Goal: Task Accomplishment & Management: Manage account settings

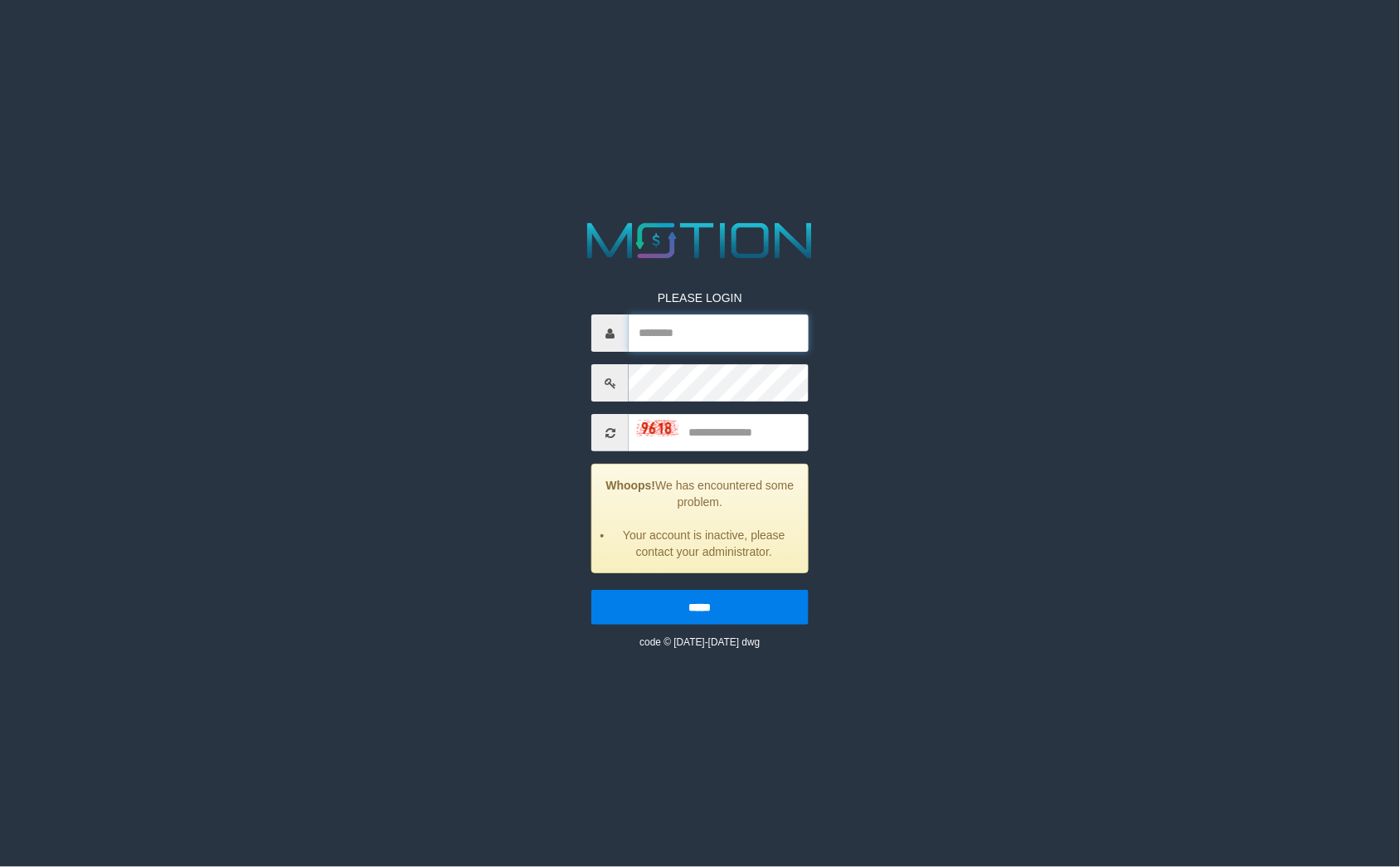
type input "**********"
click at [641, 425] on img at bounding box center [658, 428] width 41 height 17
click at [749, 428] on input "text" at bounding box center [718, 433] width 179 height 37
type input "****"
click at [591, 590] on input "*****" at bounding box center [699, 607] width 217 height 34
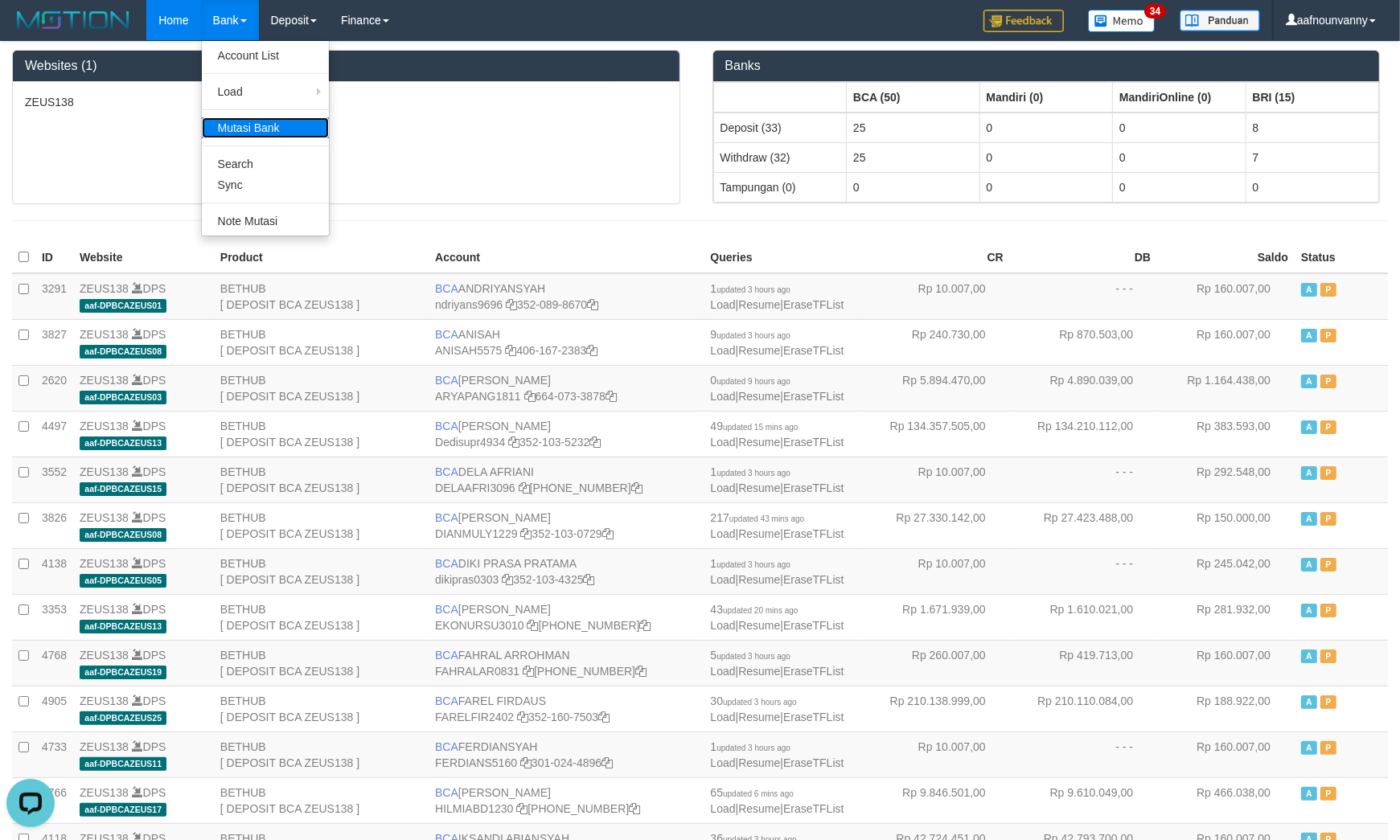
click at [235, 117] on link "Mutasi Bank" at bounding box center [265, 127] width 127 height 21
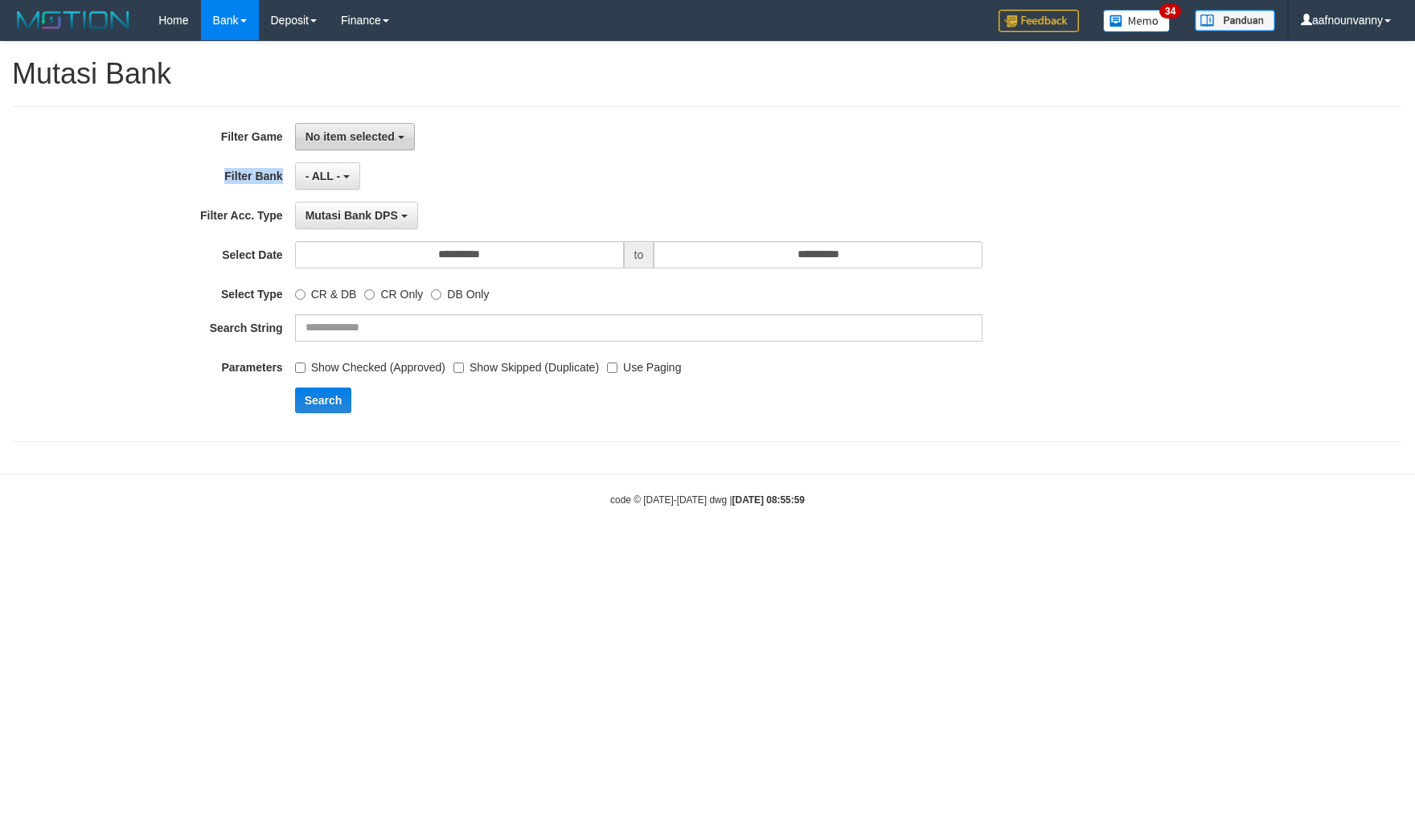
click at [328, 149] on div "**********" at bounding box center [589, 274] width 1179 height 303
click at [356, 147] on button "No item selected" at bounding box center [355, 136] width 120 height 28
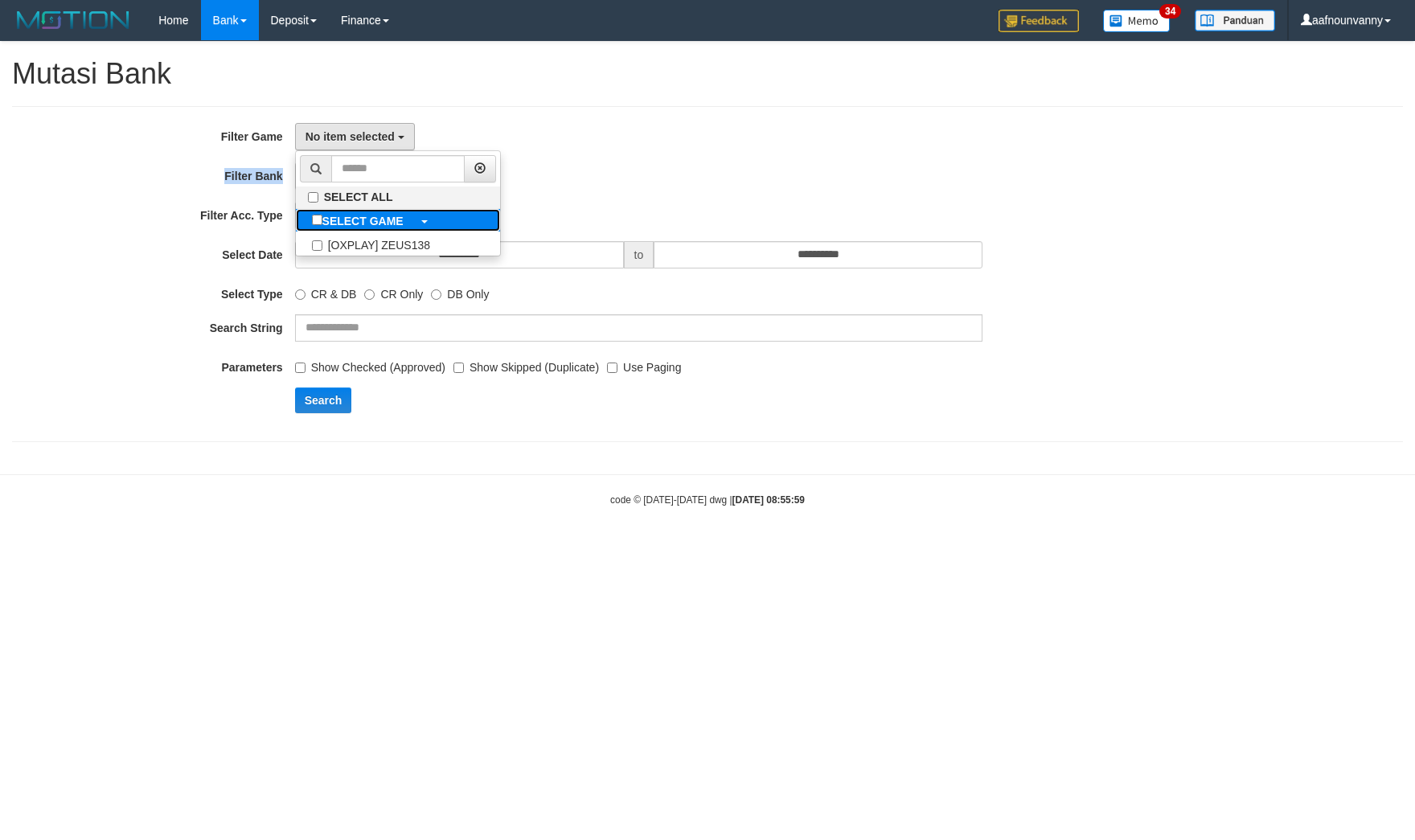
click at [348, 226] on b "SELECT GAME" at bounding box center [363, 222] width 81 height 13
select select "***"
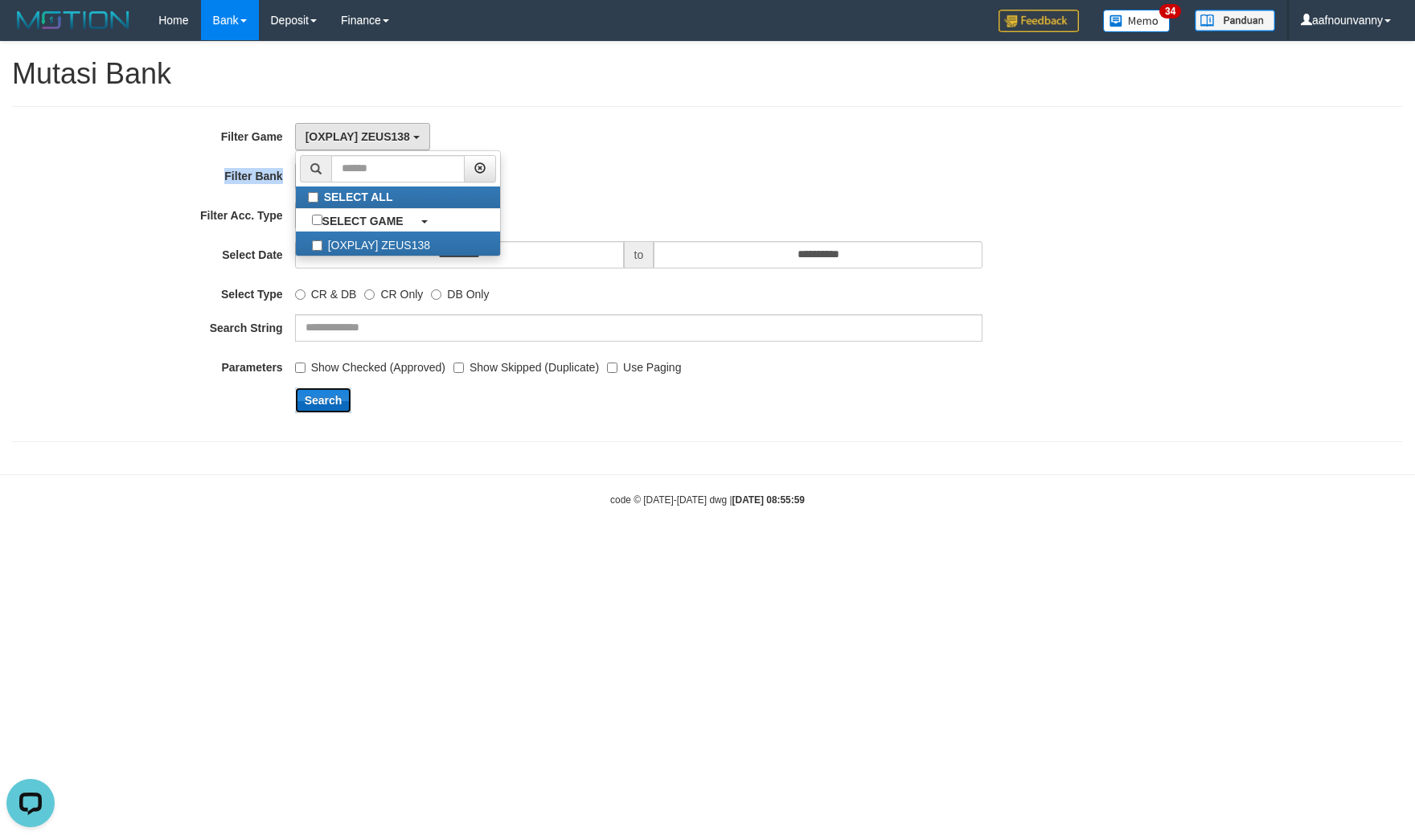
click at [327, 392] on button "Search" at bounding box center [324, 400] width 57 height 26
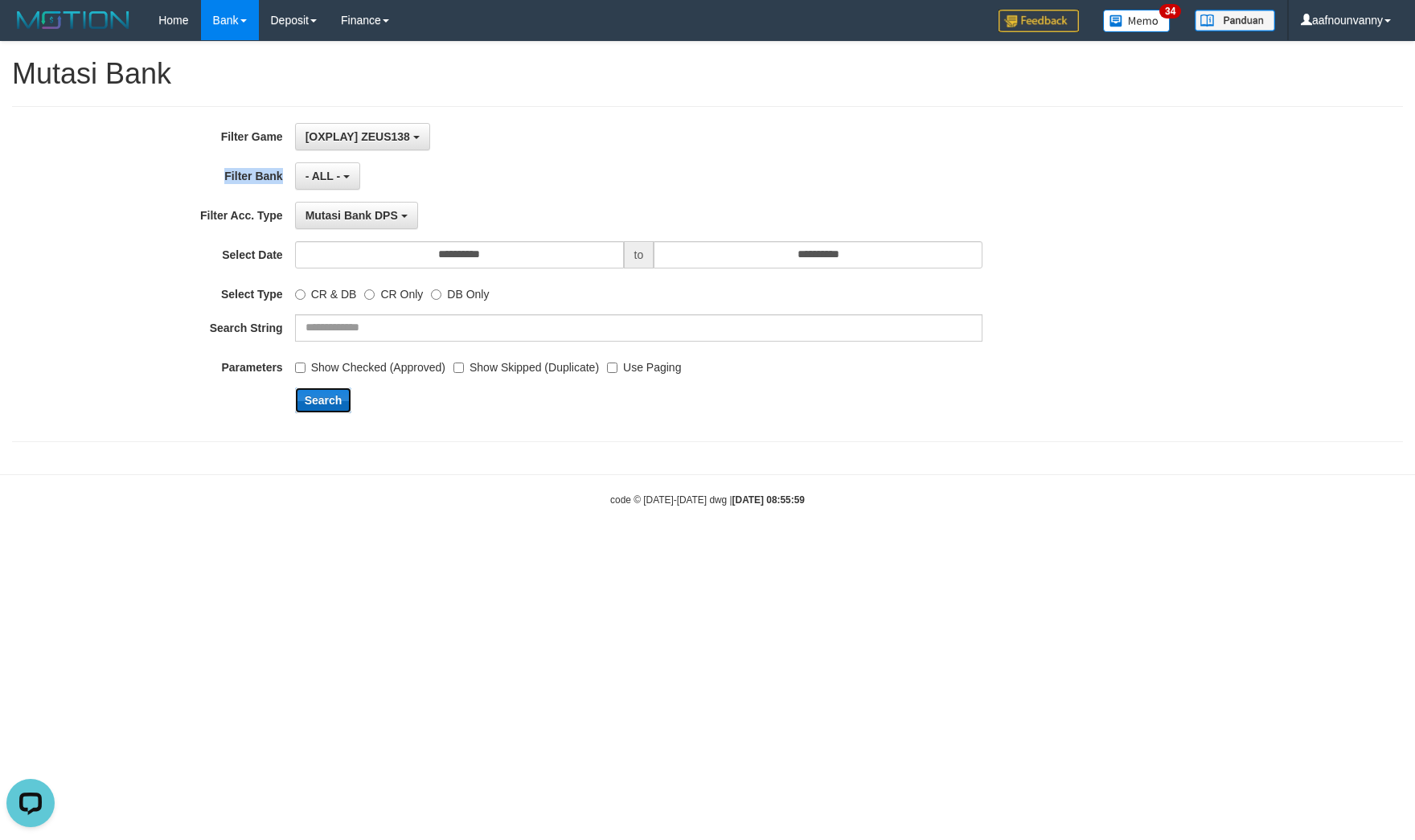
click at [327, 392] on button "Search" at bounding box center [324, 400] width 57 height 26
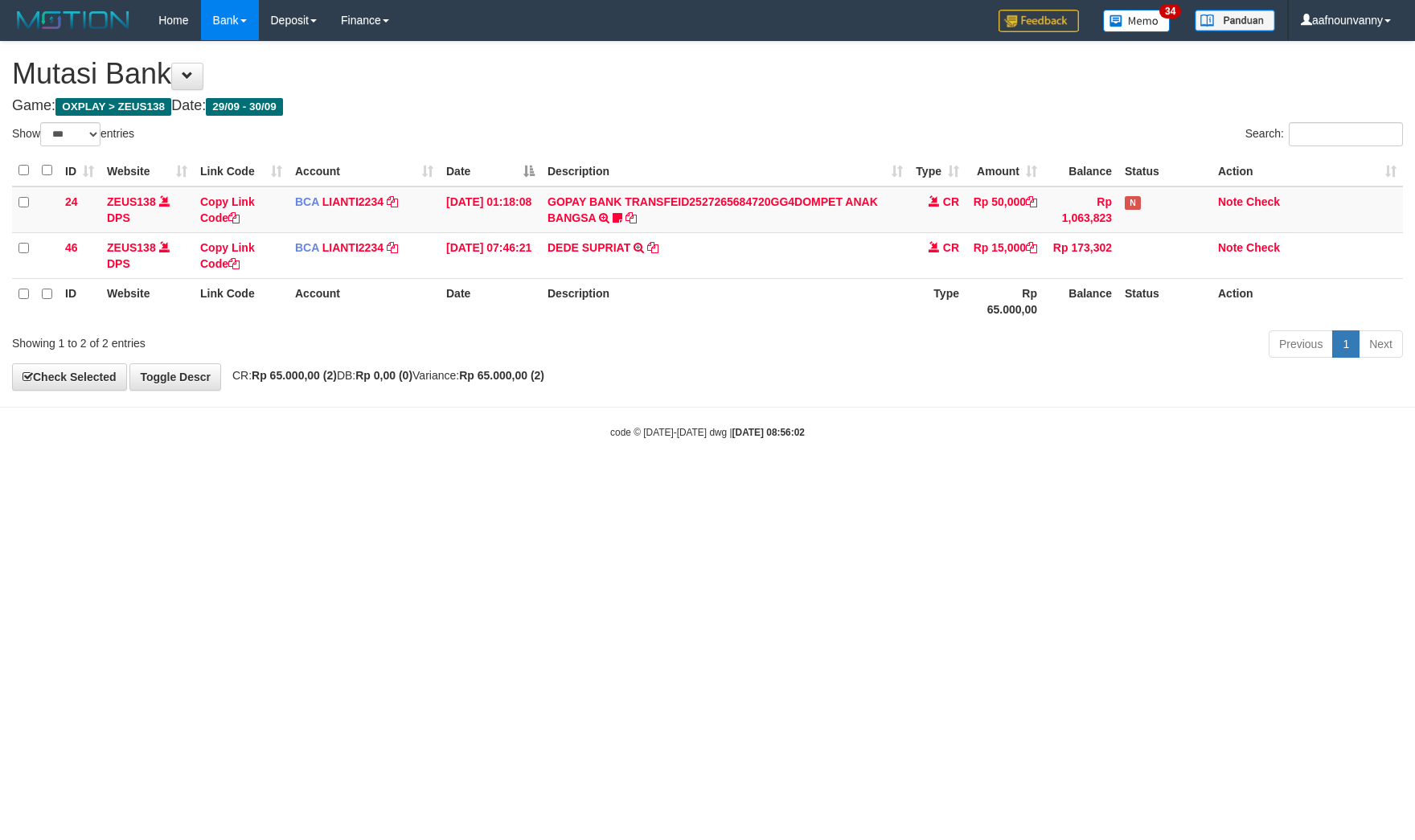
select select "***"
drag, startPoint x: 699, startPoint y: 497, endPoint x: 641, endPoint y: 456, distance: 71.0
click at [643, 459] on html "Toggle navigation Home Bank Account List Load By Website Group [OXPLAY] ZEUS138…" at bounding box center [707, 240] width 1415 height 479
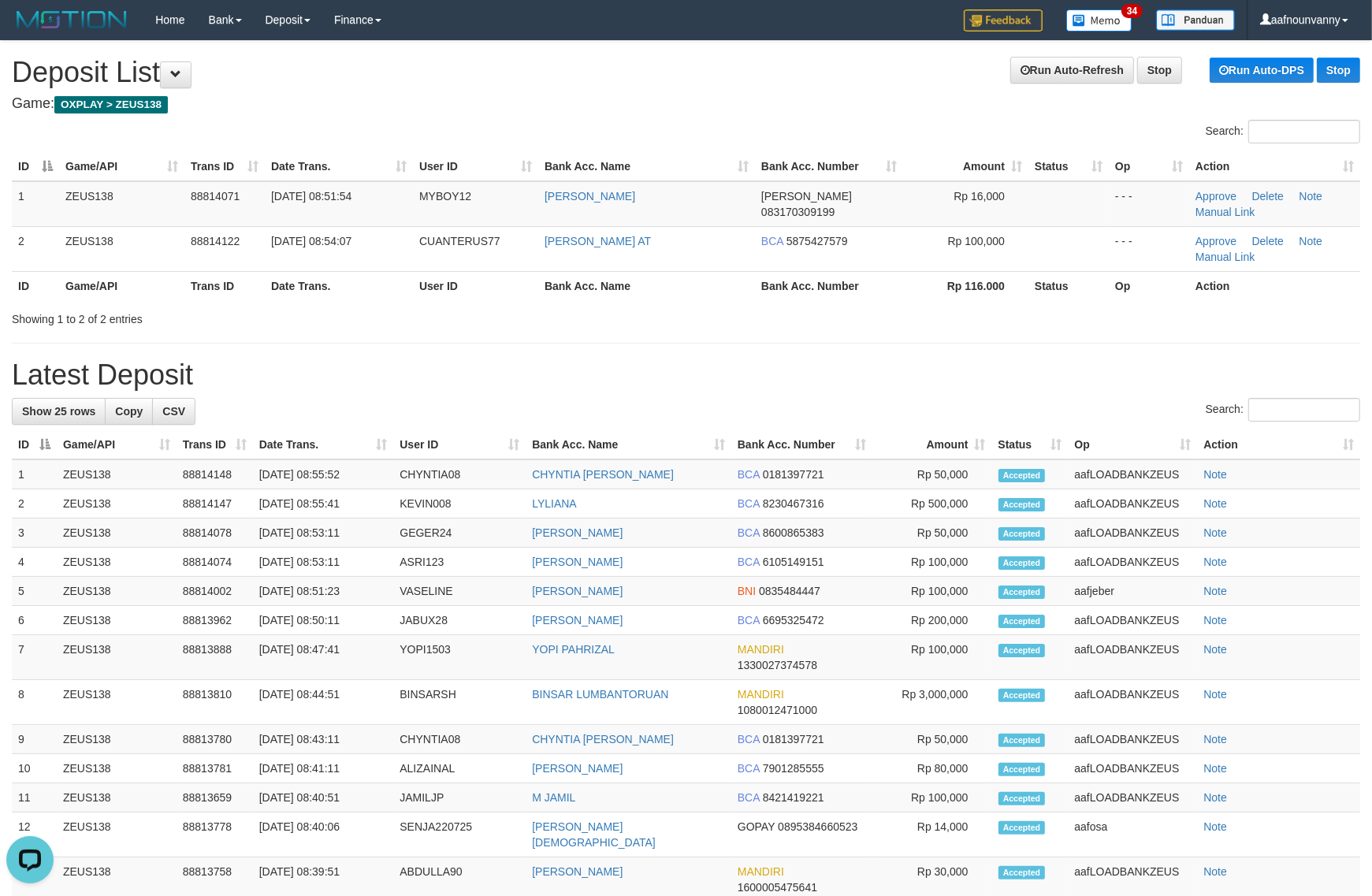
drag, startPoint x: 597, startPoint y: 352, endPoint x: 802, endPoint y: 371, distance: 205.9
click at [625, 349] on div "**********" at bounding box center [686, 714] width 1372 height 1347
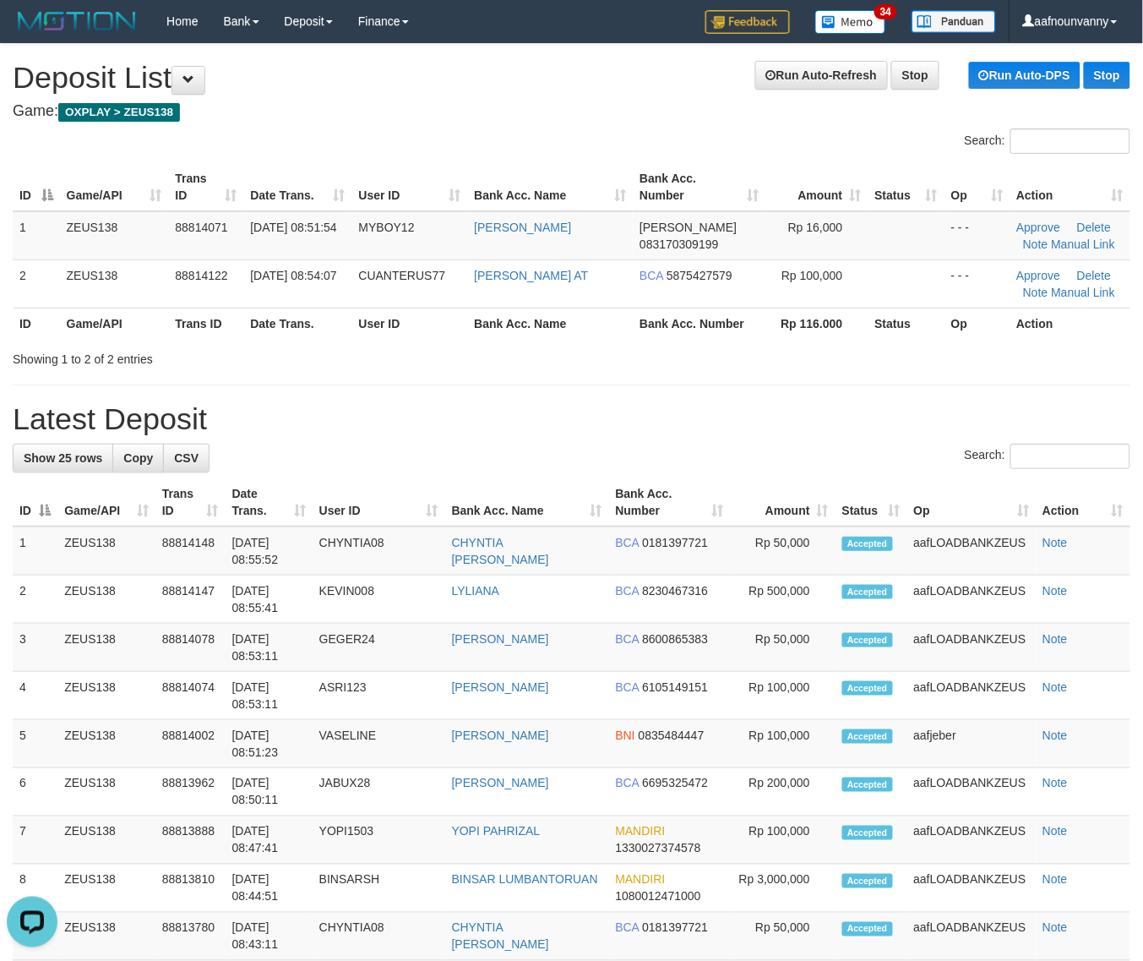
drag, startPoint x: 921, startPoint y: 379, endPoint x: 980, endPoint y: 369, distance: 59.9
click at [974, 369] on div "**********" at bounding box center [571, 944] width 1143 height 1800
drag, startPoint x: 993, startPoint y: 389, endPoint x: 1116, endPoint y: 399, distance: 123.8
click at [993, 389] on div "**********" at bounding box center [571, 944] width 1143 height 1800
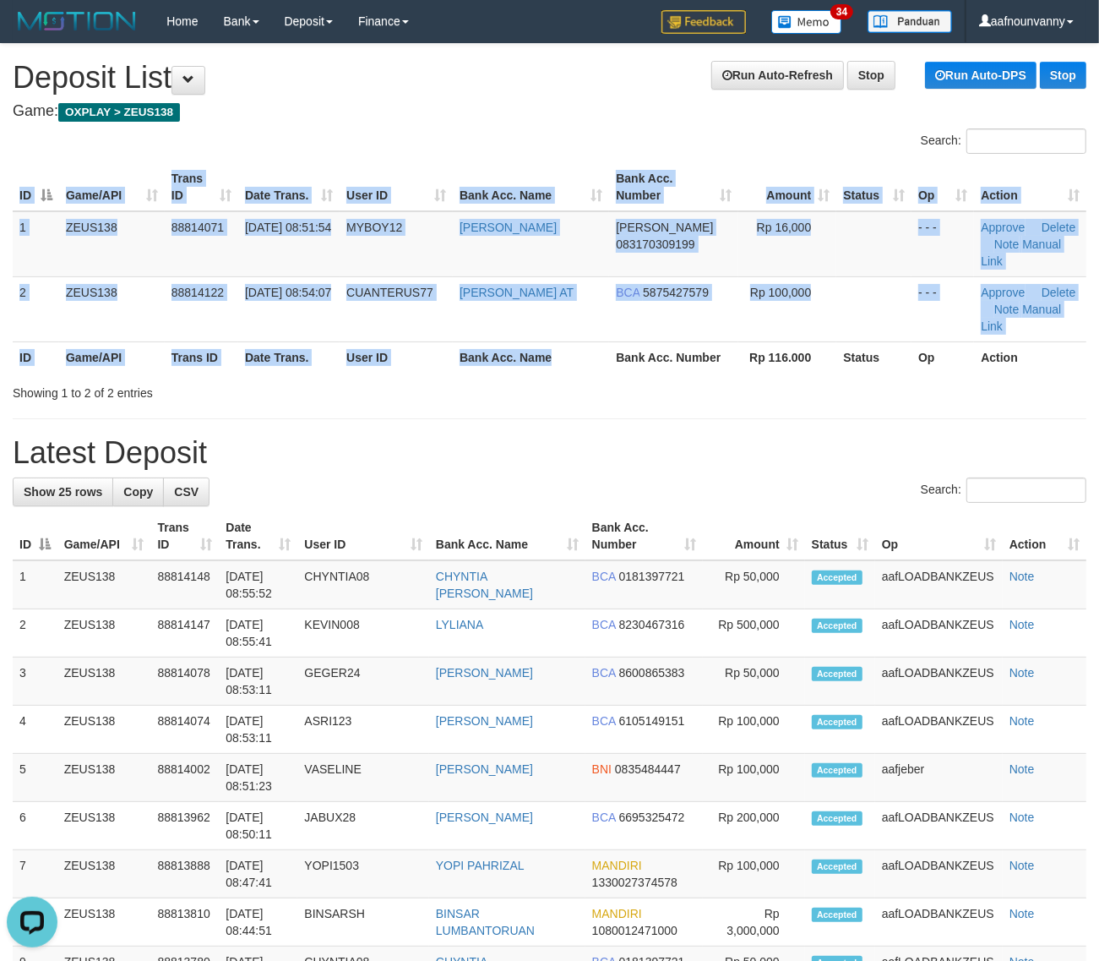
drag, startPoint x: 608, startPoint y: 340, endPoint x: 872, endPoint y: 433, distance: 279.2
click at [631, 351] on div "Search: ID Game/API Trans ID Date Trans. User ID Bank Acc. Name Bank Acc. Numbe…" at bounding box center [550, 264] width 1074 height 273
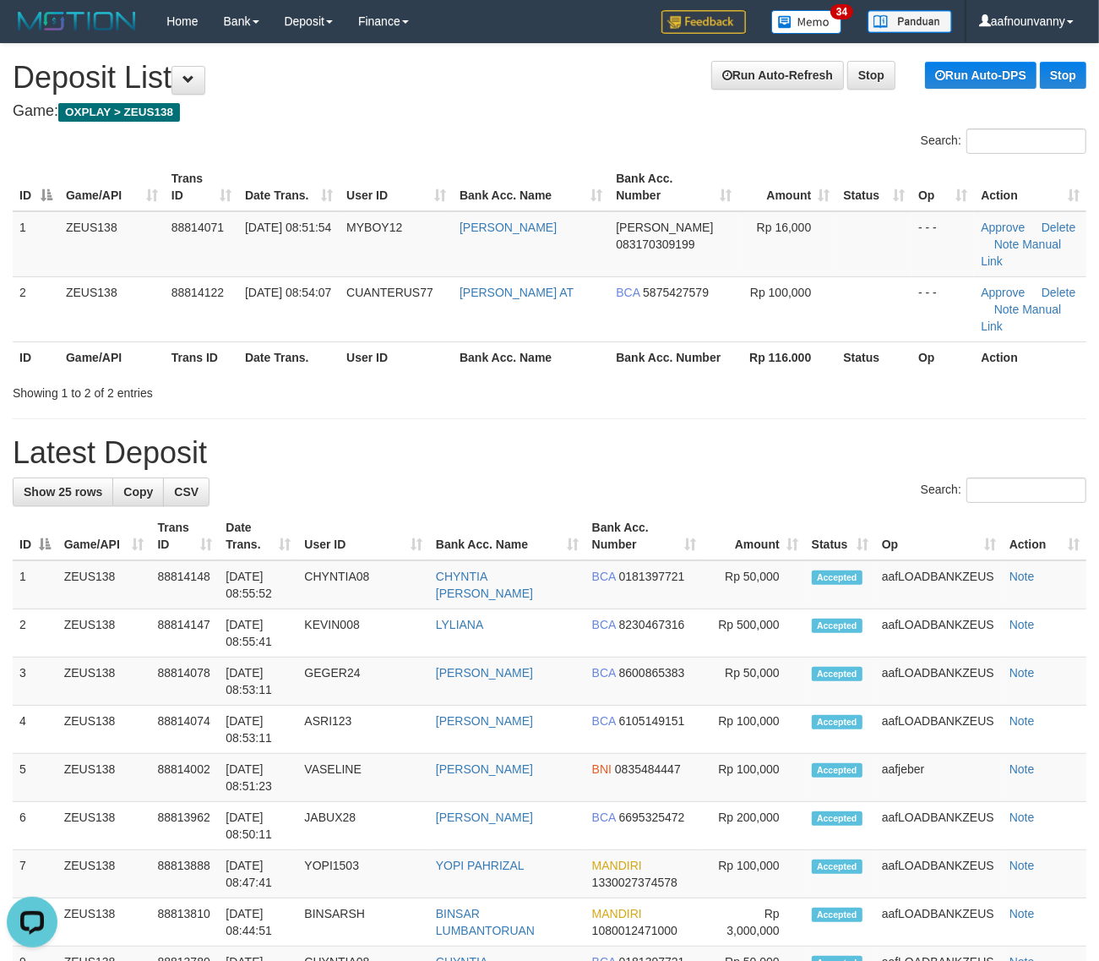
drag, startPoint x: 645, startPoint y: 419, endPoint x: 1108, endPoint y: 526, distance: 476.1
click at [662, 436] on h1 "Latest Deposit" at bounding box center [550, 453] width 1074 height 34
drag, startPoint x: 729, startPoint y: 446, endPoint x: 1114, endPoint y: 562, distance: 401.5
click at [736, 477] on div "Search:" at bounding box center [550, 492] width 1074 height 30
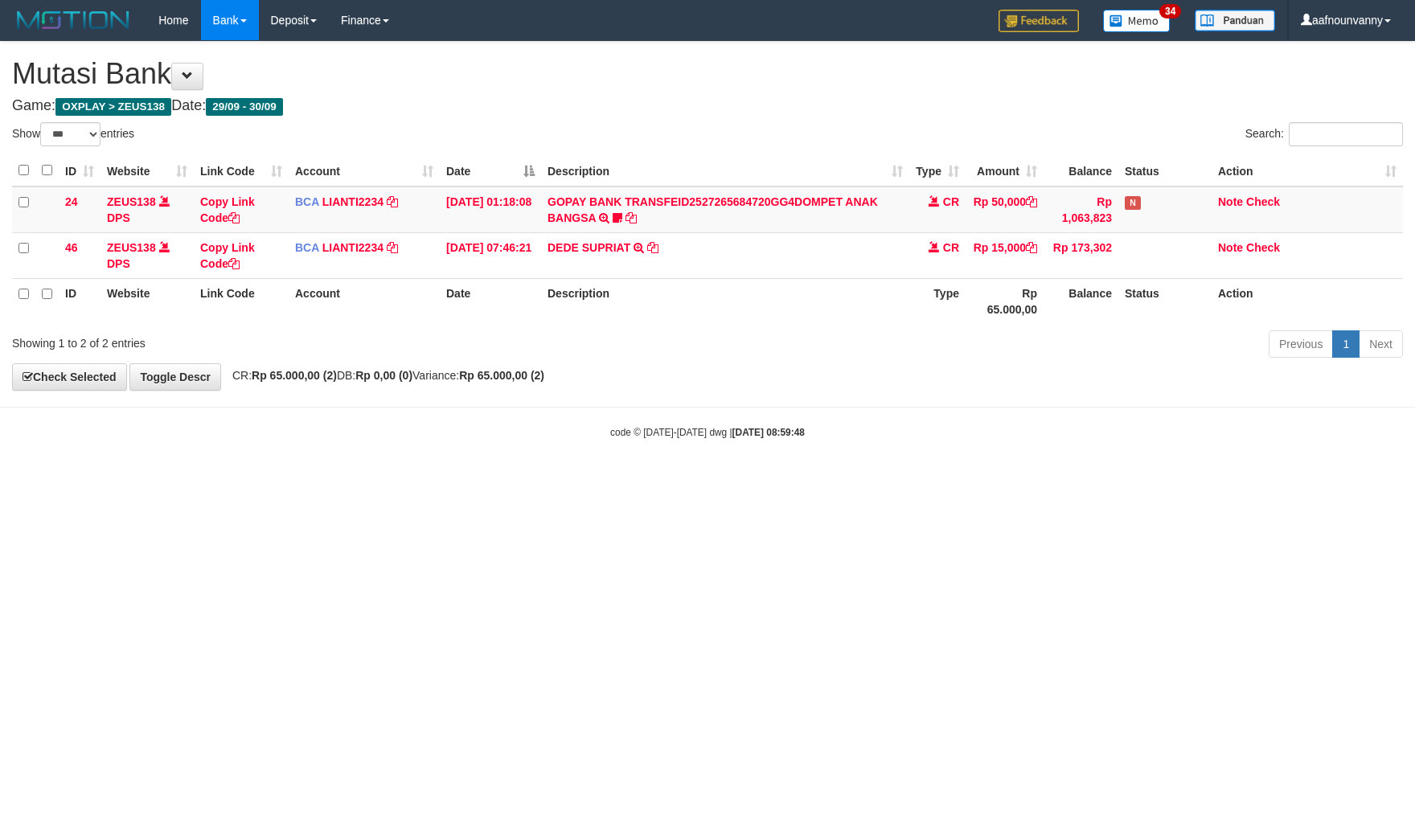
select select "***"
drag, startPoint x: 706, startPoint y: 500, endPoint x: 665, endPoint y: 498, distance: 41.0
click at [677, 479] on html "Toggle navigation Home Bank Account List Load By Website Group [OXPLAY] ZEUS138…" at bounding box center [707, 240] width 1415 height 479
drag, startPoint x: 698, startPoint y: 488, endPoint x: 708, endPoint y: 483, distance: 11.2
click at [696, 479] on html "Toggle navigation Home Bank Account List Load By Website Group [OXPLAY] ZEUS138…" at bounding box center [707, 240] width 1415 height 479
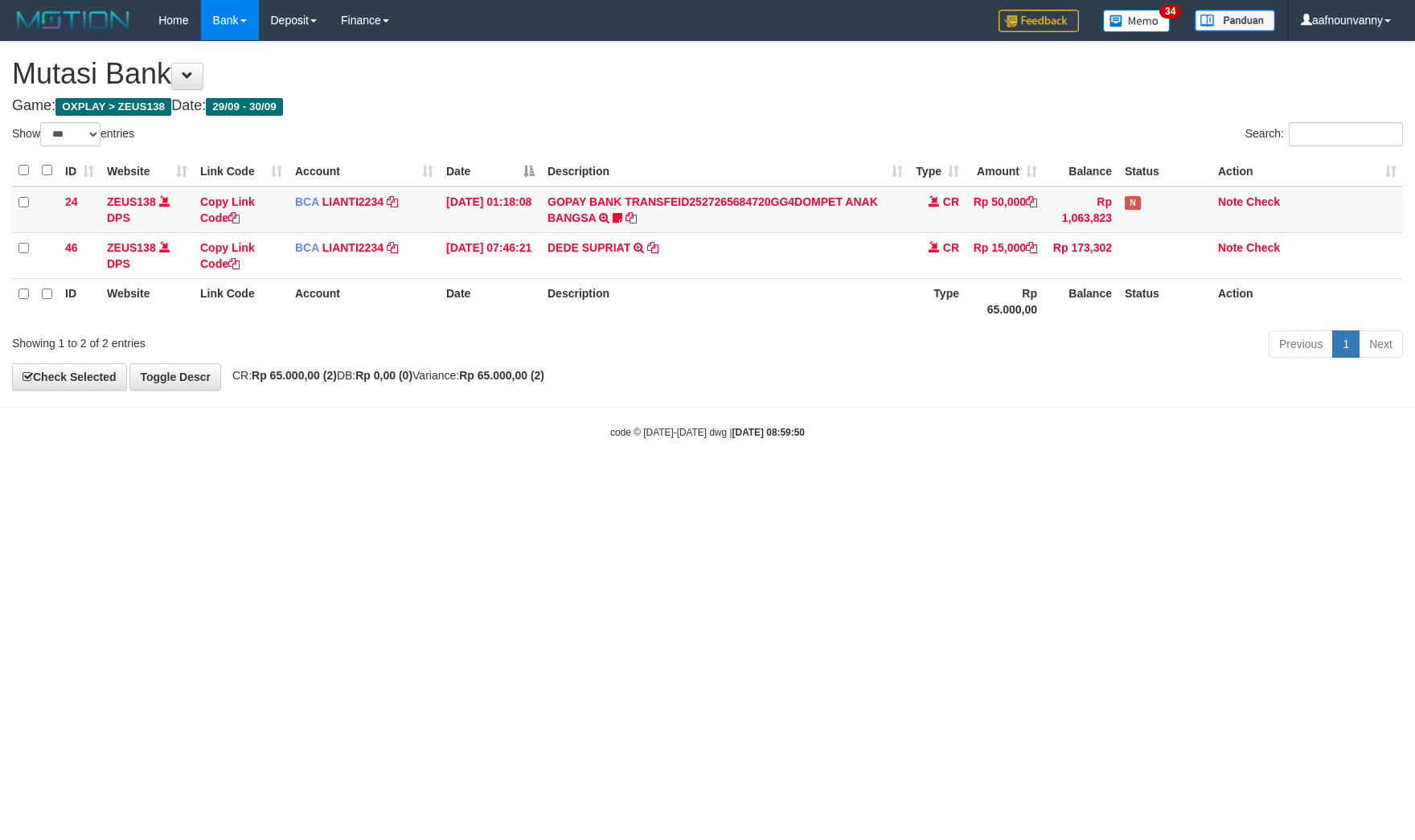
select select "***"
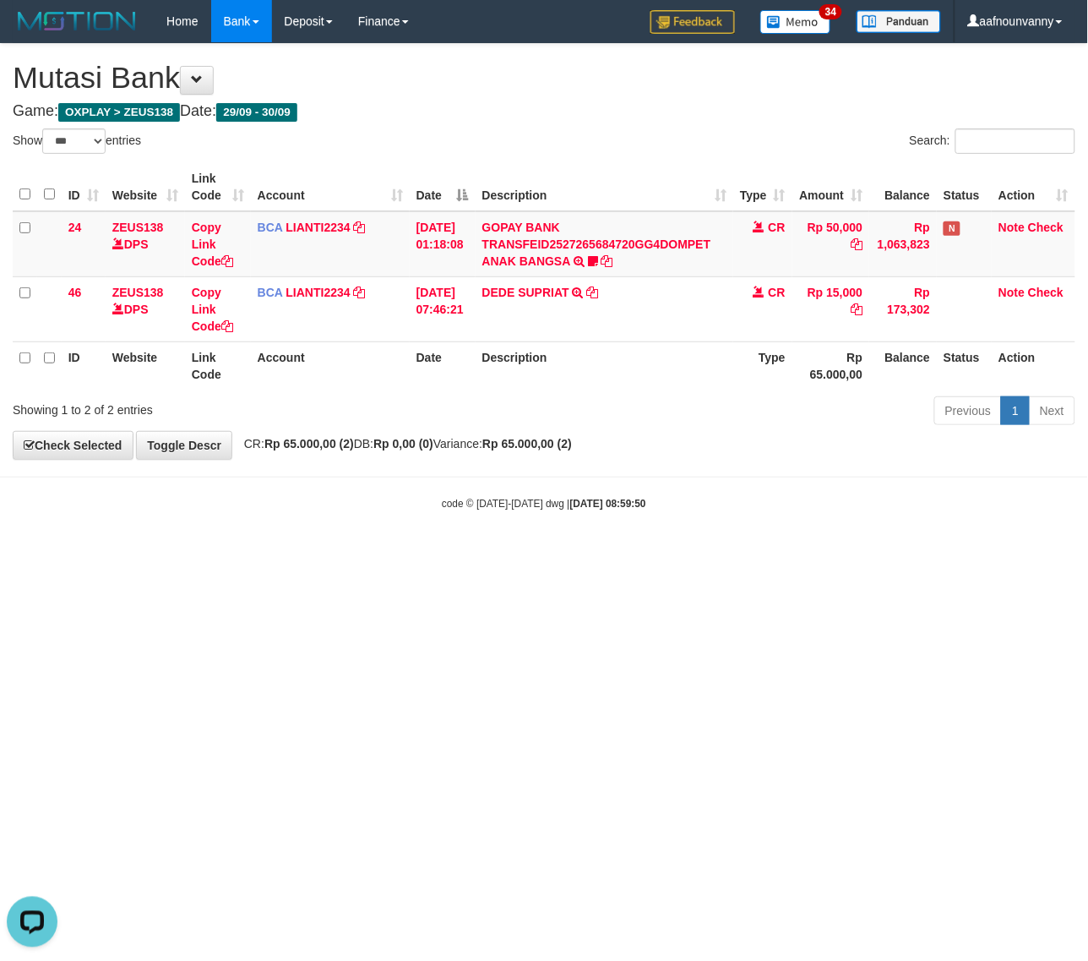
drag, startPoint x: 826, startPoint y: 681, endPoint x: 736, endPoint y: 606, distance: 117.6
click at [829, 553] on html "Toggle navigation Home Bank Account List Load By Website Group [OXPLAY] ZEUS138…" at bounding box center [544, 276] width 1088 height 553
drag, startPoint x: 292, startPoint y: 546, endPoint x: 287, endPoint y: 538, distance: 9.1
click at [293, 543] on body "Toggle navigation Home Bank Account List Load By Website Group [OXPLAY] ZEUS138…" at bounding box center [544, 276] width 1088 height 553
drag, startPoint x: 335, startPoint y: 410, endPoint x: 0, endPoint y: 368, distance: 337.2
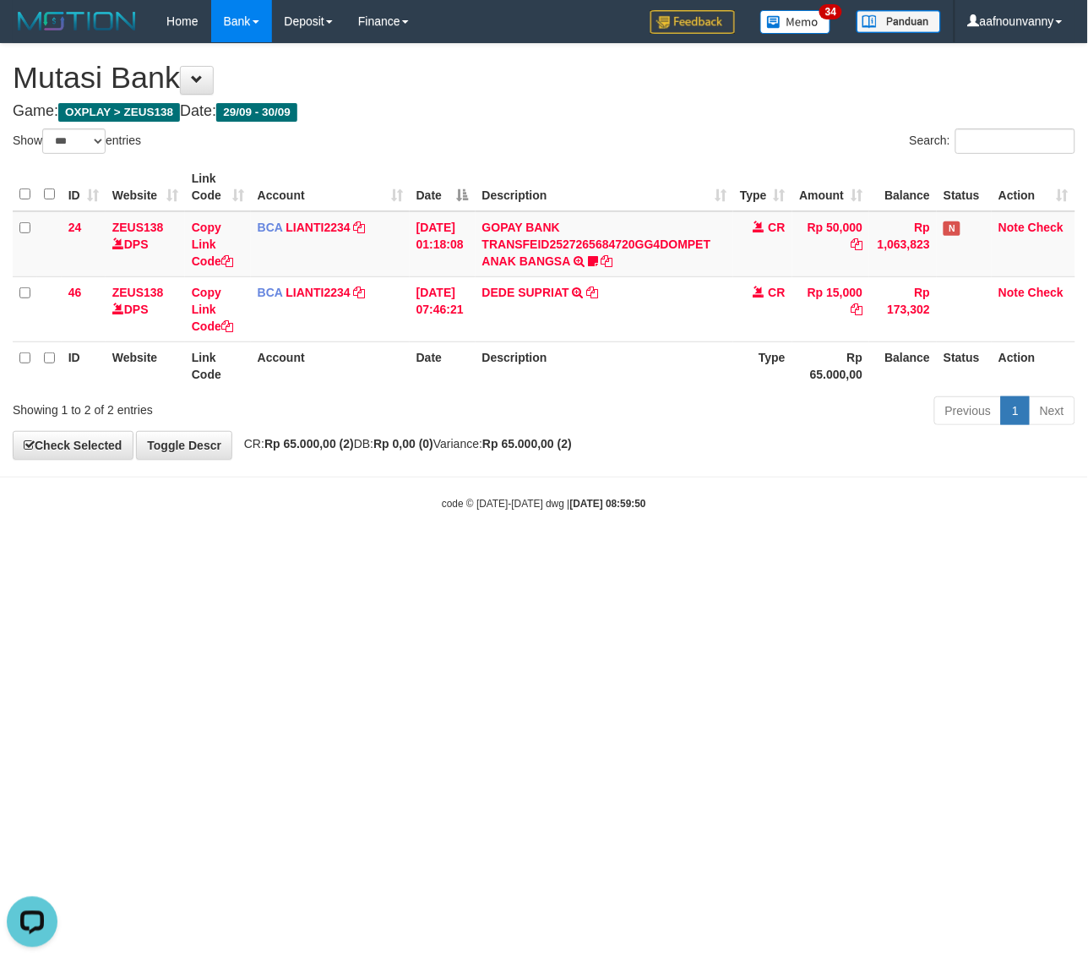
click at [328, 410] on div "Showing 1 to 2 of 2 entries" at bounding box center [227, 407] width 428 height 24
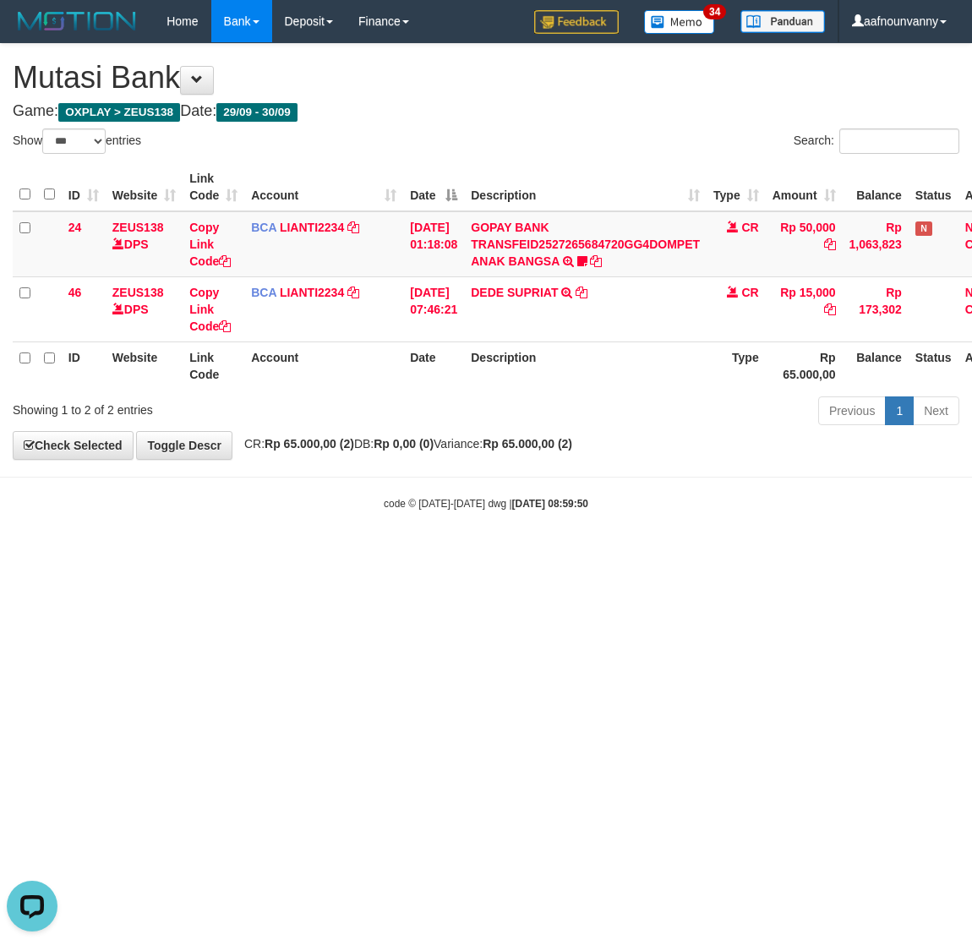
click at [145, 553] on html "Toggle navigation Home Bank Account List Load By Website Group [OXPLAY] ZEUS138…" at bounding box center [486, 276] width 972 height 553
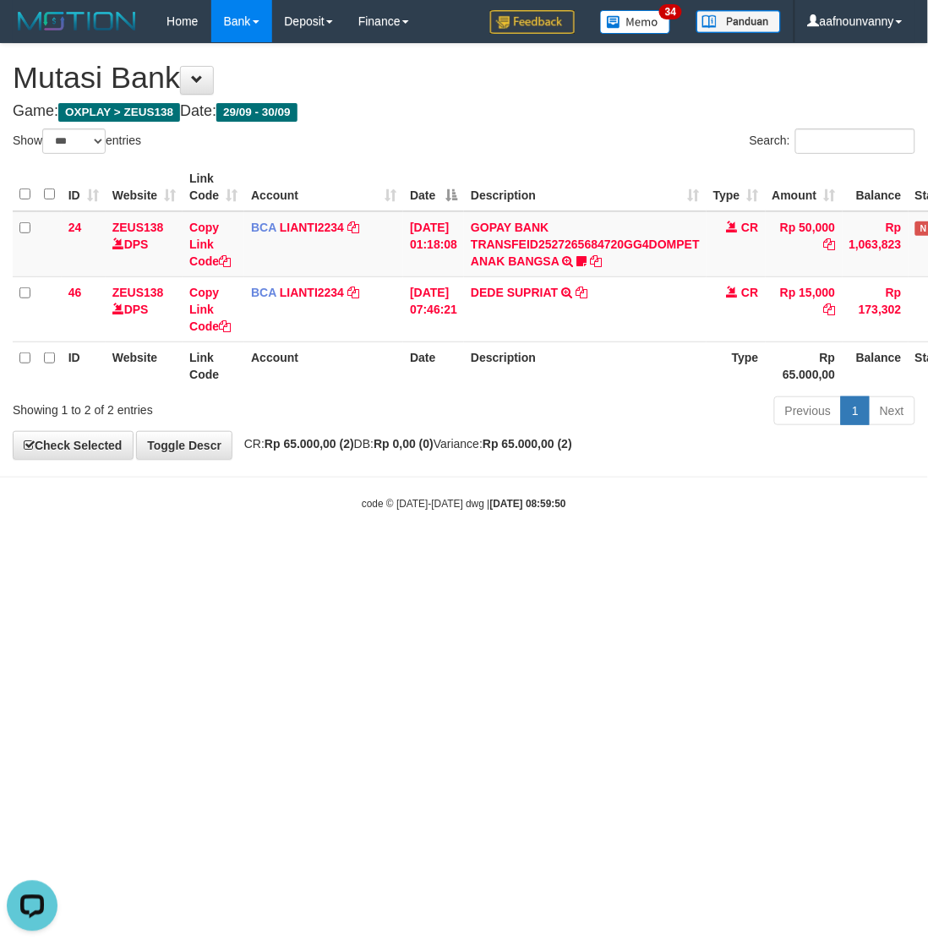
drag, startPoint x: 363, startPoint y: 771, endPoint x: 927, endPoint y: 685, distance: 570.0
click at [376, 553] on html "Toggle navigation Home Bank Account List Load By Website Group [OXPLAY] ZEUS138…" at bounding box center [464, 276] width 928 height 553
drag, startPoint x: 408, startPoint y: 684, endPoint x: 6, endPoint y: 533, distance: 429.7
click at [331, 553] on html "Toggle navigation Home Bank Account List Load By Website Group [OXPLAY] ZEUS138…" at bounding box center [464, 276] width 928 height 553
select select "***"
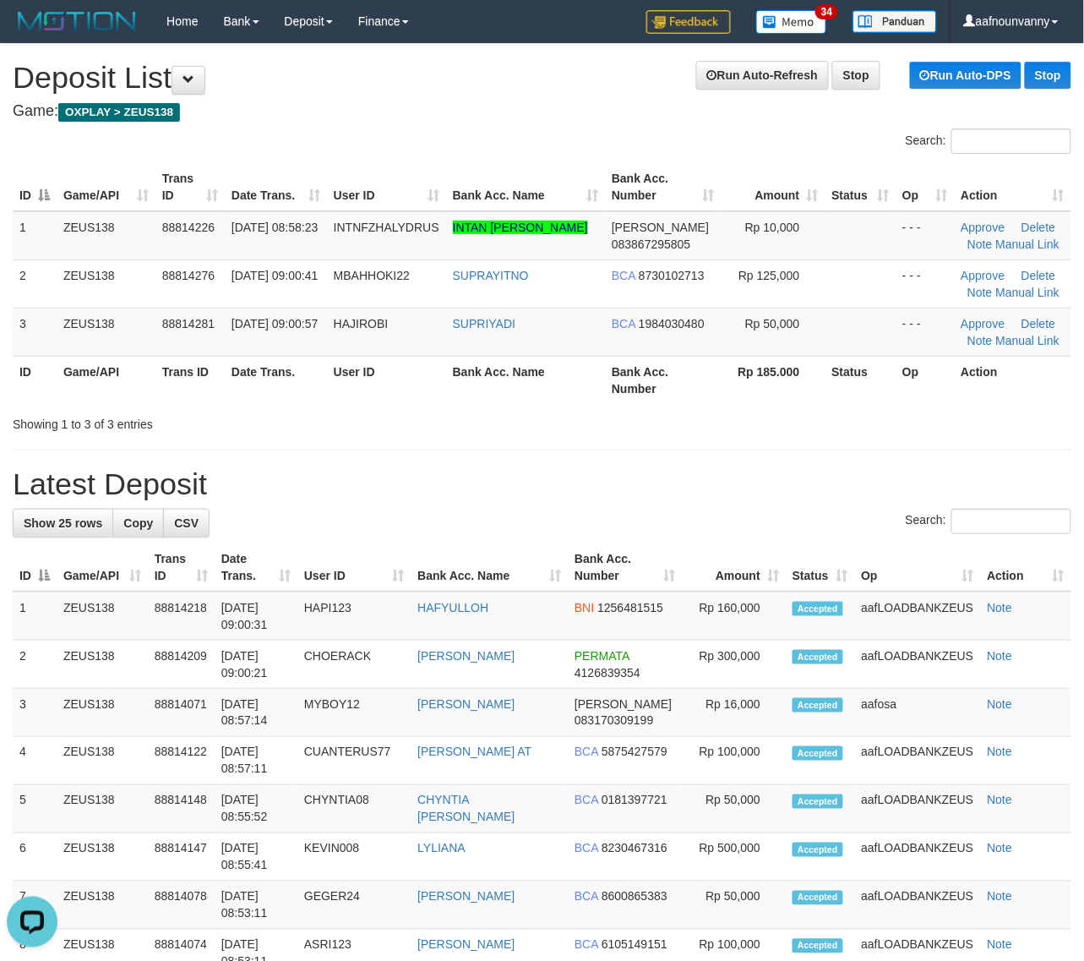
drag, startPoint x: 735, startPoint y: 450, endPoint x: 963, endPoint y: 545, distance: 247.0
click at [744, 456] on div "**********" at bounding box center [542, 976] width 1084 height 1865
drag, startPoint x: 754, startPoint y: 446, endPoint x: 1092, endPoint y: 522, distance: 347.2
click at [837, 474] on div "**********" at bounding box center [542, 976] width 1084 height 1865
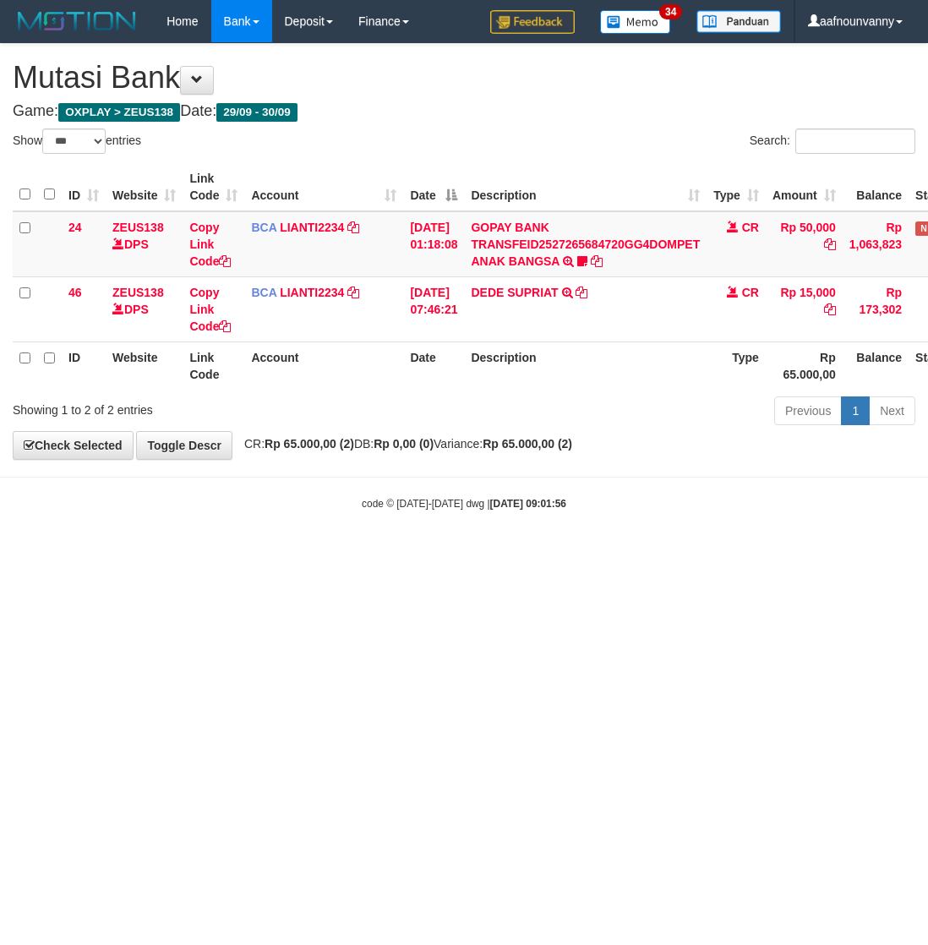
select select "***"
click at [30, 383] on th at bounding box center [25, 365] width 25 height 48
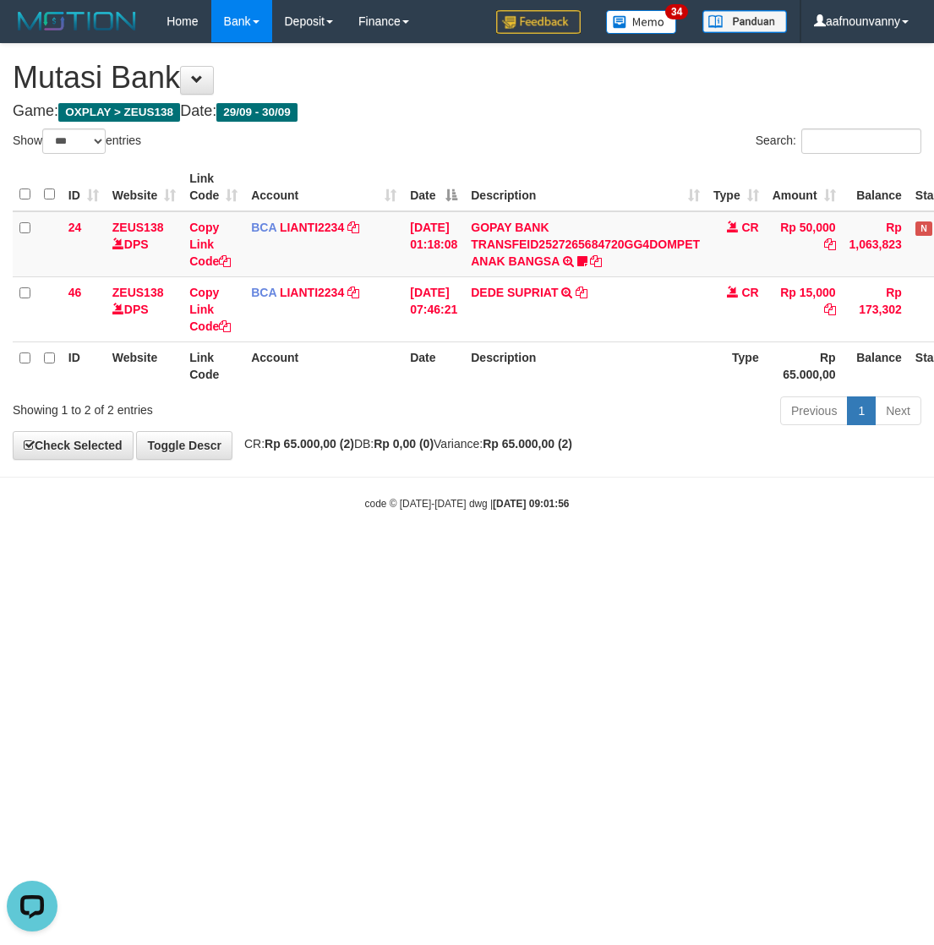
drag, startPoint x: 238, startPoint y: 653, endPoint x: 0, endPoint y: 559, distance: 256.1
click at [68, 553] on html "Toggle navigation Home Bank Account List Load By Website Group [OXPLAY] ZEUS138…" at bounding box center [467, 276] width 934 height 553
drag, startPoint x: 84, startPoint y: 719, endPoint x: 1, endPoint y: 655, distance: 105.4
click at [19, 553] on html "Toggle navigation Home Bank Account List Load By Website Group [OXPLAY] ZEUS138…" at bounding box center [467, 276] width 934 height 553
select select "***"
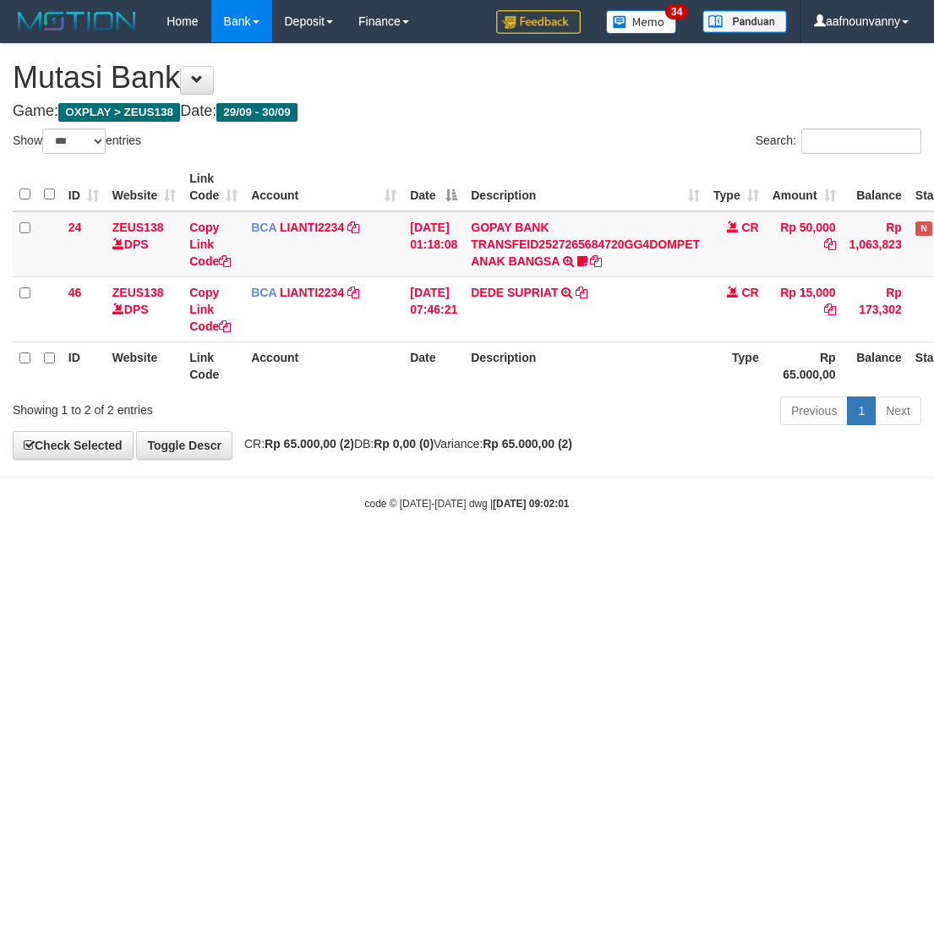
click at [243, 553] on html "Toggle navigation Home Bank Account List Load By Website Group [OXPLAY] ZEUS138…" at bounding box center [467, 276] width 934 height 553
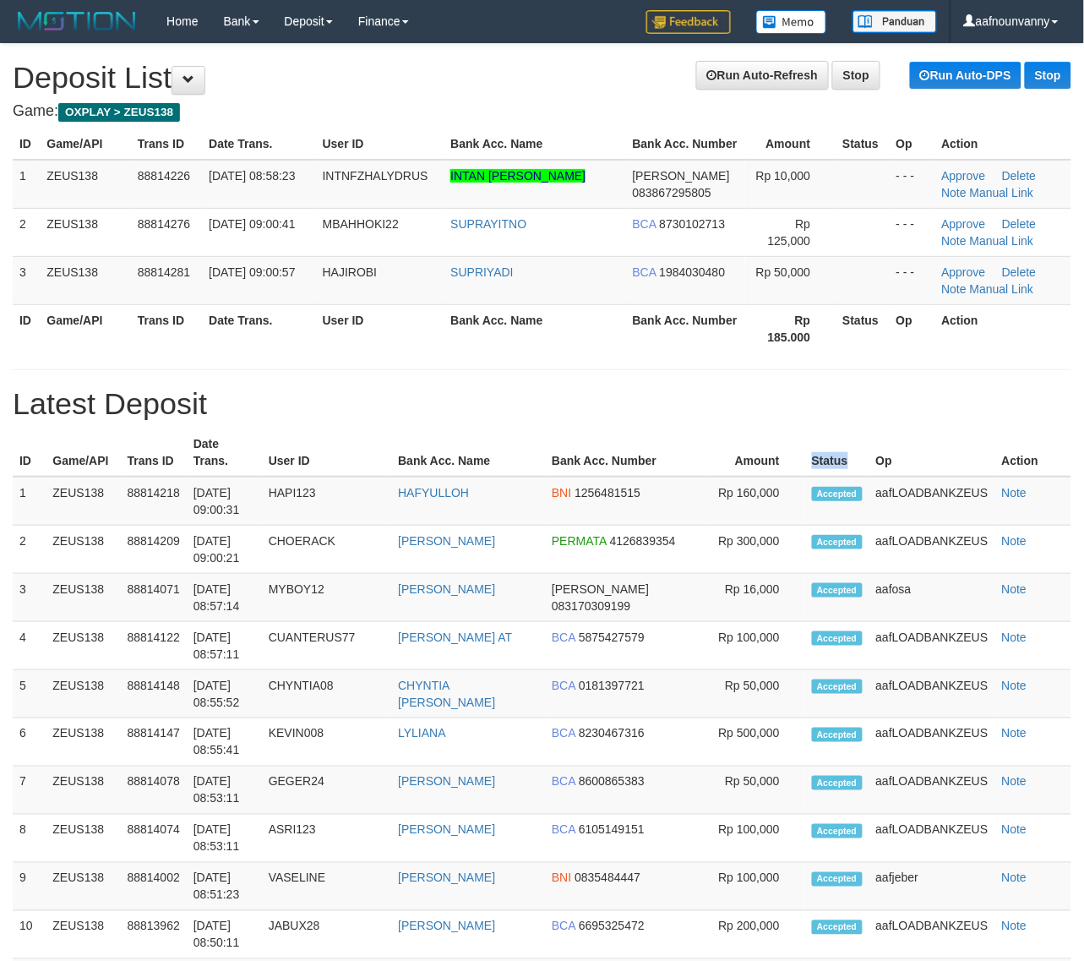
drag, startPoint x: 0, startPoint y: 0, endPoint x: 1099, endPoint y: 586, distance: 1245.4
click at [814, 477] on th "Status" at bounding box center [837, 452] width 64 height 48
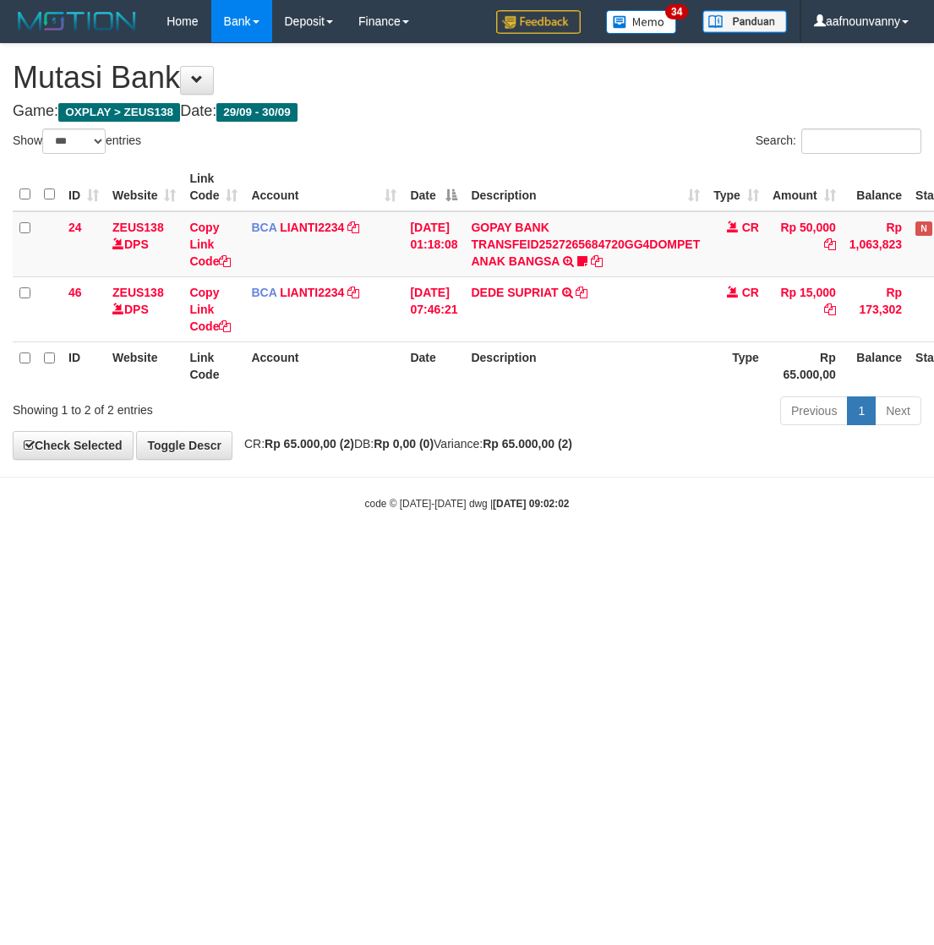
select select "***"
click at [259, 553] on html "Toggle navigation Home Bank Account List Load By Website Group [OXPLAY] ZEUS138…" at bounding box center [467, 276] width 934 height 553
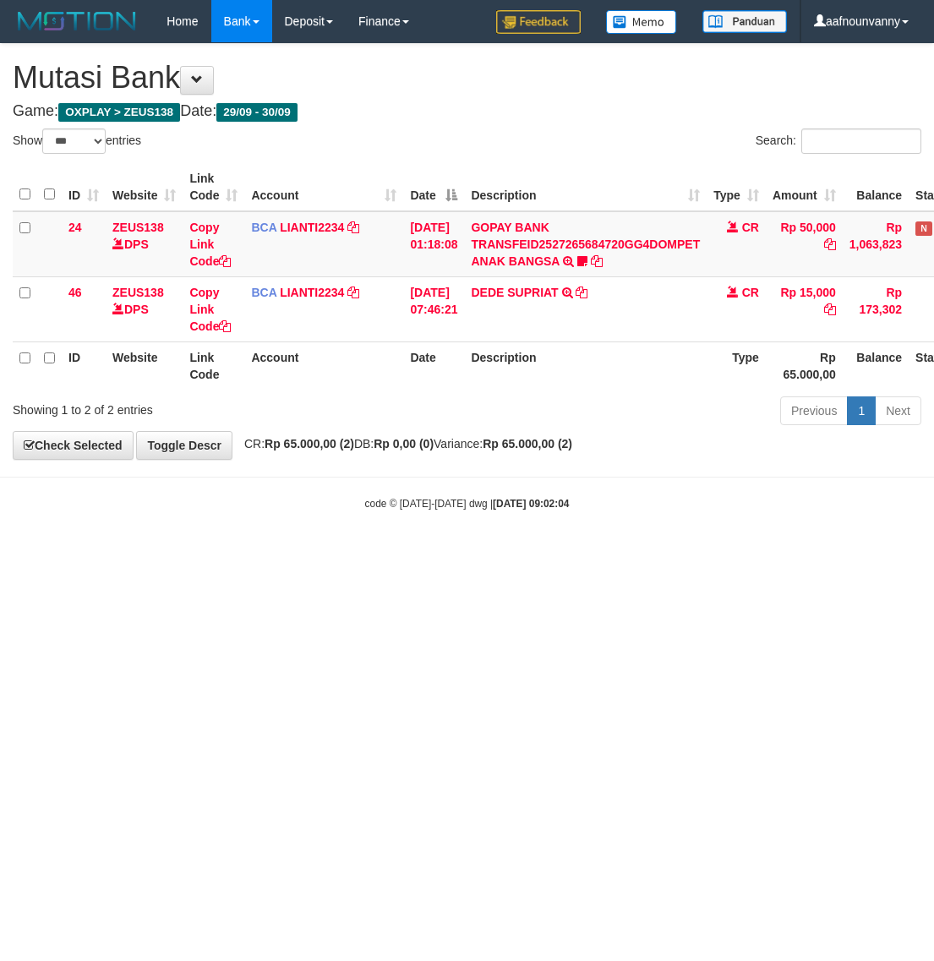
select select "***"
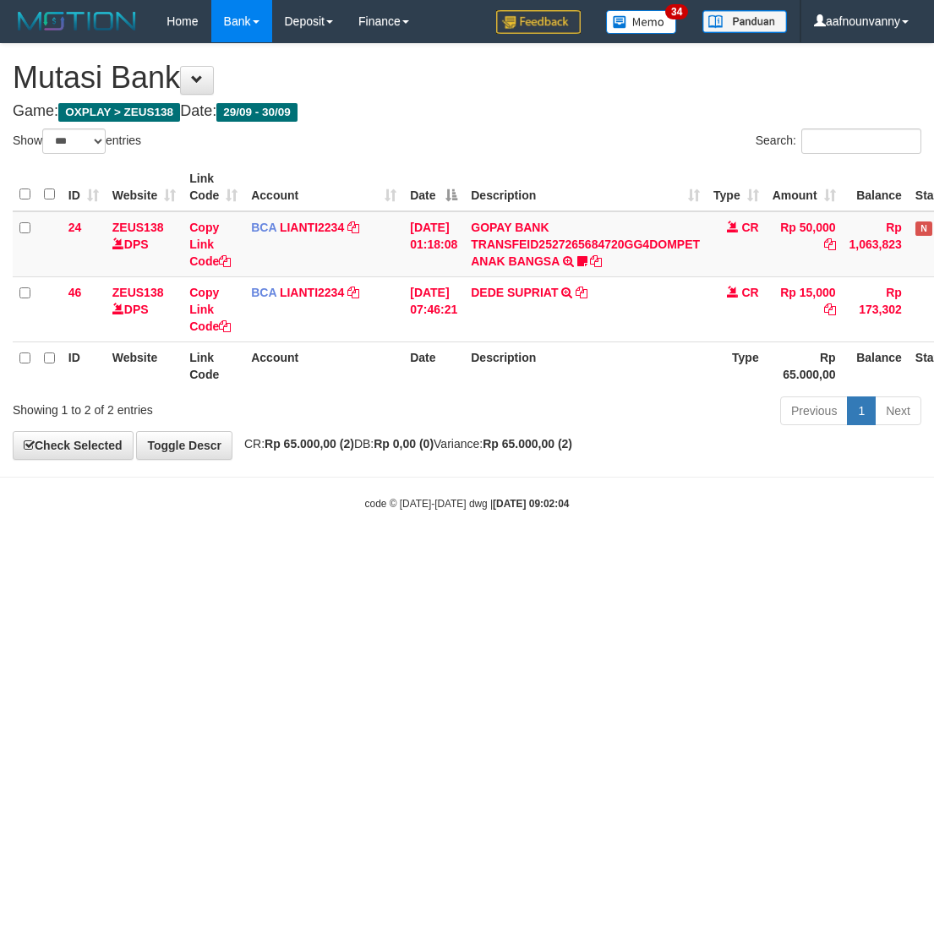
drag, startPoint x: 267, startPoint y: 720, endPoint x: 276, endPoint y: 718, distance: 9.4
click at [276, 553] on html "Toggle navigation Home Bank Account List Load By Website Group [OXPLAY] ZEUS138…" at bounding box center [467, 276] width 934 height 553
click at [228, 553] on html "Toggle navigation Home Bank Account List Load By Website Group [OXPLAY] ZEUS138…" at bounding box center [467, 276] width 934 height 553
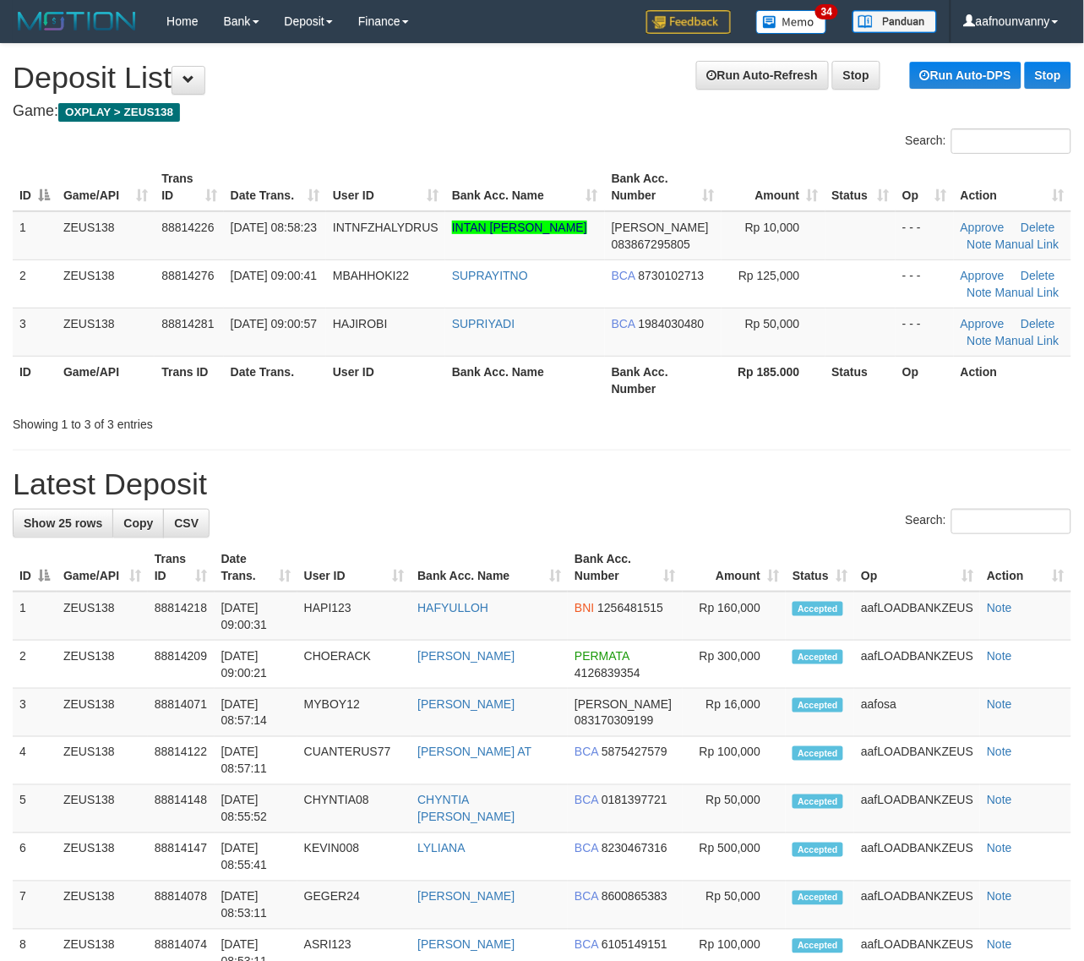
drag, startPoint x: 708, startPoint y: 469, endPoint x: 756, endPoint y: 512, distance: 64.6
click at [712, 479] on h1 "Latest Deposit" at bounding box center [542, 484] width 1059 height 34
drag, startPoint x: 697, startPoint y: 512, endPoint x: 710, endPoint y: 524, distance: 17.3
click at [706, 521] on div "Search:" at bounding box center [542, 524] width 1059 height 30
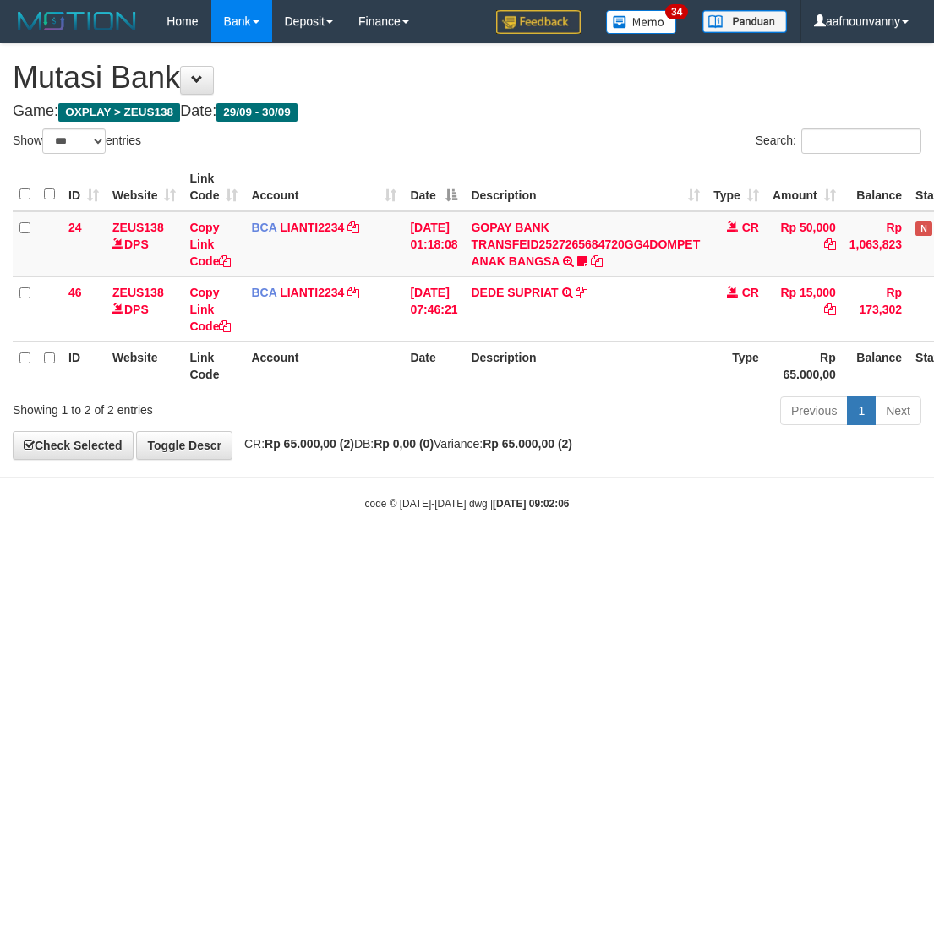
select select "***"
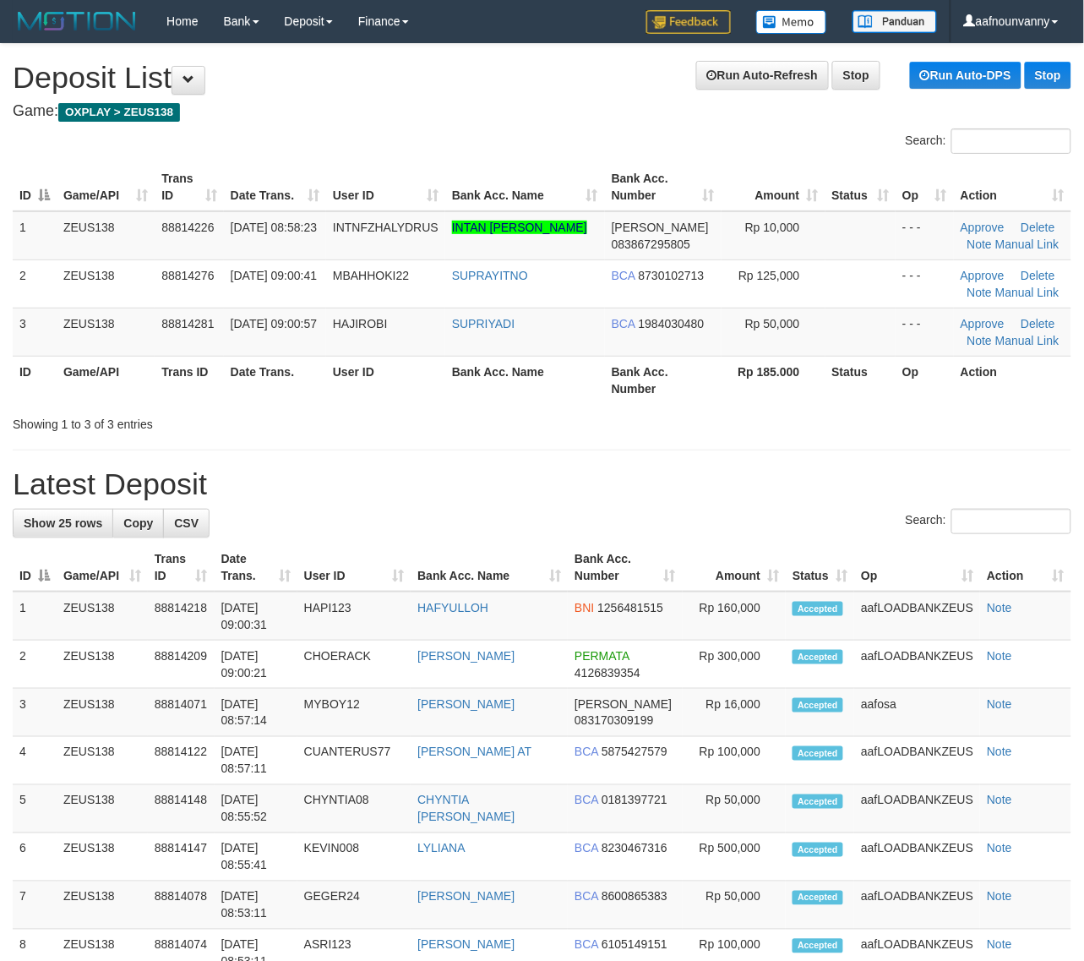
click at [542, 475] on div "**********" at bounding box center [542, 976] width 1084 height 1865
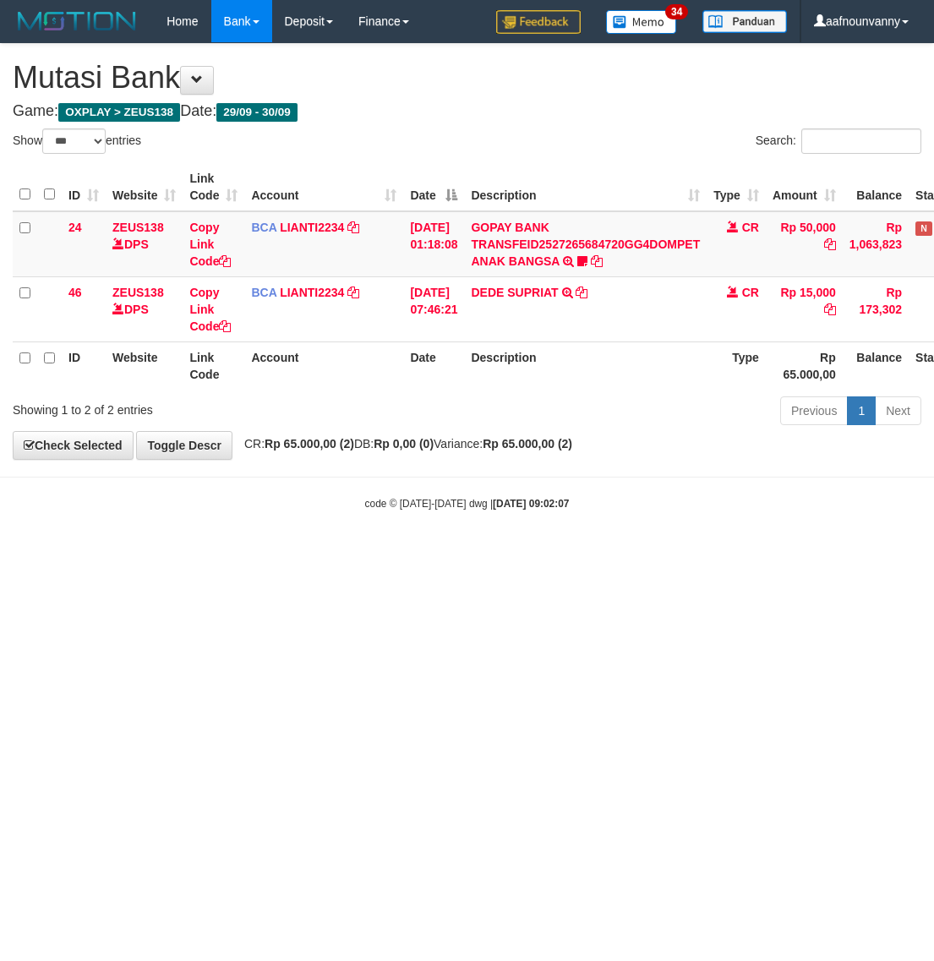
select select "***"
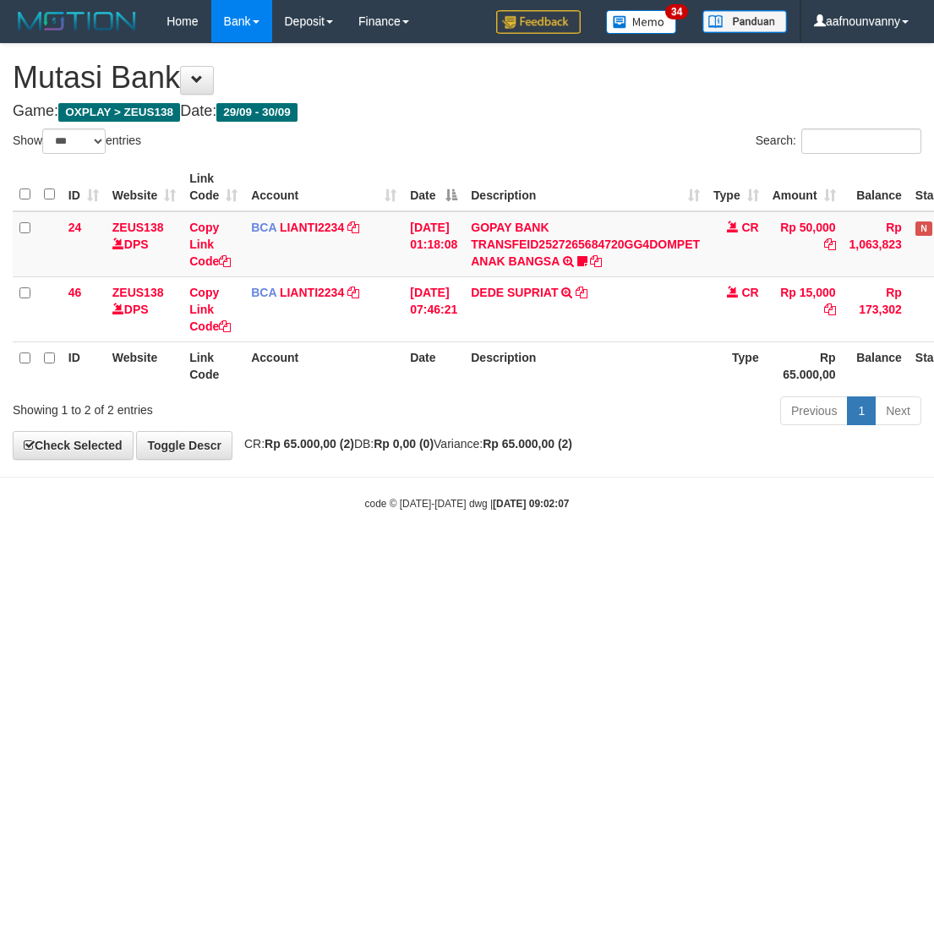
drag, startPoint x: 157, startPoint y: 638, endPoint x: 53, endPoint y: 592, distance: 113.5
click at [133, 553] on html "Toggle navigation Home Bank Account List Load By Website Group [OXPLAY] ZEUS138…" at bounding box center [467, 276] width 934 height 553
drag, startPoint x: 460, startPoint y: 706, endPoint x: 8, endPoint y: 537, distance: 482.9
click at [429, 553] on html "Toggle navigation Home Bank Account List Load By Website Group [OXPLAY] ZEUS138…" at bounding box center [467, 276] width 934 height 553
drag, startPoint x: 276, startPoint y: 715, endPoint x: 177, endPoint y: 651, distance: 117.4
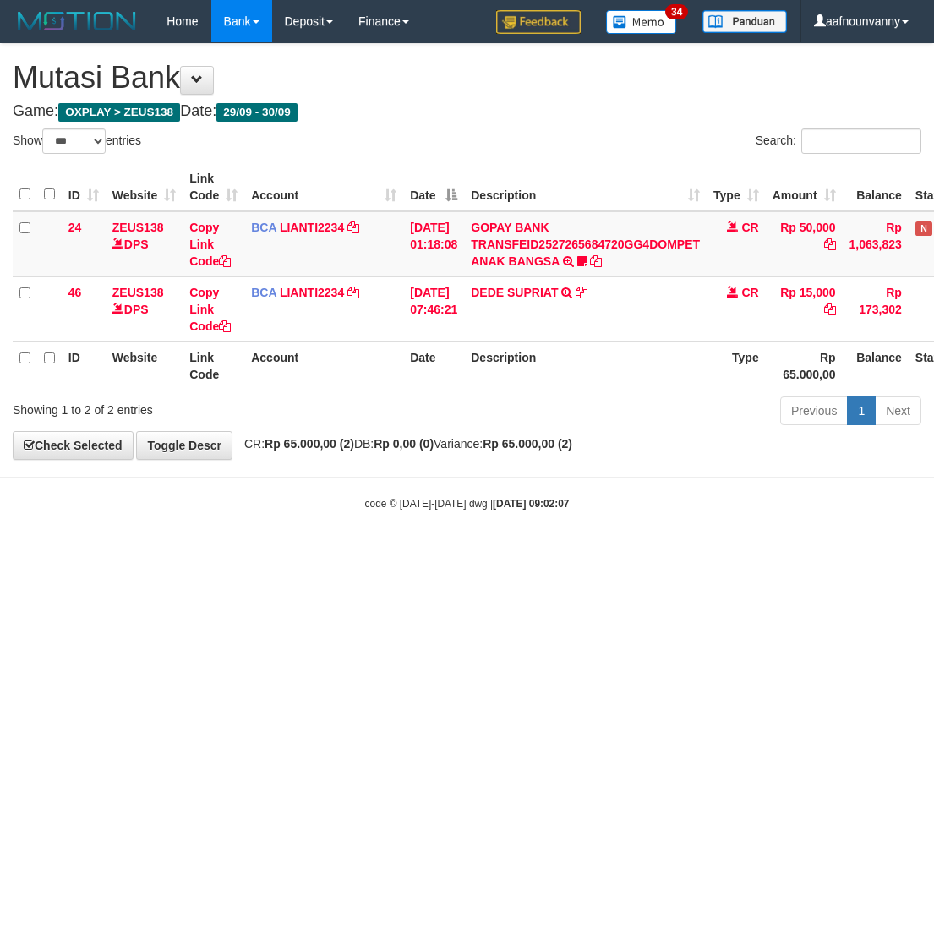
click at [260, 553] on html "Toggle navigation Home Bank Account List Load By Website Group [OXPLAY] ZEUS138…" at bounding box center [467, 276] width 934 height 553
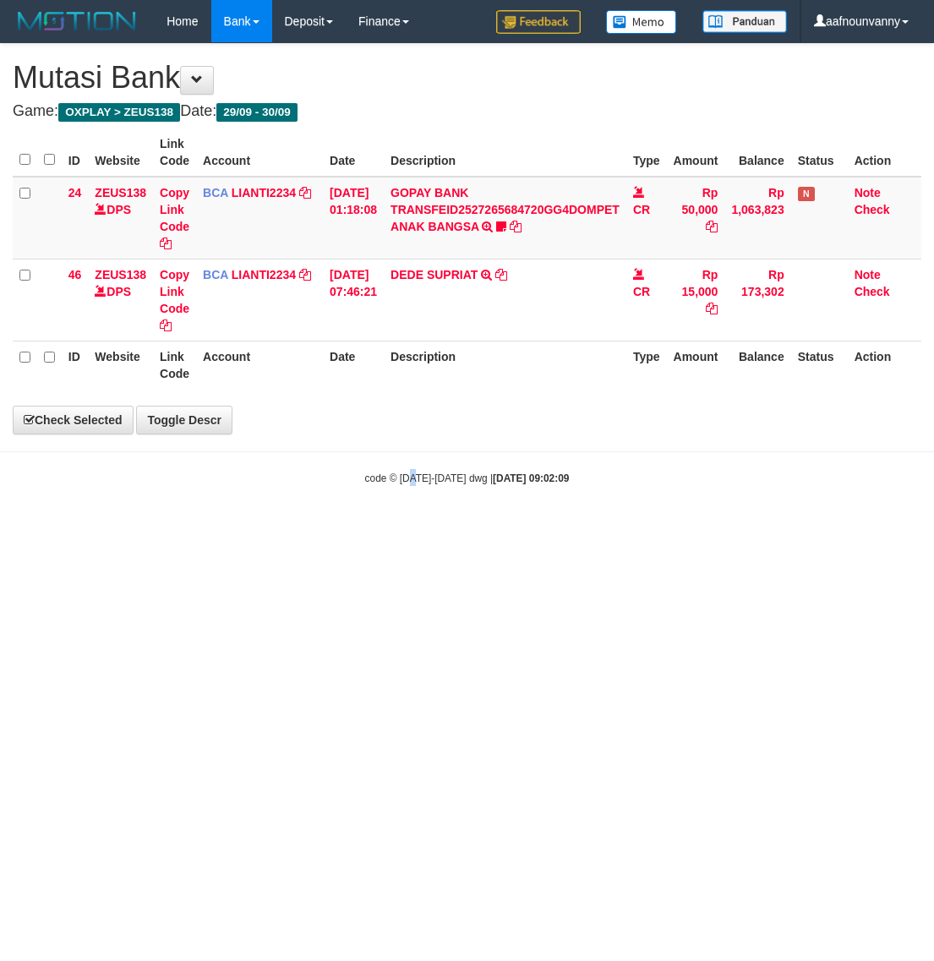
click at [408, 528] on html "Toggle navigation Home Bank Account List Load By Website Group [OXPLAY] ZEUS138…" at bounding box center [467, 264] width 934 height 528
select select "***"
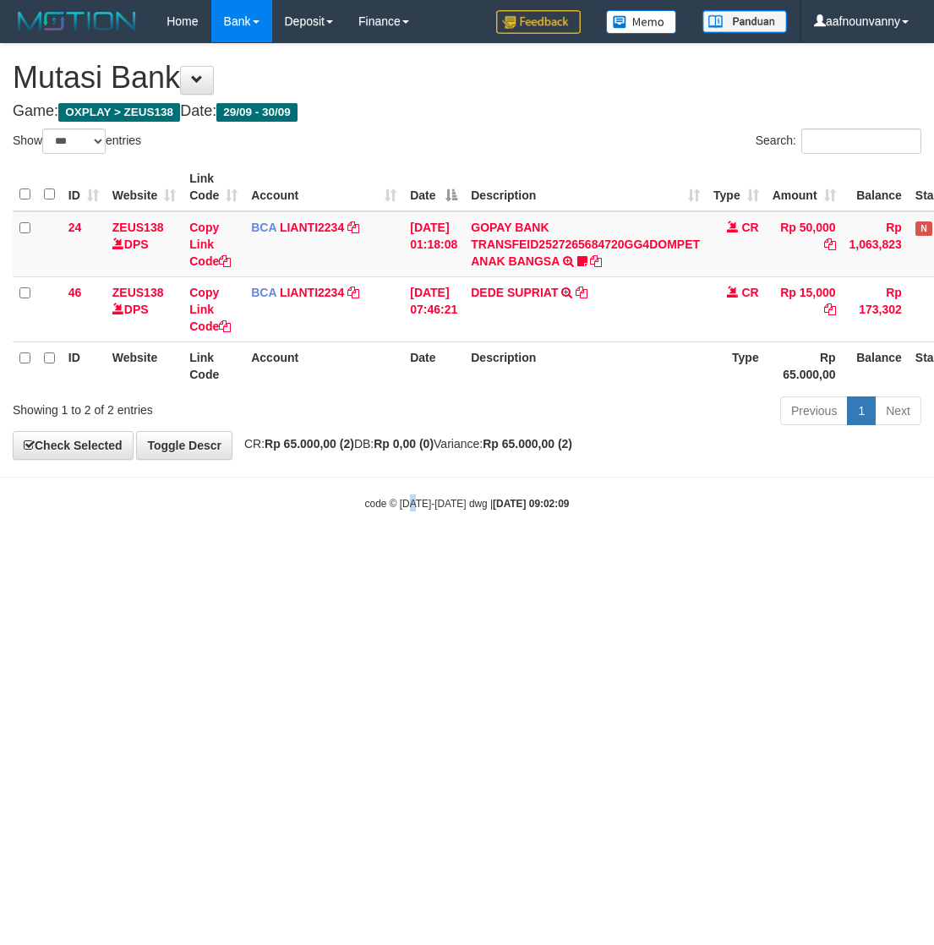
click at [410, 553] on html "Toggle navigation Home Bank Account List Load By Website Group [OXPLAY] ZEUS138…" at bounding box center [467, 276] width 934 height 553
click at [399, 553] on html "Toggle navigation Home Bank Account List Load By Website Group [OXPLAY] ZEUS138…" at bounding box center [467, 276] width 934 height 553
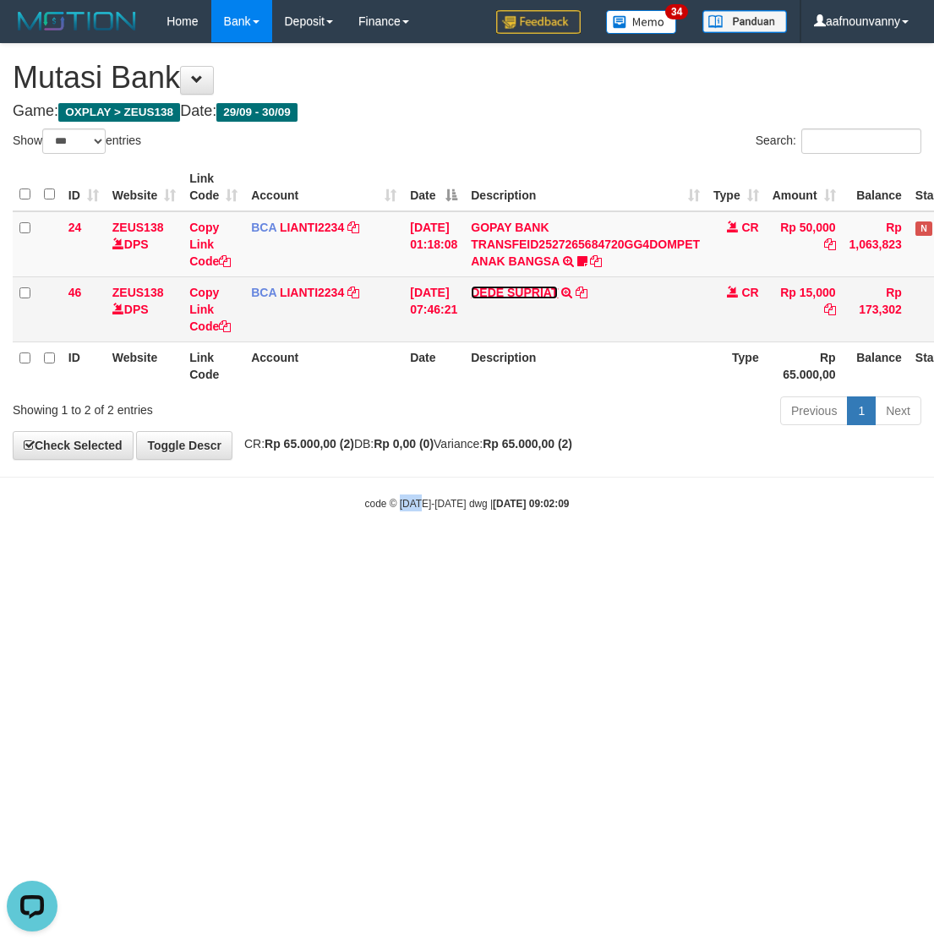
click at [500, 287] on link "DEDE SUPRIAT" at bounding box center [514, 293] width 87 height 14
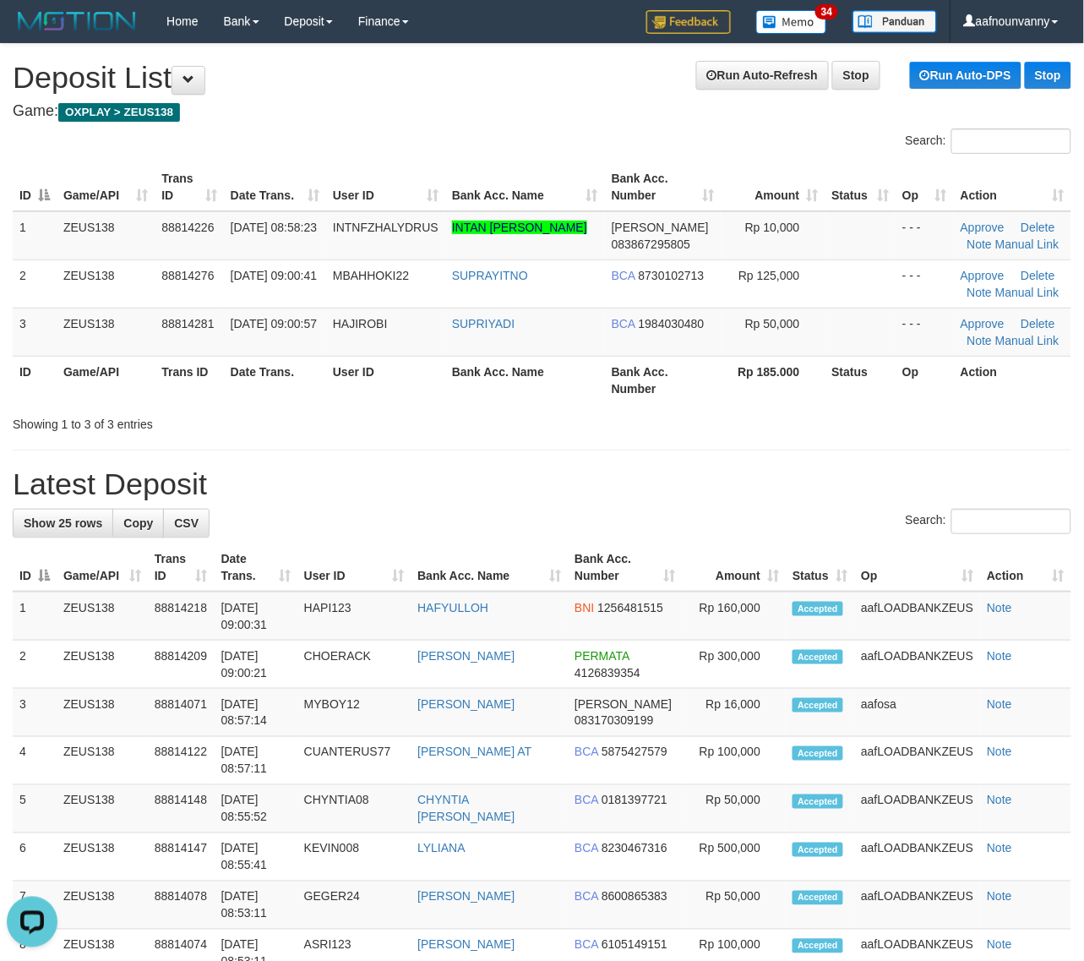
drag, startPoint x: 440, startPoint y: 560, endPoint x: 462, endPoint y: 537, distance: 32.3
click at [441, 556] on tr "ID Game/API Trans ID Date Trans. User ID Bank Acc. Name Bank Acc. Number Amount…" at bounding box center [542, 567] width 1059 height 48
drag, startPoint x: 695, startPoint y: 373, endPoint x: 707, endPoint y: 374, distance: 11.9
click at [707, 374] on th "Bank Acc. Number" at bounding box center [663, 380] width 117 height 48
drag, startPoint x: 779, startPoint y: 463, endPoint x: 1092, endPoint y: 525, distance: 318.6
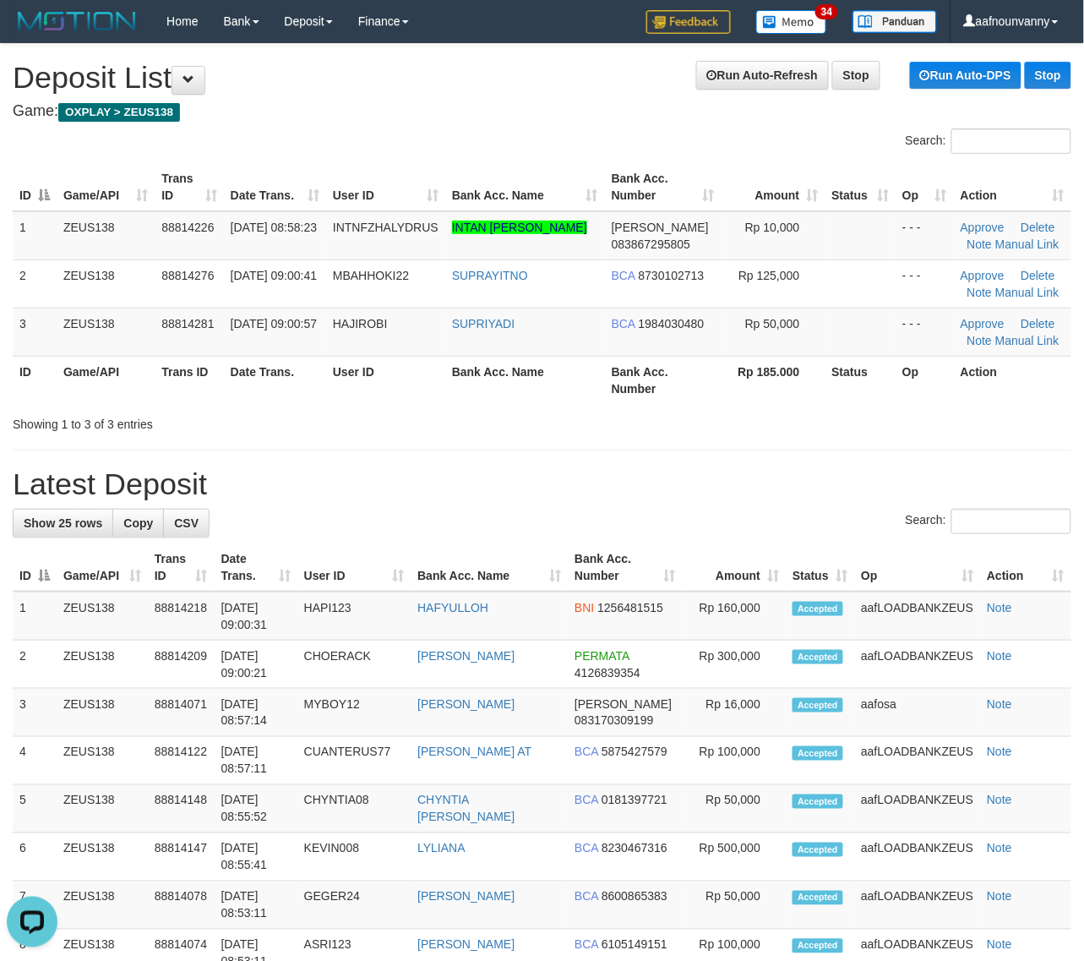
click at [864, 480] on div "**********" at bounding box center [542, 976] width 1084 height 1865
drag, startPoint x: 759, startPoint y: 394, endPoint x: 893, endPoint y: 449, distance: 145.1
click at [843, 429] on div "Search: ID Game/API Trans ID Date Trans. User ID Bank Acc. Name Bank Acc. Numbe…" at bounding box center [542, 280] width 1059 height 304
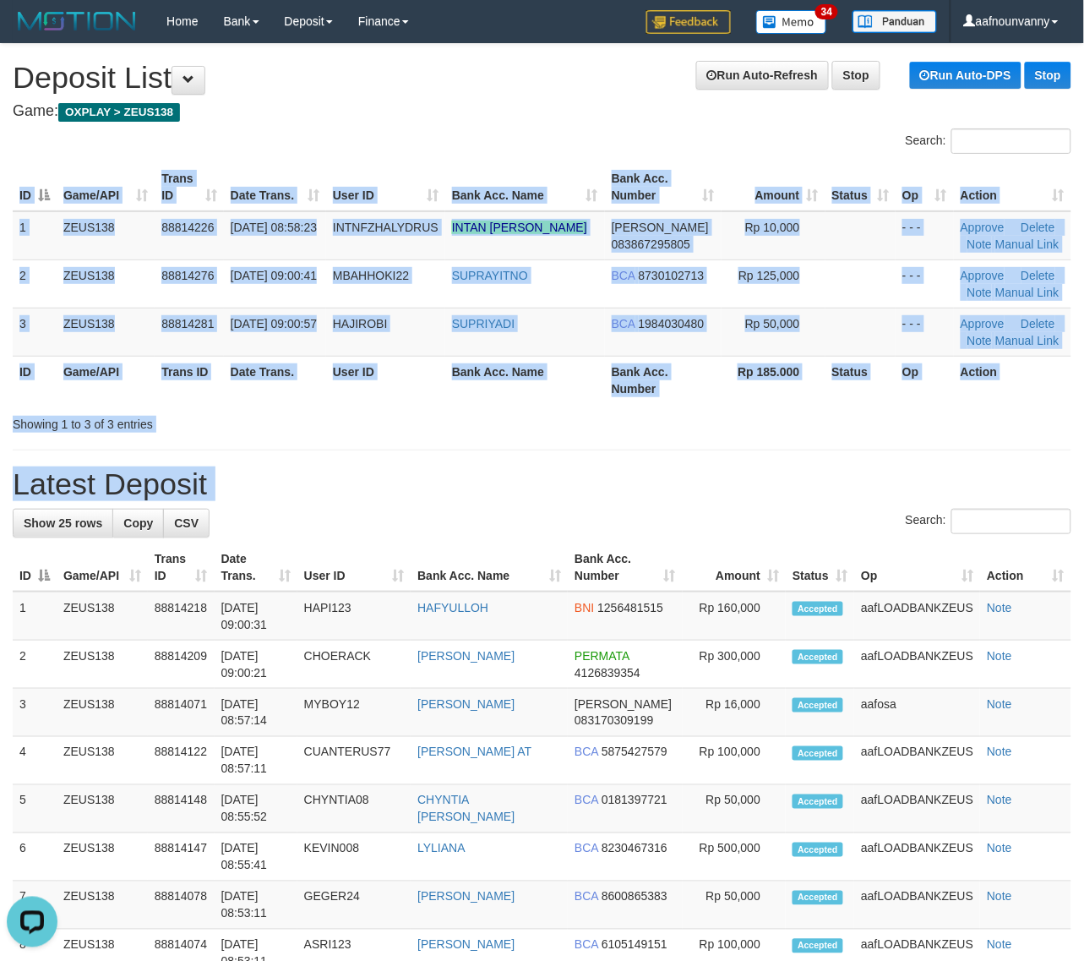
click at [830, 554] on div "**********" at bounding box center [542, 976] width 1084 height 1865
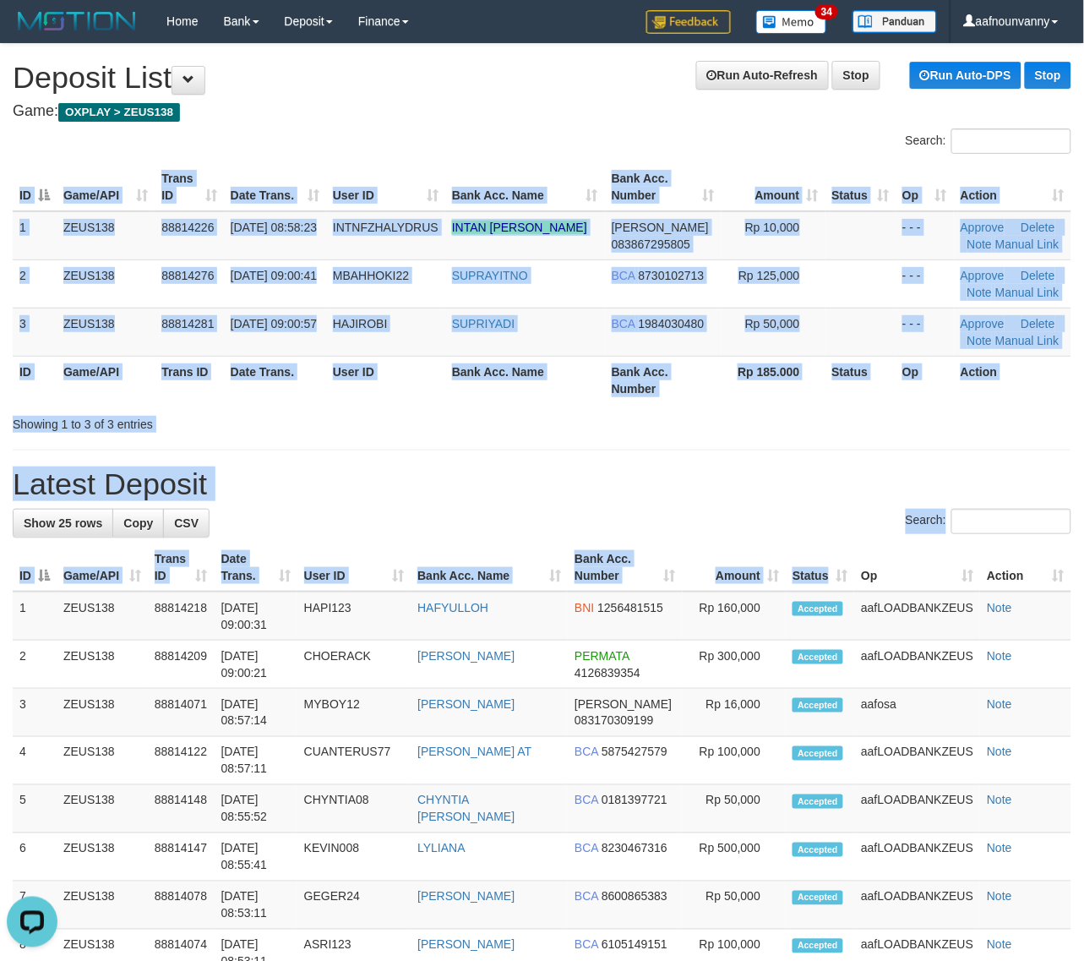
click at [845, 387] on th "Status" at bounding box center [860, 380] width 71 height 48
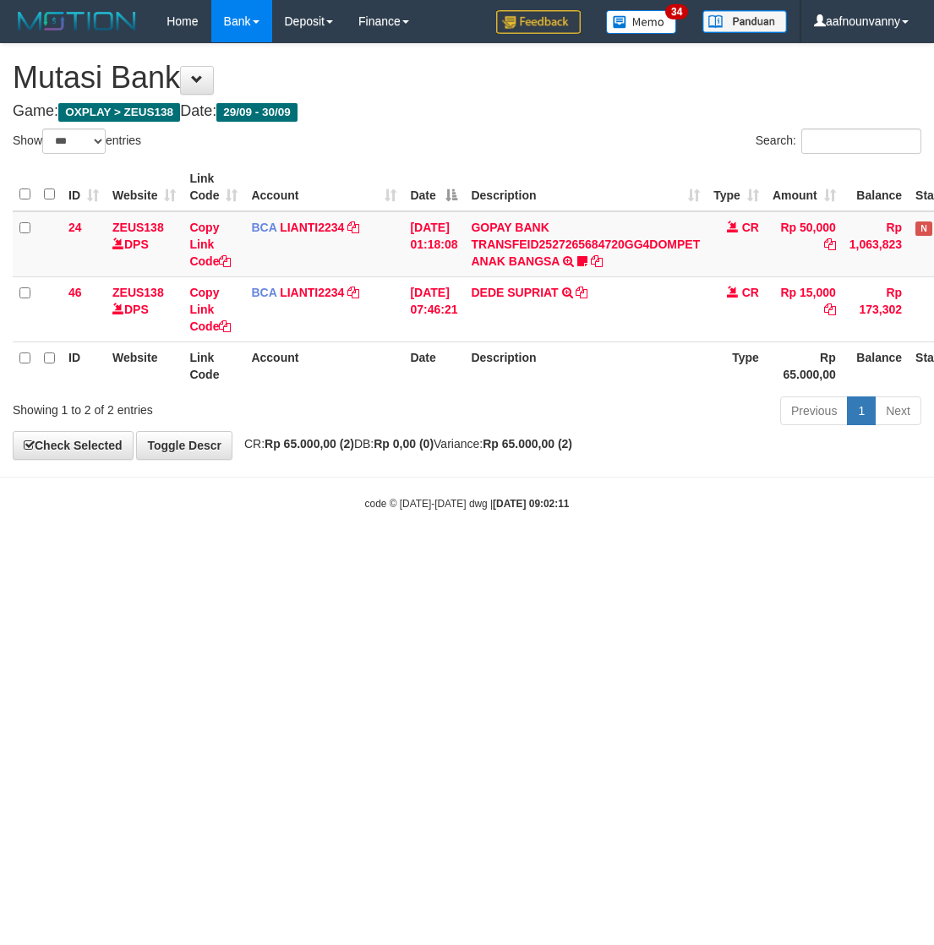
select select "***"
click at [587, 287] on icon at bounding box center [581, 292] width 12 height 12
click at [377, 553] on html "Toggle navigation Home Bank Account List Load By Website Group [OXPLAY] ZEUS138…" at bounding box center [467, 276] width 934 height 553
click at [26, 509] on html "Toggle navigation Home Bank Account List Load By Website Group [OXPLAY] ZEUS138…" at bounding box center [467, 276] width 934 height 553
drag, startPoint x: 248, startPoint y: 563, endPoint x: 9, endPoint y: 486, distance: 250.4
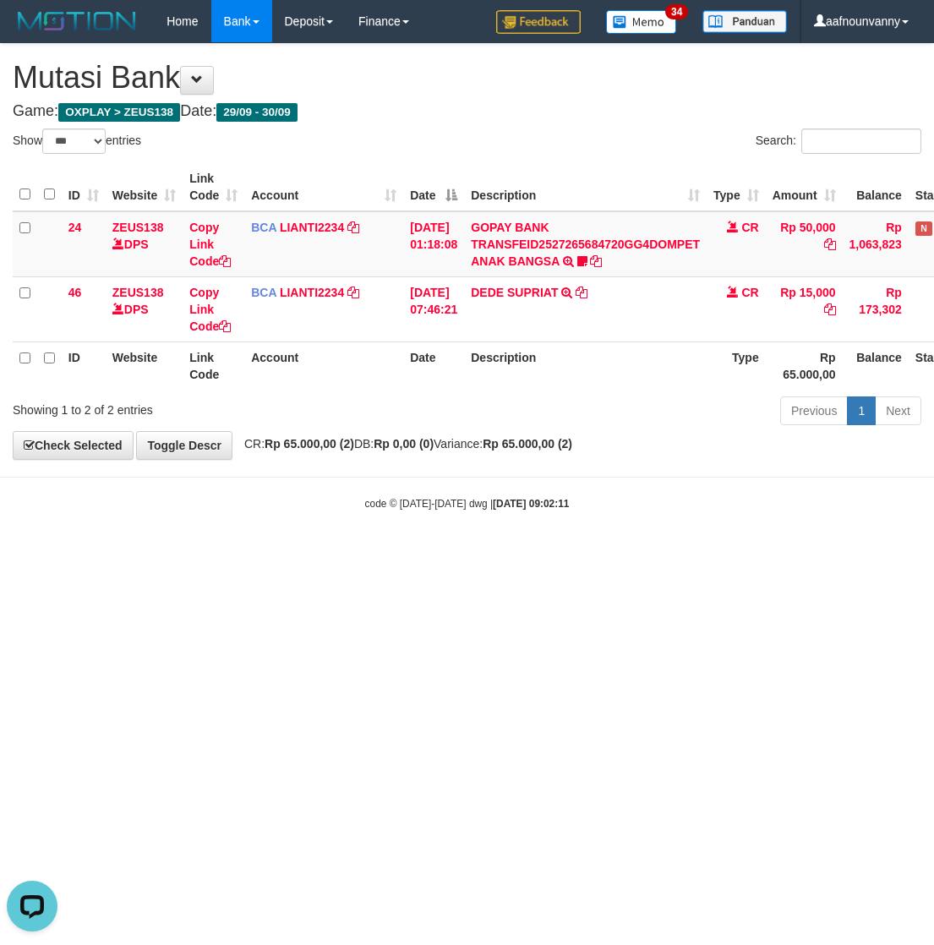
click at [221, 547] on html "Toggle navigation Home Bank Account List Load By Website Group [OXPLAY] ZEUS138…" at bounding box center [467, 276] width 934 height 553
click at [235, 553] on html "Toggle navigation Home Bank Account List Load By Website Group [OXPLAY] ZEUS138…" at bounding box center [467, 276] width 934 height 553
select select "***"
click at [393, 553] on html "Toggle navigation Home Bank Account List Load By Website Group [OXPLAY] ZEUS138…" at bounding box center [467, 276] width 934 height 553
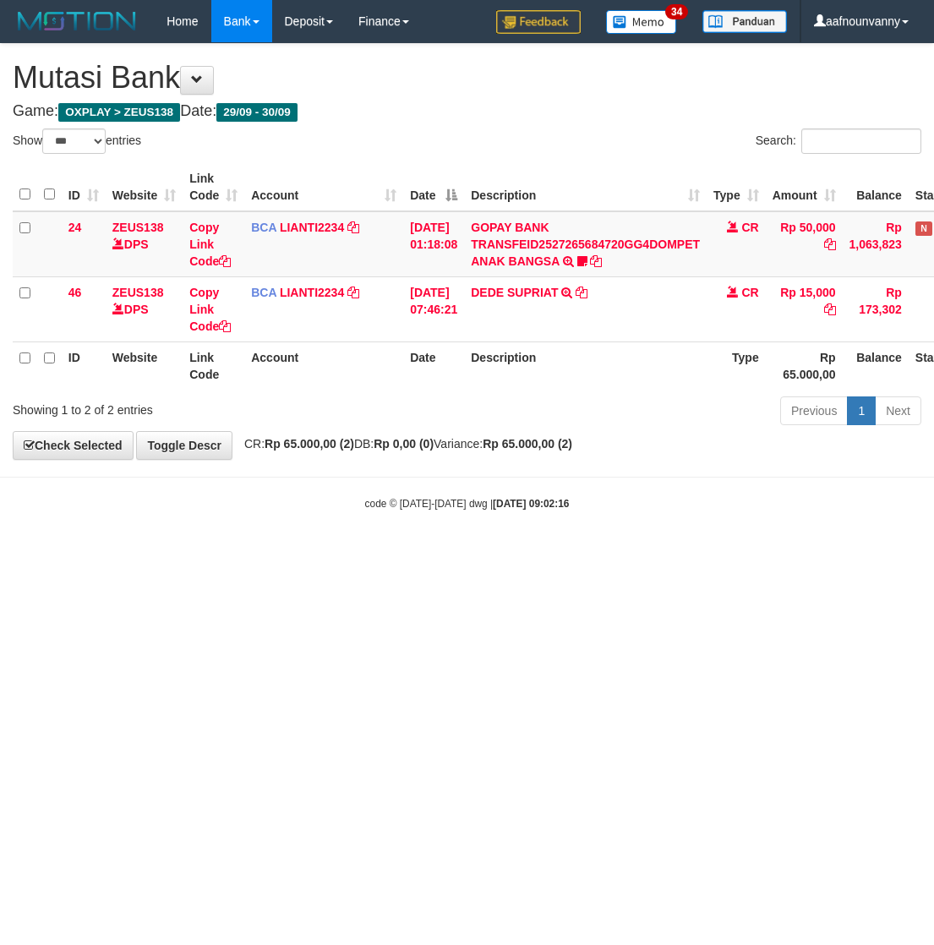
drag, startPoint x: 478, startPoint y: 884, endPoint x: 455, endPoint y: 880, distance: 24.0
click at [476, 553] on html "Toggle navigation Home Bank Account List Load By Website Group [OXPLAY] ZEUS138…" at bounding box center [467, 276] width 934 height 553
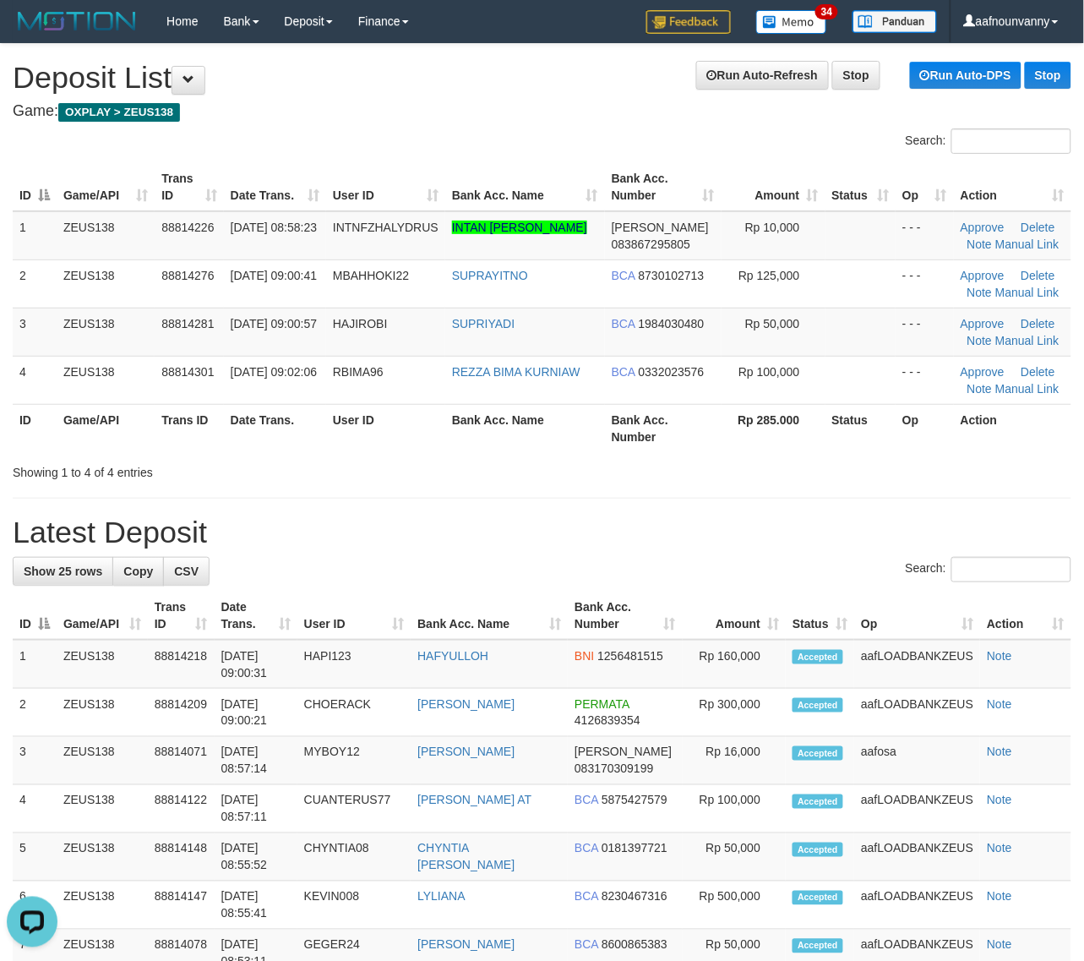
drag, startPoint x: 319, startPoint y: 411, endPoint x: 1092, endPoint y: 532, distance: 783.3
click at [415, 436] on tr "ID Game/API Trans ID Date Trans. User ID Bank Acc. Name Bank Acc. Number Rp 285…" at bounding box center [542, 428] width 1059 height 48
drag, startPoint x: 720, startPoint y: 441, endPoint x: 820, endPoint y: 487, distance: 109.6
click at [780, 469] on div "Search: ID Game/API Trans ID Date Trans. User ID Bank Acc. Name Bank Acc. Numbe…" at bounding box center [542, 304] width 1059 height 352
drag, startPoint x: 512, startPoint y: 420, endPoint x: 575, endPoint y: 401, distance: 65.2
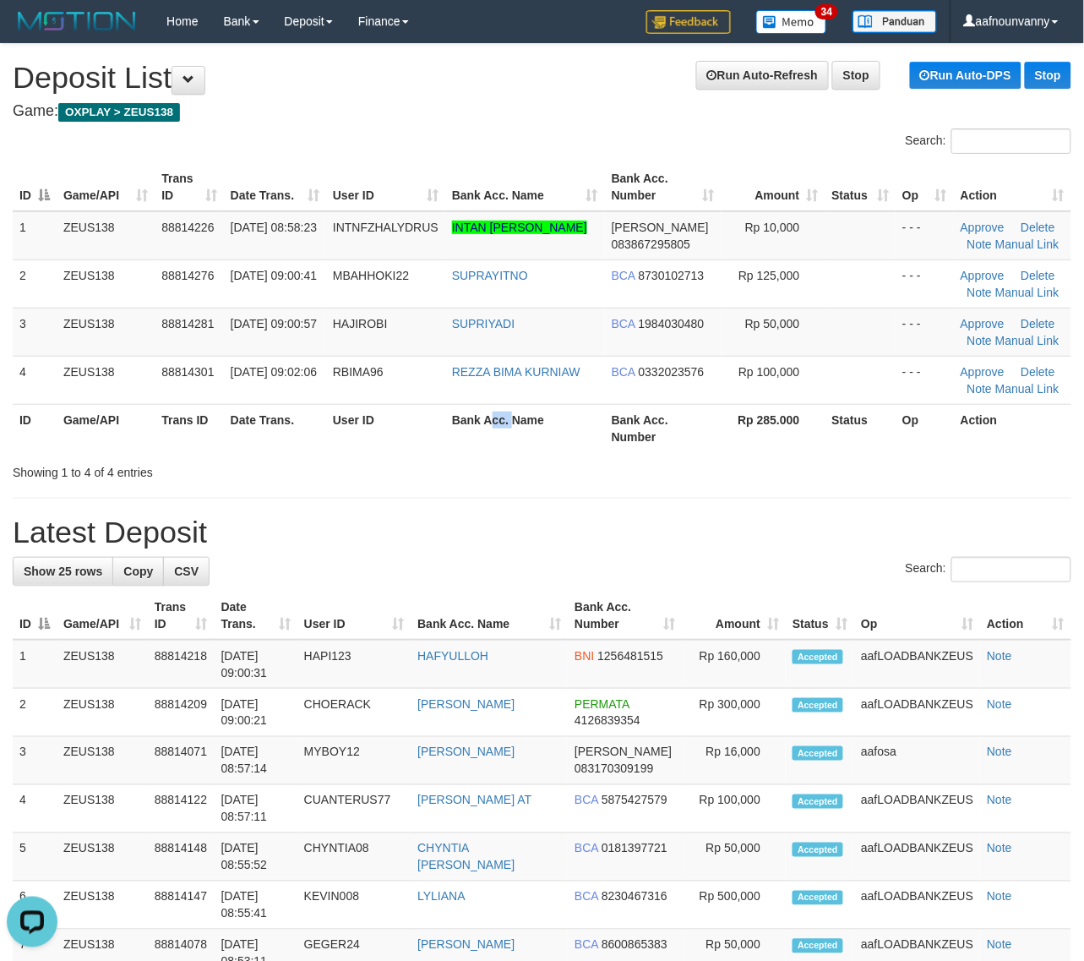
click at [520, 422] on th "Bank Acc. Name" at bounding box center [525, 428] width 160 height 48
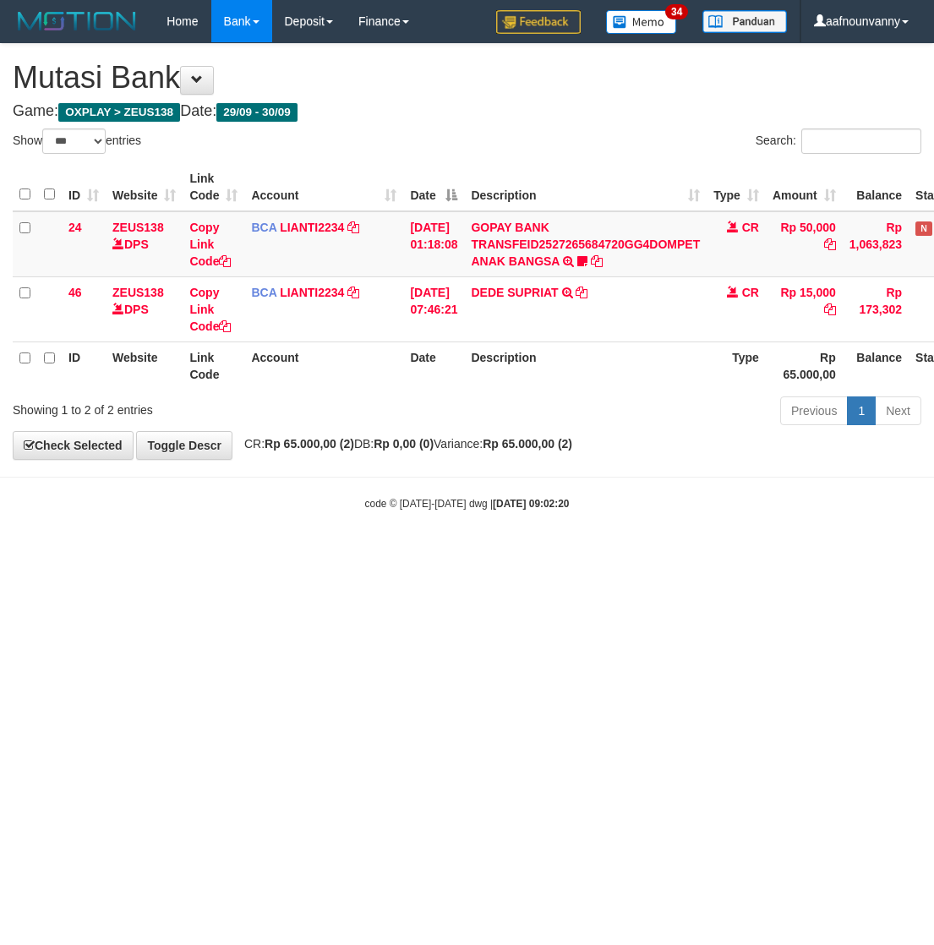
select select "***"
drag, startPoint x: 453, startPoint y: 664, endPoint x: 450, endPoint y: 656, distance: 8.8
click at [449, 553] on html "Toggle navigation Home Bank Account List Load By Website Group [OXPLAY] ZEUS138…" at bounding box center [467, 276] width 934 height 553
click at [455, 553] on html "Toggle navigation Home Bank Account List Load By Website Group [OXPLAY] ZEUS138…" at bounding box center [467, 276] width 934 height 553
drag, startPoint x: 460, startPoint y: 660, endPoint x: 1, endPoint y: 550, distance: 472.6
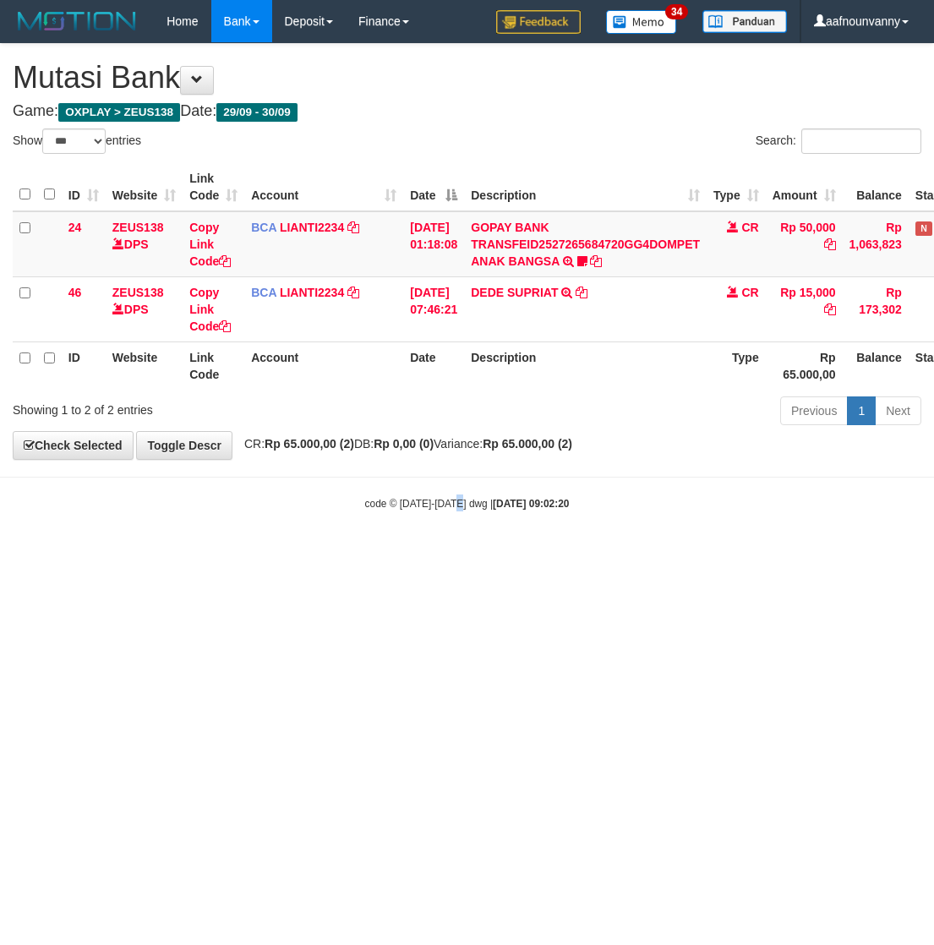
click at [445, 553] on html "Toggle navigation Home Bank Account List Load By Website Group [OXPLAY] ZEUS138…" at bounding box center [467, 276] width 934 height 553
drag, startPoint x: 357, startPoint y: 661, endPoint x: 8, endPoint y: 549, distance: 365.5
click at [338, 553] on html "Toggle navigation Home Bank Account List Load By Website Group [OXPLAY] ZEUS138…" at bounding box center [467, 276] width 934 height 553
select select "***"
drag, startPoint x: 395, startPoint y: 750, endPoint x: 10, endPoint y: 694, distance: 388.4
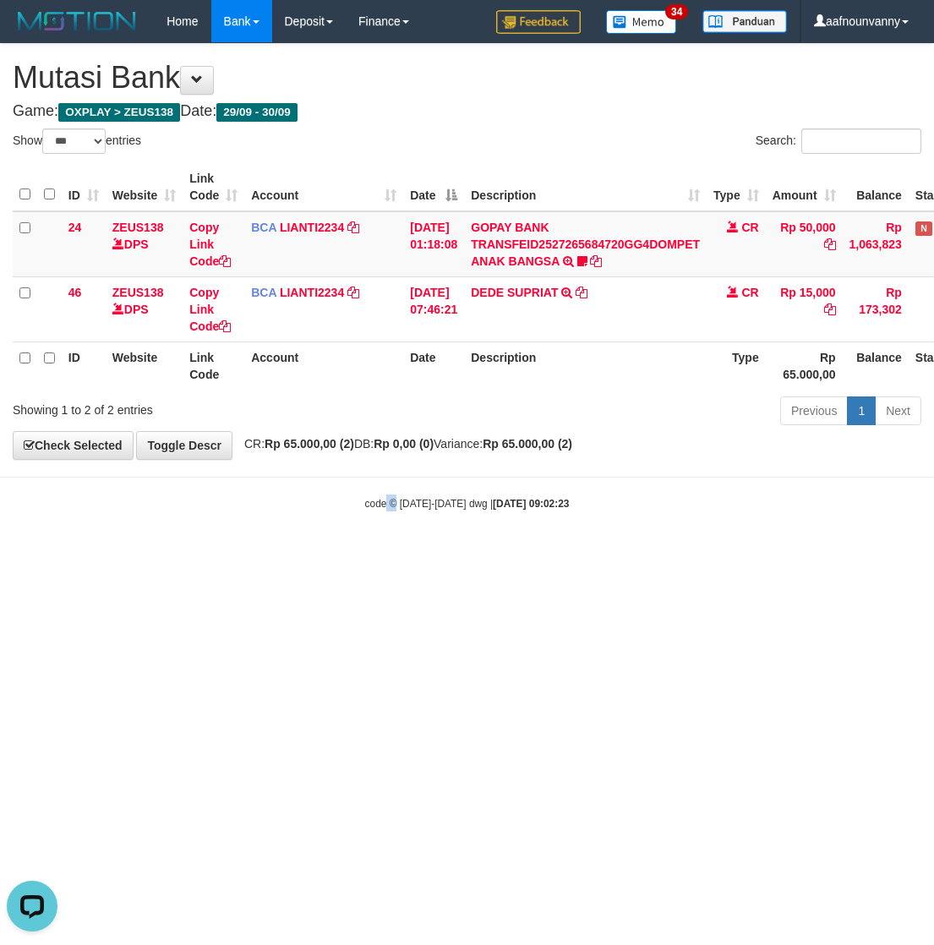
click at [291, 553] on html "Toggle navigation Home Bank Account List Load By Website Group [OXPLAY] ZEUS138…" at bounding box center [467, 276] width 934 height 553
drag, startPoint x: 497, startPoint y: 697, endPoint x: 488, endPoint y: 711, distance: 15.9
click at [493, 553] on html "Toggle navigation Home Bank Account List Load By Website Group [OXPLAY] ZEUS138…" at bounding box center [467, 276] width 934 height 553
drag, startPoint x: 431, startPoint y: 774, endPoint x: 406, endPoint y: 738, distance: 44.3
click at [428, 553] on html "Toggle navigation Home Bank Account List Load By Website Group [OXPLAY] ZEUS138…" at bounding box center [467, 276] width 934 height 553
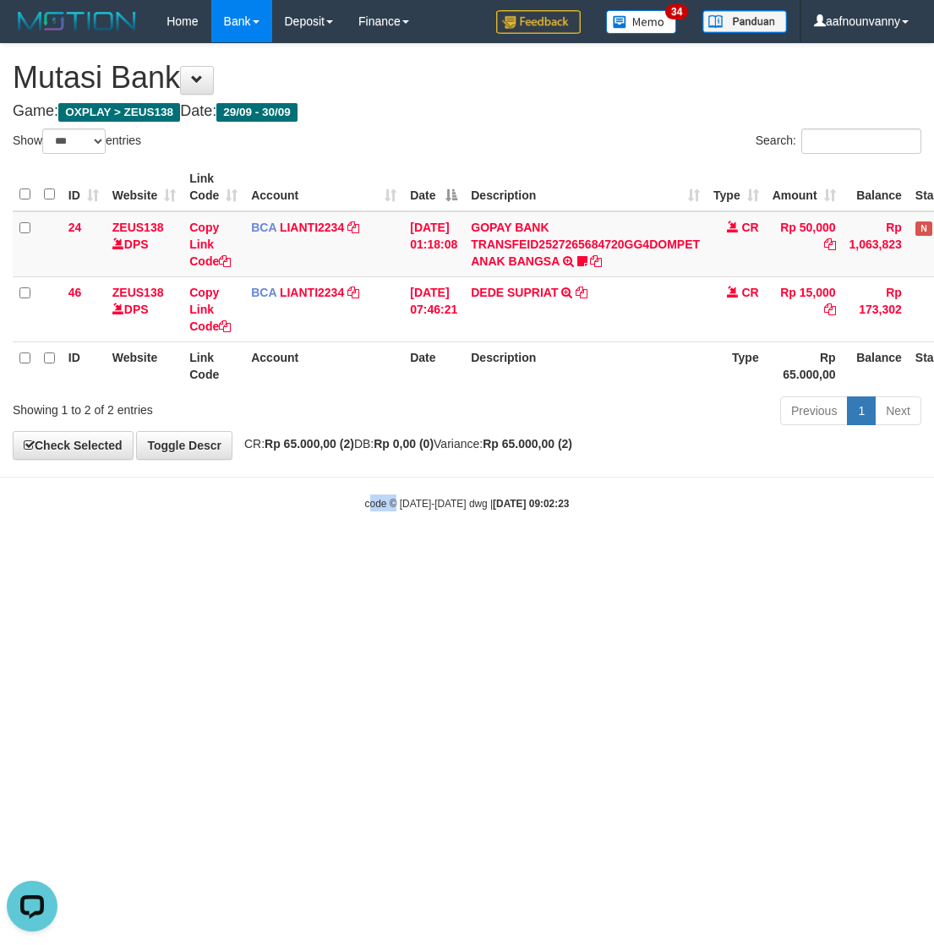
drag, startPoint x: 377, startPoint y: 741, endPoint x: 366, endPoint y: 739, distance: 11.1
click at [370, 553] on html "Toggle navigation Home Bank Account List Load By Website Group [OXPLAY] ZEUS138…" at bounding box center [467, 276] width 934 height 553
click at [292, 553] on html "Toggle navigation Home Bank Account List Load By Website Group [OXPLAY] ZEUS138…" at bounding box center [467, 276] width 934 height 553
drag, startPoint x: 348, startPoint y: 665, endPoint x: 297, endPoint y: 651, distance: 53.3
click at [346, 553] on html "Toggle navigation Home Bank Account List Load By Website Group [OXPLAY] ZEUS138…" at bounding box center [467, 276] width 934 height 553
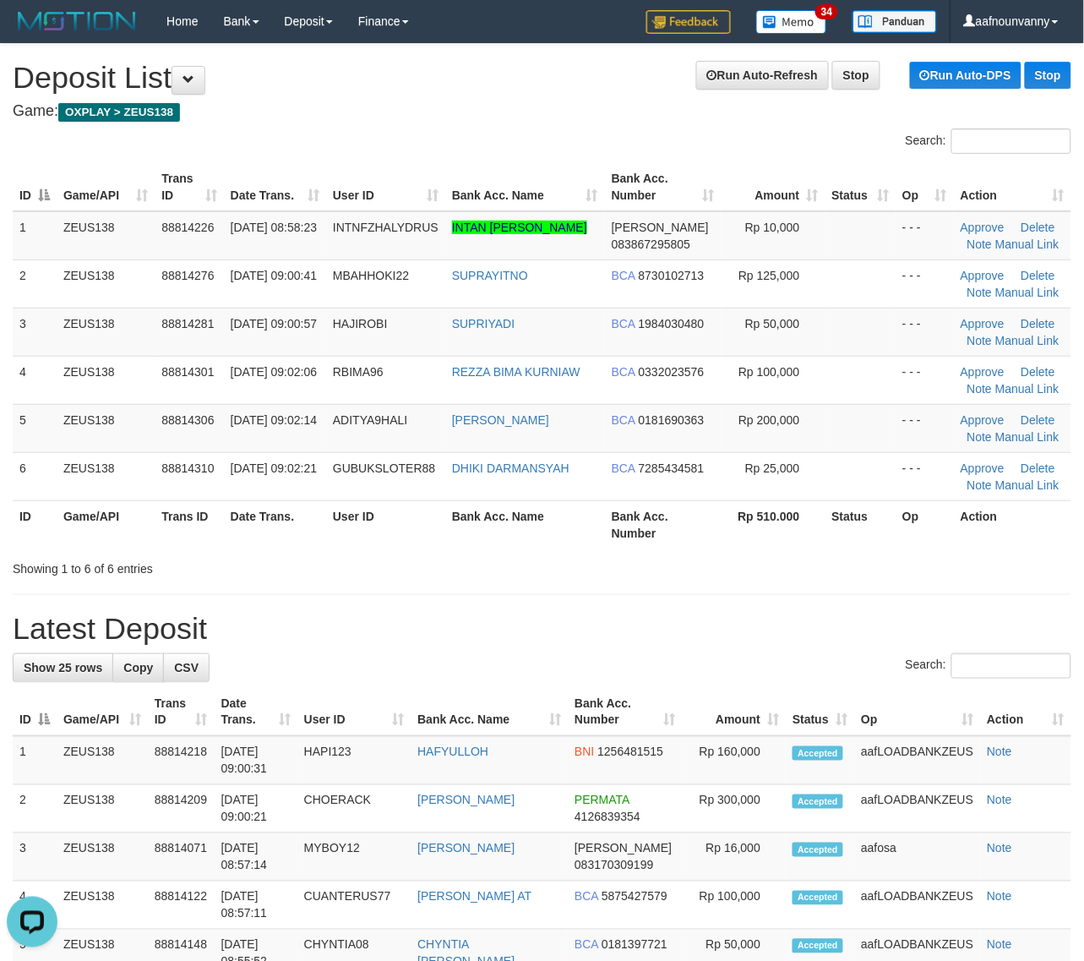
drag, startPoint x: 566, startPoint y: 585, endPoint x: 1094, endPoint y: 639, distance: 530.8
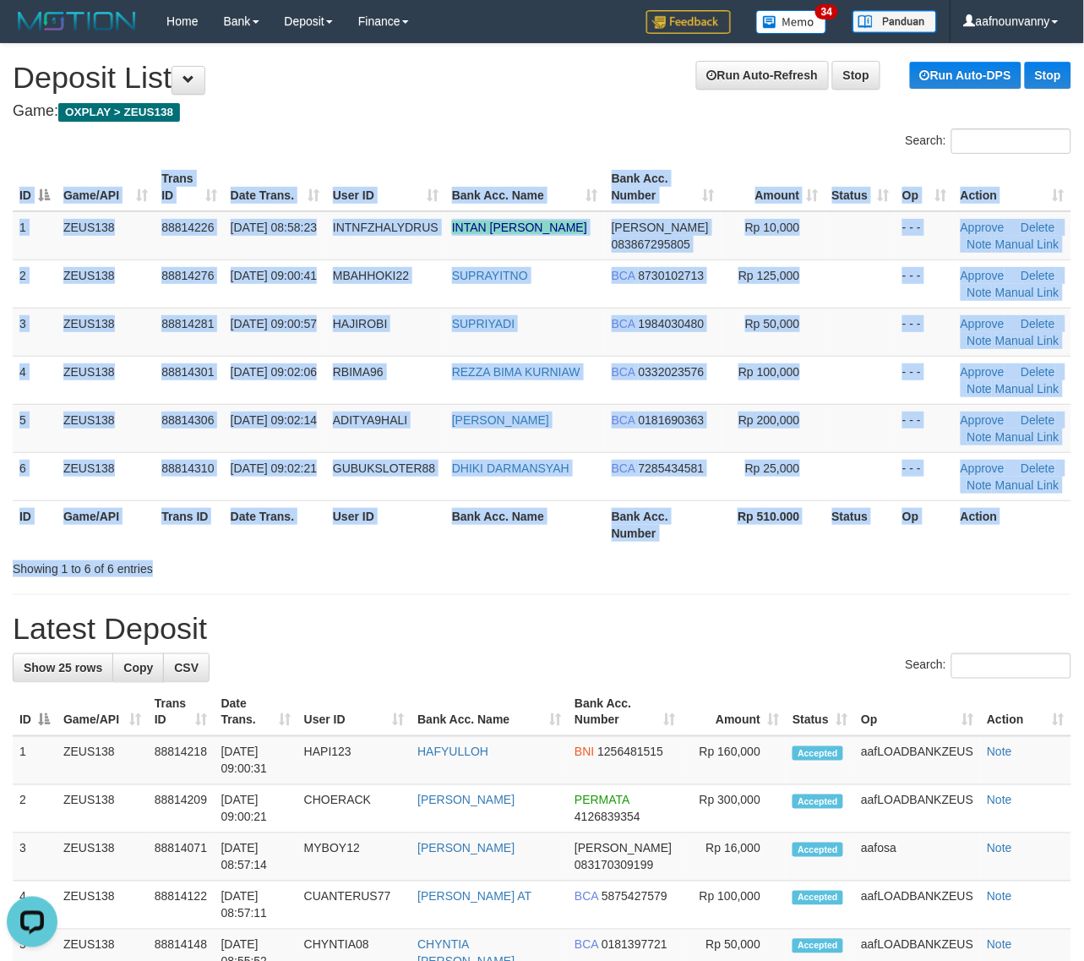
drag, startPoint x: 711, startPoint y: 555, endPoint x: 731, endPoint y: 575, distance: 27.5
click at [722, 552] on div "Search: ID Game/API Trans ID Date Trans. User ID Bank Acc. Name Bank Acc. Numbe…" at bounding box center [542, 352] width 1059 height 449
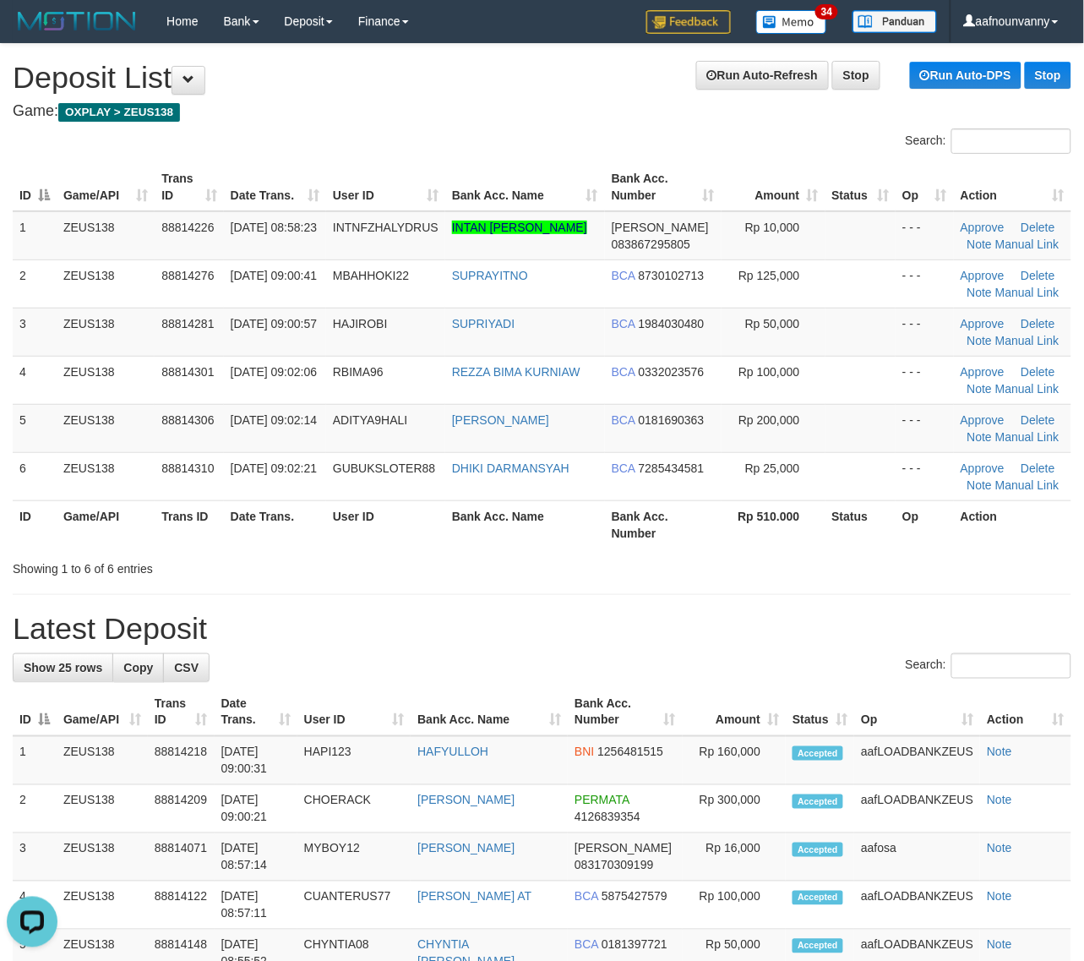
drag, startPoint x: 322, startPoint y: 514, endPoint x: 722, endPoint y: 577, distance: 405.5
click at [379, 530] on th "User ID" at bounding box center [385, 524] width 119 height 48
drag, startPoint x: 684, startPoint y: 520, endPoint x: 1095, endPoint y: 564, distance: 413.0
click at [724, 528] on tr "ID Game/API Trans ID Date Trans. User ID Bank Acc. Name Bank Acc. Number Rp 510…" at bounding box center [542, 524] width 1059 height 48
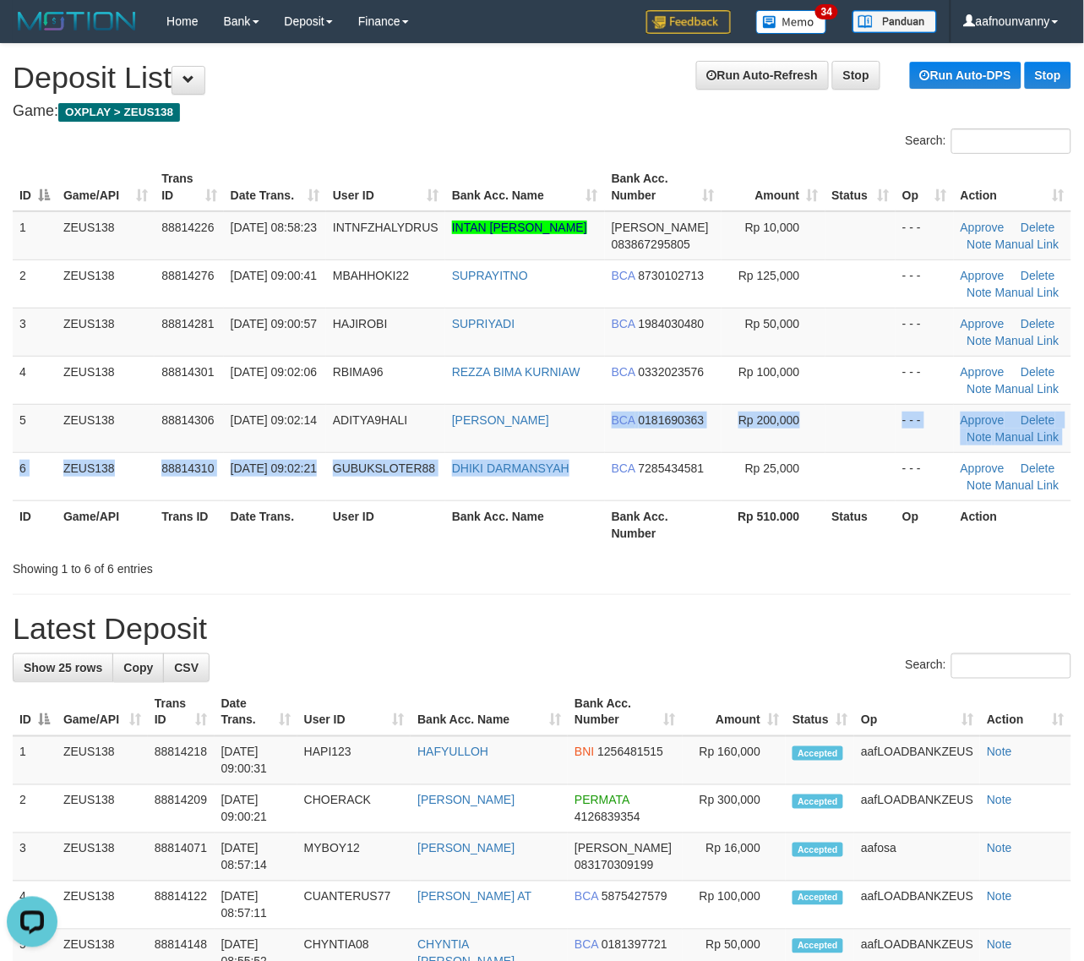
drag, startPoint x: 594, startPoint y: 459, endPoint x: 786, endPoint y: 541, distance: 208.6
click at [642, 488] on tbody "1 ZEUS138 88814226 [DATE] 08:58:23 INTNFZHALYDRUS INTAN [PERSON_NAME] [PERSON_N…" at bounding box center [542, 356] width 1059 height 290
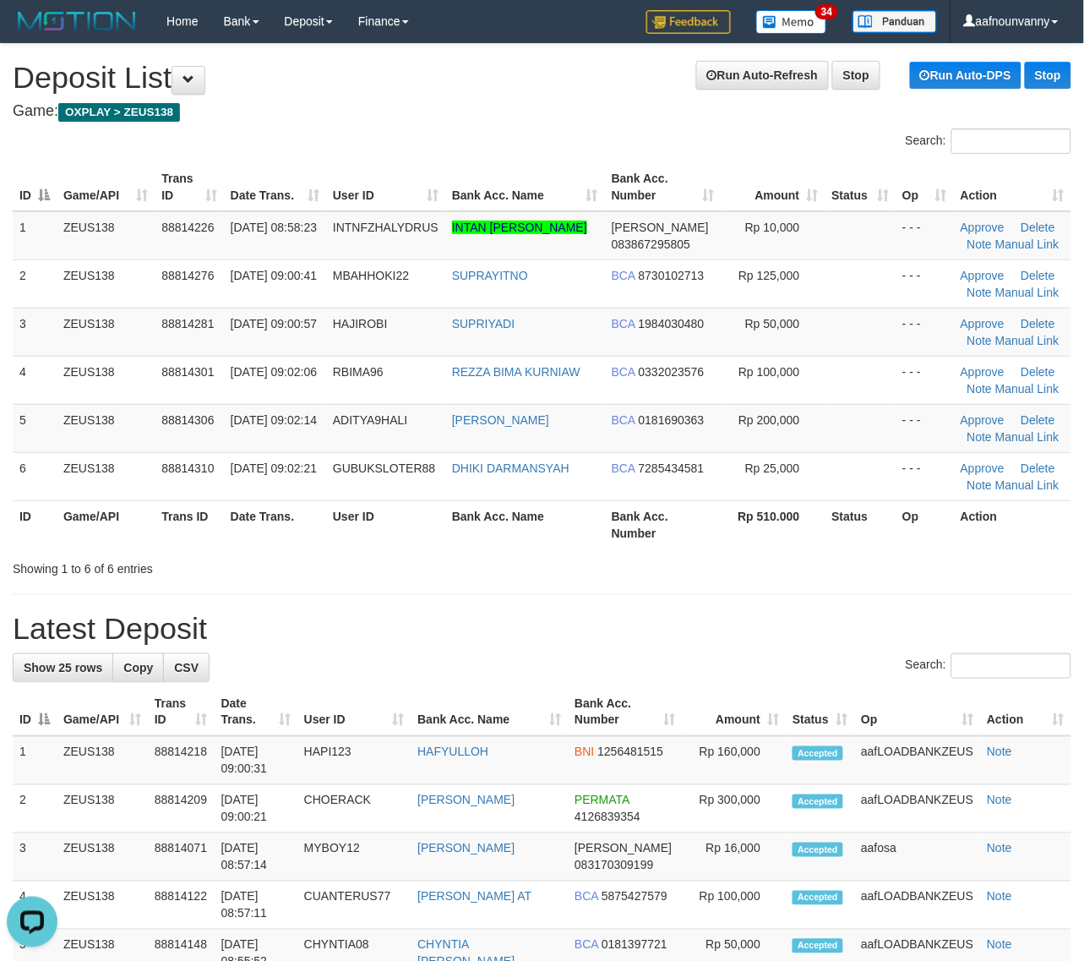
drag, startPoint x: 931, startPoint y: 579, endPoint x: 1094, endPoint y: 613, distance: 166.5
drag, startPoint x: 821, startPoint y: 575, endPoint x: 1094, endPoint y: 615, distance: 275.9
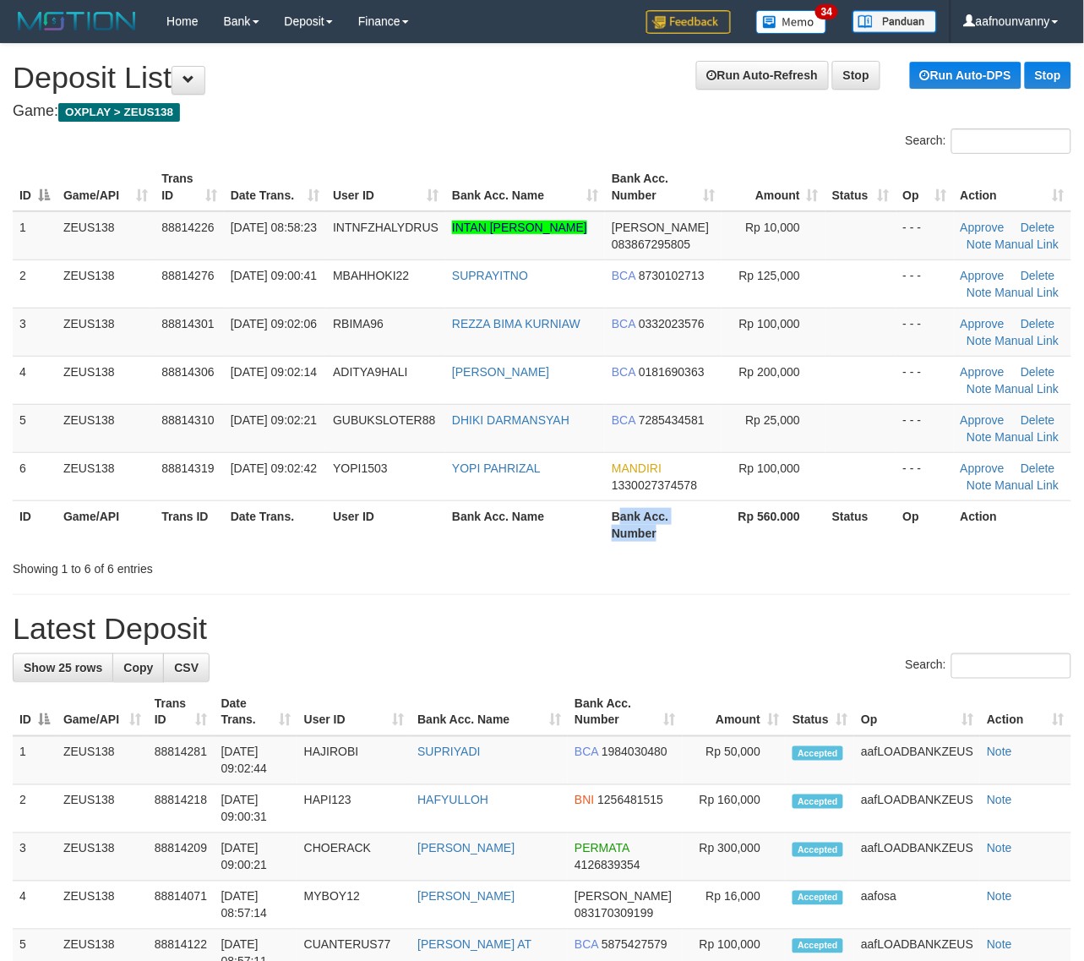
click at [663, 529] on th "Bank Acc. Number" at bounding box center [663, 524] width 117 height 48
drag, startPoint x: 639, startPoint y: 555, endPoint x: 1092, endPoint y: 619, distance: 458.2
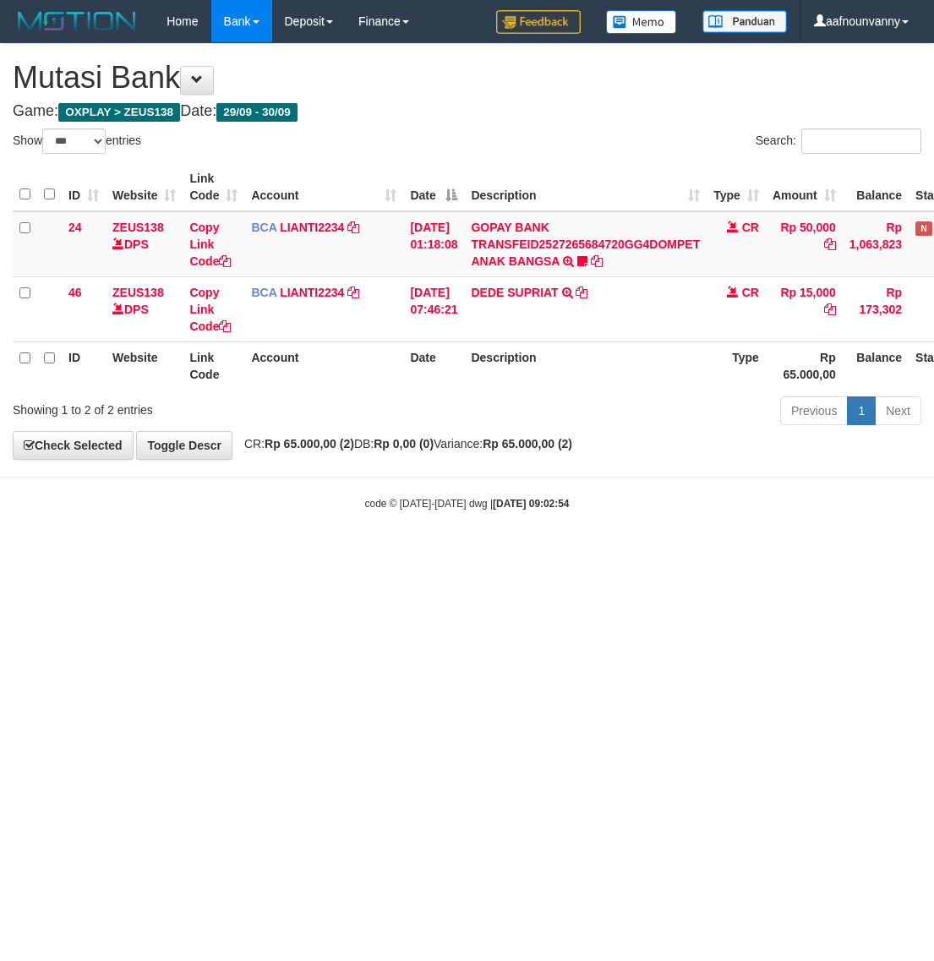
select select "***"
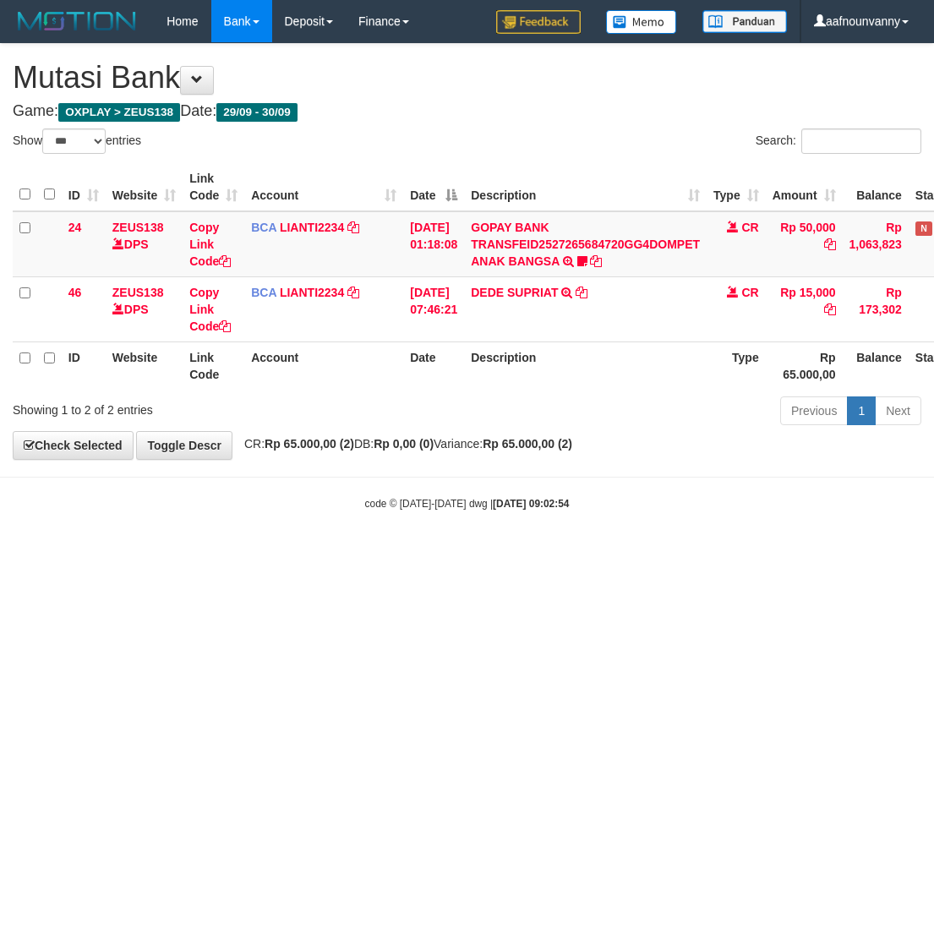
drag, startPoint x: 230, startPoint y: 653, endPoint x: 7, endPoint y: 605, distance: 228.2
click at [229, 553] on html "Toggle navigation Home Bank Account List Load By Website Group [OXPLAY] ZEUS138…" at bounding box center [467, 276] width 934 height 553
drag, startPoint x: 425, startPoint y: 632, endPoint x: 345, endPoint y: 621, distance: 81.0
click at [374, 553] on html "Toggle navigation Home Bank Account List Load By Website Group [OXPLAY] ZEUS138…" at bounding box center [467, 276] width 934 height 553
click at [549, 553] on html "Toggle navigation Home Bank Account List Load By Website Group [OXPLAY] ZEUS138…" at bounding box center [467, 276] width 934 height 553
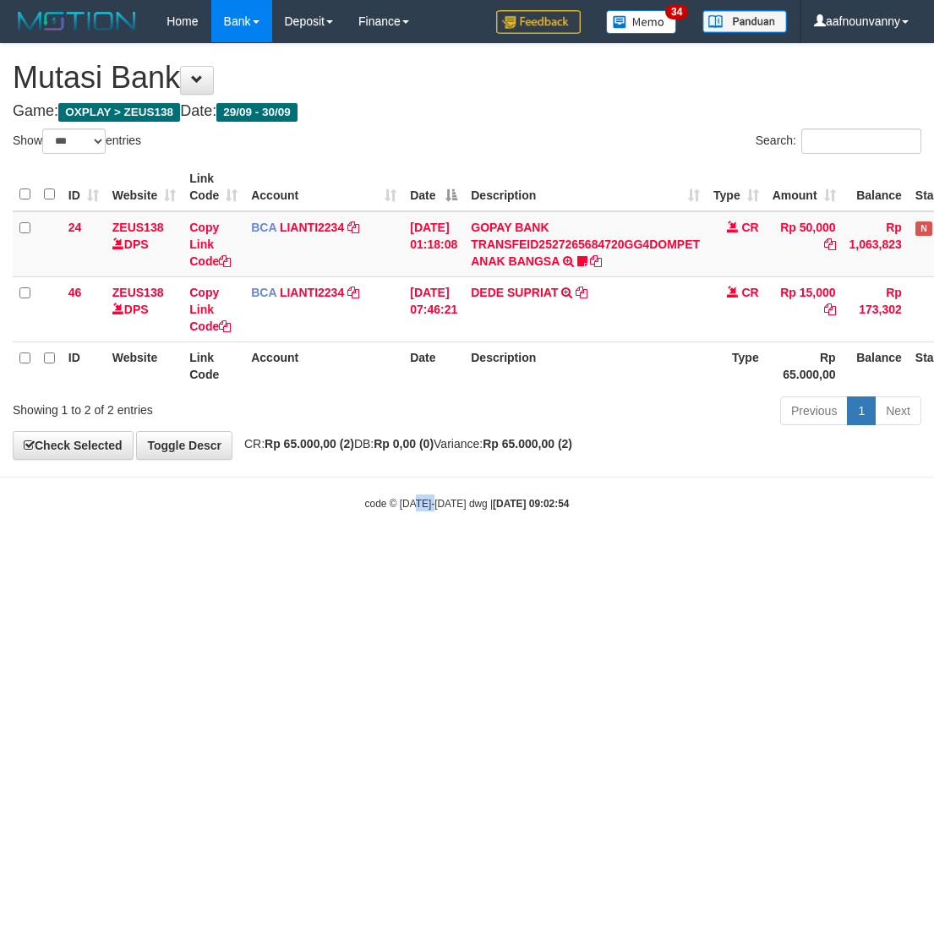
drag, startPoint x: 414, startPoint y: 638, endPoint x: 435, endPoint y: 636, distance: 21.2
click at [435, 553] on html "Toggle navigation Home Bank Account List Load By Website Group [OXPLAY] ZEUS138…" at bounding box center [467, 276] width 934 height 553
click at [438, 553] on html "Toggle navigation Home Bank Account List Load By Website Group [OXPLAY] ZEUS138…" at bounding box center [467, 276] width 934 height 553
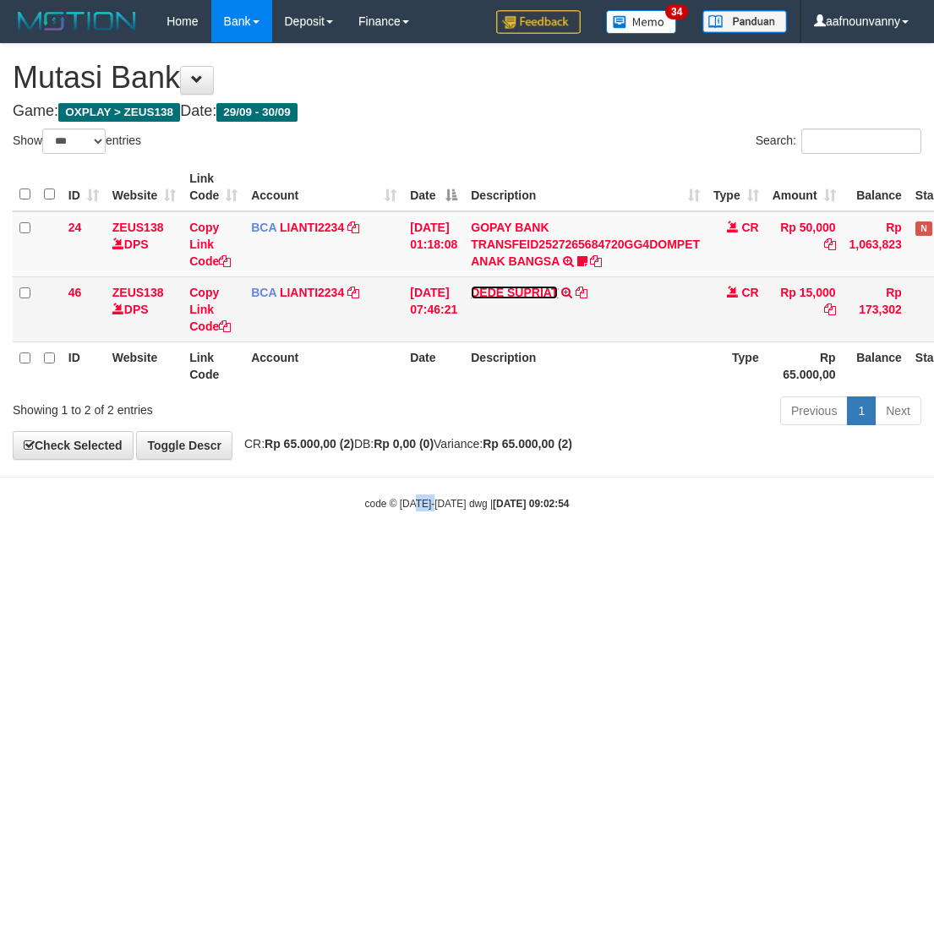
click at [512, 287] on link "DEDE SUPRIAT" at bounding box center [514, 293] width 87 height 14
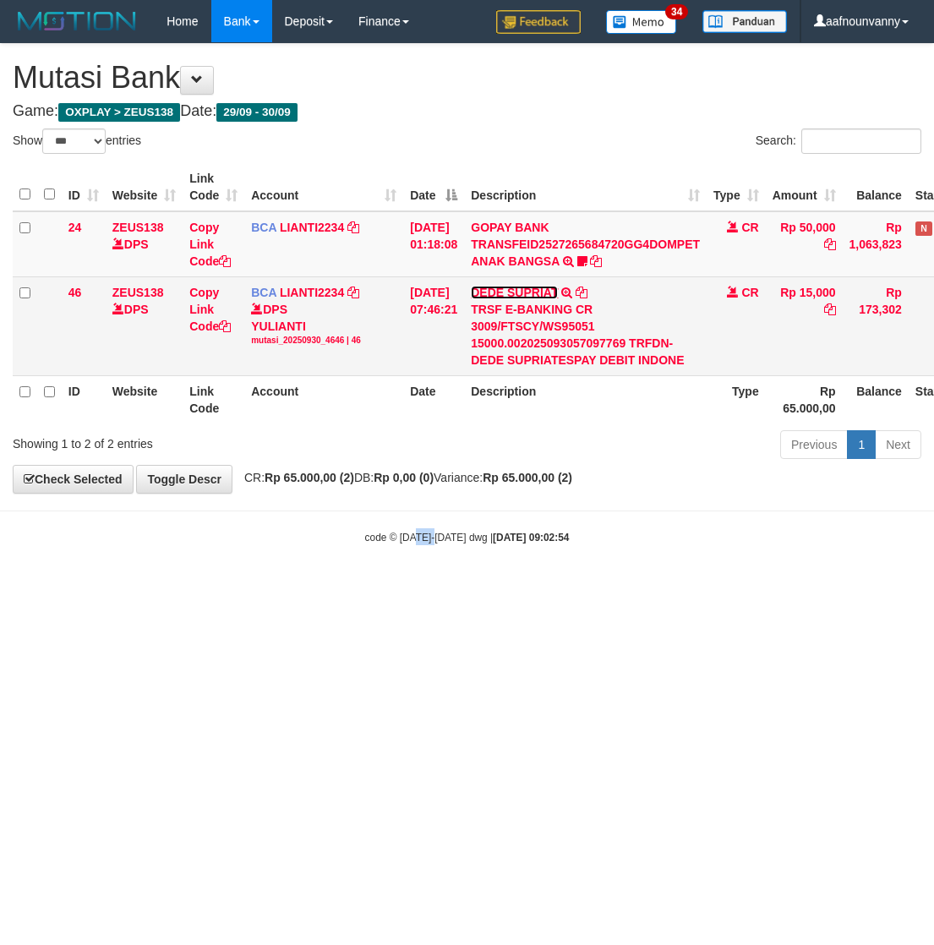
click at [512, 287] on link "DEDE SUPRIAT" at bounding box center [514, 293] width 87 height 14
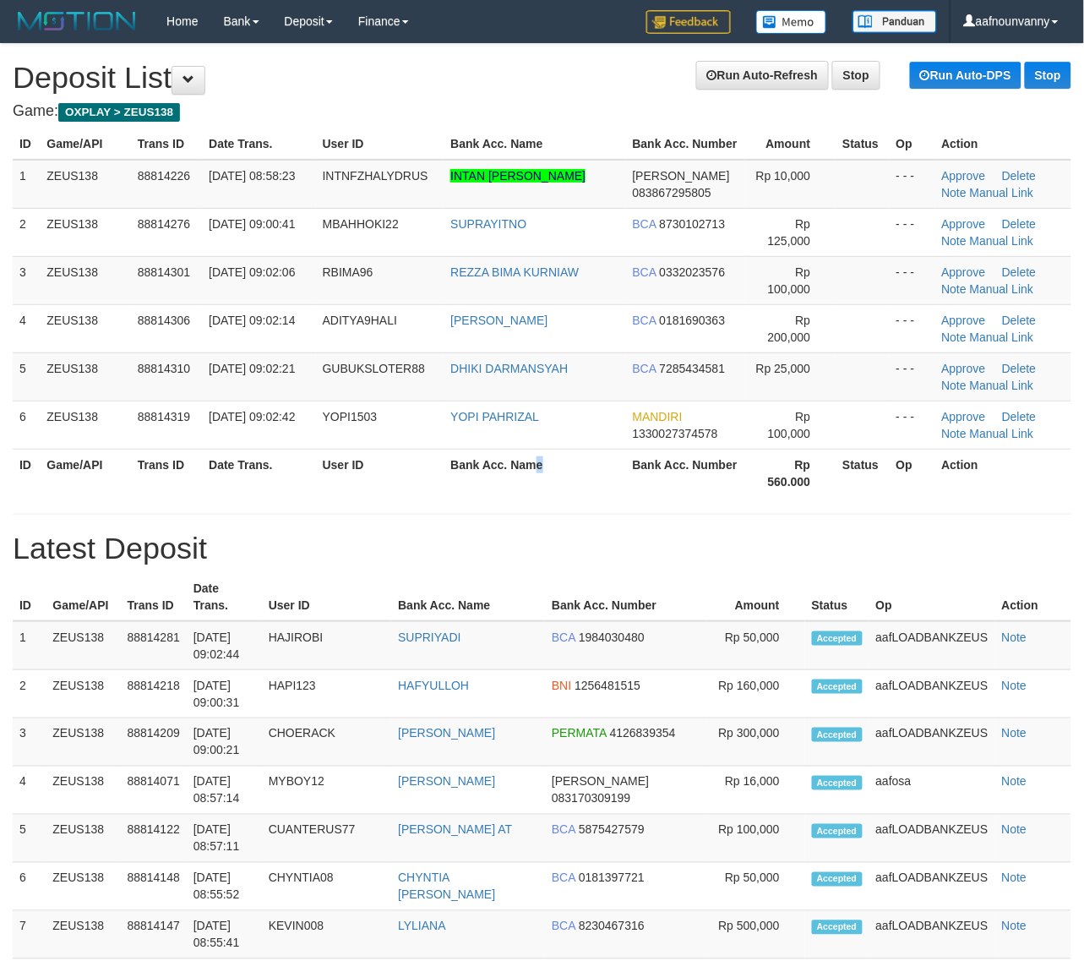
click at [753, 497] on tr "ID Game/API Trans ID Date Trans. User ID Bank Acc. Name Bank Acc. Number Rp 560…" at bounding box center [542, 473] width 1059 height 48
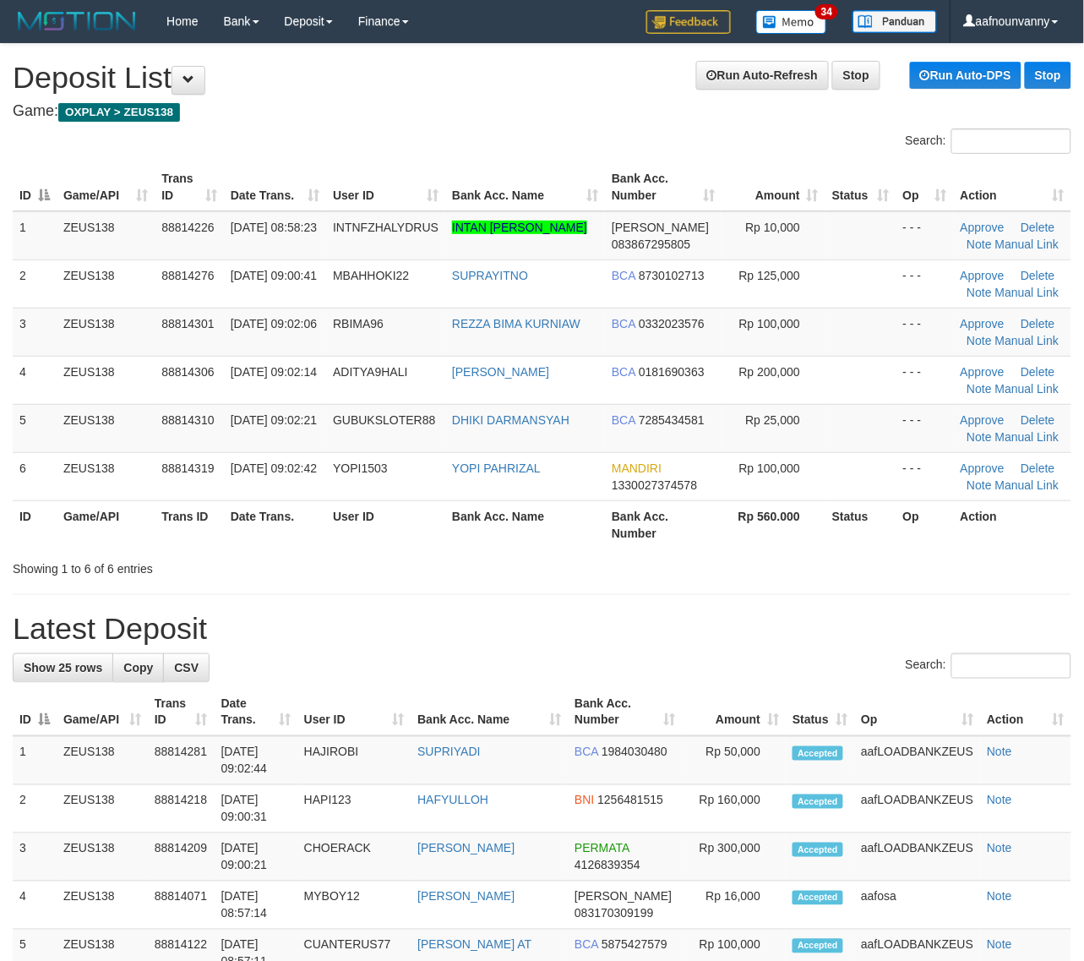
drag, startPoint x: 685, startPoint y: 573, endPoint x: 1098, endPoint y: 624, distance: 416.2
drag, startPoint x: 809, startPoint y: 591, endPoint x: 994, endPoint y: 610, distance: 186.0
drag, startPoint x: 888, startPoint y: 499, endPoint x: 1096, endPoint y: 585, distance: 224.7
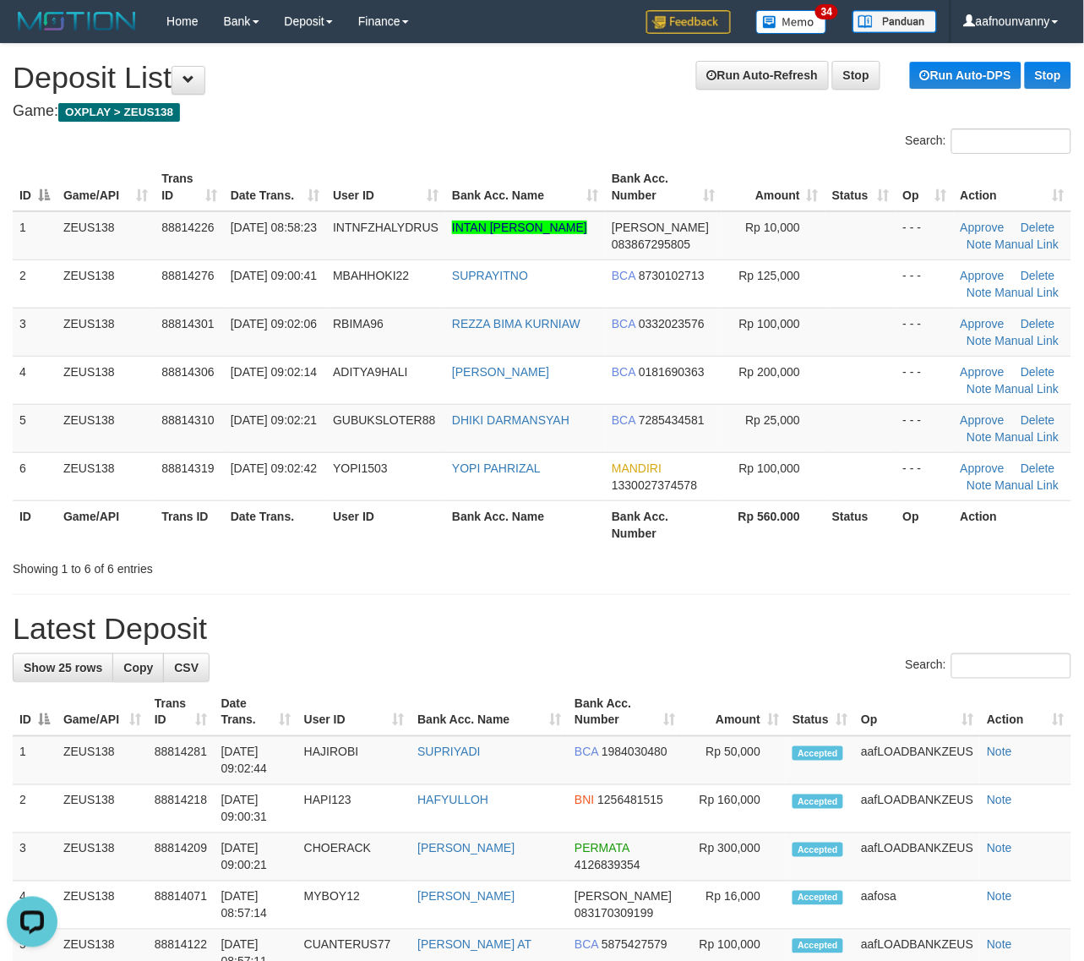
click at [885, 512] on table "ID Game/API Trans ID Date Trans. User ID Bank Acc. Name Bank Acc. Number Amount…" at bounding box center [542, 355] width 1059 height 385
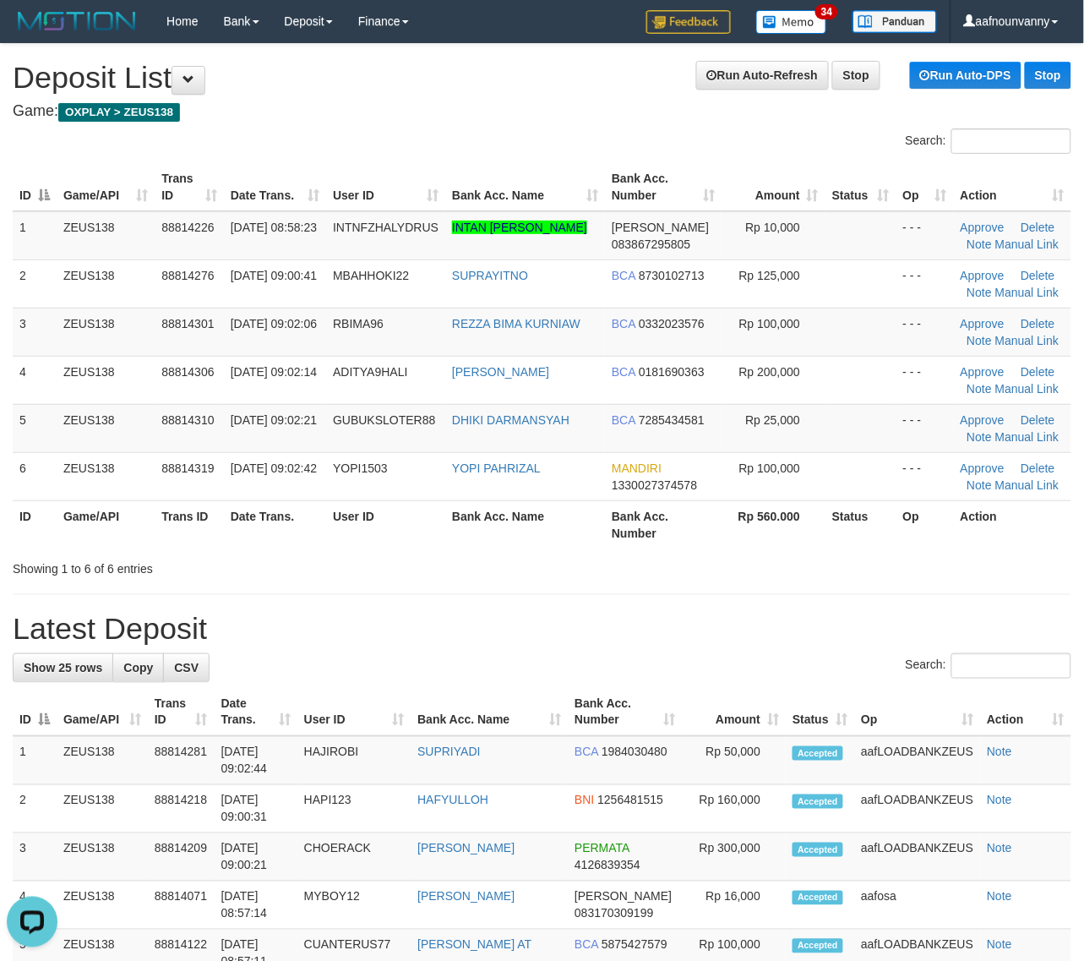
click at [799, 550] on div "ID Game/API Trans ID Date Trans. User ID Bank Acc. Name Bank Acc. Number Amount…" at bounding box center [542, 355] width 1084 height 395
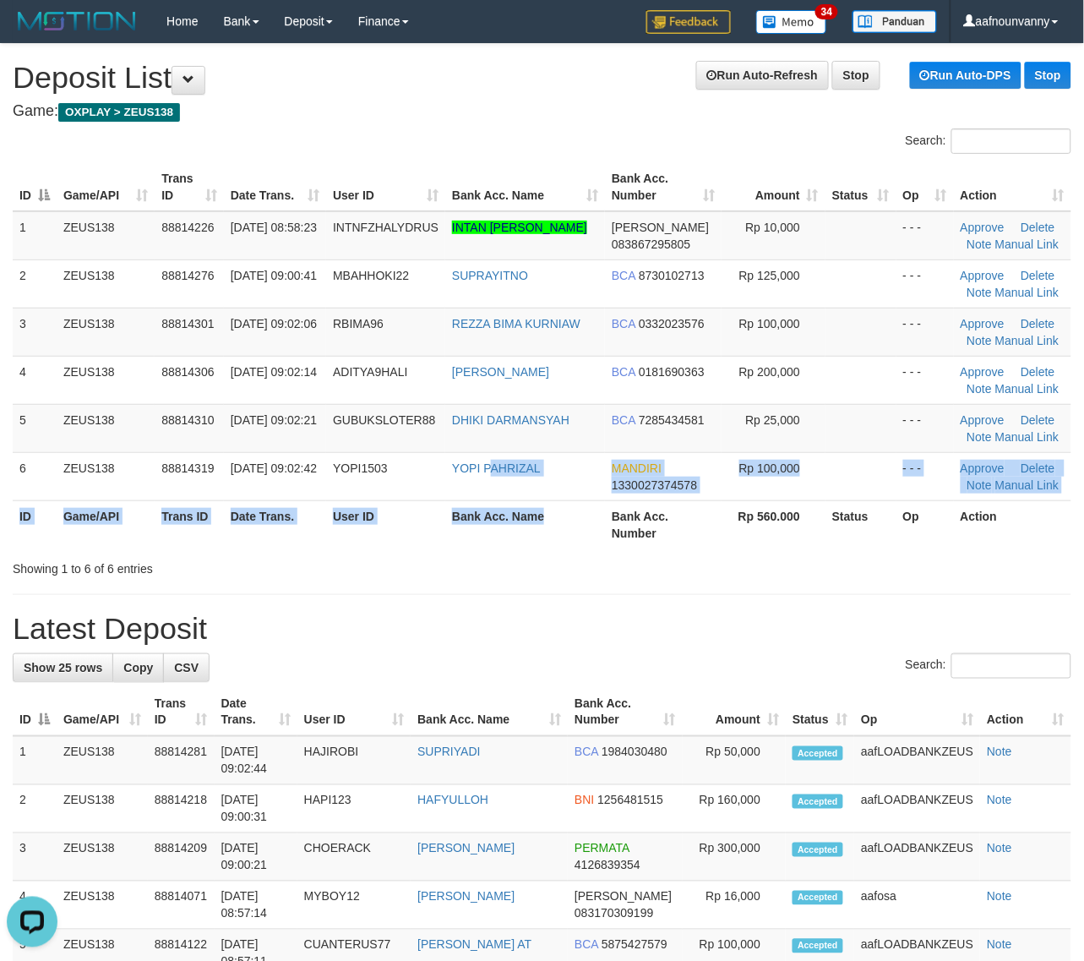
drag, startPoint x: 589, startPoint y: 517, endPoint x: 1016, endPoint y: 624, distance: 439.7
click at [684, 553] on div "Search: ID Game/API Trans ID Date Trans. User ID Bank Acc. Name Bank Acc. Numbe…" at bounding box center [542, 352] width 1059 height 449
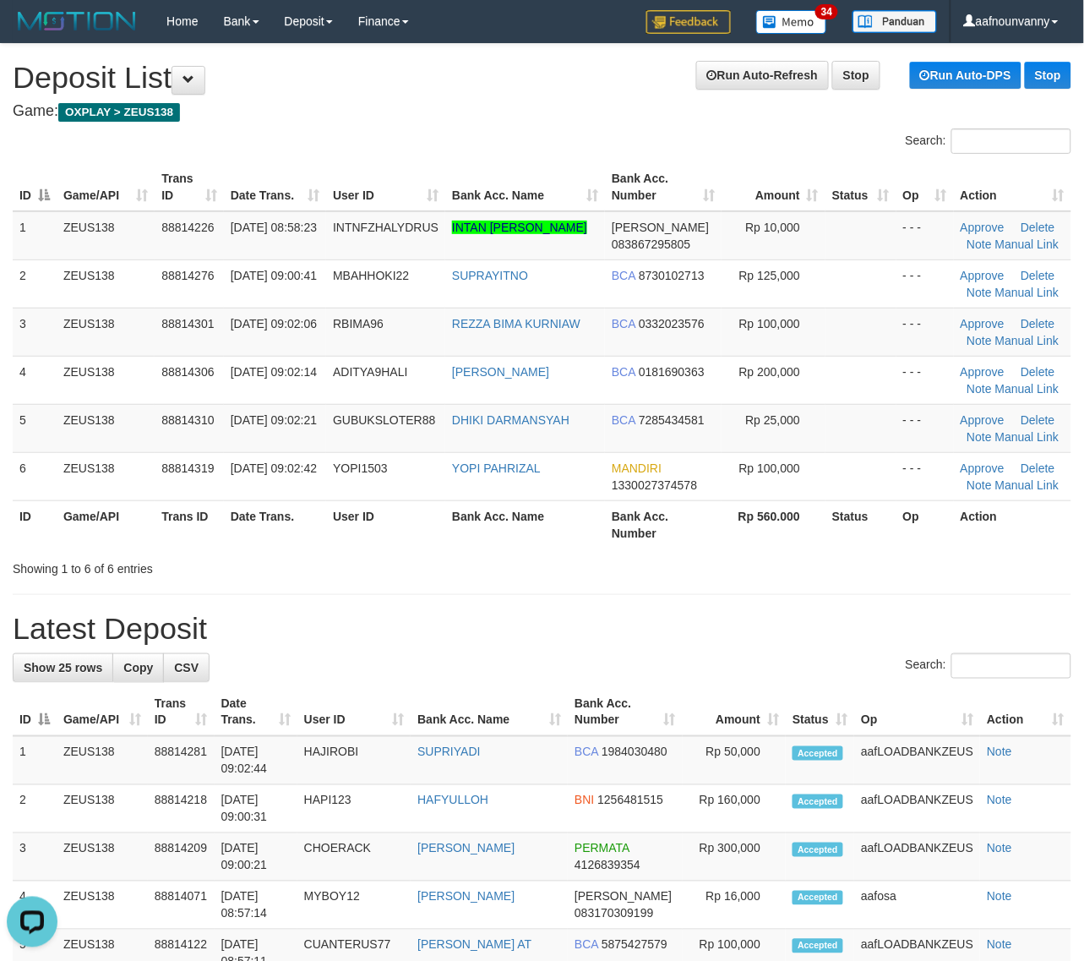
drag, startPoint x: 483, startPoint y: 453, endPoint x: 1094, endPoint y: 570, distance: 622.0
click at [587, 500] on table "ID Game/API Trans ID Date Trans. User ID Bank Acc. Name Bank Acc. Number Amount…" at bounding box center [542, 355] width 1059 height 385
click at [716, 545] on th "Bank Acc. Number" at bounding box center [663, 524] width 117 height 48
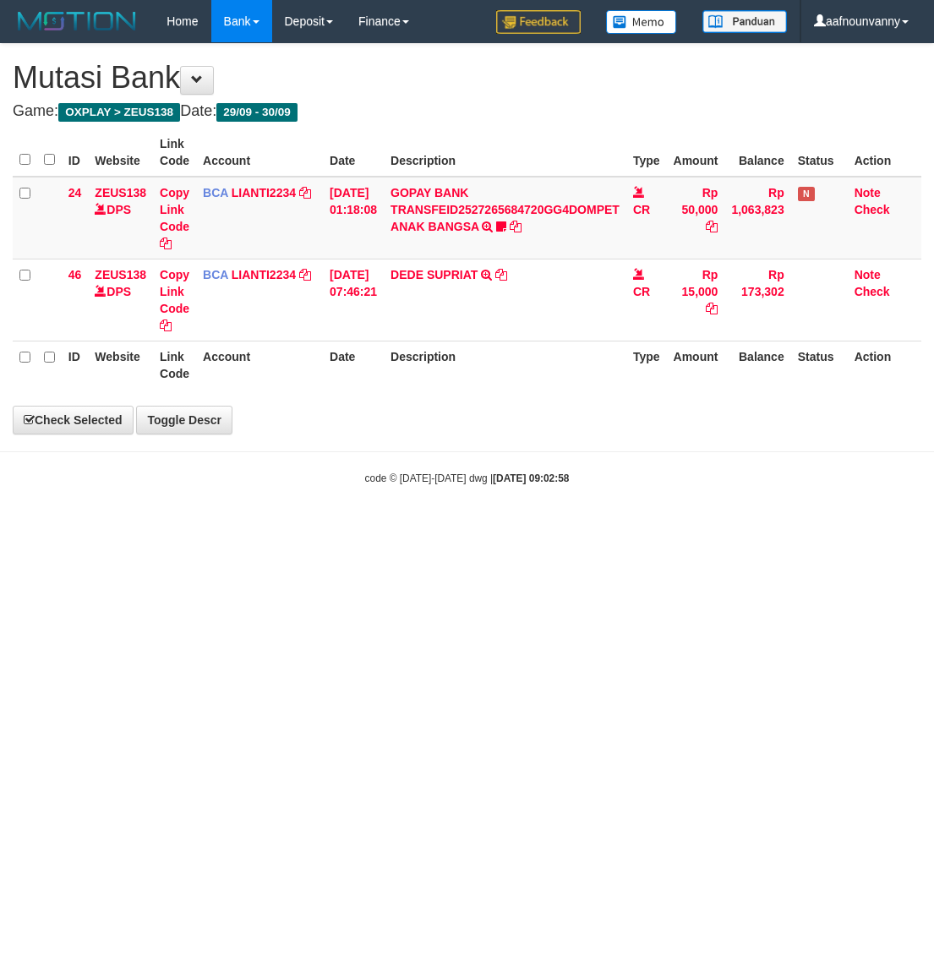
drag, startPoint x: 248, startPoint y: 655, endPoint x: 0, endPoint y: 609, distance: 251.7
click at [138, 528] on html "Toggle navigation Home Bank Account List Load By Website Group [OXPLAY] ZEUS138…" at bounding box center [467, 264] width 934 height 528
drag, startPoint x: 389, startPoint y: 684, endPoint x: 378, endPoint y: 683, distance: 11.9
click at [378, 528] on html "Toggle navigation Home Bank Account List Load By Website Group [OXPLAY] ZEUS138…" at bounding box center [467, 264] width 934 height 528
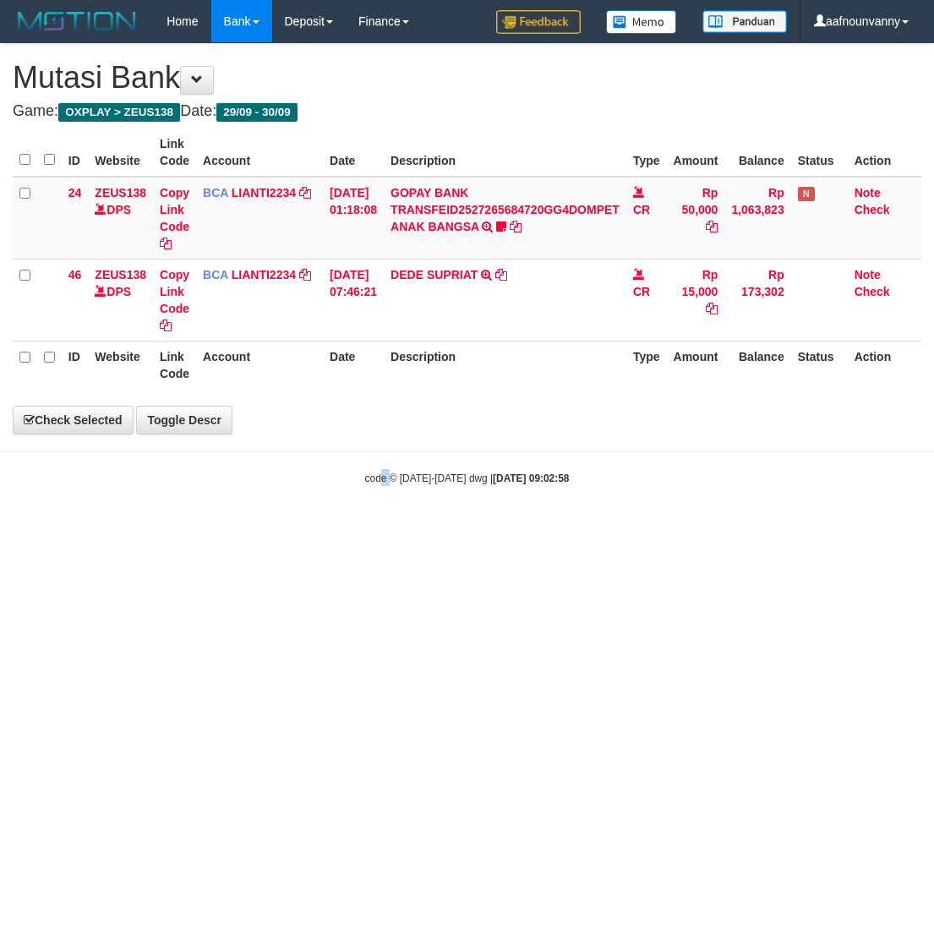
select select "***"
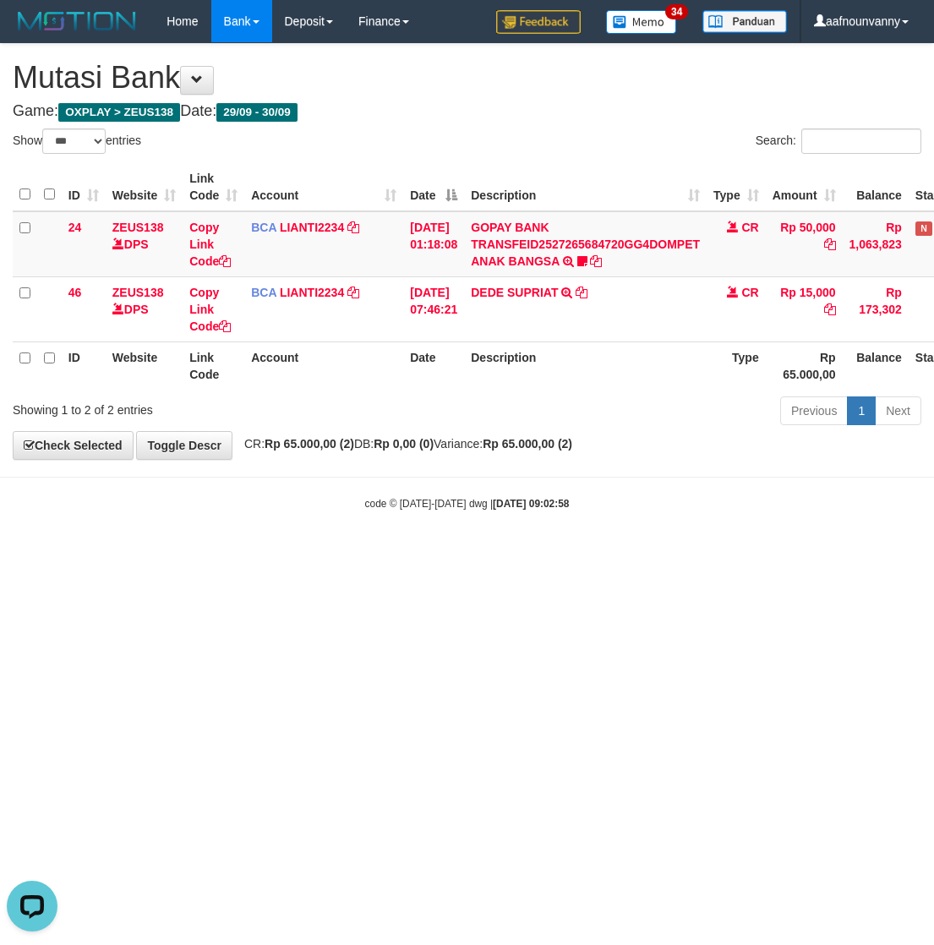
drag, startPoint x: 272, startPoint y: 635, endPoint x: 4, endPoint y: 601, distance: 270.1
click at [233, 553] on html "Toggle navigation Home Bank Account List Load By Website Group [OXPLAY] ZEUS138…" at bounding box center [467, 276] width 934 height 553
click at [174, 553] on html "Toggle navigation Home Bank Account List Load By Website Group [OXPLAY] ZEUS138…" at bounding box center [467, 276] width 934 height 553
drag, startPoint x: 339, startPoint y: 630, endPoint x: 182, endPoint y: 598, distance: 160.4
click at [228, 553] on html "Toggle navigation Home Bank Account List Load By Website Group [OXPLAY] ZEUS138…" at bounding box center [467, 276] width 934 height 553
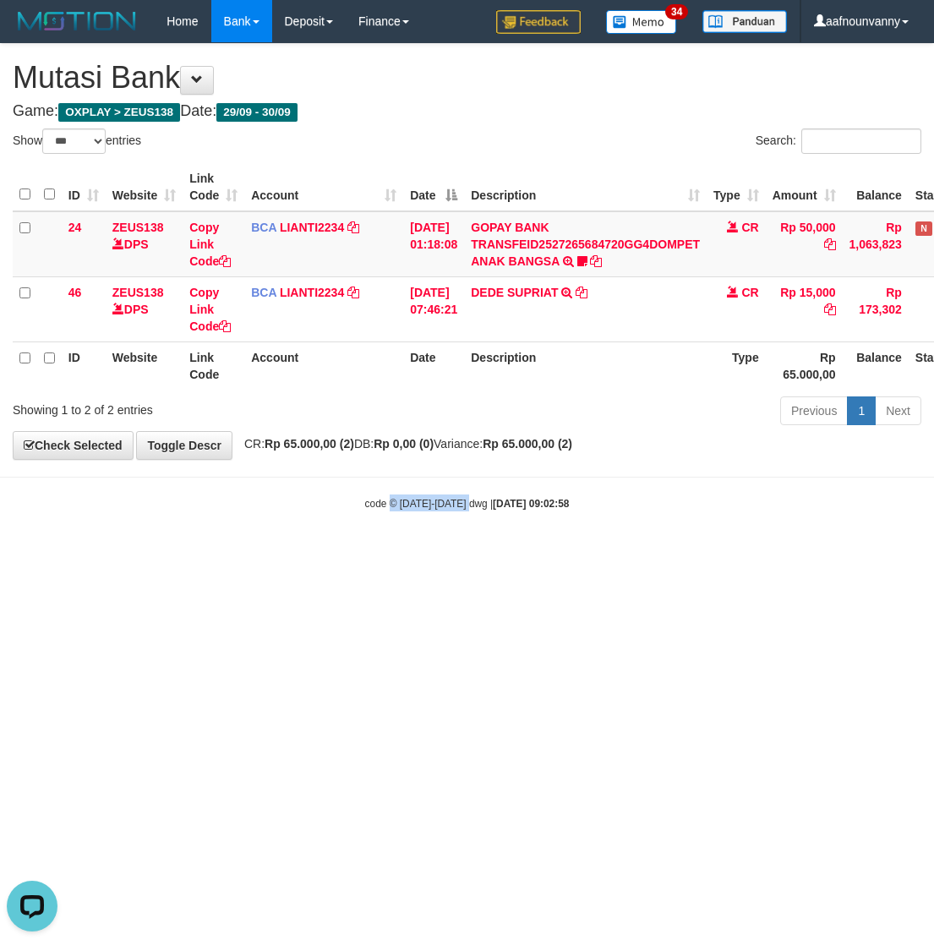
drag, startPoint x: 360, startPoint y: 664, endPoint x: 0, endPoint y: 592, distance: 367.0
click at [331, 553] on html "Toggle navigation Home Bank Account List Load By Website Group [OXPLAY] ZEUS138…" at bounding box center [467, 276] width 934 height 553
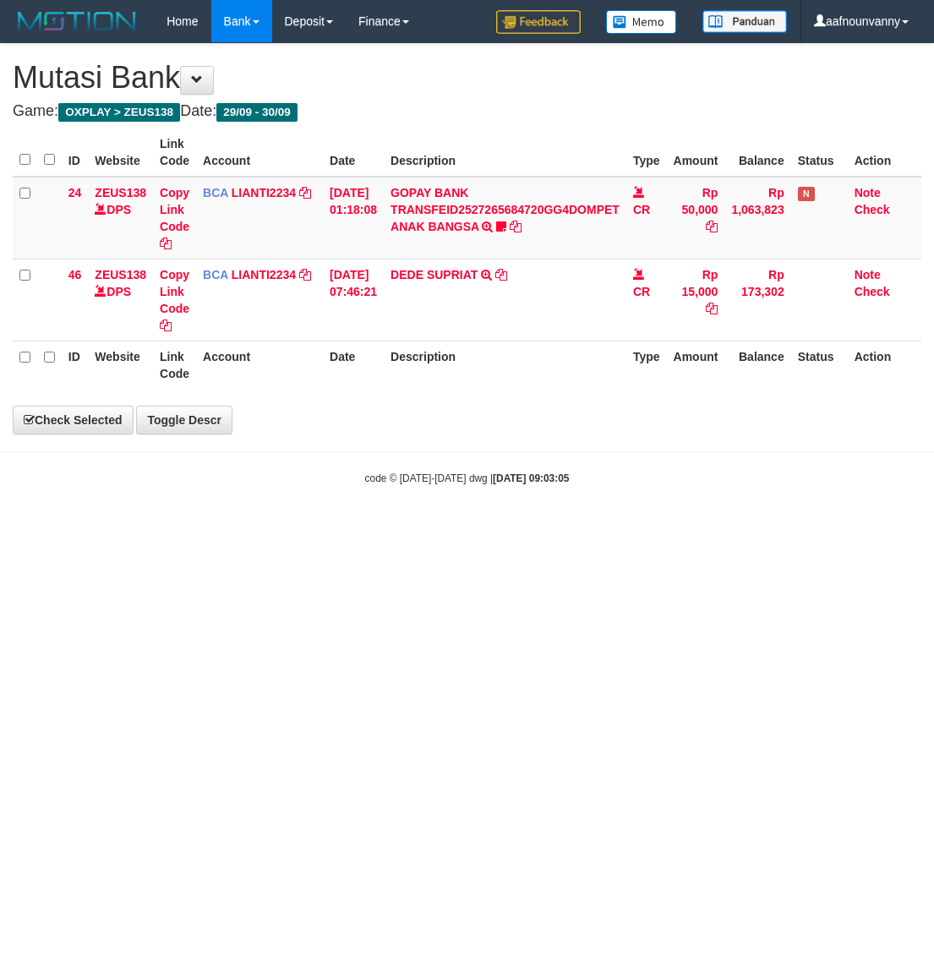
drag, startPoint x: 411, startPoint y: 628, endPoint x: 233, endPoint y: 586, distance: 182.4
click at [403, 528] on html "Toggle navigation Home Bank Account List Load By Website Group [OXPLAY] ZEUS138…" at bounding box center [467, 264] width 934 height 528
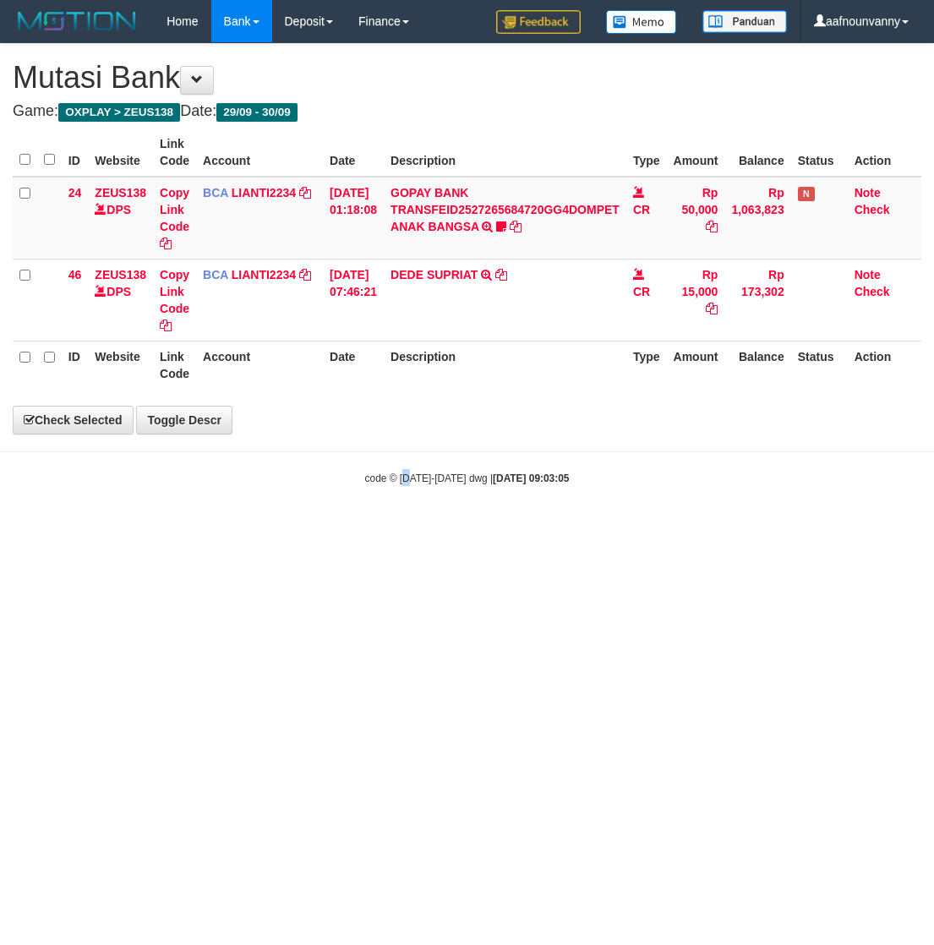
select select "***"
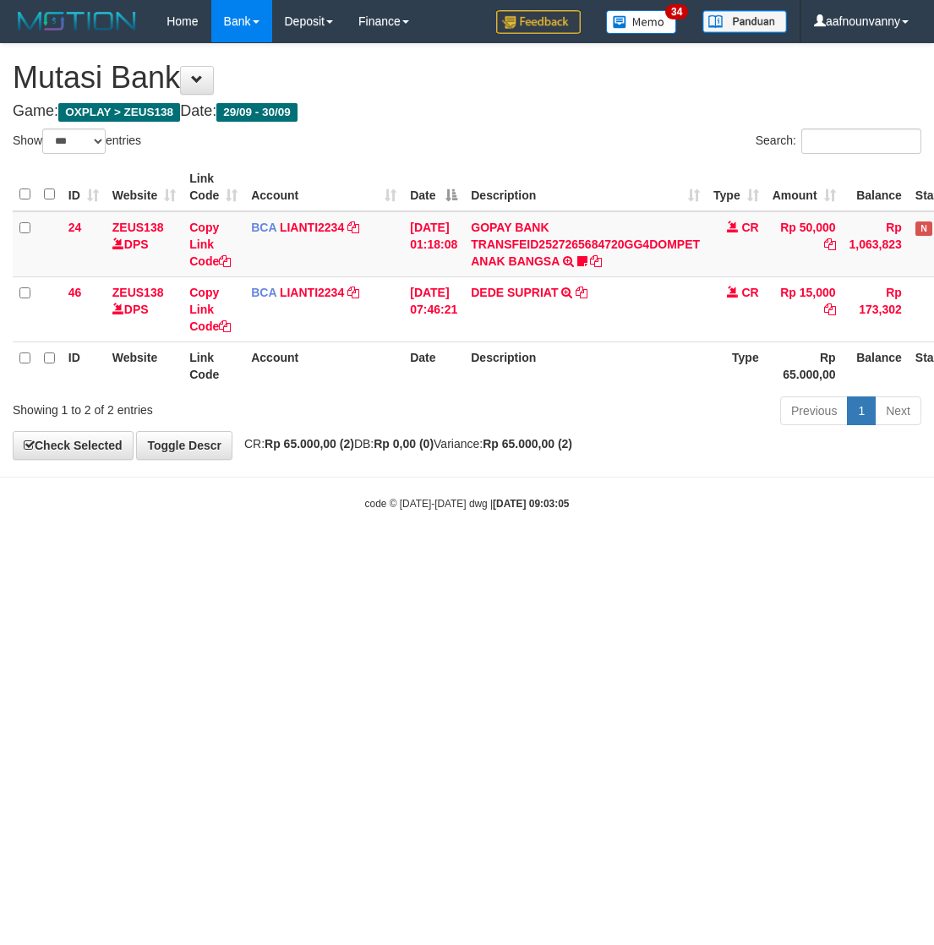
click at [161, 553] on html "Toggle navigation Home Bank Account List Load By Website Group [OXPLAY] ZEUS138…" at bounding box center [467, 276] width 934 height 553
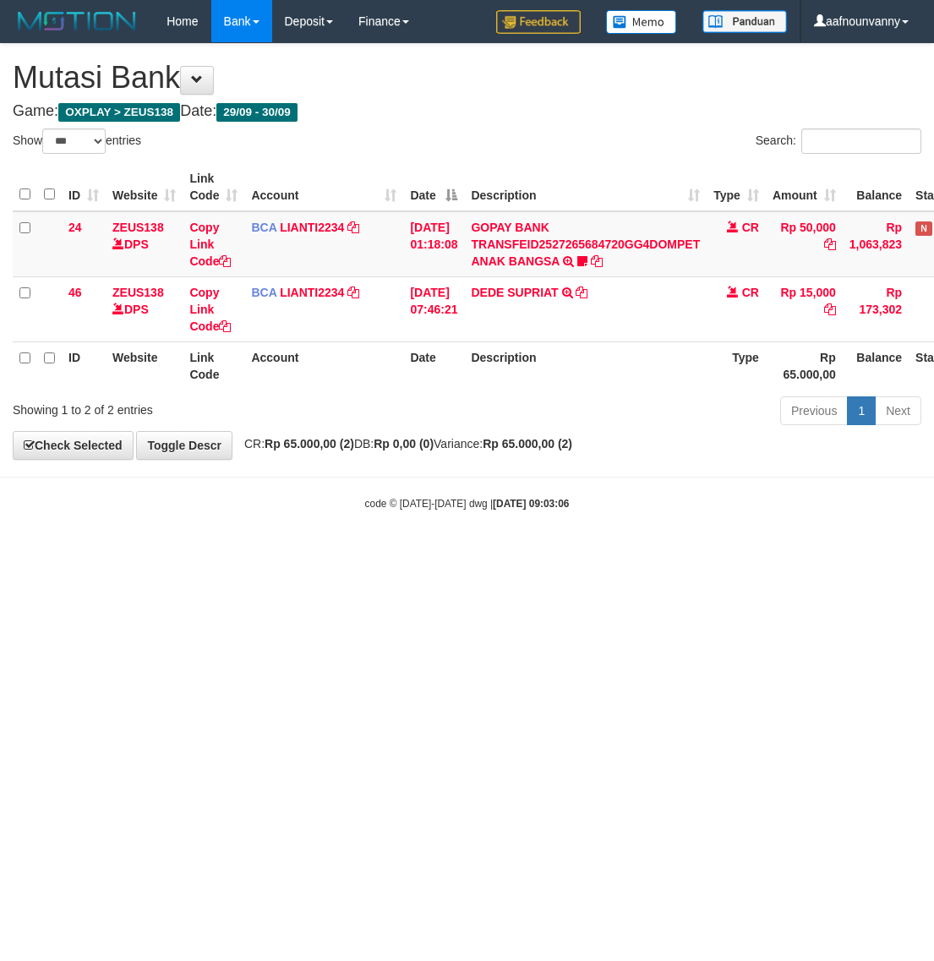
select select "***"
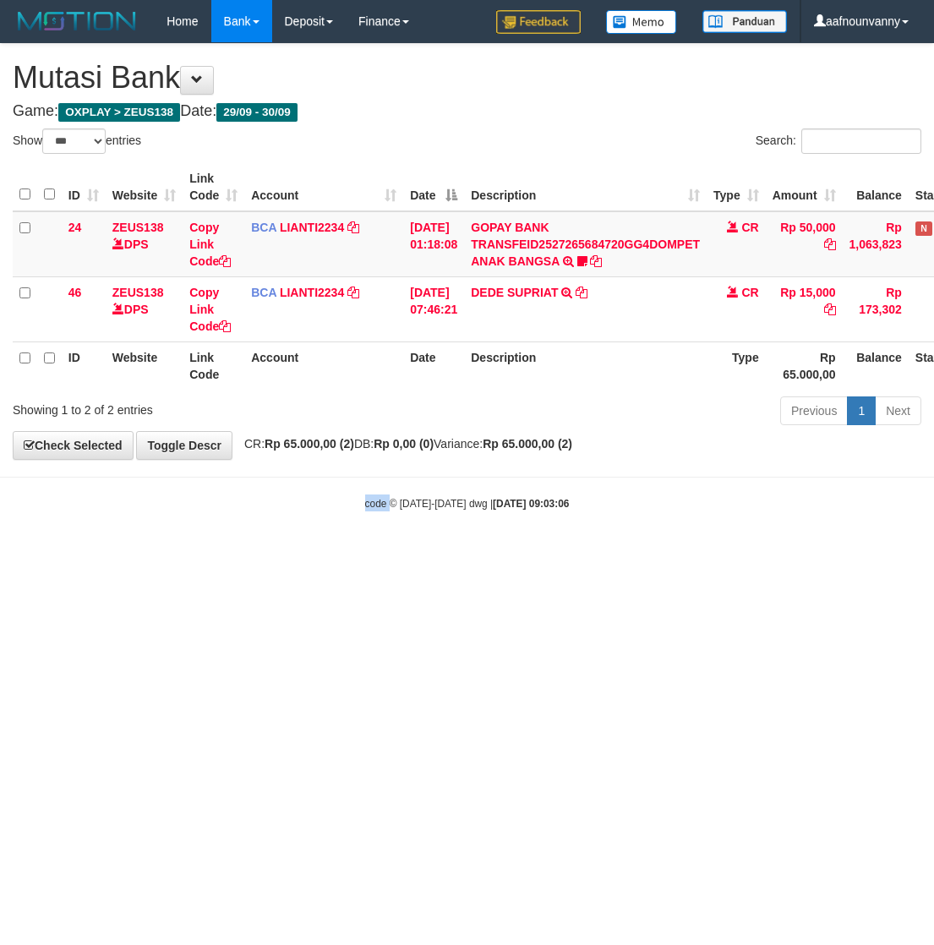
click at [161, 553] on html "Toggle navigation Home Bank Account List Load By Website Group [OXPLAY] ZEUS138…" at bounding box center [467, 276] width 934 height 553
drag, startPoint x: 163, startPoint y: 592, endPoint x: 136, endPoint y: 588, distance: 27.4
click at [165, 553] on html "Toggle navigation Home Bank Account List Load By Website Group [OXPLAY] ZEUS138…" at bounding box center [467, 276] width 934 height 553
select select "***"
click at [313, 553] on html "Toggle navigation Home Bank Account List Load By Website Group [OXPLAY] ZEUS138…" at bounding box center [467, 276] width 934 height 553
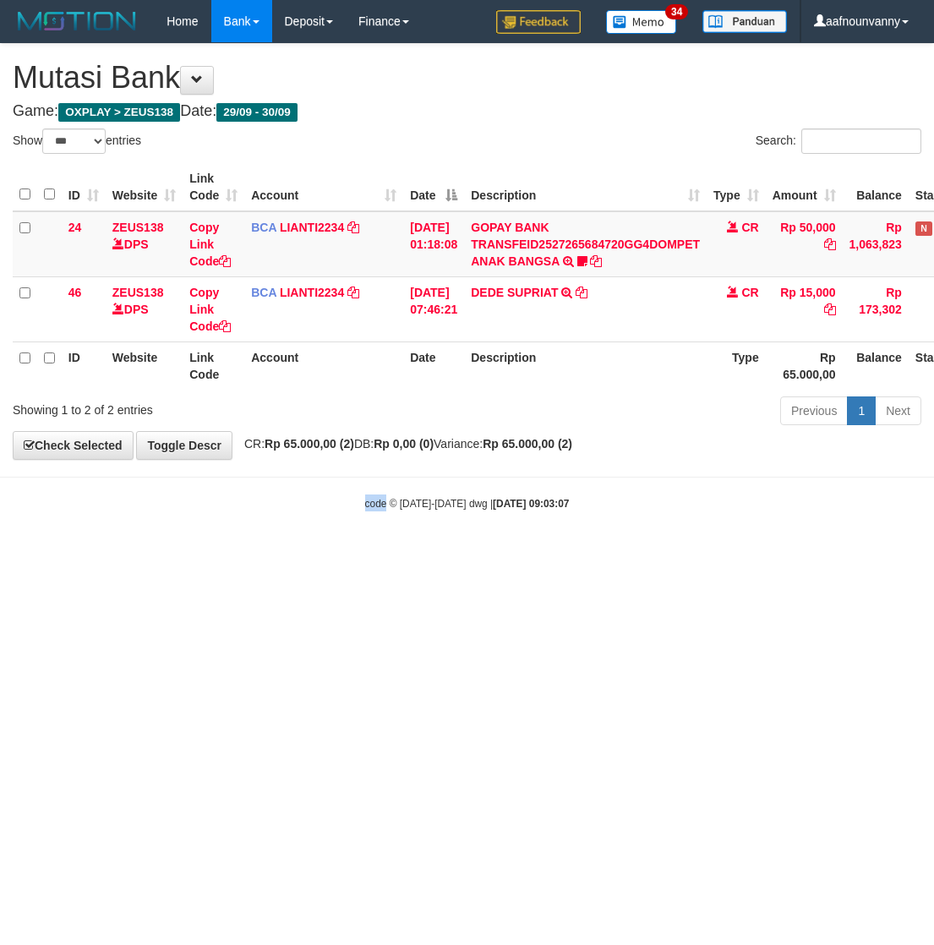
click at [314, 553] on html "Toggle navigation Home Bank Account List Load By Website Group [OXPLAY] ZEUS138…" at bounding box center [467, 276] width 934 height 553
click at [315, 553] on html "Toggle navigation Home Bank Account List Load By Website Group [OXPLAY] ZEUS138…" at bounding box center [467, 276] width 934 height 553
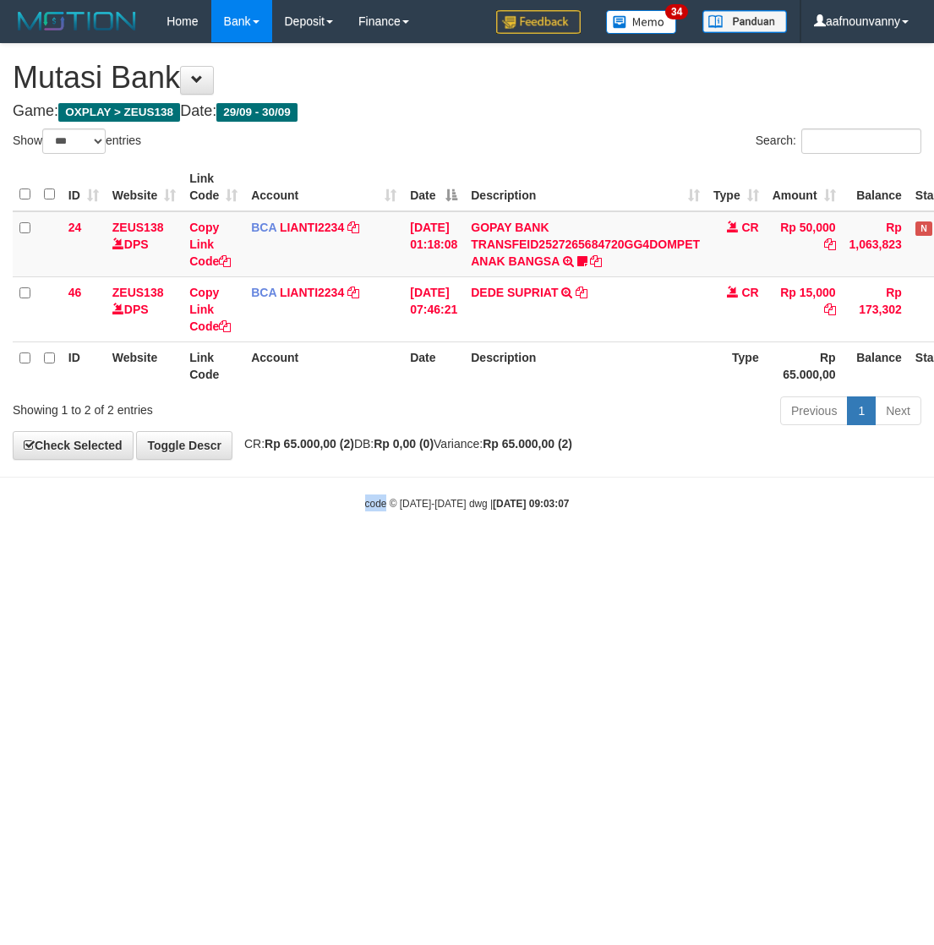
click at [317, 553] on html "Toggle navigation Home Bank Account List Load By Website Group [OXPLAY] ZEUS138…" at bounding box center [467, 276] width 934 height 553
click at [318, 553] on html "Toggle navigation Home Bank Account List Load By Website Group [OXPLAY] ZEUS138…" at bounding box center [467, 276] width 934 height 553
click at [321, 553] on html "Toggle navigation Home Bank Account List Load By Website Group [OXPLAY] ZEUS138…" at bounding box center [467, 276] width 934 height 553
click at [322, 553] on html "Toggle navigation Home Bank Account List Load By Website Group [OXPLAY] ZEUS138…" at bounding box center [467, 276] width 934 height 553
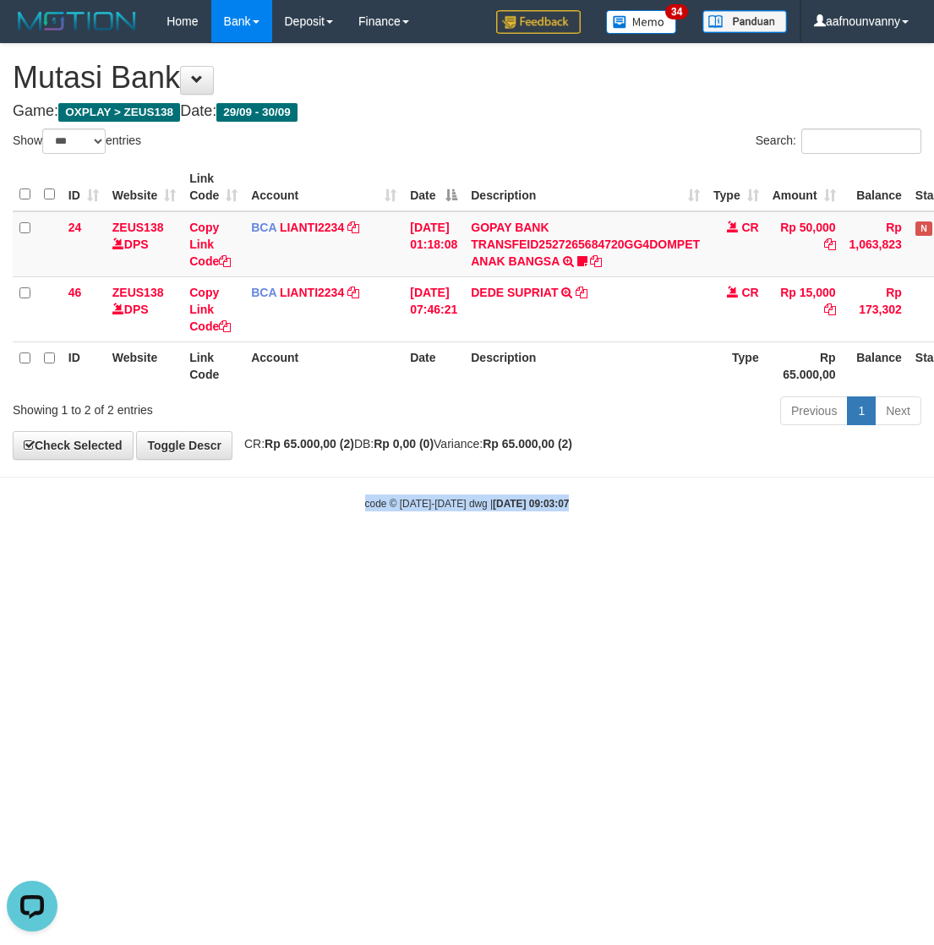
drag, startPoint x: 322, startPoint y: 634, endPoint x: 307, endPoint y: 626, distance: 17.0
click at [313, 553] on html "Toggle navigation Home Bank Account List Load By Website Group [OXPLAY] ZEUS138…" at bounding box center [467, 276] width 934 height 553
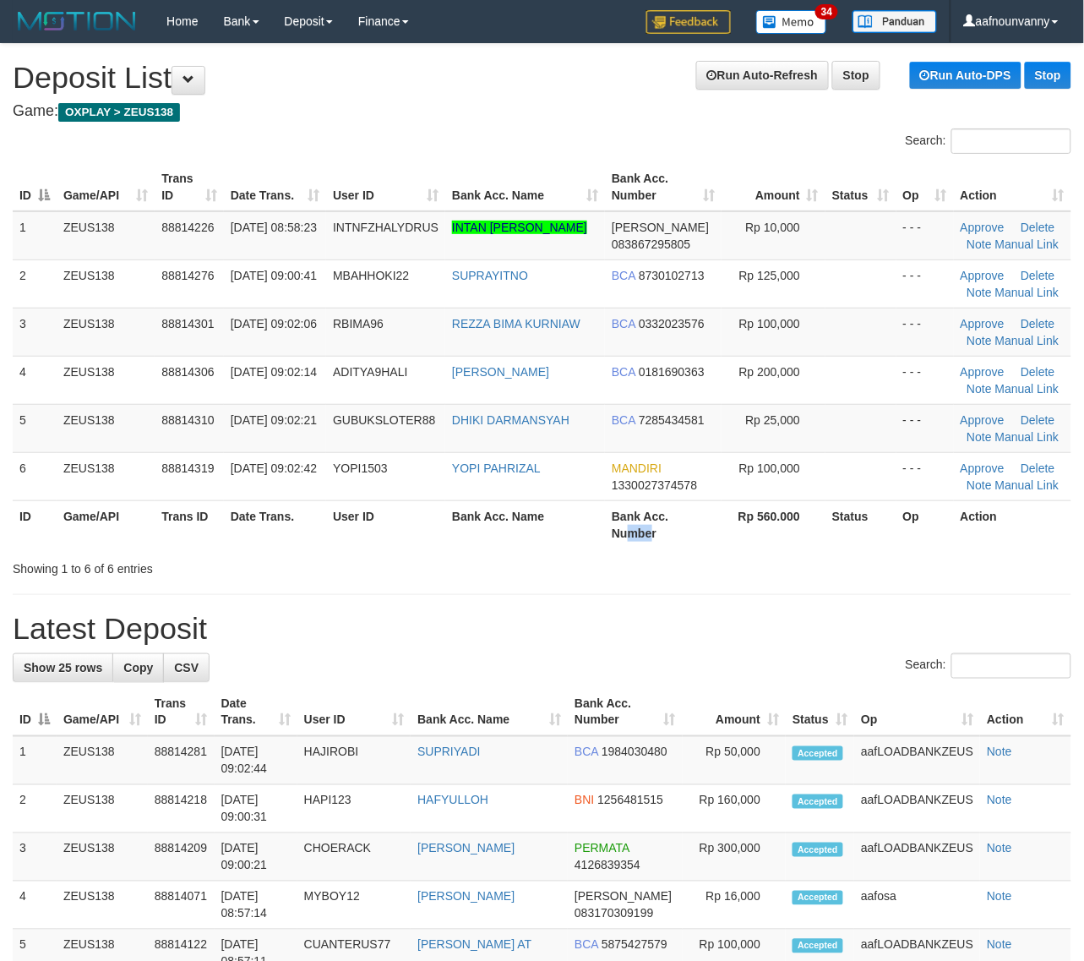
drag, startPoint x: 651, startPoint y: 537, endPoint x: 1086, endPoint y: 598, distance: 439.3
click at [771, 558] on div "Search: ID Game/API Trans ID Date Trans. User ID Bank Acc. Name Bank Acc. Numbe…" at bounding box center [542, 352] width 1059 height 449
drag, startPoint x: 474, startPoint y: 542, endPoint x: 1099, endPoint y: 621, distance: 630.2
click at [538, 558] on div "Search: ID Game/API Trans ID Date Trans. User ID Bank Acc. Name Bank Acc. Numbe…" at bounding box center [542, 352] width 1059 height 449
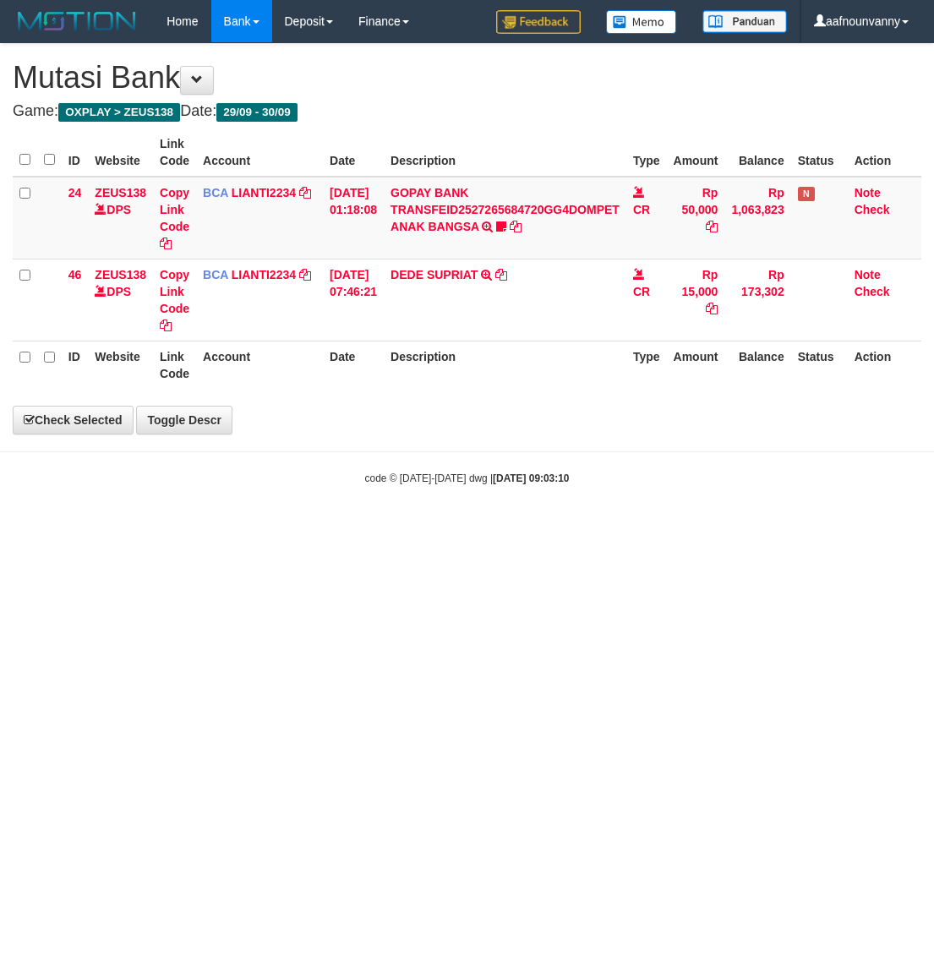
click at [0, 528] on html "Toggle navigation Home Bank Account List Load By Website Group [OXPLAY] ZEUS138…" at bounding box center [467, 264] width 934 height 528
drag, startPoint x: 191, startPoint y: 571, endPoint x: 283, endPoint y: 499, distance: 116.8
click at [199, 528] on html "Toggle navigation Home Bank Account List Load By Website Group [OXPLAY] ZEUS138…" at bounding box center [467, 264] width 934 height 528
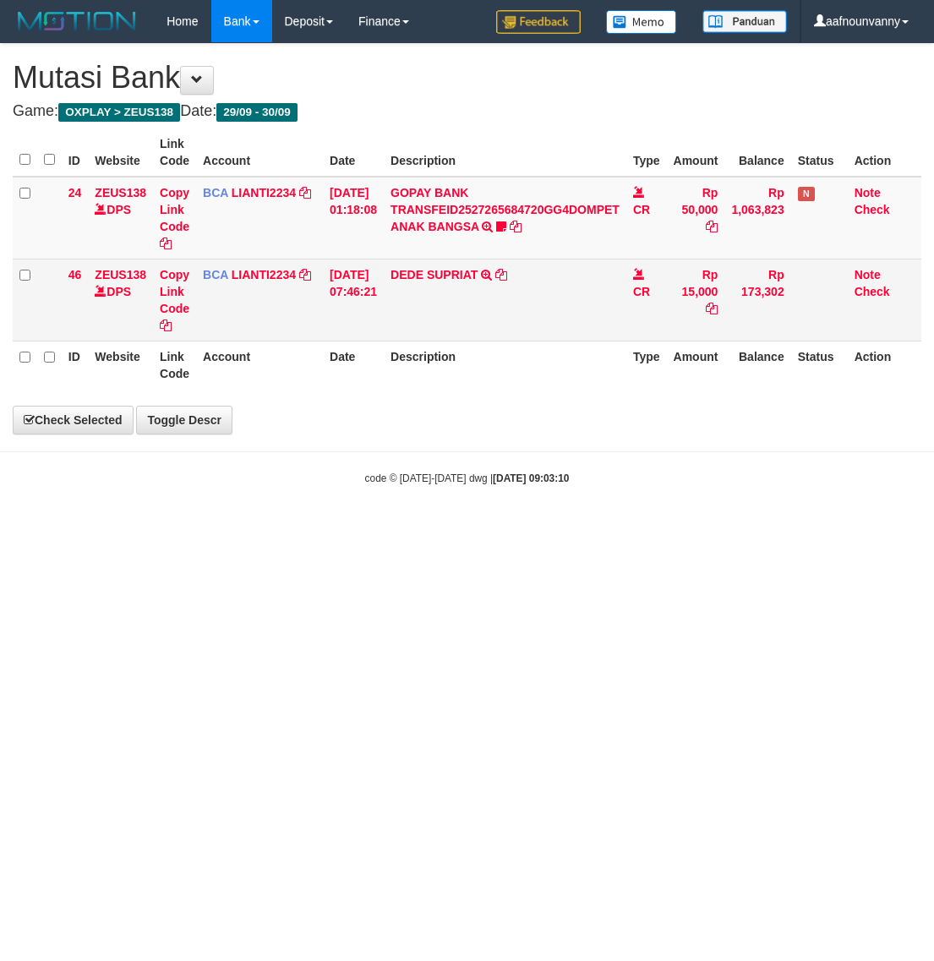
select select "***"
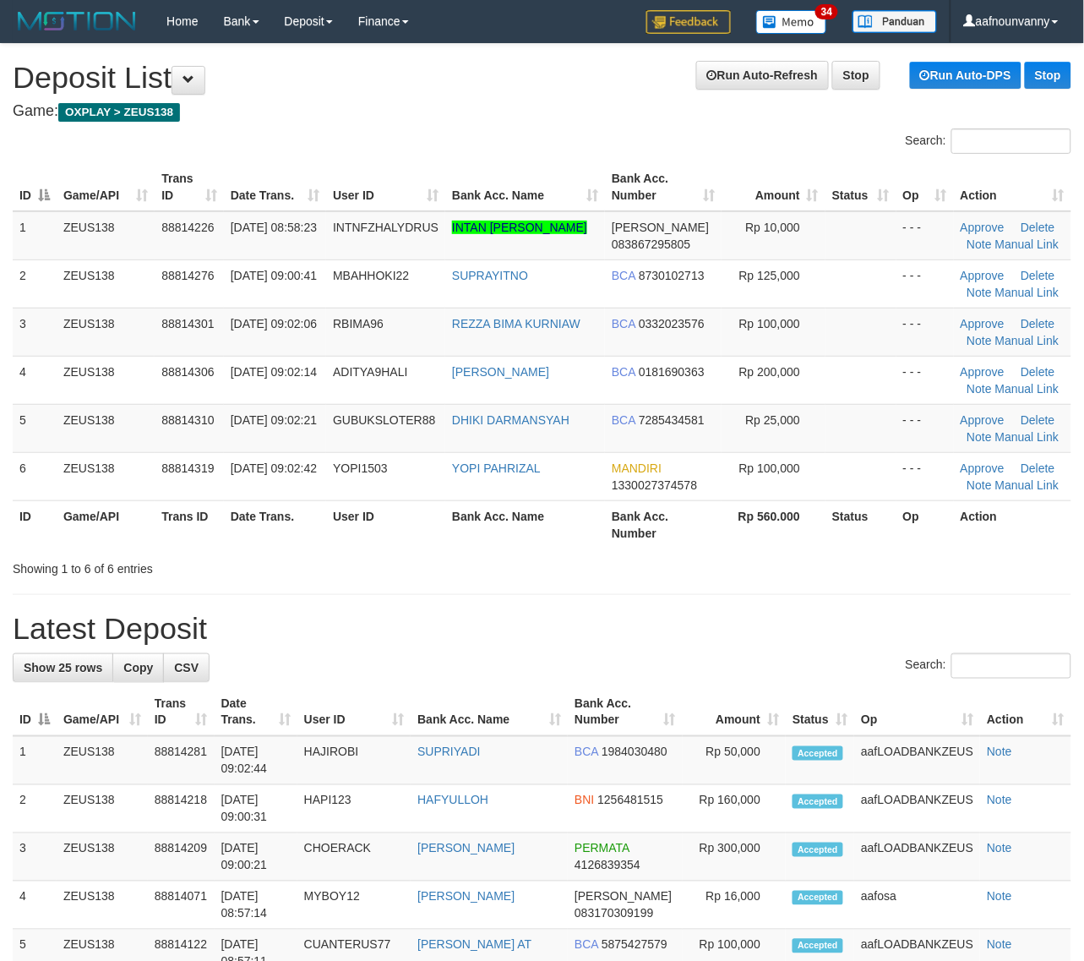
drag, startPoint x: 813, startPoint y: 564, endPoint x: 1092, endPoint y: 588, distance: 279.9
click at [888, 576] on div "Showing 1 to 6 of 6 entries" at bounding box center [542, 565] width 1084 height 24
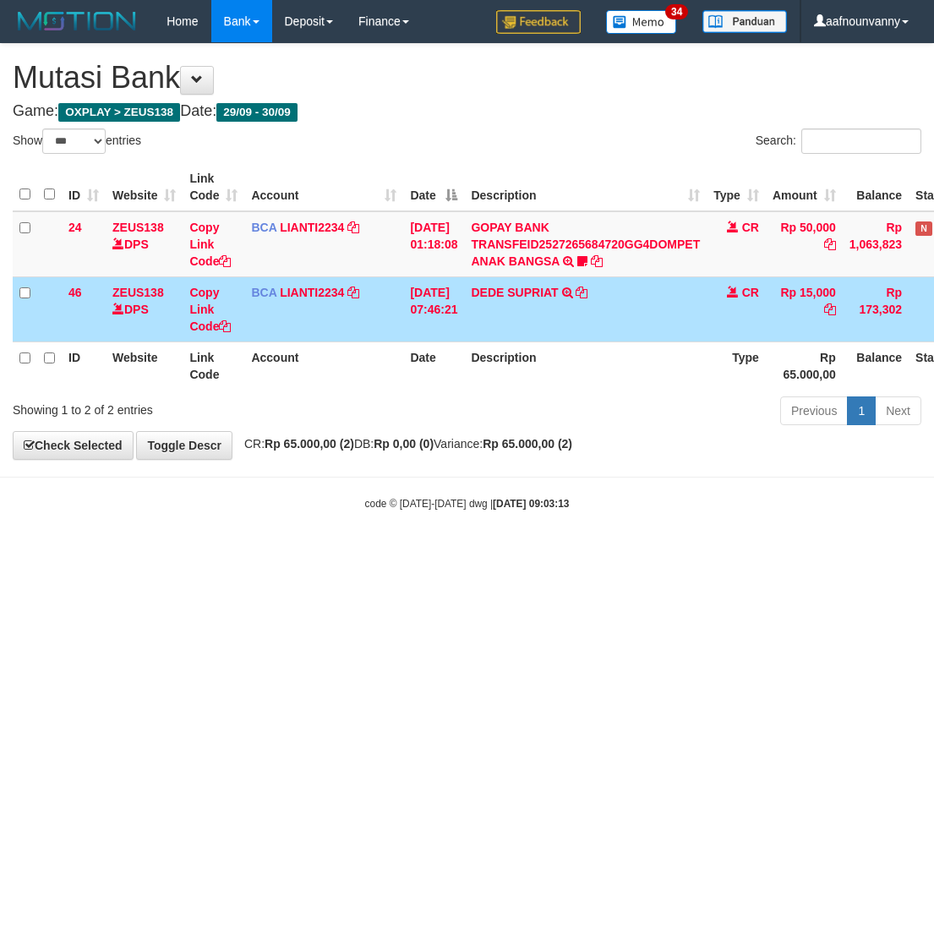
select select "***"
click at [570, 296] on td "DEDE SUPRIAT TRSF E-BANKING CR 3009/FTSCY/WS95051 15000.002025093057097769 TRFD…" at bounding box center [585, 308] width 242 height 65
click at [547, 294] on link "DEDE SUPRIAT" at bounding box center [514, 293] width 87 height 14
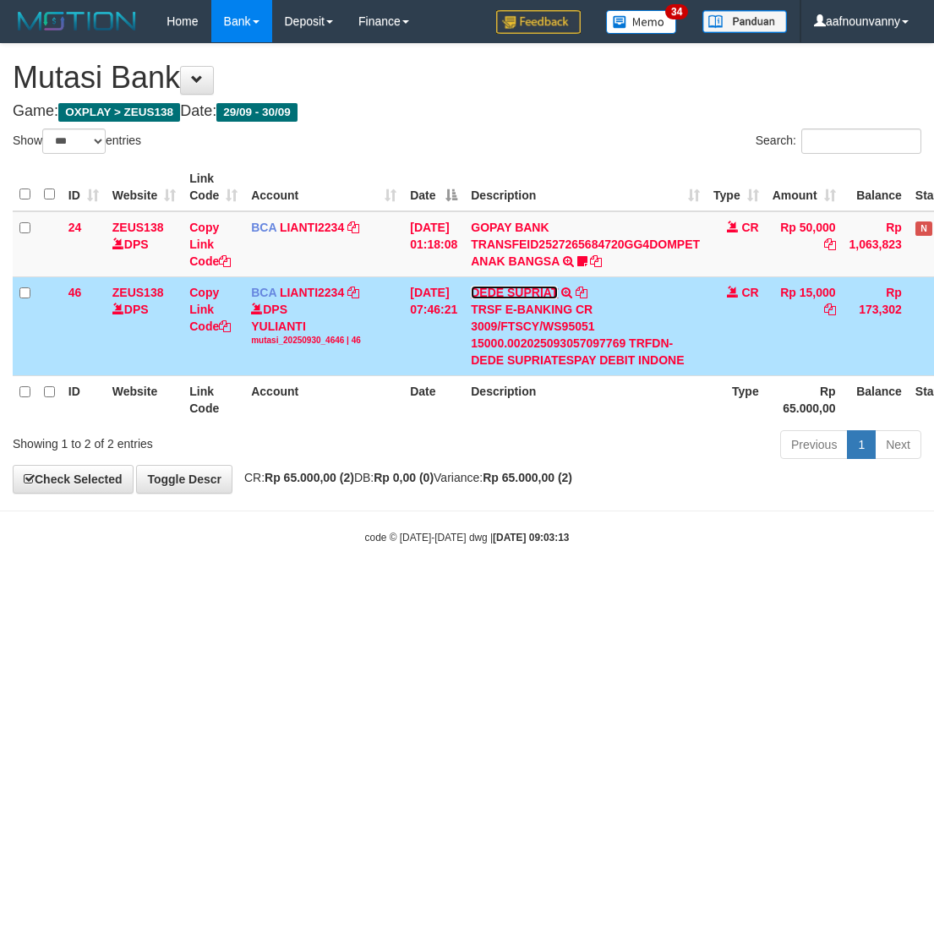
click at [545, 293] on link "DEDE SUPRIAT" at bounding box center [514, 293] width 87 height 14
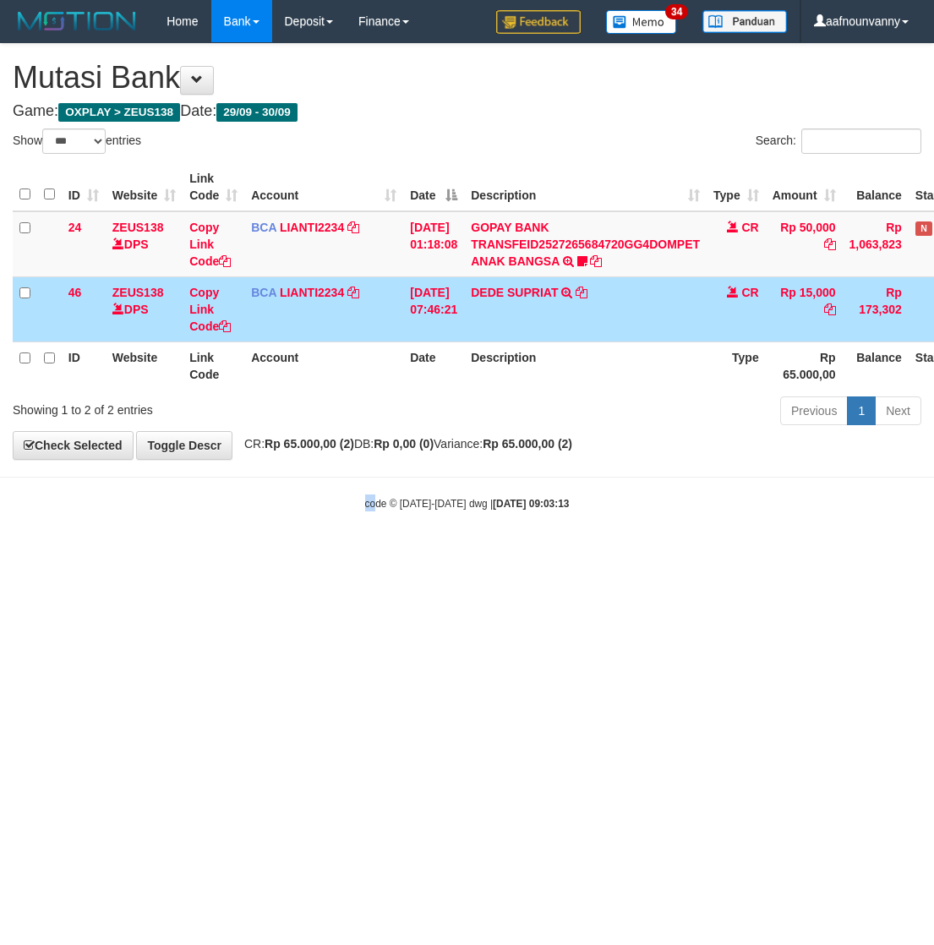
click at [323, 550] on body "Toggle navigation Home Bank Account List Load By Website Group [OXPLAY] ZEUS138…" at bounding box center [467, 276] width 934 height 553
click at [323, 553] on html "Toggle navigation Home Bank Account List Load By Website Group [OXPLAY] ZEUS138…" at bounding box center [467, 276] width 934 height 553
click at [313, 553] on html "Toggle navigation Home Bank Account List Load By Website Group [OXPLAY] ZEUS138…" at bounding box center [467, 276] width 934 height 553
click at [330, 553] on html "Toggle navigation Home Bank Account List Load By Website Group [OXPLAY] ZEUS138…" at bounding box center [467, 276] width 934 height 553
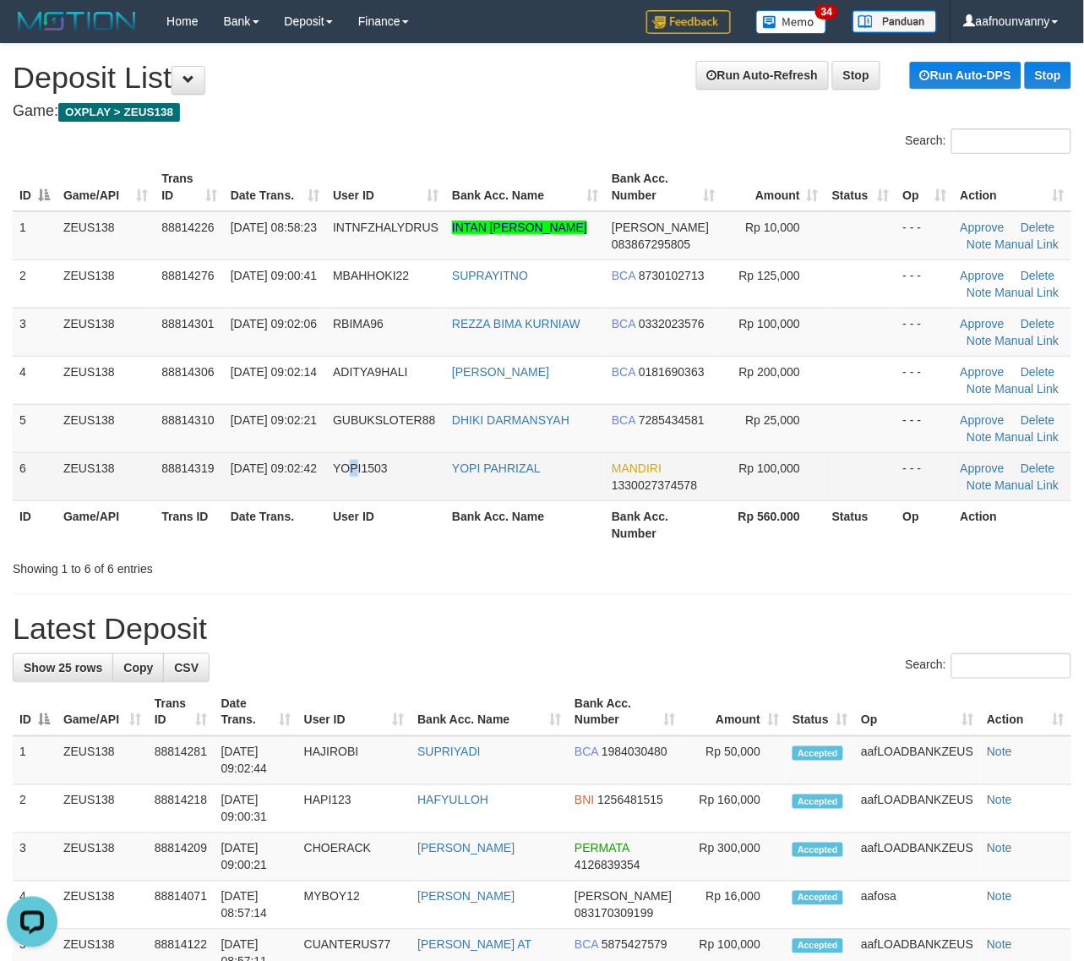
drag, startPoint x: 355, startPoint y: 470, endPoint x: 390, endPoint y: 483, distance: 38.0
click at [374, 478] on td "YOPI1503" at bounding box center [385, 476] width 119 height 48
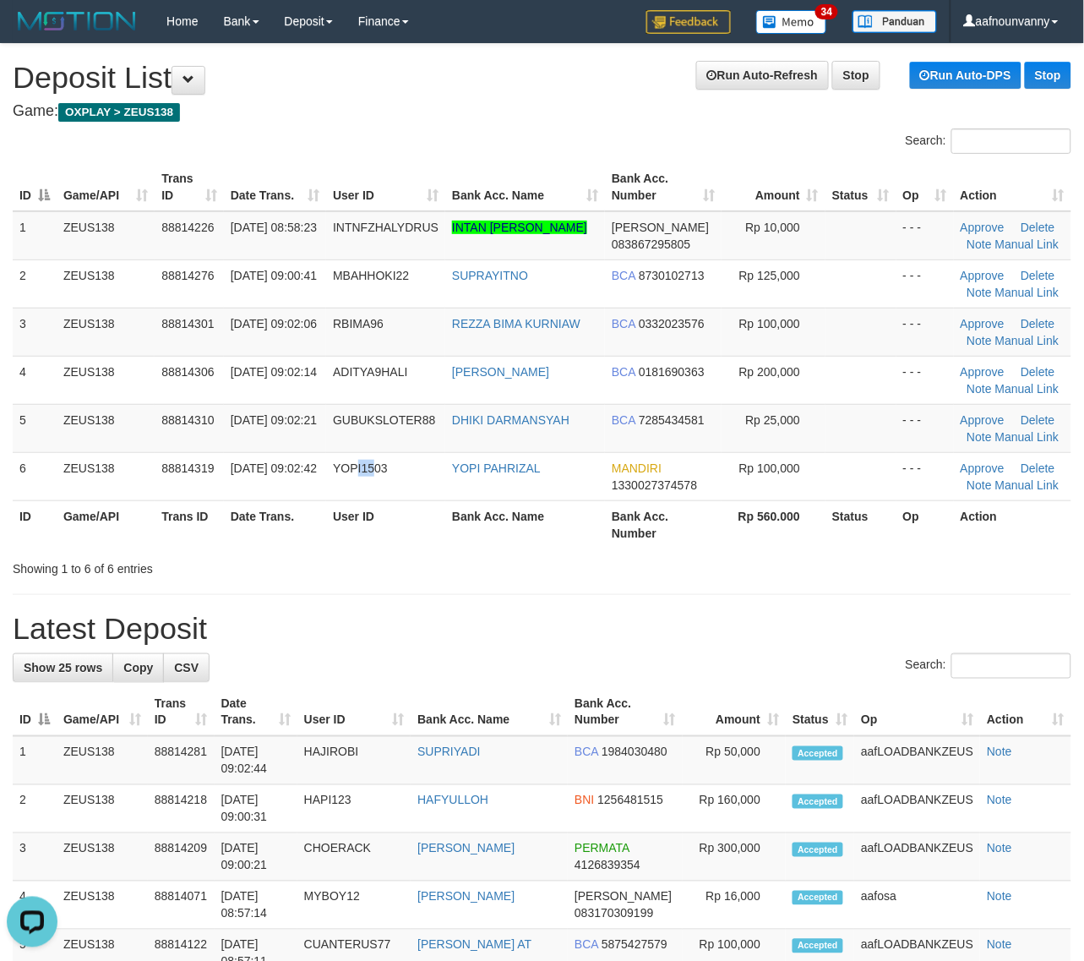
scroll to position [841, 0]
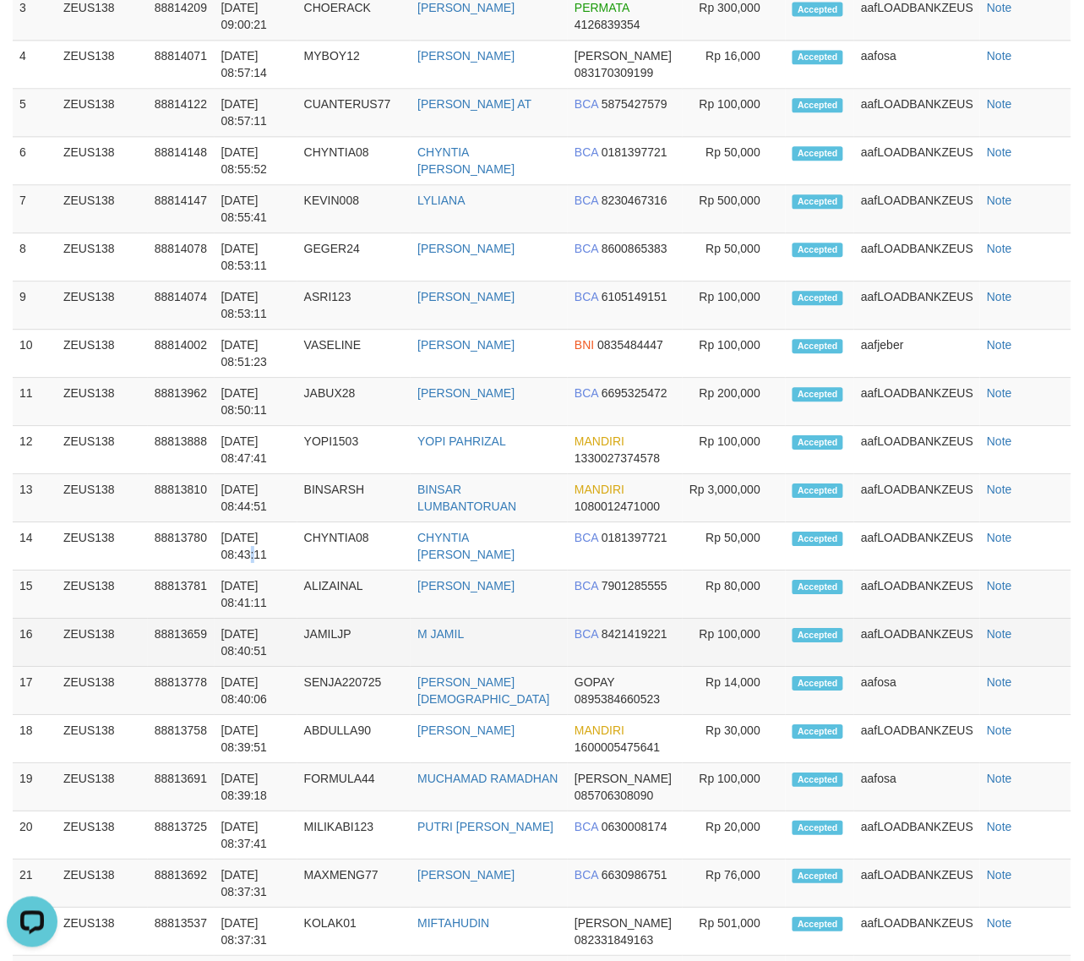
drag, startPoint x: 231, startPoint y: 559, endPoint x: 563, endPoint y: 627, distance: 338.9
click at [279, 570] on td "30/09/2025 08:43:11" at bounding box center [256, 546] width 83 height 48
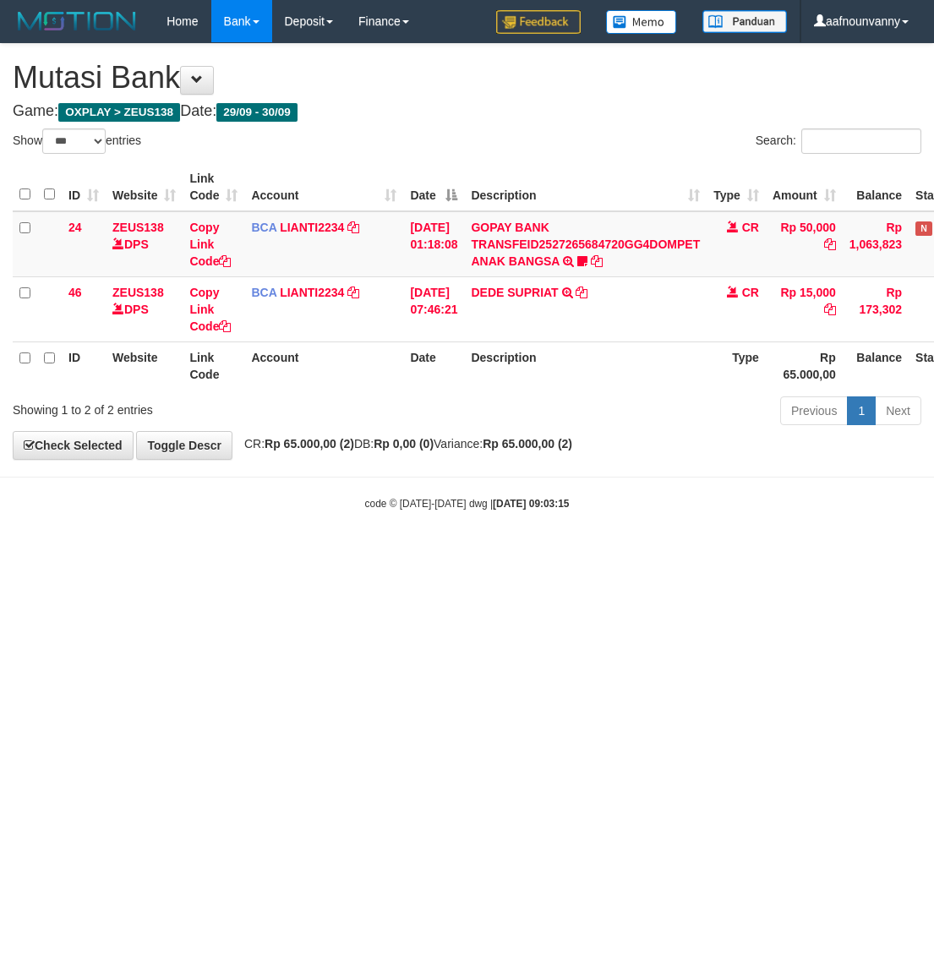
select select "***"
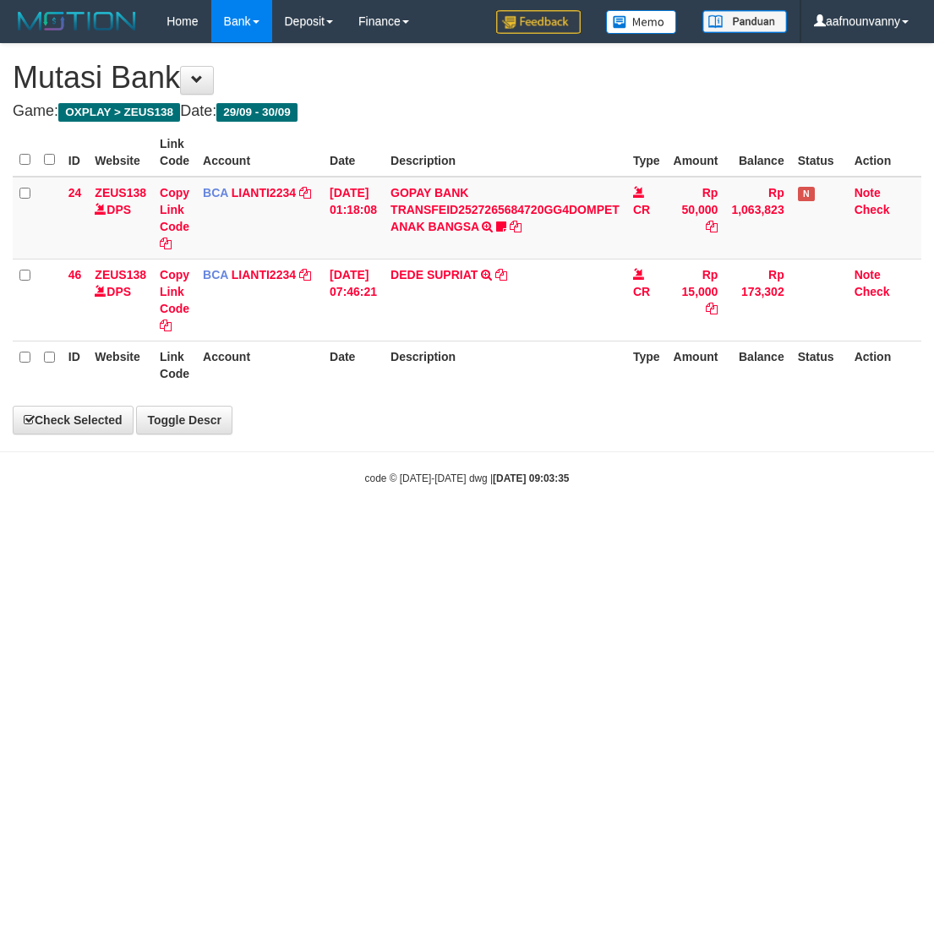
select select "***"
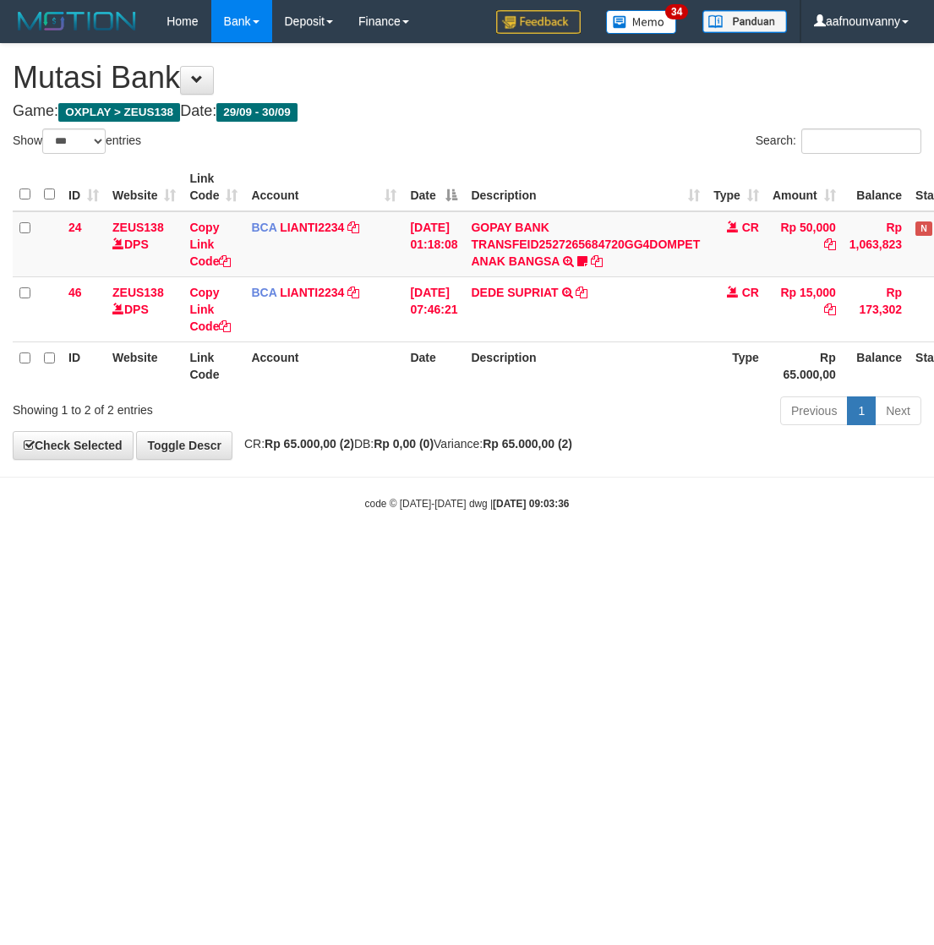
select select "***"
drag, startPoint x: 379, startPoint y: 623, endPoint x: 187, endPoint y: 572, distance: 198.4
click at [374, 553] on html "Toggle navigation Home Bank Account List Load By Website Group [OXPLAY] ZEUS138…" at bounding box center [467, 276] width 934 height 553
click at [491, 553] on html "Toggle navigation Home Bank Account List Load By Website Group [OXPLAY] ZEUS138…" at bounding box center [467, 276] width 934 height 553
click at [487, 553] on html "Toggle navigation Home Bank Account List Load By Website Group [OXPLAY] ZEUS138…" at bounding box center [467, 276] width 934 height 553
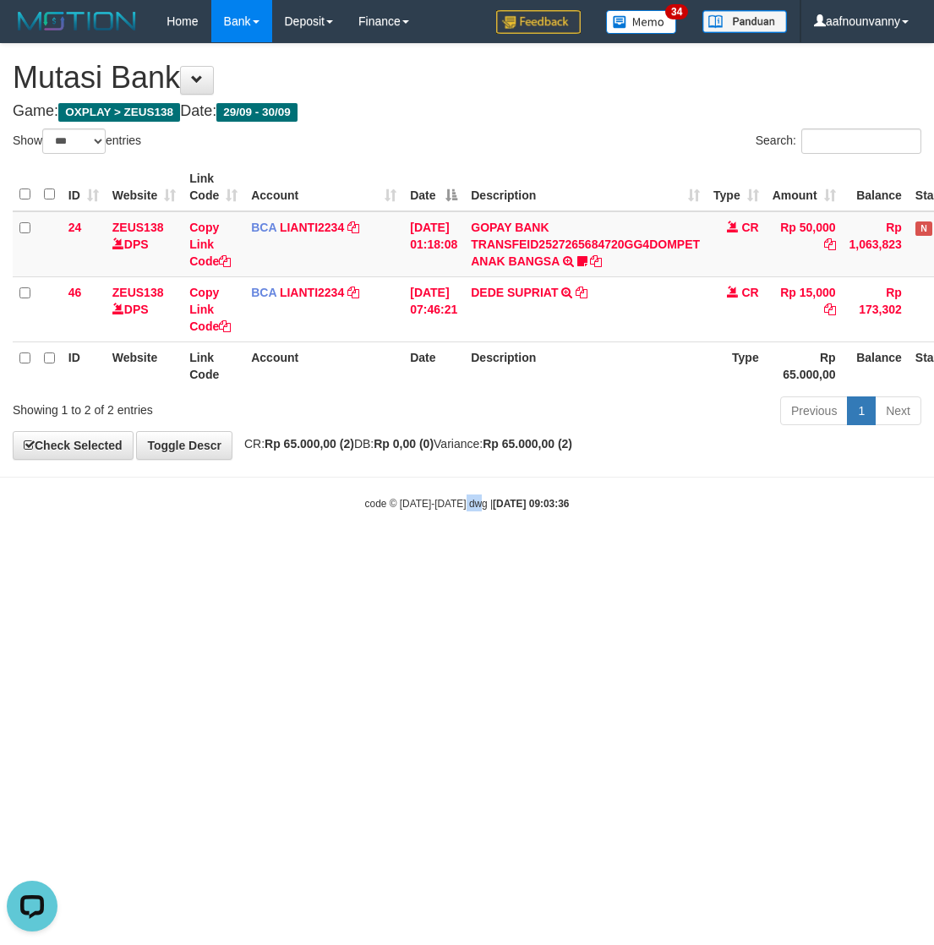
click at [475, 553] on html "Toggle navigation Home Bank Account List Load By Website Group [OXPLAY] ZEUS138…" at bounding box center [467, 276] width 934 height 553
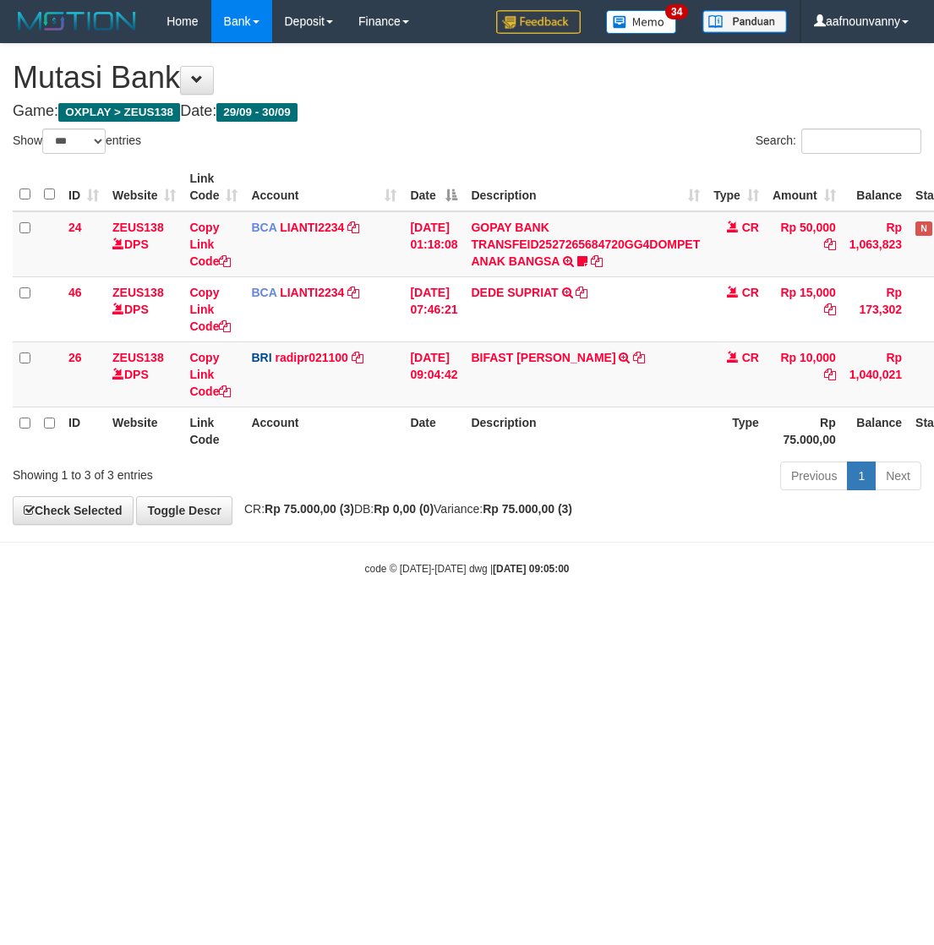
select select "***"
click at [515, 618] on html "Toggle navigation Home Bank Account List Load By Website Group [OXPLAY] ZEUS138…" at bounding box center [467, 309] width 934 height 618
click at [501, 618] on html "Toggle navigation Home Bank Account List Load By Website Group [OXPLAY] ZEUS138…" at bounding box center [467, 309] width 934 height 618
click at [450, 618] on html "Toggle navigation Home Bank Account List Load By Website Group [OXPLAY] ZEUS138…" at bounding box center [467, 309] width 934 height 618
drag, startPoint x: 433, startPoint y: 740, endPoint x: 379, endPoint y: 707, distance: 64.0
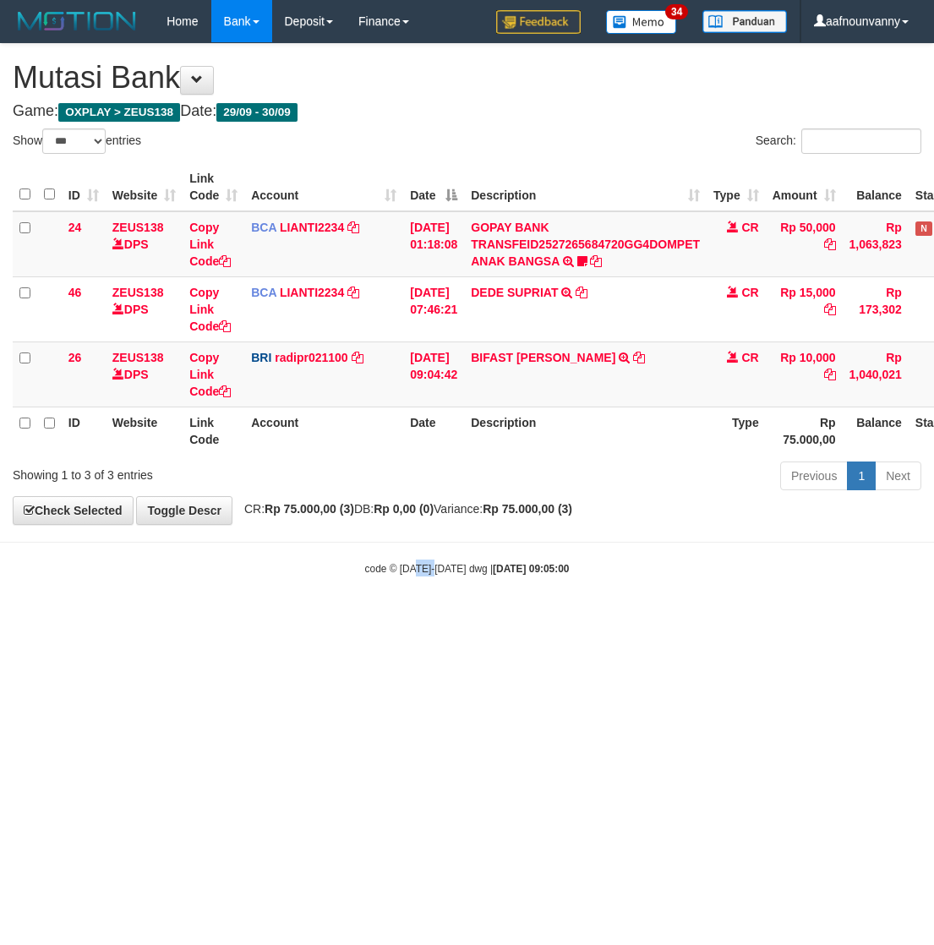
click at [412, 618] on html "Toggle navigation Home Bank Account List Load By Website Group [OXPLAY] ZEUS138…" at bounding box center [467, 309] width 934 height 618
drag, startPoint x: 364, startPoint y: 701, endPoint x: 305, endPoint y: 689, distance: 60.3
click at [309, 618] on html "Toggle navigation Home Bank Account List Load By Website Group [OXPLAY] ZEUS138…" at bounding box center [467, 309] width 934 height 618
click at [301, 618] on html "Toggle navigation Home Bank Account List Load By Website Group [OXPLAY] ZEUS138…" at bounding box center [467, 309] width 934 height 618
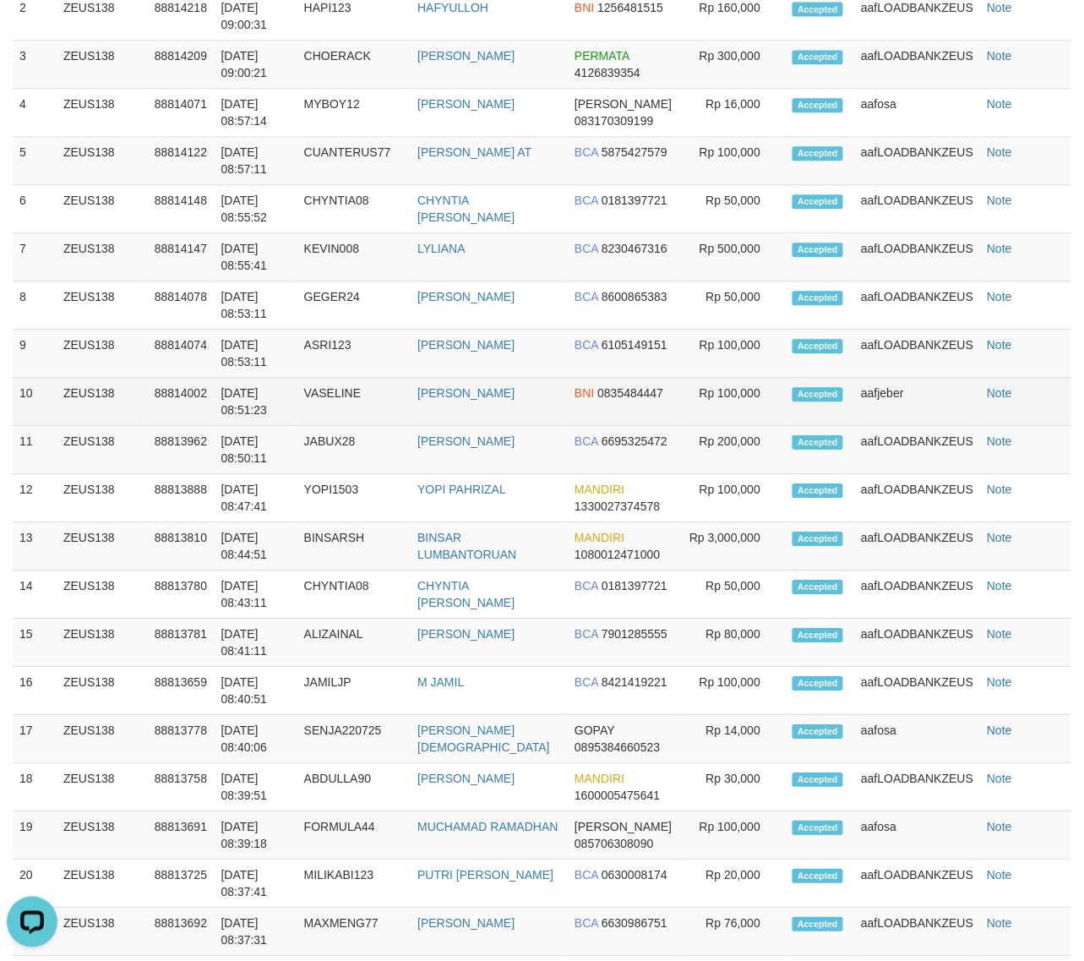
drag, startPoint x: 482, startPoint y: 373, endPoint x: 560, endPoint y: 423, distance: 93.1
click at [504, 386] on tbody "1 ZEUS138 88814281 30/09/2025 09:02:44 HAJIROBI SUPRIYADI BCA 1984030480 Rp 50,…" at bounding box center [542, 545] width 1059 height 1205
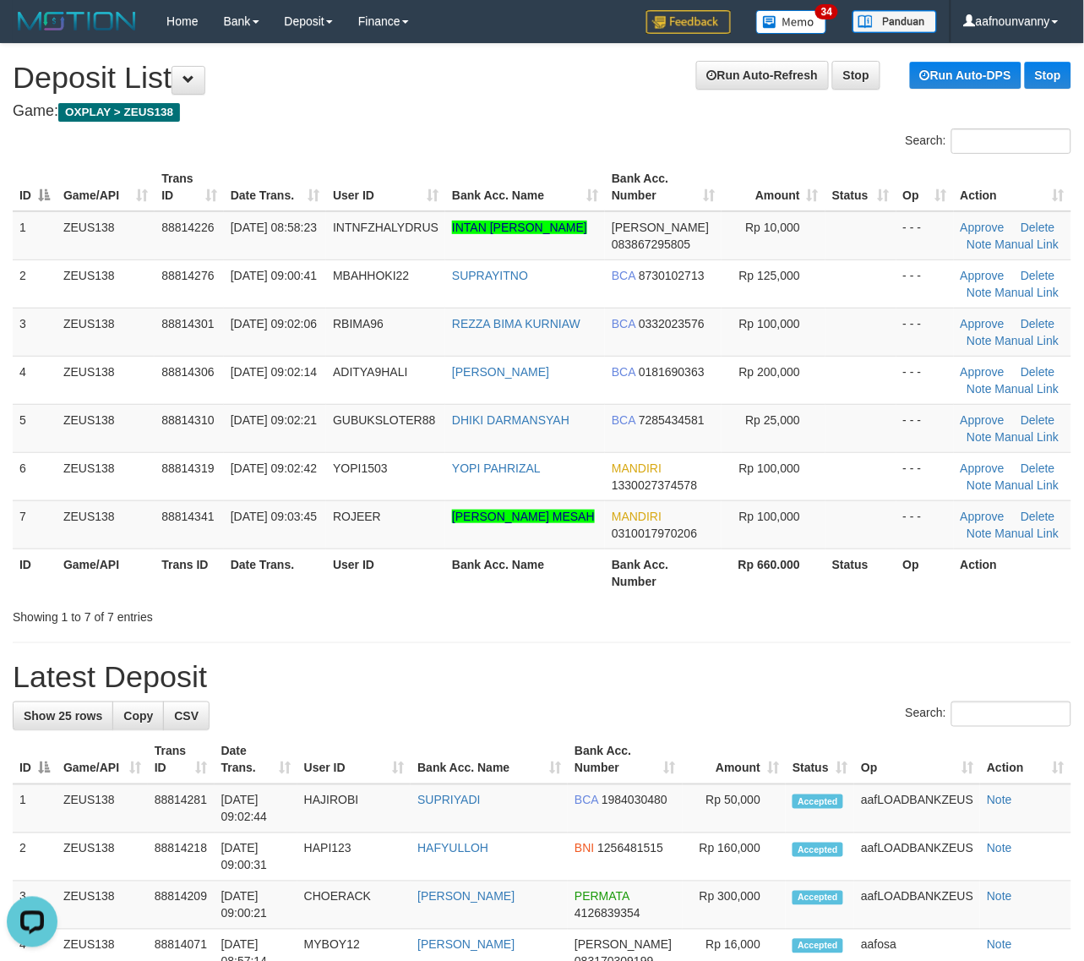
drag, startPoint x: 657, startPoint y: 520, endPoint x: 788, endPoint y: 583, distance: 145.5
click at [668, 531] on td "MANDIRI 0310017970206" at bounding box center [663, 524] width 117 height 48
drag, startPoint x: 606, startPoint y: 562, endPoint x: 1079, endPoint y: 651, distance: 481.5
click at [644, 575] on th "Bank Acc. Number" at bounding box center [663, 572] width 117 height 48
drag, startPoint x: 660, startPoint y: 608, endPoint x: 896, endPoint y: 646, distance: 238.8
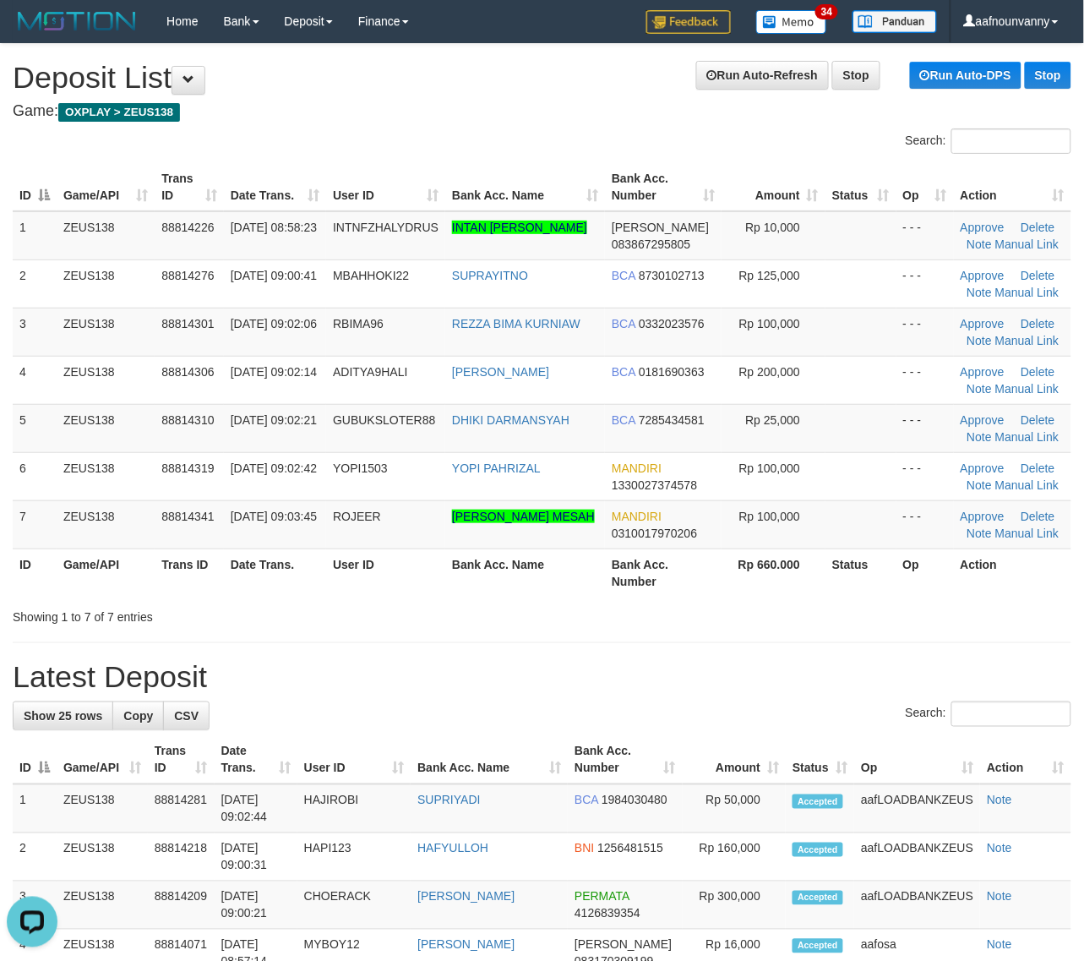
click at [683, 609] on div "Showing 1 to 7 of 7 entries" at bounding box center [542, 614] width 1084 height 24
drag, startPoint x: 547, startPoint y: 581, endPoint x: 1096, endPoint y: 673, distance: 556.8
click at [659, 613] on div "Search: ID Game/API Trans ID Date Trans. User ID Bank Acc. Name Bank Acc. Numbe…" at bounding box center [542, 376] width 1059 height 497
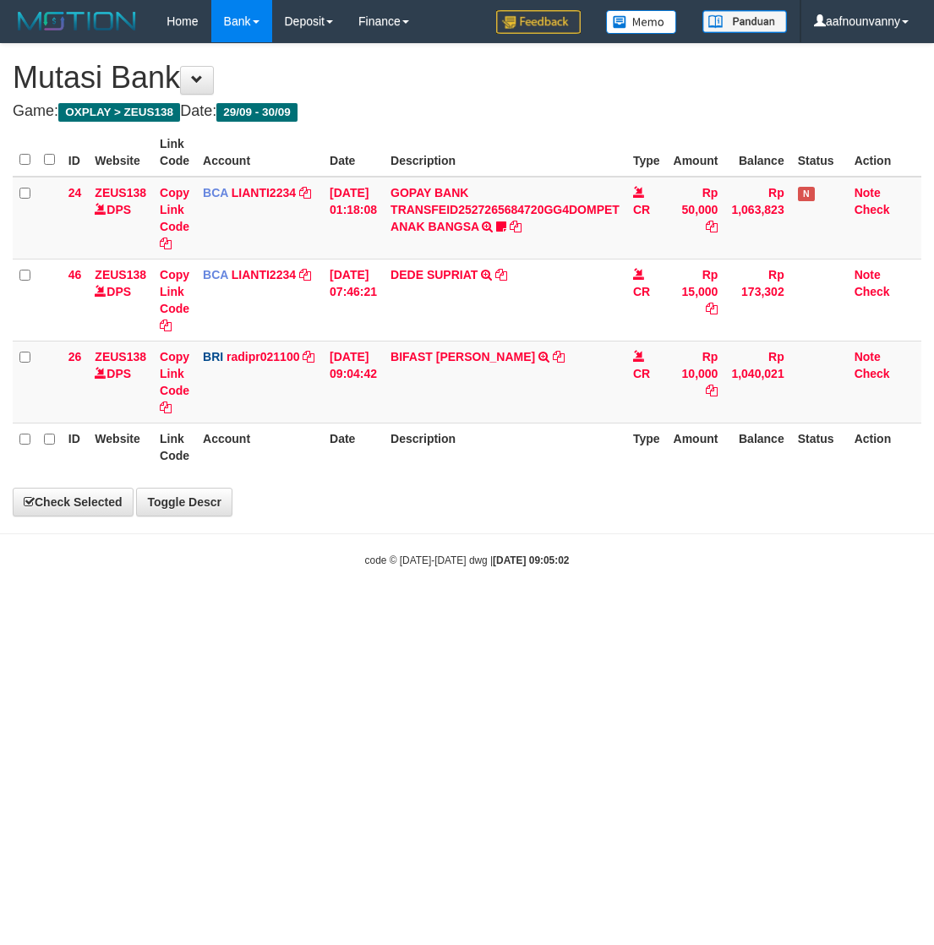
select select "***"
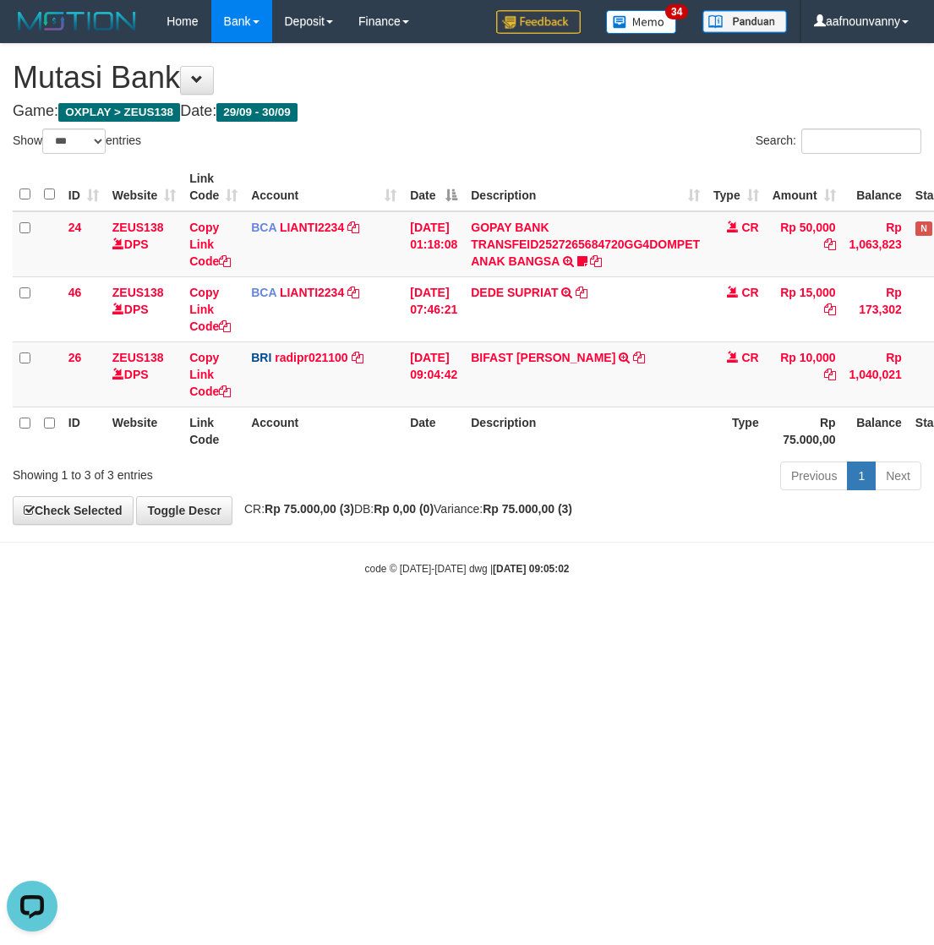
click at [166, 618] on html "Toggle navigation Home Bank Account List Load By Website Group [OXPLAY] ZEUS138…" at bounding box center [467, 309] width 934 height 618
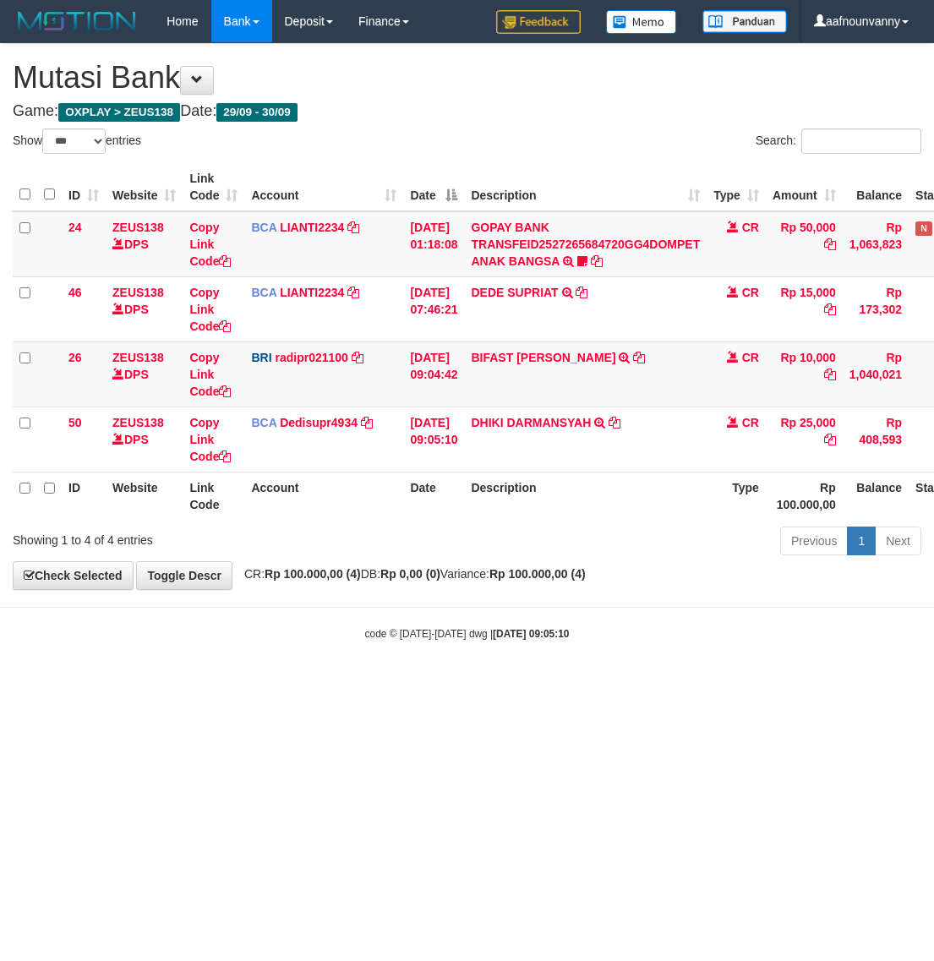
select select "***"
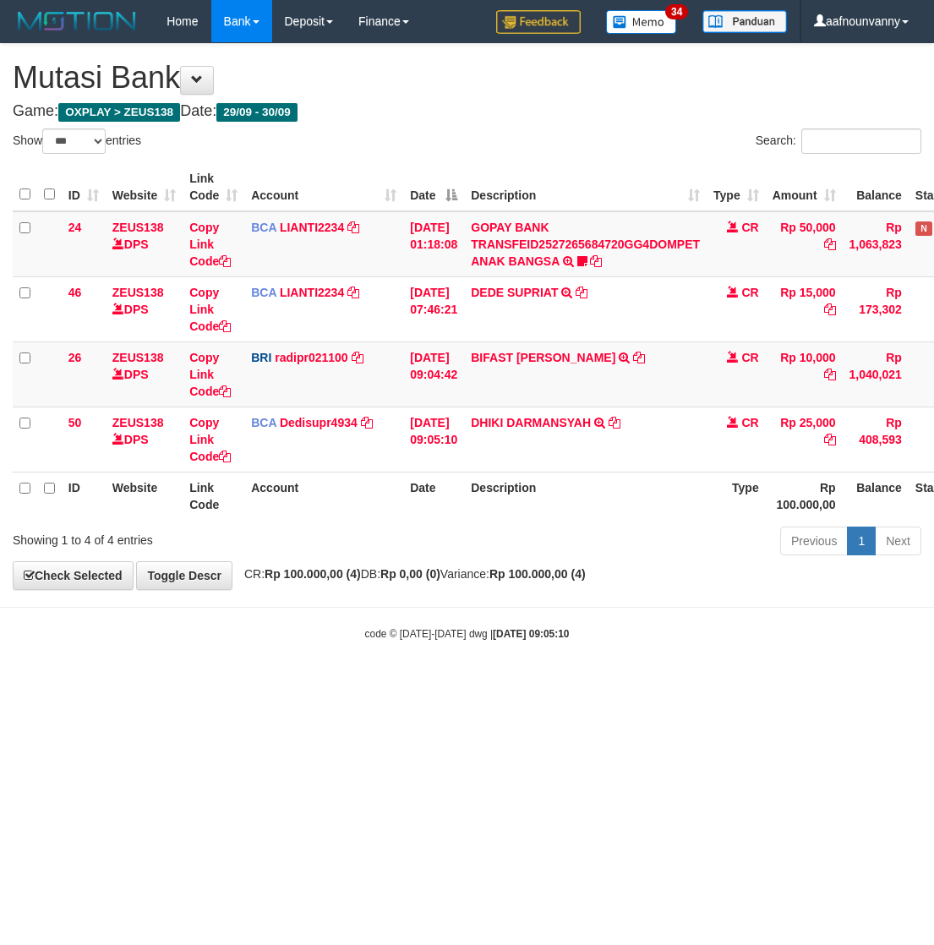
drag, startPoint x: 281, startPoint y: 711, endPoint x: 259, endPoint y: 701, distance: 25.0
click at [273, 684] on html "Toggle navigation Home Bank Account List Load By Website Group [OXPLAY] ZEUS138…" at bounding box center [467, 342] width 934 height 684
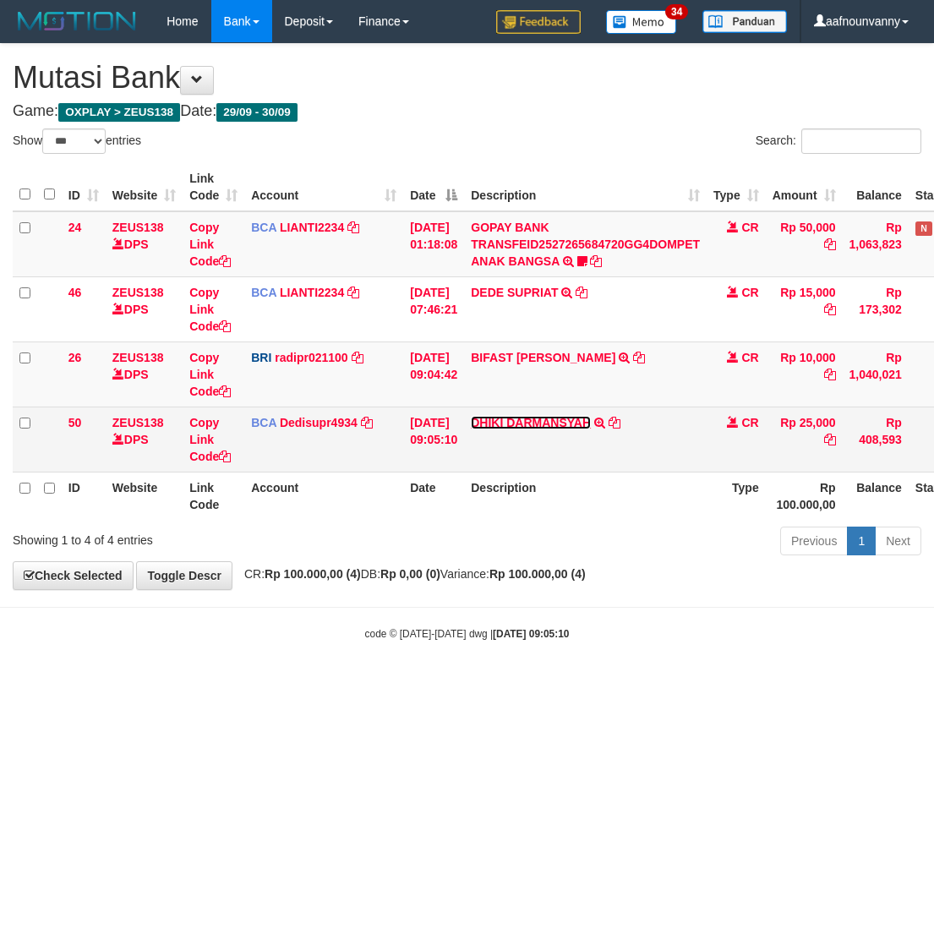
click at [521, 425] on link "DHIKI DARMANSYAH" at bounding box center [531, 423] width 120 height 14
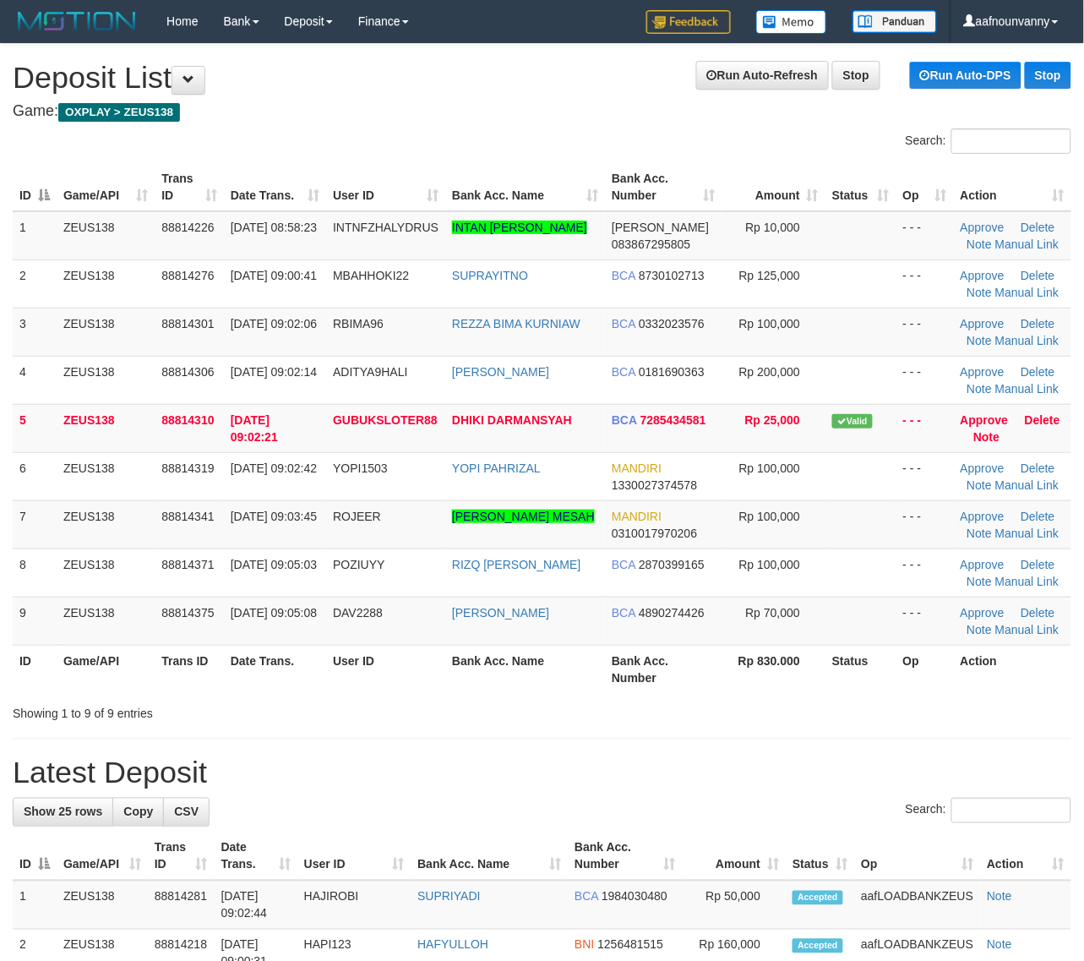
click at [783, 649] on table "ID Game/API Trans ID Date Trans. User ID Bank Acc. Name Bank Acc. Number Amount…" at bounding box center [542, 428] width 1059 height 530
click at [691, 450] on td "BCA 7285434581" at bounding box center [663, 428] width 117 height 48
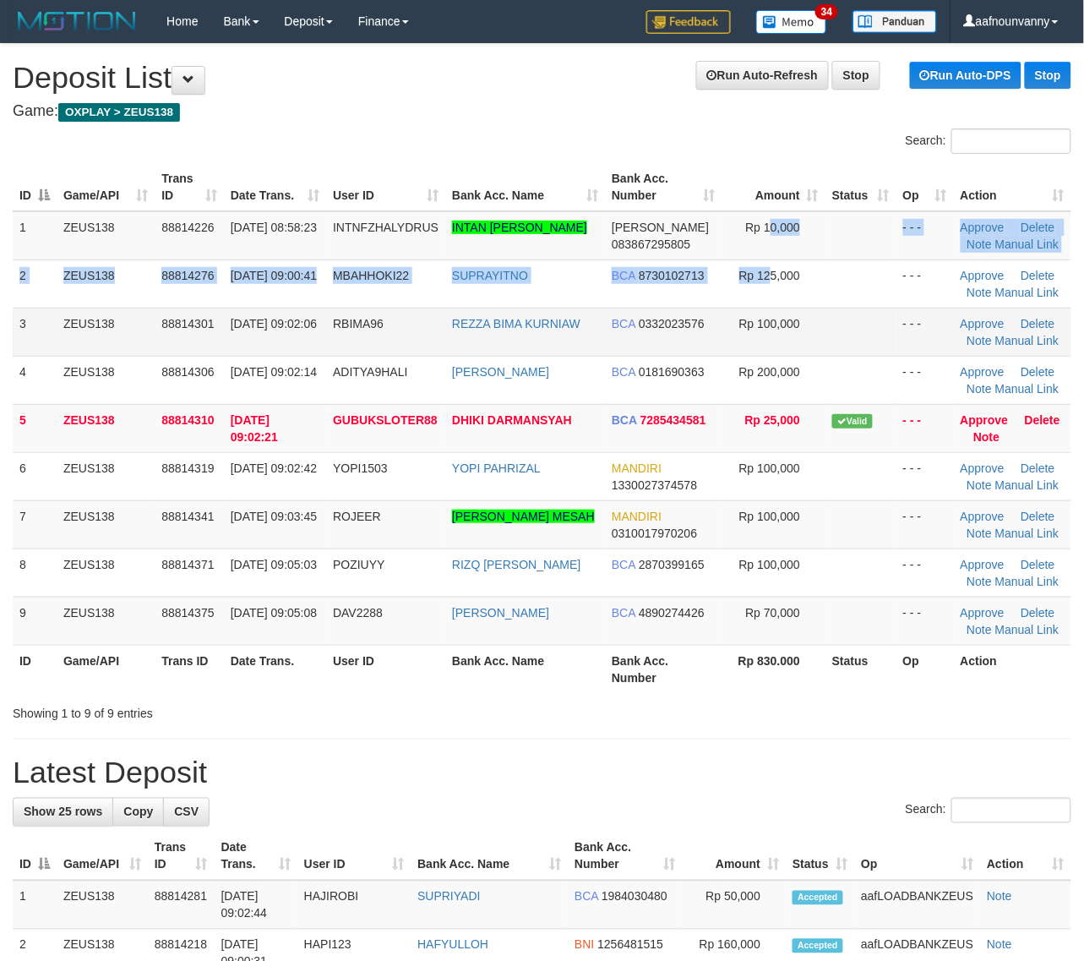
drag, startPoint x: 766, startPoint y: 247, endPoint x: 910, endPoint y: 352, distance: 178.3
click at [783, 283] on tbody "1 ZEUS138 88814226 [DATE] 08:58:23 INTNFZHALYDRUS INTAN [PERSON_NAME] [PERSON_N…" at bounding box center [542, 428] width 1059 height 434
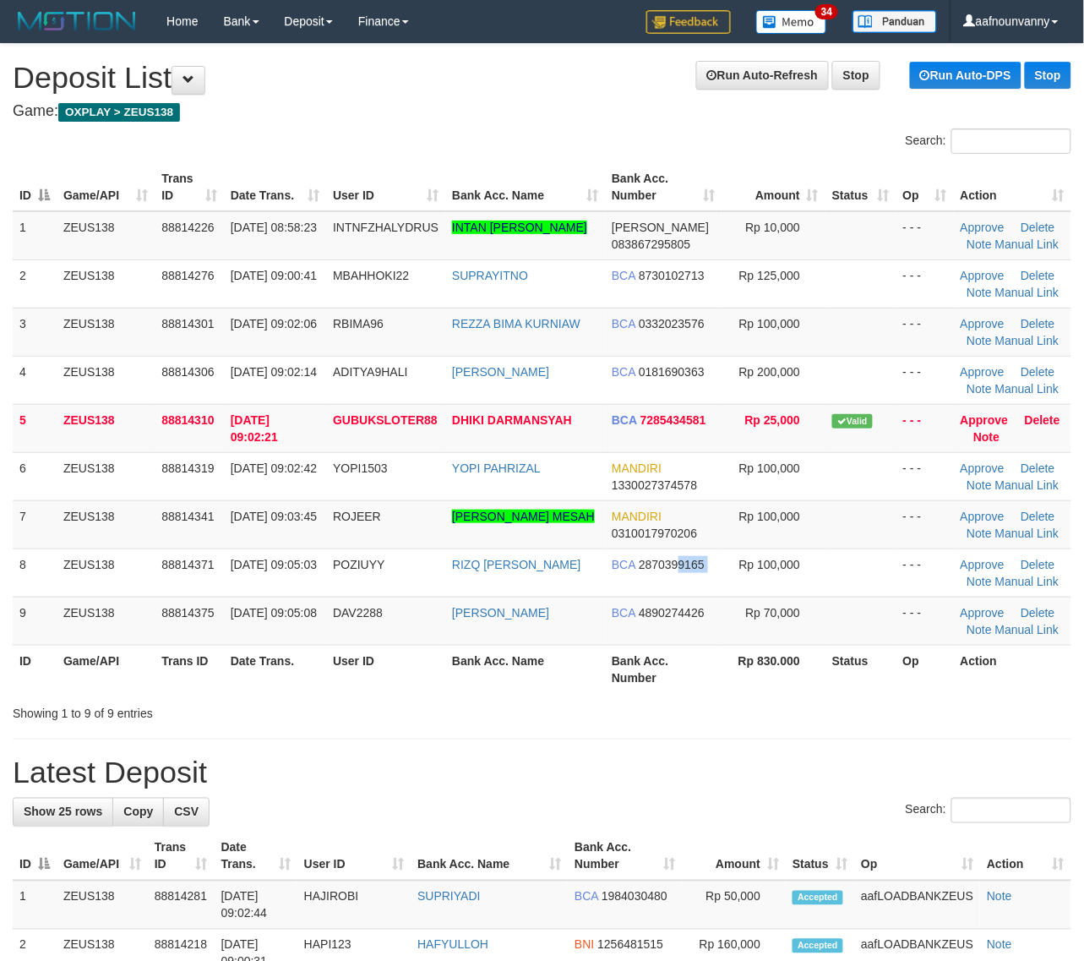
drag, startPoint x: 678, startPoint y: 553, endPoint x: 1099, endPoint y: 610, distance: 425.4
click at [847, 584] on tr "8 ZEUS138 88814371 [DATE] 09:05:03 POZIUYY RIZQ [PERSON_NAME] BCA 2870399165 Rp…" at bounding box center [542, 572] width 1059 height 48
drag, startPoint x: 710, startPoint y: 530, endPoint x: 771, endPoint y: 539, distance: 62.4
click at [749, 537] on tr "7 ZEUS138 88814341 30/09/2025 09:03:45 ROJEER ROBI ROBINSON MESAH MANDIRI 03100…" at bounding box center [542, 524] width 1059 height 48
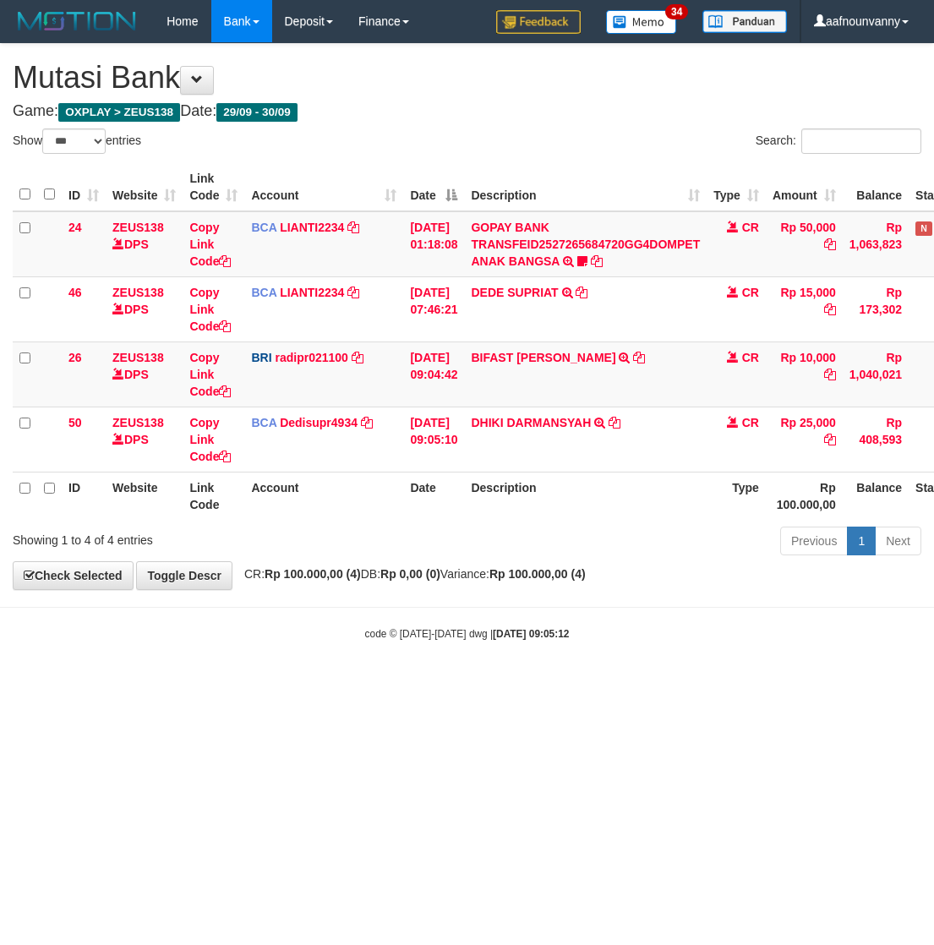
select select "***"
click at [556, 349] on td "BIFAST ERIKA S PAUN TRANSFER NBMB BIFAST ERIKA S PAUN TO REYNALDI ADI PRATAMA" at bounding box center [585, 373] width 242 height 65
drag, startPoint x: 556, startPoint y: 349, endPoint x: 10, endPoint y: 383, distance: 546.8
click at [571, 352] on td "BIFAST ERIKA S PAUN TRANSFER NBMB BIFAST ERIKA S PAUN TO REYNALDI ADI PRATAMA" at bounding box center [585, 373] width 242 height 65
copy link "ERIKA S PAUN"
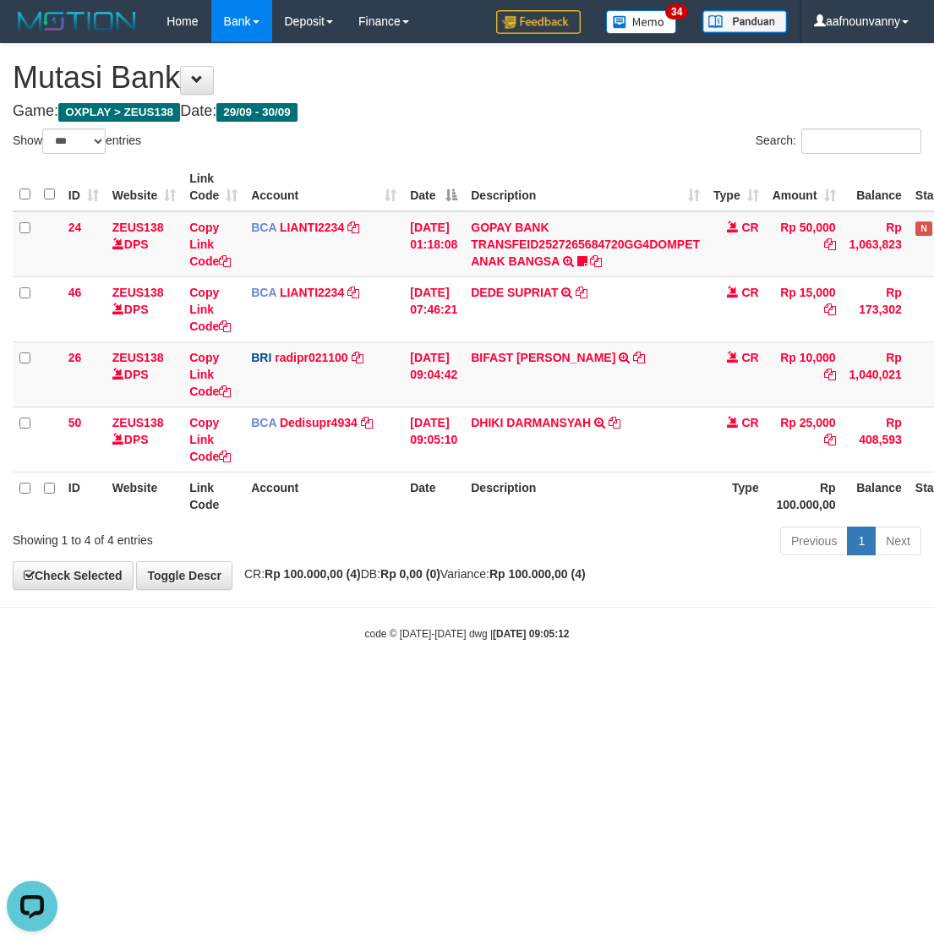
drag, startPoint x: 242, startPoint y: 682, endPoint x: -72, endPoint y: 605, distance: 322.7
click at [0, 605] on html "Toggle navigation Home Bank Account List Load By Website Group [OXPLAY] ZEUS138…" at bounding box center [467, 342] width 934 height 684
drag, startPoint x: 314, startPoint y: 731, endPoint x: 853, endPoint y: 593, distance: 556.4
click at [317, 684] on html "Toggle navigation Home Bank Account List Load By Website Group [OXPLAY] ZEUS138…" at bounding box center [467, 342] width 934 height 684
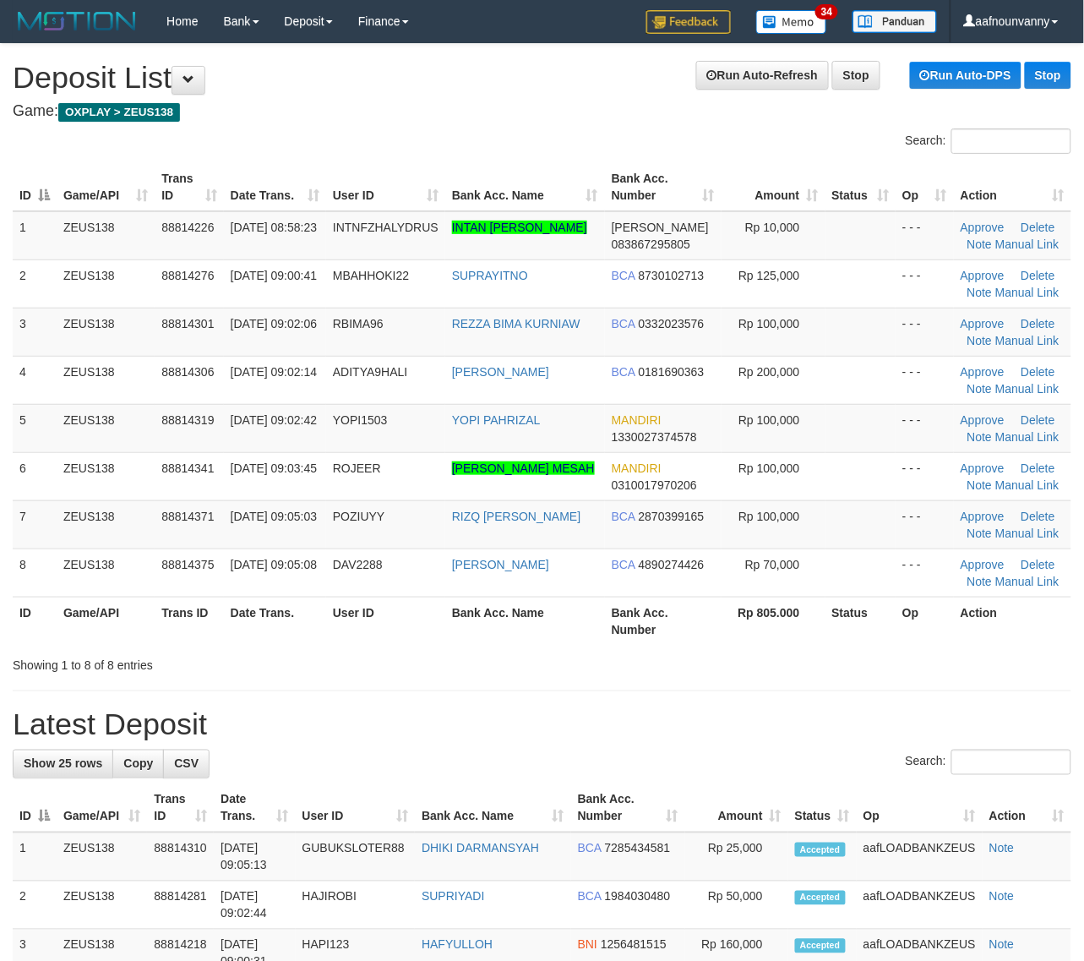
drag, startPoint x: 460, startPoint y: 623, endPoint x: 1094, endPoint y: 749, distance: 646.2
click at [507, 639] on th "Bank Acc. Name" at bounding box center [525, 620] width 160 height 48
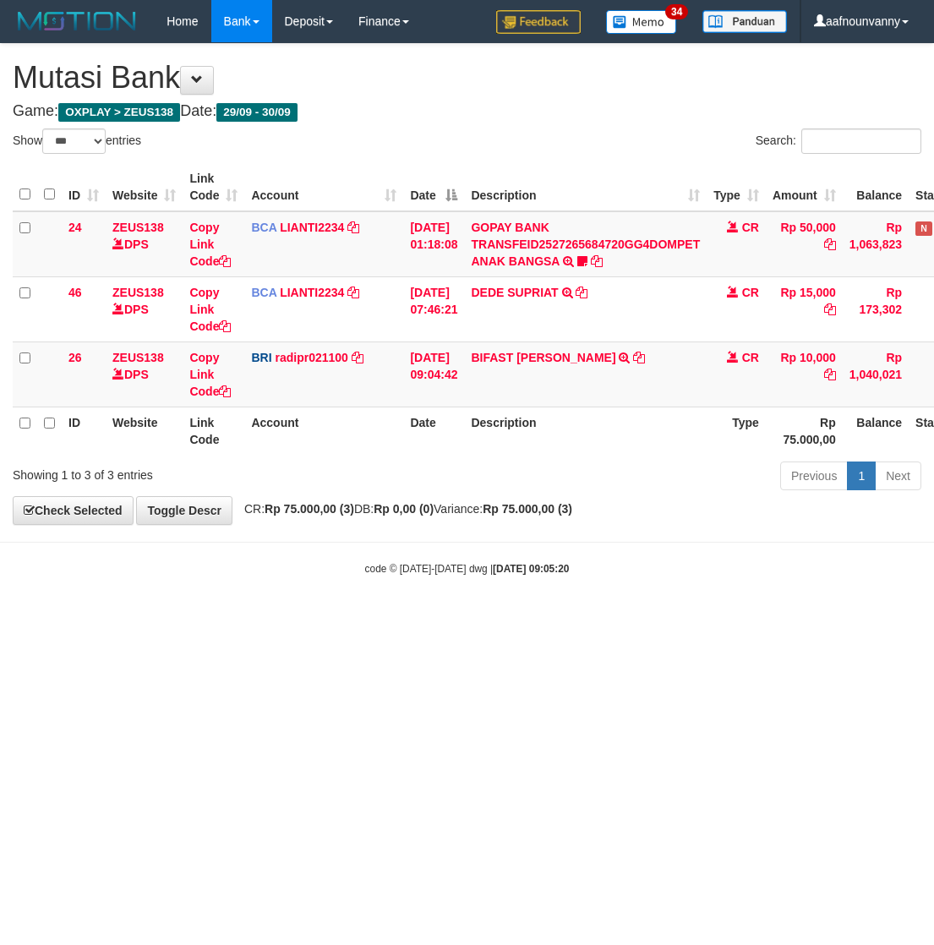
select select "***"
drag, startPoint x: 276, startPoint y: 680, endPoint x: 4, endPoint y: 572, distance: 292.8
click at [199, 618] on html "Toggle navigation Home Bank Account List Load By Website Group [OXPLAY] ZEUS138…" at bounding box center [467, 309] width 934 height 618
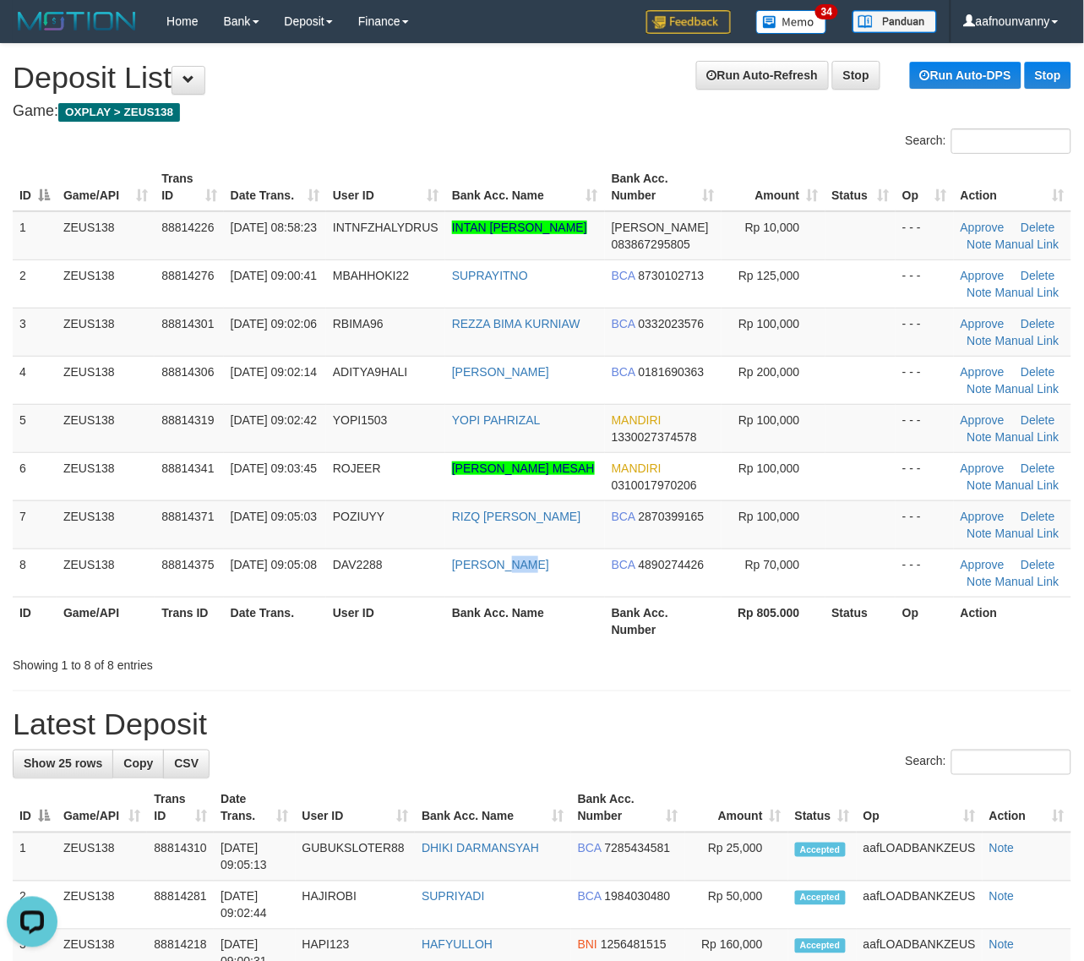
drag, startPoint x: 509, startPoint y: 579, endPoint x: 1095, endPoint y: 711, distance: 600.2
click at [547, 593] on td "DAVID REGYANSAH" at bounding box center [525, 572] width 160 height 48
drag, startPoint x: 782, startPoint y: 640, endPoint x: 850, endPoint y: 661, distance: 71.6
click at [788, 640] on th "Rp 805.000" at bounding box center [774, 620] width 104 height 48
drag, startPoint x: 553, startPoint y: 651, endPoint x: 1097, endPoint y: 754, distance: 552.8
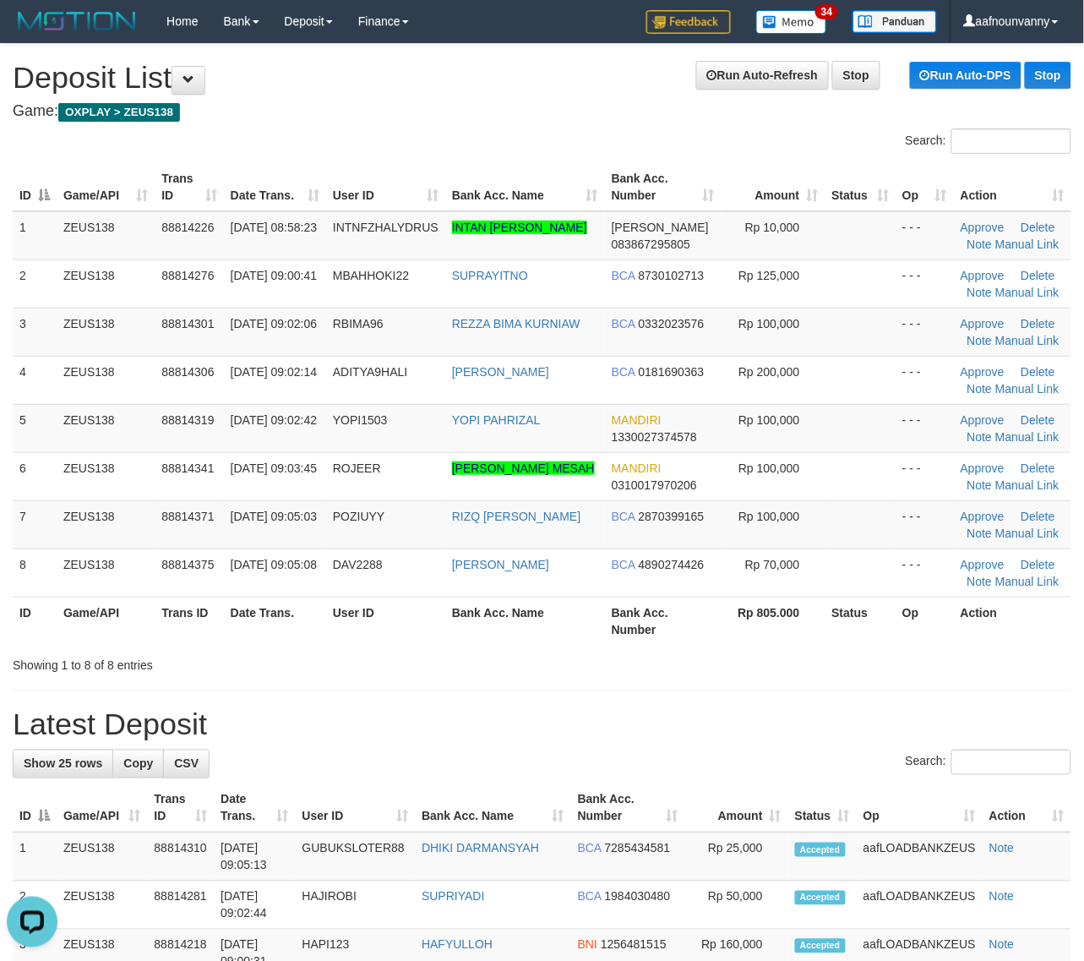
click at [602, 668] on div "Showing 1 to 8 of 8 entries" at bounding box center [542, 662] width 1084 height 24
drag, startPoint x: 552, startPoint y: 686, endPoint x: 748, endPoint y: 720, distance: 198.9
drag, startPoint x: 433, startPoint y: 685, endPoint x: 1091, endPoint y: 809, distance: 669.0
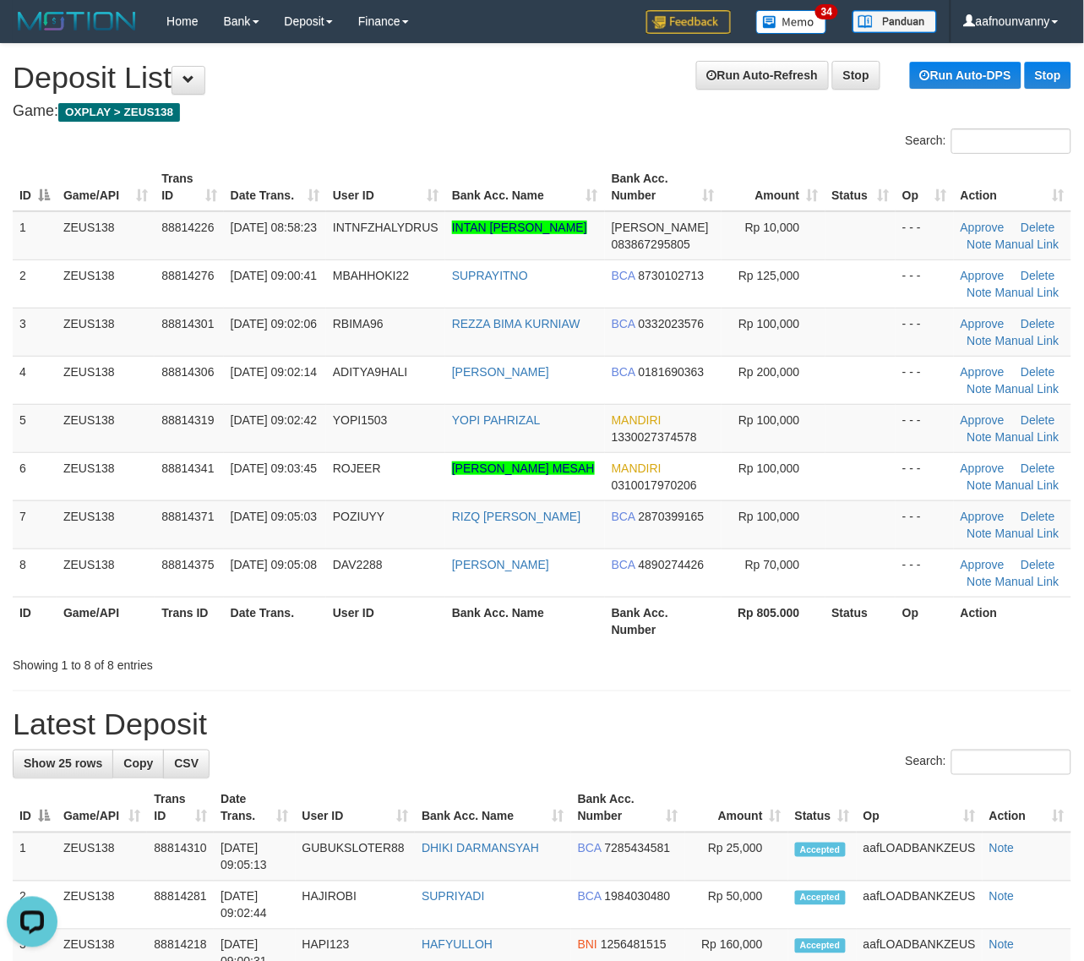
drag, startPoint x: 347, startPoint y: 663, endPoint x: 555, endPoint y: 703, distance: 211.6
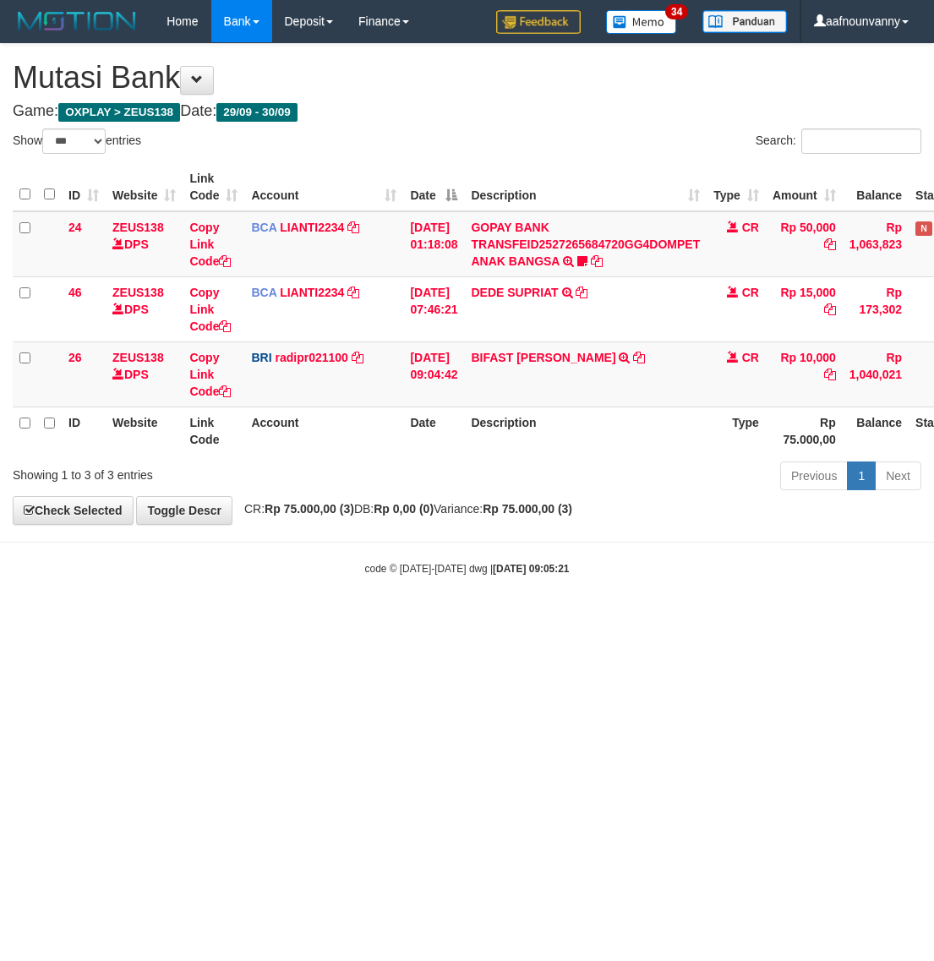
select select "***"
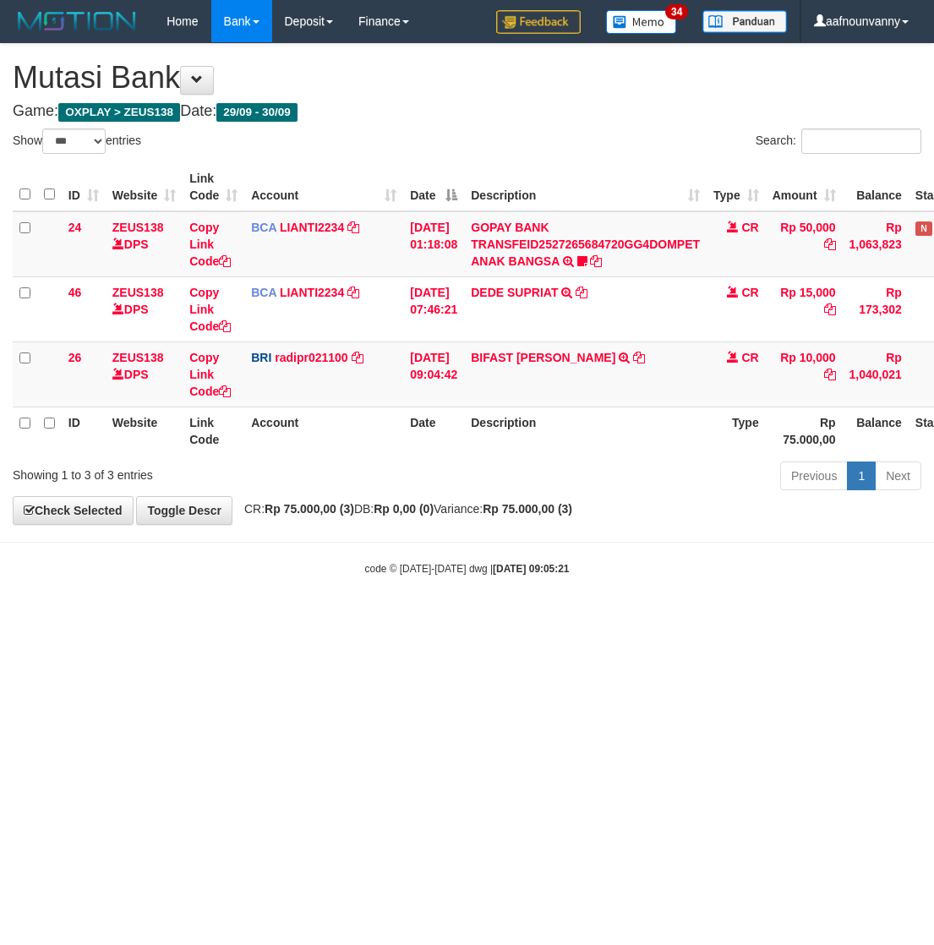
click at [521, 357] on link "BIFAST ERIKA S PAUN" at bounding box center [543, 358] width 144 height 14
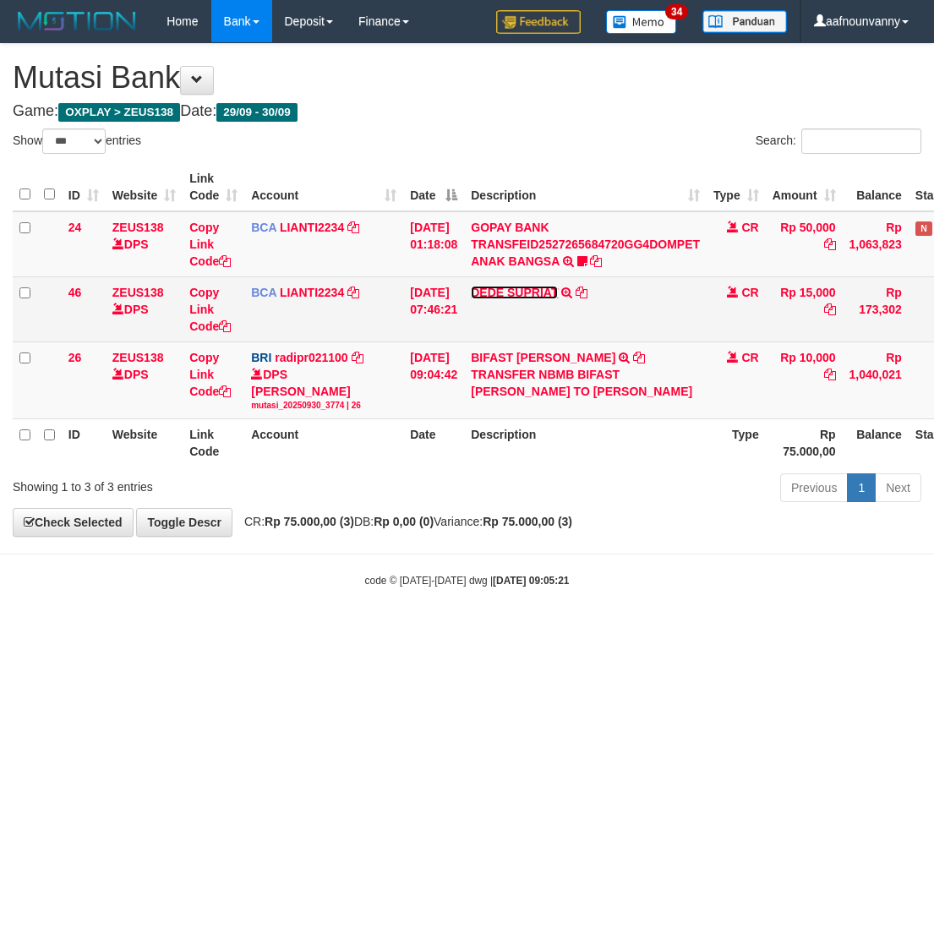
click at [525, 293] on link "DEDE SUPRIAT" at bounding box center [514, 293] width 87 height 14
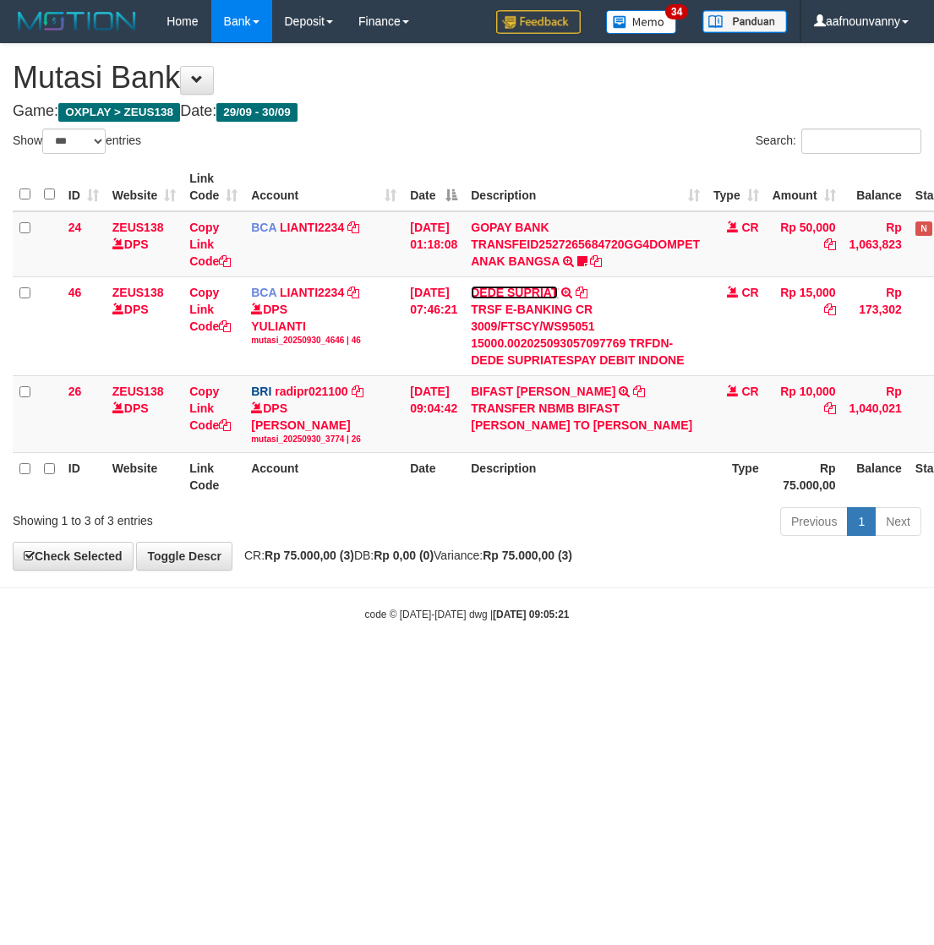
drag, startPoint x: 525, startPoint y: 289, endPoint x: 501, endPoint y: 480, distance: 192.4
click at [524, 290] on link "DEDE SUPRIAT" at bounding box center [514, 293] width 87 height 14
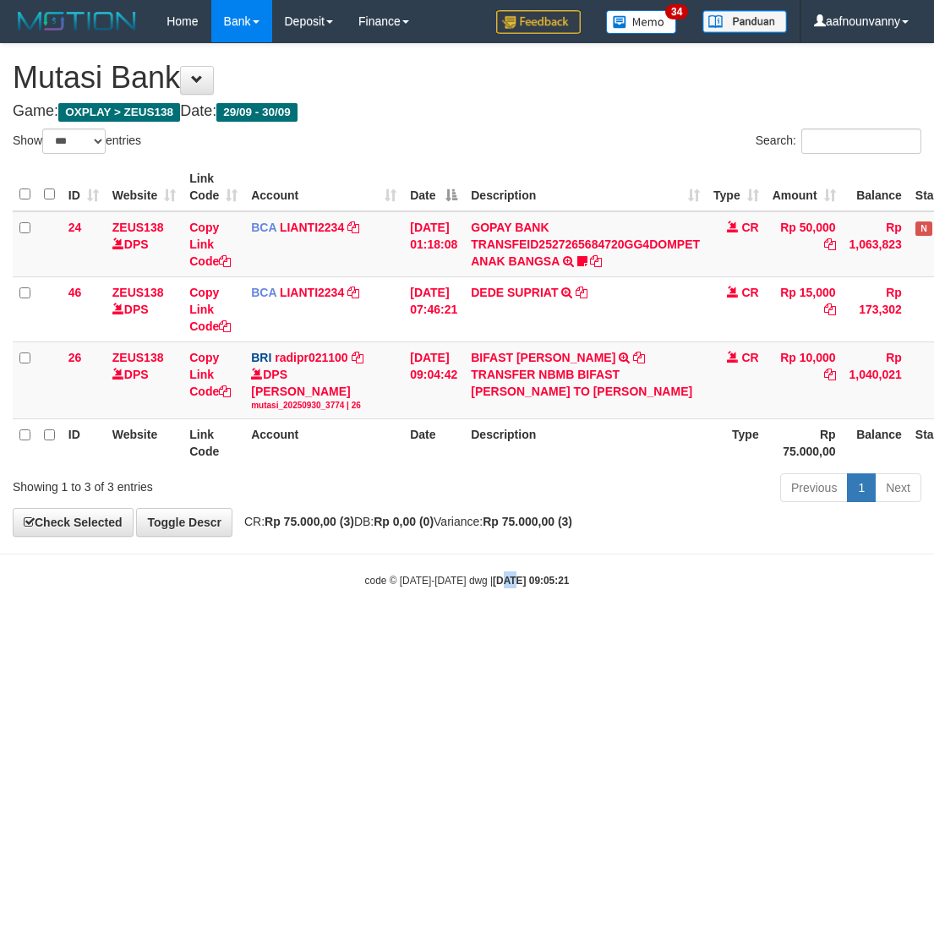
click at [497, 630] on html "Toggle navigation Home Bank Account List Load By Website Group [OXPLAY] ZEUS138…" at bounding box center [467, 315] width 934 height 630
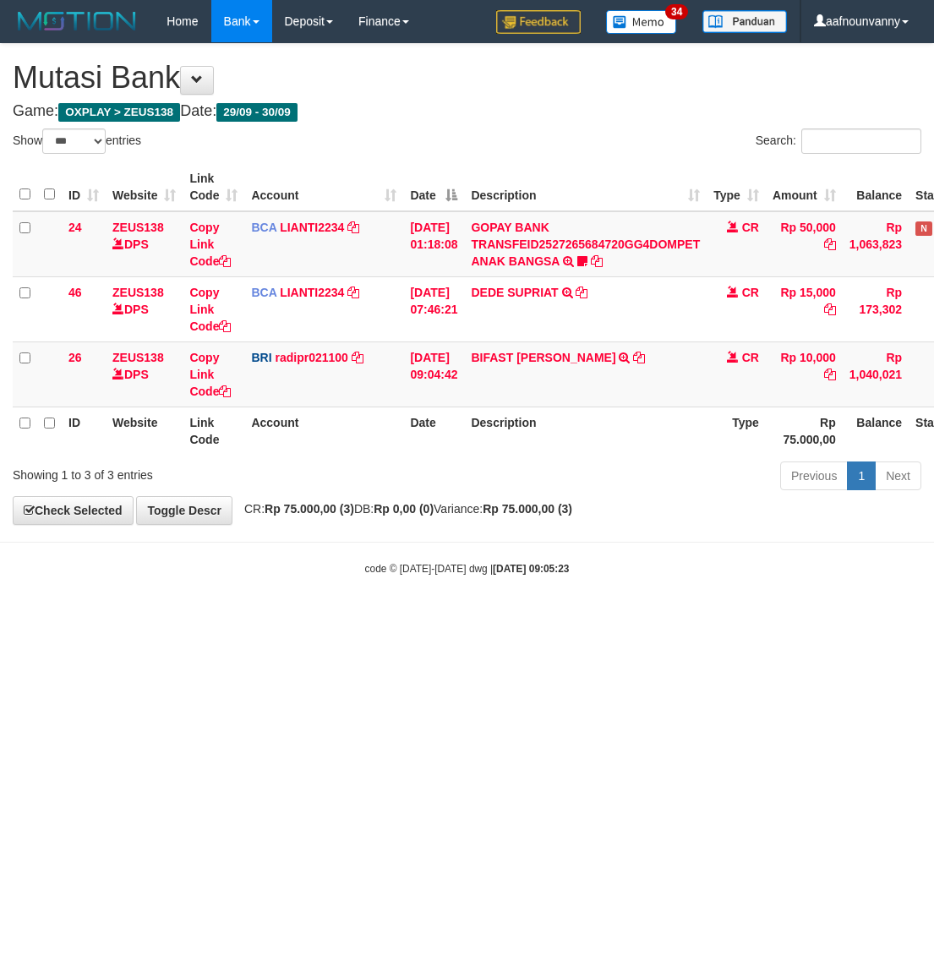
select select "***"
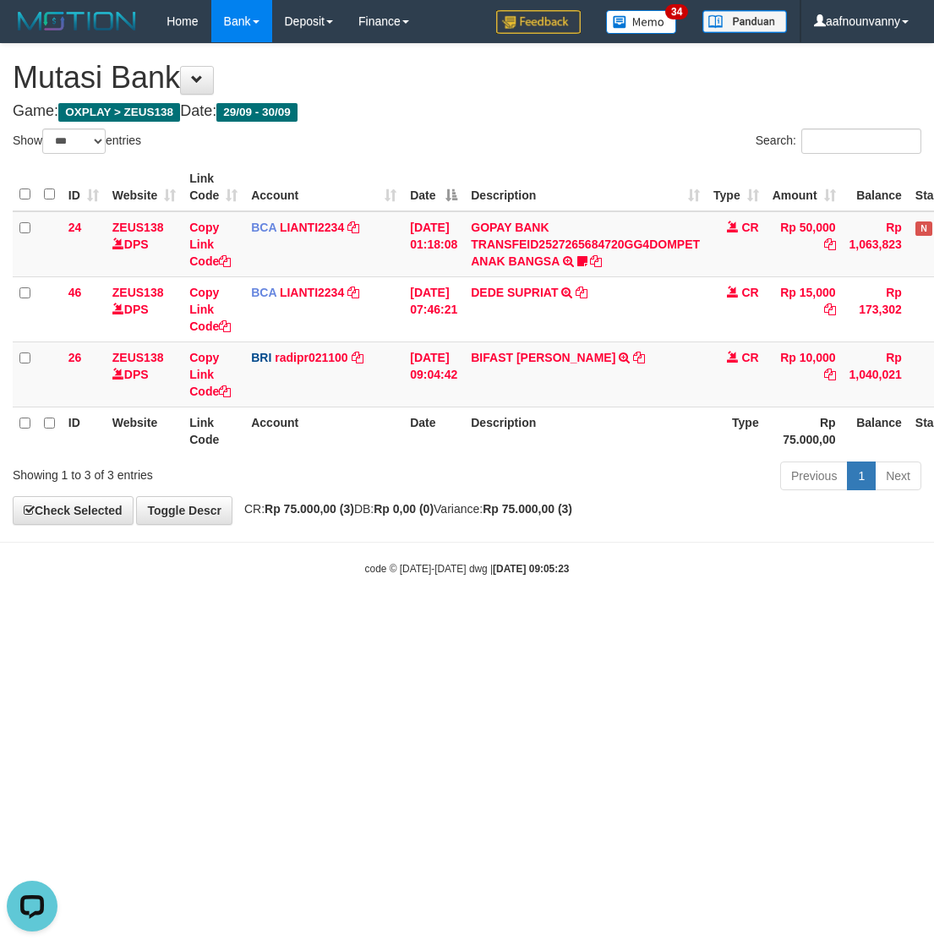
drag, startPoint x: 214, startPoint y: 738, endPoint x: 131, endPoint y: 705, distance: 88.8
click at [188, 618] on html "Toggle navigation Home Bank Account List Load By Website Group [OXPLAY] ZEUS138…" at bounding box center [467, 309] width 934 height 618
drag, startPoint x: 319, startPoint y: 738, endPoint x: 217, endPoint y: 729, distance: 102.6
click at [251, 618] on html "Toggle navigation Home Bank Account List Load By Website Group [OXPLAY] ZEUS138…" at bounding box center [467, 309] width 934 height 618
select select "***"
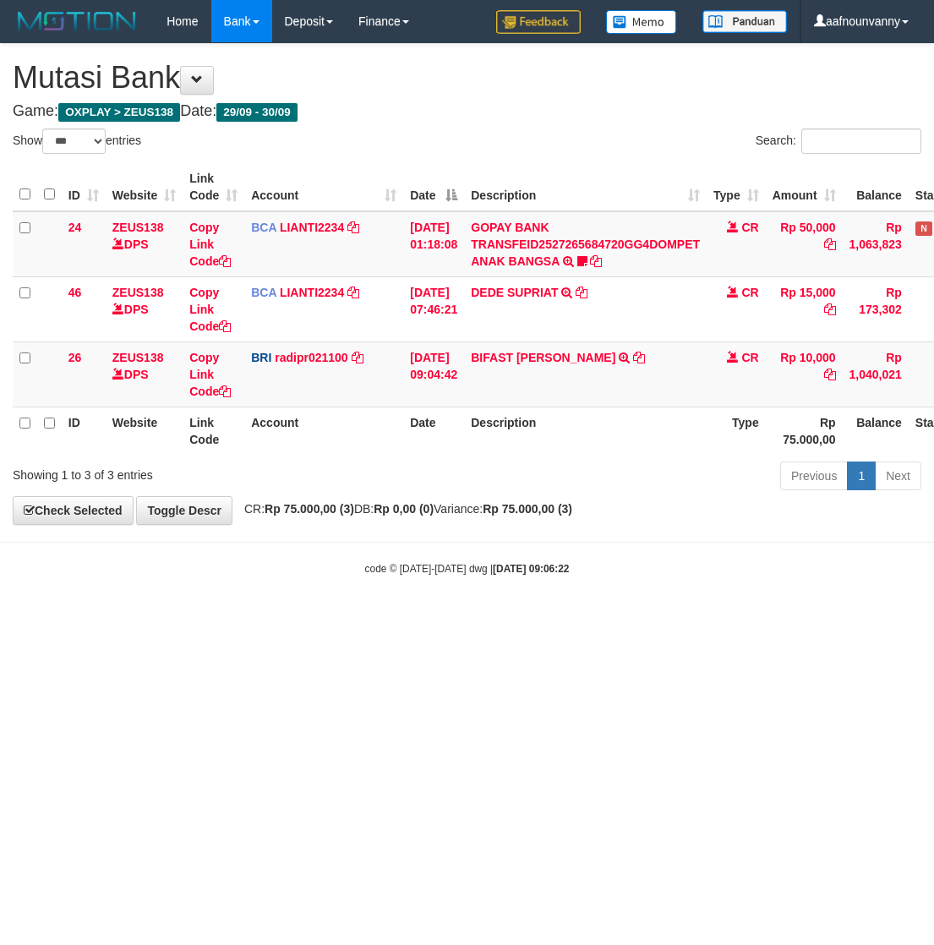
click at [83, 618] on html "Toggle navigation Home Bank Account List Load By Website Group [OXPLAY] ZEUS138…" at bounding box center [467, 309] width 934 height 618
drag, startPoint x: 220, startPoint y: 803, endPoint x: 1, endPoint y: 750, distance: 225.0
click at [135, 618] on html "Toggle navigation Home Bank Account List Load By Website Group [OXPLAY] ZEUS138…" at bounding box center [467, 309] width 934 height 618
click at [6, 618] on html "Toggle navigation Home Bank Account List Load By Website Group [OXPLAY] ZEUS138…" at bounding box center [467, 309] width 934 height 618
click at [263, 618] on html "Toggle navigation Home Bank Account List Load By Website Group [OXPLAY] ZEUS138…" at bounding box center [467, 309] width 934 height 618
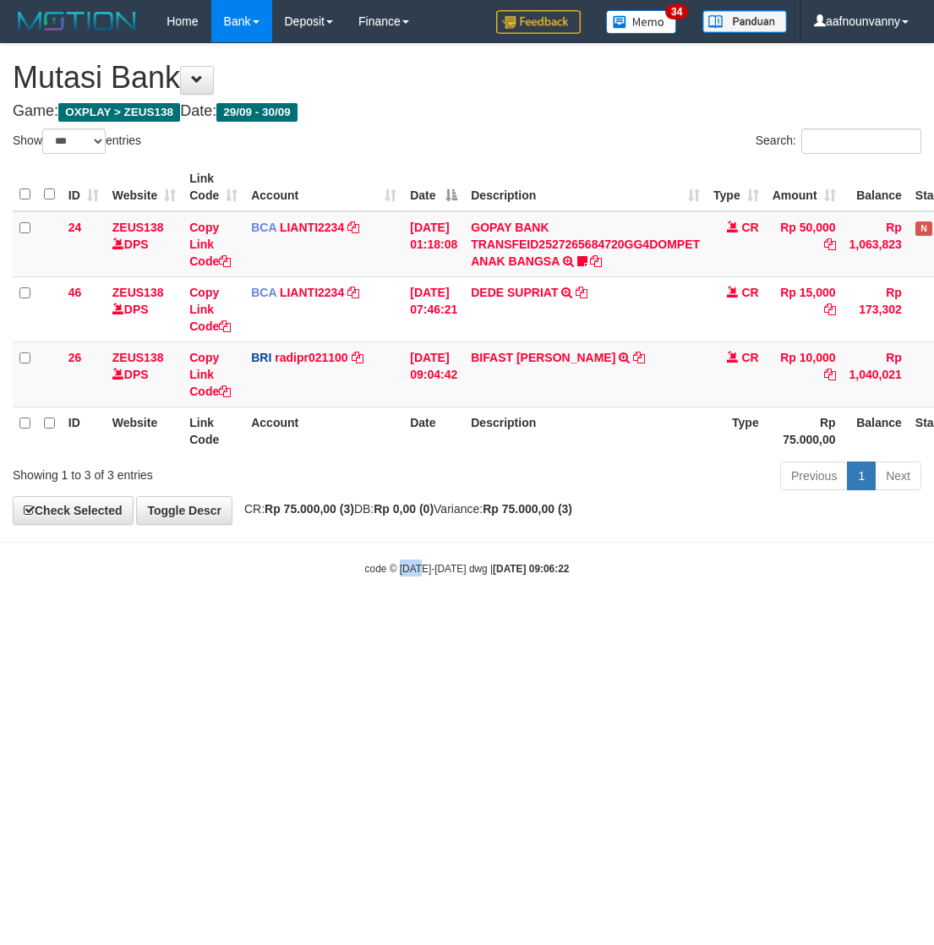
click at [411, 618] on html "Toggle navigation Home Bank Account List Load By Website Group [OXPLAY] ZEUS138…" at bounding box center [467, 309] width 934 height 618
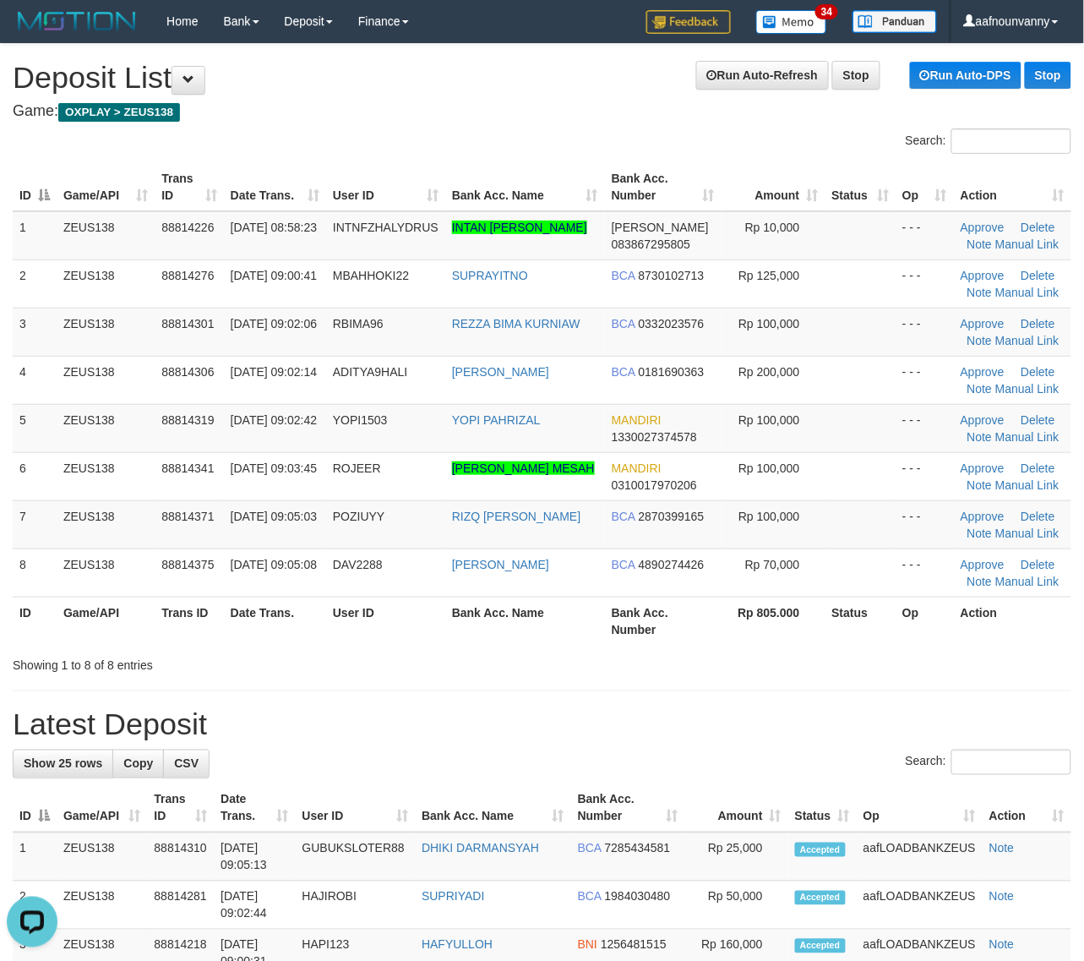
drag, startPoint x: 756, startPoint y: 642, endPoint x: 1099, endPoint y: 716, distance: 351.0
click at [798, 652] on div "Search: ID Game/API Trans ID Date Trans. User ID Bank Acc. Name Bank Acc. Numbe…" at bounding box center [542, 400] width 1059 height 545
drag, startPoint x: 623, startPoint y: 636, endPoint x: 793, endPoint y: 682, distance: 175.8
click at [754, 673] on div "Search: ID Game/API Trans ID Date Trans. User ID Bank Acc. Name Bank Acc. Numbe…" at bounding box center [542, 400] width 1059 height 545
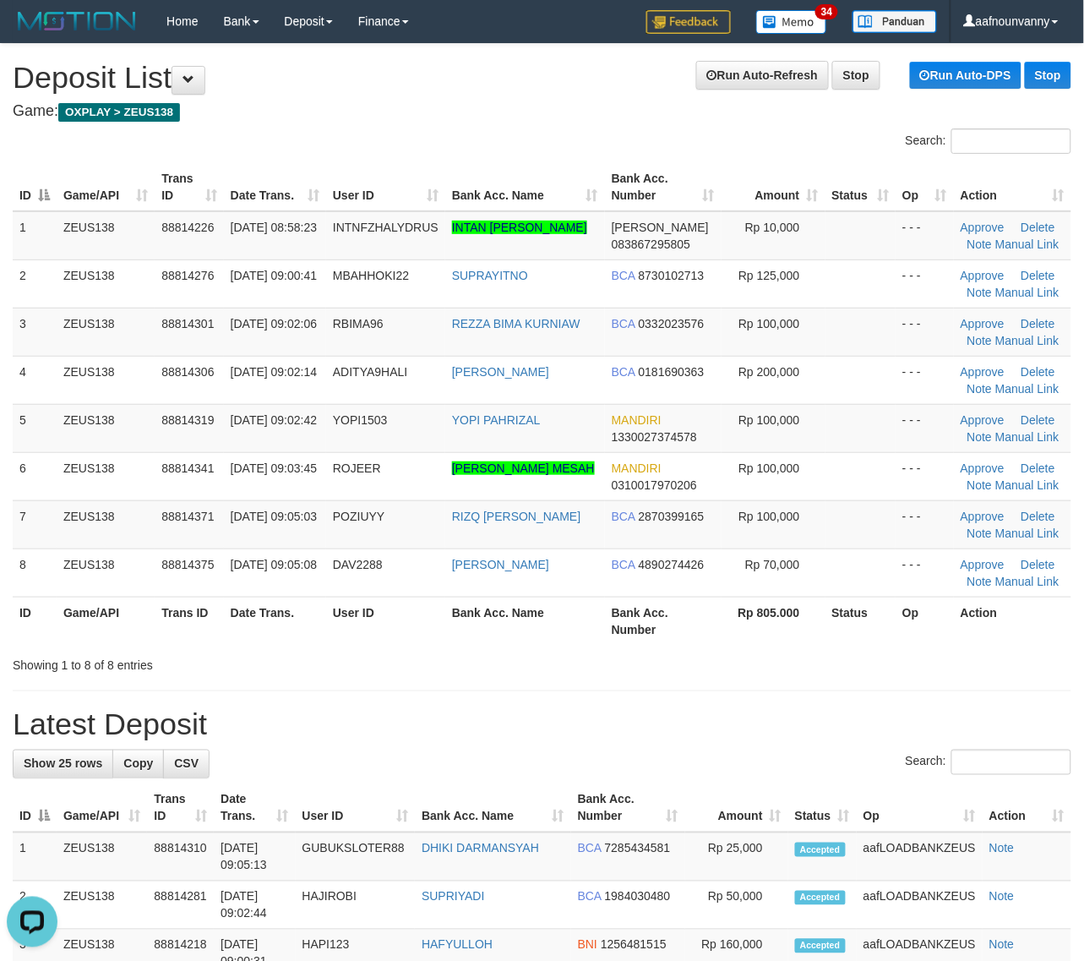
drag, startPoint x: 542, startPoint y: 628, endPoint x: 721, endPoint y: 682, distance: 187.1
click at [656, 665] on div "Search: ID Game/API Trans ID Date Trans. User ID Bank Acc. Name Bank Acc. Numbe…" at bounding box center [542, 400] width 1059 height 545
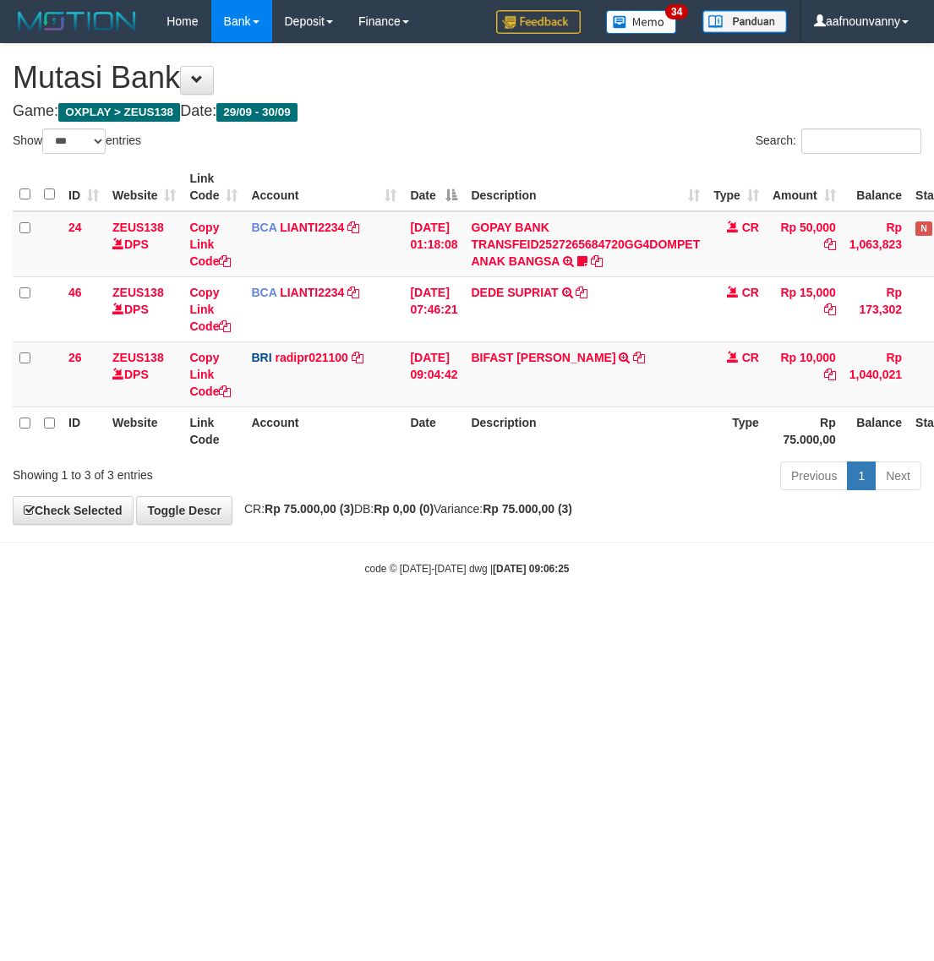
select select "***"
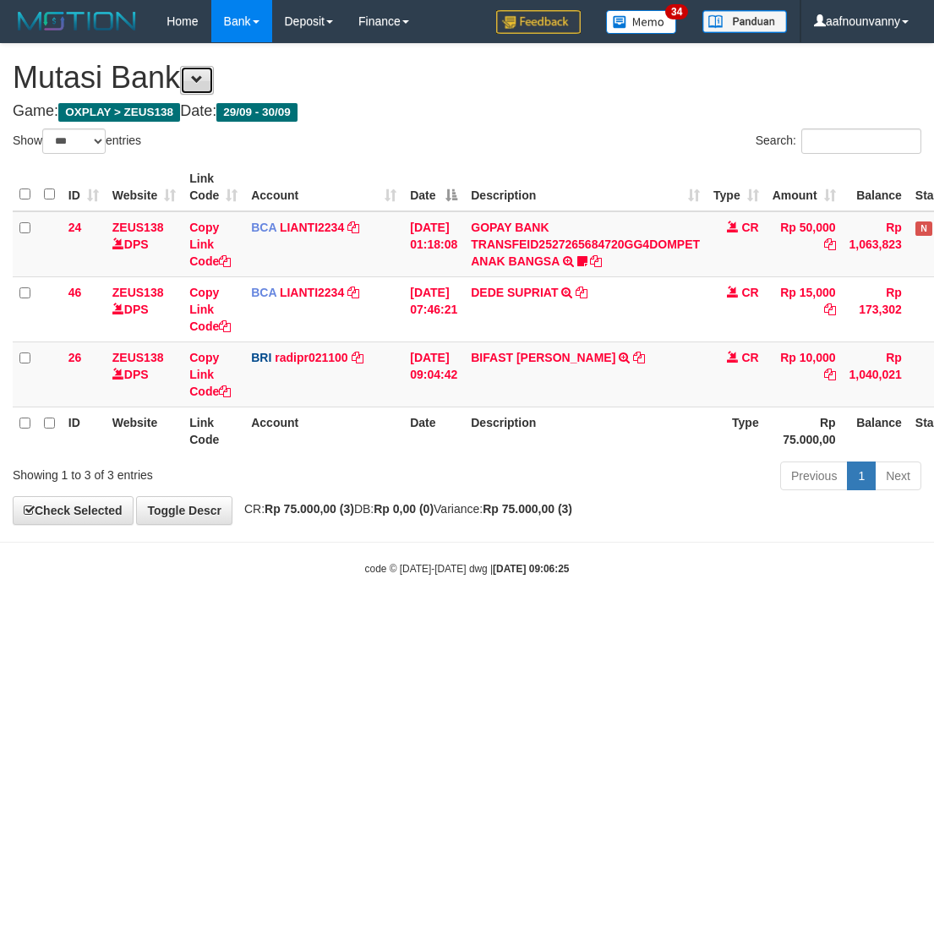
click at [203, 82] on span at bounding box center [197, 80] width 12 height 12
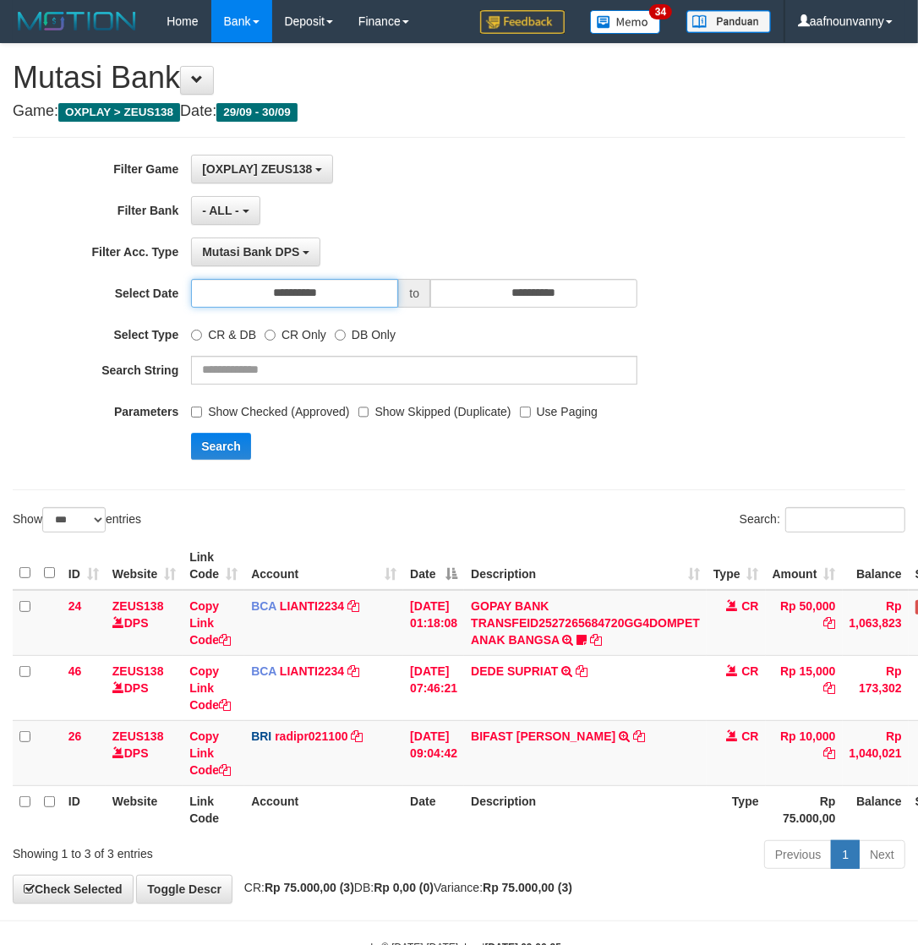
drag, startPoint x: 290, startPoint y: 293, endPoint x: 288, endPoint y: 307, distance: 13.6
click at [288, 307] on input "**********" at bounding box center [294, 293] width 207 height 29
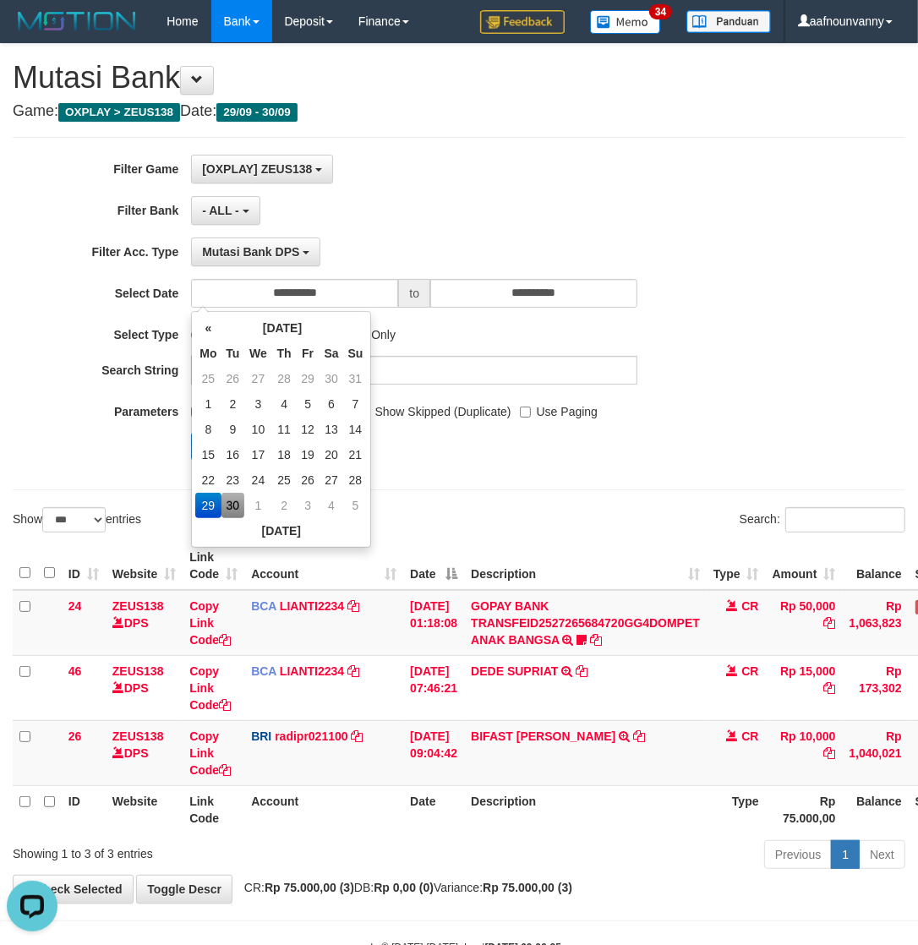
drag, startPoint x: 241, startPoint y: 487, endPoint x: 238, endPoint y: 496, distance: 9.6
click at [238, 496] on tbody "25 26 27 28 29 30 31 1 2 3 4 5 6 7 8 9 10 11 12 13 14 15 16 17 18 19 20 21 22 2…" at bounding box center [281, 442] width 172 height 152
click at [231, 501] on td "30" at bounding box center [233, 505] width 24 height 25
type input "**********"
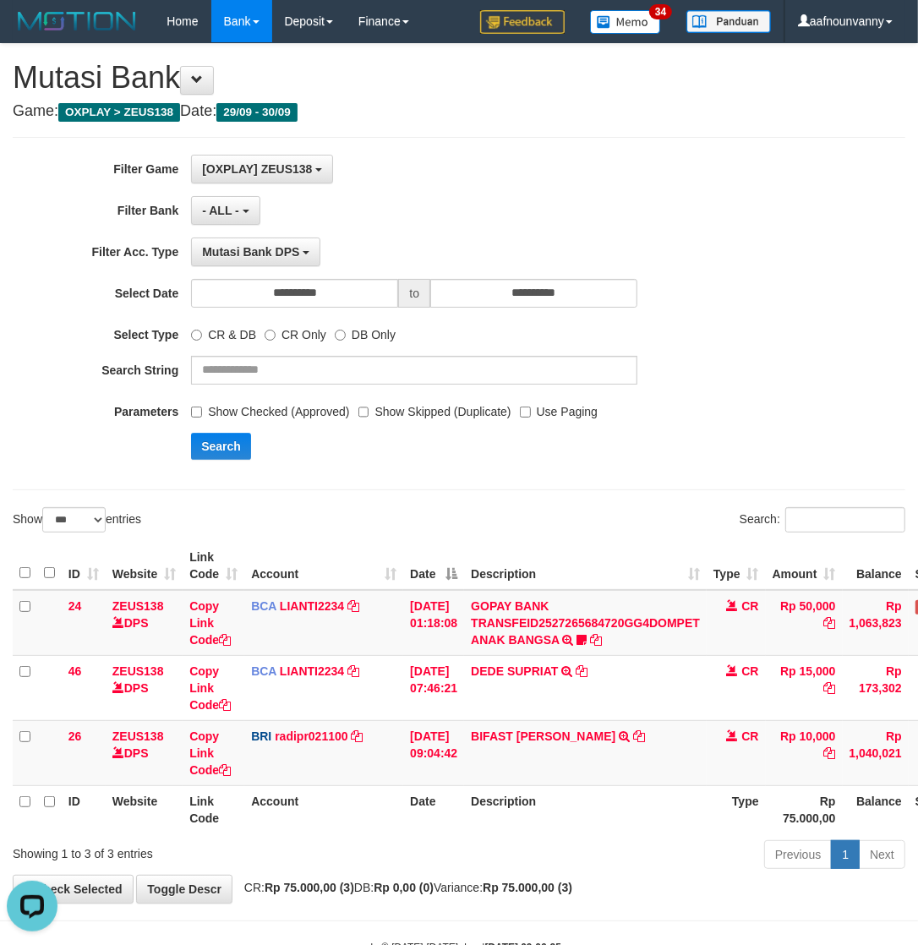
click at [159, 478] on div "**********" at bounding box center [459, 313] width 892 height 353
click at [209, 440] on button "Search" at bounding box center [221, 446] width 60 height 27
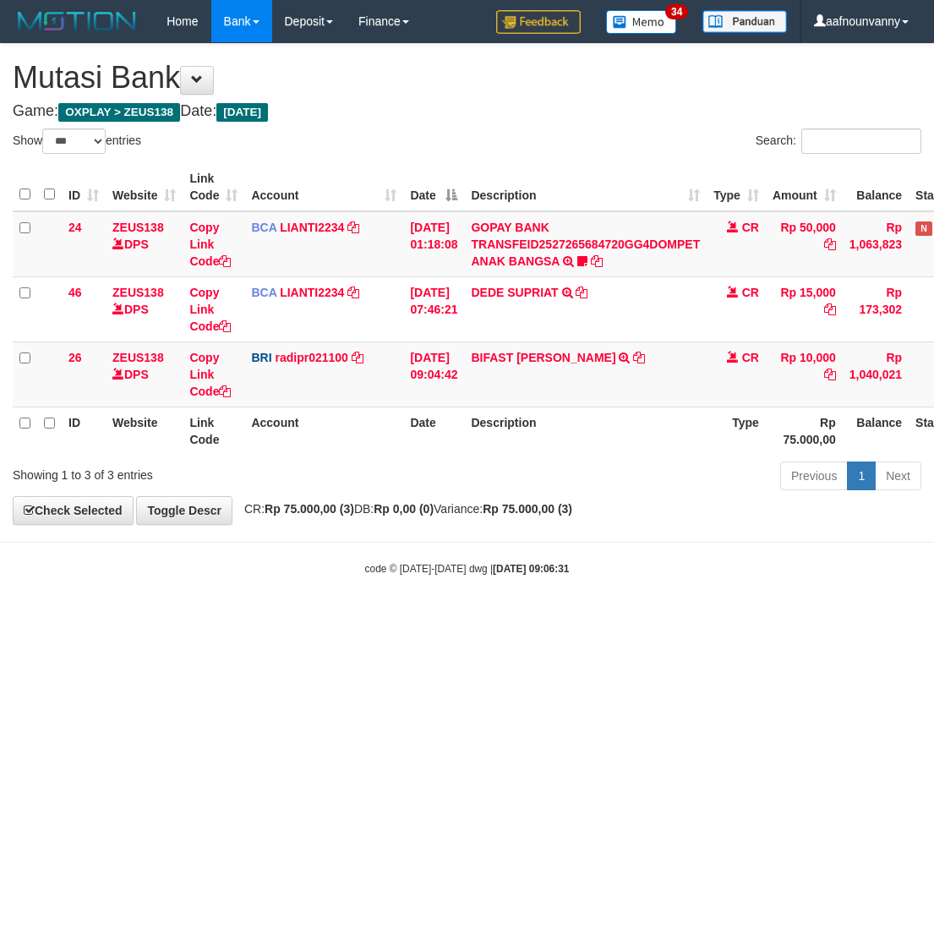
select select "***"
click at [445, 618] on html "Toggle navigation Home Bank Account List Load By Website Group [OXPLAY] ZEUS138…" at bounding box center [467, 309] width 934 height 618
drag, startPoint x: 421, startPoint y: 790, endPoint x: 10, endPoint y: 674, distance: 426.6
click at [418, 618] on html "Toggle navigation Home Bank Account List Load By Website Group [OXPLAY] ZEUS138…" at bounding box center [467, 309] width 934 height 618
click at [133, 618] on html "Toggle navigation Home Bank Account List Load By Website Group [OXPLAY] ZEUS138…" at bounding box center [467, 309] width 934 height 618
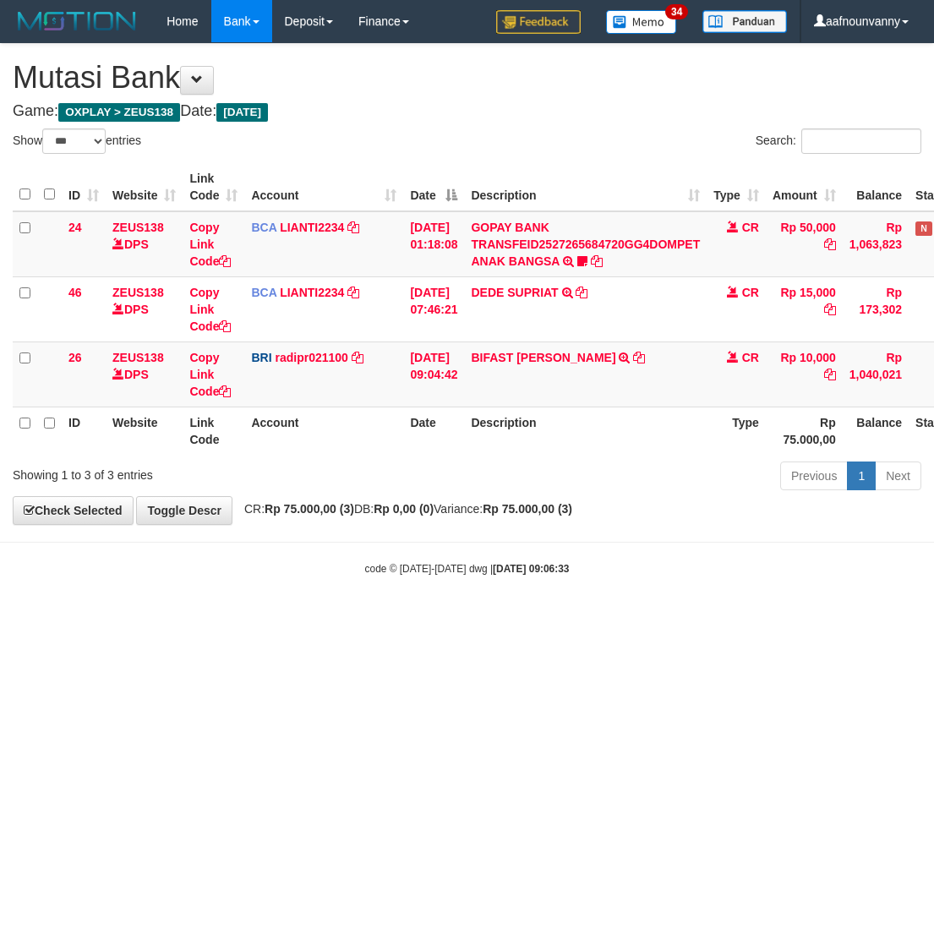
select select "***"
click at [194, 618] on html "Toggle navigation Home Bank Account List Load By Website Group [OXPLAY] ZEUS138…" at bounding box center [467, 309] width 934 height 618
drag, startPoint x: 262, startPoint y: 773, endPoint x: 201, endPoint y: 753, distance: 64.1
click at [201, 618] on html "Toggle navigation Home Bank Account List Load By Website Group [OXPLAY] ZEUS138…" at bounding box center [467, 309] width 934 height 618
select select "***"
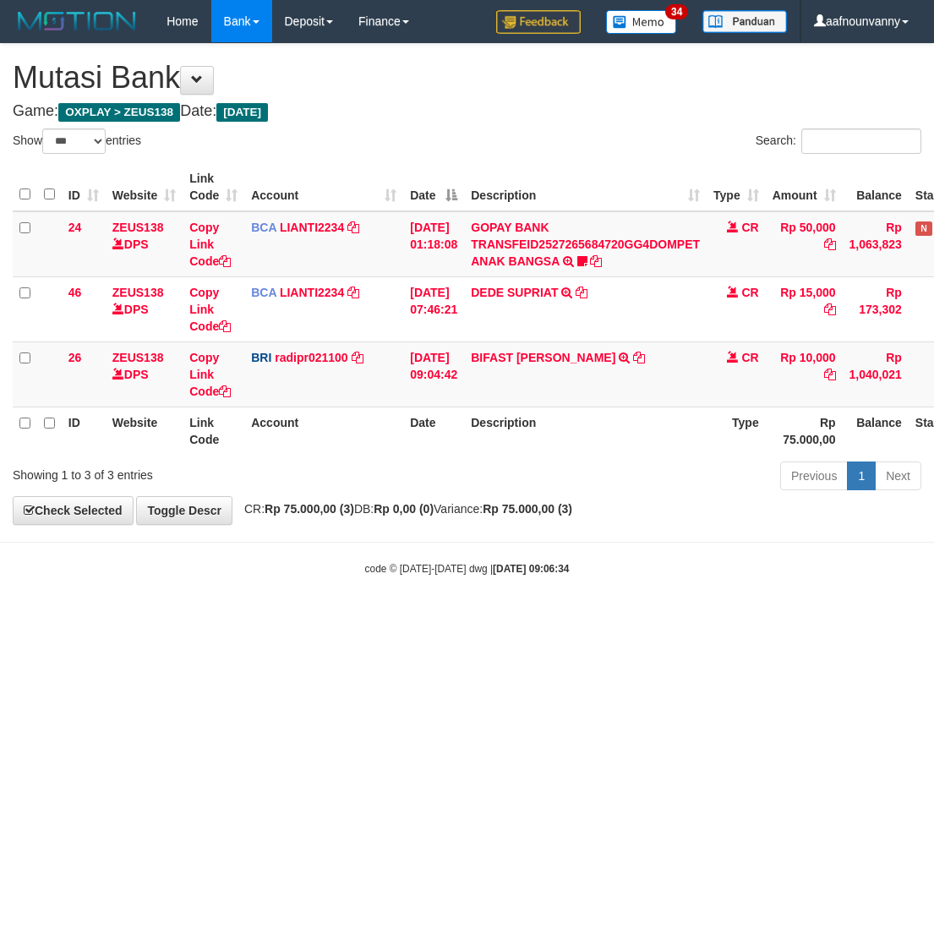
drag, startPoint x: 330, startPoint y: 754, endPoint x: 6, endPoint y: 694, distance: 330.1
click at [318, 618] on html "Toggle navigation Home Bank Account List Load By Website Group [OXPLAY] ZEUS138…" at bounding box center [467, 309] width 934 height 618
click at [326, 618] on html "Toggle navigation Home Bank Account List Load By Website Group [OXPLAY] ZEUS138…" at bounding box center [467, 309] width 934 height 618
drag, startPoint x: 336, startPoint y: 771, endPoint x: 256, endPoint y: 746, distance: 83.9
click at [292, 618] on html "Toggle navigation Home Bank Account List Load By Website Group [OXPLAY] ZEUS138…" at bounding box center [467, 309] width 934 height 618
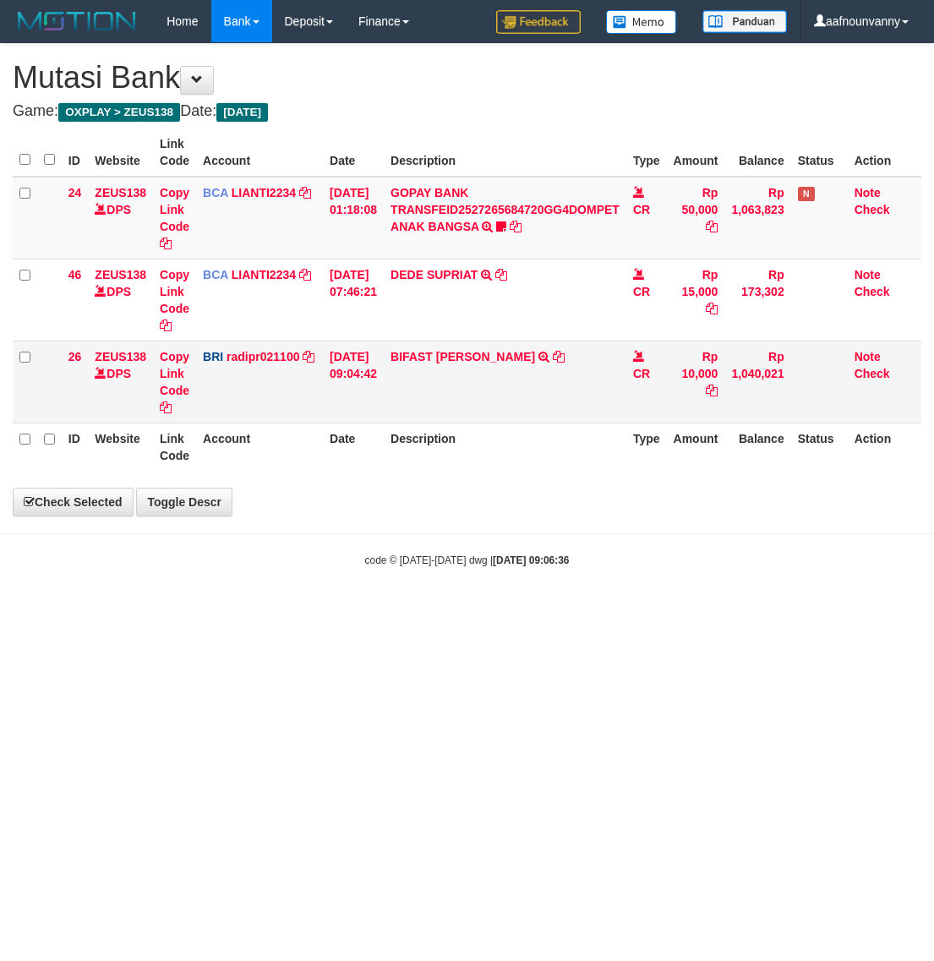
click at [526, 530] on body "Toggle navigation Home Bank Account List Load By Website Group [OXPLAY] ZEUS138…" at bounding box center [467, 305] width 934 height 610
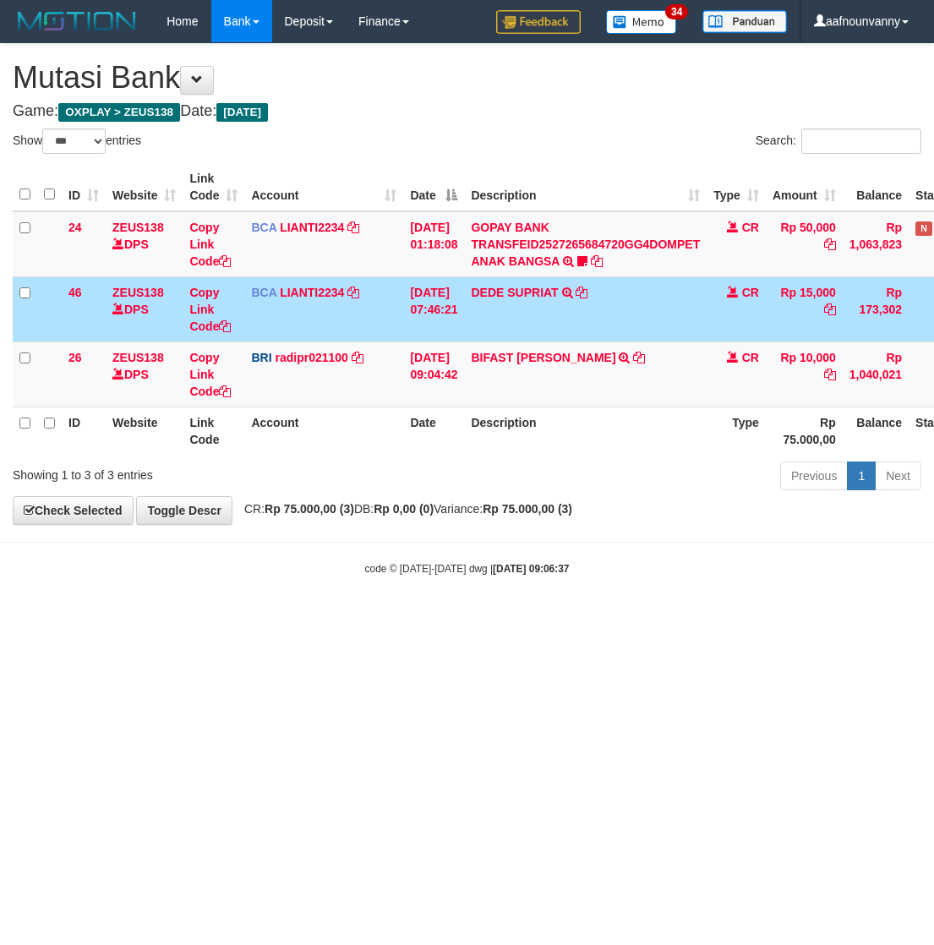
select select "***"
click at [507, 357] on link "BIFAST ERIKA S PAUN" at bounding box center [543, 358] width 144 height 14
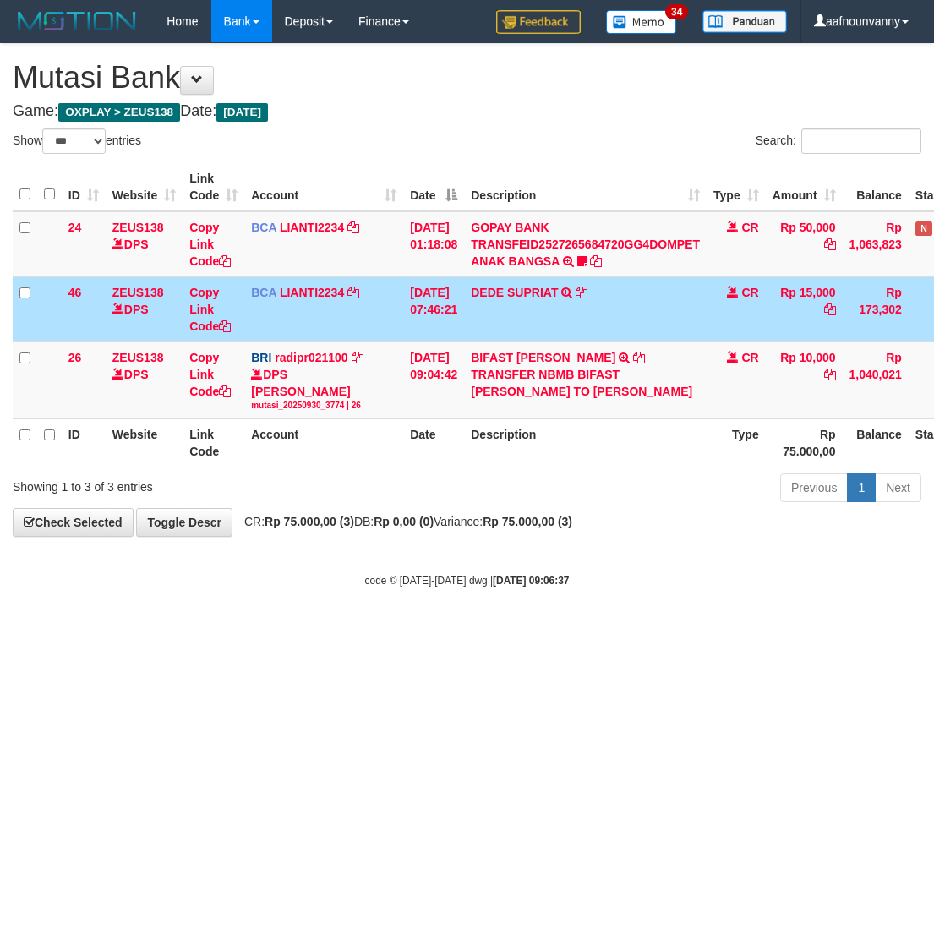
click at [509, 302] on td "DEDE SUPRIAT TRSF E-BANKING CR 3009/FTSCY/WS95051 15000.002025093057097769 TRFD…" at bounding box center [585, 308] width 242 height 65
click at [507, 281] on td "DEDE SUPRIAT TRSF E-BANKING CR 3009/FTSCY/WS95051 15000.002025093057097769 TRFD…" at bounding box center [585, 308] width 242 height 65
click at [513, 239] on link "GOPAY BANK TRANSFEID2527265684720GG4DOMPET ANAK BANGSA" at bounding box center [585, 244] width 229 height 47
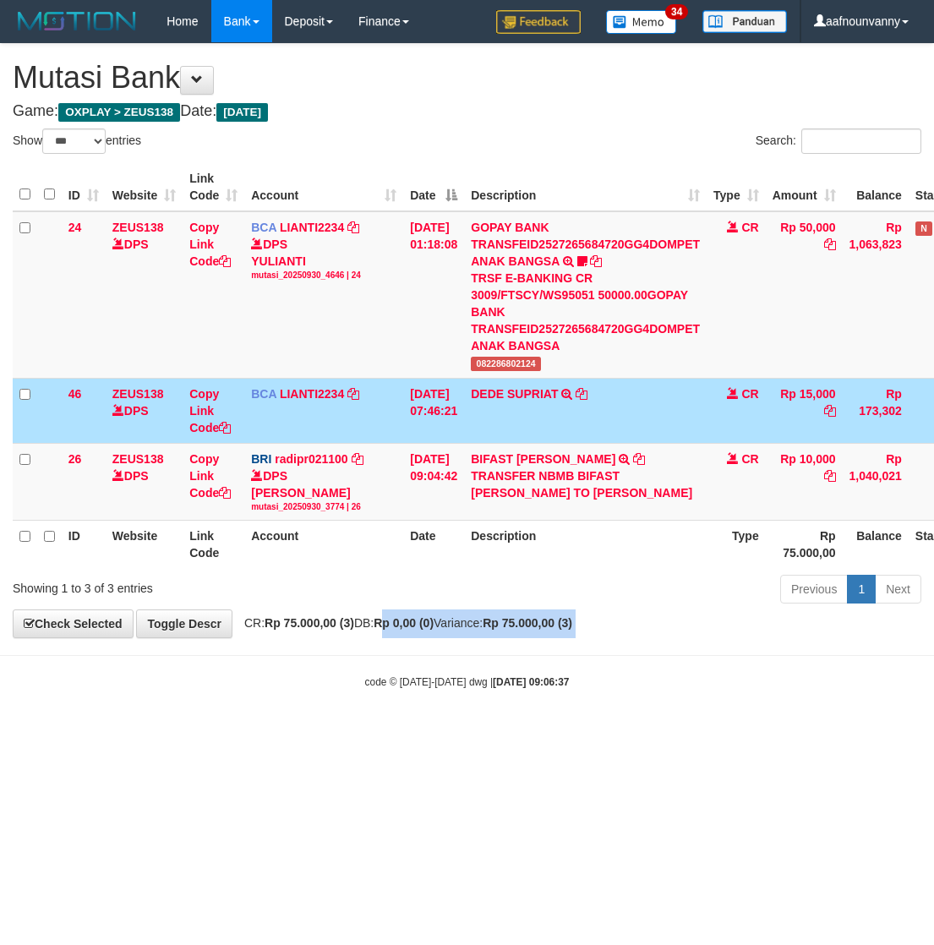
drag, startPoint x: 386, startPoint y: 652, endPoint x: 132, endPoint y: 664, distance: 254.6
click at [288, 635] on div "**********" at bounding box center [467, 341] width 934 height 594
drag, startPoint x: 230, startPoint y: 669, endPoint x: 84, endPoint y: 657, distance: 145.8
click at [239, 677] on body "Toggle navigation Home Bank Account List Load By Website Group [OXPLAY] ZEUS138…" at bounding box center [467, 366] width 934 height 732
drag, startPoint x: 254, startPoint y: 820, endPoint x: 6, endPoint y: 749, distance: 258.3
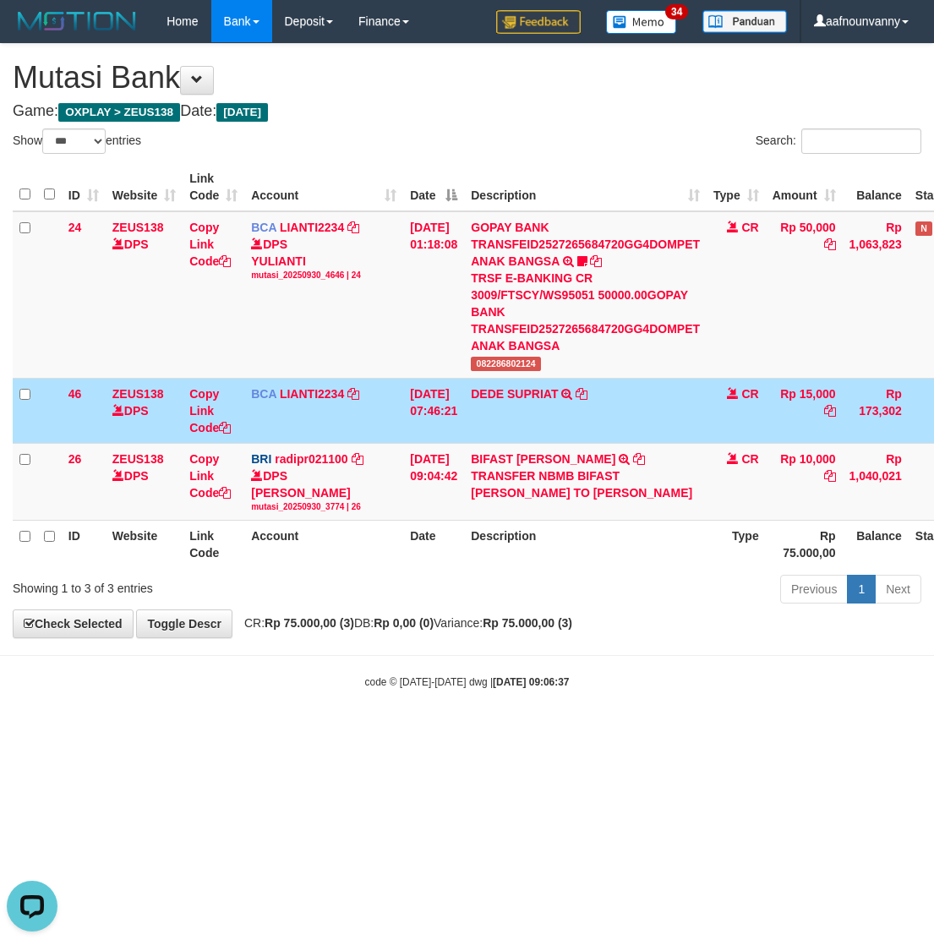
click at [177, 732] on html "Toggle navigation Home Bank Account List Load By Website Group [OXPLAY] ZEUS138…" at bounding box center [467, 366] width 934 height 732
drag, startPoint x: 301, startPoint y: 749, endPoint x: 1, endPoint y: 681, distance: 307.5
click at [203, 725] on html "Toggle navigation Home Bank Account List Load By Website Group [OXPLAY] ZEUS138…" at bounding box center [467, 366] width 934 height 732
drag, startPoint x: 474, startPoint y: 490, endPoint x: 484, endPoint y: 487, distance: 10.7
click at [464, 488] on td "[DATE] 09:04:42" at bounding box center [433, 481] width 61 height 77
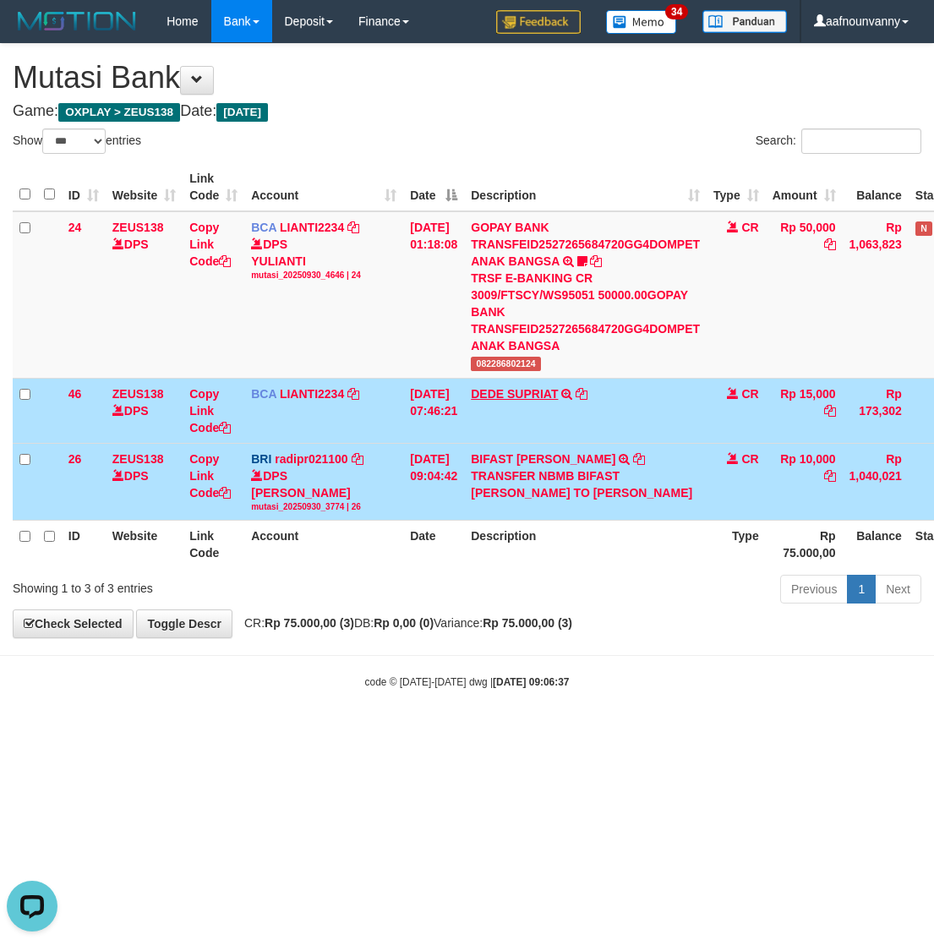
drag, startPoint x: 539, startPoint y: 376, endPoint x: 499, endPoint y: 394, distance: 43.5
click at [538, 377] on tbody "24 ZEUS138 DPS Copy Link Code BCA LIANTI2234 DPS YULIANTI mutasi_20250930_4646 …" at bounding box center [520, 365] width 1014 height 309
click at [499, 394] on link "DEDE SUPRIAT" at bounding box center [514, 394] width 87 height 14
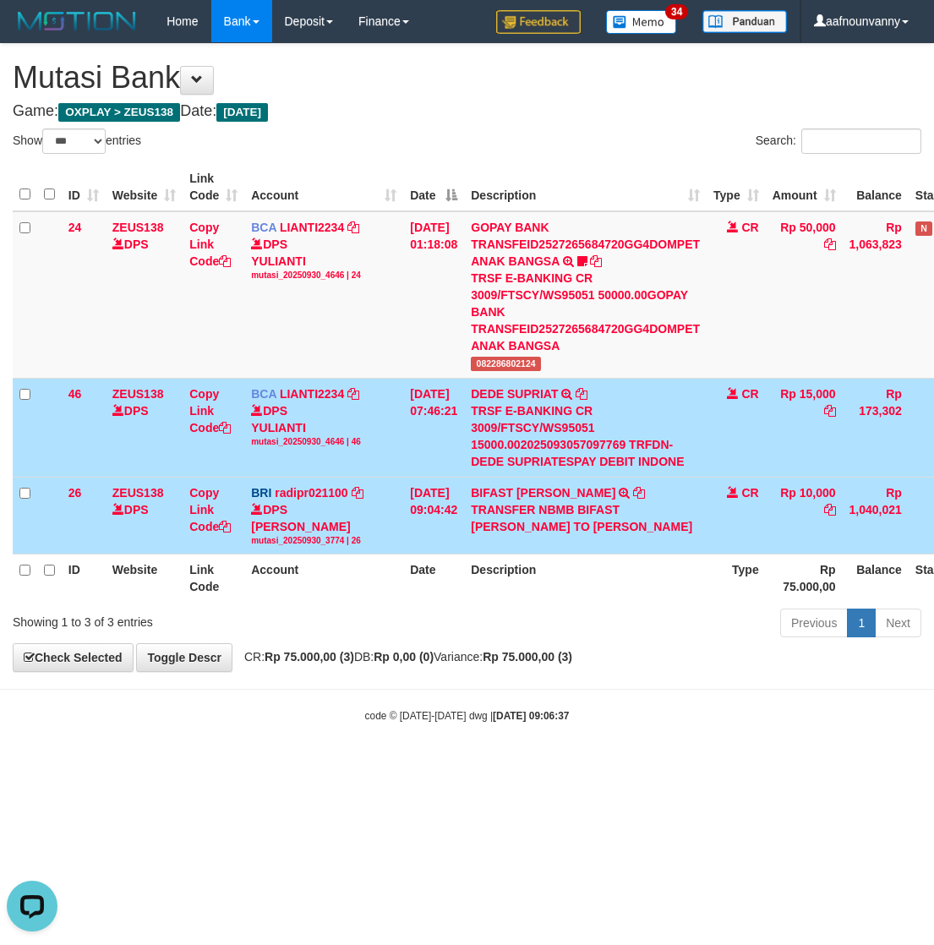
drag, startPoint x: 326, startPoint y: 783, endPoint x: 3, endPoint y: 731, distance: 327.8
click at [291, 765] on html "Toggle navigation Home Bank Account List Load By Website Group [OXPLAY] ZEUS138…" at bounding box center [467, 382] width 934 height 765
drag, startPoint x: 369, startPoint y: 832, endPoint x: 0, endPoint y: 737, distance: 381.4
click at [324, 765] on html "Toggle navigation Home Bank Account List Load By Website Group [OXPLAY] ZEUS138…" at bounding box center [467, 382] width 934 height 765
click at [488, 765] on html "Toggle navigation Home Bank Account List Load By Website Group [OXPLAY] ZEUS138…" at bounding box center [467, 382] width 934 height 765
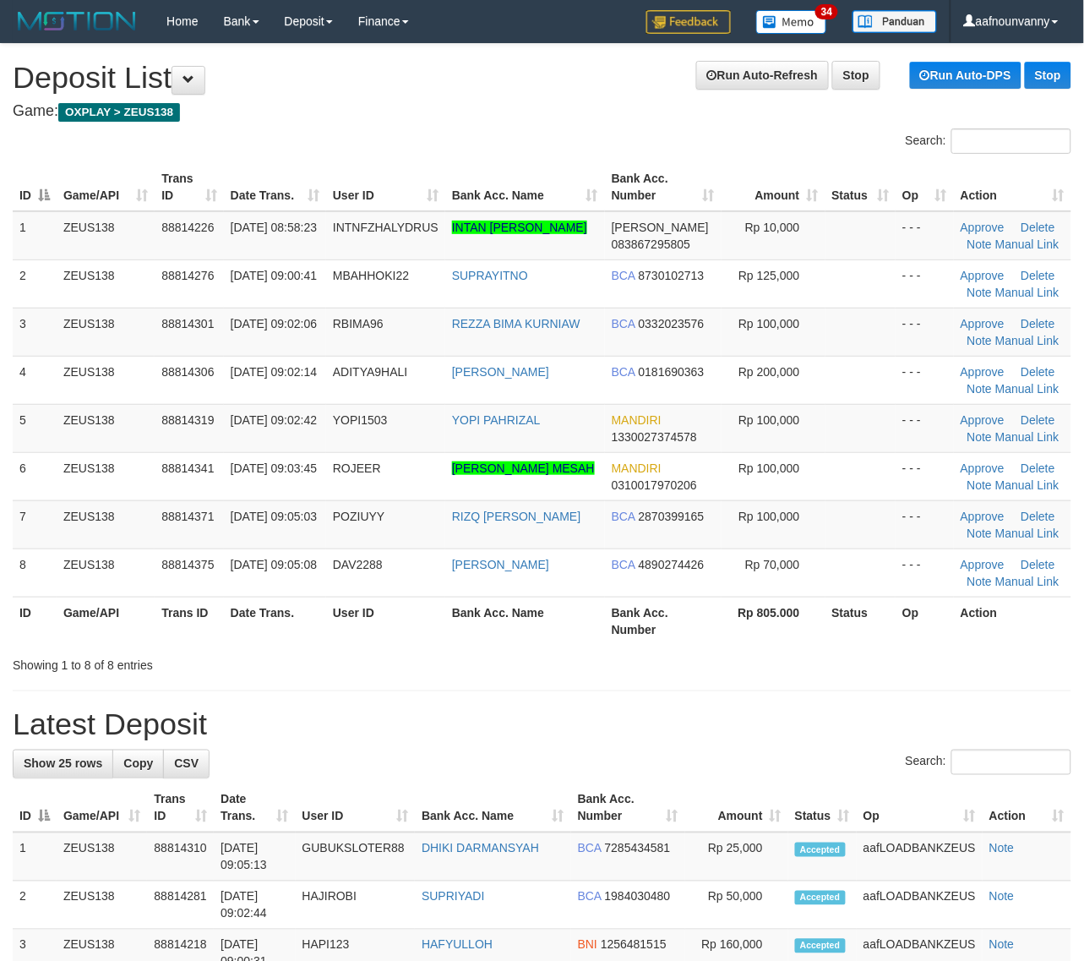
drag, startPoint x: 935, startPoint y: 631, endPoint x: 1097, endPoint y: 674, distance: 167.0
click at [953, 635] on tr "ID Game/API Trans ID Date Trans. User ID Bank Acc. Name Bank Acc. Number Rp 805…" at bounding box center [542, 620] width 1059 height 48
drag, startPoint x: 765, startPoint y: 682, endPoint x: 796, endPoint y: 683, distance: 31.3
drag, startPoint x: 796, startPoint y: 683, endPoint x: 1027, endPoint y: 700, distance: 231.3
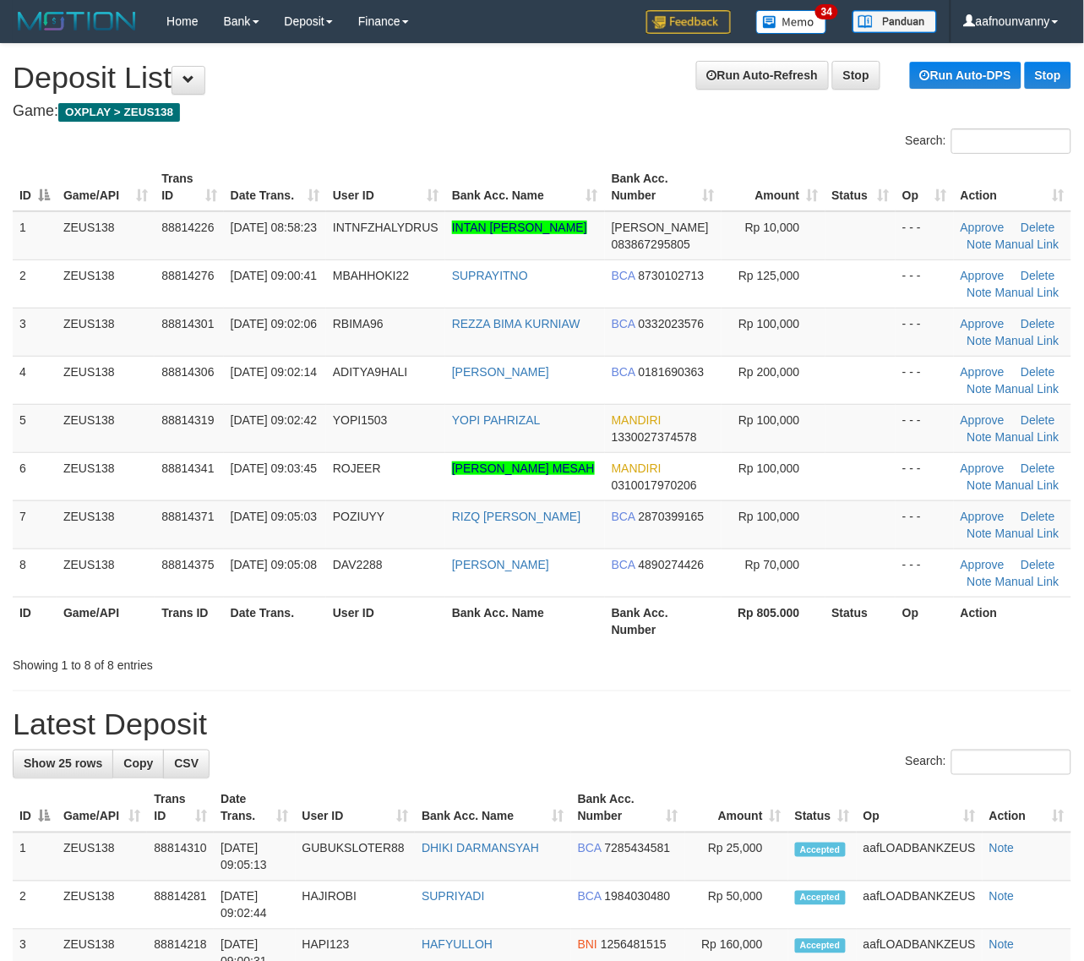
drag, startPoint x: 752, startPoint y: 630, endPoint x: 1092, endPoint y: 608, distance: 340.4
click at [788, 636] on th "Rp 805.000" at bounding box center [774, 620] width 104 height 48
drag, startPoint x: 657, startPoint y: 624, endPoint x: 1098, endPoint y: 689, distance: 445.9
click at [694, 632] on th "Bank Acc. Number" at bounding box center [663, 620] width 117 height 48
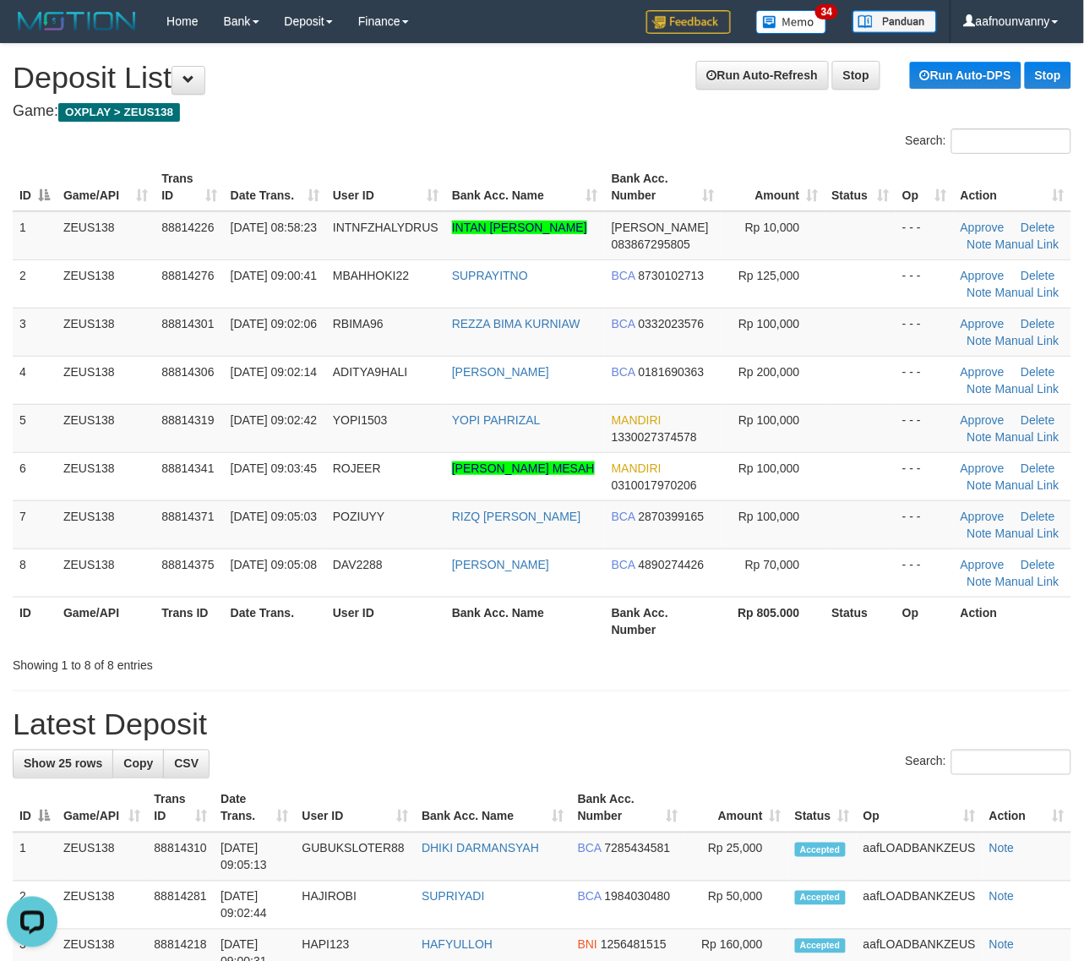
drag, startPoint x: 885, startPoint y: 653, endPoint x: 1094, endPoint y: 681, distance: 211.4
click at [902, 659] on div "Showing 1 to 8 of 8 entries" at bounding box center [542, 662] width 1084 height 24
drag, startPoint x: 648, startPoint y: 617, endPoint x: 1097, endPoint y: 711, distance: 458.5
click at [695, 628] on th "Bank Acc. Number" at bounding box center [663, 620] width 117 height 48
drag, startPoint x: 795, startPoint y: 592, endPoint x: 1092, endPoint y: 601, distance: 296.7
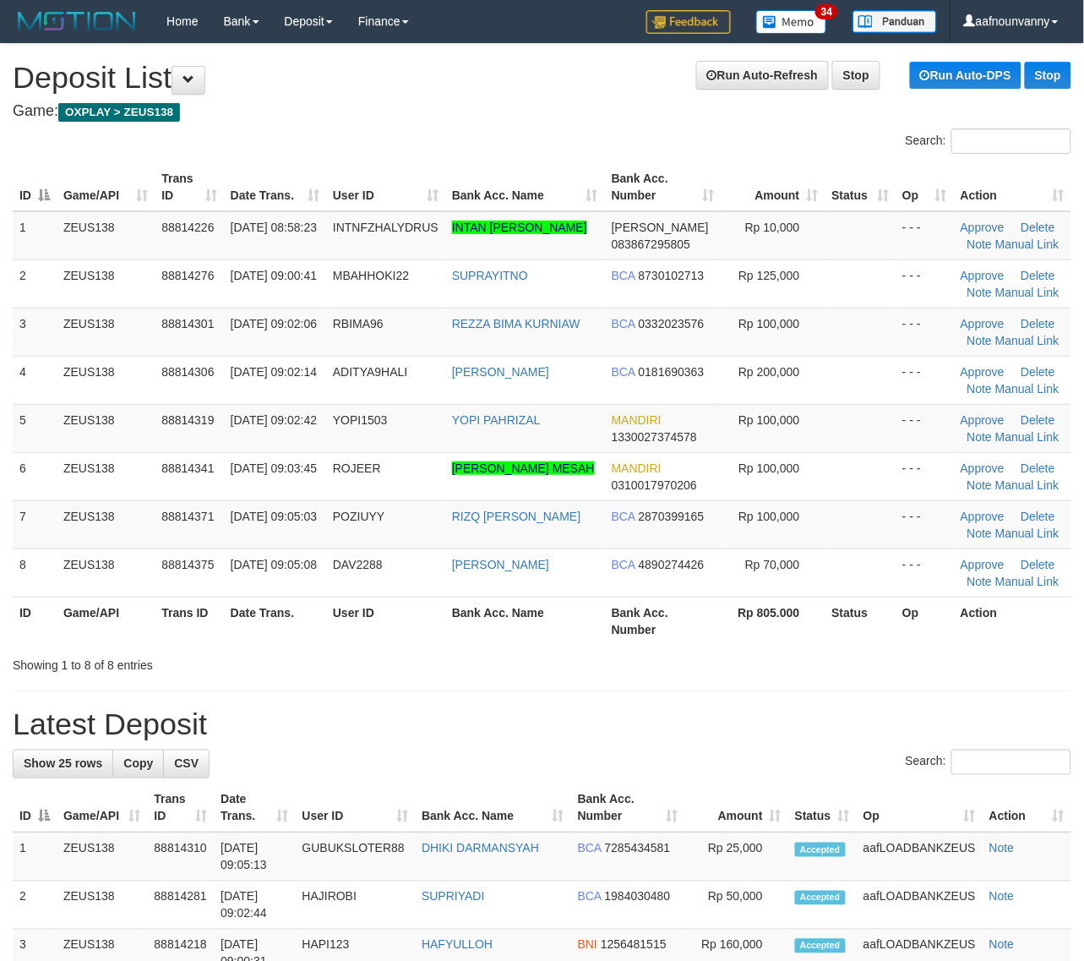
click at [818, 596] on td "Rp 70,000" at bounding box center [774, 572] width 104 height 48
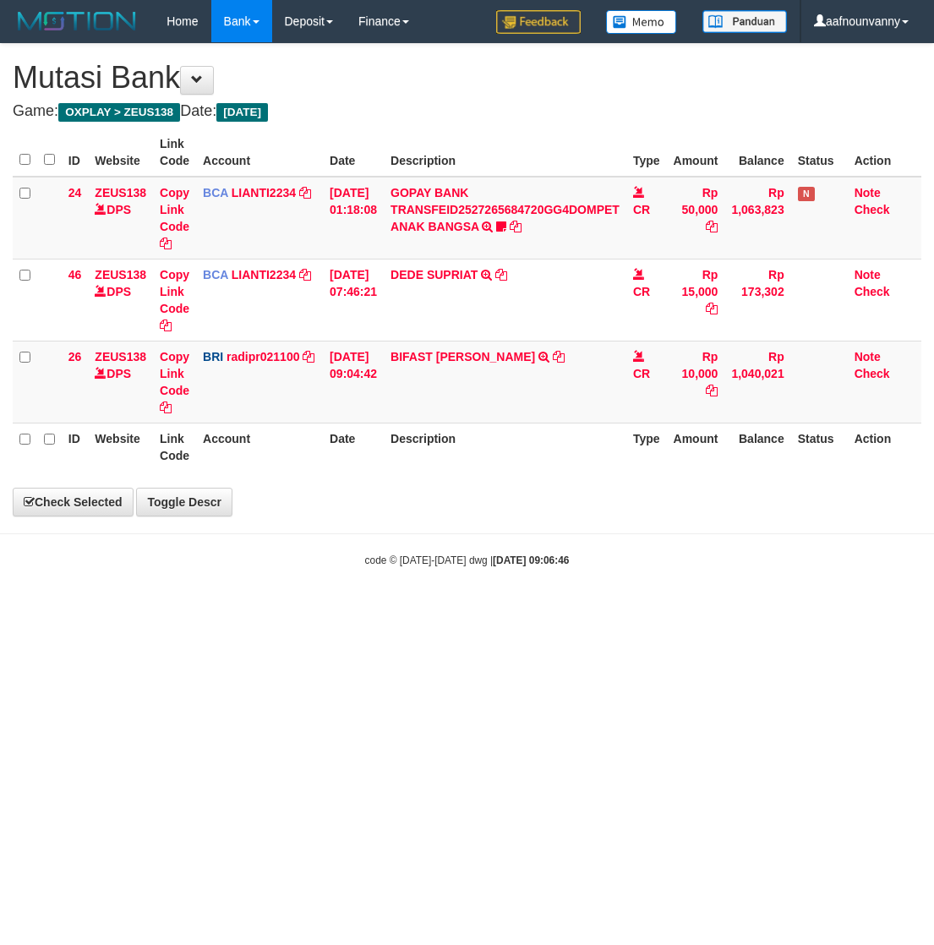
select select "***"
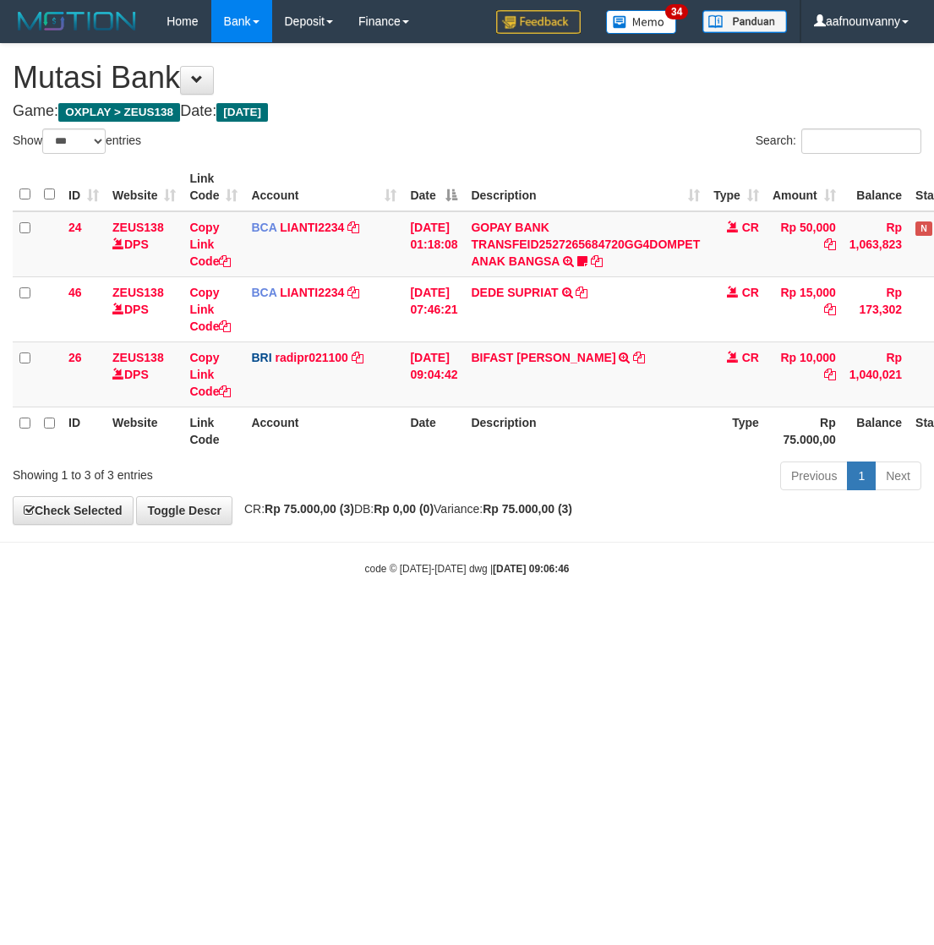
select select "***"
click at [461, 618] on html "Toggle navigation Home Bank Account List Load By Website Group [OXPLAY] ZEUS138…" at bounding box center [467, 309] width 934 height 618
drag, startPoint x: 507, startPoint y: 694, endPoint x: 537, endPoint y: 630, distance: 70.3
click at [537, 618] on html "Toggle navigation Home Bank Account List Load By Website Group [OXPLAY] ZEUS138…" at bounding box center [467, 309] width 934 height 618
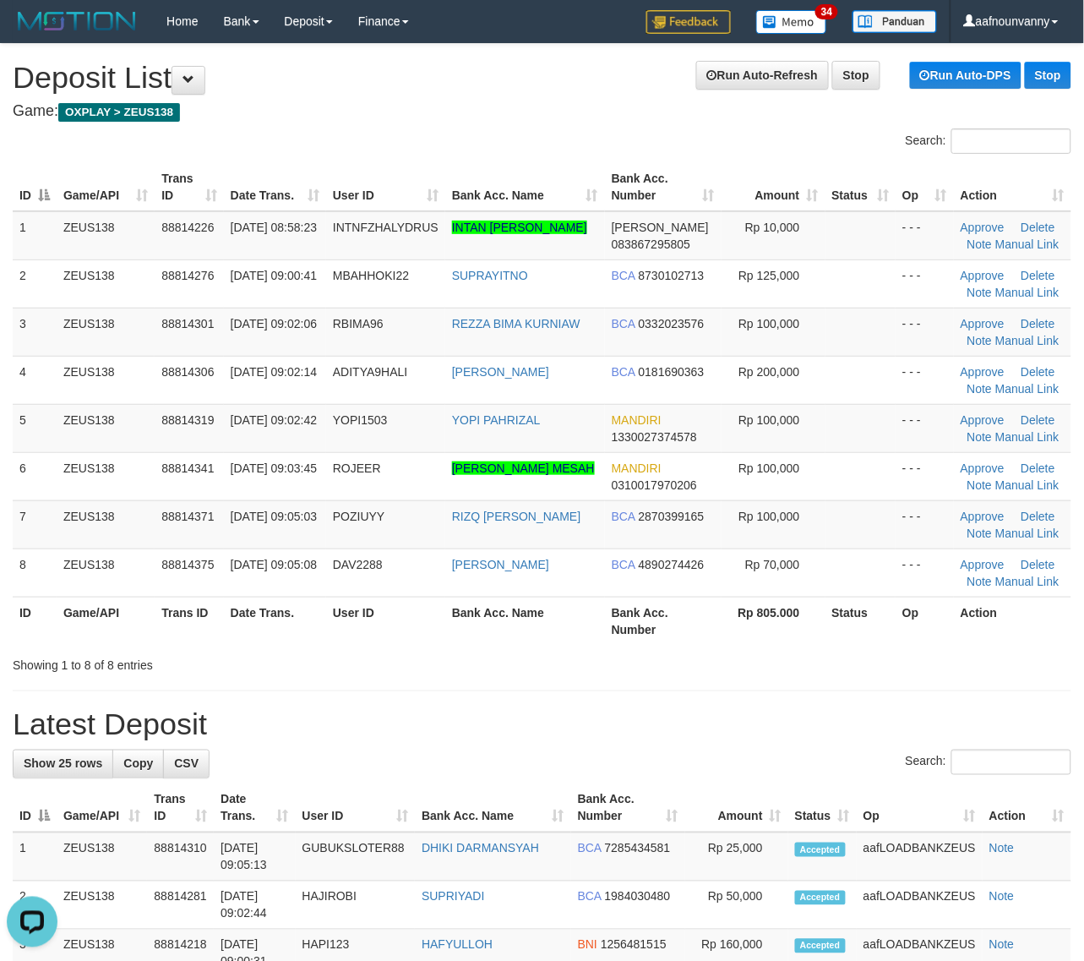
drag, startPoint x: 784, startPoint y: 531, endPoint x: 1092, endPoint y: 608, distance: 318.0
click at [820, 547] on td "Rp 100,000" at bounding box center [774, 524] width 104 height 48
drag, startPoint x: 801, startPoint y: 628, endPoint x: 940, endPoint y: 660, distance: 143.1
click at [893, 652] on div "Search: ID Game/API Trans ID Date Trans. User ID Bank Acc. Name Bank Acc. Numbe…" at bounding box center [542, 400] width 1059 height 545
drag, startPoint x: 532, startPoint y: 602, endPoint x: 1094, endPoint y: 691, distance: 568.9
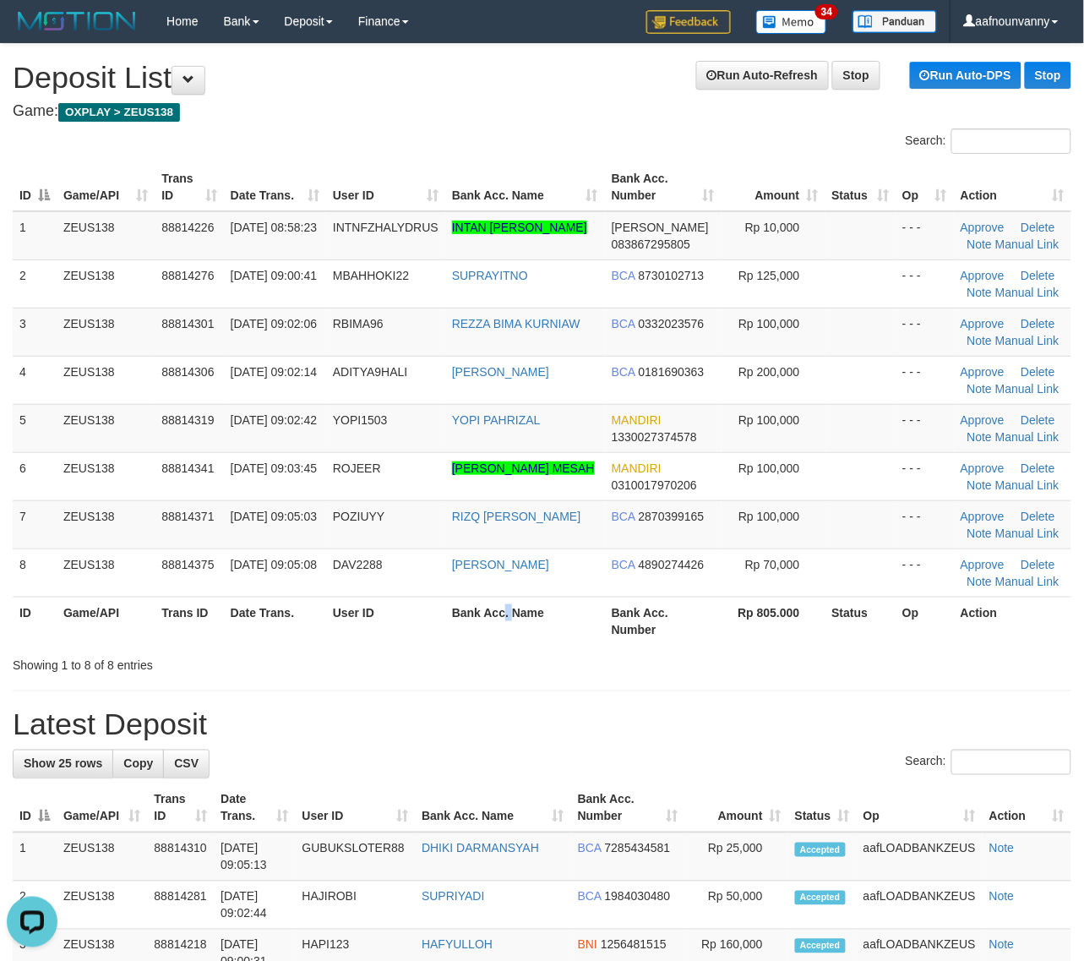
click at [628, 640] on tr "ID Game/API Trans ID Date Trans. User ID Bank Acc. Name Bank Acc. Number Rp 805…" at bounding box center [542, 620] width 1059 height 48
drag, startPoint x: 524, startPoint y: 586, endPoint x: 1095, endPoint y: 681, distance: 579.1
click at [719, 640] on table "ID Game/API Trans ID Date Trans. User ID Bank Acc. Name Bank Acc. Number Amount…" at bounding box center [542, 404] width 1059 height 482
click at [942, 610] on tr "ID Game/API Trans ID Date Trans. User ID Bank Acc. Name Bank Acc. Number Rp 805…" at bounding box center [542, 620] width 1059 height 48
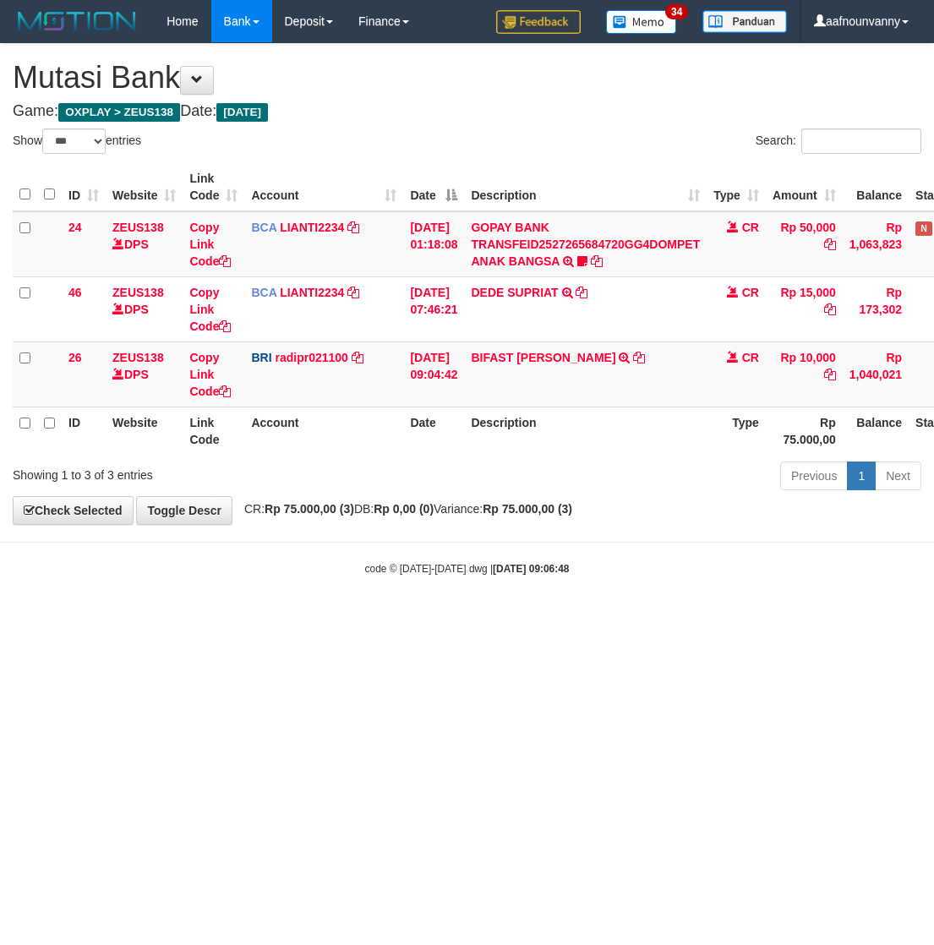
select select "***"
click at [419, 158] on div "ID Website Link Code Account Date Description Type Amount Balance Status Action…" at bounding box center [467, 309] width 934 height 302
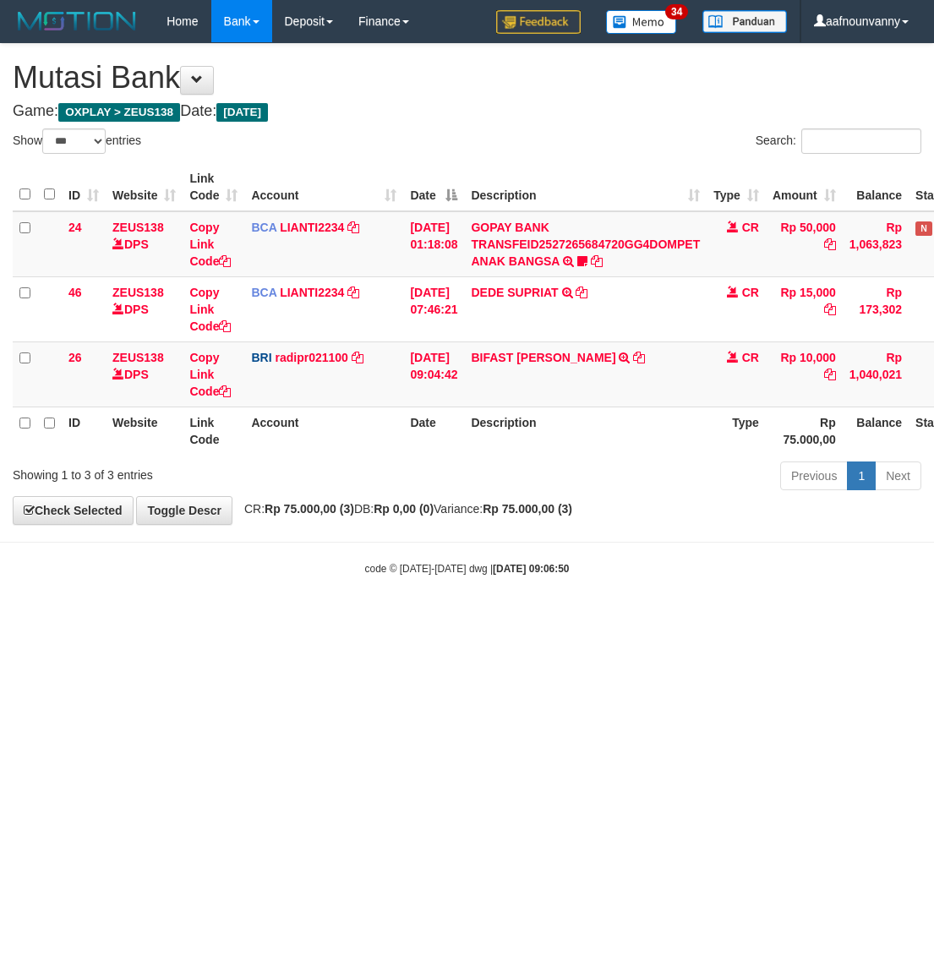
select select "***"
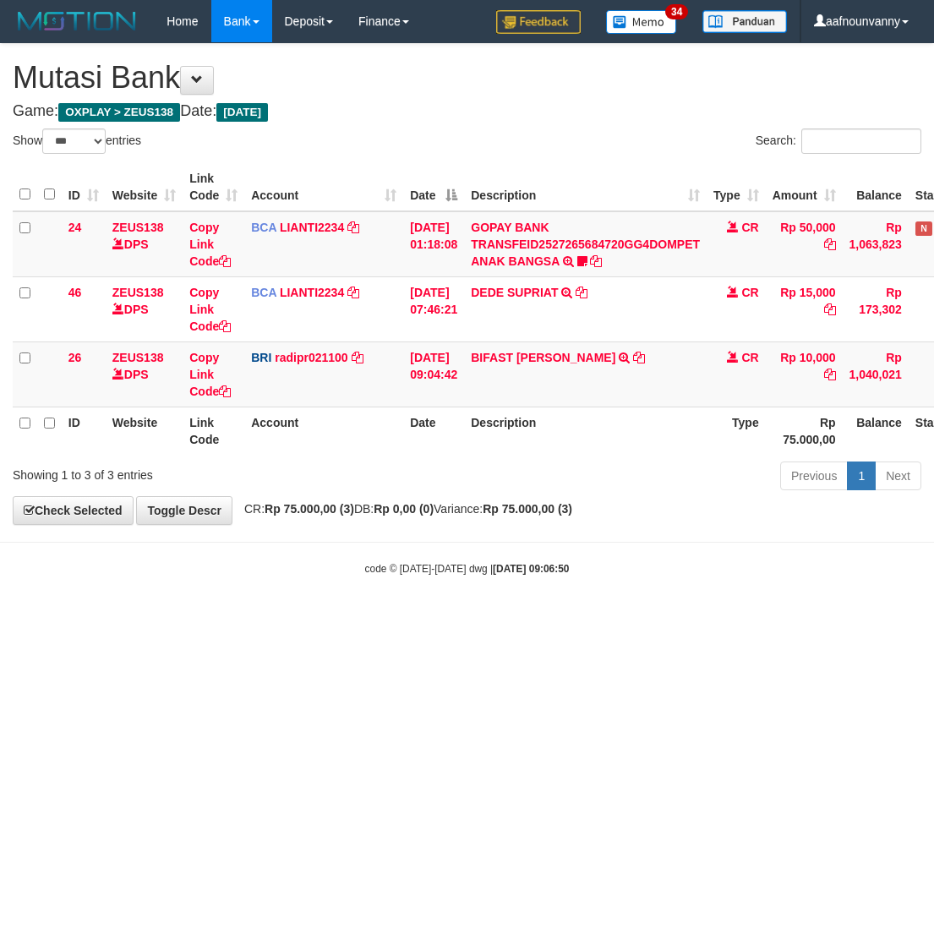
click at [554, 618] on html "Toggle navigation Home Bank Account List Load By Website Group [OXPLAY] ZEUS138…" at bounding box center [467, 309] width 934 height 618
click at [555, 618] on html "Toggle navigation Home Bank Account List Load By Website Group [OXPLAY] ZEUS138…" at bounding box center [467, 309] width 934 height 618
click at [556, 618] on html "Toggle navigation Home Bank Account List Load By Website Group [OXPLAY] ZEUS138…" at bounding box center [467, 309] width 934 height 618
click at [558, 618] on html "Toggle navigation Home Bank Account List Load By Website Group [OXPLAY] ZEUS138…" at bounding box center [467, 309] width 934 height 618
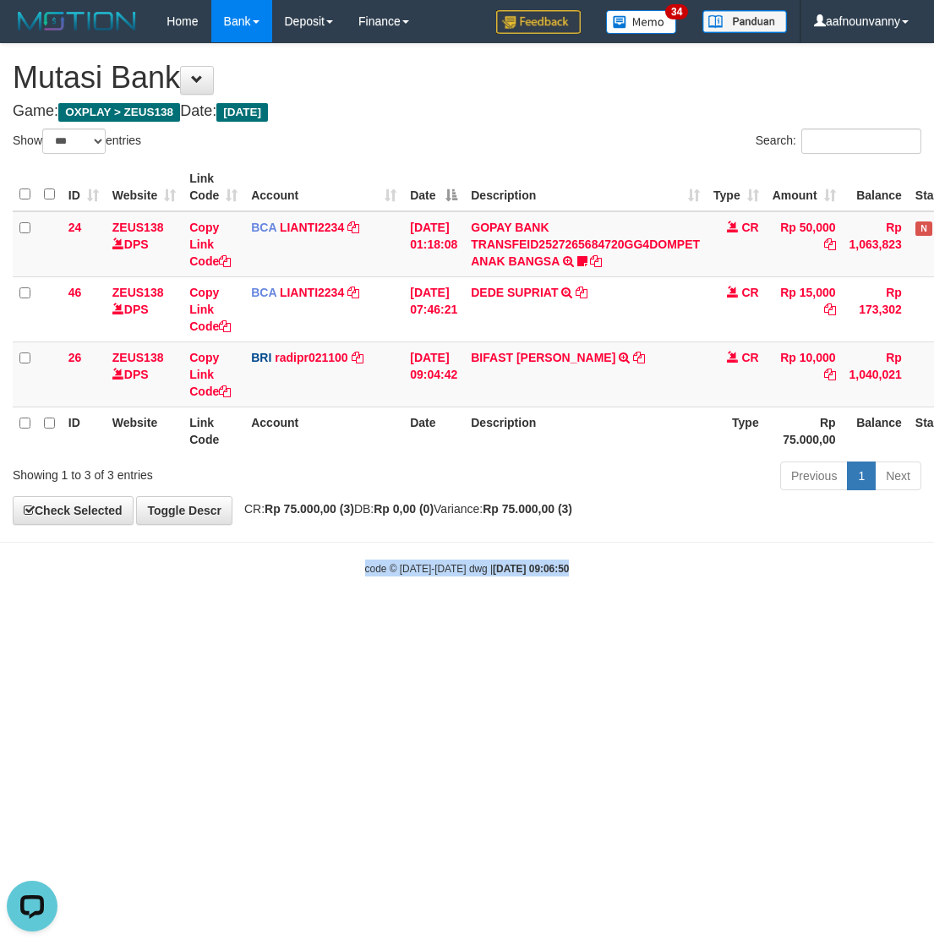
click at [562, 618] on html "Toggle navigation Home Bank Account List Load By Website Group [OXPLAY] ZEUS138…" at bounding box center [467, 309] width 934 height 618
select select "***"
drag, startPoint x: 222, startPoint y: 710, endPoint x: 9, endPoint y: 666, distance: 217.4
click at [140, 618] on html "Toggle navigation Home Bank Account List Load By Website Group [OXPLAY] ZEUS138…" at bounding box center [467, 309] width 934 height 618
drag, startPoint x: 260, startPoint y: 694, endPoint x: 237, endPoint y: 694, distance: 22.8
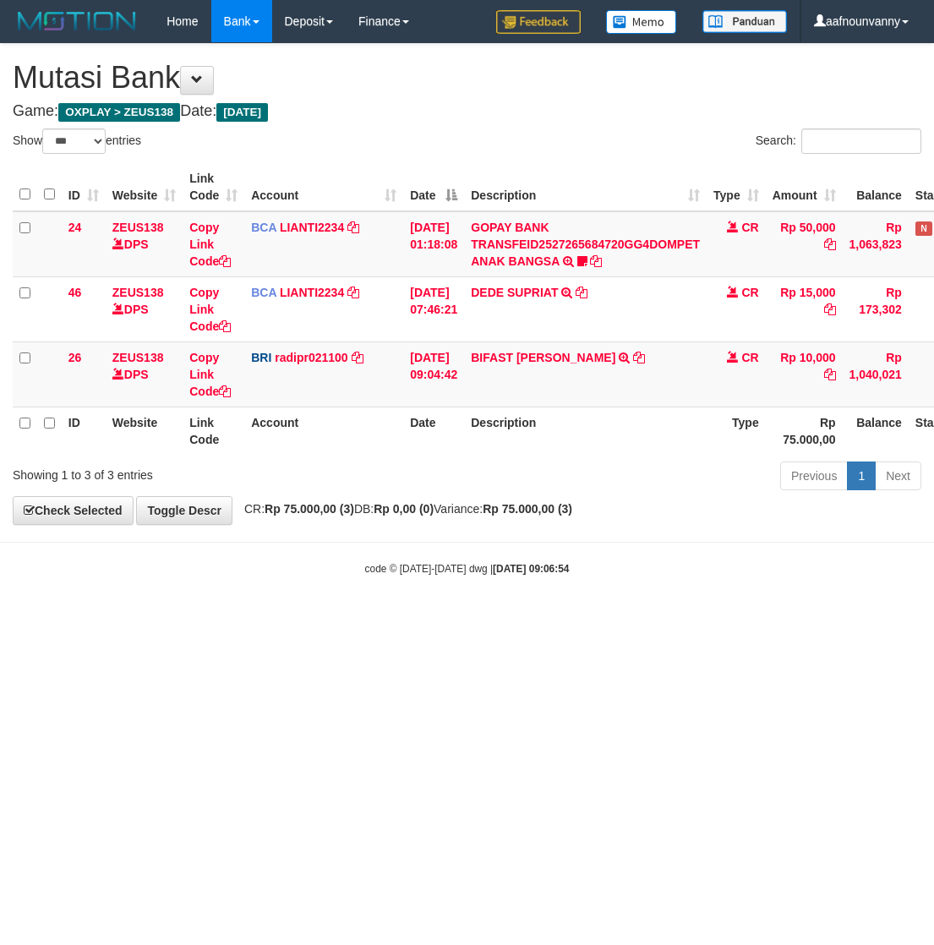
click at [254, 618] on html "Toggle navigation Home Bank Account List Load By Website Group [OXPLAY] ZEUS138…" at bounding box center [467, 309] width 934 height 618
click at [395, 556] on body "Toggle navigation Home Bank Account List Load By Website Group [OXPLAY] ZEUS138…" at bounding box center [467, 309] width 934 height 618
click at [504, 356] on link "BIFAST ERIKA S PAUN" at bounding box center [543, 358] width 144 height 14
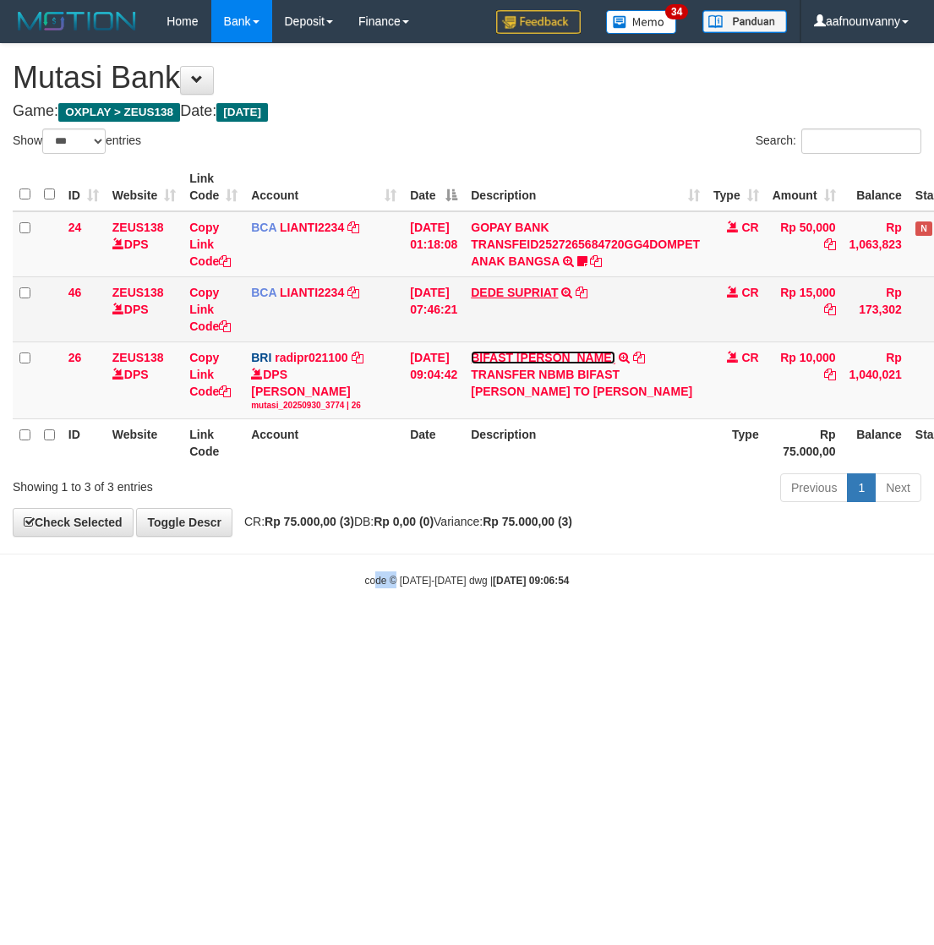
drag, startPoint x: 504, startPoint y: 356, endPoint x: 513, endPoint y: 291, distance: 64.9
click at [504, 351] on link "BIFAST ERIKA S PAUN" at bounding box center [543, 358] width 144 height 14
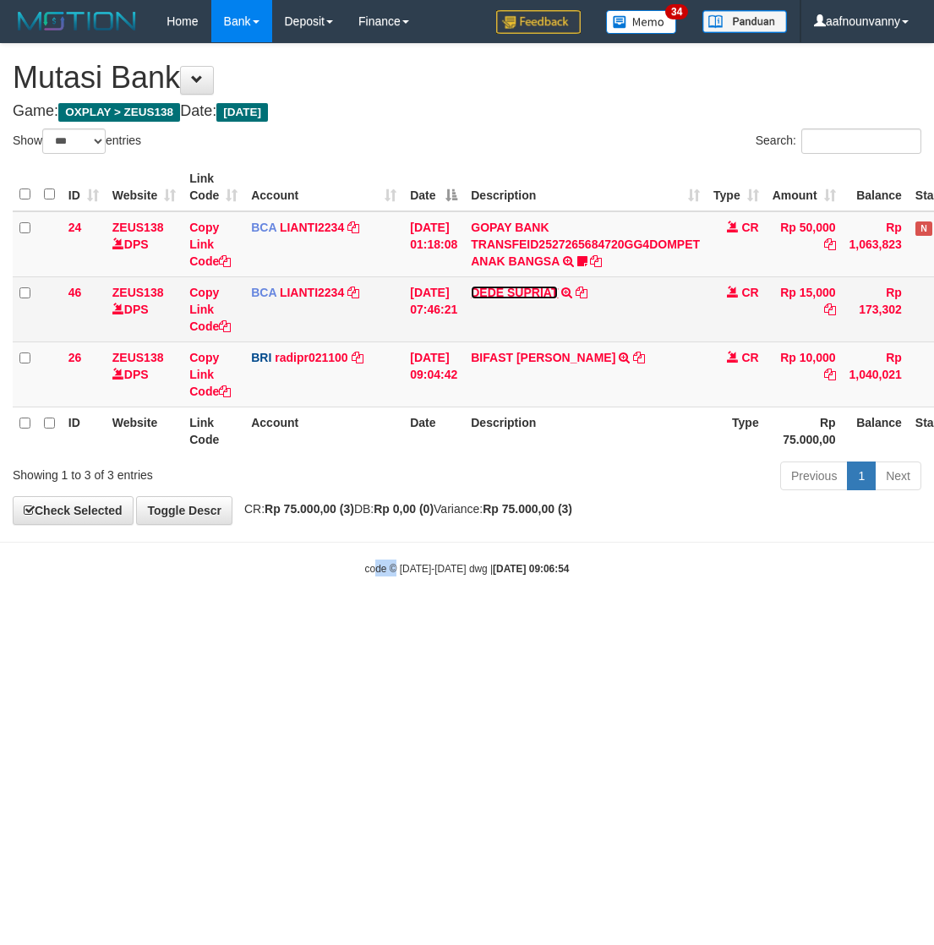
click at [513, 291] on link "DEDE SUPRIAT" at bounding box center [514, 293] width 87 height 14
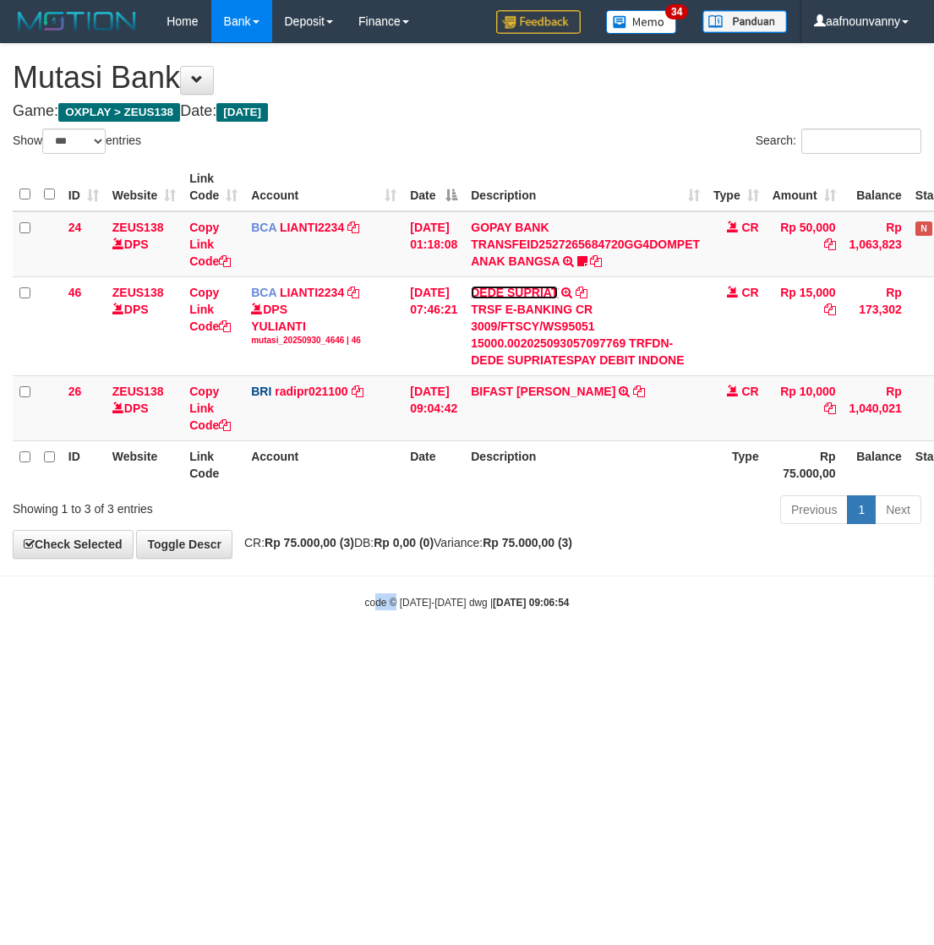
drag, startPoint x: 513, startPoint y: 291, endPoint x: 475, endPoint y: 482, distance: 194.7
click at [504, 302] on td "DEDE SUPRIAT TRSF E-BANKING CR 3009/FTSCY/WS95051 15000.002025093057097769 TRFD…" at bounding box center [585, 325] width 242 height 99
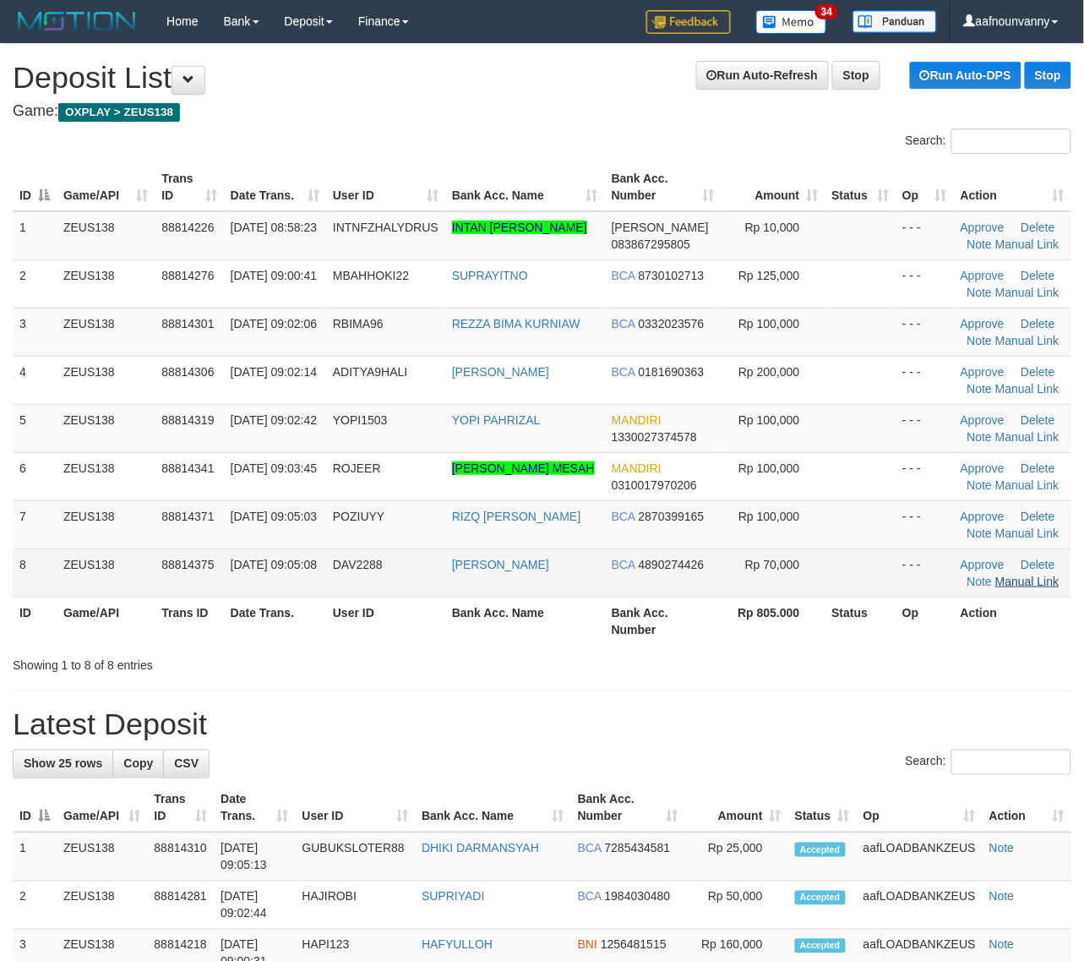
drag, startPoint x: 639, startPoint y: 526, endPoint x: 1033, endPoint y: 581, distance: 398.4
click at [722, 546] on tr "7 ZEUS138 88814371 [DATE] 09:05:03 POZIUYY RIZQ [PERSON_NAME] BCA 2870399165 Rp…" at bounding box center [542, 524] width 1059 height 48
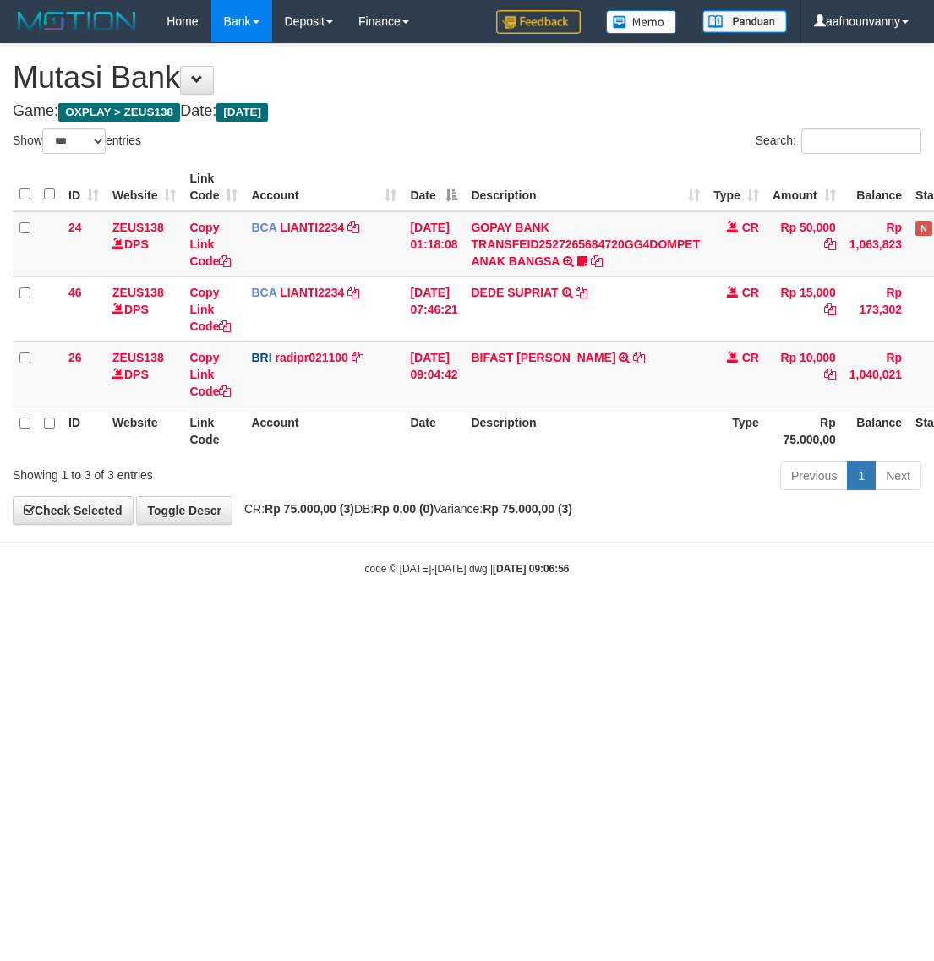
select select "***"
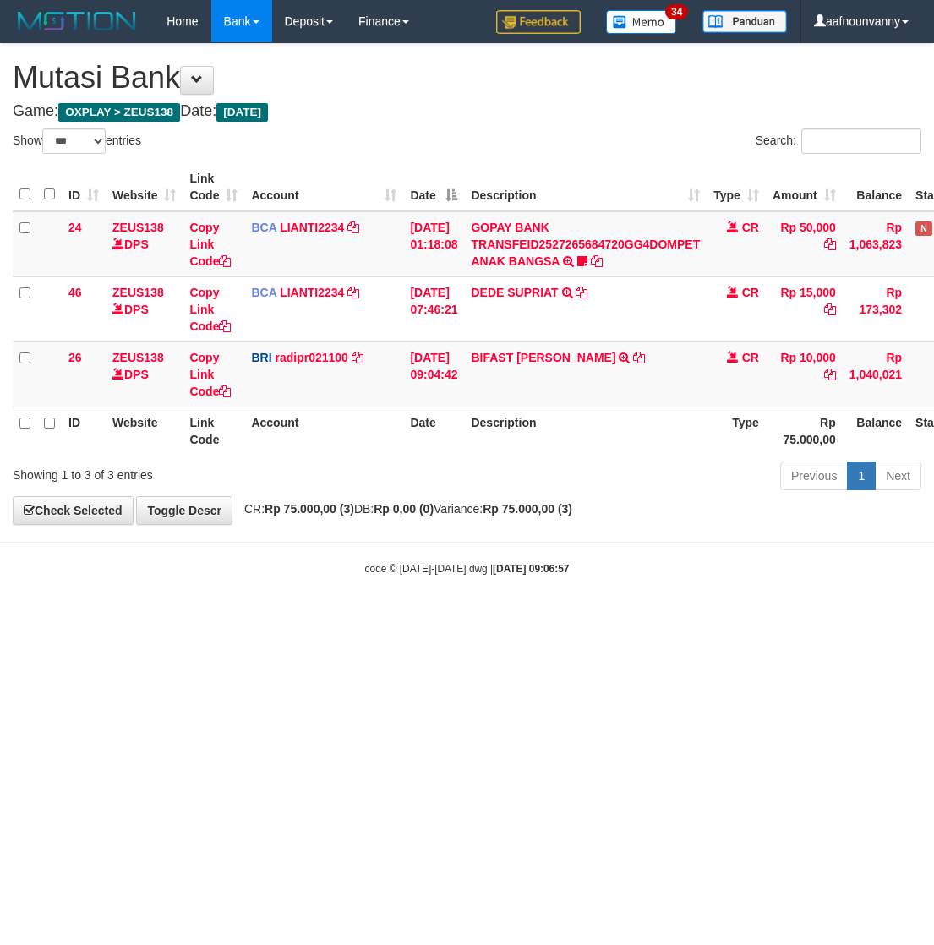
select select "***"
click at [384, 618] on html "Toggle navigation Home Bank Account List Load By Website Group [OXPLAY] ZEUS138…" at bounding box center [467, 309] width 934 height 618
drag, startPoint x: 384, startPoint y: 705, endPoint x: 395, endPoint y: 705, distance: 11.0
click at [395, 618] on html "Toggle navigation Home Bank Account List Load By Website Group [OXPLAY] ZEUS138…" at bounding box center [467, 309] width 934 height 618
click at [399, 618] on html "Toggle navigation Home Bank Account List Load By Website Group [OXPLAY] ZEUS138…" at bounding box center [467, 309] width 934 height 618
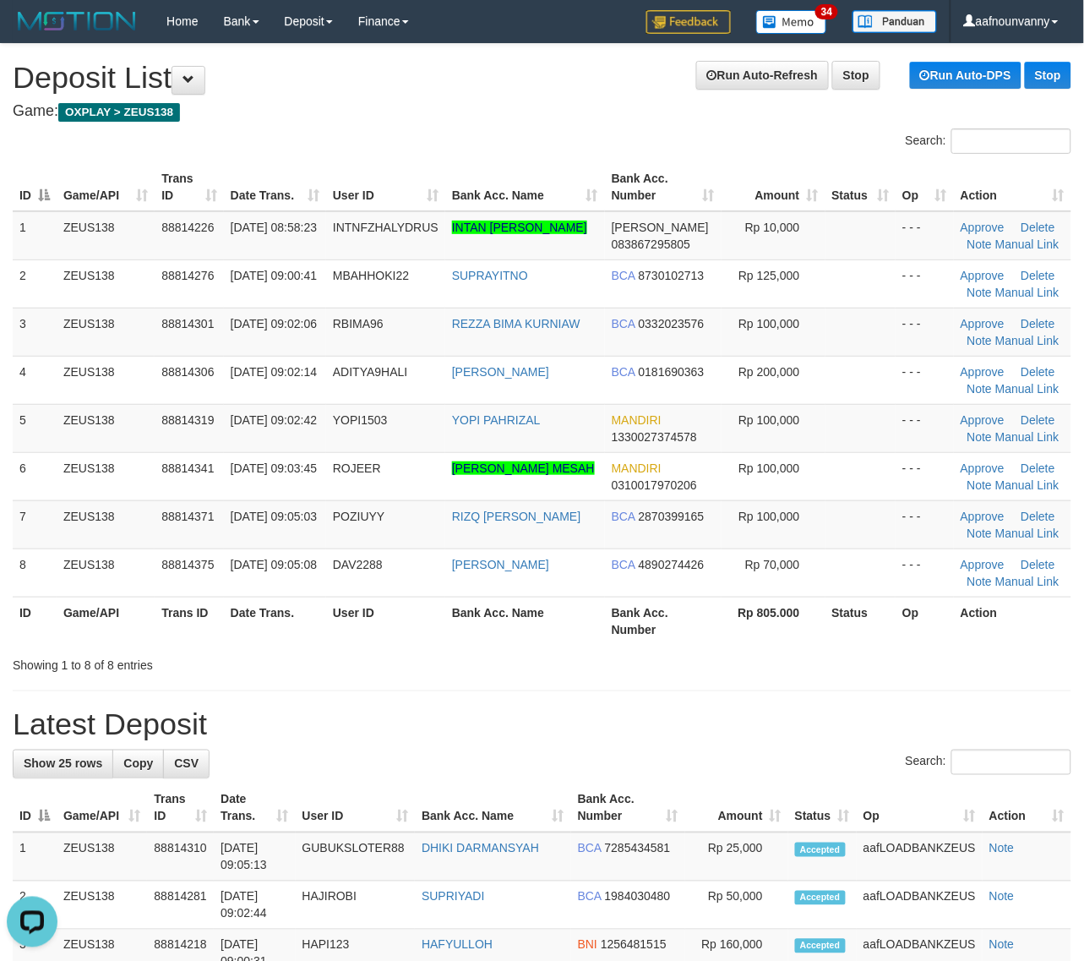
click at [922, 615] on th "Op" at bounding box center [925, 620] width 58 height 48
drag, startPoint x: 618, startPoint y: 558, endPoint x: 1088, endPoint y: 645, distance: 477.8
click at [668, 572] on td "BCA 4890274426" at bounding box center [663, 572] width 117 height 48
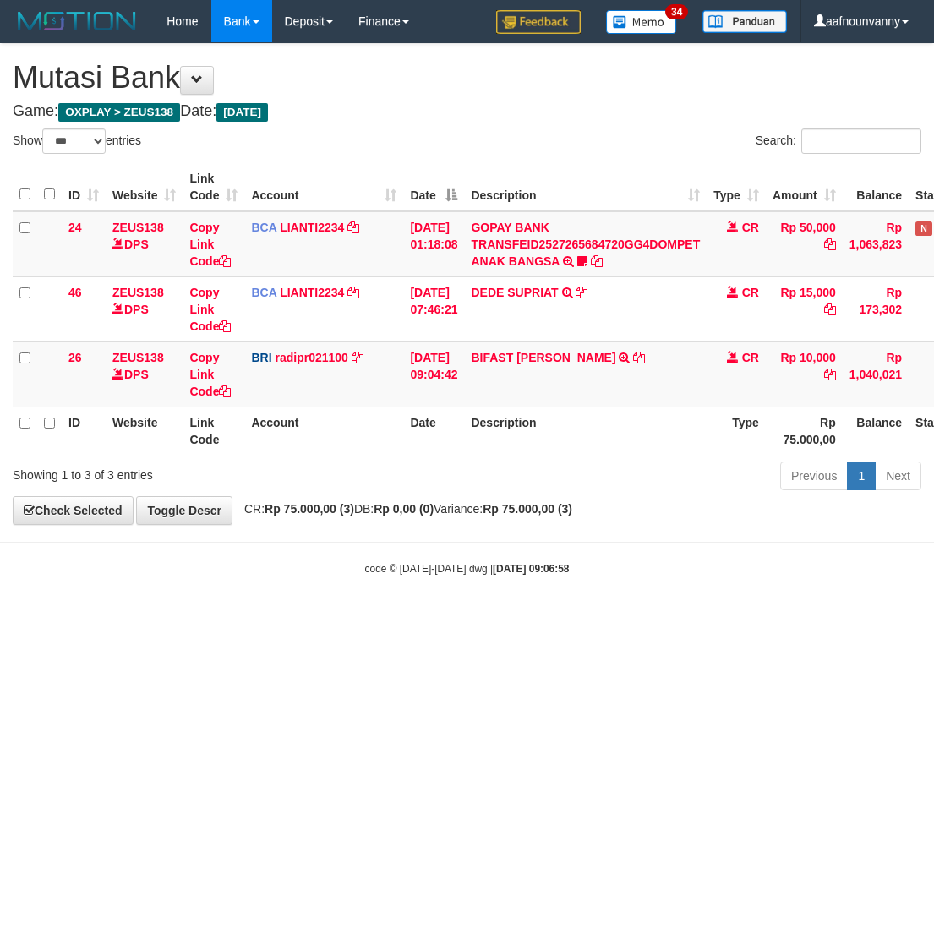
select select "***"
click at [602, 618] on html "Toggle navigation Home Bank Account List Load By Website Group [OXPLAY] ZEUS138…" at bounding box center [467, 309] width 934 height 618
click at [587, 618] on html "Toggle navigation Home Bank Account List Load By Website Group [OXPLAY] ZEUS138…" at bounding box center [467, 309] width 934 height 618
click at [575, 618] on html "Toggle navigation Home Bank Account List Load By Website Group [OXPLAY] ZEUS138…" at bounding box center [467, 309] width 934 height 618
click at [580, 618] on html "Toggle navigation Home Bank Account List Load By Website Group [OXPLAY] ZEUS138…" at bounding box center [467, 309] width 934 height 618
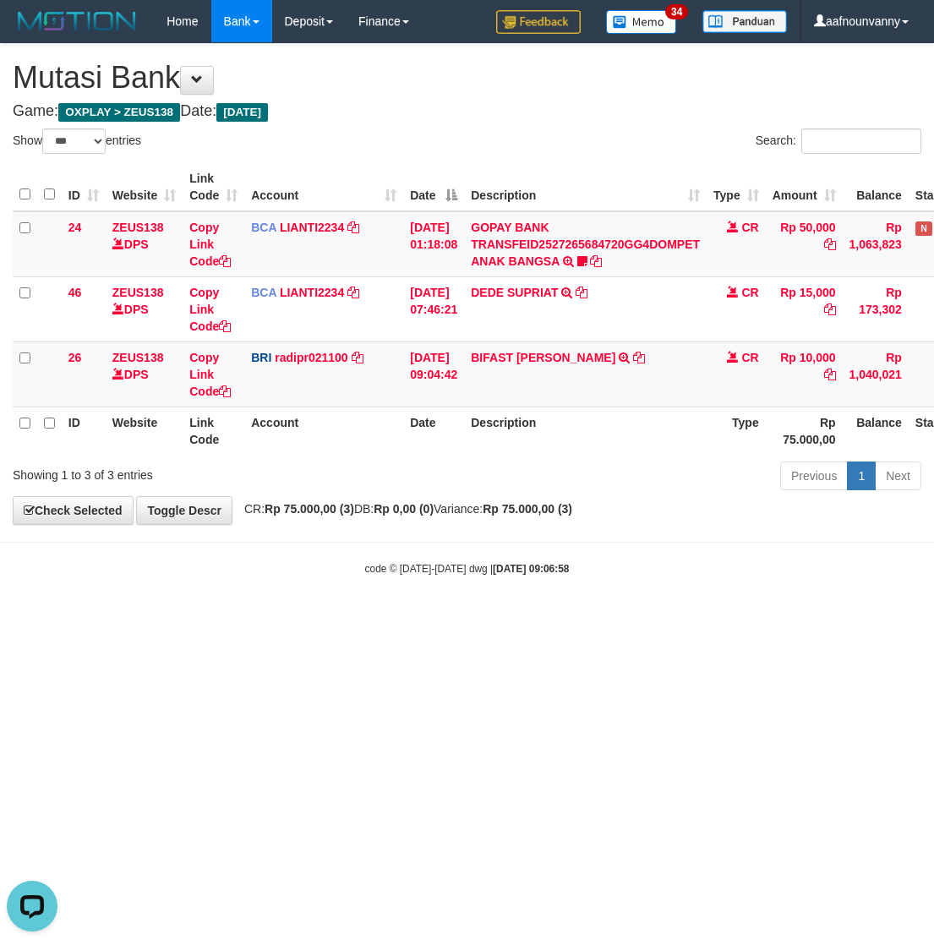
click at [586, 618] on html "Toggle navigation Home Bank Account List Load By Website Group [OXPLAY] ZEUS138…" at bounding box center [467, 309] width 934 height 618
click at [600, 618] on html "Toggle navigation Home Bank Account List Load By Website Group [OXPLAY] ZEUS138…" at bounding box center [467, 309] width 934 height 618
click at [542, 618] on html "Toggle navigation Home Bank Account List Load By Website Group [OXPLAY] ZEUS138…" at bounding box center [467, 309] width 934 height 618
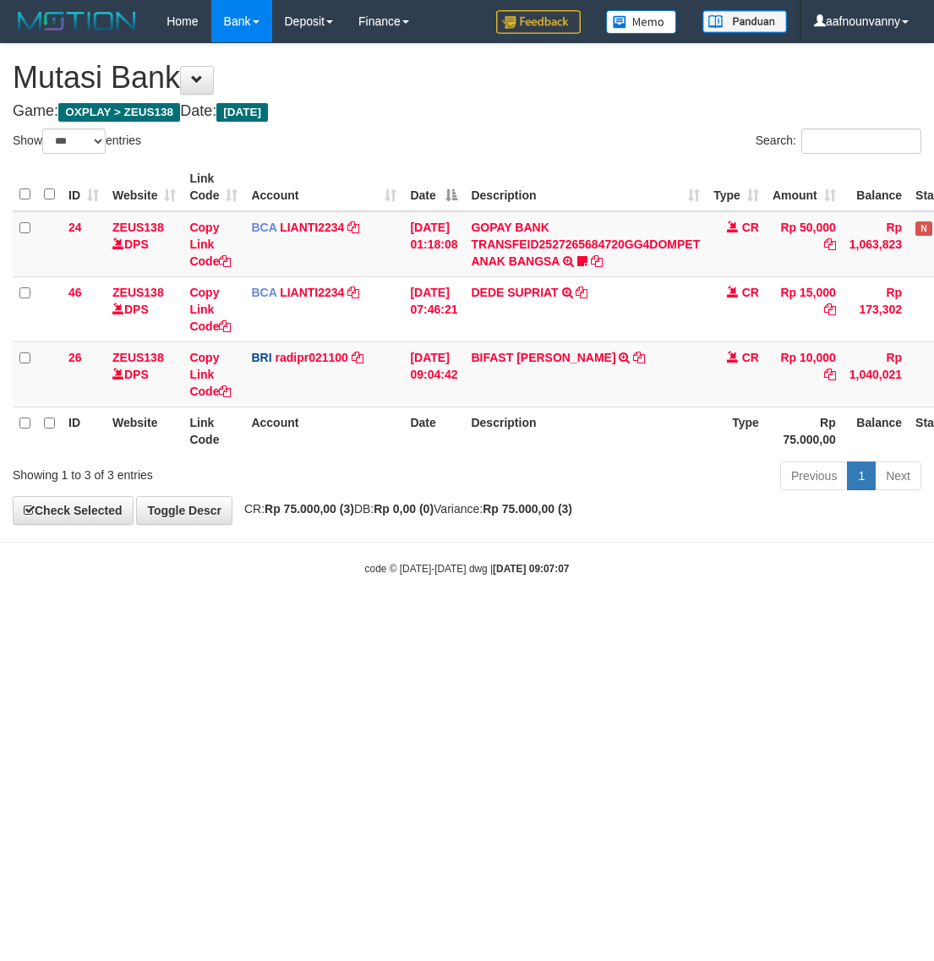
select select "***"
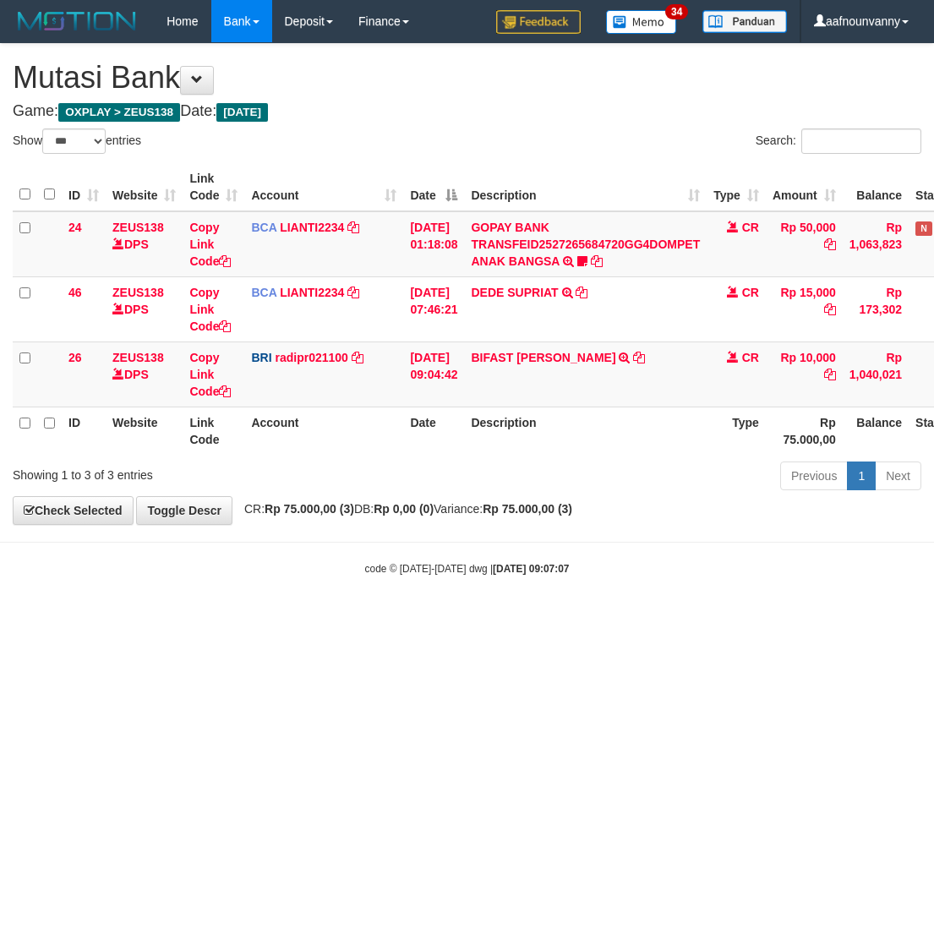
select select "***"
click at [469, 618] on html "Toggle navigation Home Bank Account List Load By Website Group [OXPLAY] ZEUS138…" at bounding box center [467, 309] width 934 height 618
click at [473, 618] on html "Toggle navigation Home Bank Account List Load By Website Group [OXPLAY] ZEUS138…" at bounding box center [467, 309] width 934 height 618
drag, startPoint x: 469, startPoint y: 736, endPoint x: 4, endPoint y: 678, distance: 468.2
click at [456, 618] on html "Toggle navigation Home Bank Account List Load By Website Group [OXPLAY] ZEUS138…" at bounding box center [467, 309] width 934 height 618
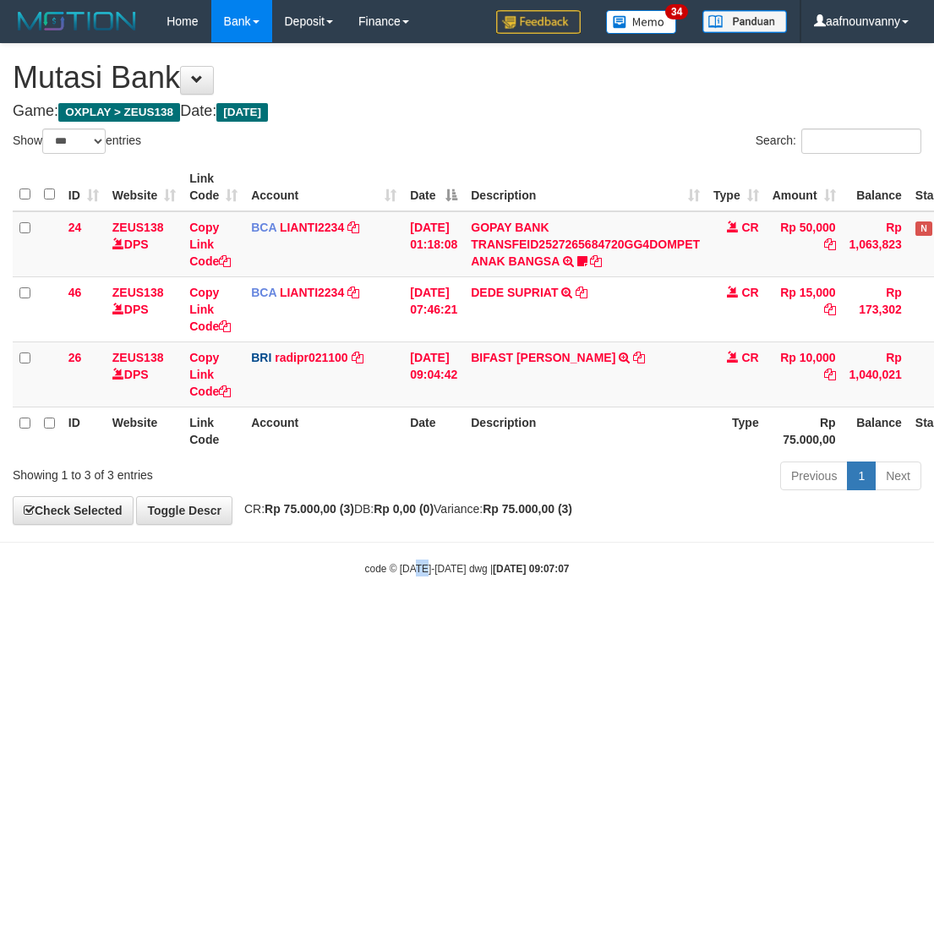
drag, startPoint x: 416, startPoint y: 754, endPoint x: 4, endPoint y: 673, distance: 419.2
click at [412, 618] on html "Toggle navigation Home Bank Account List Load By Website Group [OXPLAY] ZEUS138…" at bounding box center [467, 309] width 934 height 618
drag, startPoint x: 428, startPoint y: 711, endPoint x: 3, endPoint y: 621, distance: 434.3
click at [406, 618] on html "Toggle navigation Home Bank Account List Load By Website Group [OXPLAY] ZEUS138…" at bounding box center [467, 309] width 934 height 618
drag, startPoint x: 249, startPoint y: 724, endPoint x: 136, endPoint y: 684, distance: 120.0
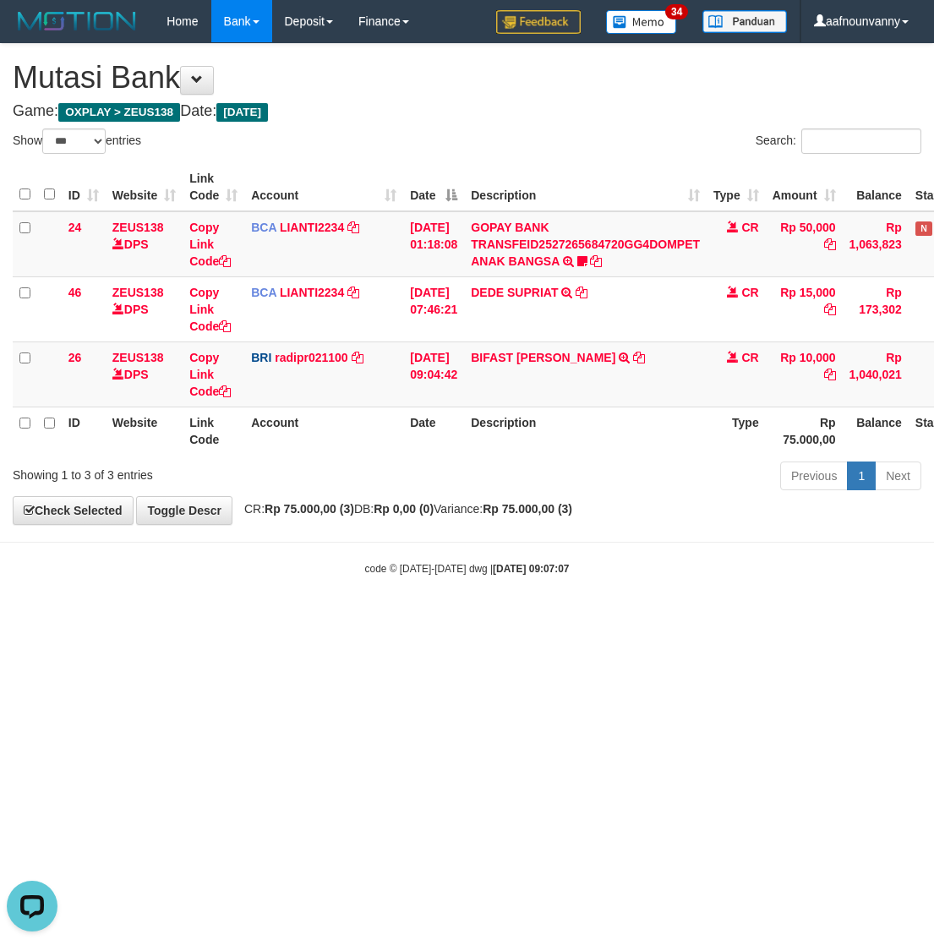
click at [249, 618] on html "Toggle navigation Home Bank Account List Load By Website Group [OXPLAY] ZEUS138…" at bounding box center [467, 309] width 934 height 618
drag, startPoint x: 280, startPoint y: 742, endPoint x: 26, endPoint y: 661, distance: 266.1
click at [269, 618] on html "Toggle navigation Home Bank Account List Load By Website Group [OXPLAY] ZEUS138…" at bounding box center [467, 309] width 934 height 618
drag, startPoint x: 309, startPoint y: 745, endPoint x: 8, endPoint y: 678, distance: 308.1
click at [269, 618] on html "Toggle navigation Home Bank Account List Load By Website Group [OXPLAY] ZEUS138…" at bounding box center [467, 309] width 934 height 618
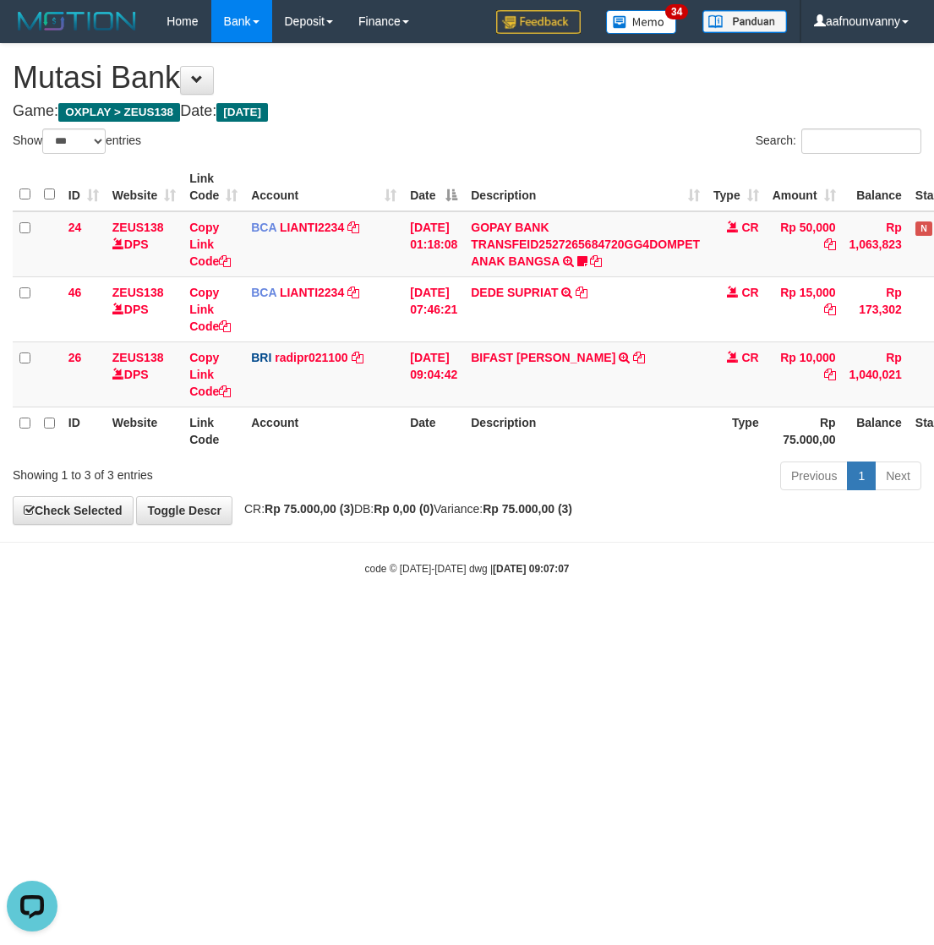
drag, startPoint x: 340, startPoint y: 795, endPoint x: 1, endPoint y: 682, distance: 358.0
click at [319, 618] on html "Toggle navigation Home Bank Account List Load By Website Group [OXPLAY] ZEUS138…" at bounding box center [467, 309] width 934 height 618
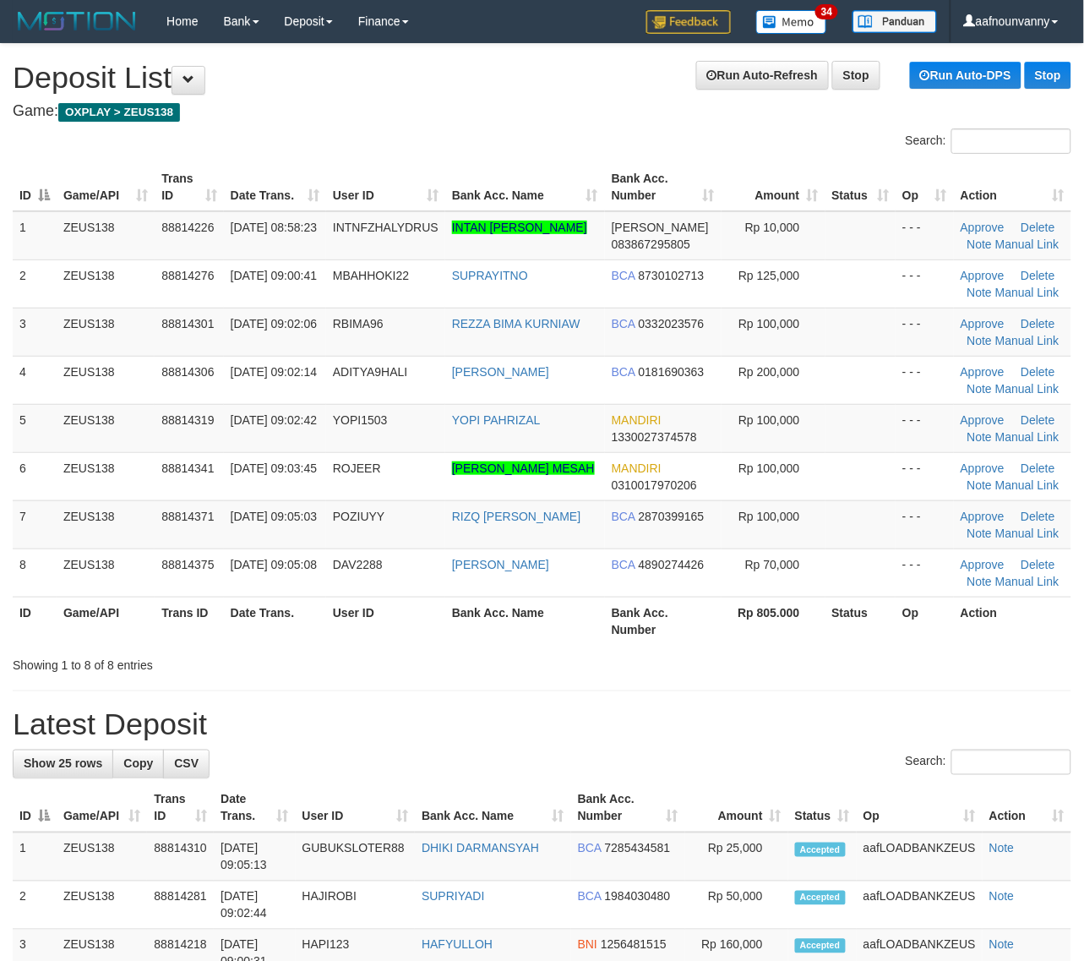
drag, startPoint x: 647, startPoint y: 534, endPoint x: 1050, endPoint y: 656, distance: 421.2
click at [657, 542] on td "BCA 2870399165" at bounding box center [663, 524] width 117 height 48
drag, startPoint x: 929, startPoint y: 673, endPoint x: 1097, endPoint y: 711, distance: 171.7
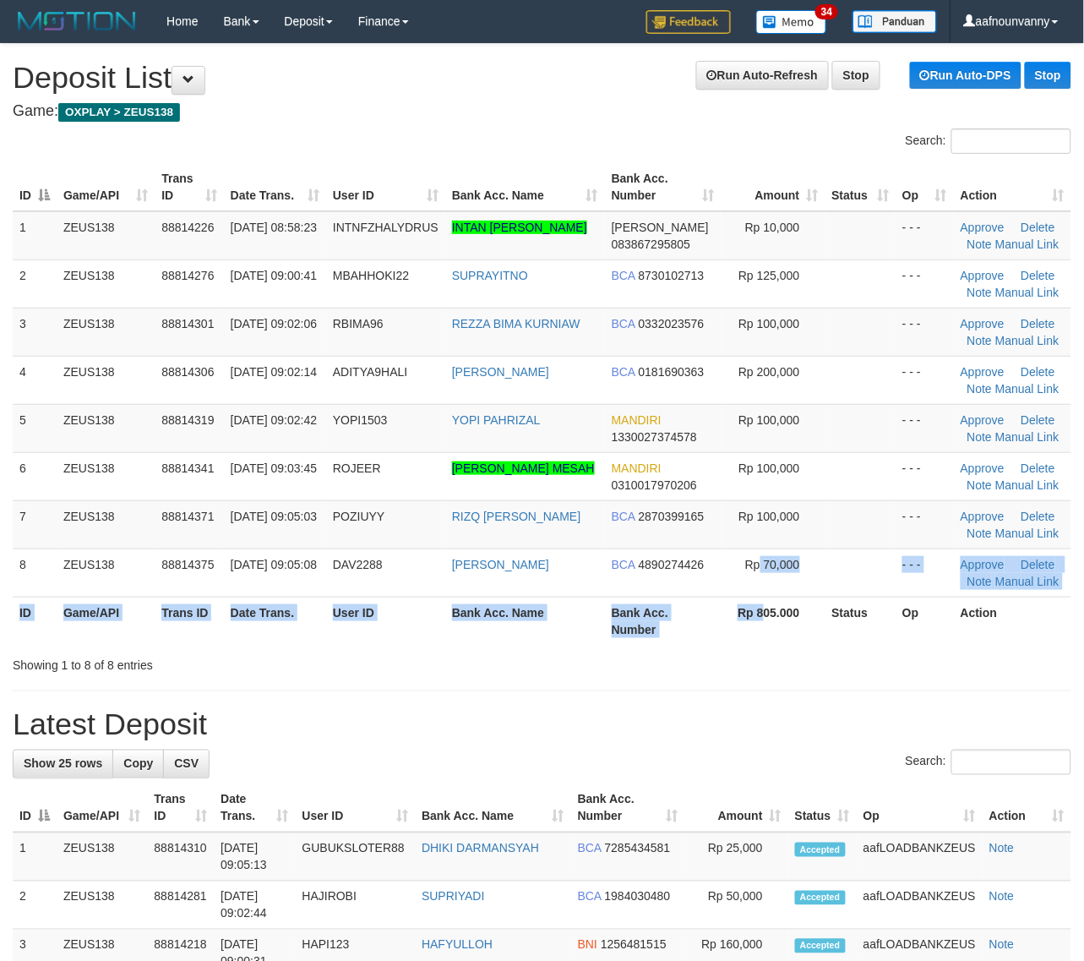
drag, startPoint x: 777, startPoint y: 608, endPoint x: 1092, endPoint y: 665, distance: 319.4
click at [820, 628] on th "Rp 805.000" at bounding box center [774, 620] width 104 height 48
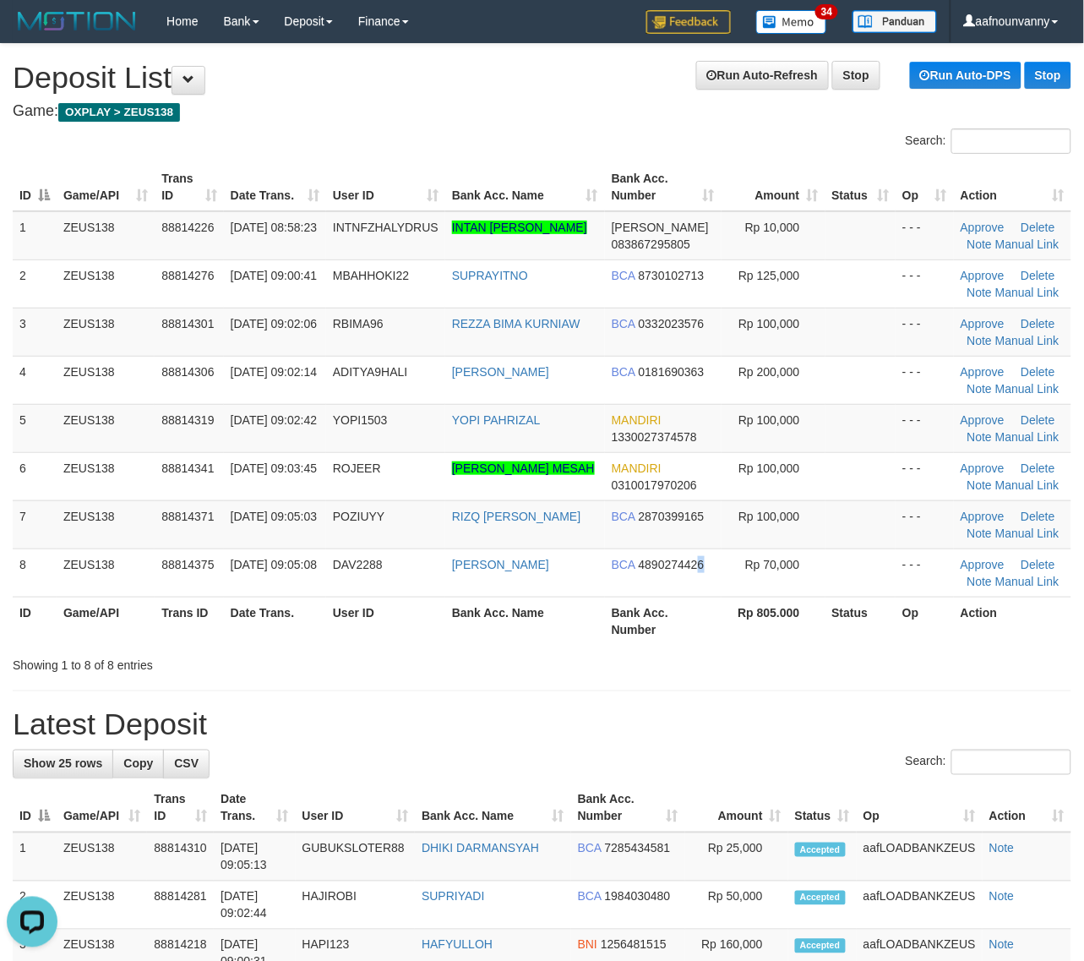
drag, startPoint x: 702, startPoint y: 568, endPoint x: 1005, endPoint y: 638, distance: 311.3
click at [716, 579] on td "BCA 4890274426" at bounding box center [663, 572] width 117 height 48
drag, startPoint x: 758, startPoint y: 583, endPoint x: 1099, endPoint y: 664, distance: 350.8
click at [787, 591] on td "Rp 70,000" at bounding box center [774, 572] width 104 height 48
drag, startPoint x: 429, startPoint y: 543, endPoint x: 1092, endPoint y: 738, distance: 691.1
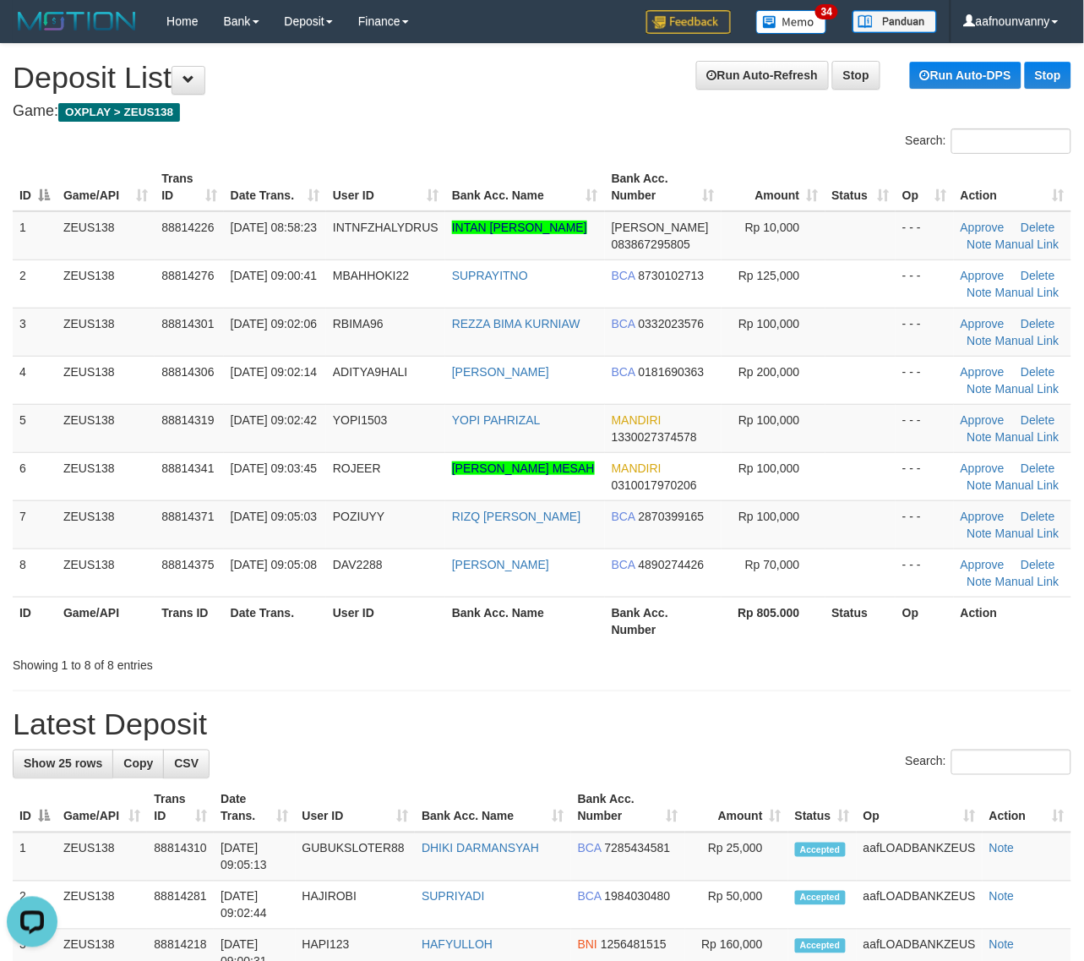
click at [566, 579] on tbody "1 ZEUS138 88814226 30/09/2025 08:58:23 INTNFZHALYDRUS INTAN FAUZIA AL IDRUS DAN…" at bounding box center [542, 404] width 1059 height 386
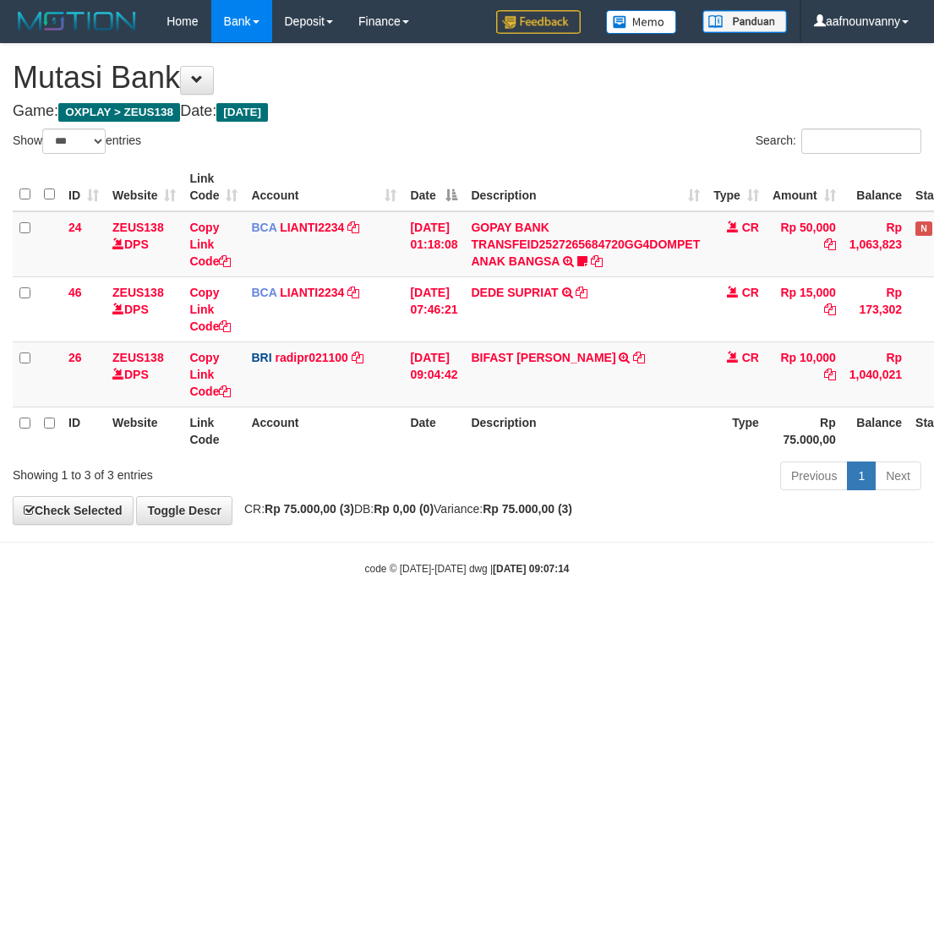
select select "***"
click at [456, 618] on html "Toggle navigation Home Bank Account List Load By Website Group [OXPLAY] ZEUS138…" at bounding box center [467, 309] width 934 height 618
click at [467, 618] on html "Toggle navigation Home Bank Account List Load By Website Group [OXPLAY] ZEUS138…" at bounding box center [467, 309] width 934 height 618
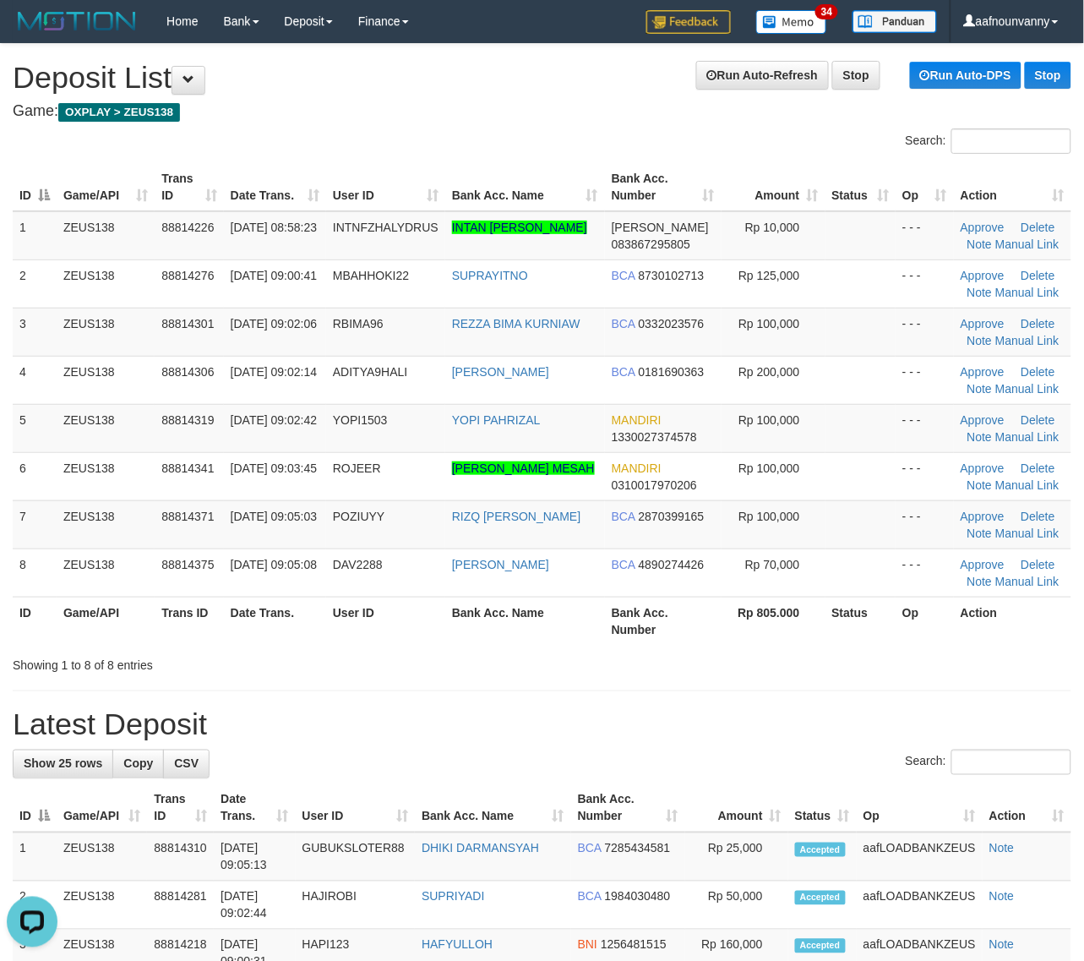
drag, startPoint x: 386, startPoint y: 543, endPoint x: 683, endPoint y: 669, distance: 322.2
click at [508, 613] on table "ID Game/API Trans ID Date Trans. User ID Bank Acc. Name Bank Acc. Number Amount…" at bounding box center [542, 404] width 1059 height 482
click at [640, 669] on div "Search: ID Game/API Trans ID Date Trans. User ID Bank Acc. Name Bank Acc. Numbe…" at bounding box center [542, 400] width 1059 height 545
drag, startPoint x: 524, startPoint y: 732, endPoint x: 1092, endPoint y: 797, distance: 572.3
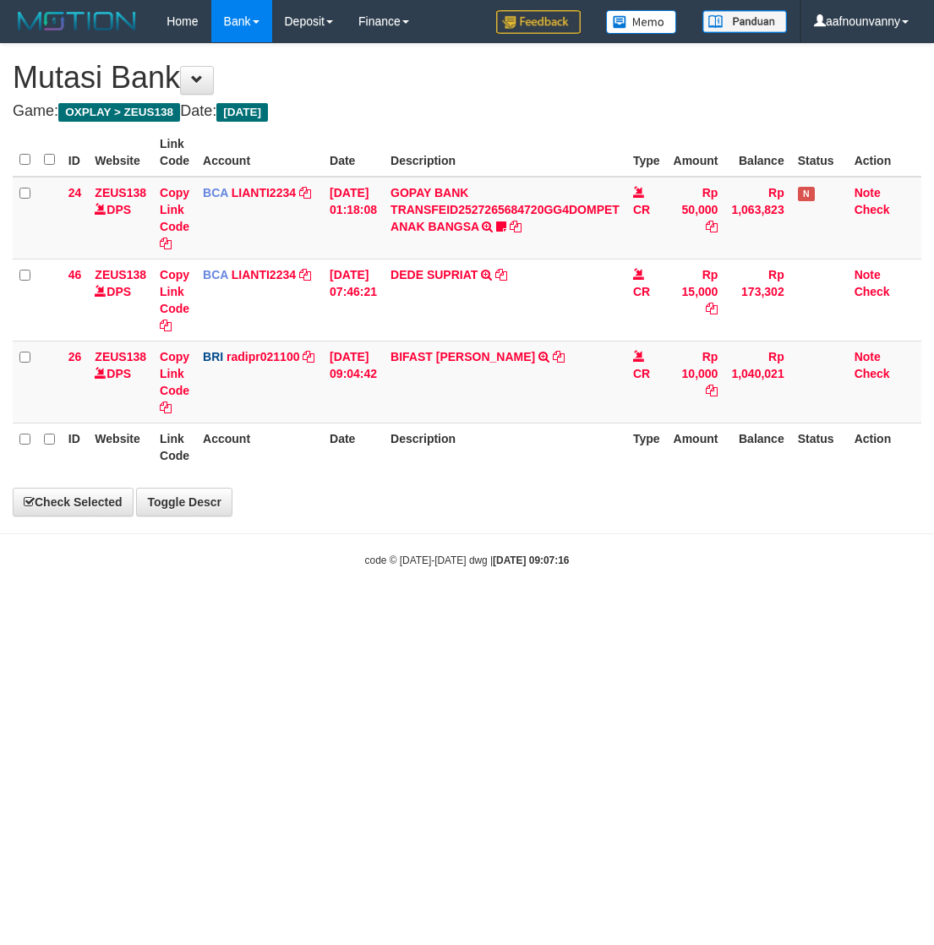
select select "***"
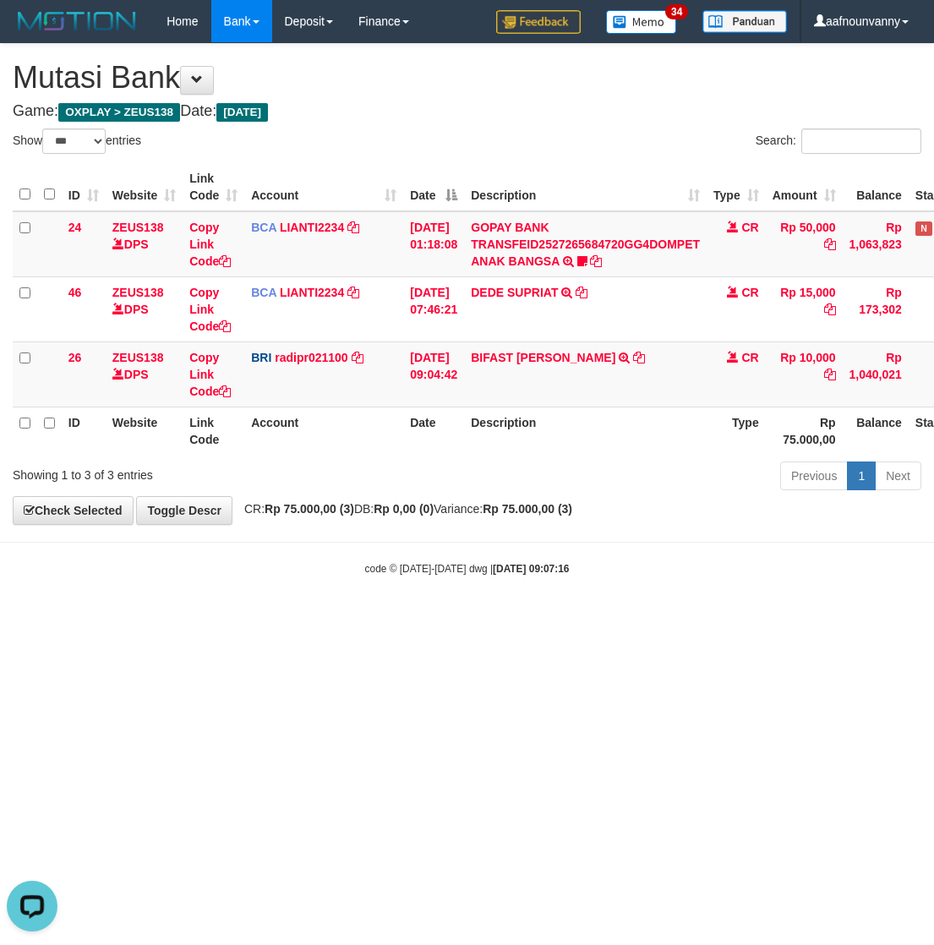
click at [398, 618] on html "Toggle navigation Home Bank Account List Load By Website Group [OXPLAY] ZEUS138…" at bounding box center [467, 309] width 934 height 618
drag, startPoint x: 504, startPoint y: 766, endPoint x: 5, endPoint y: 668, distance: 508.0
click at [389, 618] on html "Toggle navigation Home Bank Account List Load By Website Group [OXPLAY] ZEUS138…" at bounding box center [467, 309] width 934 height 618
drag, startPoint x: 614, startPoint y: 714, endPoint x: 360, endPoint y: 682, distance: 256.3
click at [507, 618] on html "Toggle navigation Home Bank Account List Load By Website Group [OXPLAY] ZEUS138…" at bounding box center [467, 309] width 934 height 618
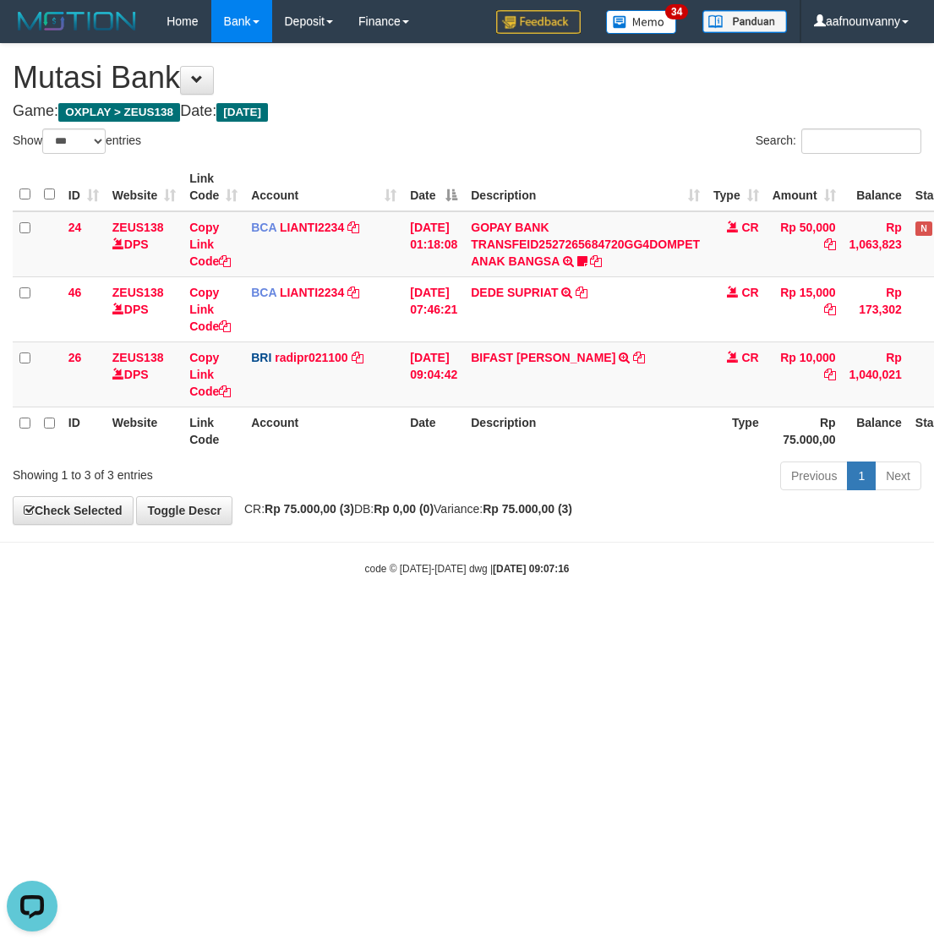
drag, startPoint x: 368, startPoint y: 759, endPoint x: 6, endPoint y: 682, distance: 370.5
click at [314, 618] on html "Toggle navigation Home Bank Account List Load By Website Group [OXPLAY] ZEUS138…" at bounding box center [467, 309] width 934 height 618
drag, startPoint x: 482, startPoint y: 797, endPoint x: 3, endPoint y: 701, distance: 489.3
click at [289, 618] on html "Toggle navigation Home Bank Account List Load By Website Group [OXPLAY] ZEUS138…" at bounding box center [467, 309] width 934 height 618
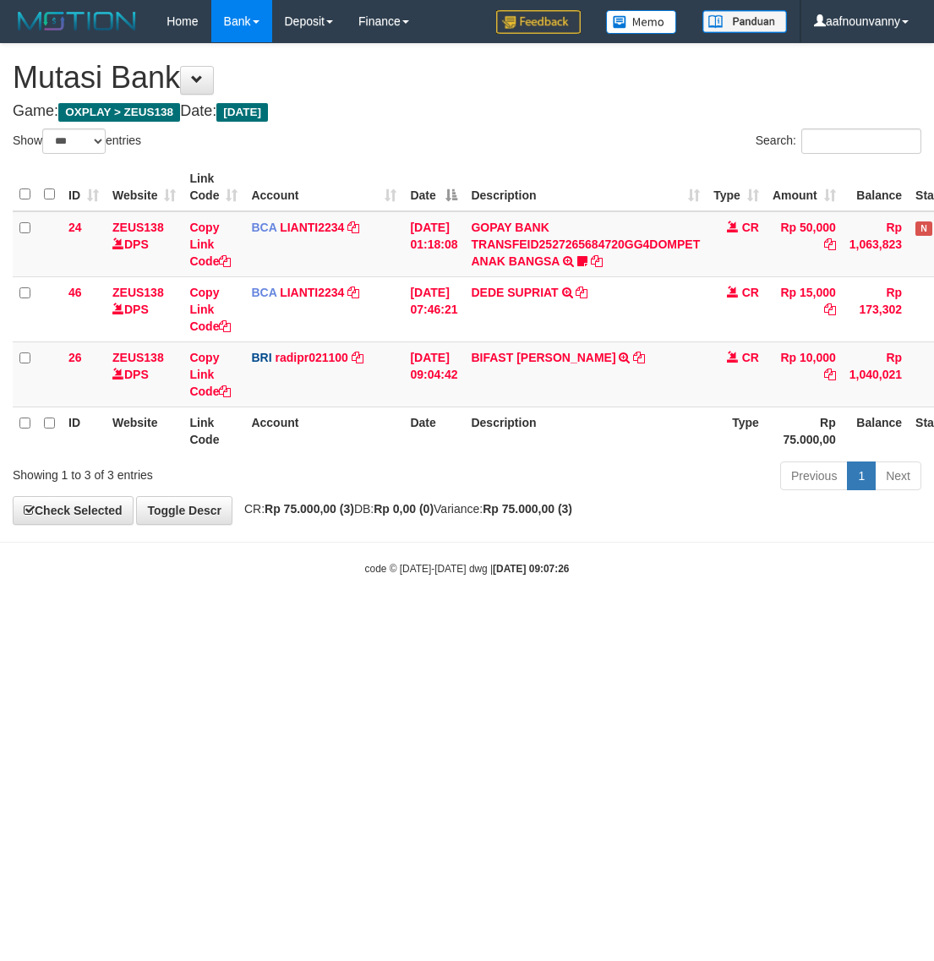
select select "***"
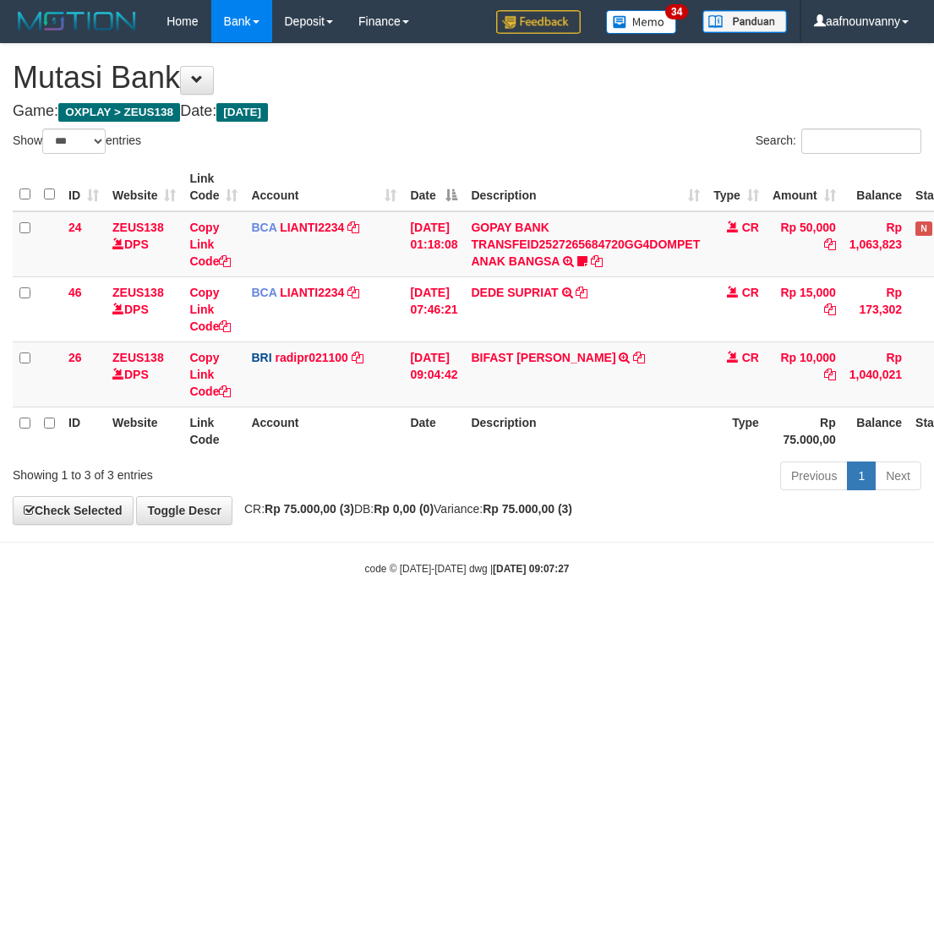
select select "***"
click at [546, 343] on td "BIFAST [PERSON_NAME] TRANSFER NBMB BIFAST [PERSON_NAME] TO [PERSON_NAME]" at bounding box center [585, 373] width 242 height 65
copy link "[PERSON_NAME]"
drag, startPoint x: 546, startPoint y: 343, endPoint x: 520, endPoint y: 356, distance: 28.3
click at [577, 356] on td "BIFAST [PERSON_NAME] TRANSFER NBMB BIFAST [PERSON_NAME] TO [PERSON_NAME]" at bounding box center [585, 373] width 242 height 65
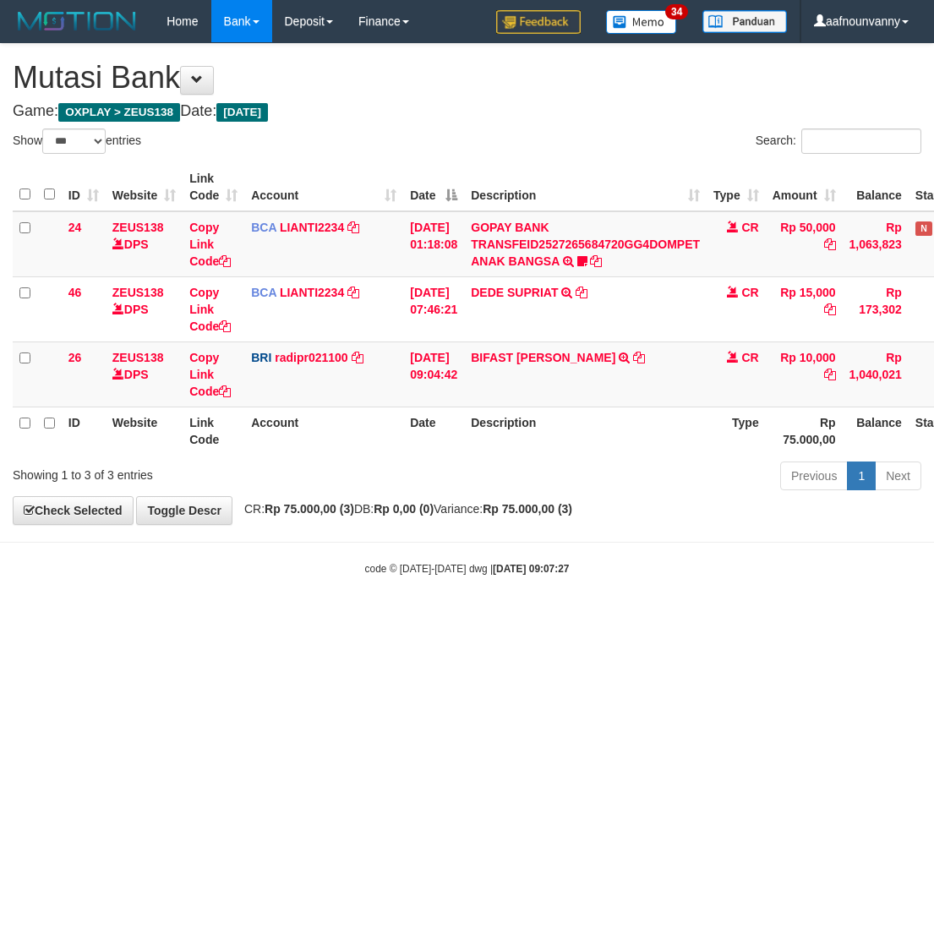
drag, startPoint x: 259, startPoint y: 643, endPoint x: 30, endPoint y: 601, distance: 233.7
click at [77, 604] on html "Toggle navigation Home Bank Account List Load By Website Group [OXPLAY] ZEUS138…" at bounding box center [467, 309] width 934 height 618
drag, startPoint x: 216, startPoint y: 678, endPoint x: -86, endPoint y: 614, distance: 309.2
click at [0, 614] on html "Toggle navigation Home Bank Account List Load By Website Group [OXPLAY] ZEUS138…" at bounding box center [467, 309] width 934 height 618
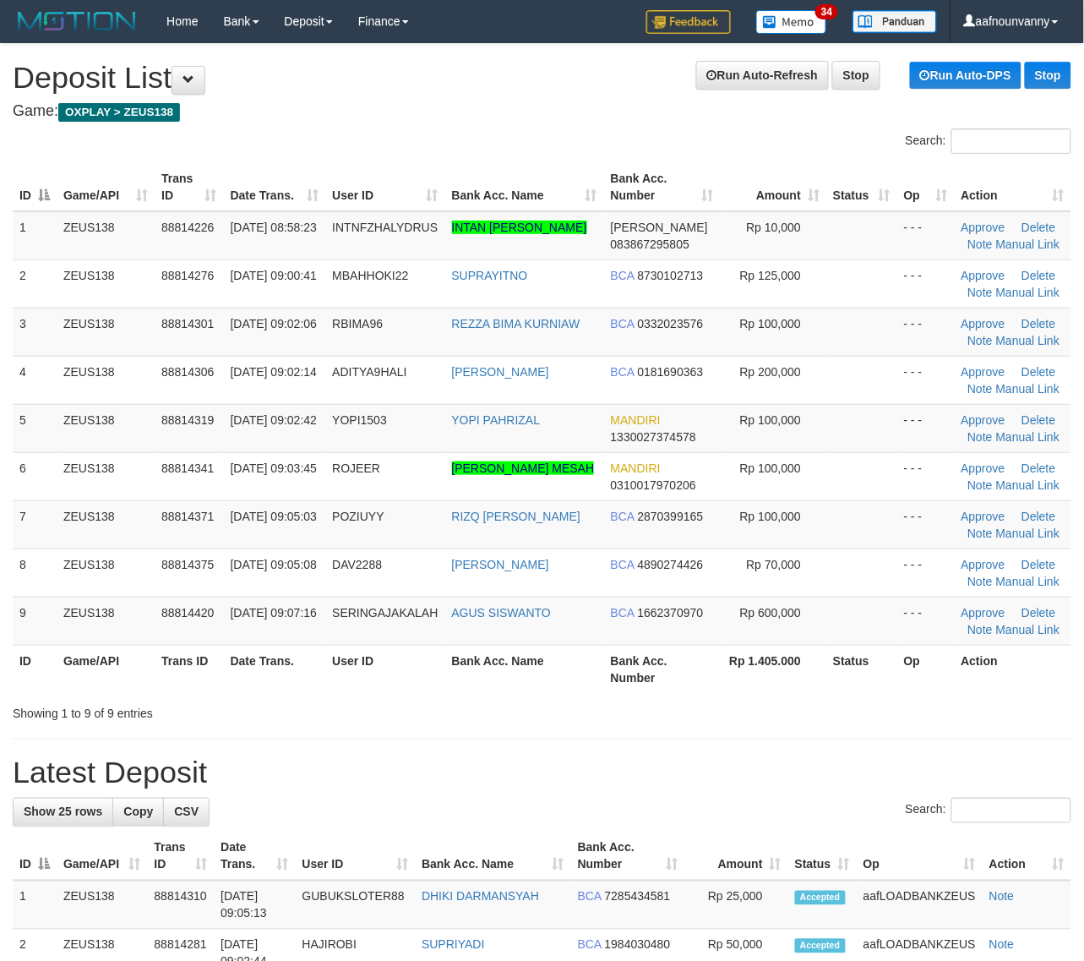
drag, startPoint x: 704, startPoint y: 550, endPoint x: 1099, endPoint y: 628, distance: 403.0
click at [836, 567] on tr "8 ZEUS138 88814375 [DATE] 09:05:08 DAV2288 [PERSON_NAME] BCA 4890274426 Rp 70,0…" at bounding box center [542, 572] width 1059 height 48
drag, startPoint x: 634, startPoint y: 575, endPoint x: 1097, endPoint y: 648, distance: 468.8
click at [740, 594] on tr "8 ZEUS138 88814375 30/09/2025 09:05:08 DAV2288 DAVID REGYANSAH BCA 4890274426 R…" at bounding box center [542, 572] width 1059 height 48
drag, startPoint x: 542, startPoint y: 530, endPoint x: 1095, endPoint y: 617, distance: 560.2
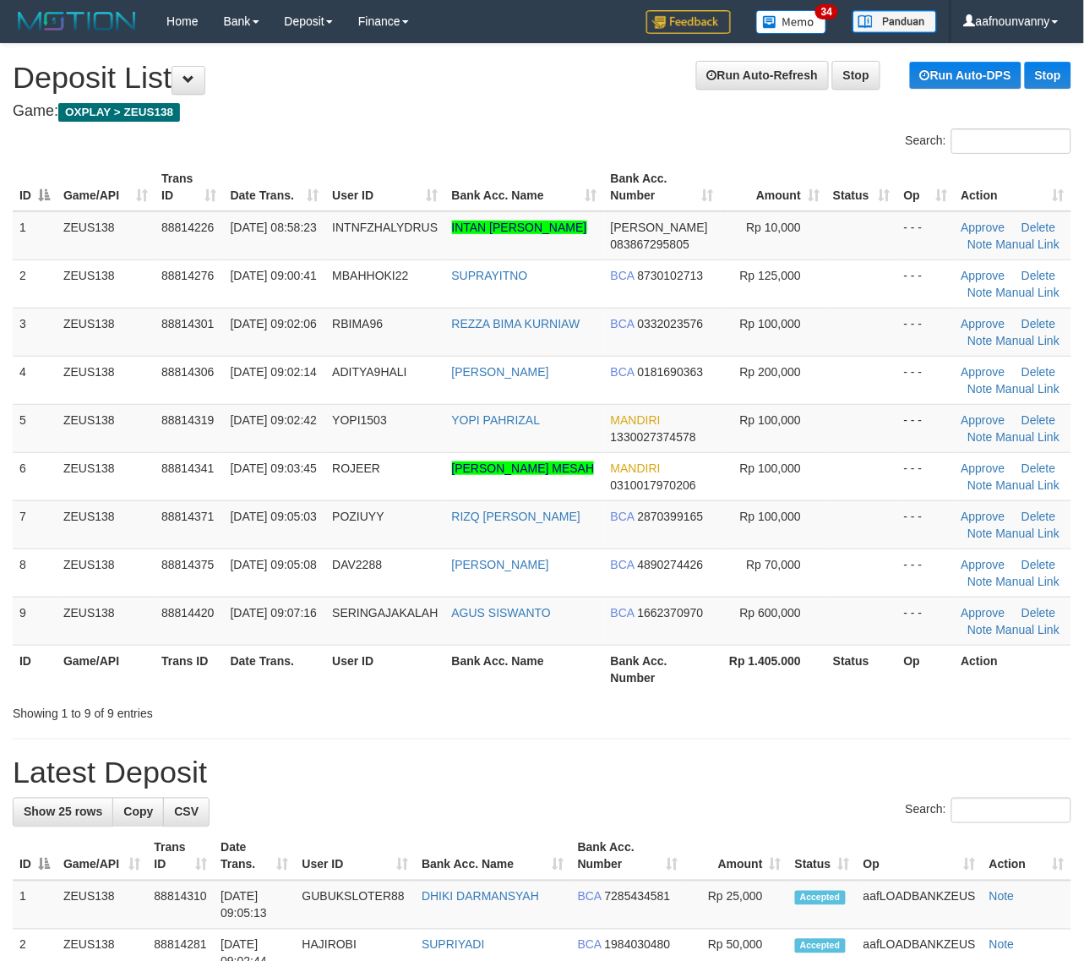
click at [731, 569] on tbody "1 ZEUS138 88814226 30/09/2025 08:58:23 INTNFZHALYDRUS INTAN FAUZIA AL IDRUS DAN…" at bounding box center [542, 428] width 1059 height 434
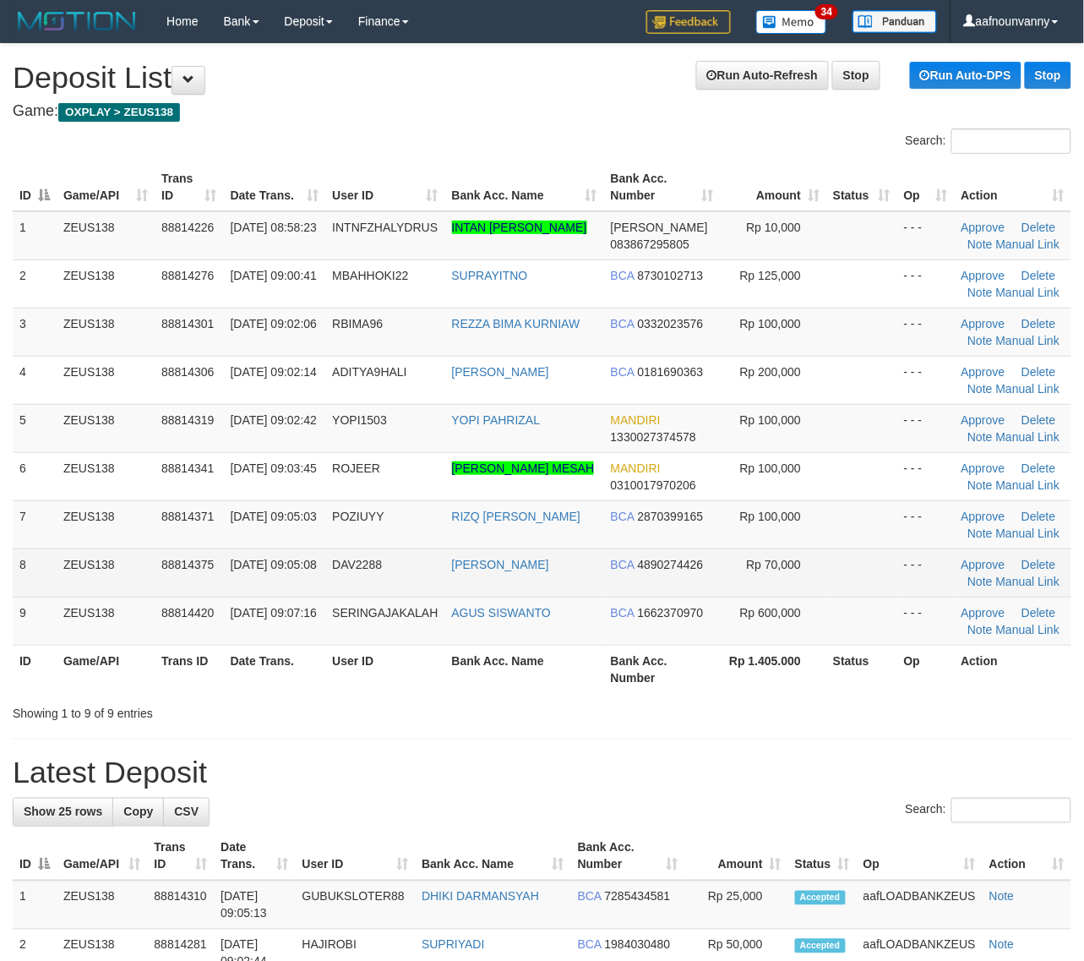
drag, startPoint x: 804, startPoint y: 567, endPoint x: 901, endPoint y: 583, distance: 97.6
click at [833, 568] on tr "8 ZEUS138 88814375 30/09/2025 09:05:08 DAV2288 DAVID REGYANSAH BCA 4890274426 R…" at bounding box center [542, 572] width 1059 height 48
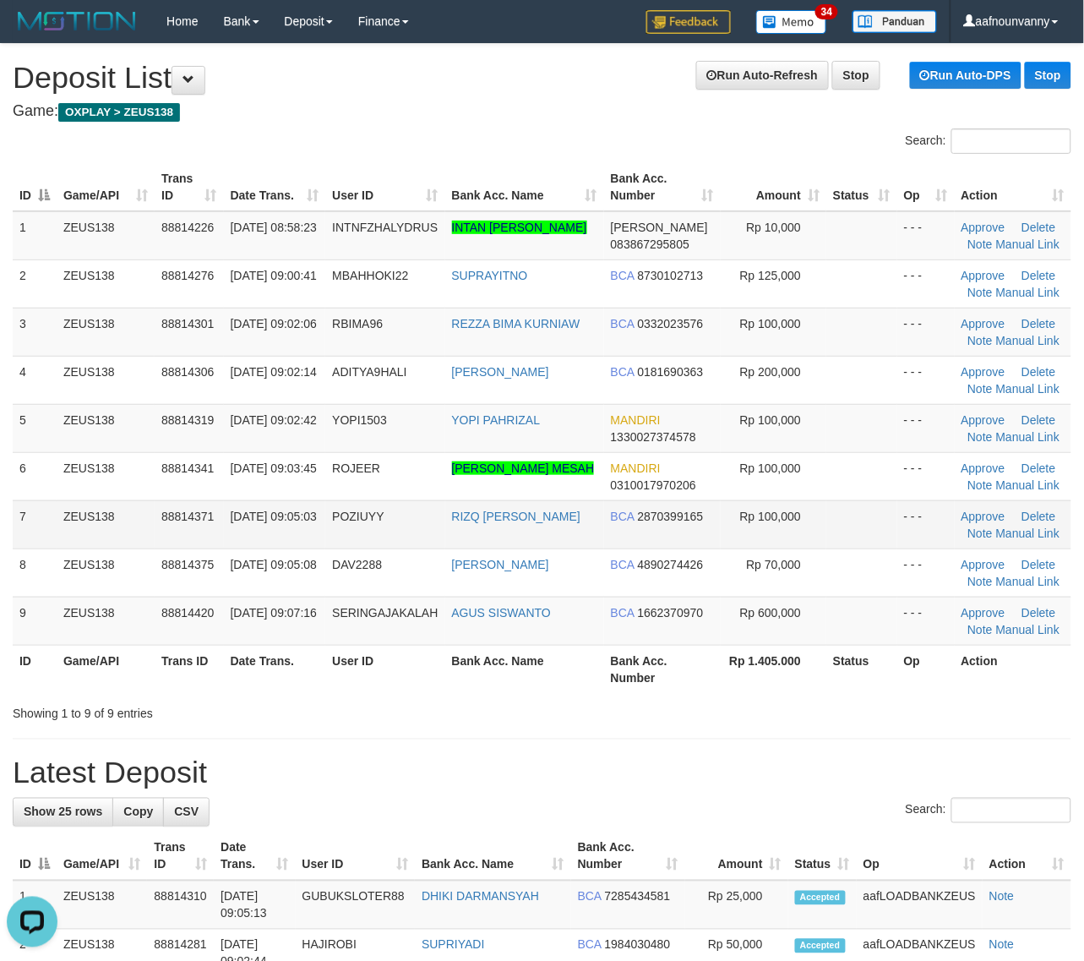
click at [912, 545] on td "- - -" at bounding box center [925, 524] width 57 height 48
drag, startPoint x: 912, startPoint y: 545, endPoint x: 876, endPoint y: 545, distance: 36.3
click at [883, 545] on tr "7 ZEUS138 88814371 30/09/2025 09:05:03 POZIUYY RIZQ FAIQ AL ABID BCA 2870399165…" at bounding box center [542, 524] width 1059 height 48
drag, startPoint x: 520, startPoint y: 531, endPoint x: 1090, endPoint y: 627, distance: 578.4
click at [594, 546] on td "RIZQ FAIQ AL ABID" at bounding box center [524, 524] width 159 height 48
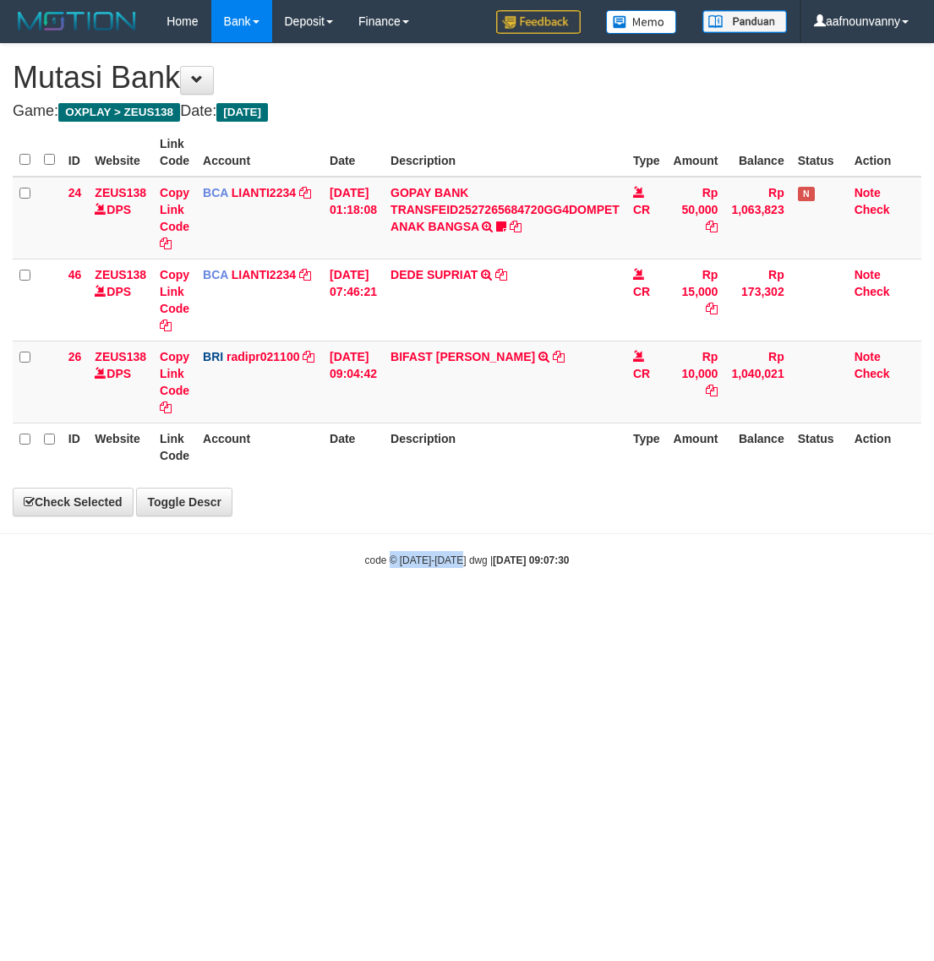
drag, startPoint x: 449, startPoint y: 710, endPoint x: 102, endPoint y: 613, distance: 360.6
click at [191, 610] on html "Toggle navigation Home Bank Account List Load By Website Group [OXPLAY] ZEUS138…" at bounding box center [467, 305] width 934 height 610
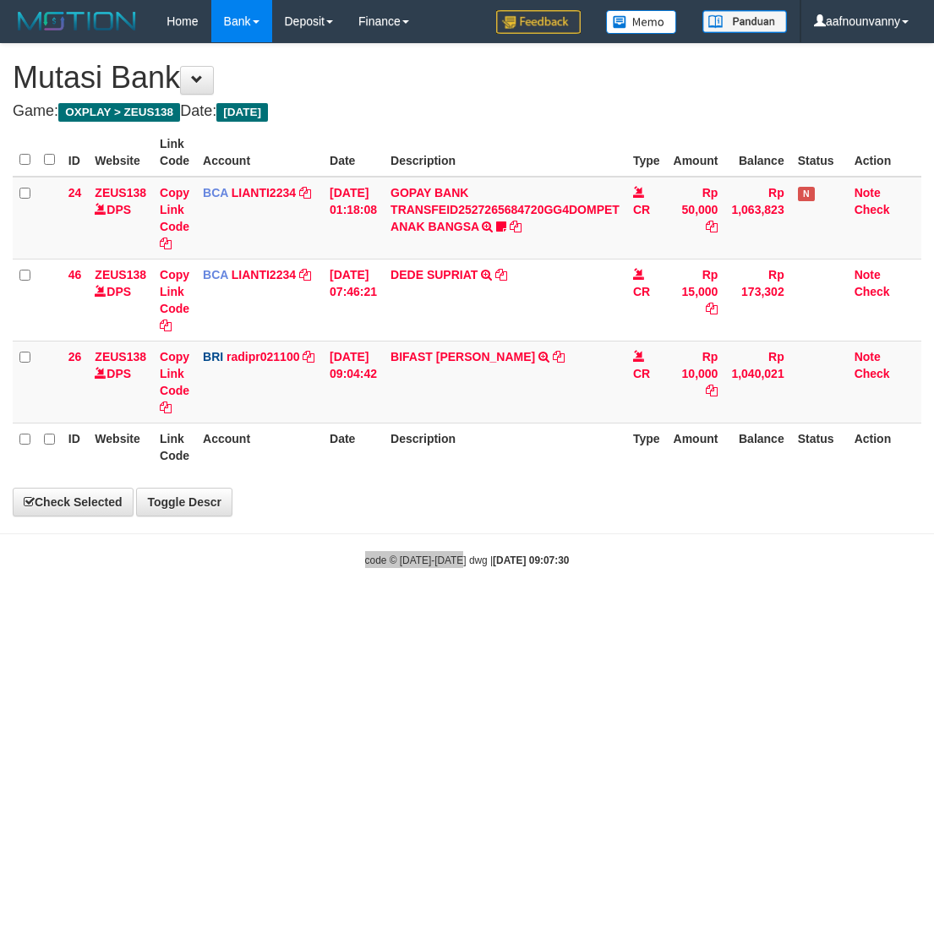
select select "***"
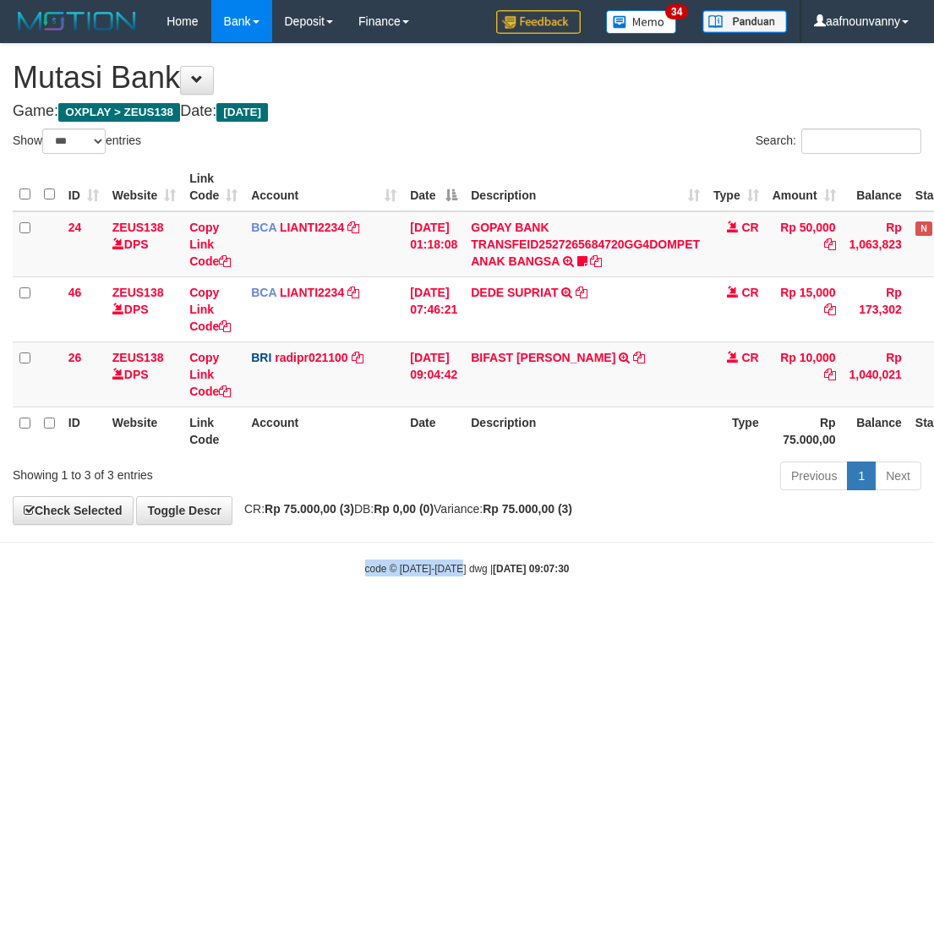
drag, startPoint x: 559, startPoint y: 704, endPoint x: 2, endPoint y: 602, distance: 566.8
click at [132, 613] on html "Toggle navigation Home Bank Account List Load By Website Group [OXPLAY] ZEUS138…" at bounding box center [467, 309] width 934 height 618
select select "***"
drag, startPoint x: 386, startPoint y: 648, endPoint x: 208, endPoint y: 608, distance: 182.6
click at [266, 618] on html "Toggle navigation Home Bank Account List Load By Website Group [OXPLAY] ZEUS138…" at bounding box center [467, 309] width 934 height 618
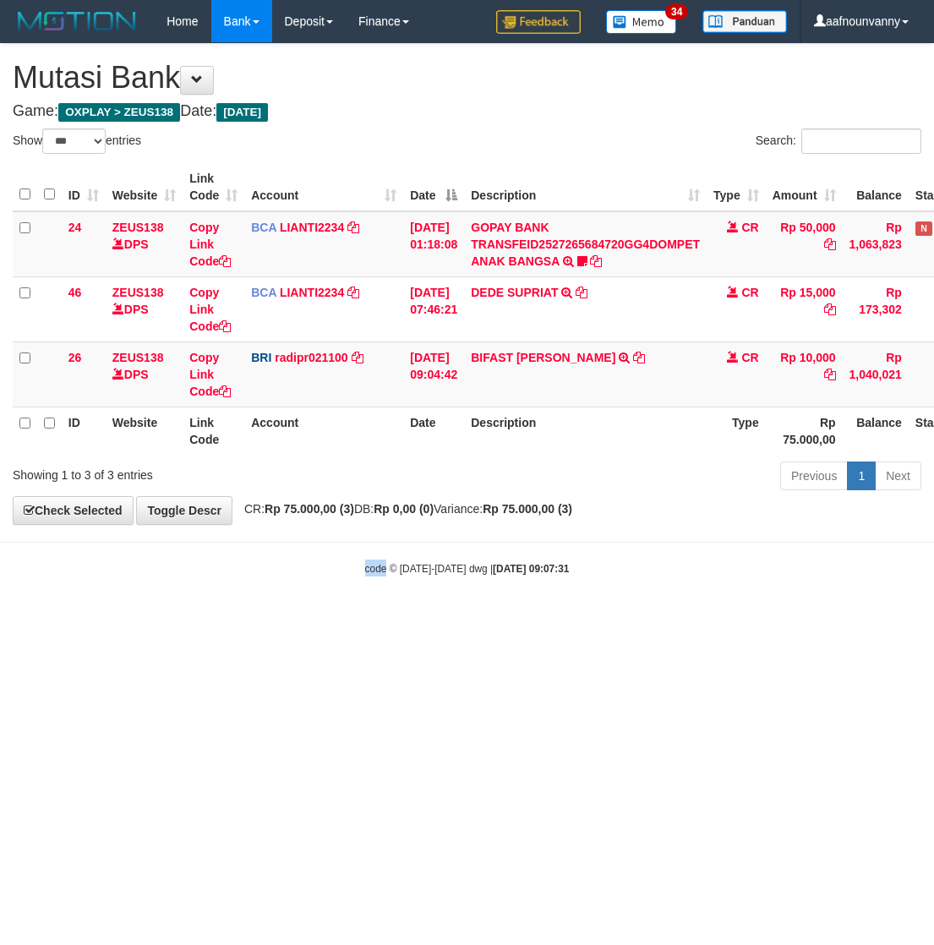
click at [264, 618] on html "Toggle navigation Home Bank Account List Load By Website Group [OXPLAY] ZEUS138…" at bounding box center [467, 309] width 934 height 618
click at [266, 618] on html "Toggle navigation Home Bank Account List Load By Website Group [OXPLAY] ZEUS138…" at bounding box center [467, 309] width 934 height 618
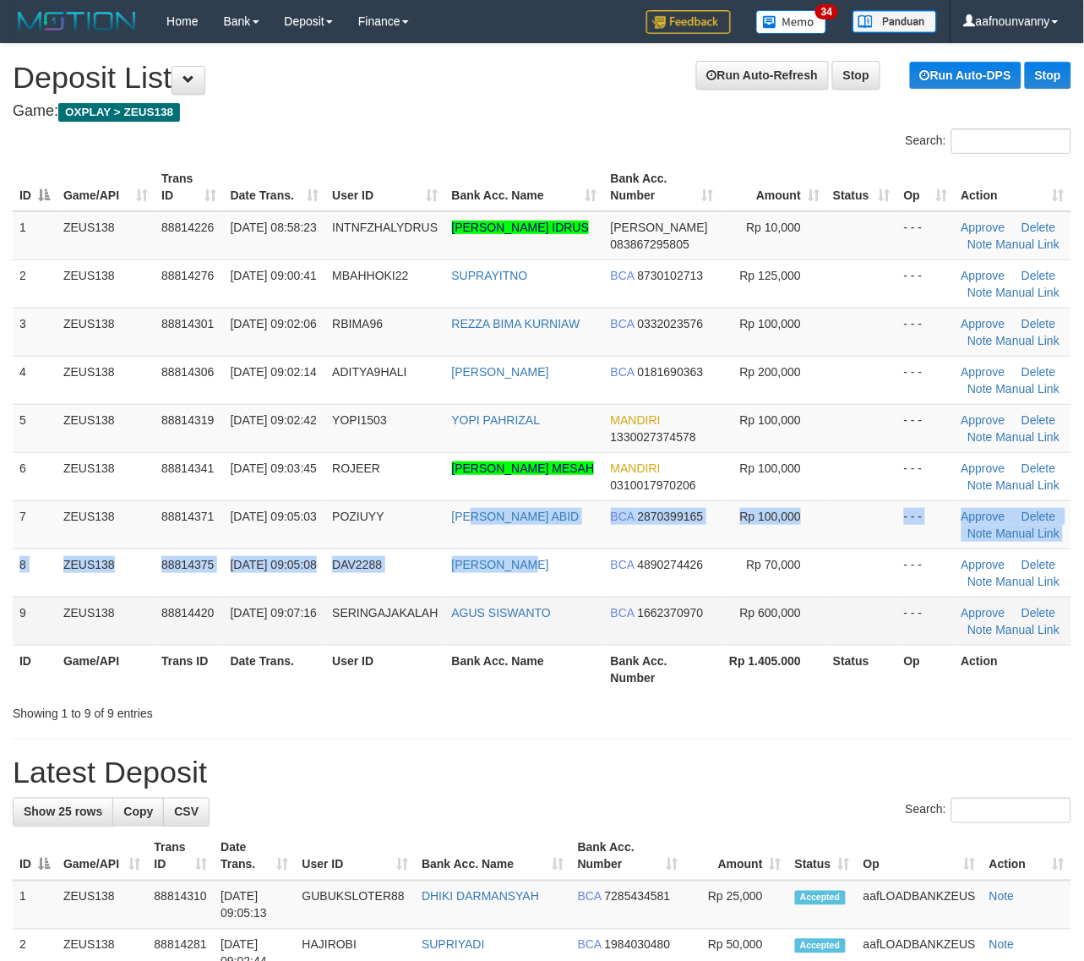
drag, startPoint x: 424, startPoint y: 542, endPoint x: 950, endPoint y: 604, distance: 530.1
click at [775, 594] on tbody "1 ZEUS138 88814226 30/09/2025 08:58:23 INTNFZHALYDRUS INTAN FAUZIA AL IDRUS DAN…" at bounding box center [542, 428] width 1059 height 434
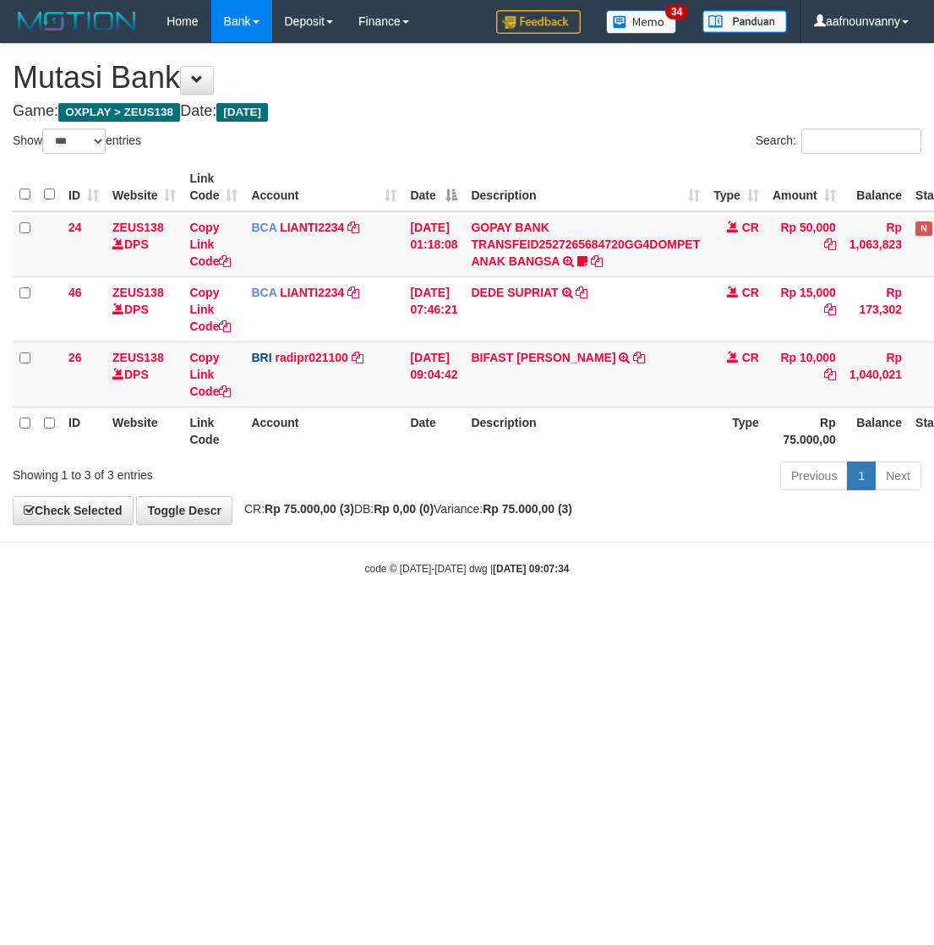
select select "***"
click at [258, 618] on html "Toggle navigation Home Bank Account List Load By Website Group [OXPLAY] ZEUS138…" at bounding box center [467, 309] width 934 height 618
drag, startPoint x: 267, startPoint y: 662, endPoint x: 326, endPoint y: 656, distance: 59.4
click at [326, 618] on html "Toggle navigation Home Bank Account List Load By Website Group [OXPLAY] ZEUS138…" at bounding box center [467, 309] width 934 height 618
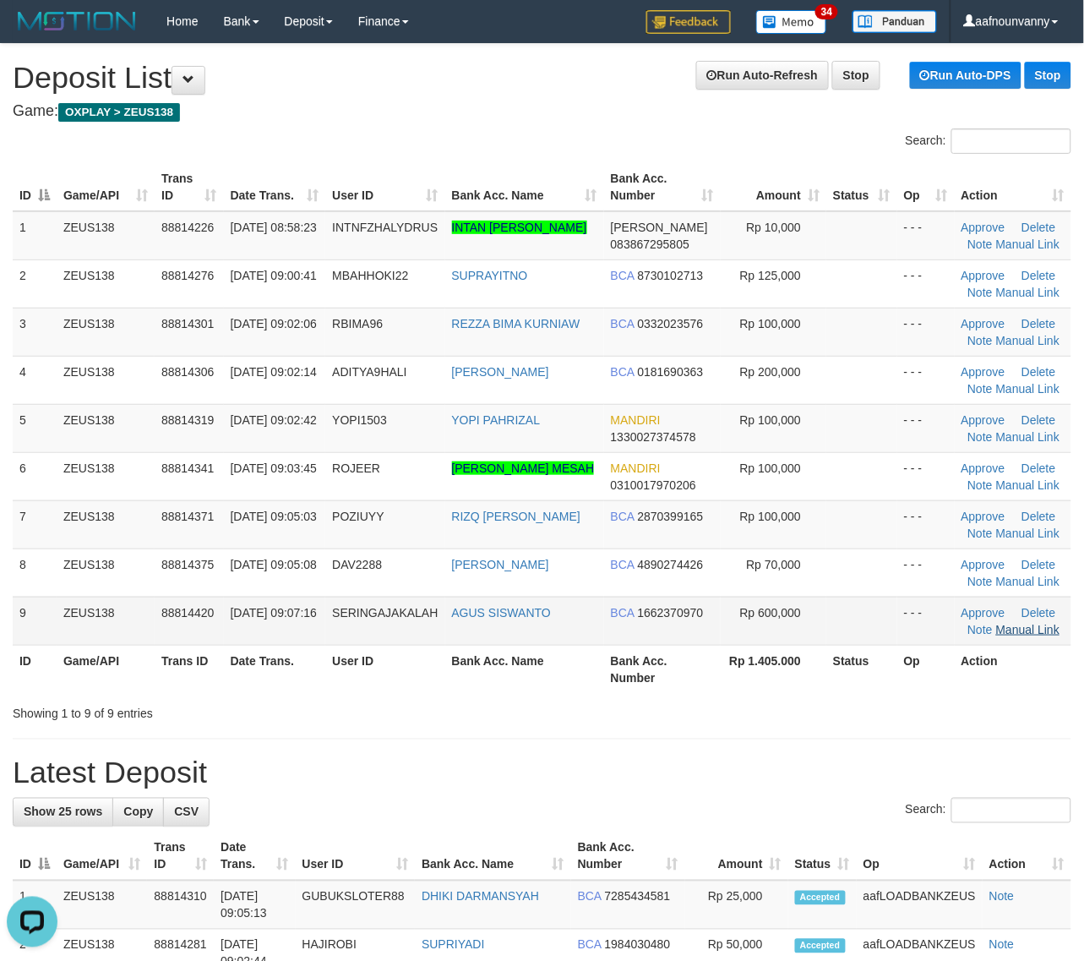
drag, startPoint x: 831, startPoint y: 547, endPoint x: 1044, endPoint y: 631, distance: 229.8
click at [795, 537] on tr "7 ZEUS138 88814371 30/09/2025 09:05:03 POZIUYY RIZQ FAIQ AL ABID BCA 2870399165…" at bounding box center [542, 524] width 1059 height 48
drag, startPoint x: 749, startPoint y: 662, endPoint x: 977, endPoint y: 723, distance: 236.3
click at [754, 672] on th "Rp 1.405.000" at bounding box center [774, 669] width 106 height 48
drag, startPoint x: 560, startPoint y: 629, endPoint x: 833, endPoint y: 686, distance: 278.7
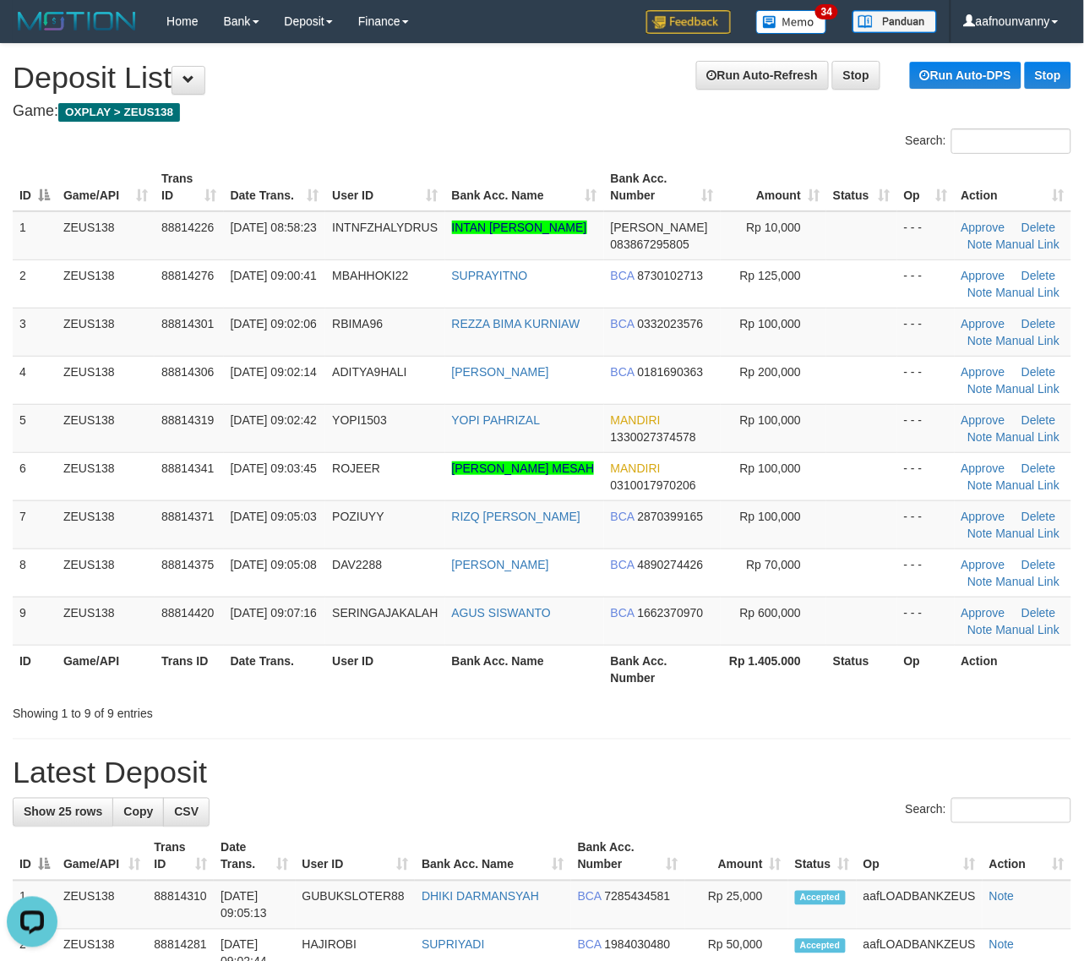
click at [674, 666] on table "ID Game/API Trans ID Date Trans. User ID Bank Acc. Name Bank Acc. Number Amount…" at bounding box center [542, 428] width 1059 height 530
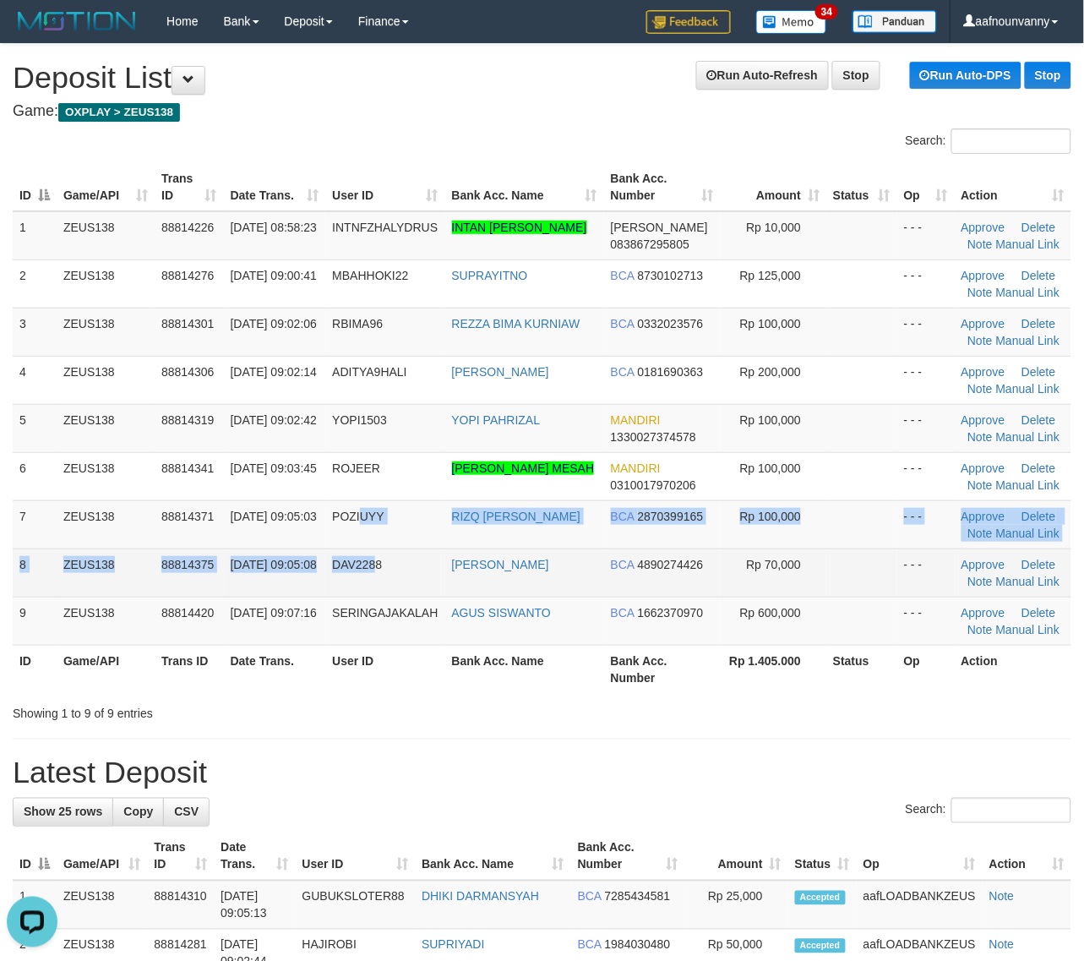
drag, startPoint x: 346, startPoint y: 539, endPoint x: 442, endPoint y: 586, distance: 106.2
click at [398, 571] on tbody "1 ZEUS138 88814226 30/09/2025 08:58:23 INTNFZHALYDRUS INTAN FAUZIA AL IDRUS DAN…" at bounding box center [542, 428] width 1059 height 434
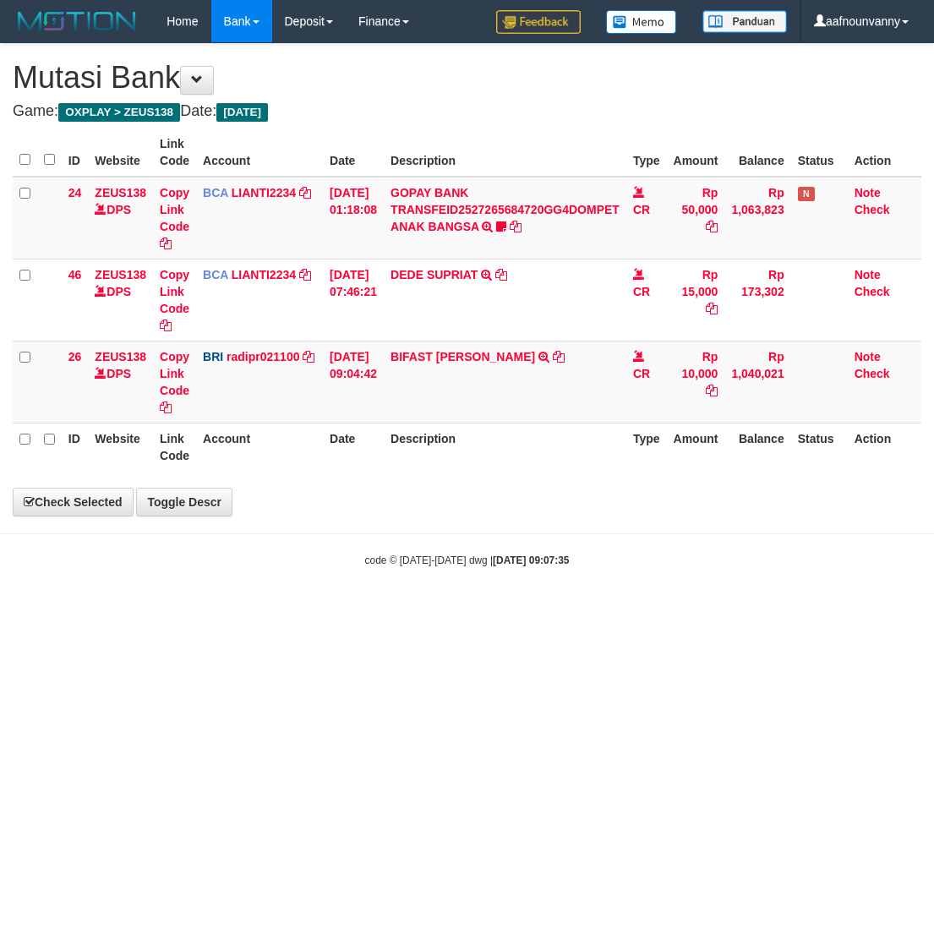
select select "***"
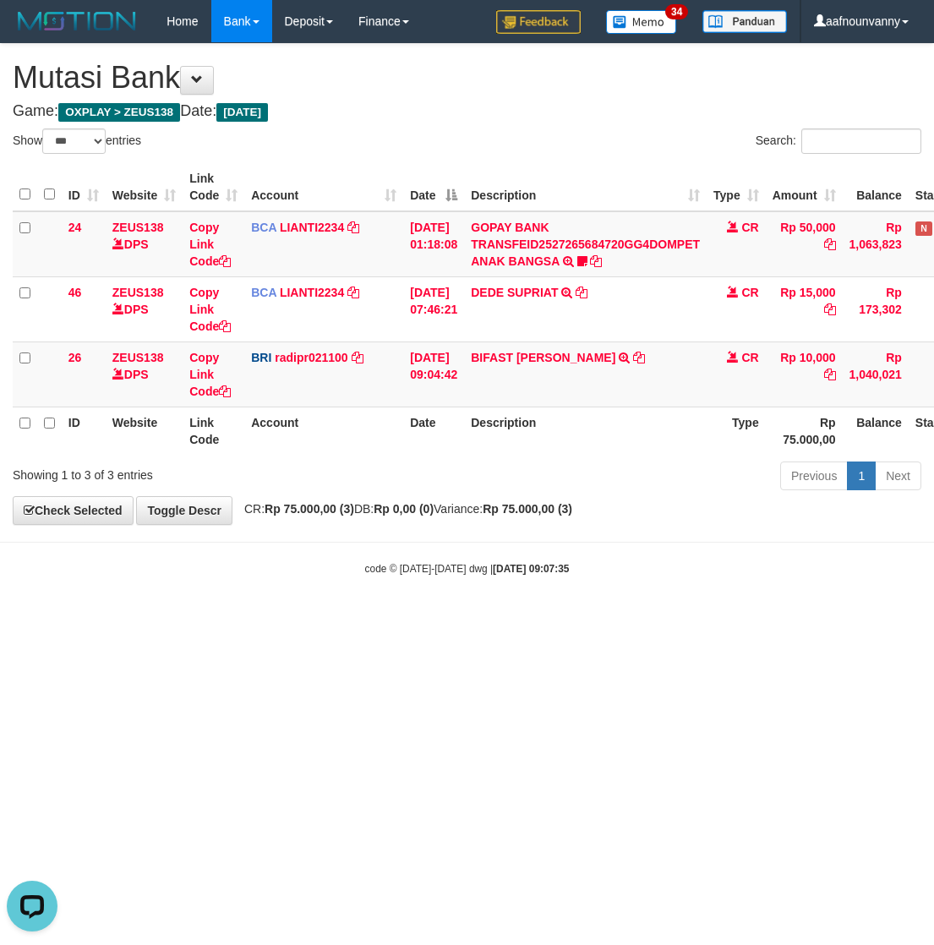
click at [272, 618] on html "Toggle navigation Home Bank Account List Load By Website Group [OXPLAY] ZEUS138…" at bounding box center [467, 309] width 934 height 618
drag, startPoint x: 263, startPoint y: 694, endPoint x: 234, endPoint y: 681, distance: 31.4
click at [234, 618] on html "Toggle navigation Home Bank Account List Load By Website Group [OXPLAY] ZEUS138…" at bounding box center [467, 309] width 934 height 618
click at [231, 618] on html "Toggle navigation Home Bank Account List Load By Website Group [OXPLAY] ZEUS138…" at bounding box center [467, 309] width 934 height 618
click at [232, 618] on html "Toggle navigation Home Bank Account List Load By Website Group [OXPLAY] ZEUS138…" at bounding box center [467, 309] width 934 height 618
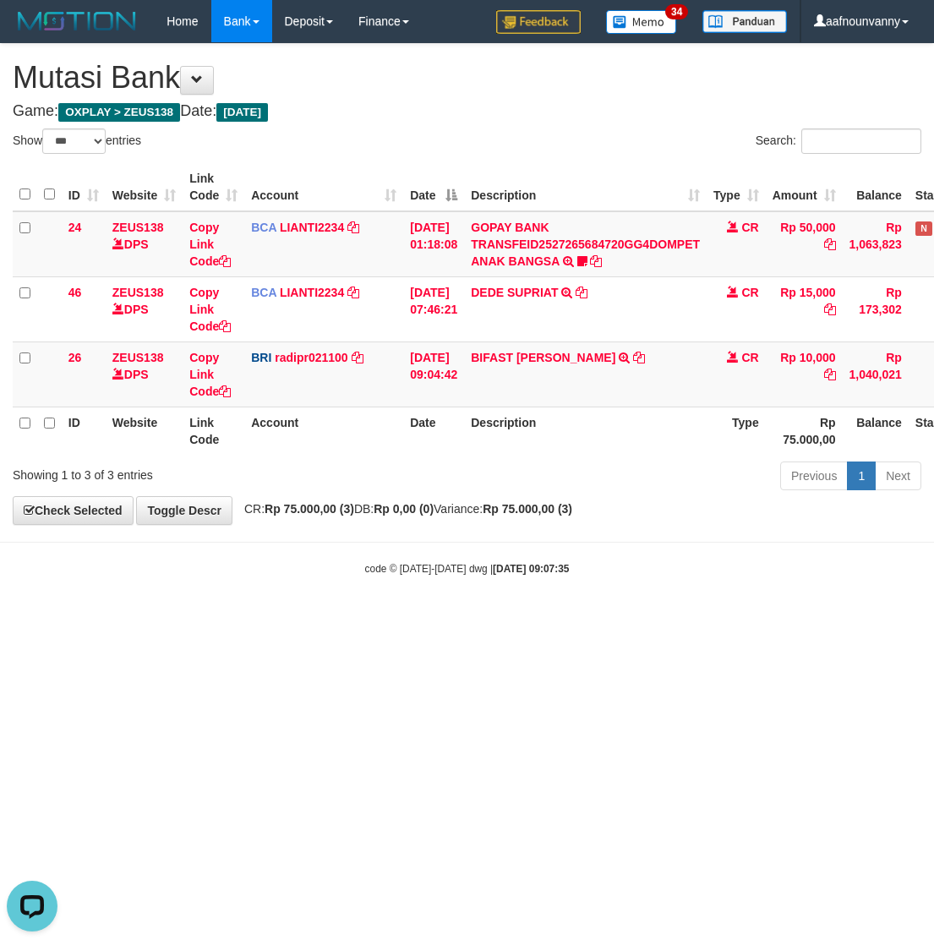
click at [237, 618] on html "Toggle navigation Home Bank Account List Load By Website Group [OXPLAY] ZEUS138…" at bounding box center [467, 309] width 934 height 618
click at [235, 618] on html "Toggle navigation Home Bank Account List Load By Website Group [OXPLAY] ZEUS138…" at bounding box center [467, 309] width 934 height 618
drag, startPoint x: 237, startPoint y: 651, endPoint x: 235, endPoint y: 638, distance: 13.8
click at [238, 618] on html "Toggle navigation Home Bank Account List Load By Website Group [OXPLAY] ZEUS138…" at bounding box center [467, 309] width 934 height 618
select select "***"
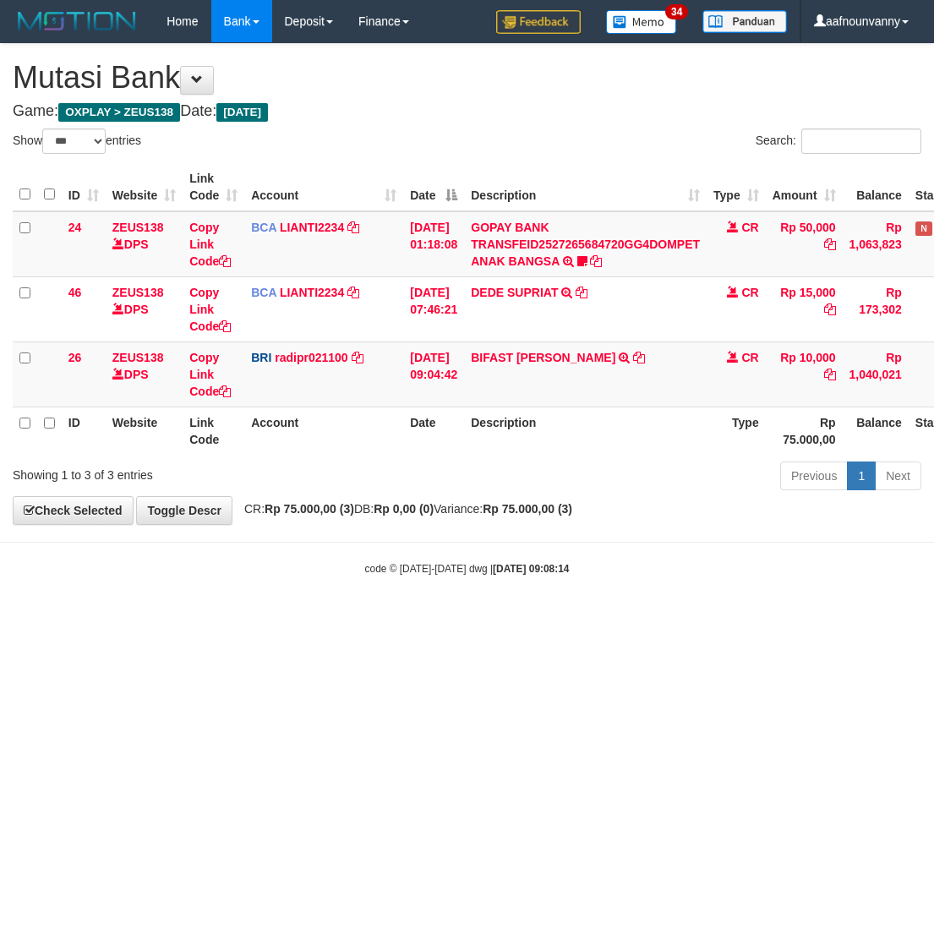
drag, startPoint x: 124, startPoint y: 732, endPoint x: 0, endPoint y: 697, distance: 128.9
click at [104, 618] on html "Toggle navigation Home Bank Account List Load By Website Group [OXPLAY] ZEUS138…" at bounding box center [467, 309] width 934 height 618
drag, startPoint x: 204, startPoint y: 742, endPoint x: 221, endPoint y: 756, distance: 22.8
click at [221, 618] on html "Toggle navigation Home Bank Account List Load By Website Group [OXPLAY] ZEUS138…" at bounding box center [467, 309] width 934 height 618
click at [218, 618] on html "Toggle navigation Home Bank Account List Load By Website Group [OXPLAY] ZEUS138…" at bounding box center [467, 309] width 934 height 618
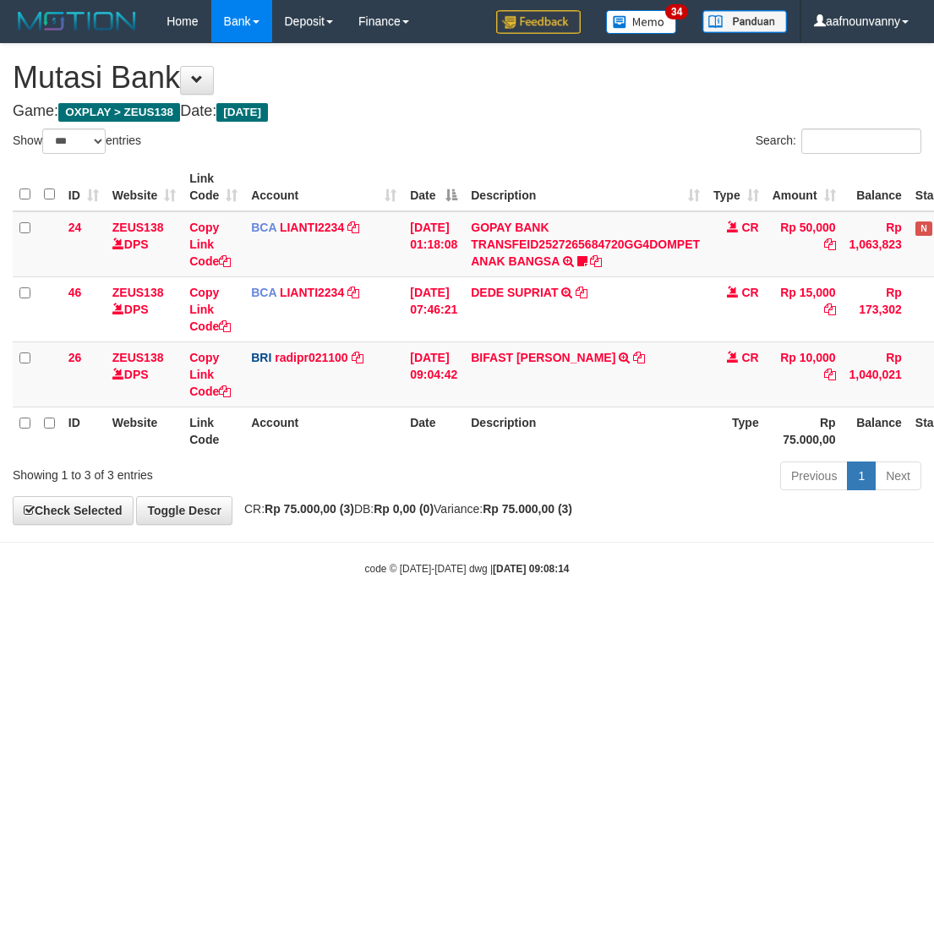
click at [215, 618] on html "Toggle navigation Home Bank Account List Load By Website Group [OXPLAY] ZEUS138…" at bounding box center [467, 309] width 934 height 618
click at [211, 618] on html "Toggle navigation Home Bank Account List Load By Website Group [OXPLAY] ZEUS138…" at bounding box center [467, 309] width 934 height 618
click at [217, 618] on html "Toggle navigation Home Bank Account List Load By Website Group [OXPLAY] ZEUS138…" at bounding box center [467, 309] width 934 height 618
click at [228, 618] on html "Toggle navigation Home Bank Account List Load By Website Group [OXPLAY] ZEUS138…" at bounding box center [467, 309] width 934 height 618
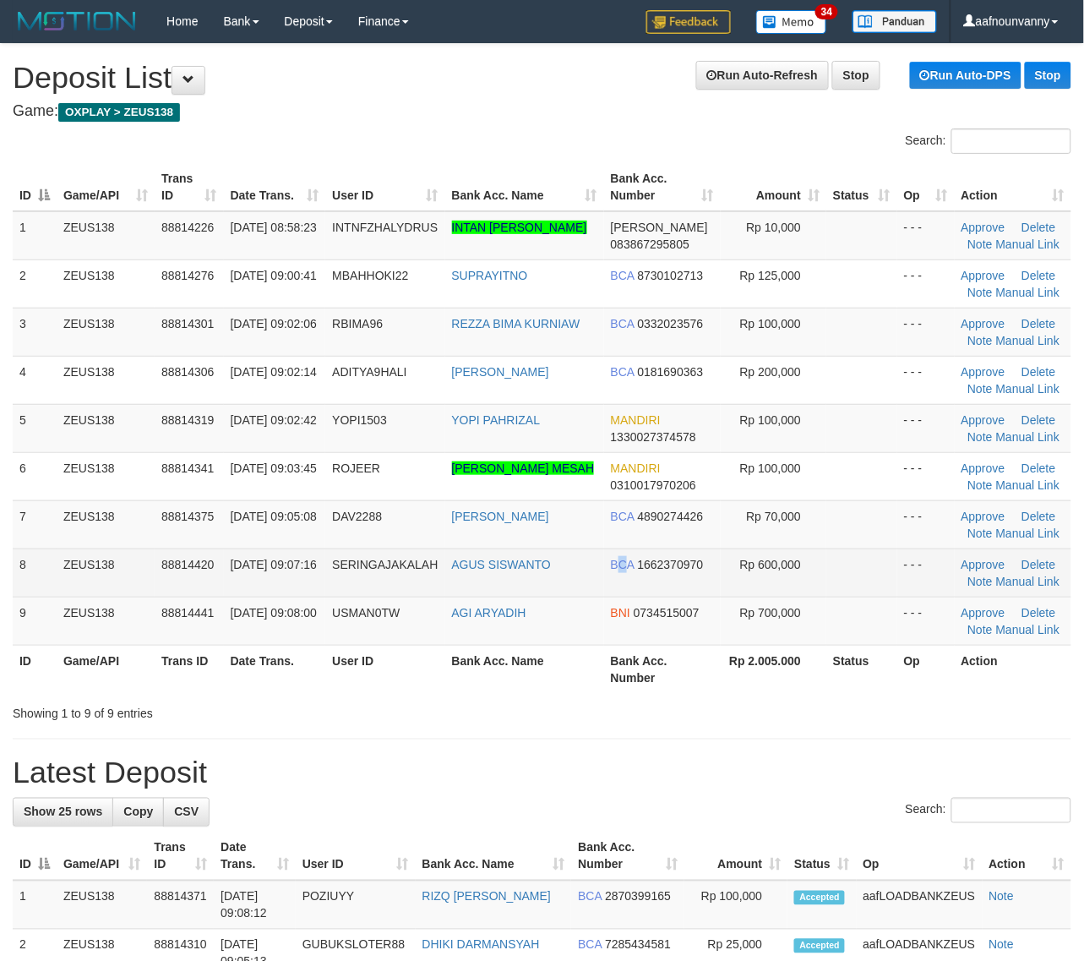
drag, startPoint x: 615, startPoint y: 592, endPoint x: 1092, endPoint y: 704, distance: 490.2
click at [618, 592] on td "BCA 1662370970" at bounding box center [662, 572] width 117 height 48
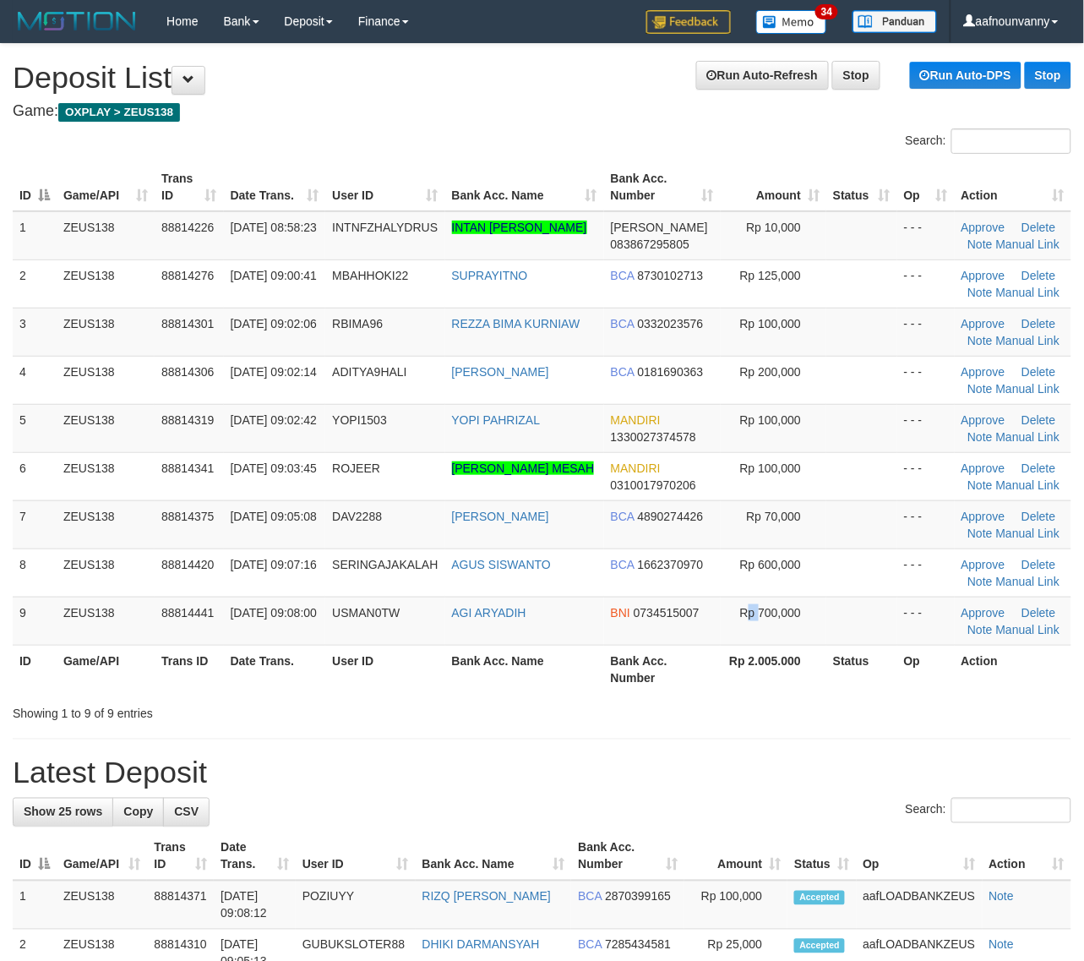
drag, startPoint x: 757, startPoint y: 640, endPoint x: 1006, endPoint y: 710, distance: 258.9
click at [881, 683] on table "ID Game/API Trans ID Date Trans. User ID Bank Acc. Name Bank Acc. Number Amount…" at bounding box center [542, 428] width 1059 height 530
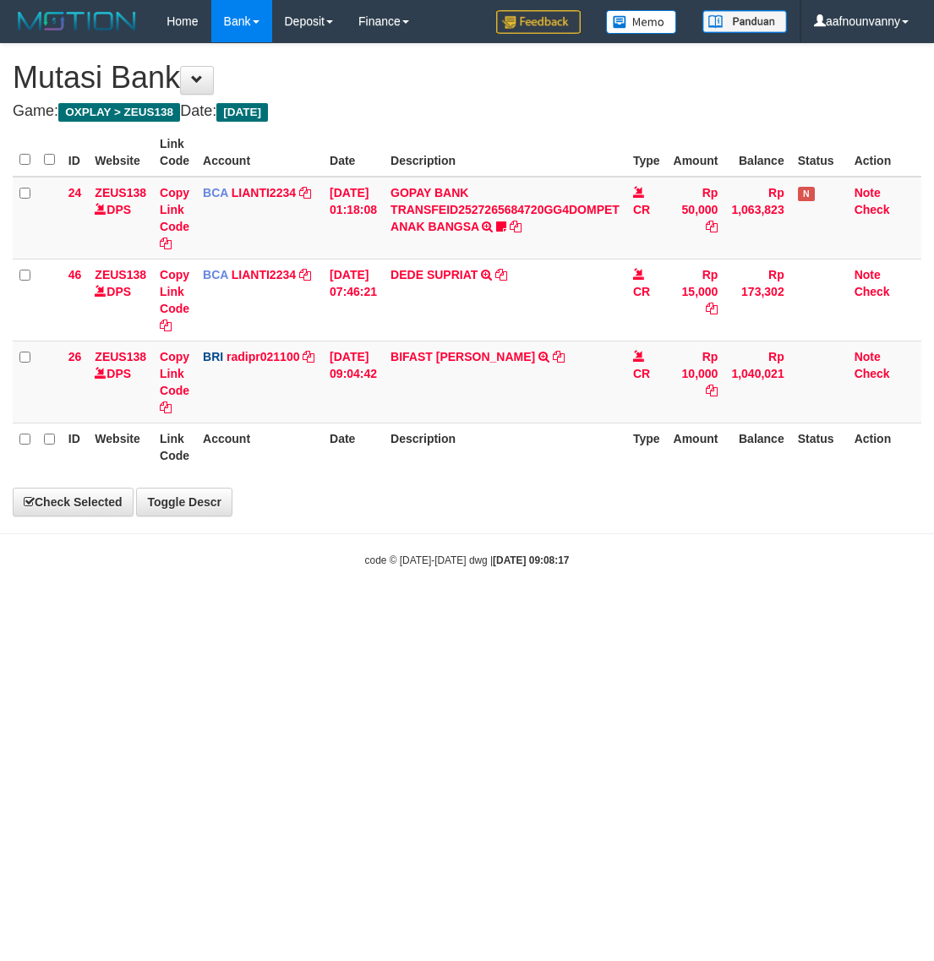
click at [228, 610] on html "Toggle navigation Home Bank Account List Load By Website Group [OXPLAY] ZEUS138…" at bounding box center [467, 305] width 934 height 610
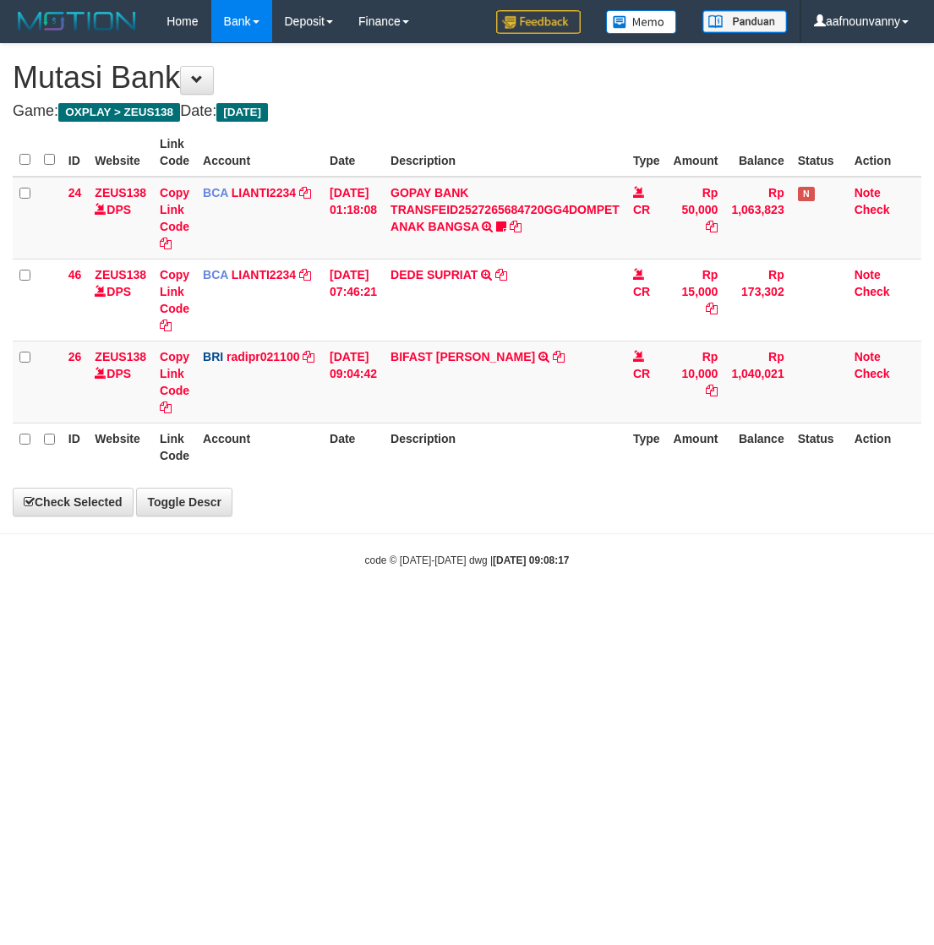
select select "***"
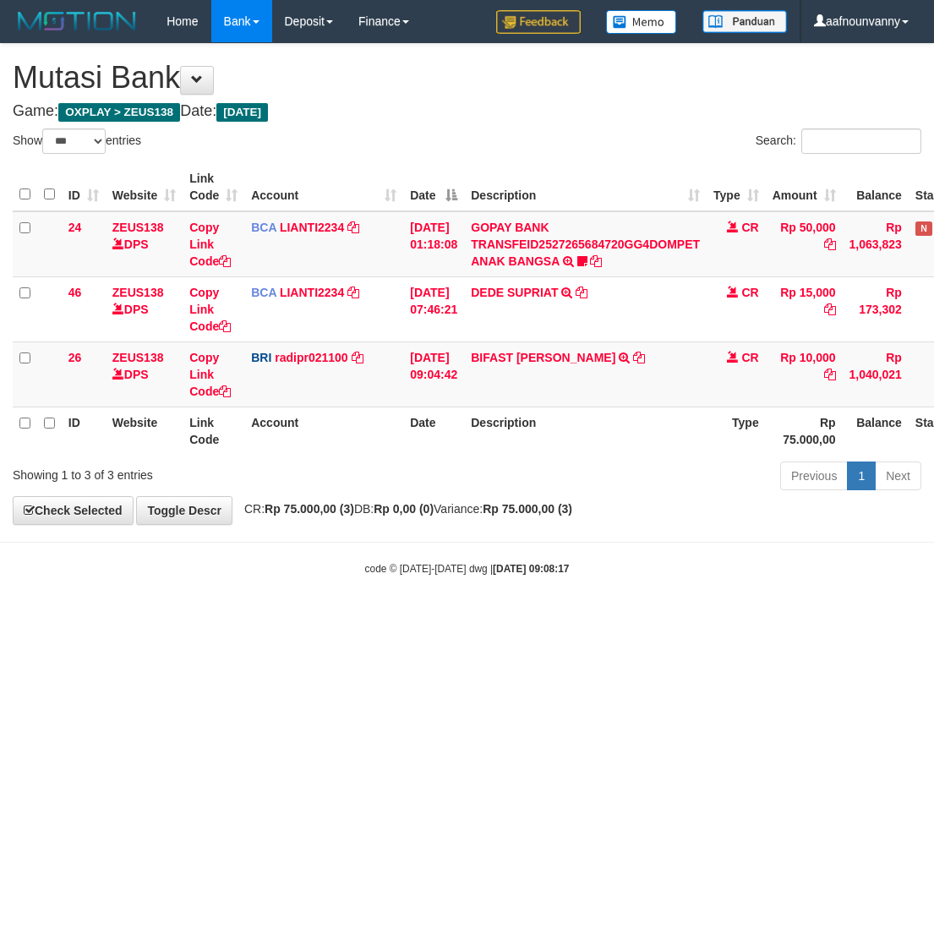
click at [228, 618] on html "Toggle navigation Home Bank Account List Load By Website Group [OXPLAY] ZEUS138…" at bounding box center [467, 309] width 934 height 618
click at [222, 618] on html "Toggle navigation Home Bank Account List Load By Website Group [OXPLAY] ZEUS138…" at bounding box center [467, 309] width 934 height 618
click at [215, 618] on html "Toggle navigation Home Bank Account List Load By Website Group [OXPLAY] ZEUS138…" at bounding box center [467, 309] width 934 height 618
click at [217, 618] on html "Toggle navigation Home Bank Account List Load By Website Group [OXPLAY] ZEUS138…" at bounding box center [467, 309] width 934 height 618
click at [220, 618] on html "Toggle navigation Home Bank Account List Load By Website Group [OXPLAY] ZEUS138…" at bounding box center [467, 309] width 934 height 618
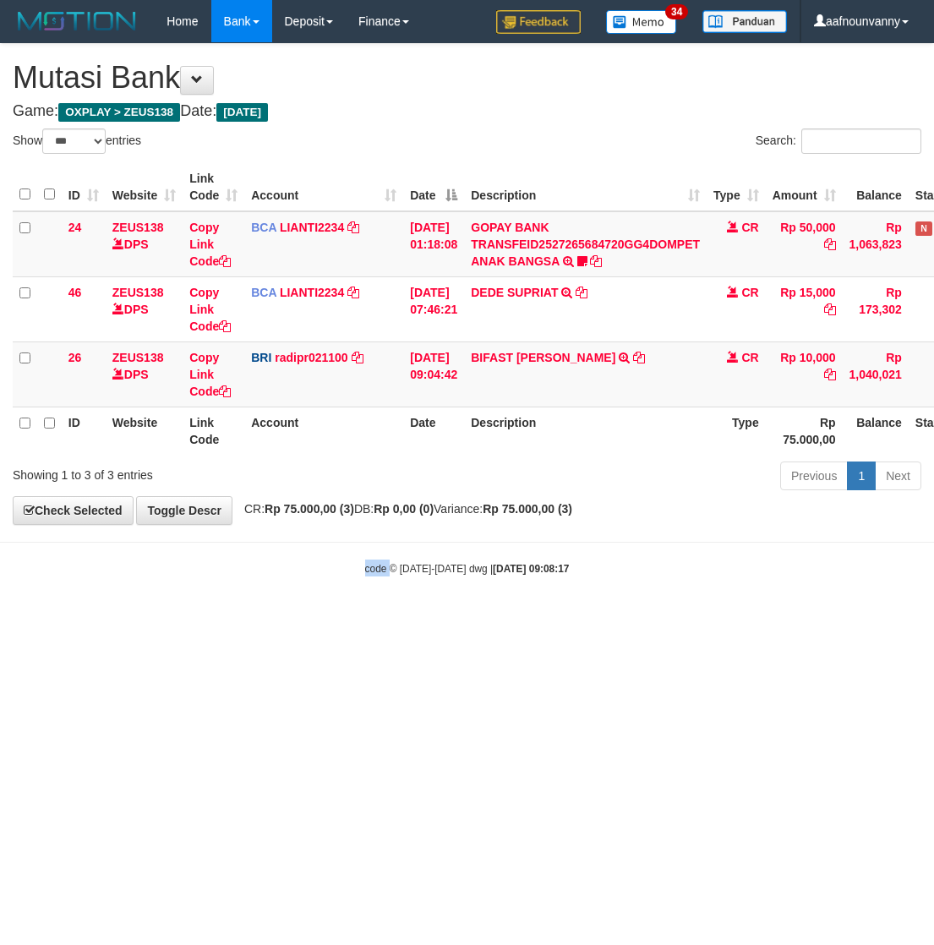
click at [218, 618] on html "Toggle navigation Home Bank Account List Load By Website Group [OXPLAY] ZEUS138…" at bounding box center [467, 309] width 934 height 618
select select "***"
drag, startPoint x: 302, startPoint y: 765, endPoint x: 7, endPoint y: 691, distance: 304.9
click at [287, 618] on html "Toggle navigation Home Bank Account List Load By Website Group [OXPLAY] ZEUS138…" at bounding box center [467, 309] width 934 height 618
drag, startPoint x: 322, startPoint y: 780, endPoint x: 2, endPoint y: 754, distance: 321.2
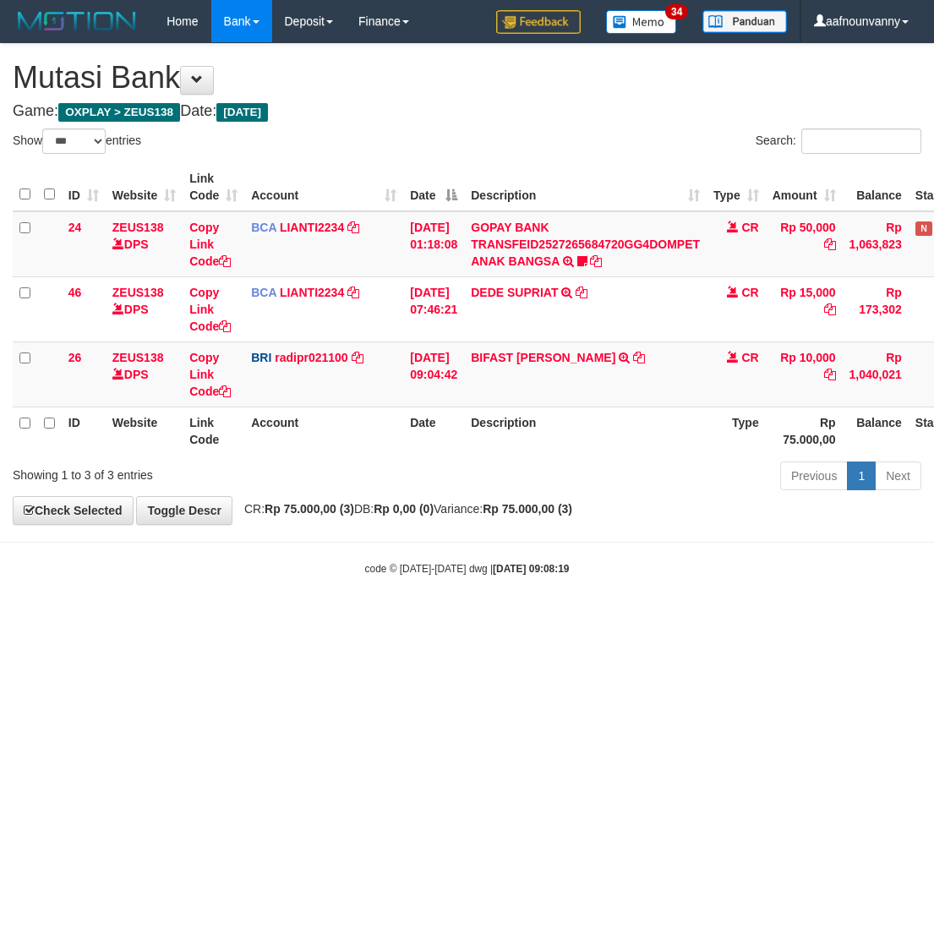
click at [248, 618] on html "Toggle navigation Home Bank Account List Load By Website Group [OXPLAY] ZEUS138…" at bounding box center [467, 309] width 934 height 618
click at [448, 618] on html "Toggle navigation Home Bank Account List Load By Website Group [OXPLAY] ZEUS138…" at bounding box center [467, 309] width 934 height 618
click at [534, 357] on link "BIFAST [PERSON_NAME]" at bounding box center [543, 358] width 144 height 14
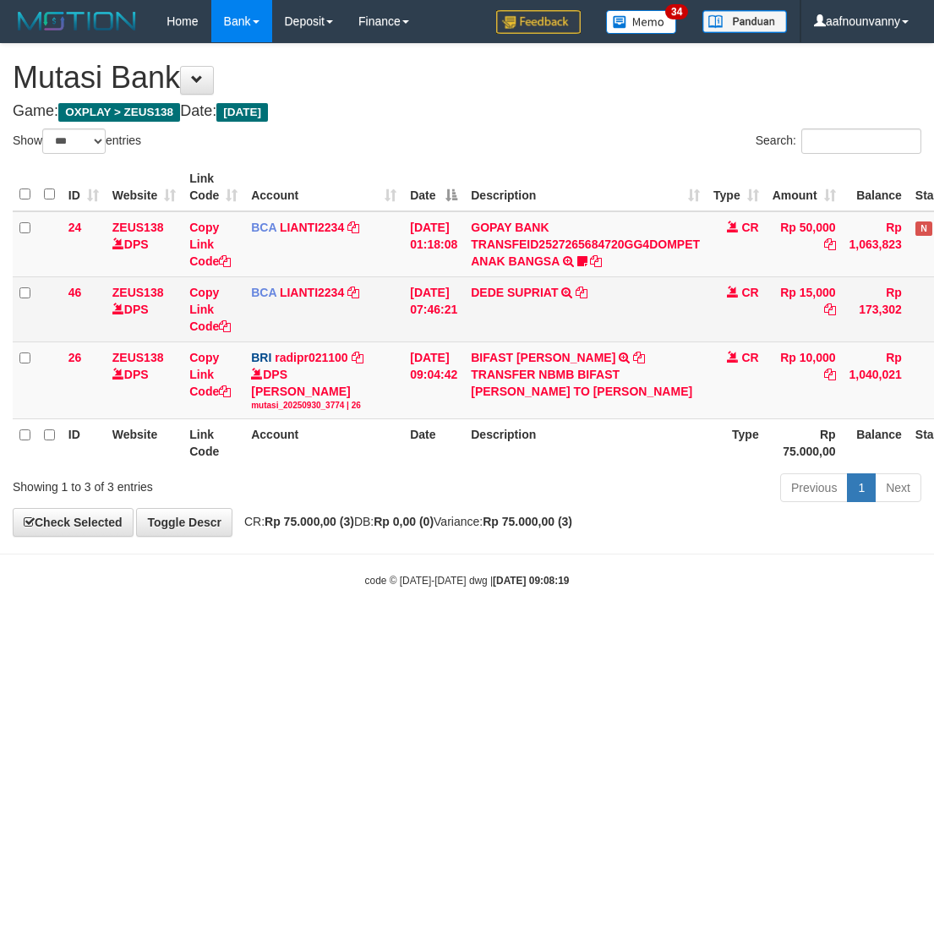
click at [503, 277] on td "DEDE SUPRIAT TRSF E-BANKING CR 3009/FTSCY/WS95051 15000.002025093057097769 TRFD…" at bounding box center [585, 308] width 242 height 65
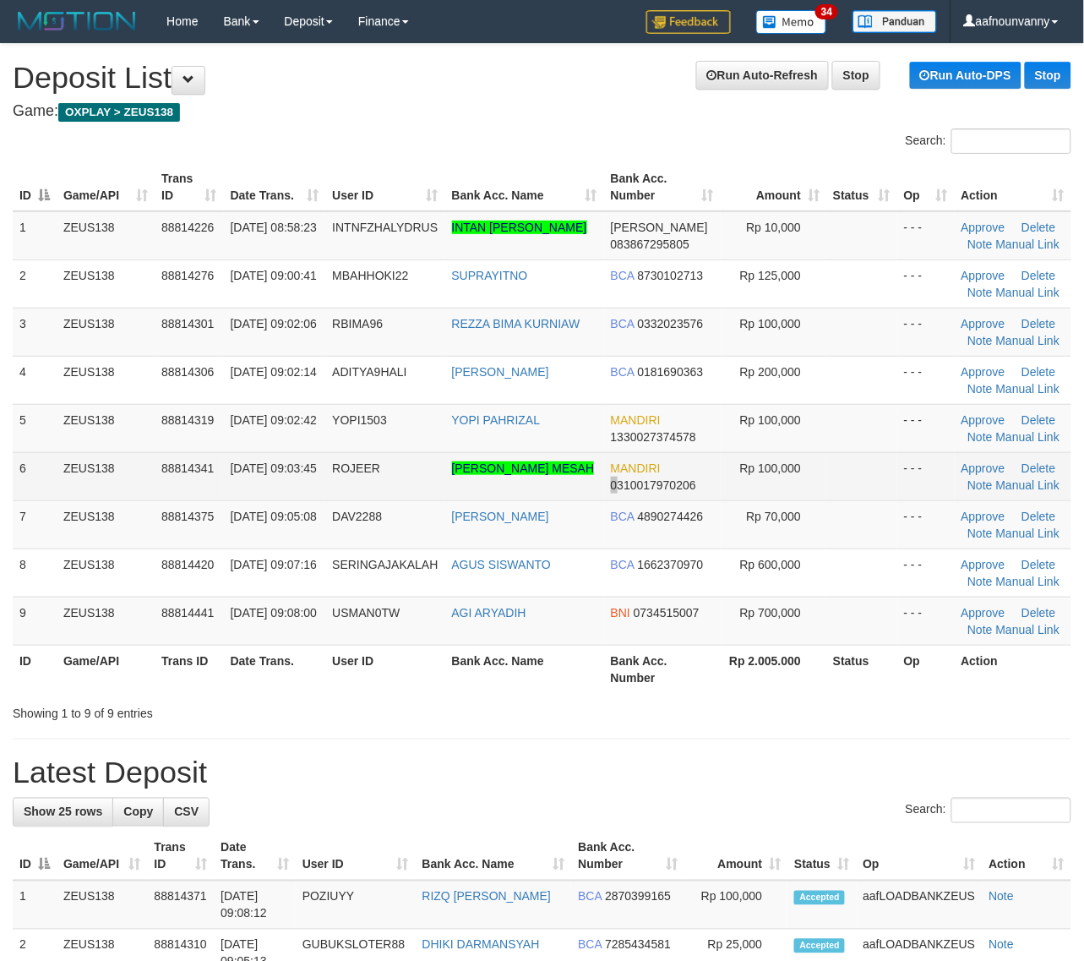
click at [615, 482] on td "MANDIRI 0310017970206" at bounding box center [662, 476] width 117 height 48
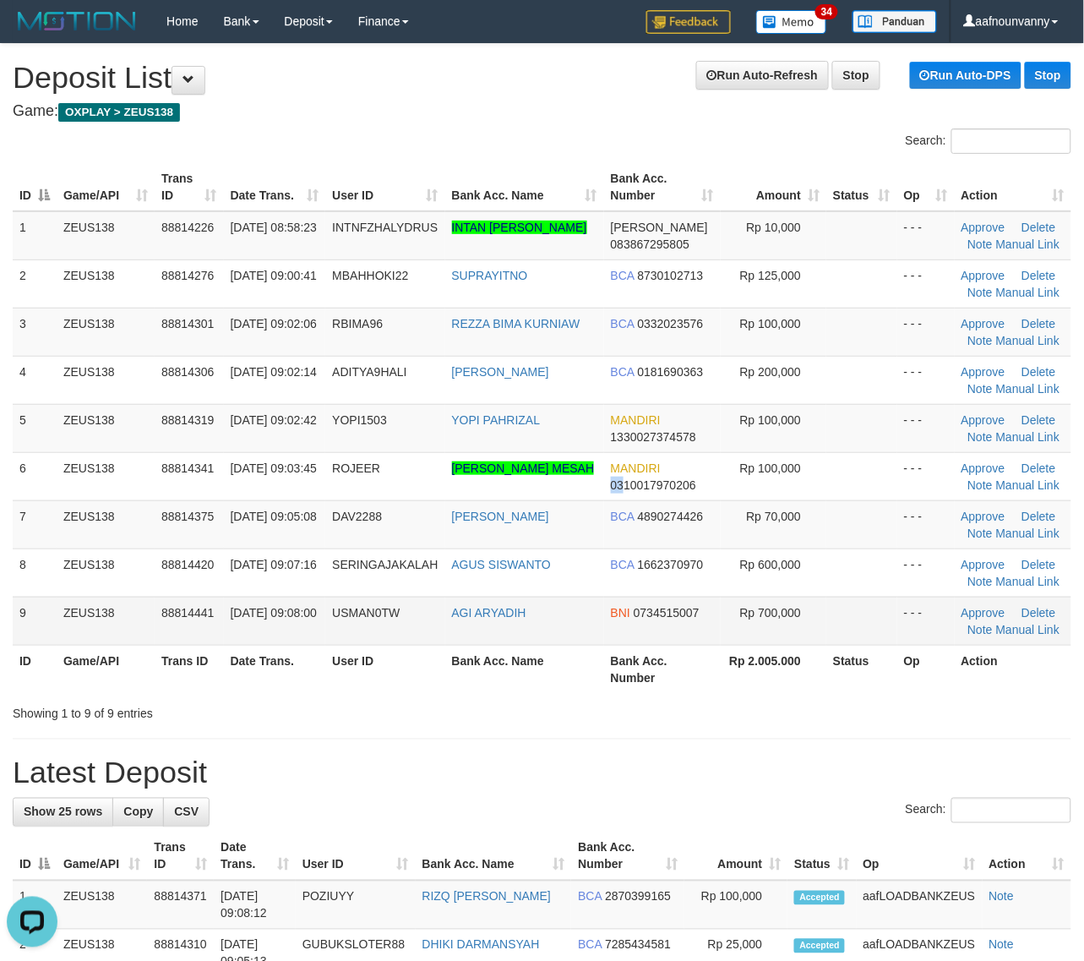
drag, startPoint x: 619, startPoint y: 492, endPoint x: 912, endPoint y: 619, distance: 319.7
click at [649, 504] on tbody "1 ZEUS138 88814226 30/09/2025 08:58:23 INTNFZHALYDRUS INTAN FAUZIA AL IDRUS DAN…" at bounding box center [542, 428] width 1059 height 434
drag, startPoint x: 259, startPoint y: 552, endPoint x: 711, endPoint y: 702, distance: 477.2
click at [302, 562] on td "30/09/2025 09:07:16" at bounding box center [275, 572] width 102 height 48
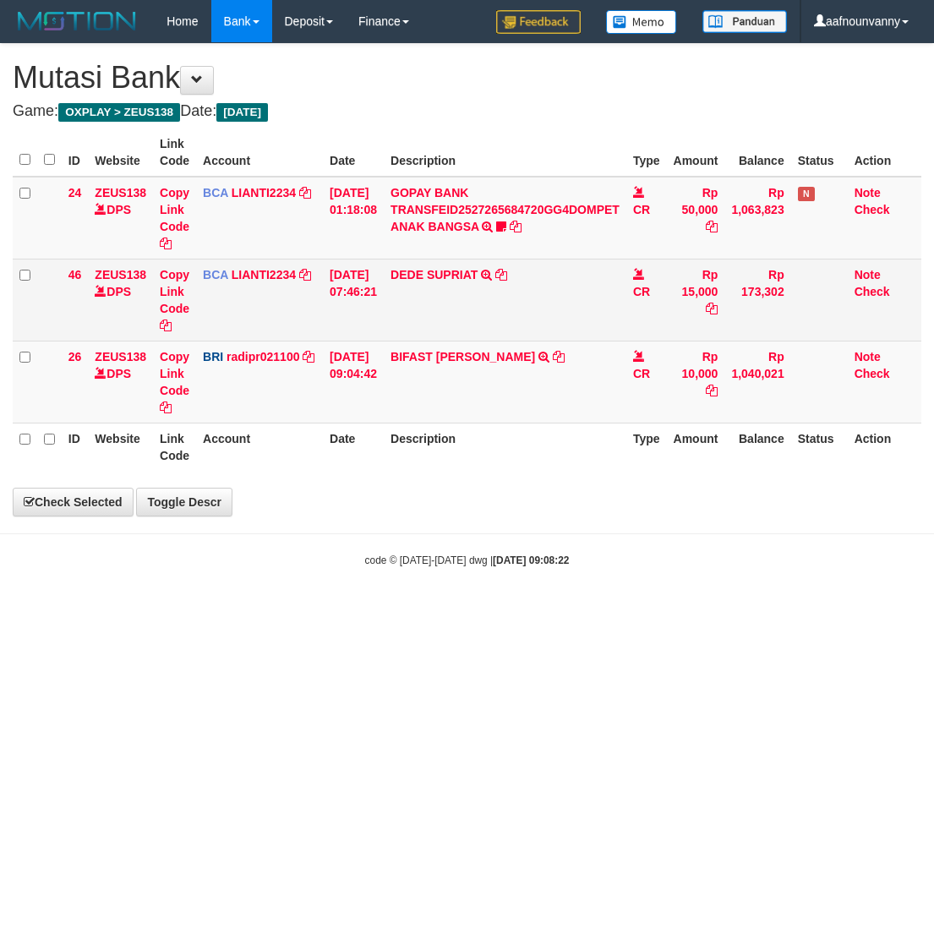
select select "***"
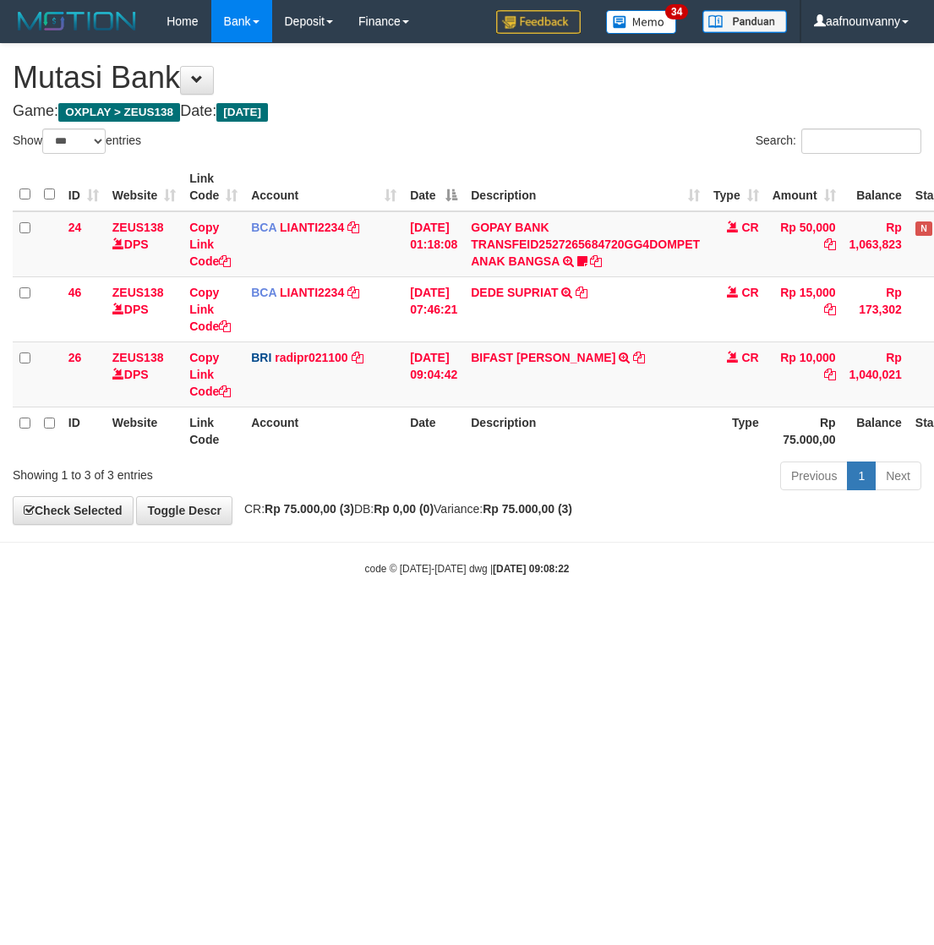
click at [504, 279] on td "DEDE SUPRIAT TRSF E-BANKING CR 3009/FTSCY/WS95051 15000.002025093057097769 TRFD…" at bounding box center [585, 308] width 242 height 65
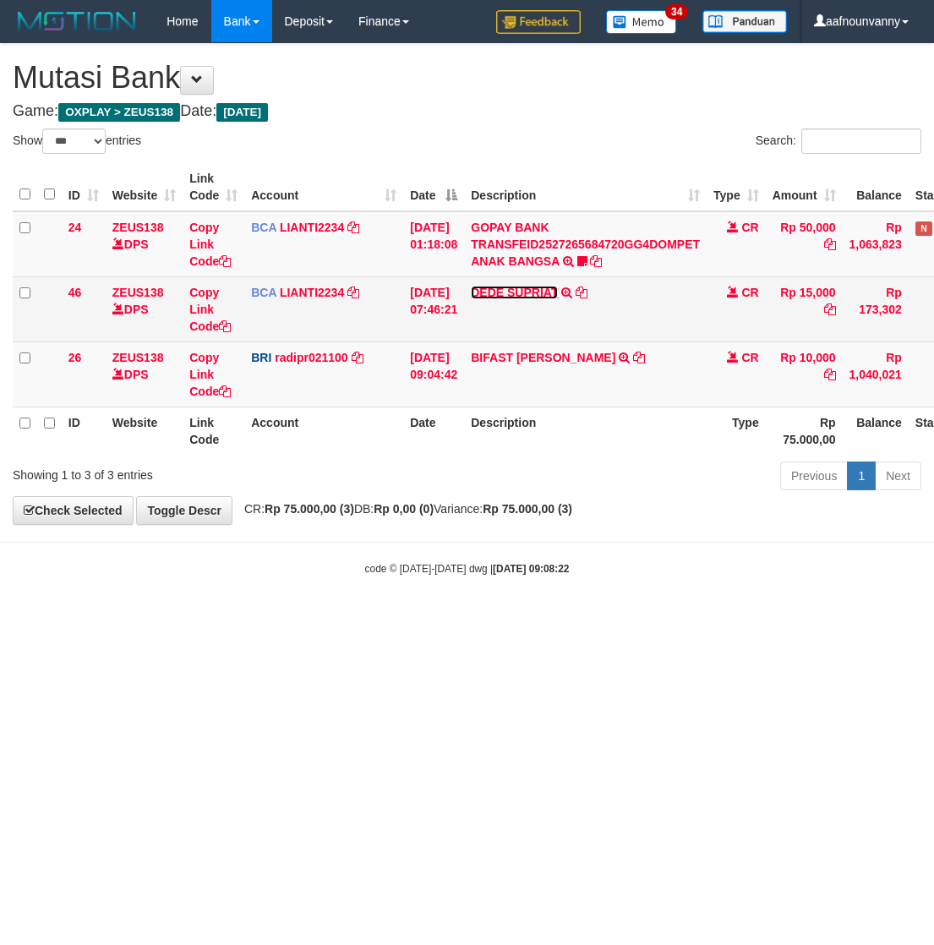
click at [499, 290] on link "DEDE SUPRIAT" at bounding box center [514, 293] width 87 height 14
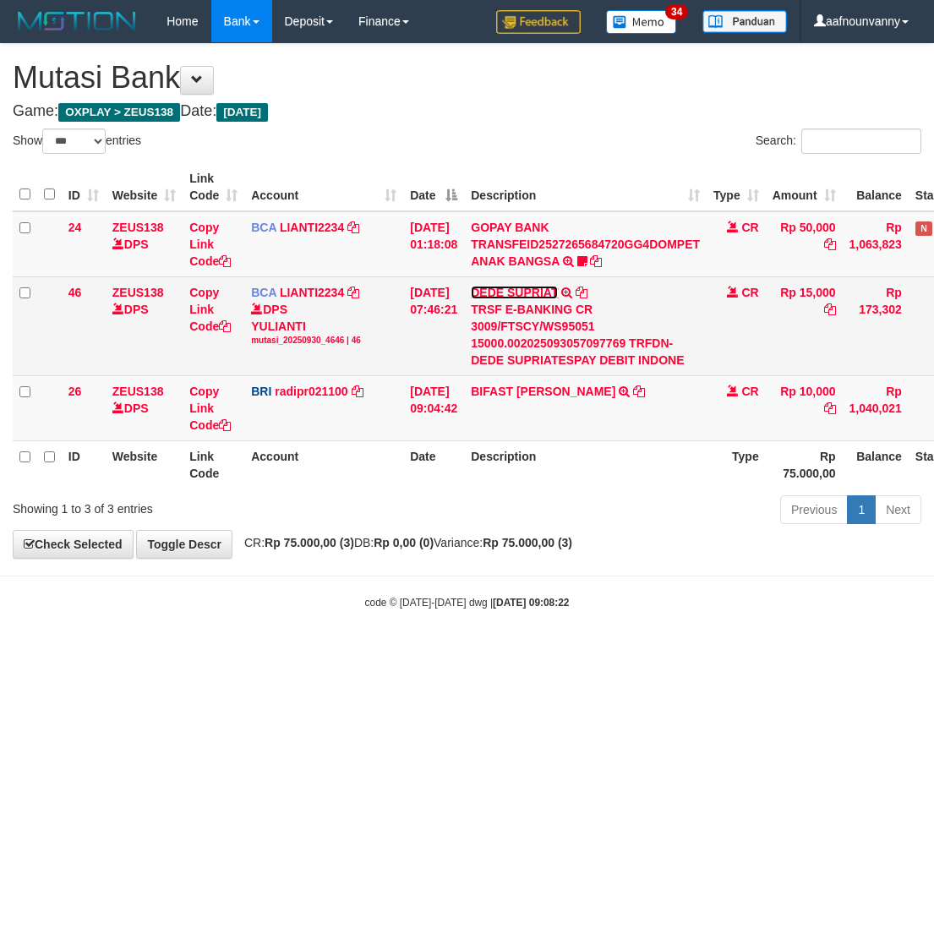
click at [501, 290] on link "DEDE SUPRIAT" at bounding box center [514, 293] width 87 height 14
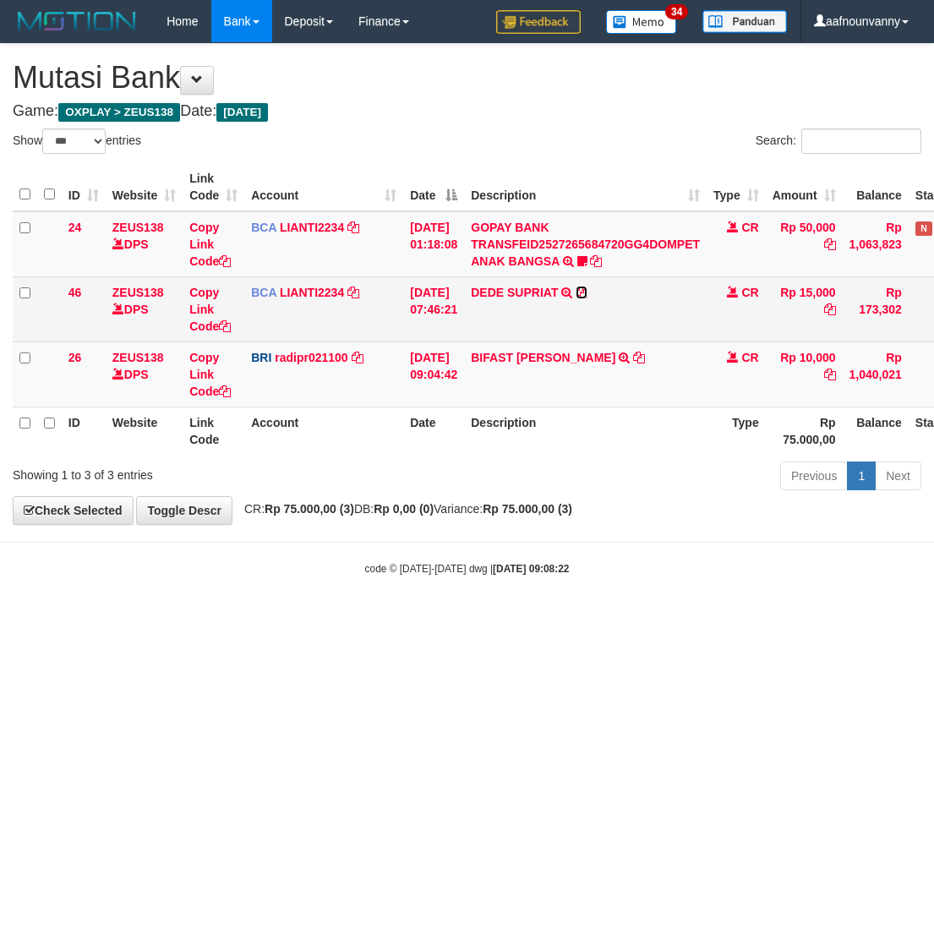
drag, startPoint x: 590, startPoint y: 288, endPoint x: 581, endPoint y: 290, distance: 8.6
click at [587, 287] on icon at bounding box center [581, 292] width 12 height 12
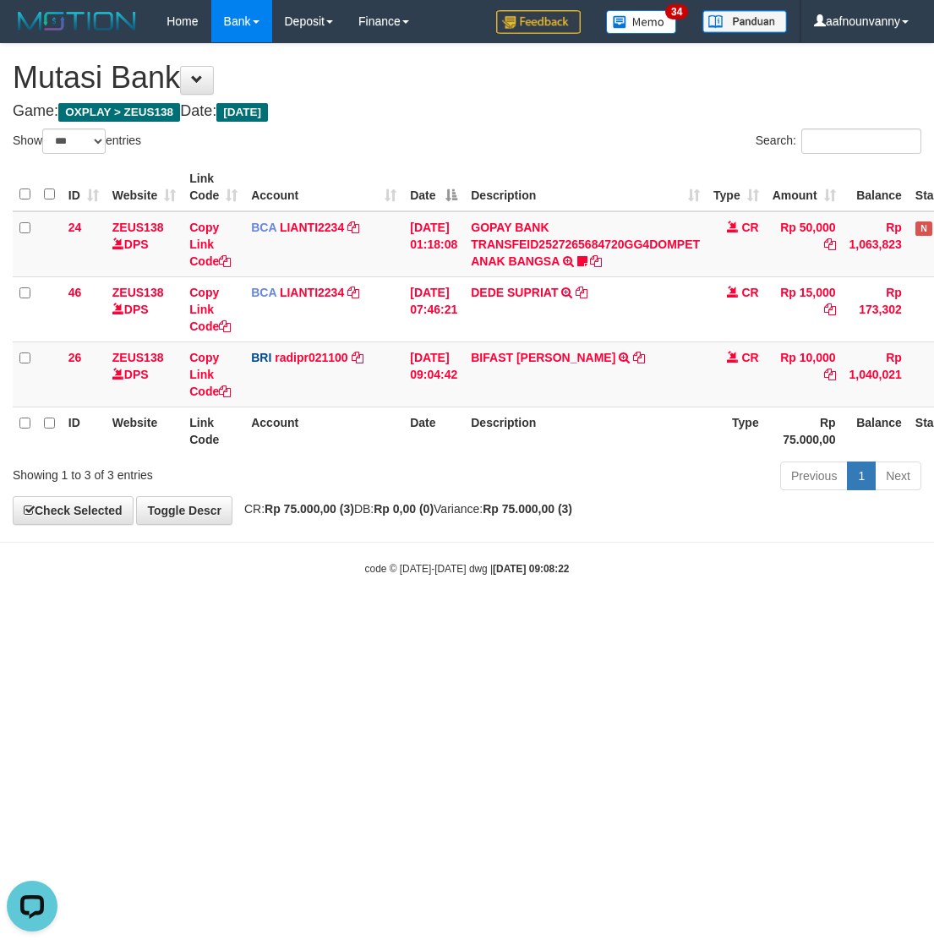
drag, startPoint x: 89, startPoint y: 731, endPoint x: -53, endPoint y: 686, distance: 148.8
click at [0, 618] on html "Toggle navigation Home Bank Account List Load By Website Group [OXPLAY] ZEUS138…" at bounding box center [467, 309] width 934 height 618
drag, startPoint x: -70, startPoint y: 733, endPoint x: -239, endPoint y: 678, distance: 177.7
click at [0, 618] on html "Toggle navigation Home Bank Account List Load By Website Group [OXPLAY] ZEUS138…" at bounding box center [467, 309] width 934 height 618
drag, startPoint x: 373, startPoint y: 666, endPoint x: 391, endPoint y: 640, distance: 31.6
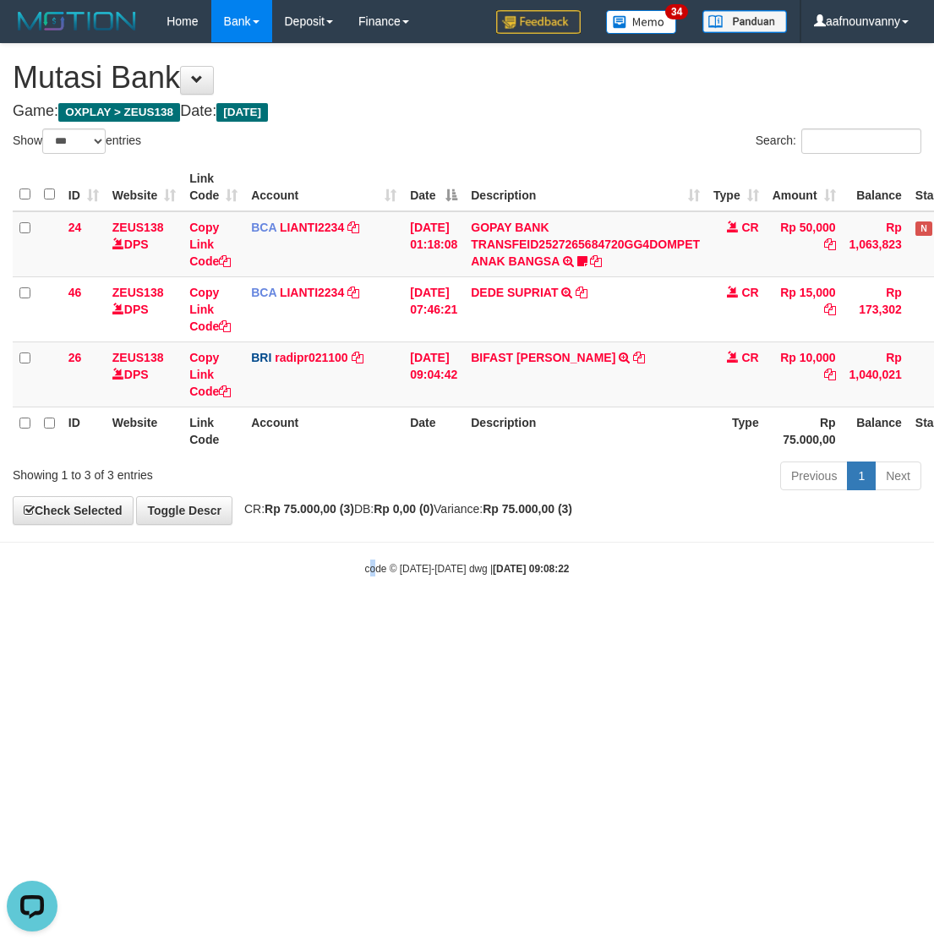
click at [373, 618] on html "Toggle navigation Home Bank Account List Load By Website Group [OXPLAY] ZEUS138…" at bounding box center [467, 309] width 934 height 618
click at [264, 618] on html "Toggle navigation Home Bank Account List Load By Website Group [OXPLAY] ZEUS138…" at bounding box center [467, 309] width 934 height 618
drag, startPoint x: 293, startPoint y: 754, endPoint x: 228, endPoint y: 724, distance: 71.8
click at [246, 618] on html "Toggle navigation Home Bank Account List Load By Website Group [OXPLAY] ZEUS138…" at bounding box center [467, 309] width 934 height 618
drag, startPoint x: 293, startPoint y: 770, endPoint x: 2, endPoint y: 720, distance: 295.7
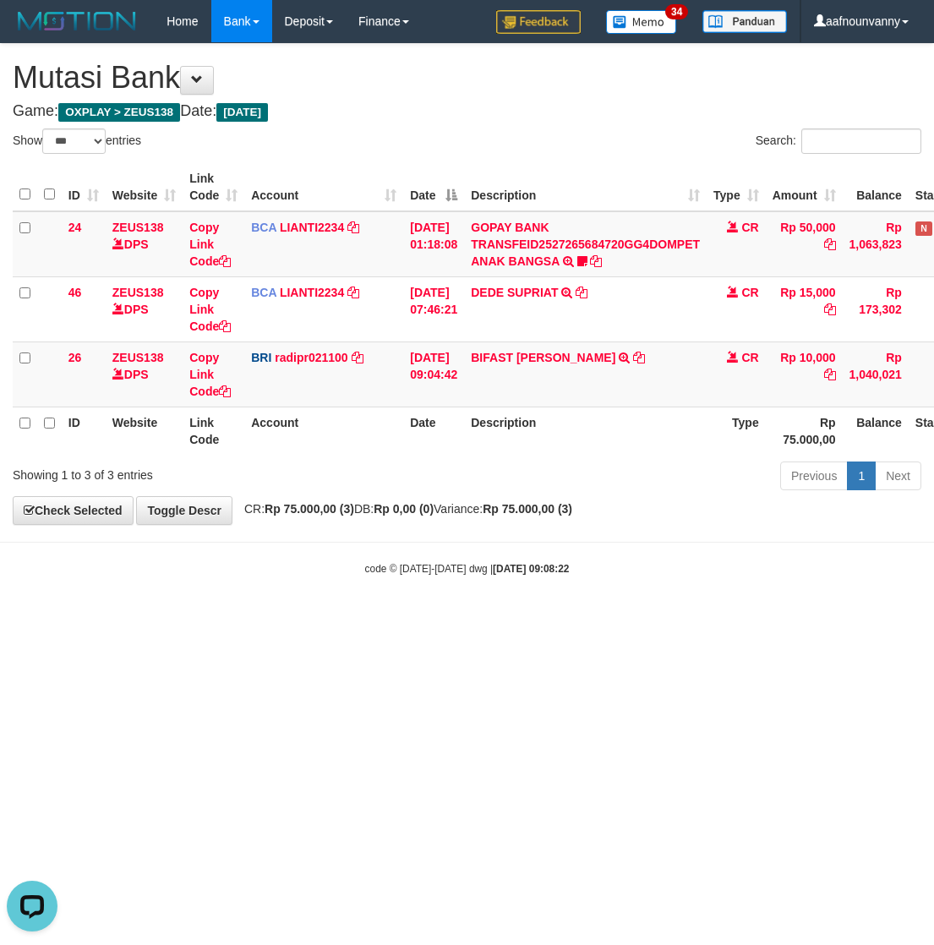
click at [259, 618] on html "Toggle navigation Home Bank Account List Load By Website Group [OXPLAY] ZEUS138…" at bounding box center [467, 309] width 934 height 618
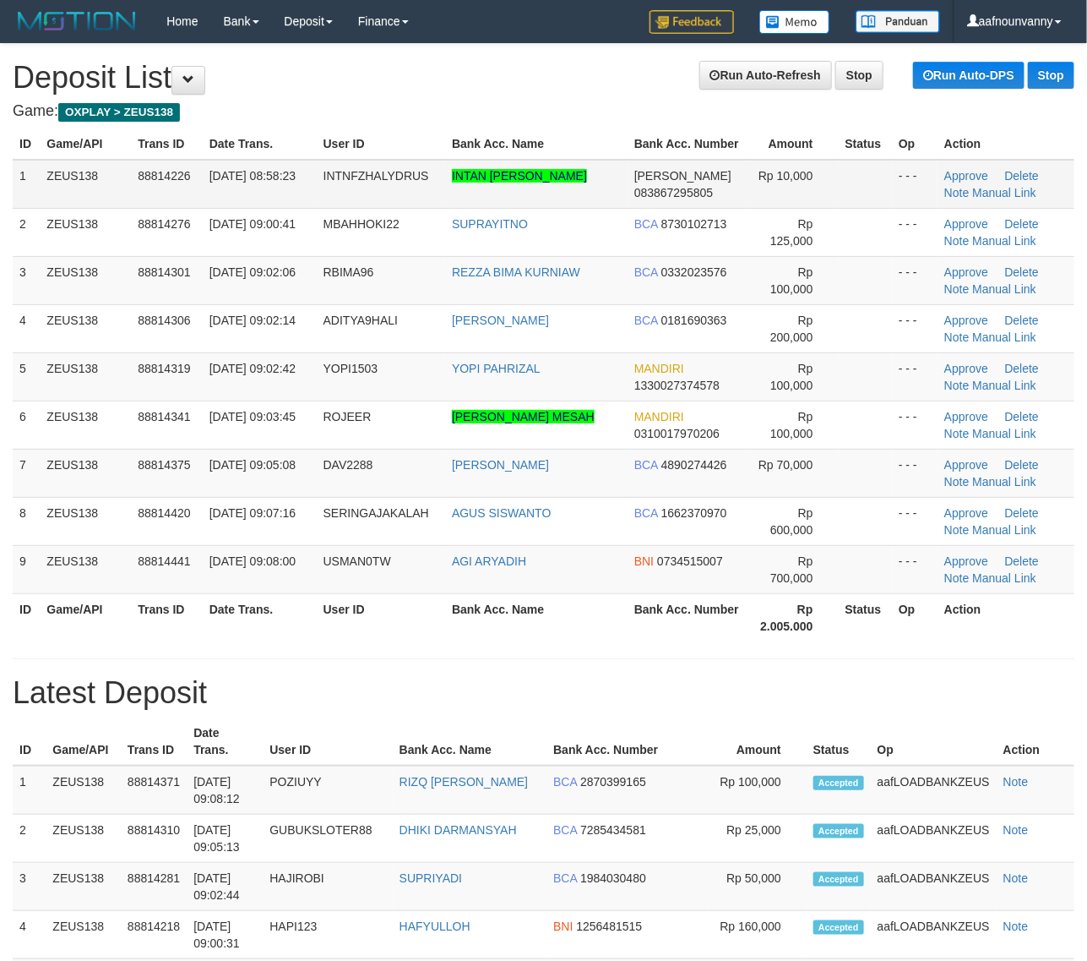
drag, startPoint x: 847, startPoint y: 484, endPoint x: 553, endPoint y: 218, distance: 396.6
click at [845, 482] on td at bounding box center [865, 473] width 53 height 48
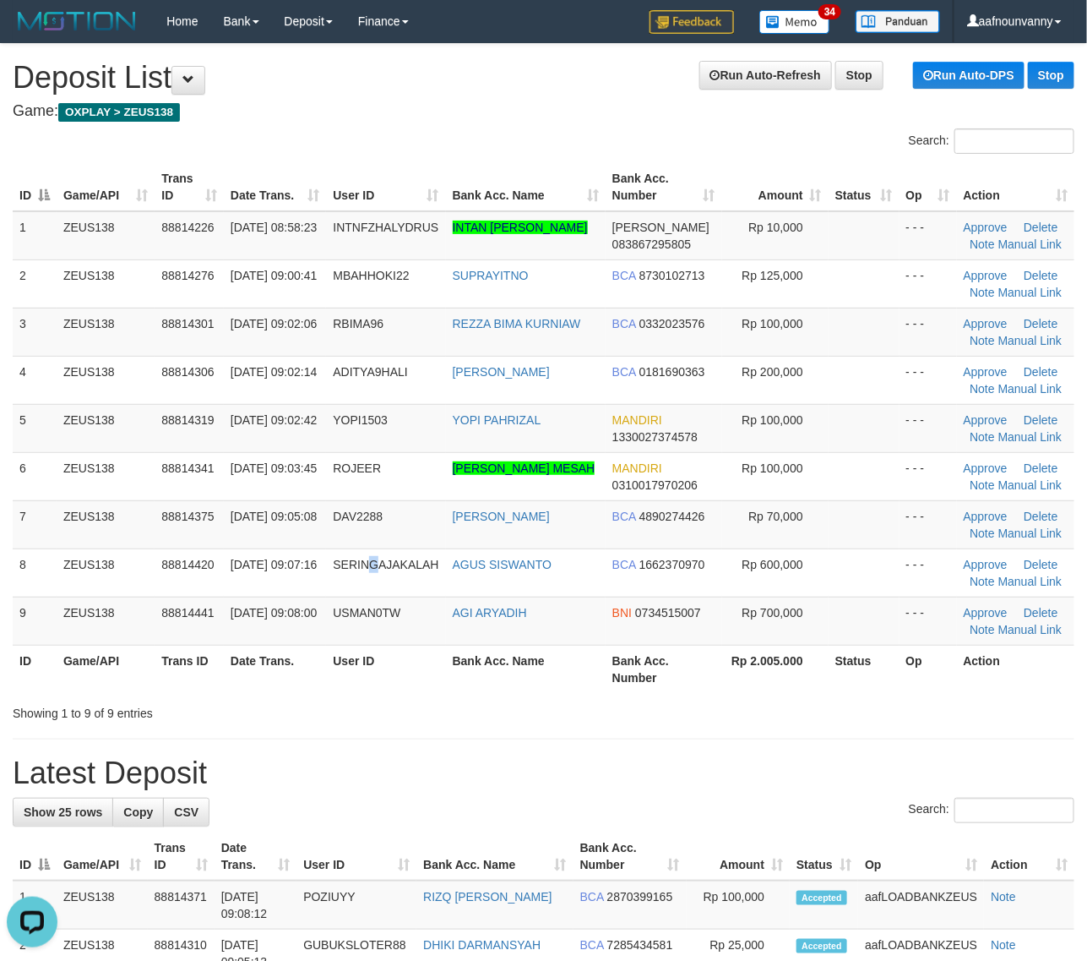
drag, startPoint x: 372, startPoint y: 584, endPoint x: 1091, endPoint y: 702, distance: 728.7
click at [397, 592] on td "SERINGAJAKALAH" at bounding box center [385, 572] width 119 height 48
drag, startPoint x: 804, startPoint y: 619, endPoint x: 1098, endPoint y: 702, distance: 305.5
click at [885, 651] on table "ID Game/API Trans ID Date Trans. User ID Bank Acc. Name Bank Acc. Number Amount…" at bounding box center [544, 428] width 1062 height 530
drag, startPoint x: 682, startPoint y: 731, endPoint x: 911, endPoint y: 778, distance: 233.8
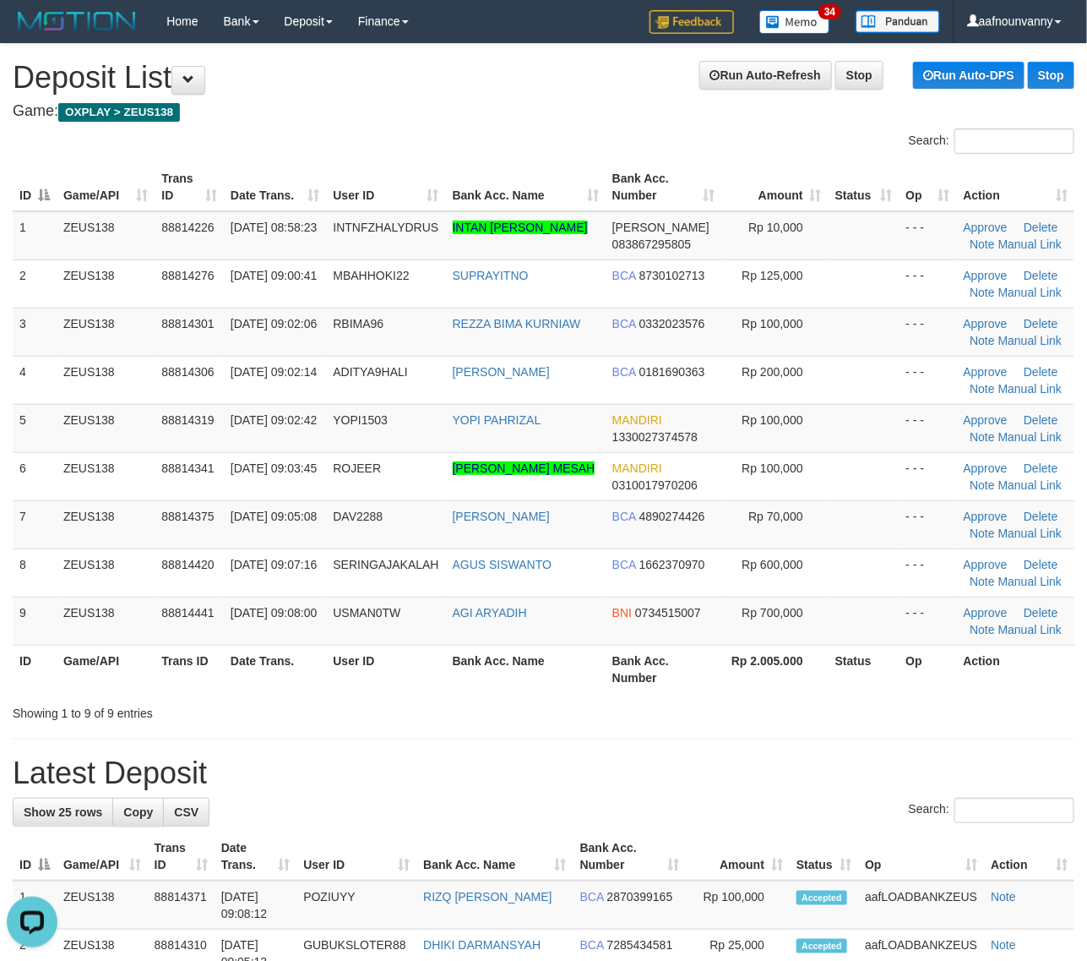
click at [714, 695] on div "ID Game/API Trans ID Date Trans. User ID Bank Acc. Name Bank Acc. Number Amount…" at bounding box center [543, 428] width 1087 height 540
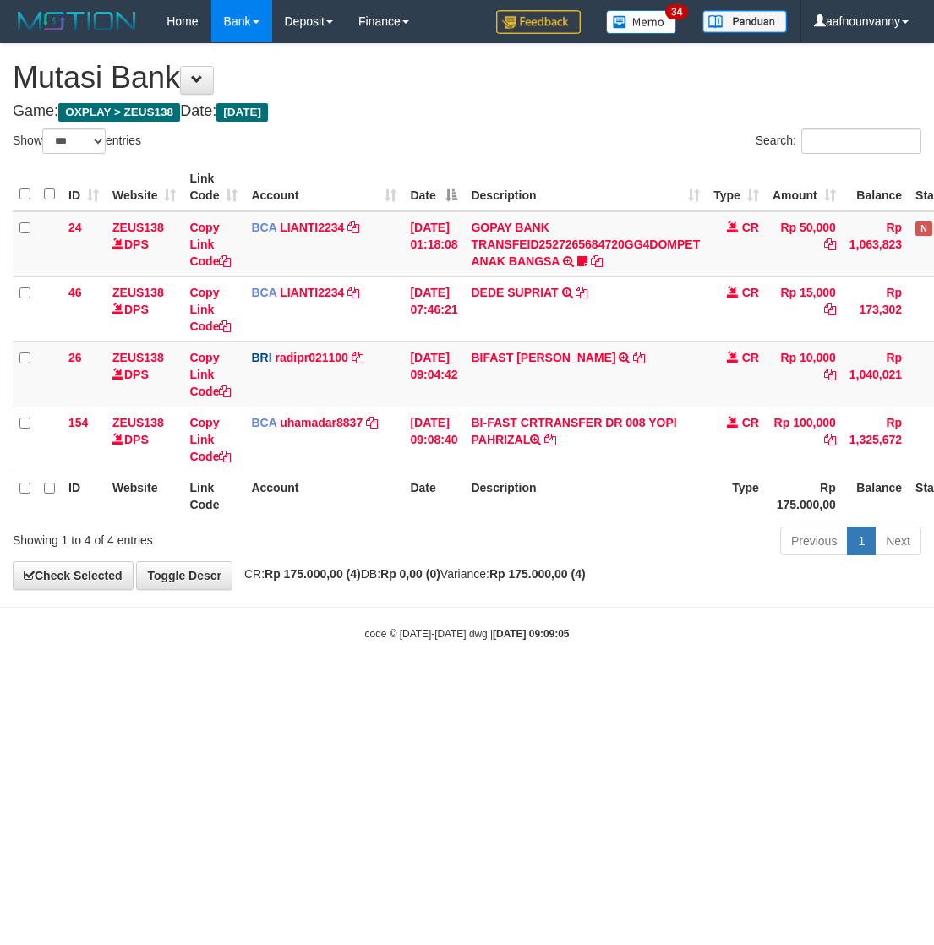
select select "***"
click at [369, 673] on html "Toggle navigation Home Bank Account List Load By Website Group [OXPLAY] ZEUS138…" at bounding box center [467, 342] width 934 height 684
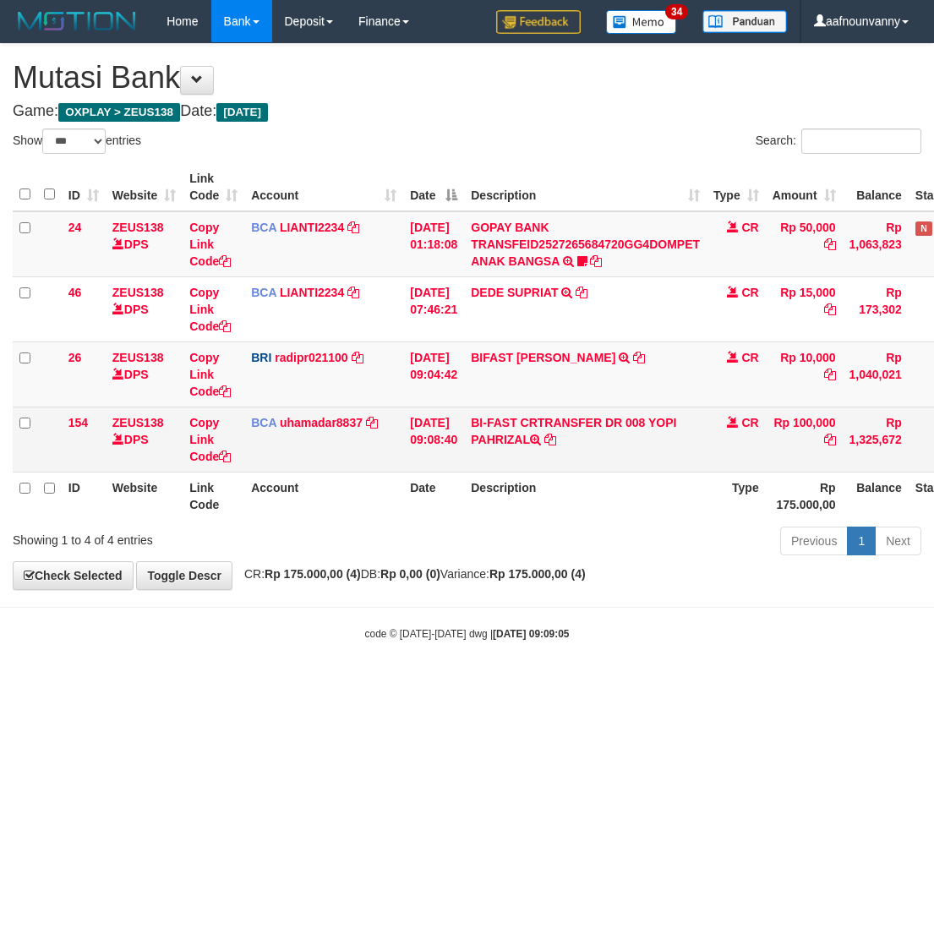
drag, startPoint x: 520, startPoint y: 445, endPoint x: 504, endPoint y: 438, distance: 17.0
click at [513, 440] on td "BI-FAST CRTRANSFER DR 008 YOPI PAHRIZAL" at bounding box center [585, 438] width 242 height 65
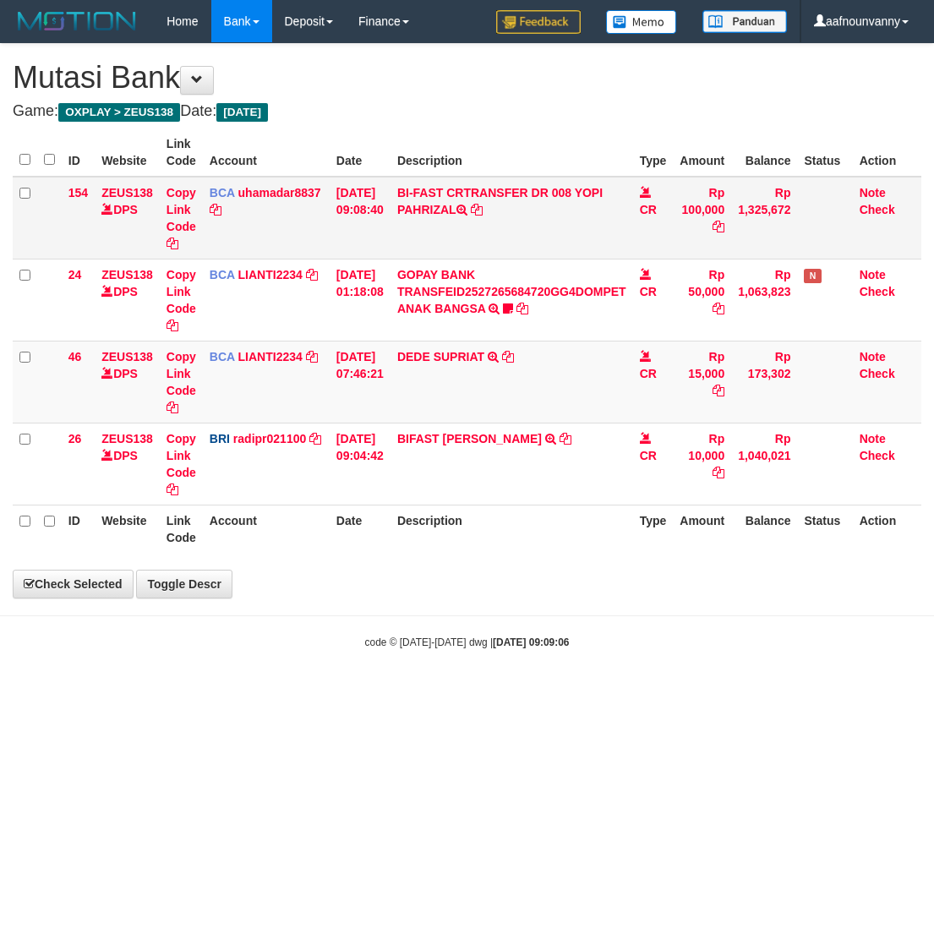
select select "***"
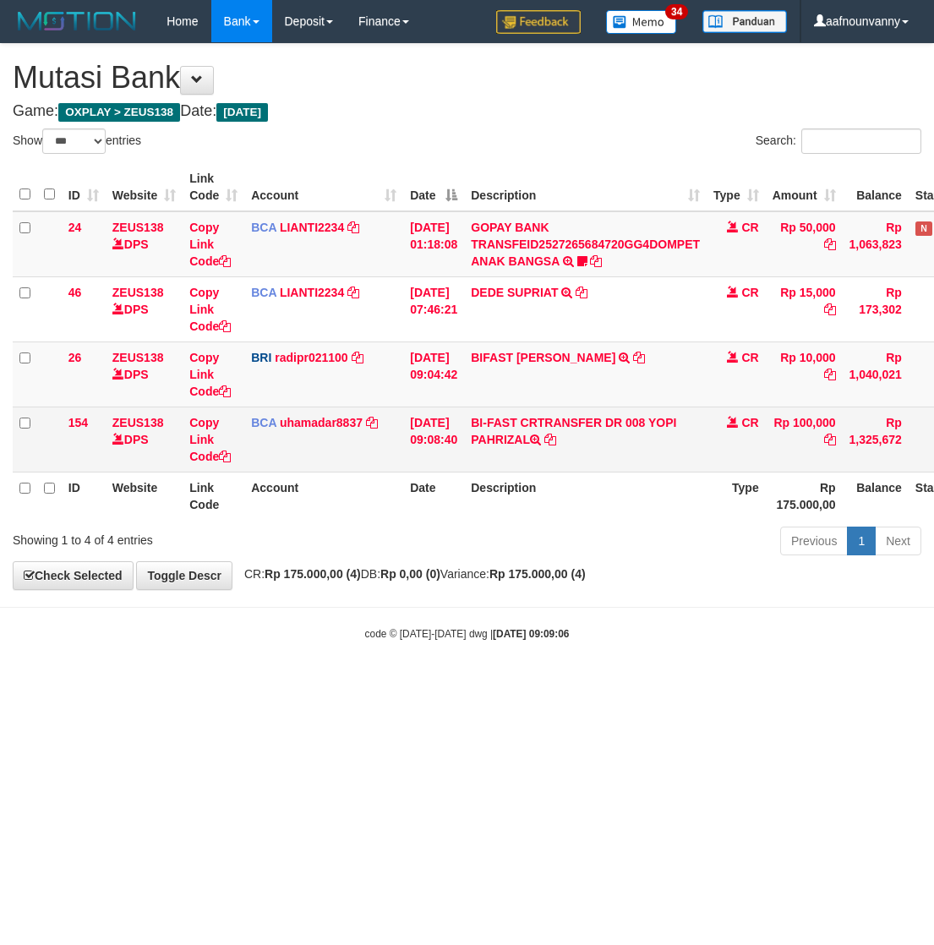
click at [659, 423] on td "BI-FAST CRTRANSFER DR 008 YOPI PAHRIZAL" at bounding box center [585, 438] width 242 height 65
drag, startPoint x: 666, startPoint y: 433, endPoint x: 670, endPoint y: 444, distance: 12.6
click at [670, 444] on td "BI-FAST CRTRANSFER DR 008 YOPI PAHRIZAL" at bounding box center [585, 438] width 242 height 65
copy td "YOPI PAHRIZAL"
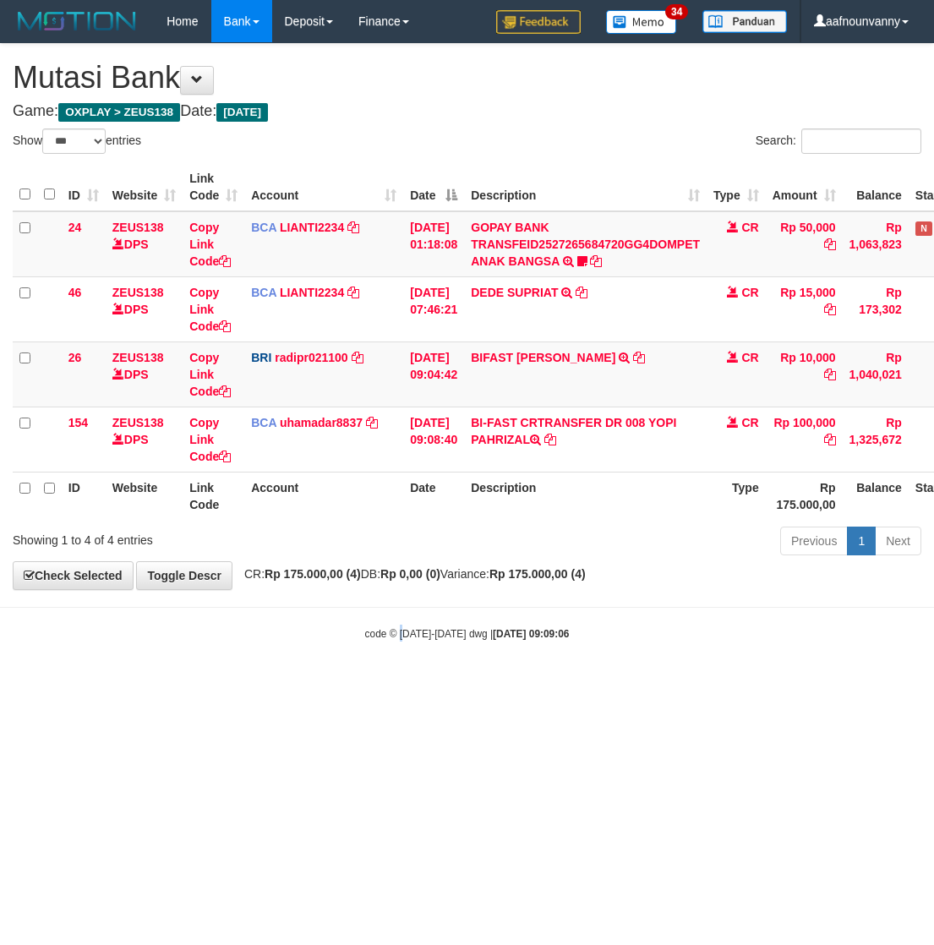
click at [376, 684] on html "Toggle navigation Home Bank Account List Load By Website Group [OXPLAY] ZEUS138…" at bounding box center [467, 342] width 934 height 684
drag, startPoint x: 428, startPoint y: 745, endPoint x: 9, endPoint y: 686, distance: 422.4
click at [139, 684] on html "Toggle navigation Home Bank Account List Load By Website Group [OXPLAY] ZEUS138…" at bounding box center [467, 342] width 934 height 684
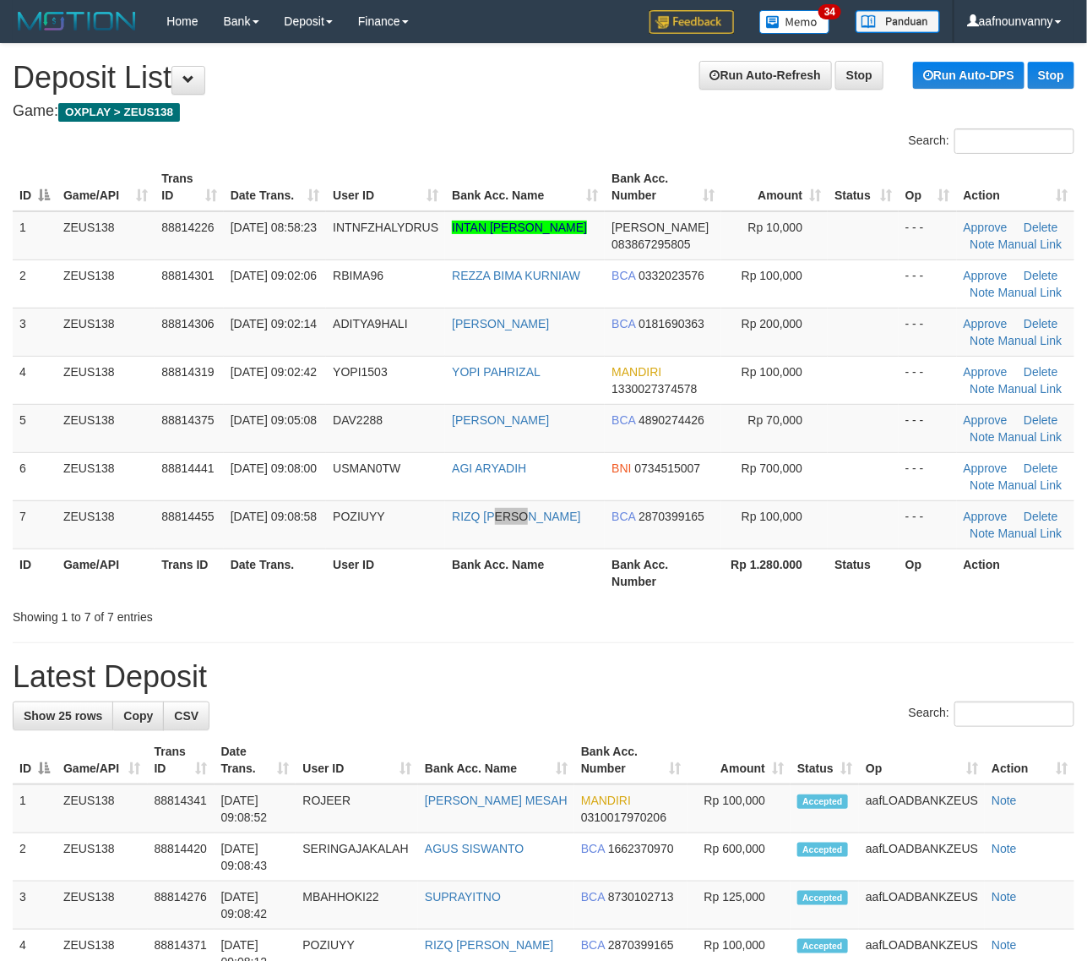
drag, startPoint x: 528, startPoint y: 516, endPoint x: 590, endPoint y: 514, distance: 61.7
click at [531, 515] on td "RIZQ [PERSON_NAME]" at bounding box center [525, 524] width 160 height 48
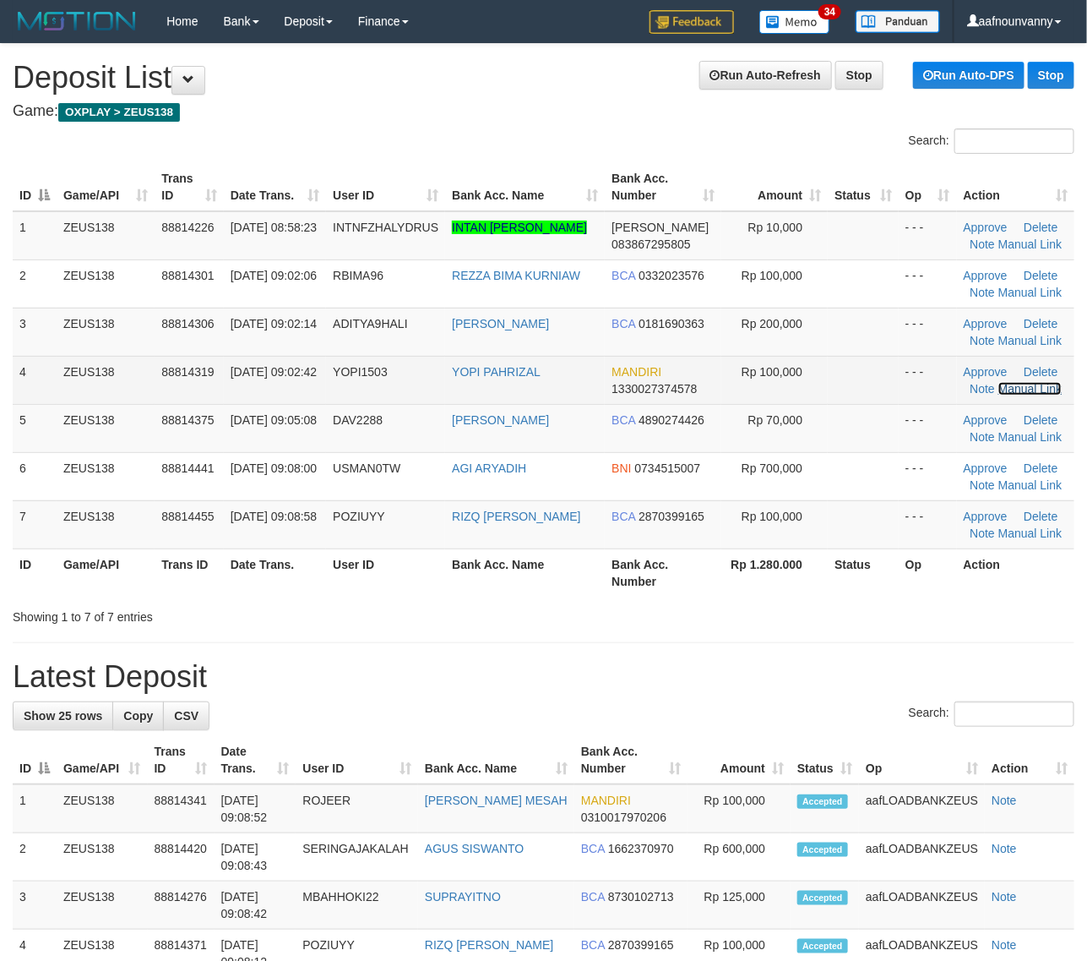
click at [1038, 389] on link "Manual Link" at bounding box center [1031, 389] width 64 height 14
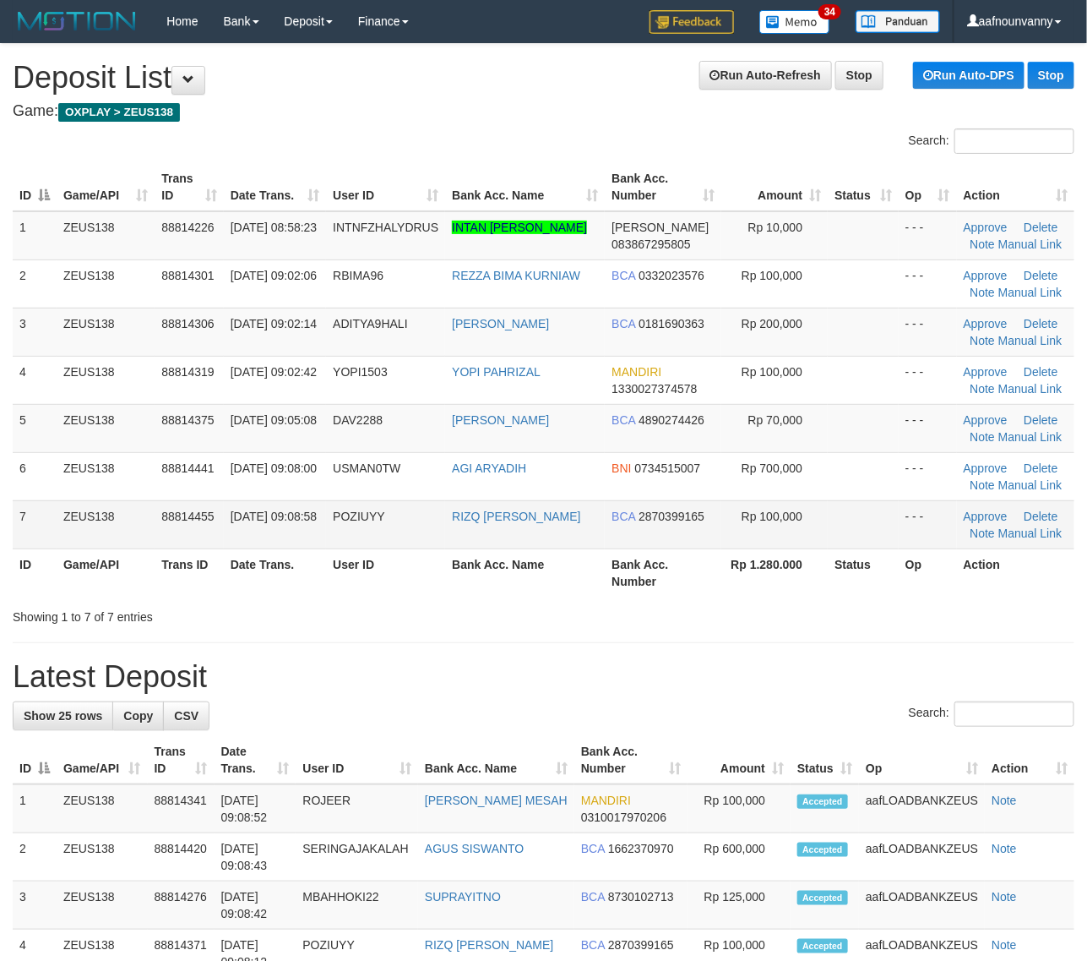
drag, startPoint x: 805, startPoint y: 535, endPoint x: 834, endPoint y: 545, distance: 30.5
click at [816, 538] on td "Rp 100,000" at bounding box center [775, 524] width 106 height 48
drag, startPoint x: 530, startPoint y: 570, endPoint x: 1097, endPoint y: 680, distance: 577.5
click at [639, 598] on div "ID Game/API Trans ID Date Trans. User ID Bank Acc. Name Bank Acc. Number Amount…" at bounding box center [543, 380] width 1087 height 444
drag, startPoint x: 324, startPoint y: 552, endPoint x: 1096, endPoint y: 715, distance: 789.3
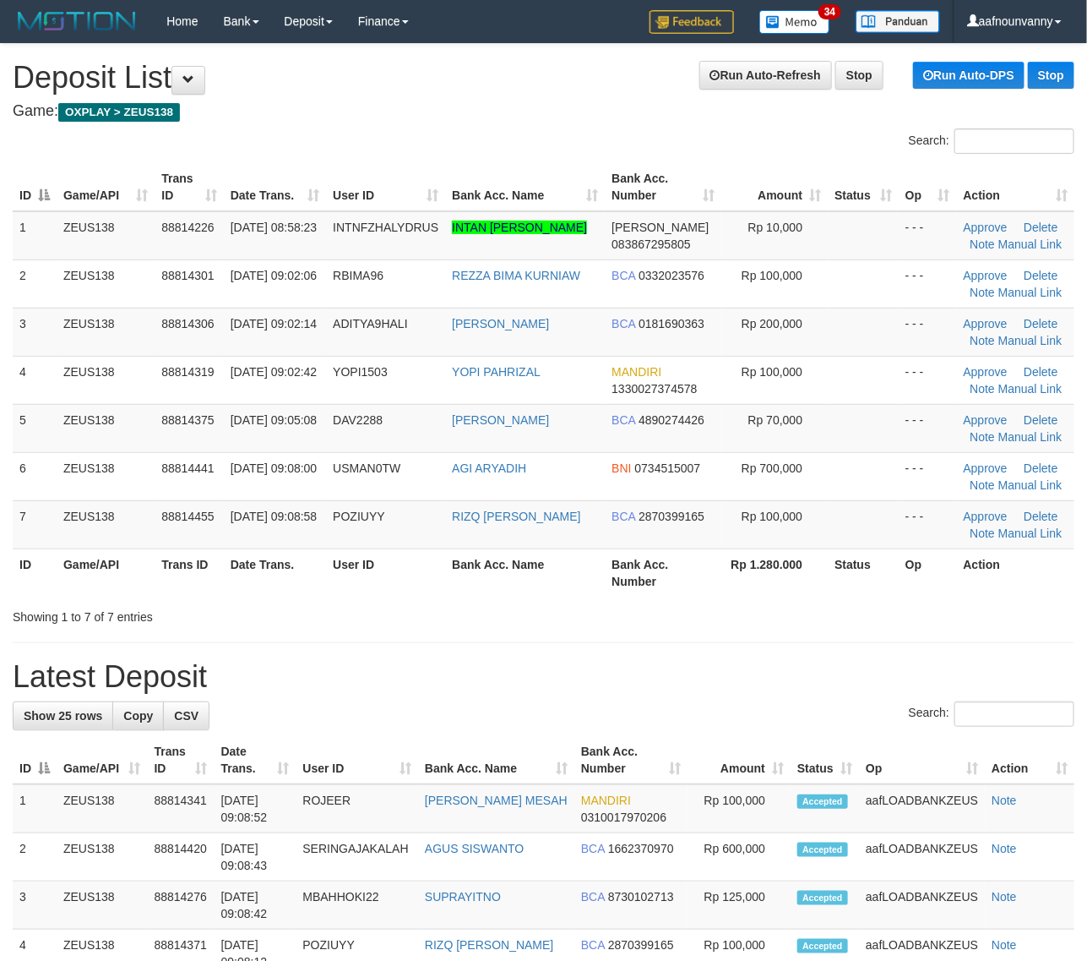
click at [378, 573] on tr "ID Game/API Trans ID Date Trans. User ID Bank Acc. Name Bank Acc. Number Rp 1.2…" at bounding box center [544, 572] width 1062 height 48
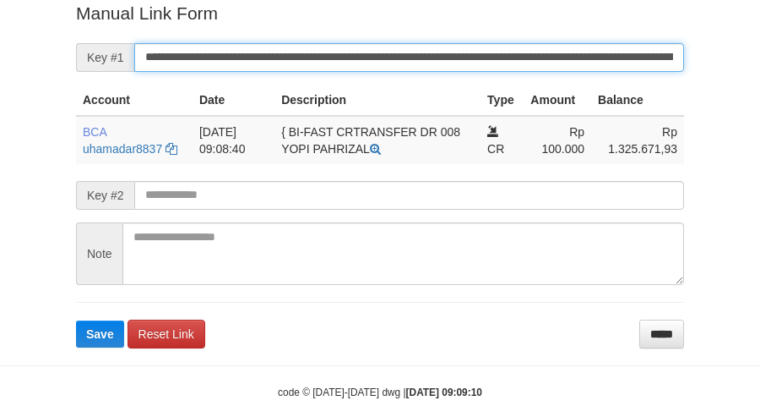
scroll to position [346, 0]
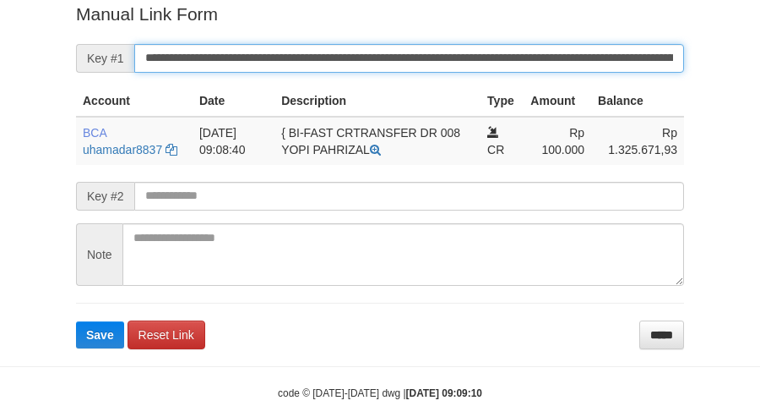
click at [76, 321] on button "Save" at bounding box center [100, 334] width 48 height 27
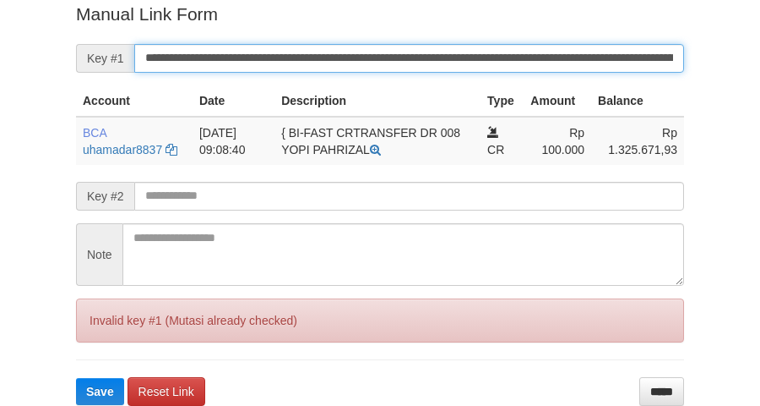
click at [76, 378] on button "Save" at bounding box center [100, 391] width 48 height 27
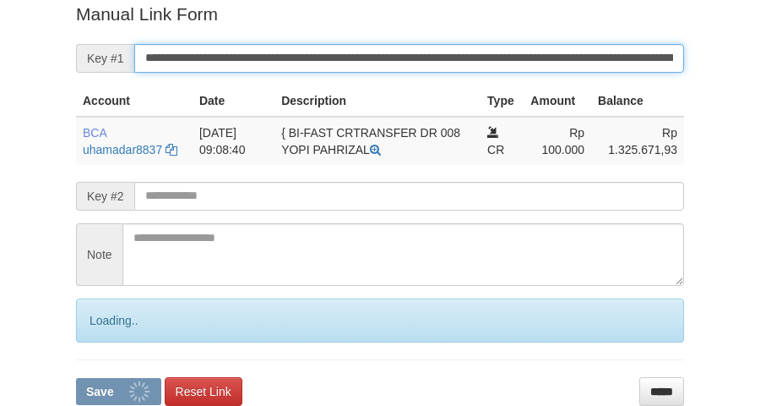
click at [342, 56] on input "**********" at bounding box center [409, 58] width 550 height 29
click at [76, 378] on button "Save" at bounding box center [118, 391] width 85 height 27
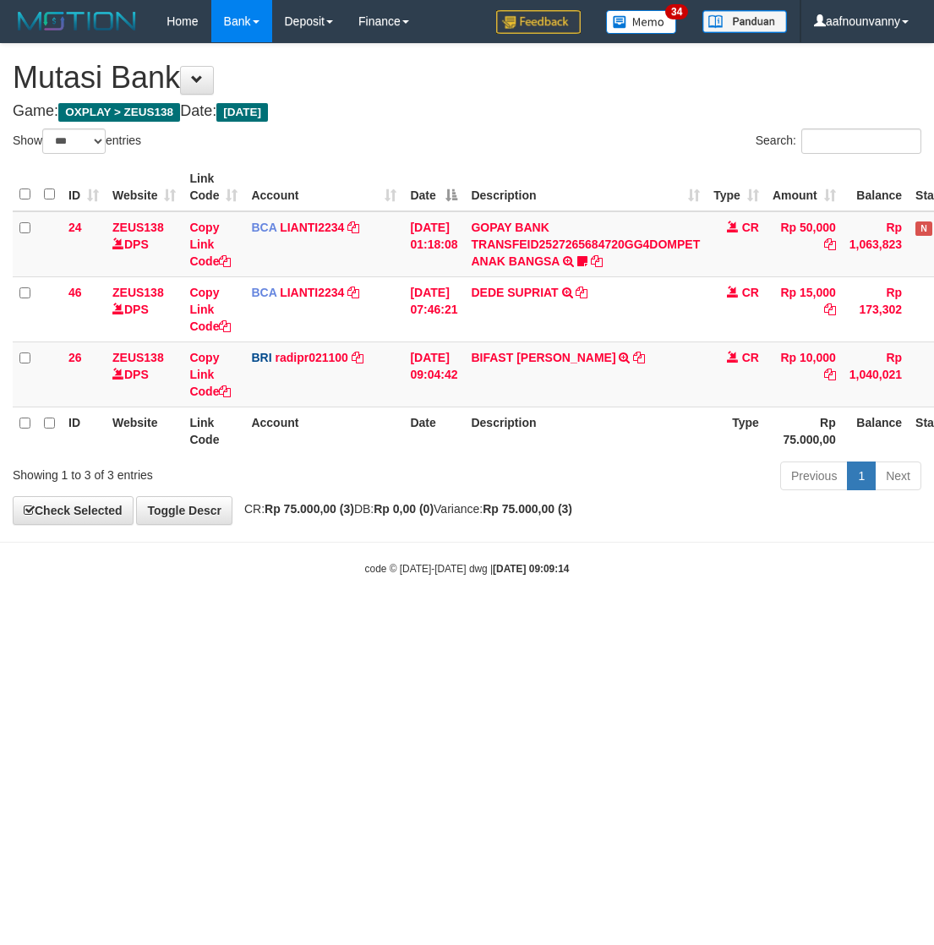
select select "***"
drag, startPoint x: 104, startPoint y: 746, endPoint x: 157, endPoint y: 749, distance: 53.3
click at [165, 618] on html "Toggle navigation Home Bank Account List Load By Website Group [OXPLAY] ZEUS138…" at bounding box center [467, 309] width 934 height 618
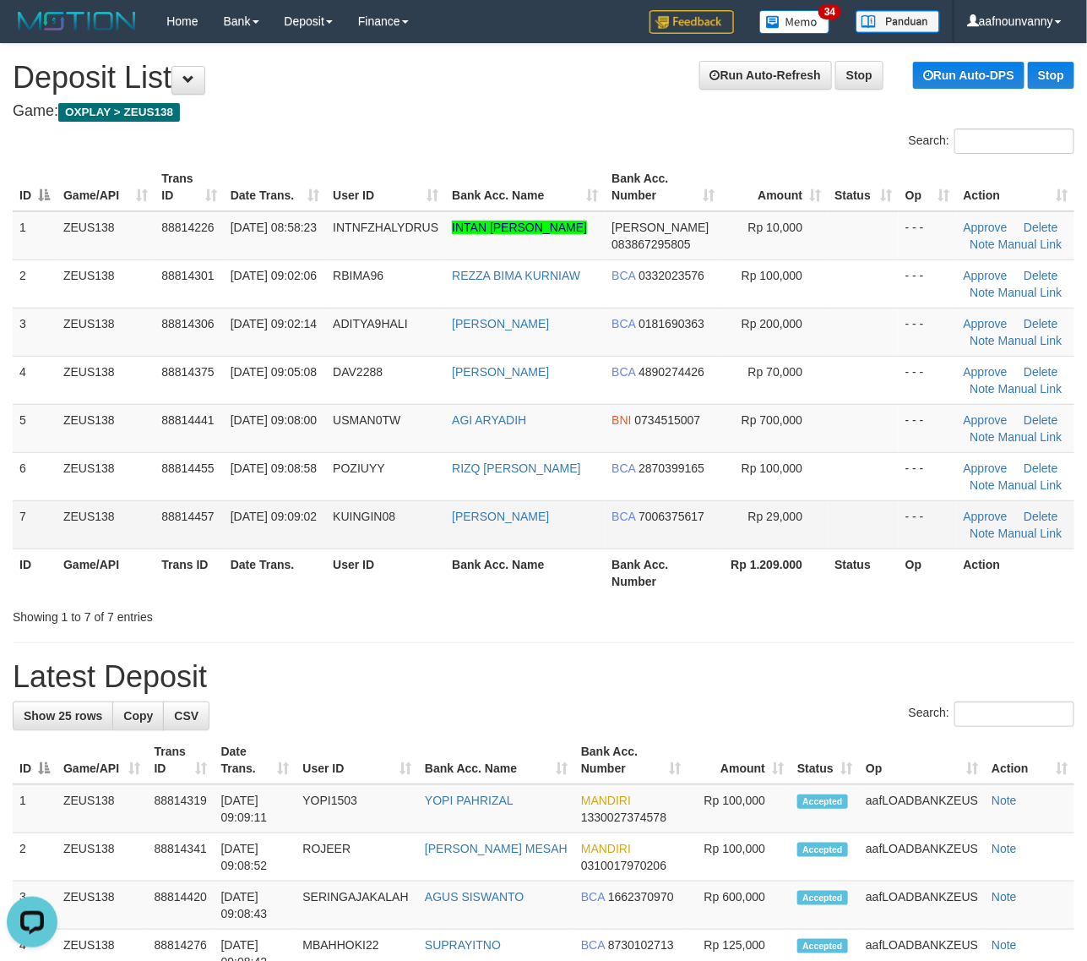
drag, startPoint x: 727, startPoint y: 532, endPoint x: 729, endPoint y: 543, distance: 11.3
click at [727, 541] on td "Rp 29,000" at bounding box center [775, 524] width 106 height 48
drag, startPoint x: 461, startPoint y: 560, endPoint x: 1094, endPoint y: 639, distance: 637.7
click at [628, 577] on tr "ID Game/API Trans ID Date Trans. User ID Bank Acc. Name Bank Acc. Number Rp 1.2…" at bounding box center [544, 572] width 1062 height 48
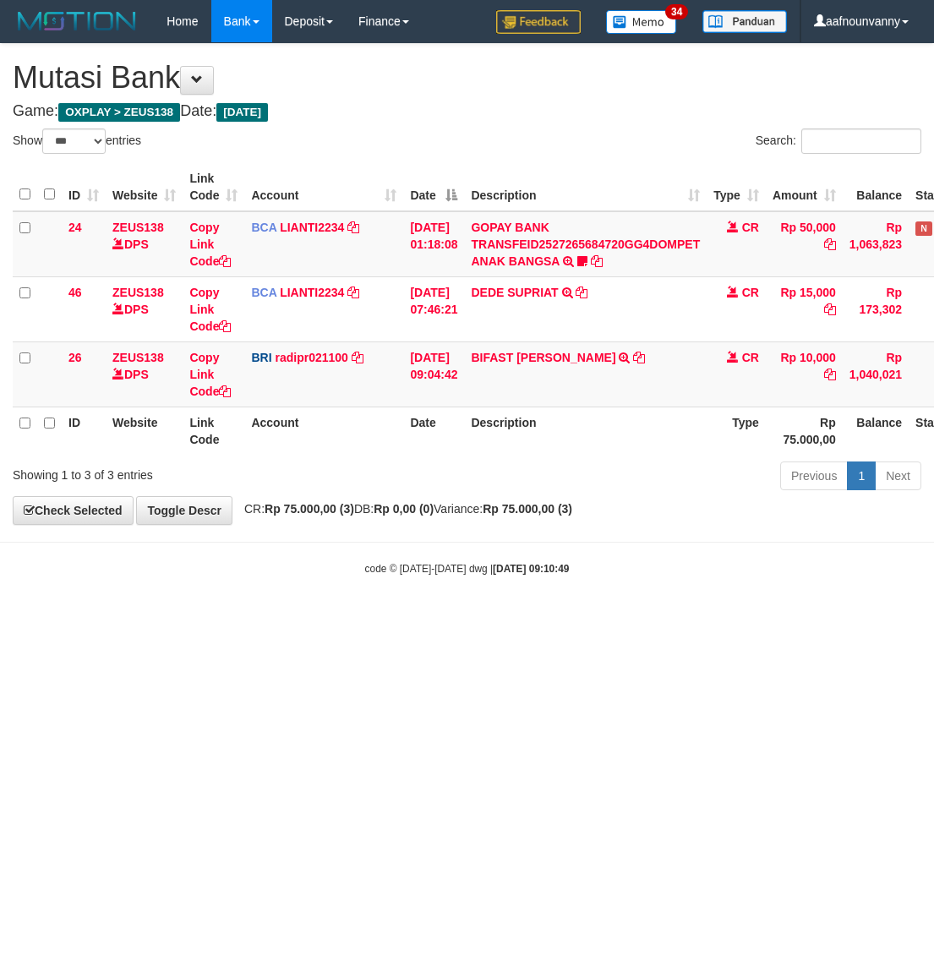
select select "***"
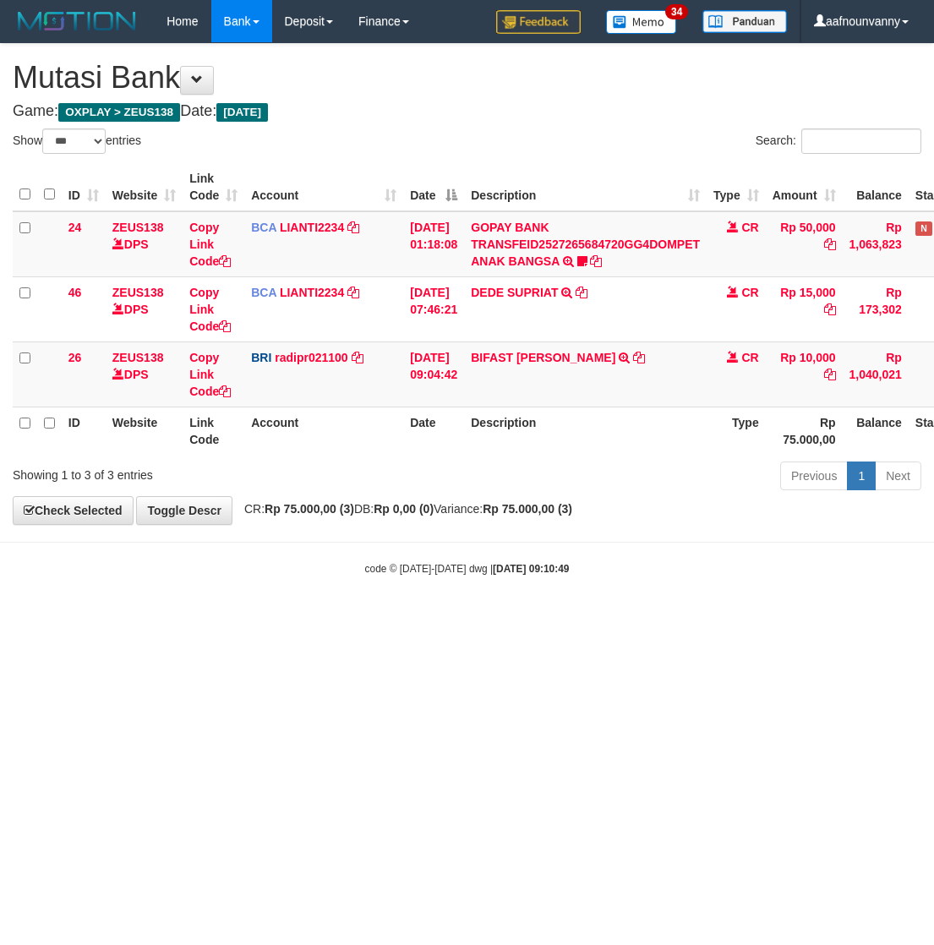
drag, startPoint x: 199, startPoint y: 664, endPoint x: 74, endPoint y: 651, distance: 126.5
click at [186, 618] on html "Toggle navigation Home Bank Account List Load By Website Group [OXPLAY] ZEUS138…" at bounding box center [467, 309] width 934 height 618
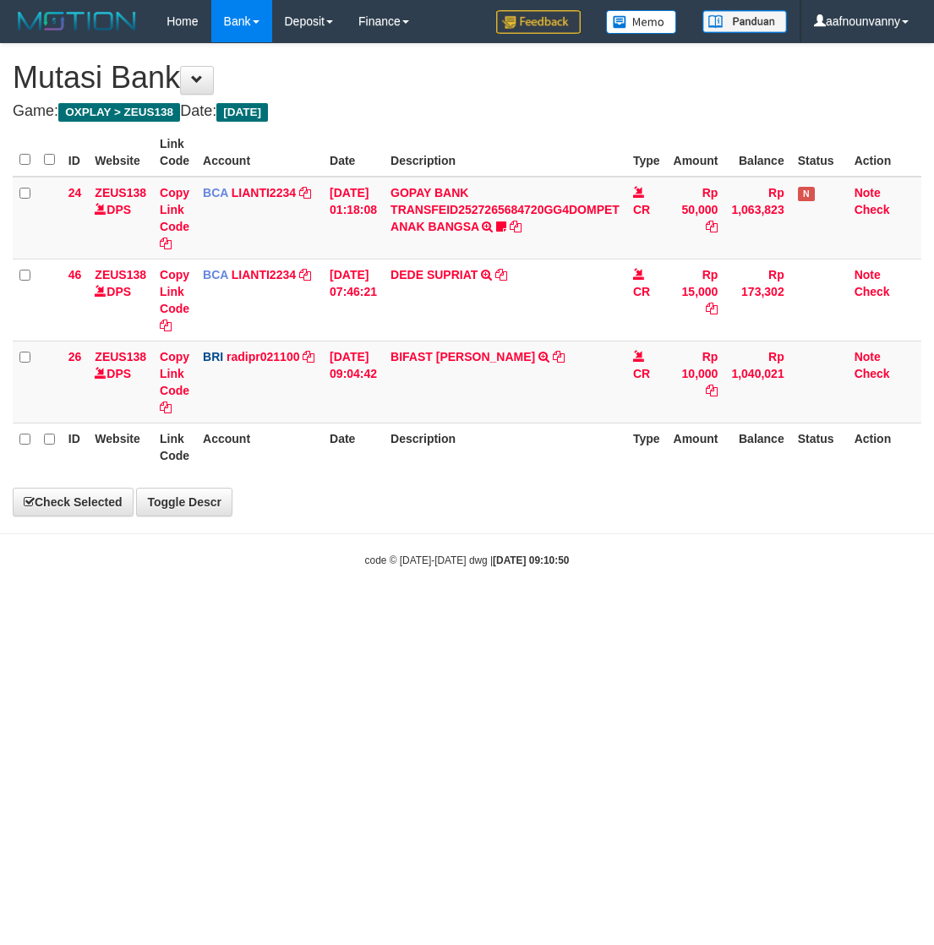
select select "***"
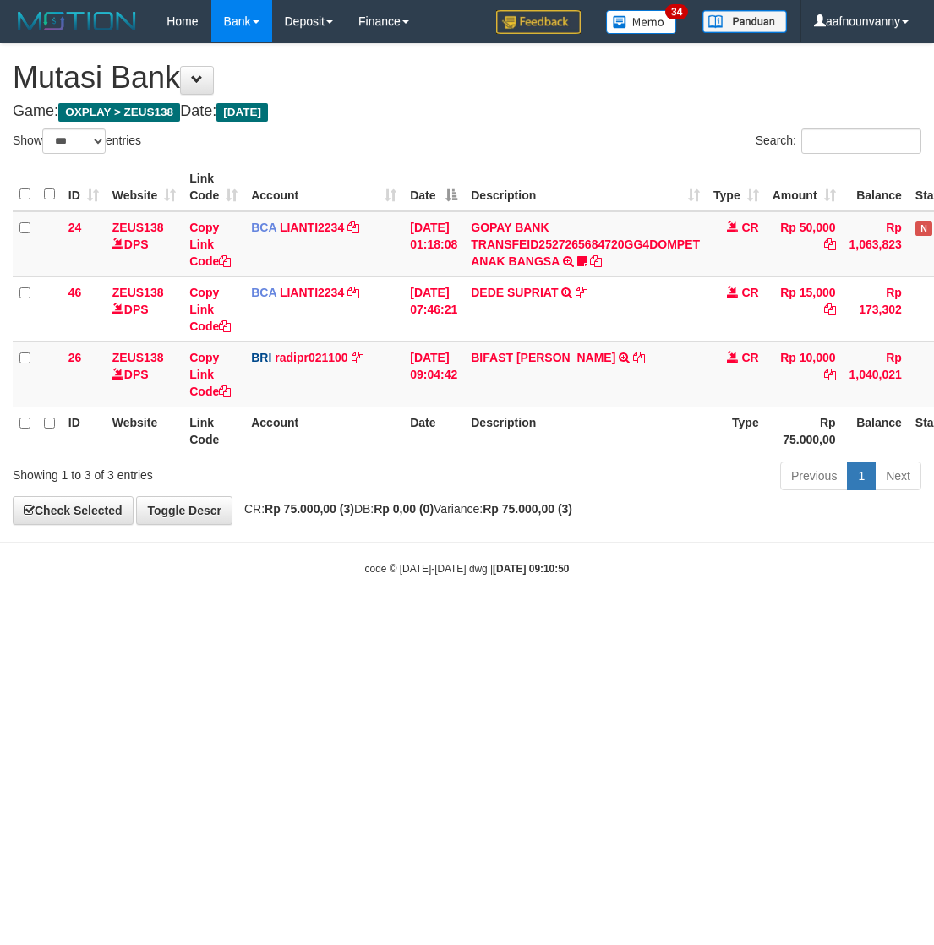
click at [138, 618] on html "Toggle navigation Home Bank Account List Load By Website Group [OXPLAY] ZEUS138…" at bounding box center [467, 309] width 934 height 618
click at [297, 618] on html "Toggle navigation Home Bank Account List Load By Website Group [OXPLAY] ZEUS138…" at bounding box center [467, 309] width 934 height 618
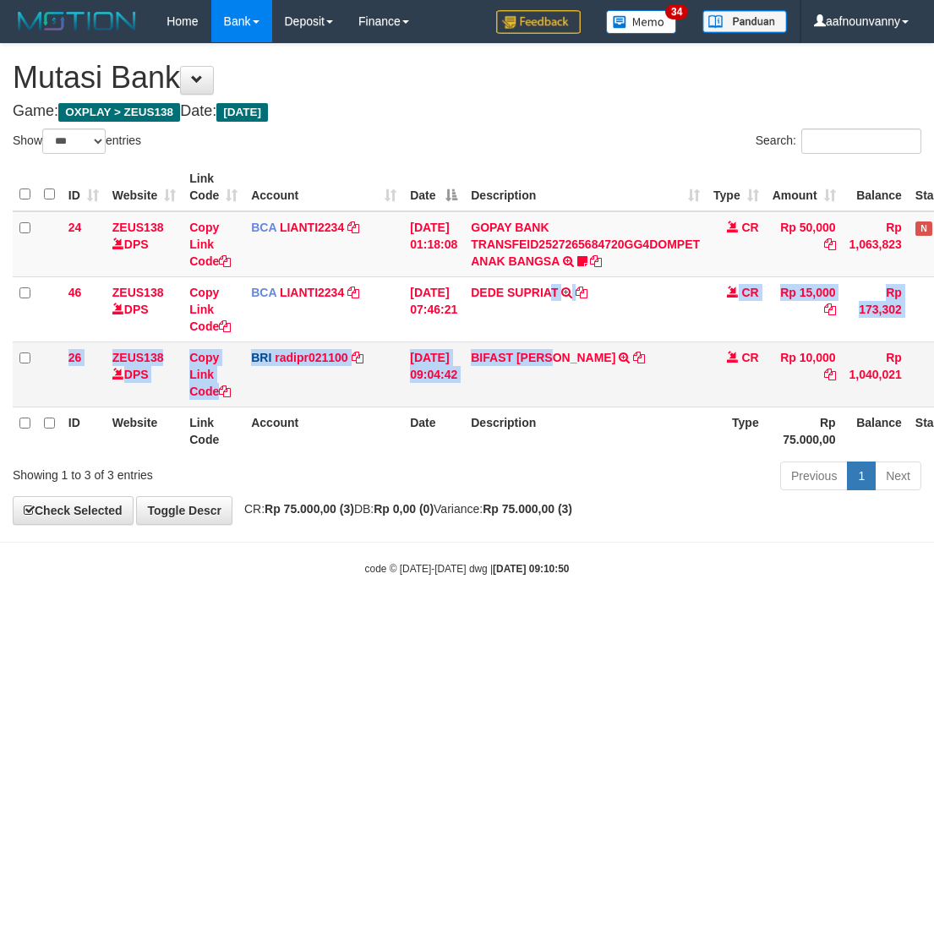
drag, startPoint x: 560, startPoint y: 340, endPoint x: 564, endPoint y: 348, distance: 9.1
click at [564, 348] on tbody "24 ZEUS138 DPS Copy Link Code BCA LIANTI2234 DPS YULIANTI mutasi_20250930_4646 …" at bounding box center [520, 309] width 1014 height 196
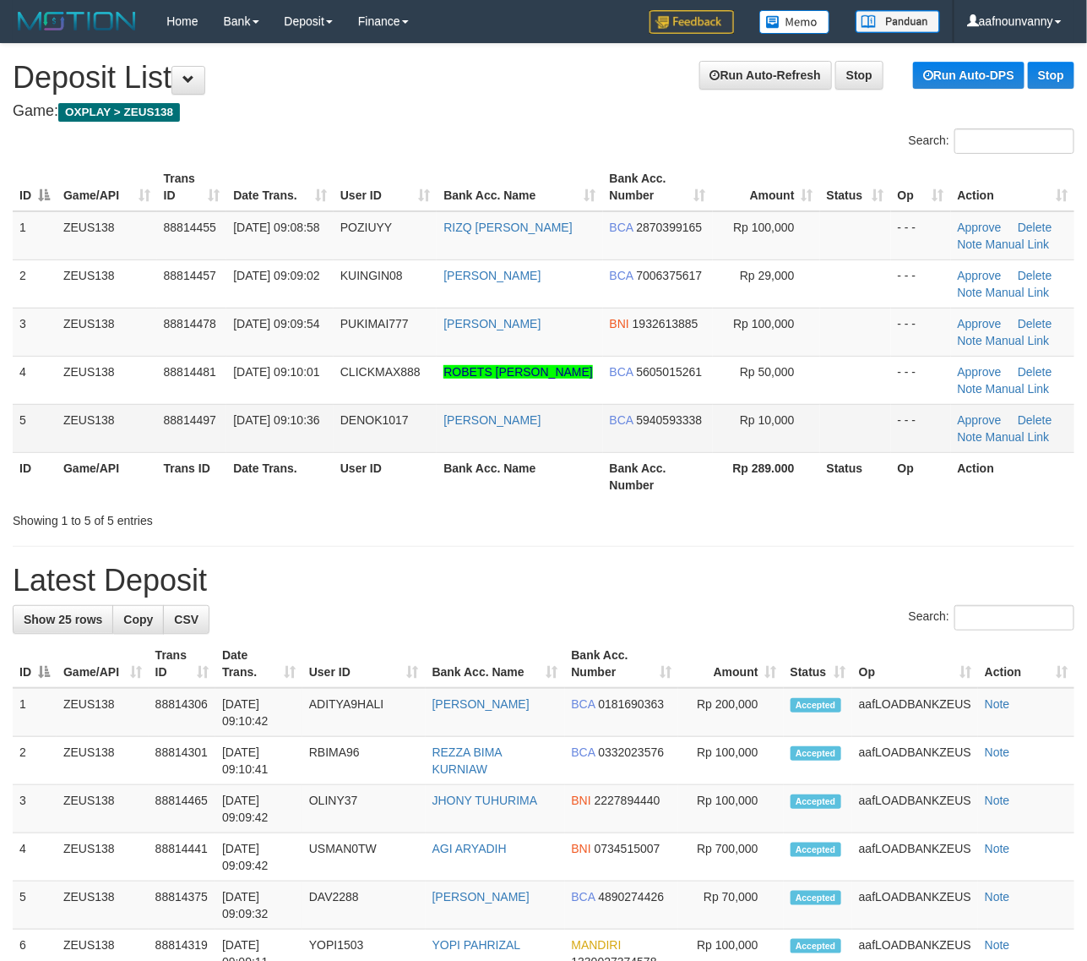
click at [583, 399] on td "ROBETS [PERSON_NAME]" at bounding box center [520, 380] width 166 height 48
drag, startPoint x: 742, startPoint y: 526, endPoint x: 1092, endPoint y: 596, distance: 357.7
click at [796, 529] on div "Showing 1 to 5 of 5 entries" at bounding box center [543, 517] width 1087 height 24
drag, startPoint x: 290, startPoint y: 414, endPoint x: 1097, endPoint y: 623, distance: 833.4
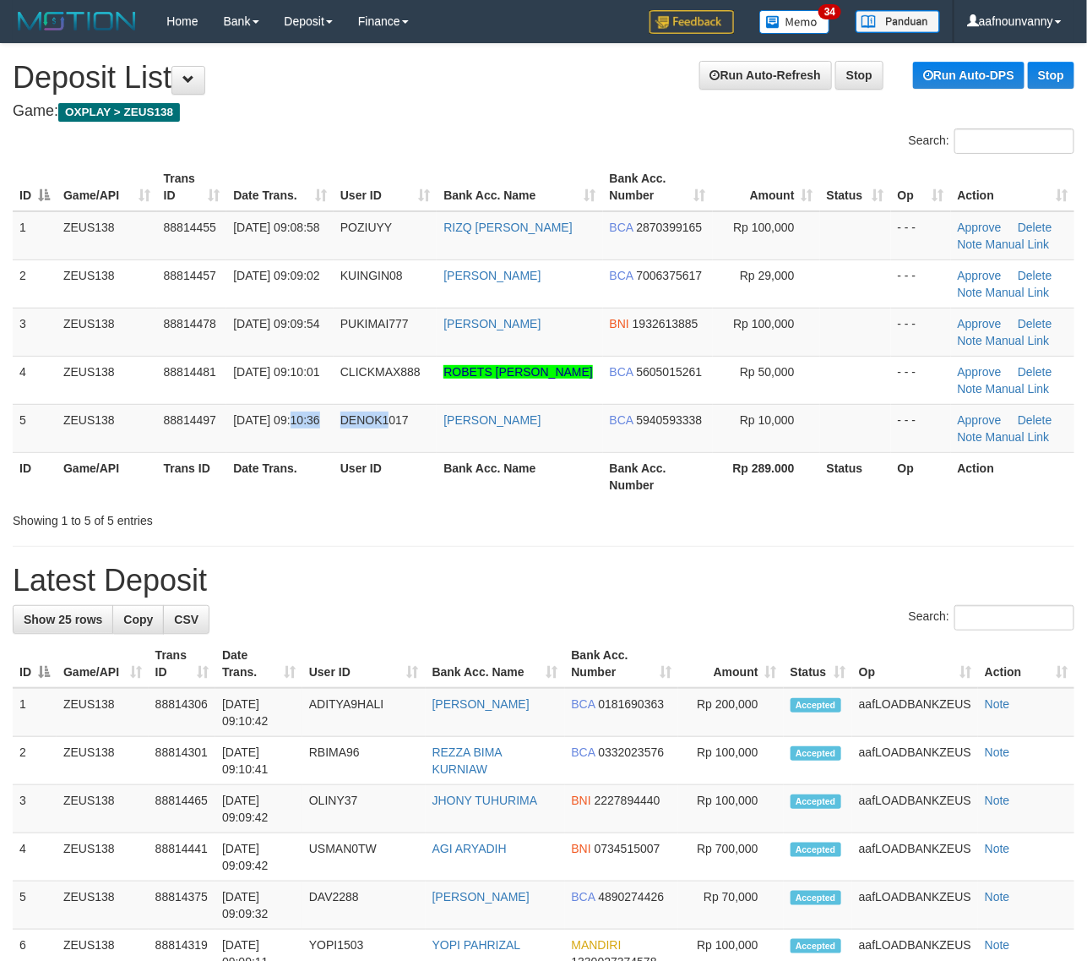
click at [459, 476] on table "ID Game/API Trans ID Date Trans. User ID Bank Acc. Name Bank Acc. Number Amount…" at bounding box center [544, 331] width 1062 height 337
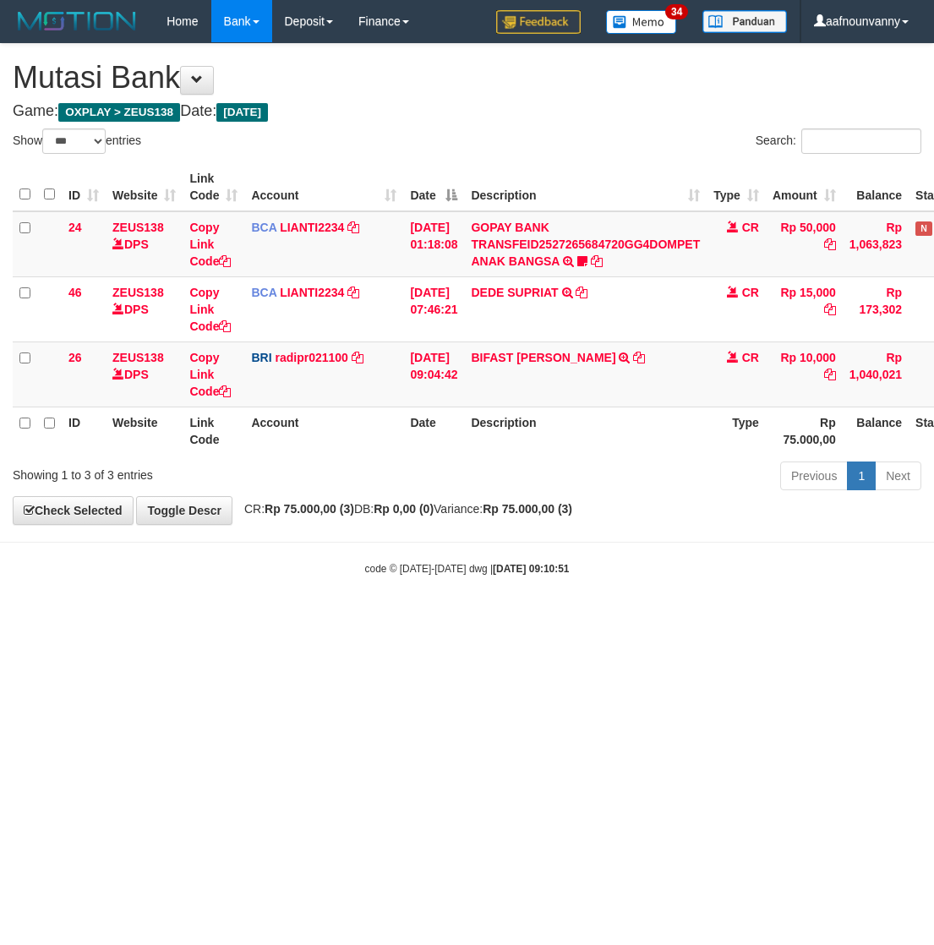
select select "***"
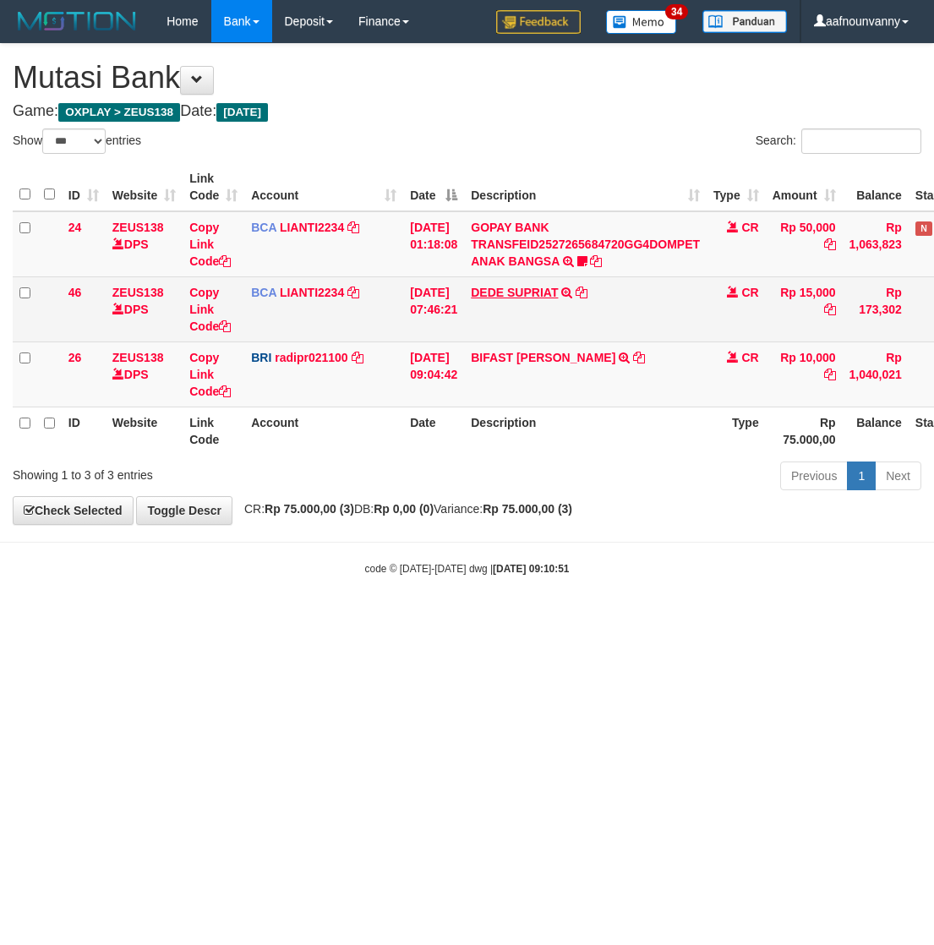
click at [529, 284] on td "DEDE SUPRIAT TRSF E-BANKING CR 3009/FTSCY/WS95051 15000.002025093057097769 TRFD…" at bounding box center [585, 308] width 242 height 65
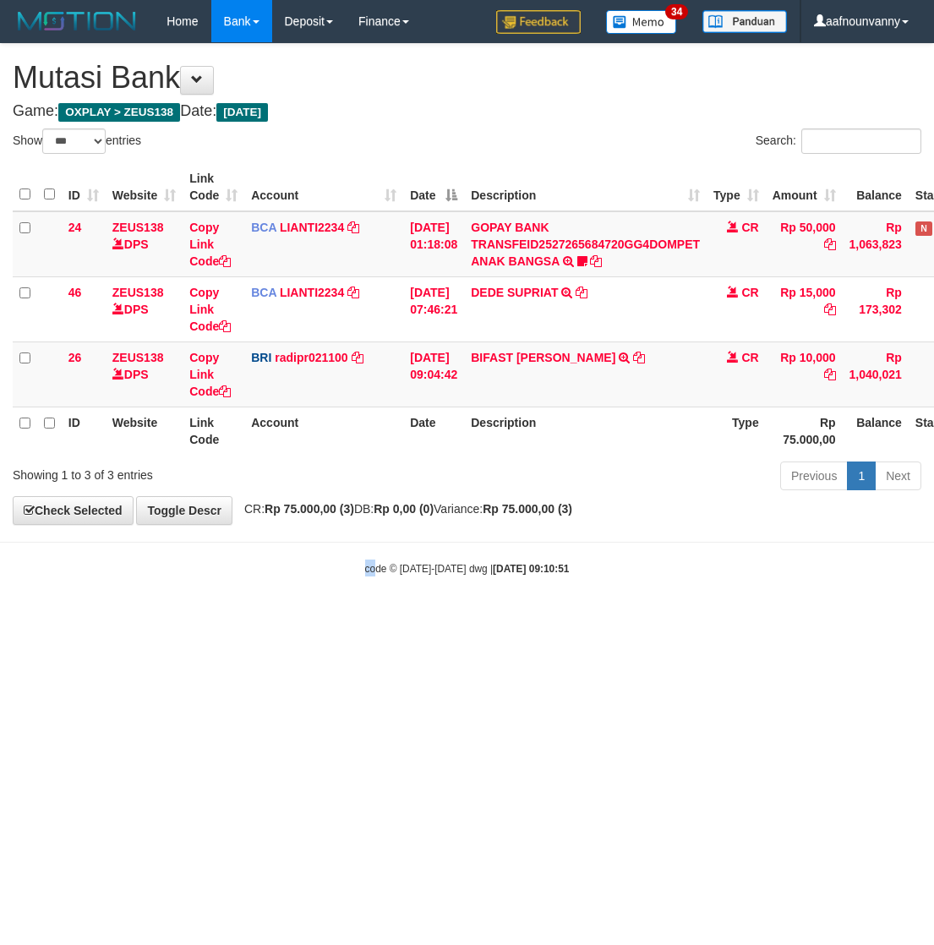
drag, startPoint x: 351, startPoint y: 663, endPoint x: 6, endPoint y: 584, distance: 354.6
click at [266, 618] on html "Toggle navigation Home Bank Account List Load By Website Group [OXPLAY] ZEUS138…" at bounding box center [467, 309] width 934 height 618
drag, startPoint x: 387, startPoint y: 686, endPoint x: 8, endPoint y: 516, distance: 414.9
click at [379, 618] on html "Toggle navigation Home Bank Account List Load By Website Group [OXPLAY] ZEUS138…" at bounding box center [467, 309] width 934 height 618
drag, startPoint x: 249, startPoint y: 732, endPoint x: 6, endPoint y: 648, distance: 257.3
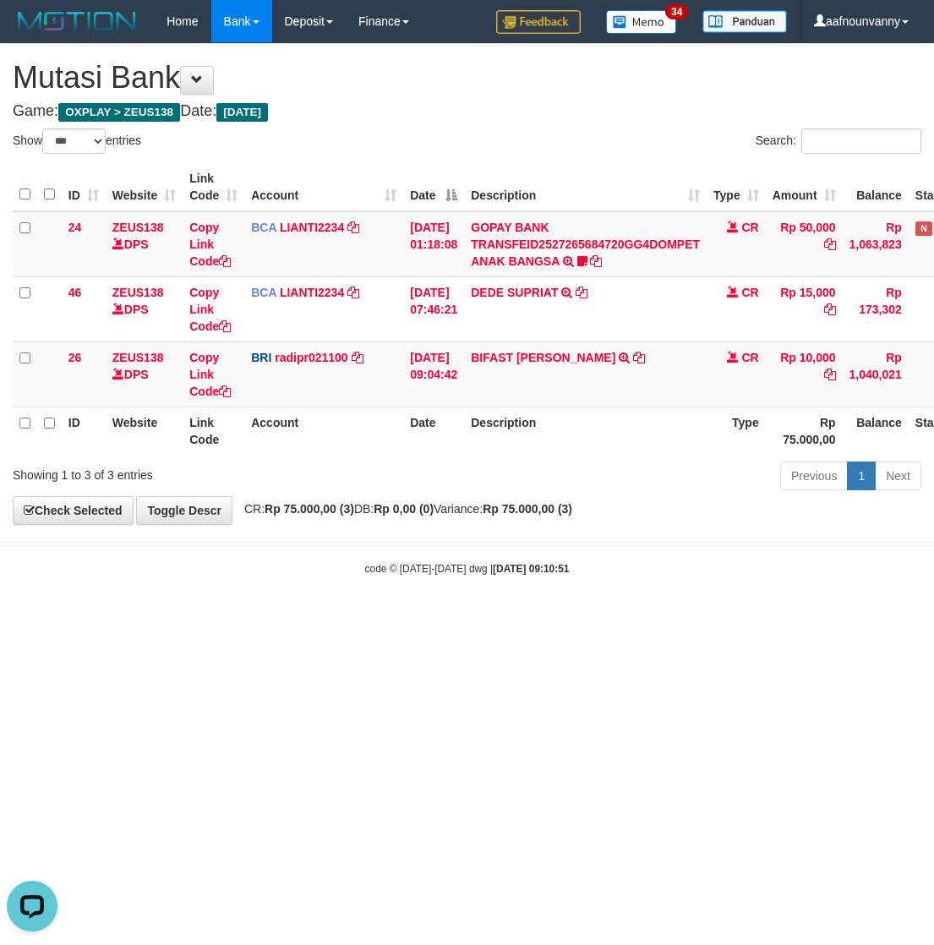
click at [241, 618] on html "Toggle navigation Home Bank Account List Load By Website Group [OXPLAY] ZEUS138…" at bounding box center [467, 309] width 934 height 618
drag, startPoint x: 201, startPoint y: 845, endPoint x: 150, endPoint y: 816, distance: 59.0
click at [173, 618] on html "Toggle navigation Home Bank Account List Load By Website Group [OXPLAY] ZEUS138…" at bounding box center [467, 309] width 934 height 618
click at [266, 618] on html "Toggle navigation Home Bank Account List Load By Website Group [OXPLAY] ZEUS138…" at bounding box center [467, 309] width 934 height 618
drag, startPoint x: 184, startPoint y: 686, endPoint x: 23, endPoint y: 629, distance: 171.0
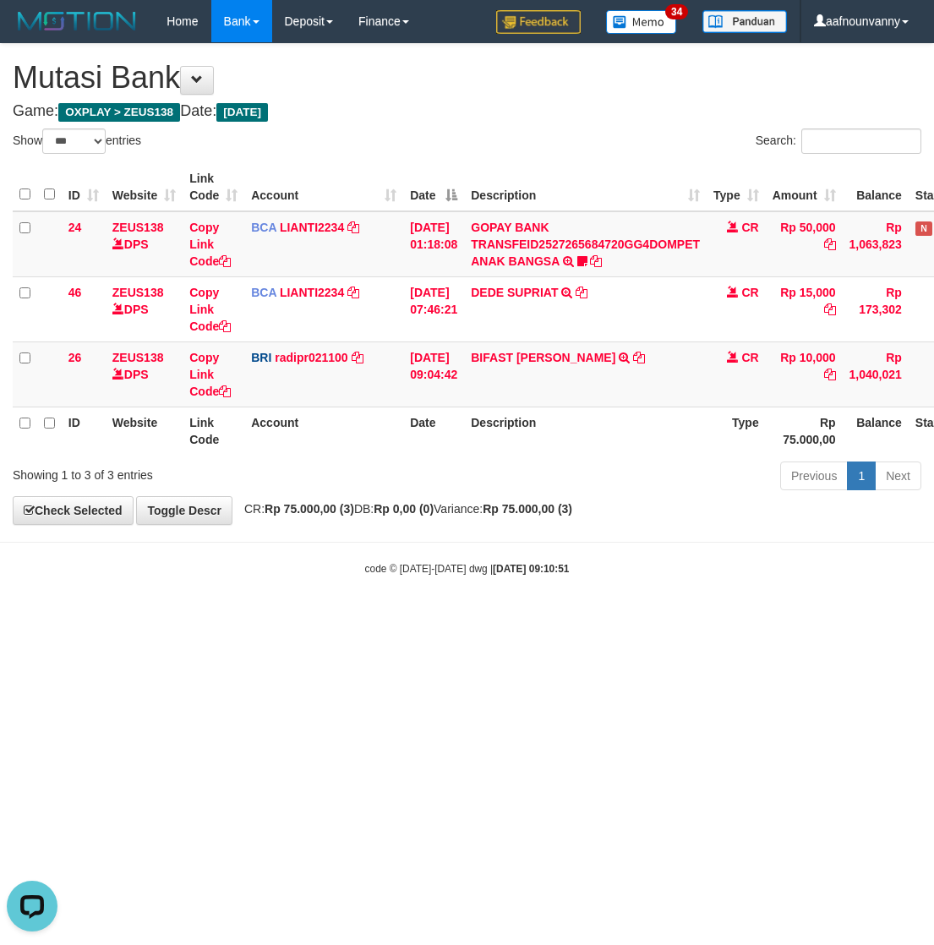
click at [186, 618] on html "Toggle navigation Home Bank Account List Load By Website Group [OXPLAY] ZEUS138…" at bounding box center [467, 309] width 934 height 618
click at [488, 618] on html "Toggle navigation Home Bank Account List Load By Website Group [OXPLAY] ZEUS138…" at bounding box center [467, 309] width 934 height 618
click at [542, 357] on link "BIFAST ERIKA S PAUN" at bounding box center [543, 358] width 144 height 14
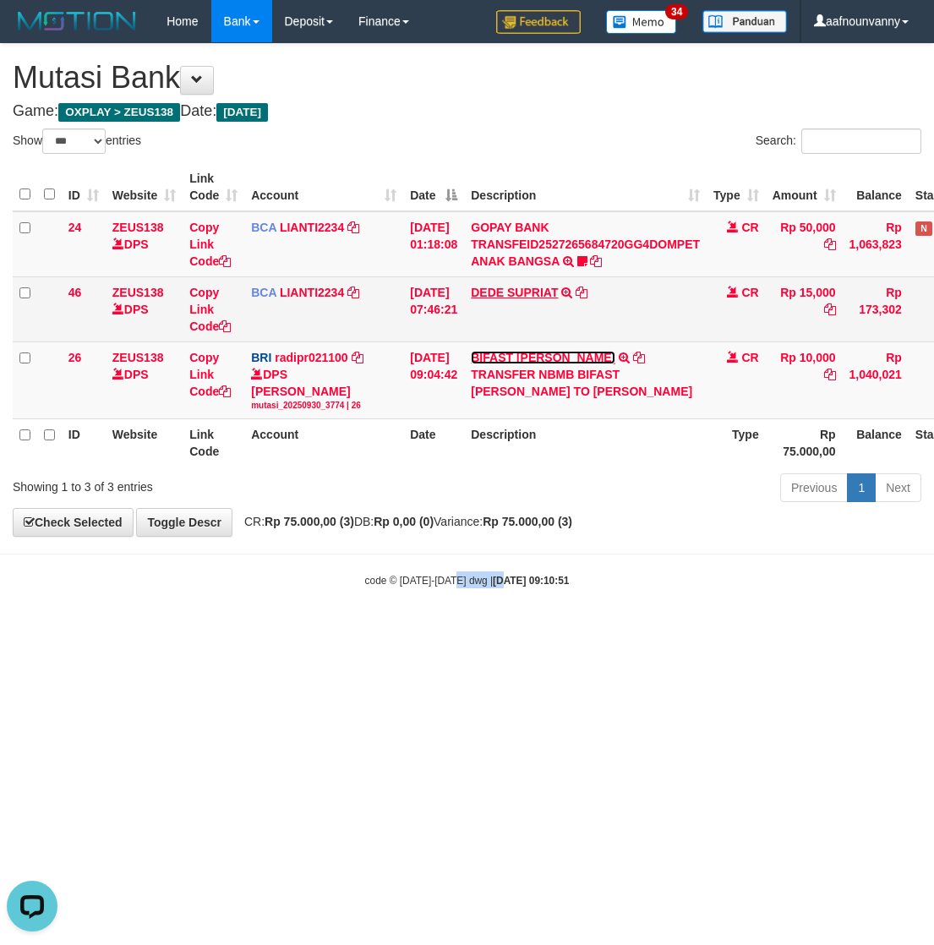
drag, startPoint x: 542, startPoint y: 357, endPoint x: 509, endPoint y: 293, distance: 71.4
click at [528, 339] on tbody "24 ZEUS138 DPS Copy Link Code BCA LIANTI2234 DPS YULIANTI mutasi_20250930_4646 …" at bounding box center [520, 315] width 1014 height 208
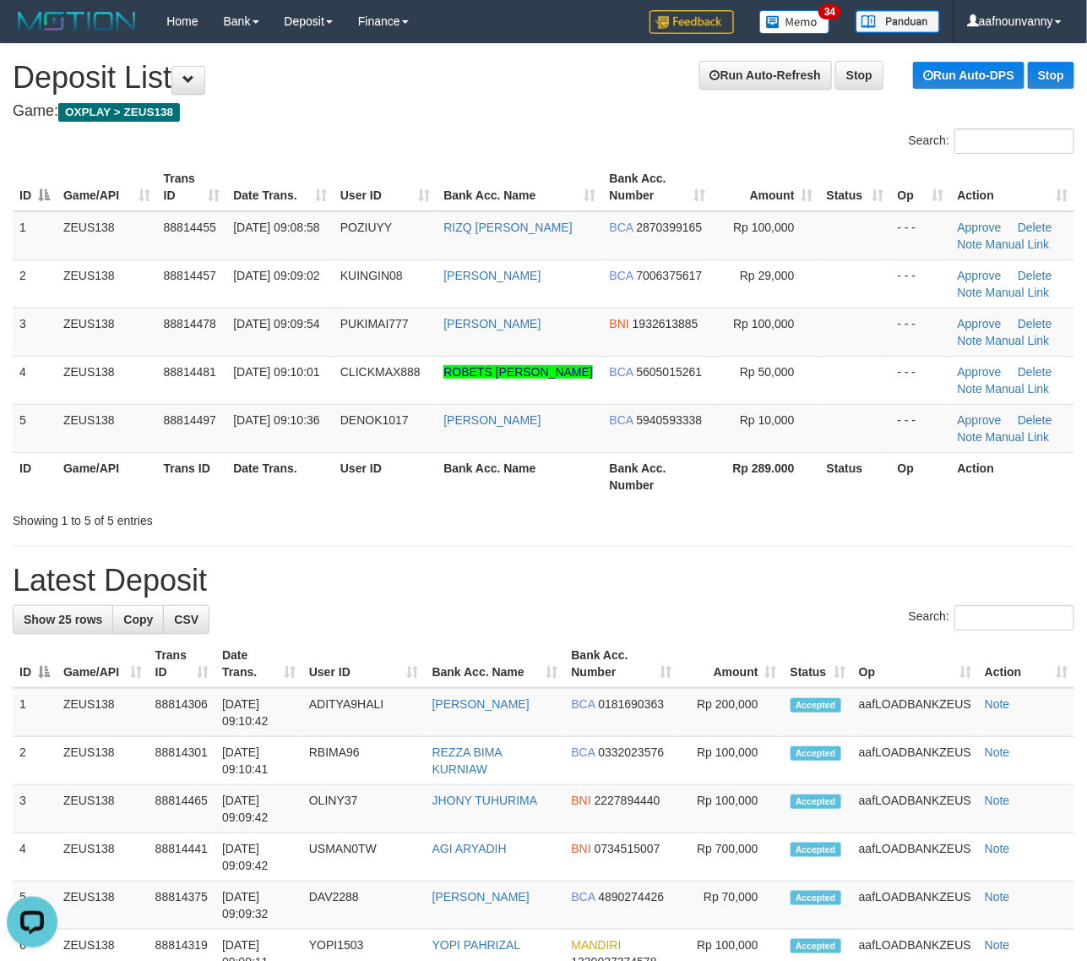
drag, startPoint x: 639, startPoint y: 508, endPoint x: 1035, endPoint y: 660, distance: 424.4
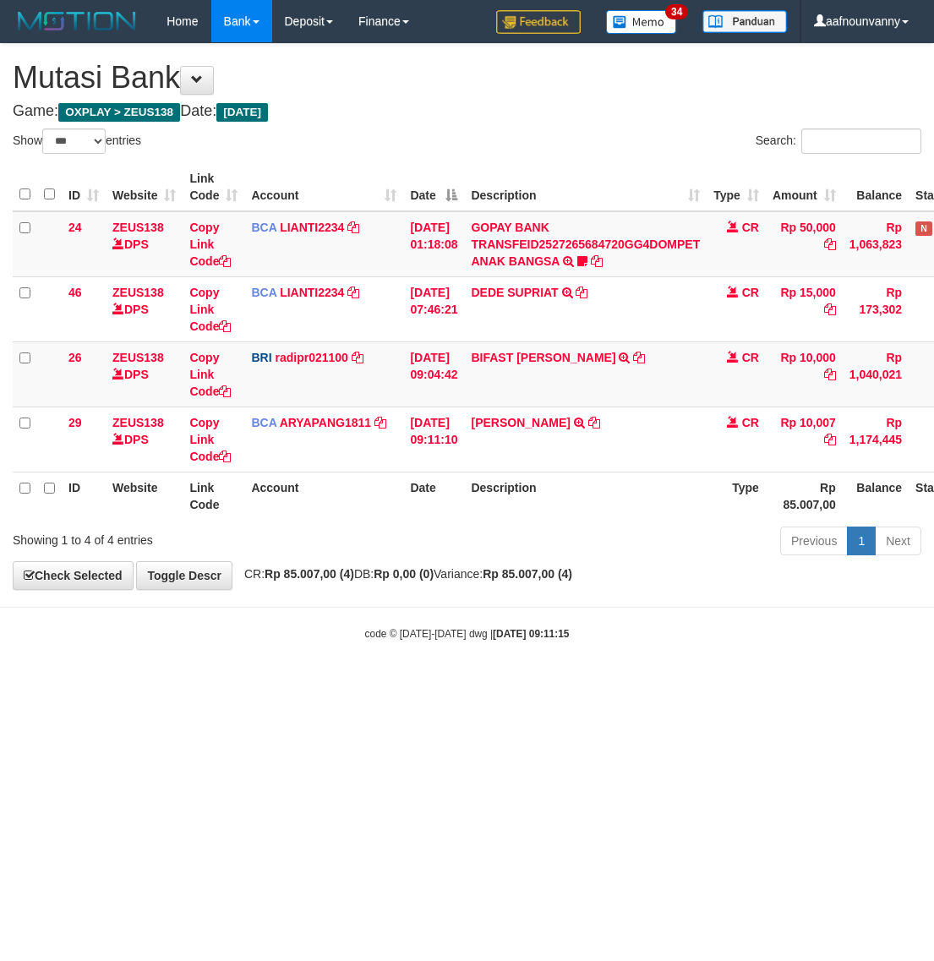
select select "***"
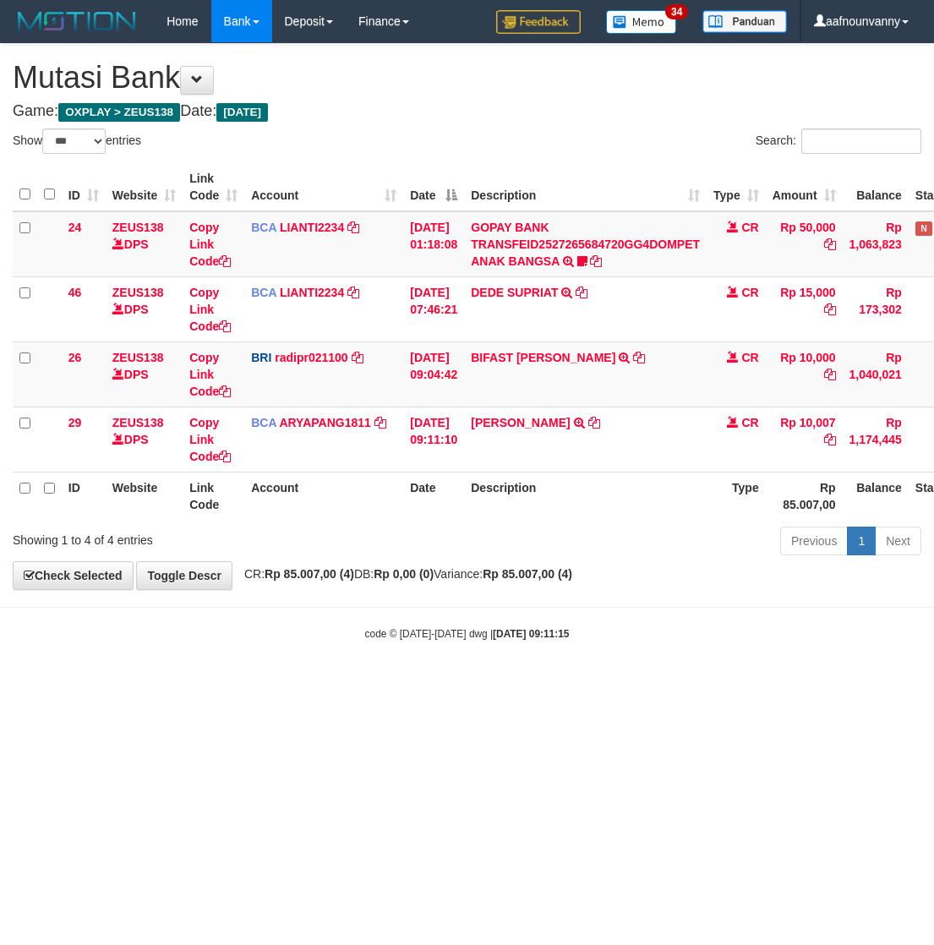
click at [504, 302] on td "DEDE SUPRIAT TRSF E-BANKING CR 3009/FTSCY/WS95051 15000.002025093057097769 TRFD…" at bounding box center [585, 308] width 242 height 65
drag, startPoint x: 458, startPoint y: 681, endPoint x: 474, endPoint y: 686, distance: 16.8
click at [473, 684] on html "Toggle navigation Home Bank Account List Load By Website Group [OXPLAY] ZEUS138…" at bounding box center [467, 342] width 934 height 684
click at [365, 655] on body "Toggle navigation Home Bank Account List Load By Website Group [OXPLAY] ZEUS138…" at bounding box center [467, 342] width 934 height 684
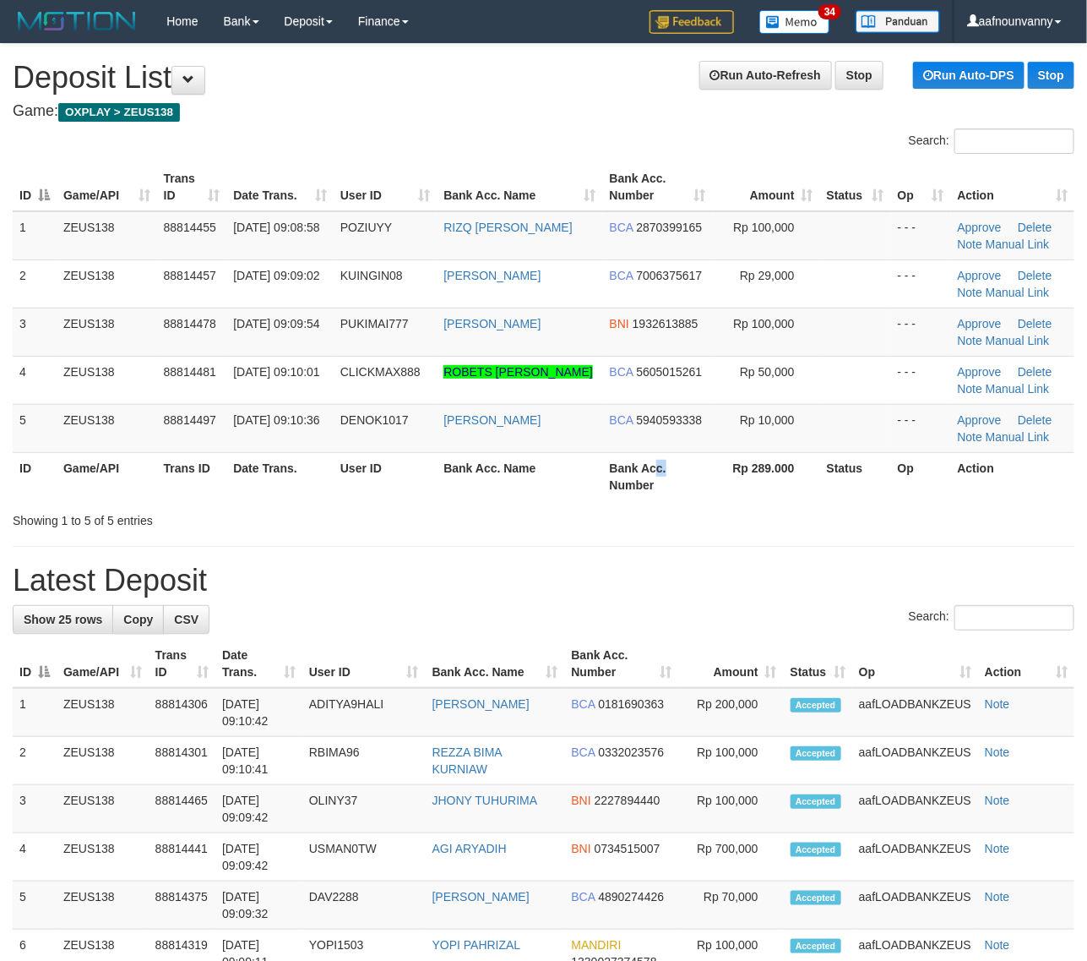
drag, startPoint x: 656, startPoint y: 467, endPoint x: 1091, endPoint y: 590, distance: 451.2
click at [750, 495] on tr "ID Game/API Trans ID Date Trans. User ID Bank Acc. Name Bank Acc. Number Rp 289…" at bounding box center [544, 476] width 1062 height 48
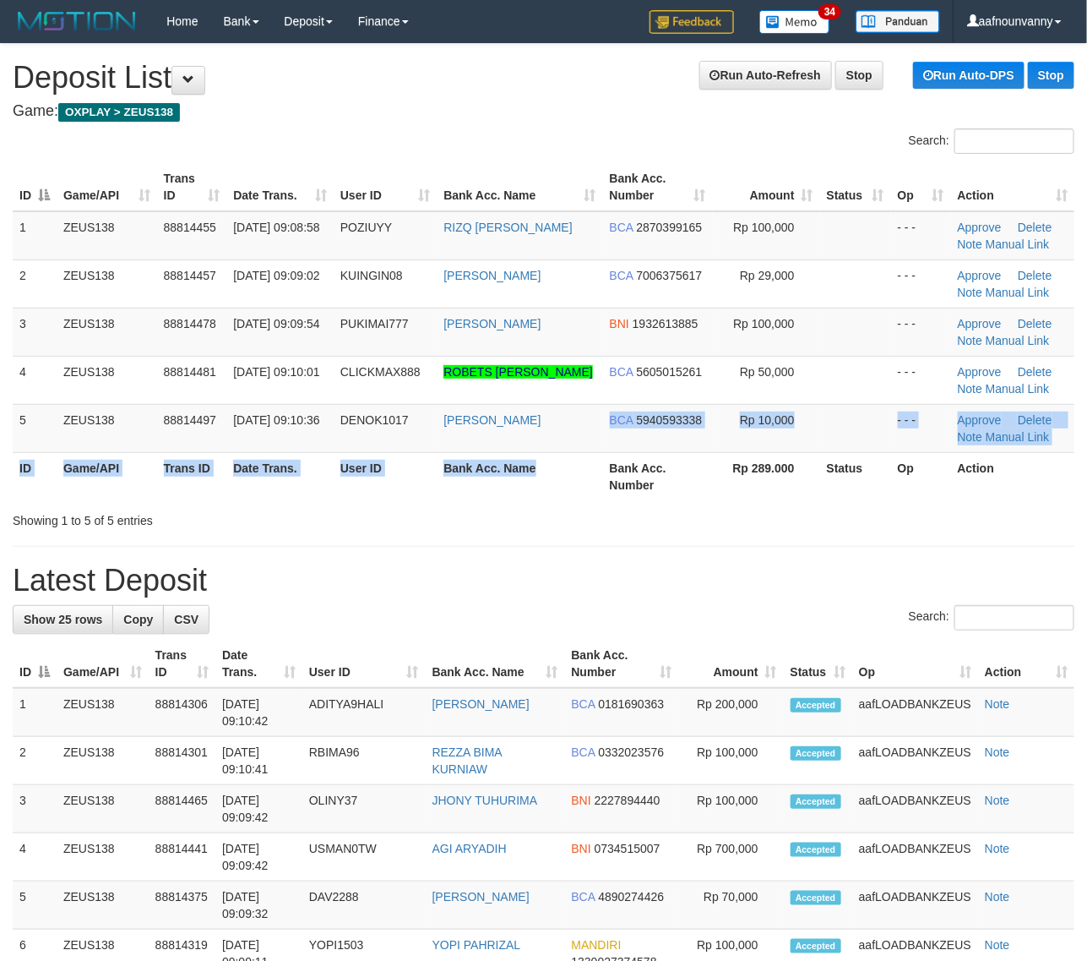
drag, startPoint x: 600, startPoint y: 461, endPoint x: 1103, endPoint y: 507, distance: 504.8
click at [736, 473] on tr "ID Game/API Trans ID Date Trans. User ID Bank Acc. Name Bank Acc. Number Rp 289…" at bounding box center [544, 476] width 1062 height 48
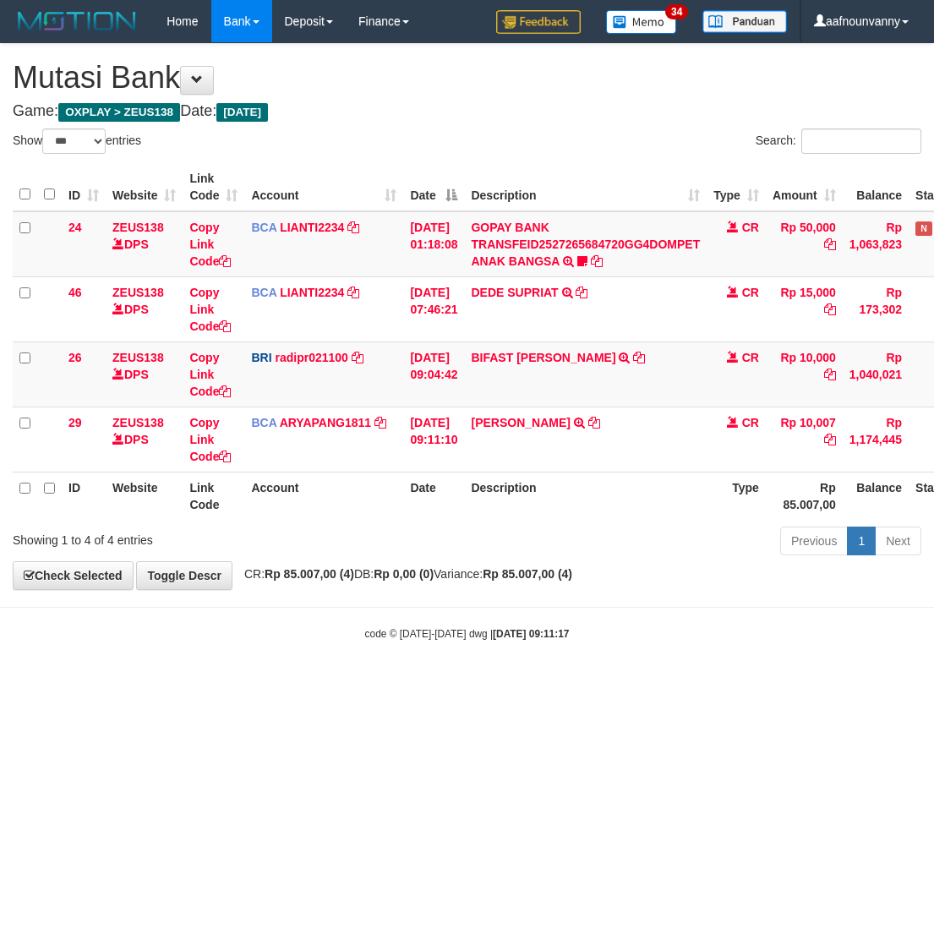
select select "***"
click at [407, 684] on html "Toggle navigation Home Bank Account List Load By Website Group [OXPLAY] ZEUS138…" at bounding box center [467, 342] width 934 height 684
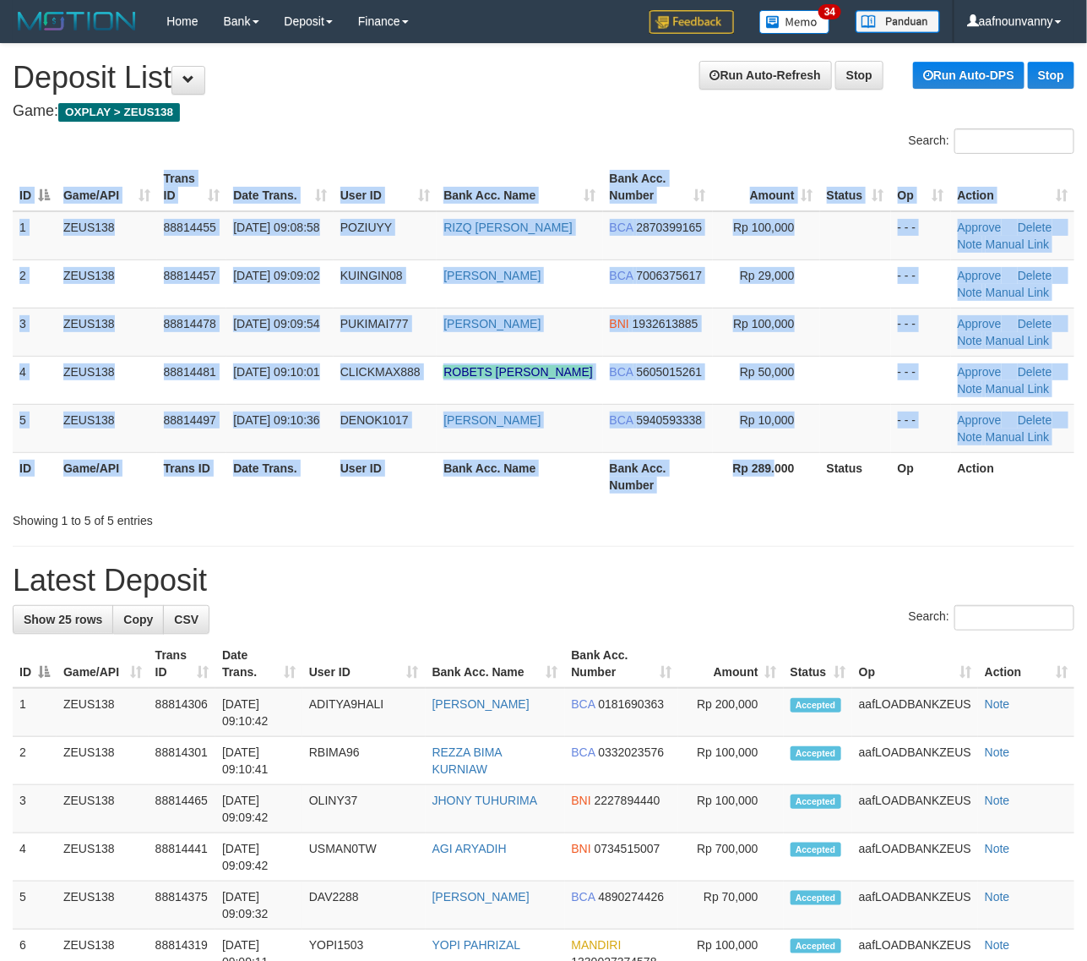
drag, startPoint x: 770, startPoint y: 496, endPoint x: 1016, endPoint y: 618, distance: 274.7
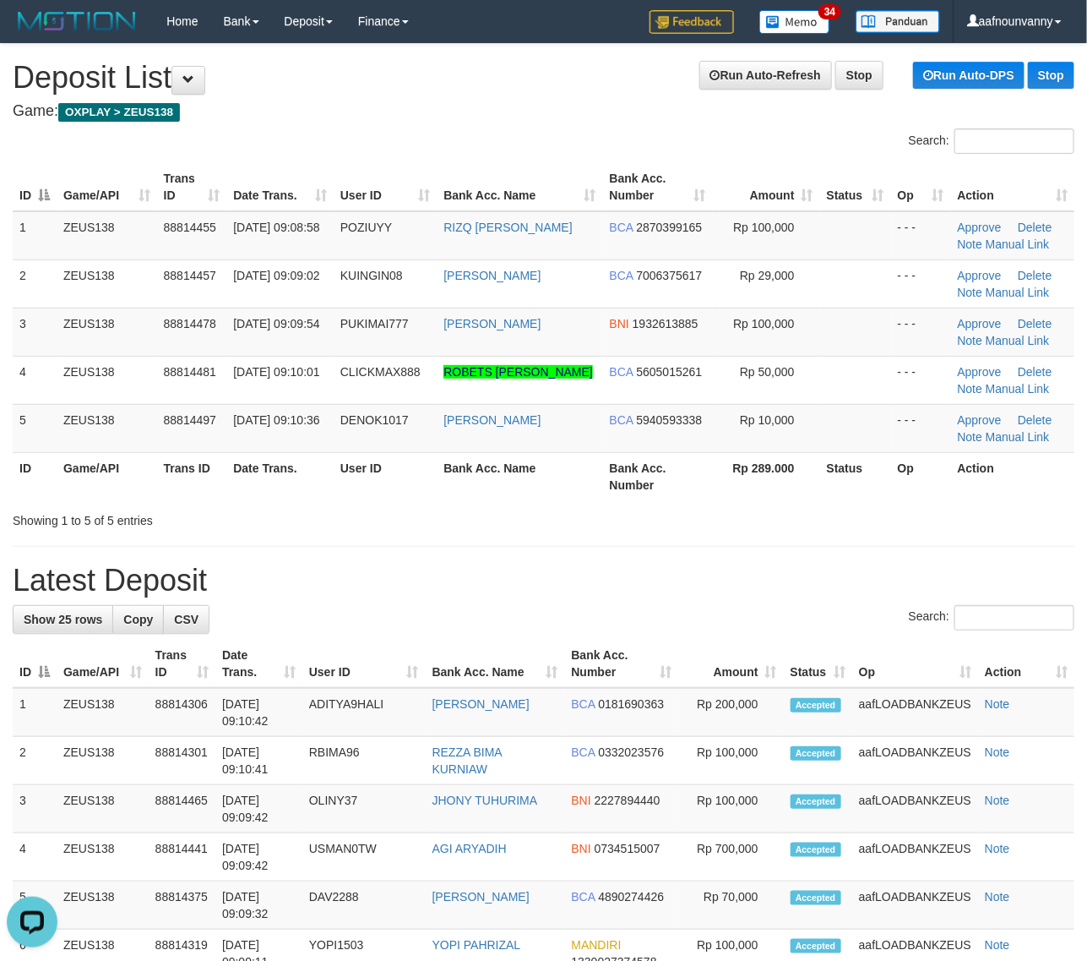
drag, startPoint x: 575, startPoint y: 437, endPoint x: 1096, endPoint y: 631, distance: 555.5
click at [667, 490] on table "ID Game/API Trans ID Date Trans. User ID Bank Acc. Name Bank Acc. Number Amount…" at bounding box center [544, 331] width 1062 height 337
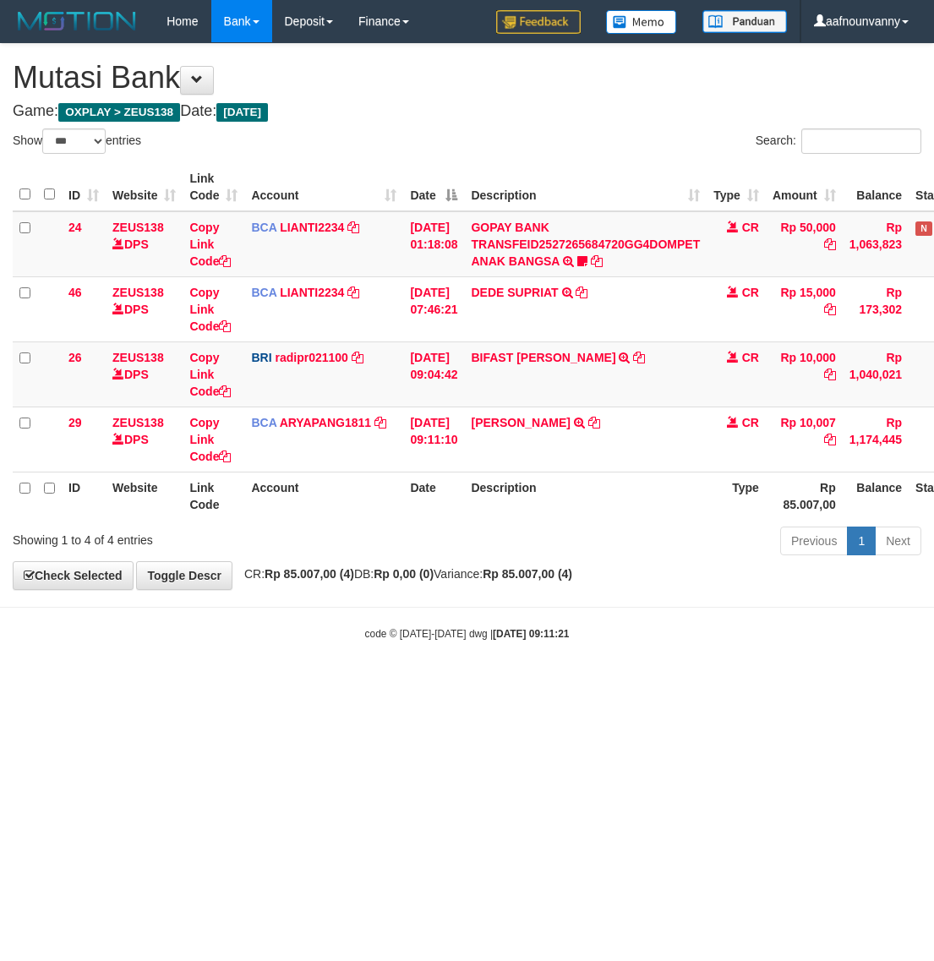
select select "***"
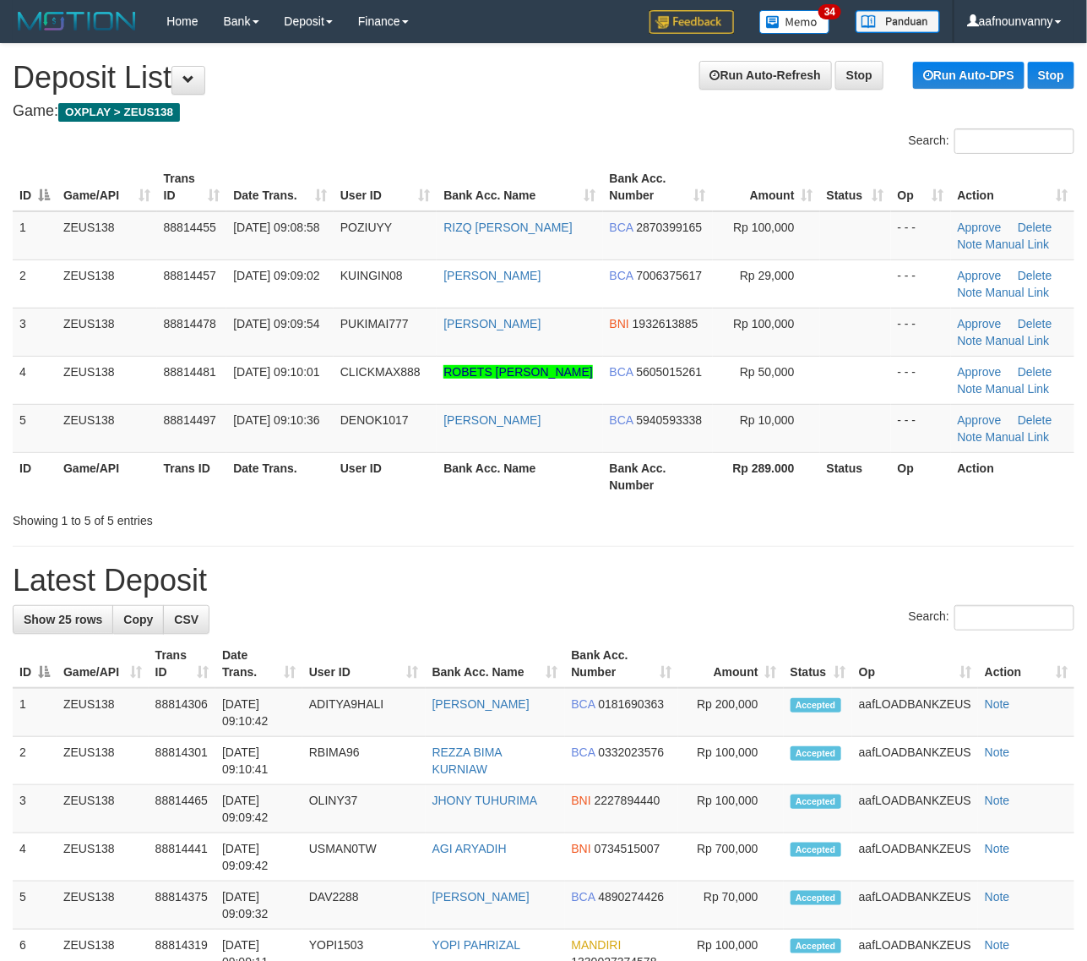
click at [778, 497] on table "ID Game/API Trans ID Date Trans. User ID Bank Acc. Name Bank Acc. Number Amount…" at bounding box center [544, 331] width 1062 height 337
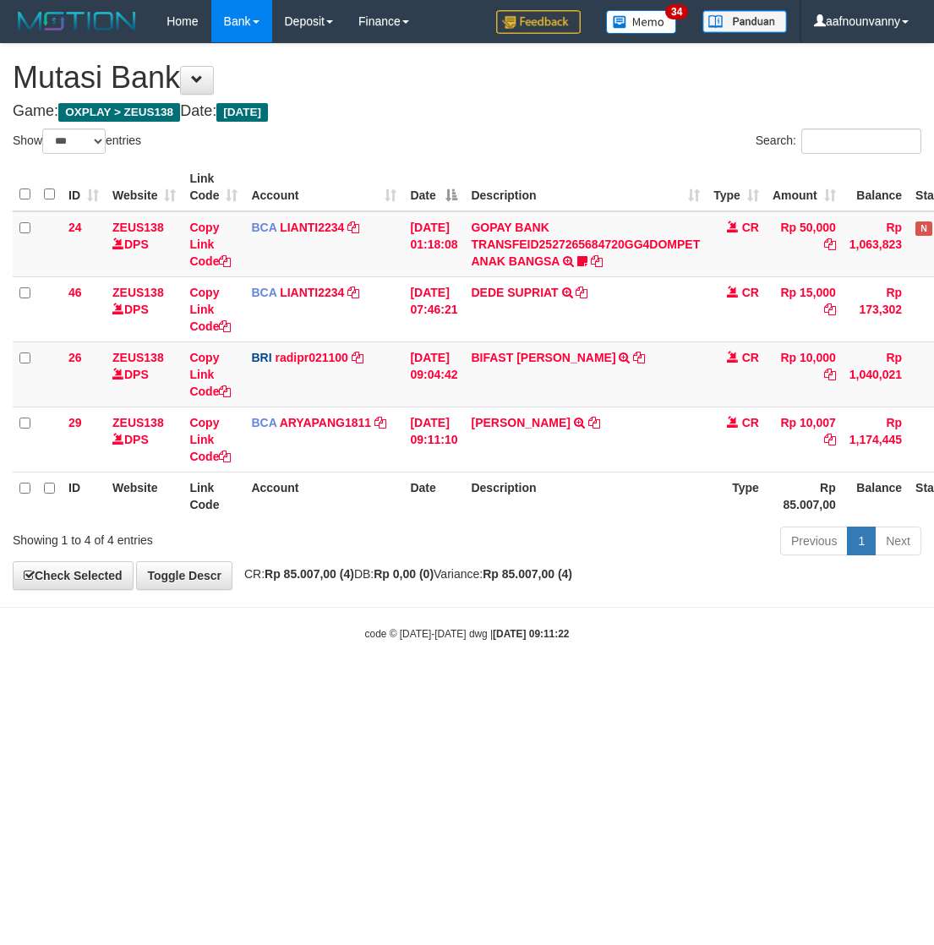
select select "***"
drag, startPoint x: 704, startPoint y: 683, endPoint x: 707, endPoint y: 432, distance: 251.0
click at [691, 655] on html "Toggle navigation Home Bank Account List Load By Website Group [OXPLAY] ZEUS138…" at bounding box center [467, 342] width 934 height 684
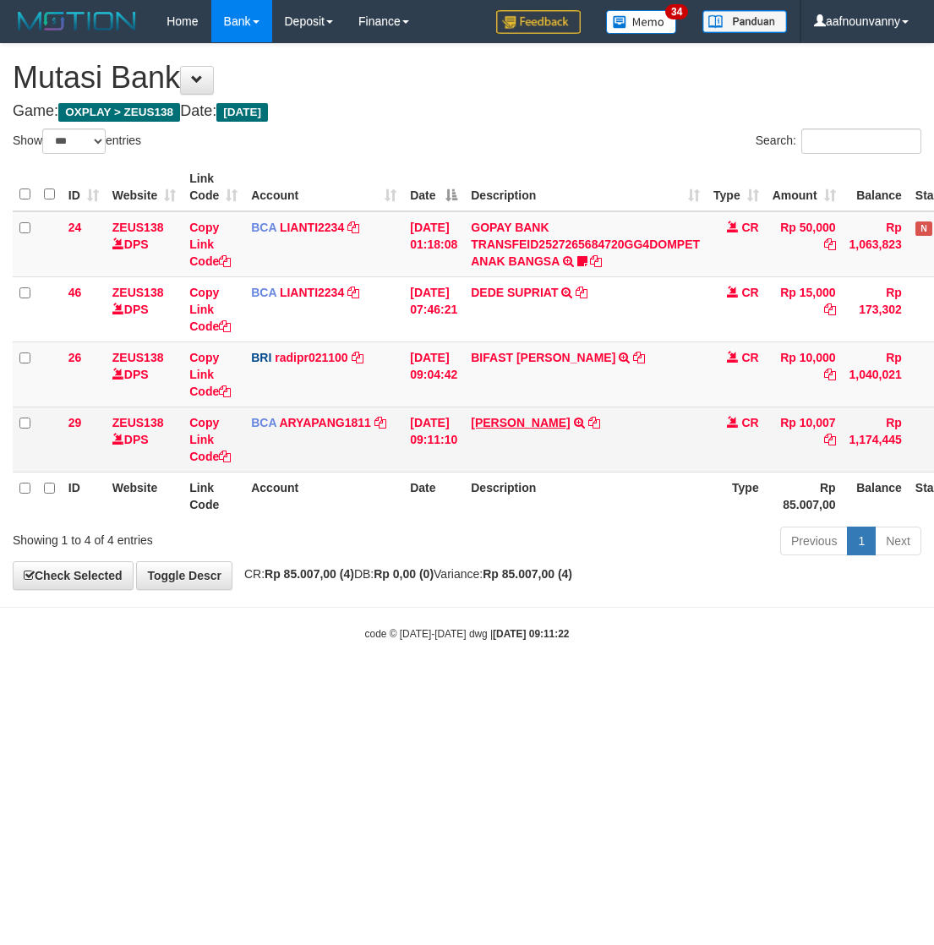
drag, startPoint x: 539, startPoint y: 414, endPoint x: 532, endPoint y: 427, distance: 14.4
click at [533, 424] on td "[PERSON_NAME] TRSF E-BANKING CR 3009/FTSCY/WS95031 10007.00[PERSON_NAME]" at bounding box center [585, 438] width 242 height 65
click at [531, 427] on link "[PERSON_NAME]" at bounding box center [520, 423] width 99 height 14
click at [526, 412] on td "SANTI RUSTINA TRSF E-BANKING CR 3009/FTSCY/WS95031 10007.00SANTI RUSTINA" at bounding box center [585, 438] width 242 height 65
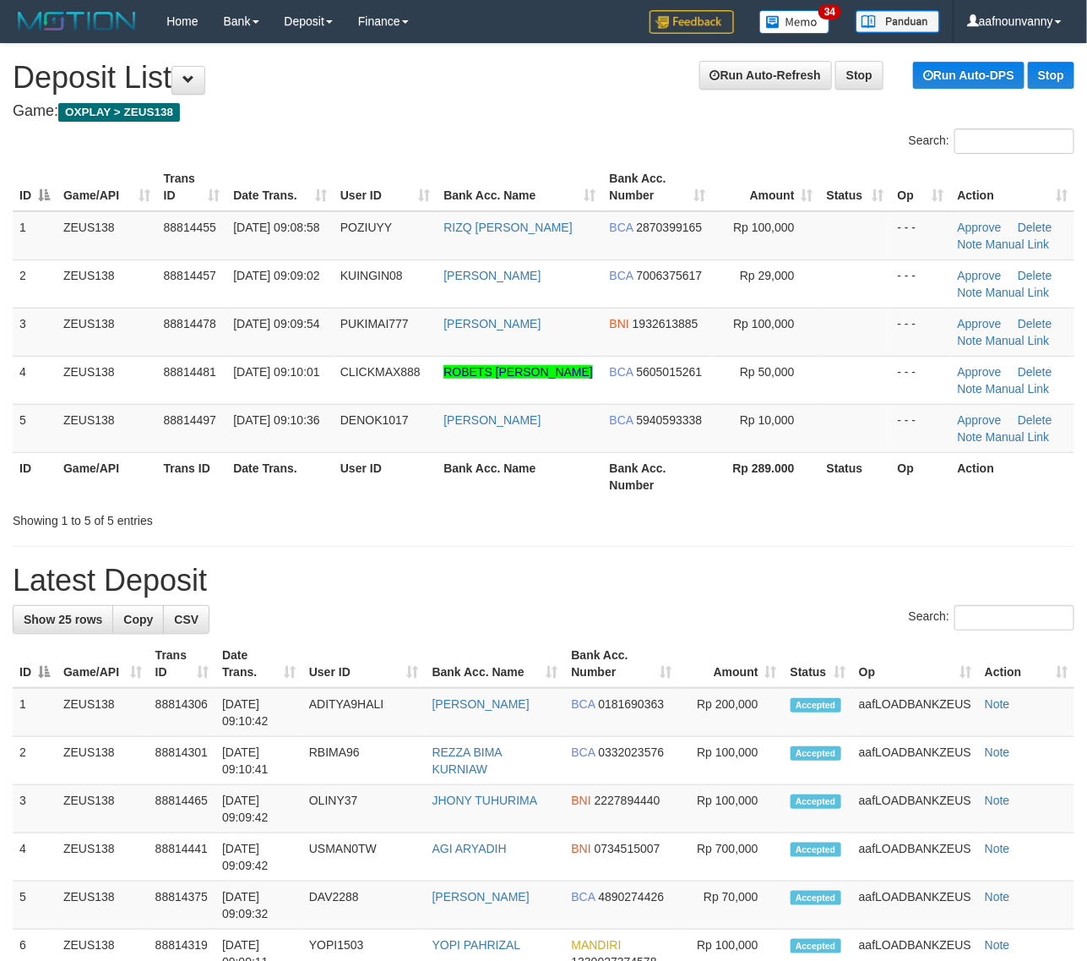
drag, startPoint x: 579, startPoint y: 526, endPoint x: 700, endPoint y: 546, distance: 122.5
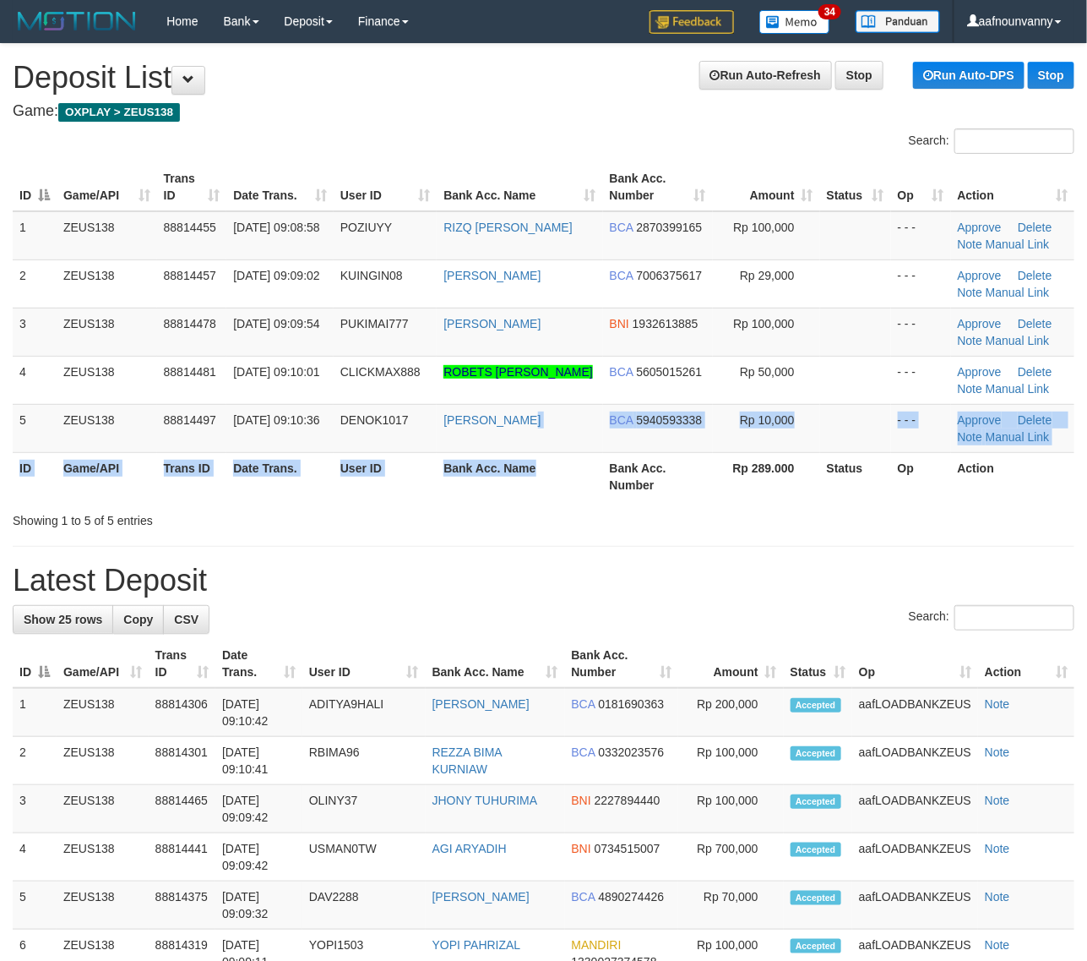
drag, startPoint x: 529, startPoint y: 449, endPoint x: 1099, endPoint y: 594, distance: 588.5
click at [639, 488] on table "ID Game/API Trans ID Date Trans. User ID Bank Acc. Name Bank Acc. Number Amount…" at bounding box center [544, 331] width 1062 height 337
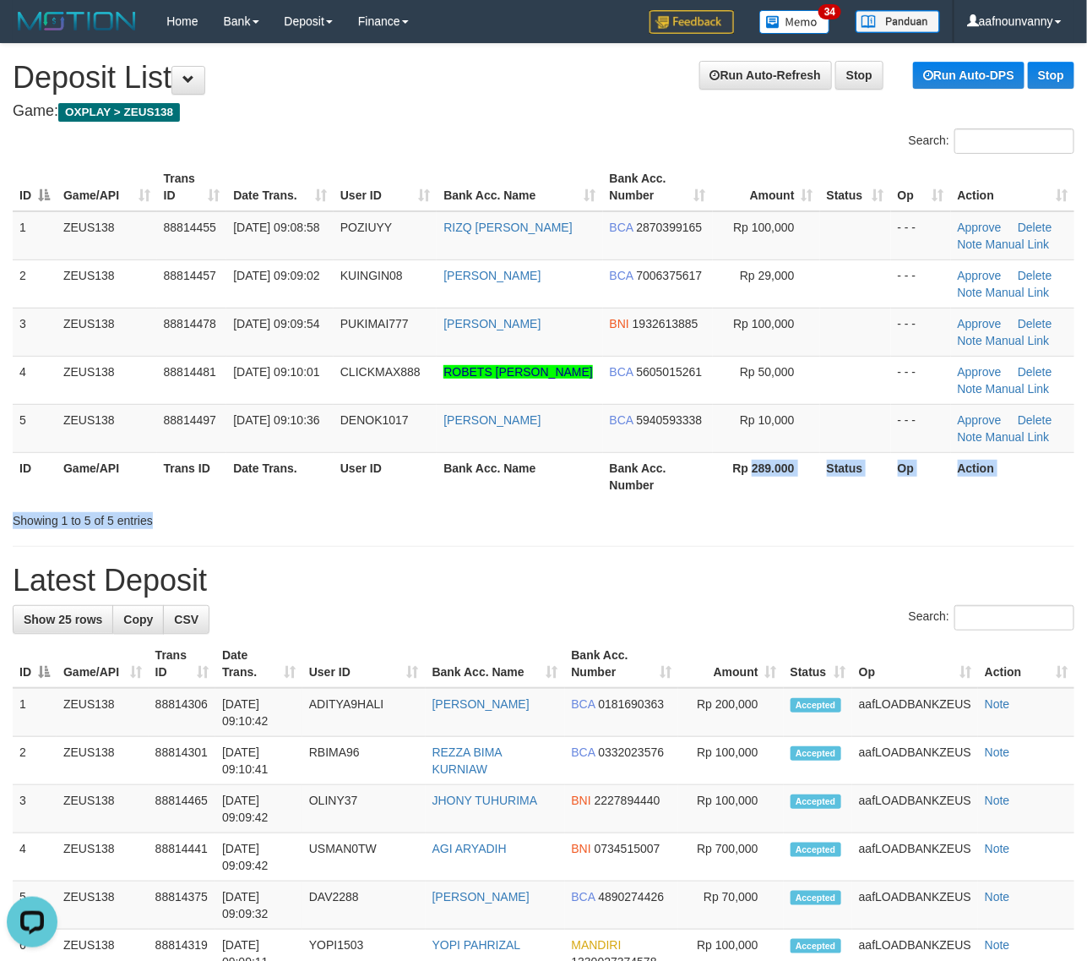
drag, startPoint x: 750, startPoint y: 504, endPoint x: 1100, endPoint y: 546, distance: 352.3
click at [822, 525] on div "Search: ID Game/API Trans ID Date Trans. User ID Bank Acc. Name Bank Acc. Numbe…" at bounding box center [544, 328] width 1062 height 400
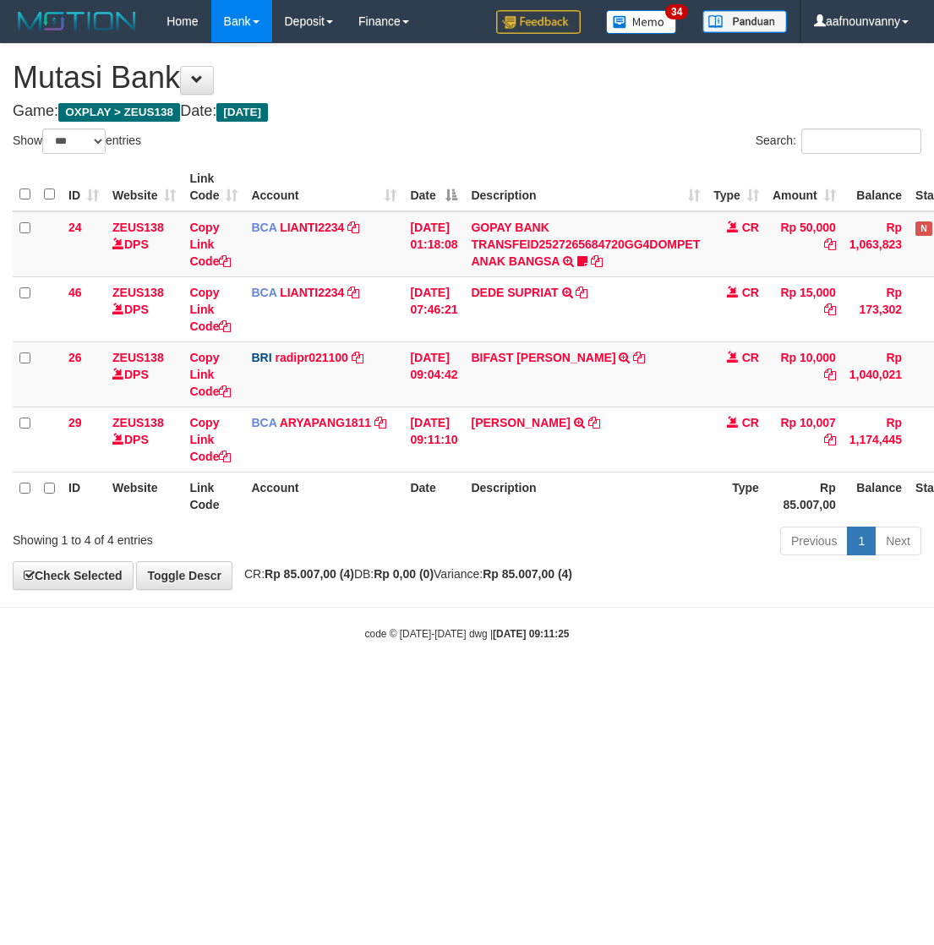
select select "***"
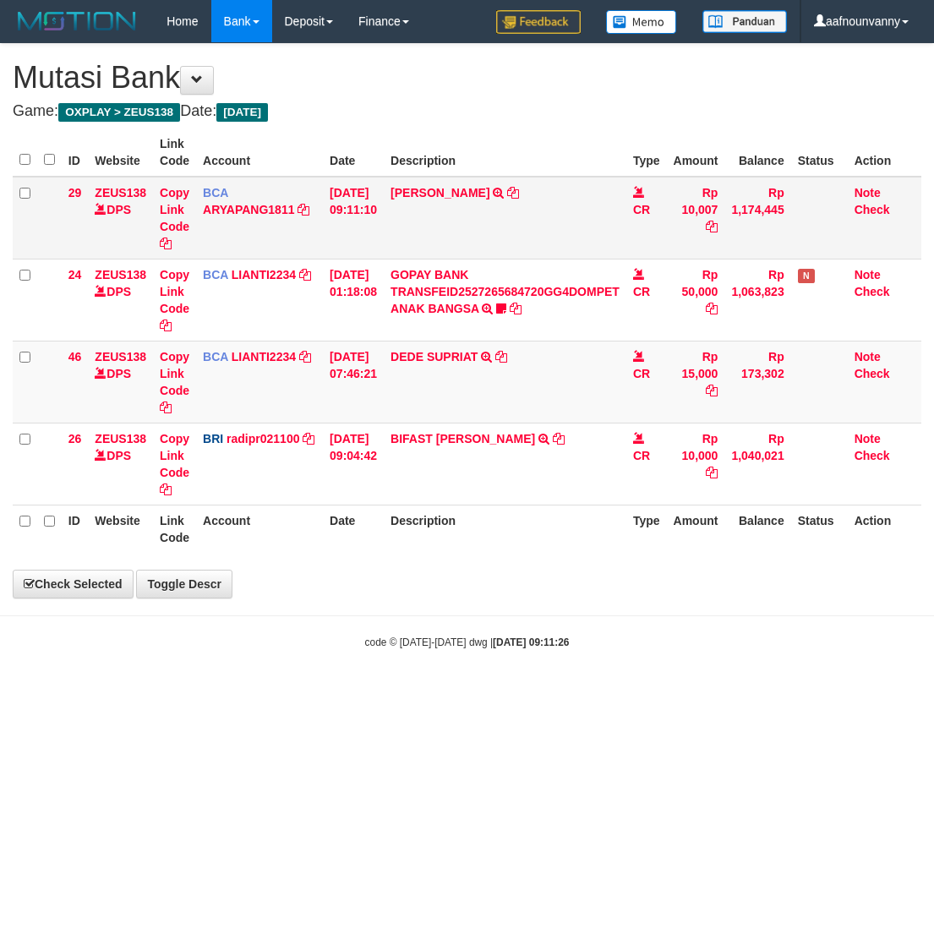
select select "***"
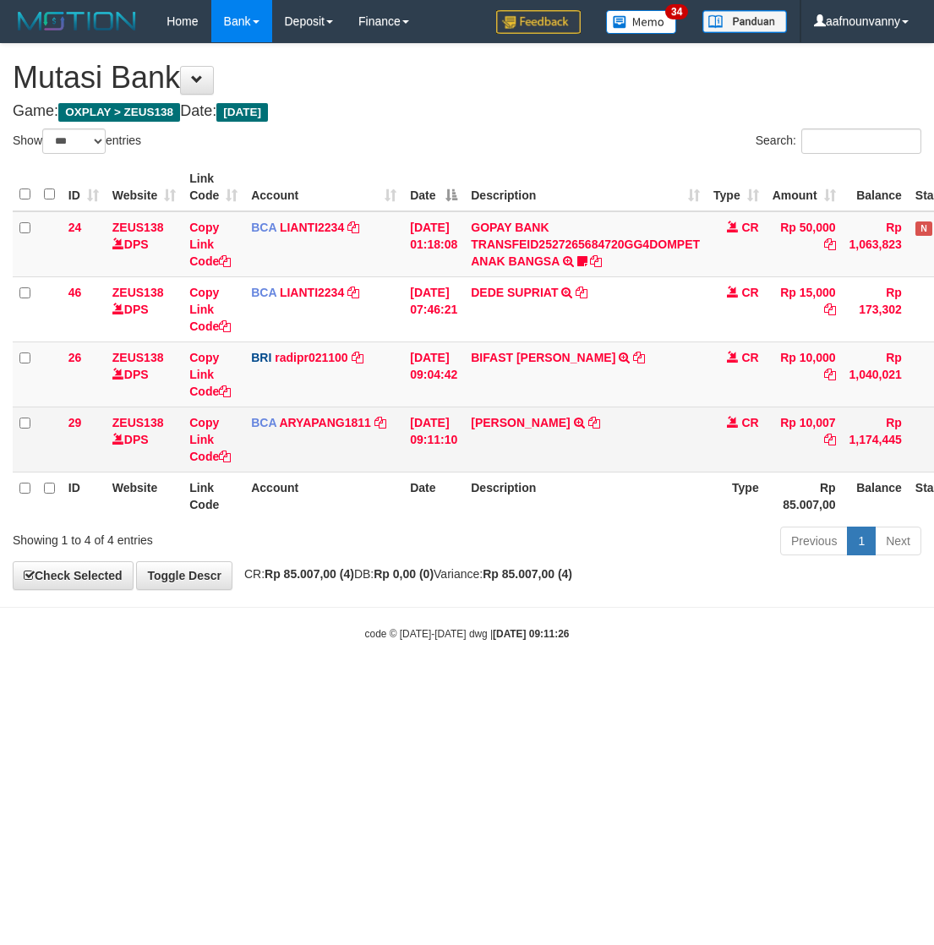
click at [532, 414] on td "SANTI RUSTINA TRSF E-BANKING CR 3009/FTSCY/WS95031 10007.00SANTI RUSTINA" at bounding box center [585, 438] width 242 height 65
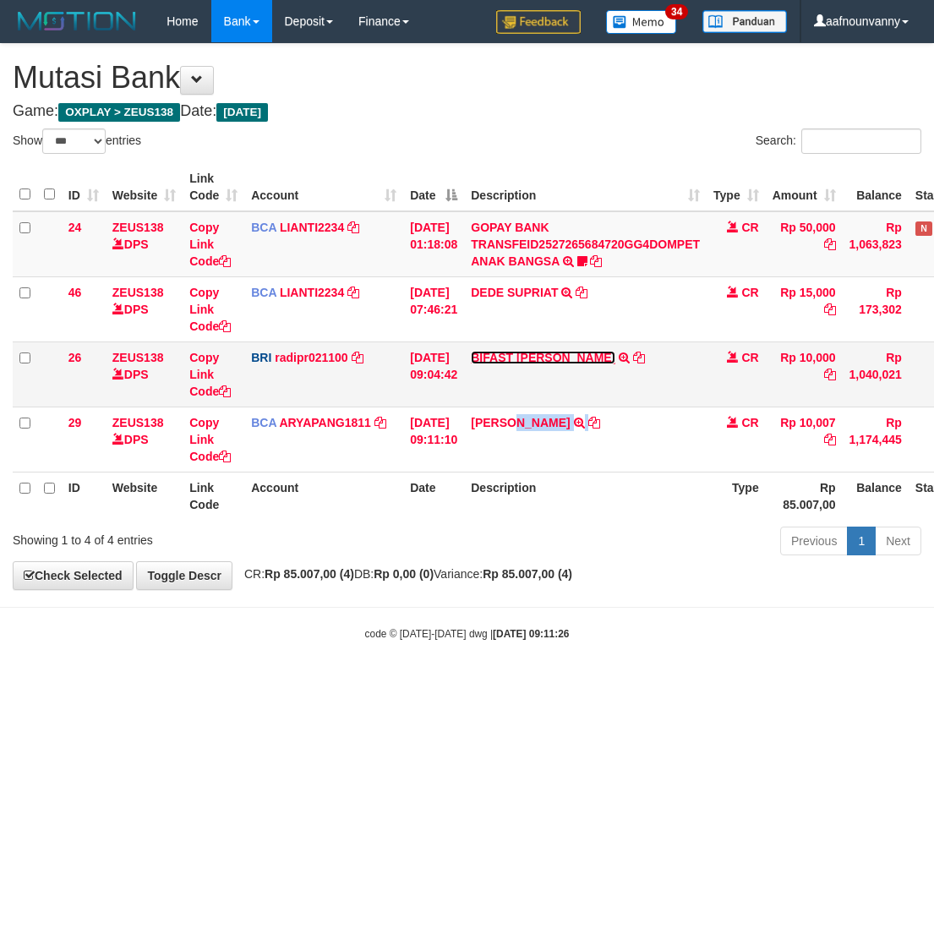
click at [528, 361] on link "BIFAST ERIKA S PAUN" at bounding box center [543, 358] width 144 height 14
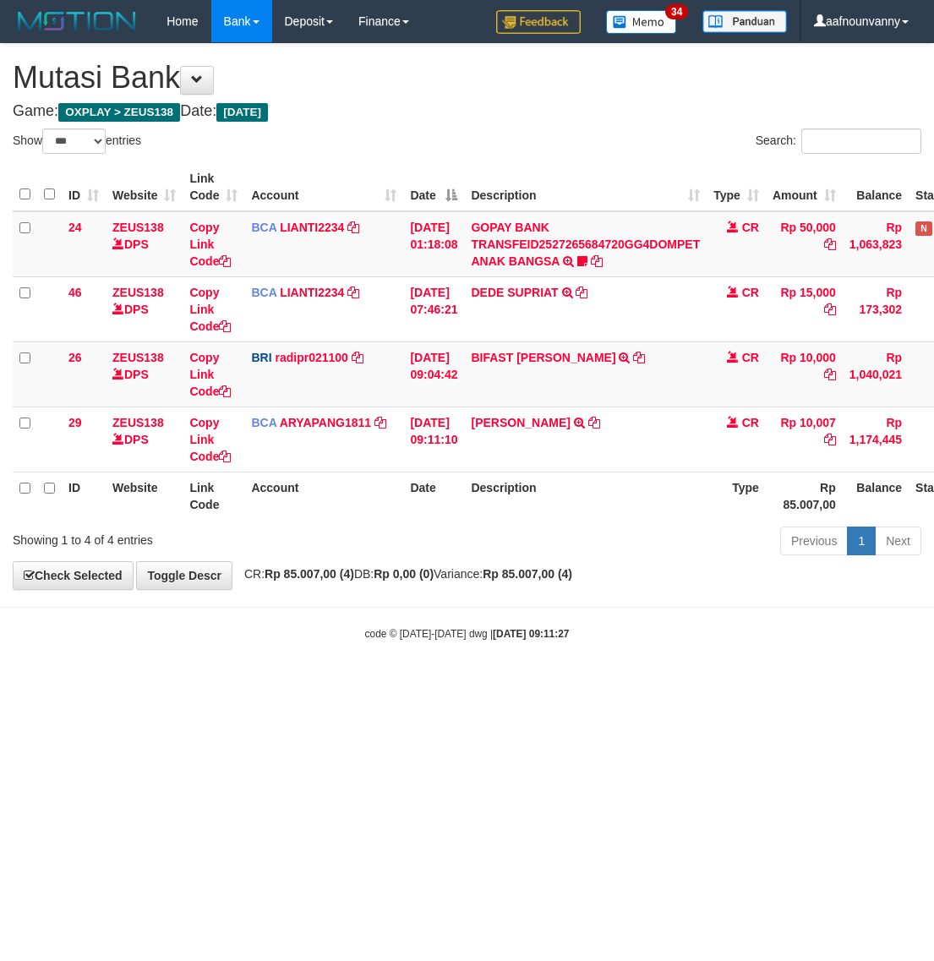
select select "***"
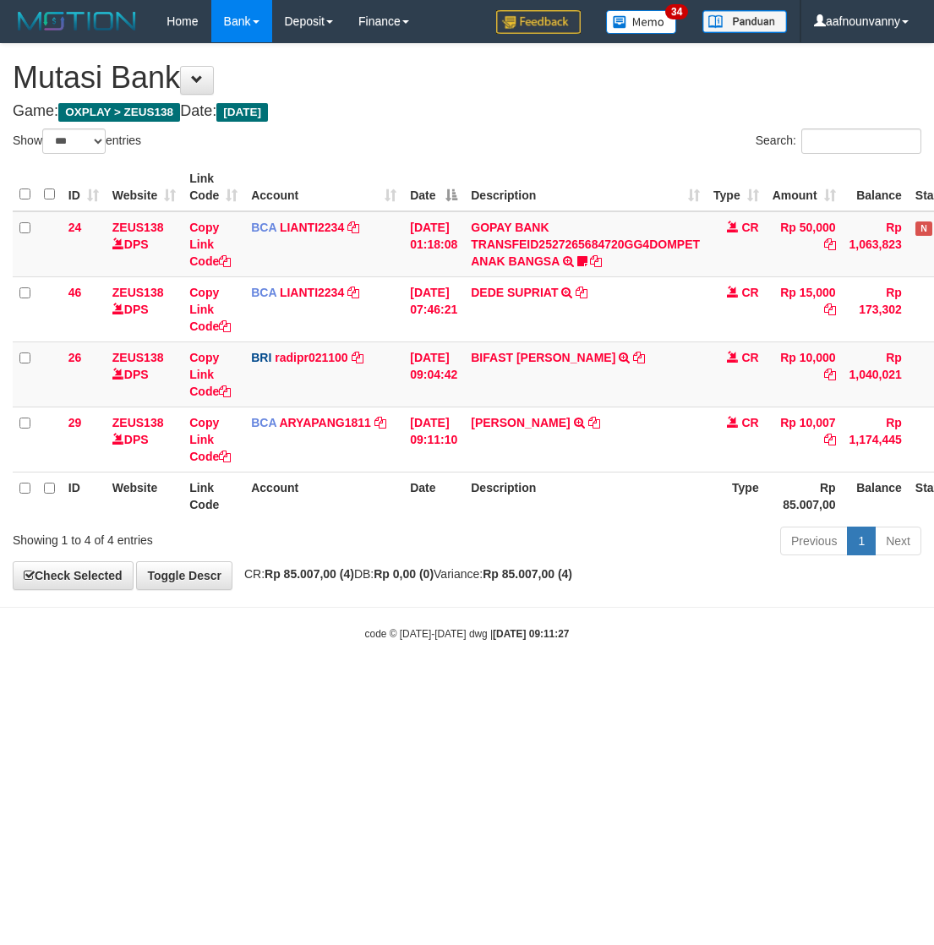
click at [528, 301] on td "DEDE SUPRIAT TRSF E-BANKING CR 3009/FTSCY/WS95051 15000.002025093057097769 TRFD…" at bounding box center [585, 308] width 242 height 65
drag, startPoint x: 526, startPoint y: 271, endPoint x: 404, endPoint y: 673, distance: 420.2
click at [524, 275] on tbody "24 ZEUS138 DPS Copy Link Code BCA LIANTI2234 DPS YULIANTI mutasi_20250930_4646 …" at bounding box center [520, 341] width 1014 height 261
drag, startPoint x: 385, startPoint y: 754, endPoint x: 402, endPoint y: 756, distance: 17.1
click at [391, 684] on html "Toggle navigation Home Bank Account List Load By Website Group [OXPLAY] ZEUS138…" at bounding box center [467, 342] width 934 height 684
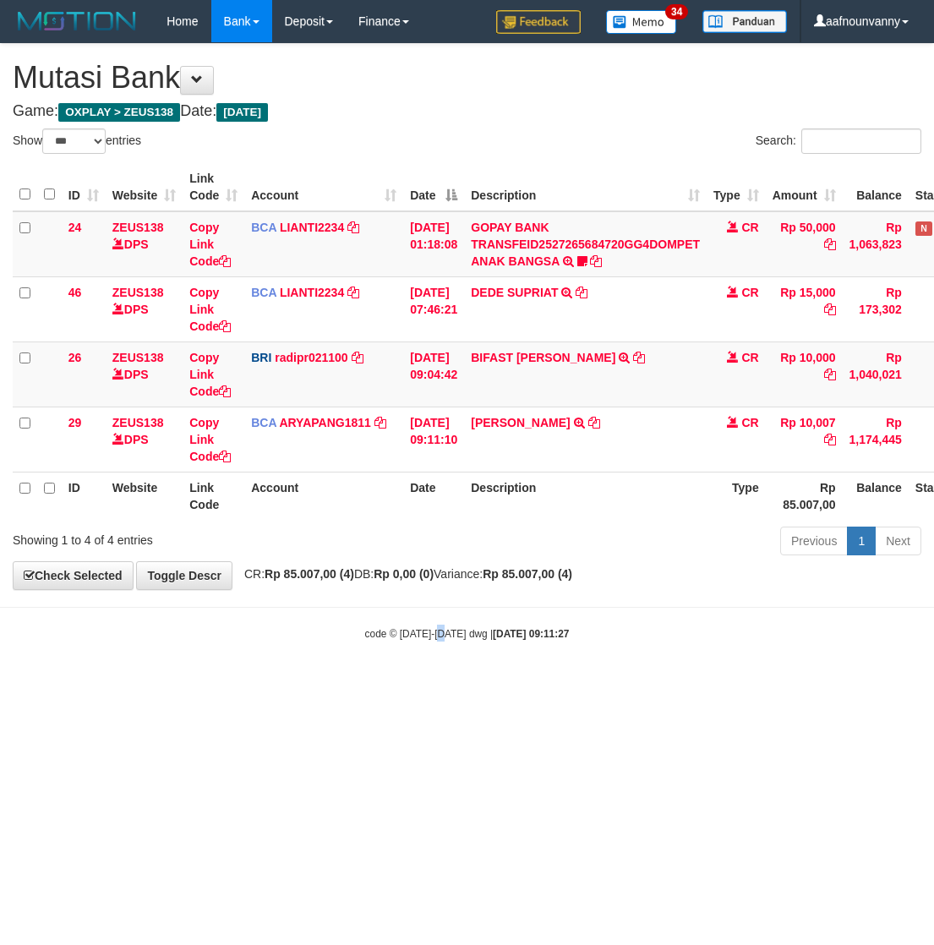
drag, startPoint x: 448, startPoint y: 732, endPoint x: 461, endPoint y: 727, distance: 14.4
click at [455, 684] on html "Toggle navigation Home Bank Account List Load By Website Group [OXPLAY] ZEUS138…" at bounding box center [467, 342] width 934 height 684
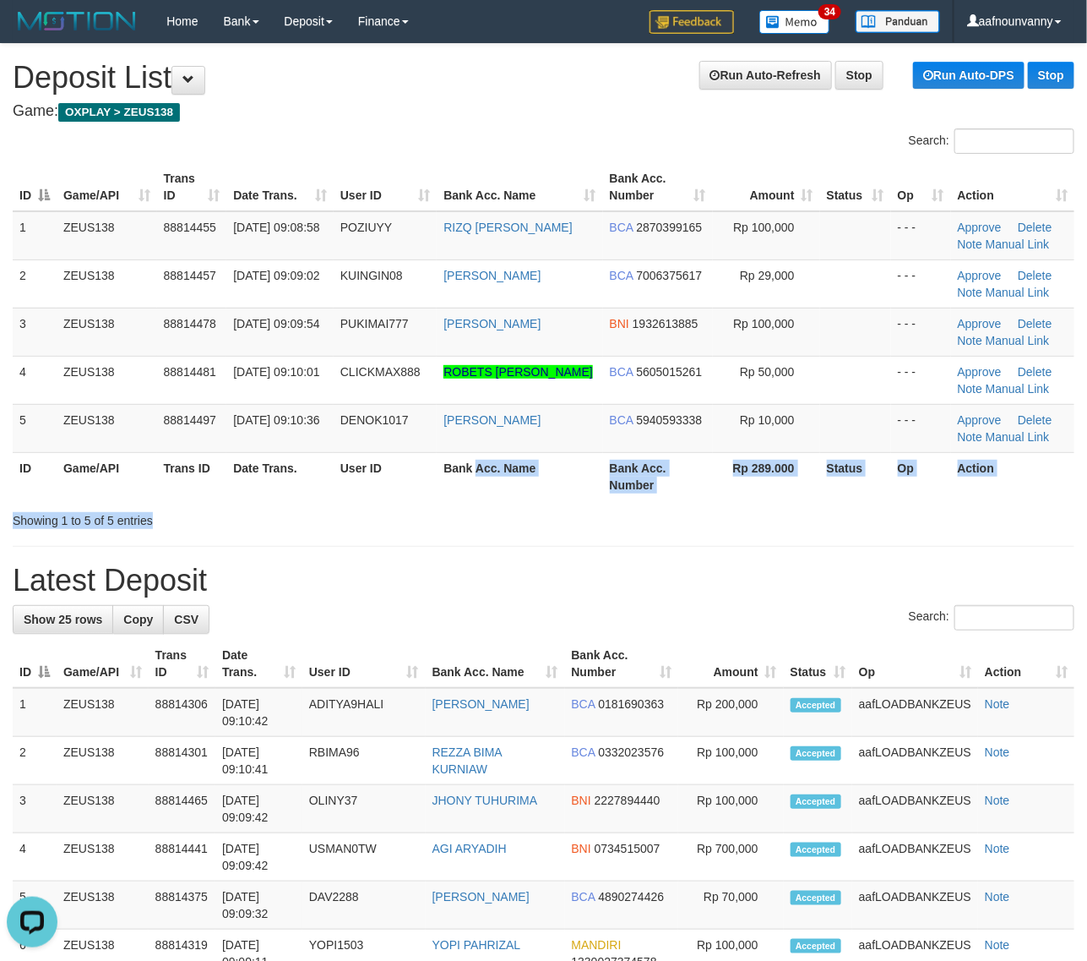
drag, startPoint x: 394, startPoint y: 512, endPoint x: 1095, endPoint y: 669, distance: 718.7
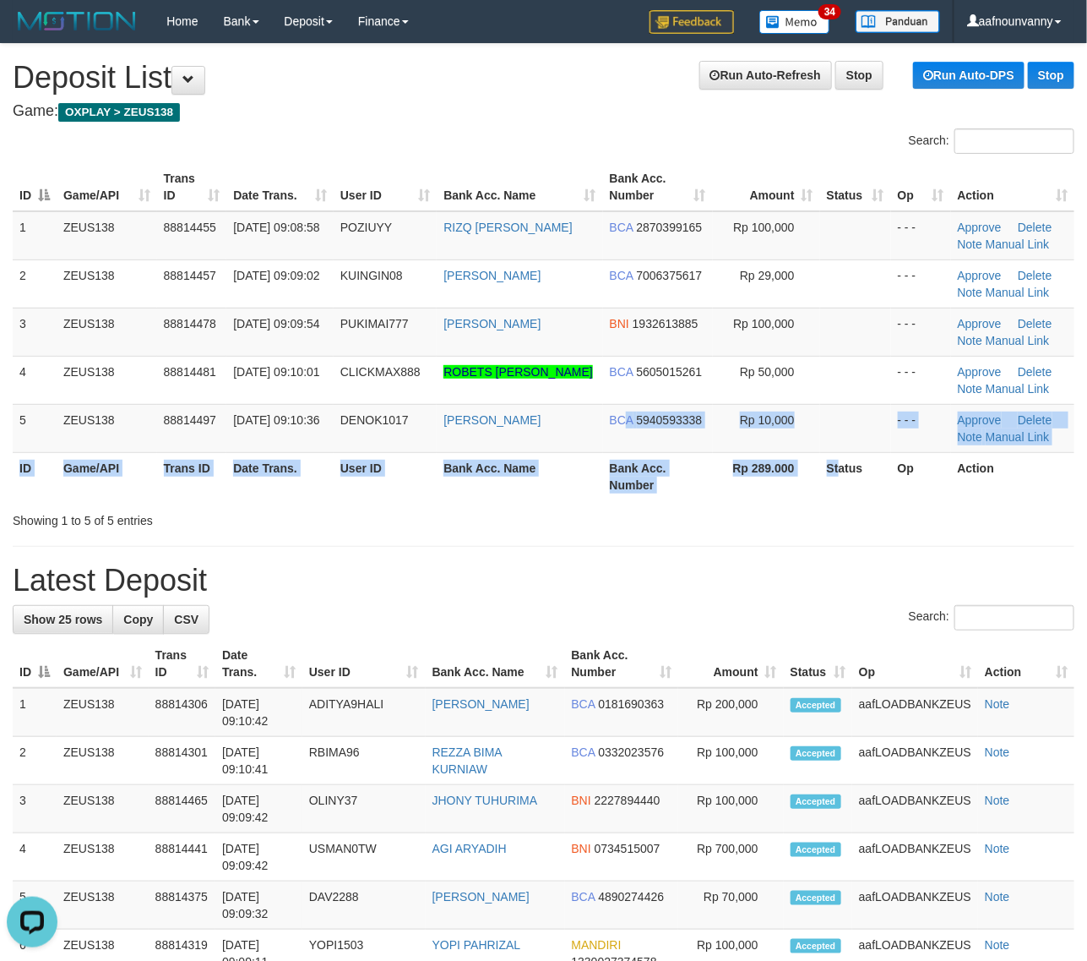
drag, startPoint x: 608, startPoint y: 433, endPoint x: 1100, endPoint y: 482, distance: 494.1
click at [984, 479] on table "ID Game/API Trans ID Date Trans. User ID Bank Acc. Name Bank Acc. Number Amount…" at bounding box center [544, 331] width 1062 height 337
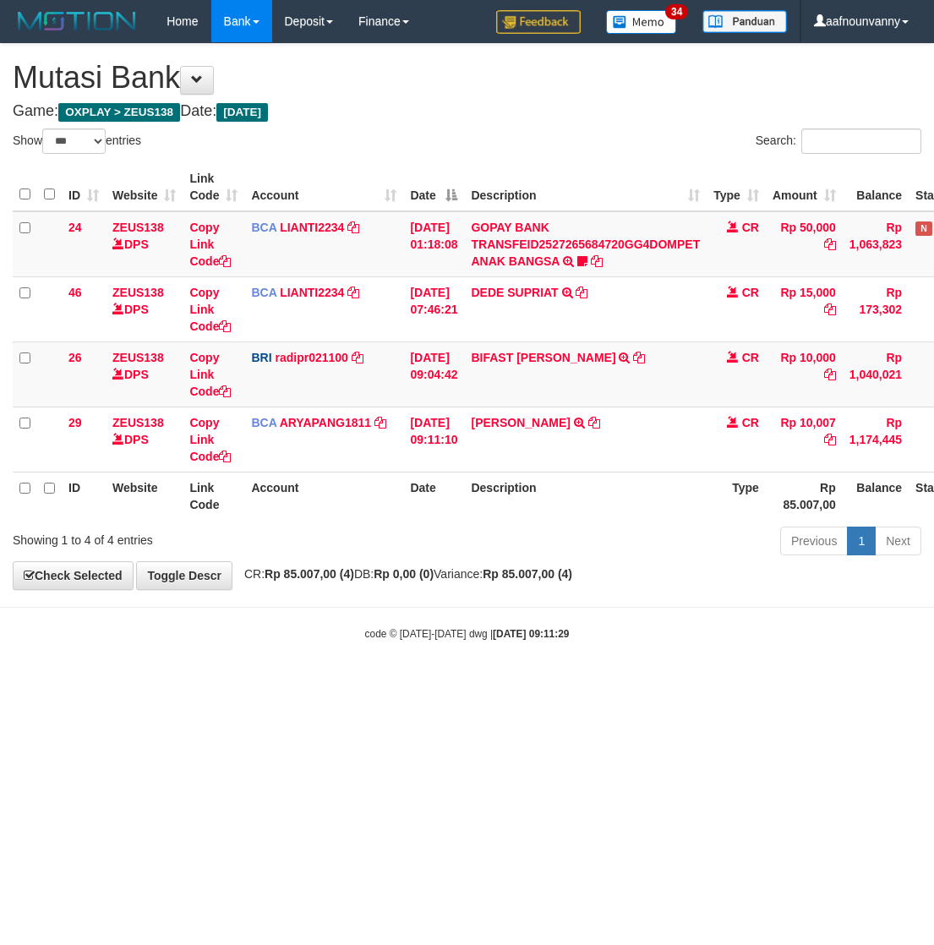
select select "***"
drag, startPoint x: 460, startPoint y: 701, endPoint x: 311, endPoint y: 704, distance: 149.6
click at [410, 684] on html "Toggle navigation Home Bank Account List Load By Website Group [OXPLAY] ZEUS138…" at bounding box center [467, 342] width 934 height 684
drag, startPoint x: 433, startPoint y: 708, endPoint x: 473, endPoint y: 697, distance: 41.2
click at [432, 684] on html "Toggle navigation Home Bank Account List Load By Website Group [OXPLAY] ZEUS138…" at bounding box center [467, 342] width 934 height 684
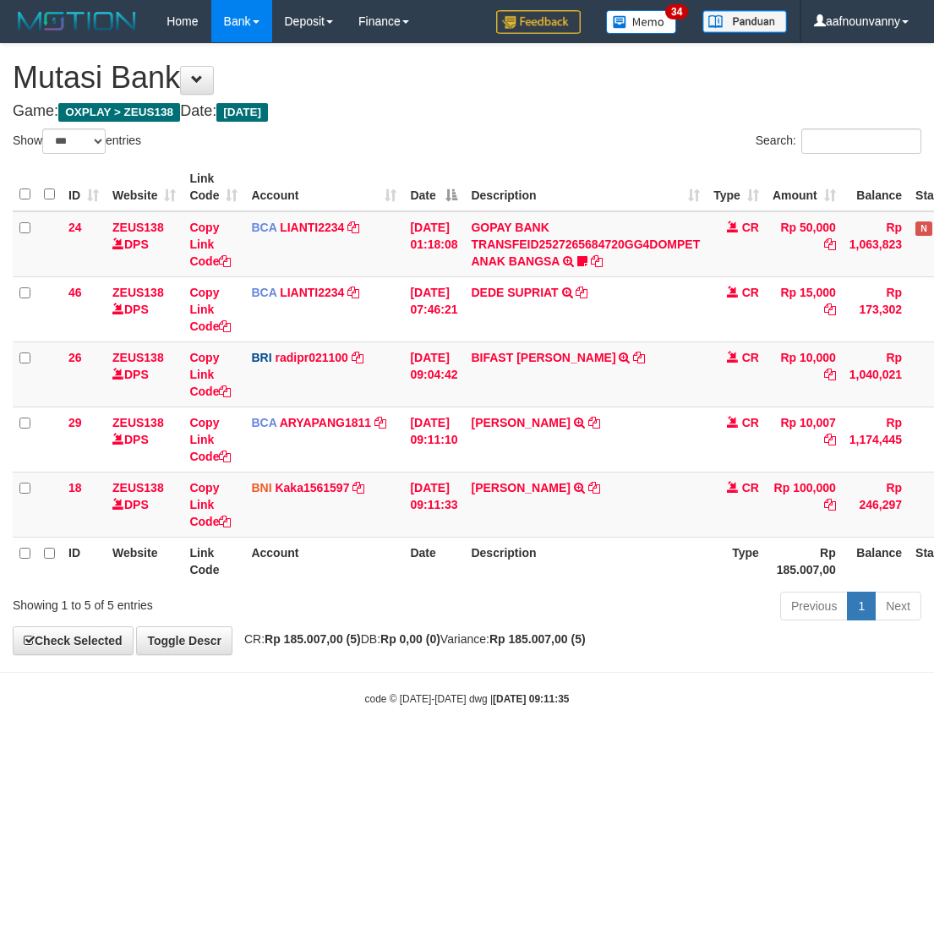
select select "***"
drag, startPoint x: 394, startPoint y: 628, endPoint x: 407, endPoint y: 602, distance: 29.5
click at [407, 625] on div "**********" at bounding box center [467, 349] width 934 height 610
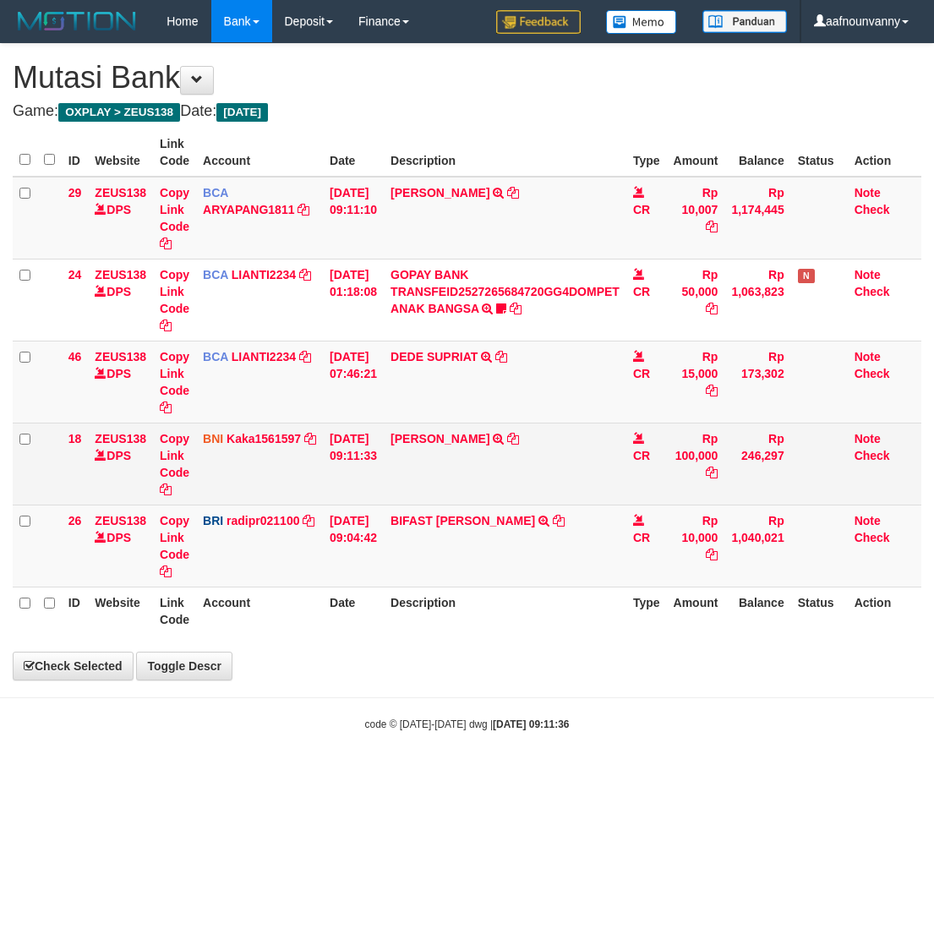
select select "***"
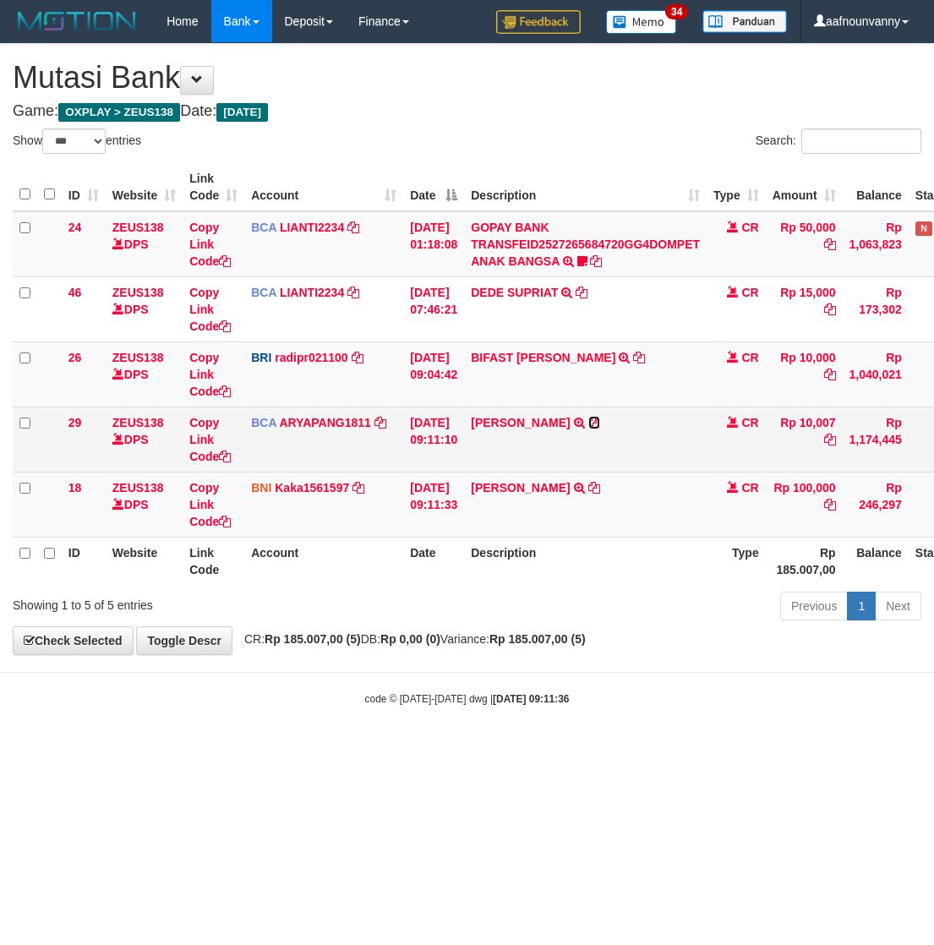
click at [591, 424] on icon at bounding box center [594, 423] width 12 height 12
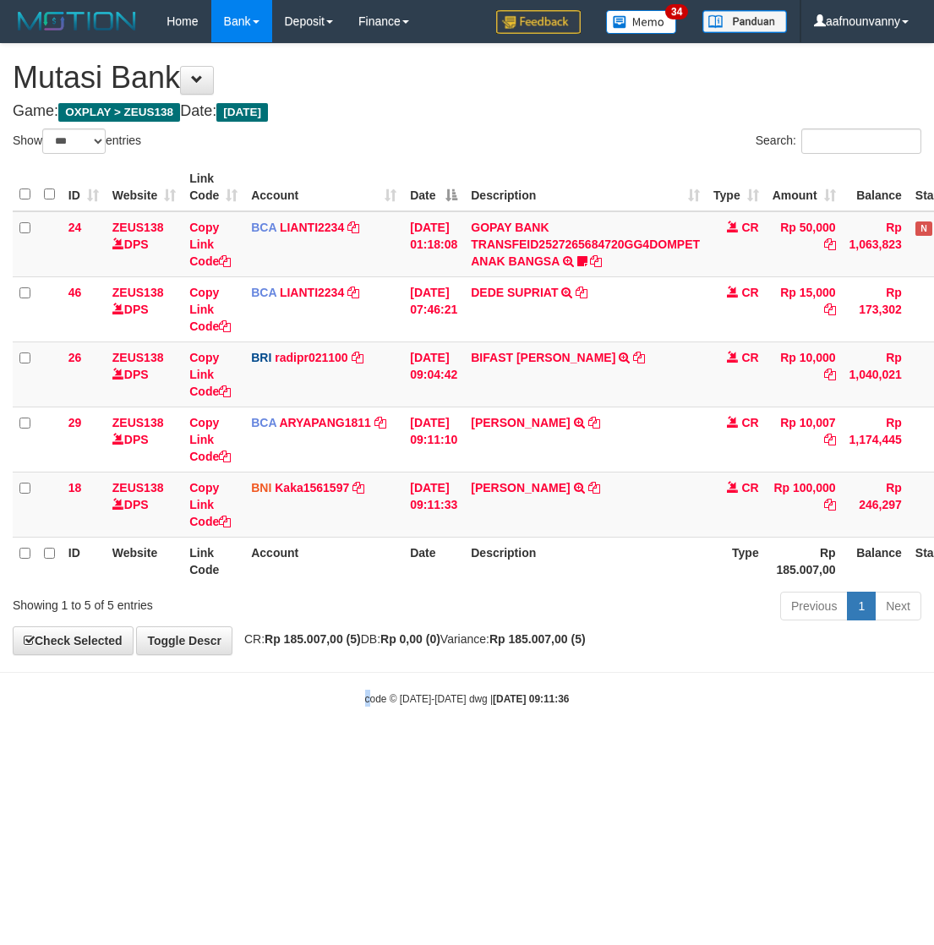
drag, startPoint x: 372, startPoint y: 705, endPoint x: 1, endPoint y: 627, distance: 379.1
click at [281, 684] on body "Toggle navigation Home Bank Account List Load By Website Group [OXPLAY] ZEUS138…" at bounding box center [467, 374] width 934 height 749
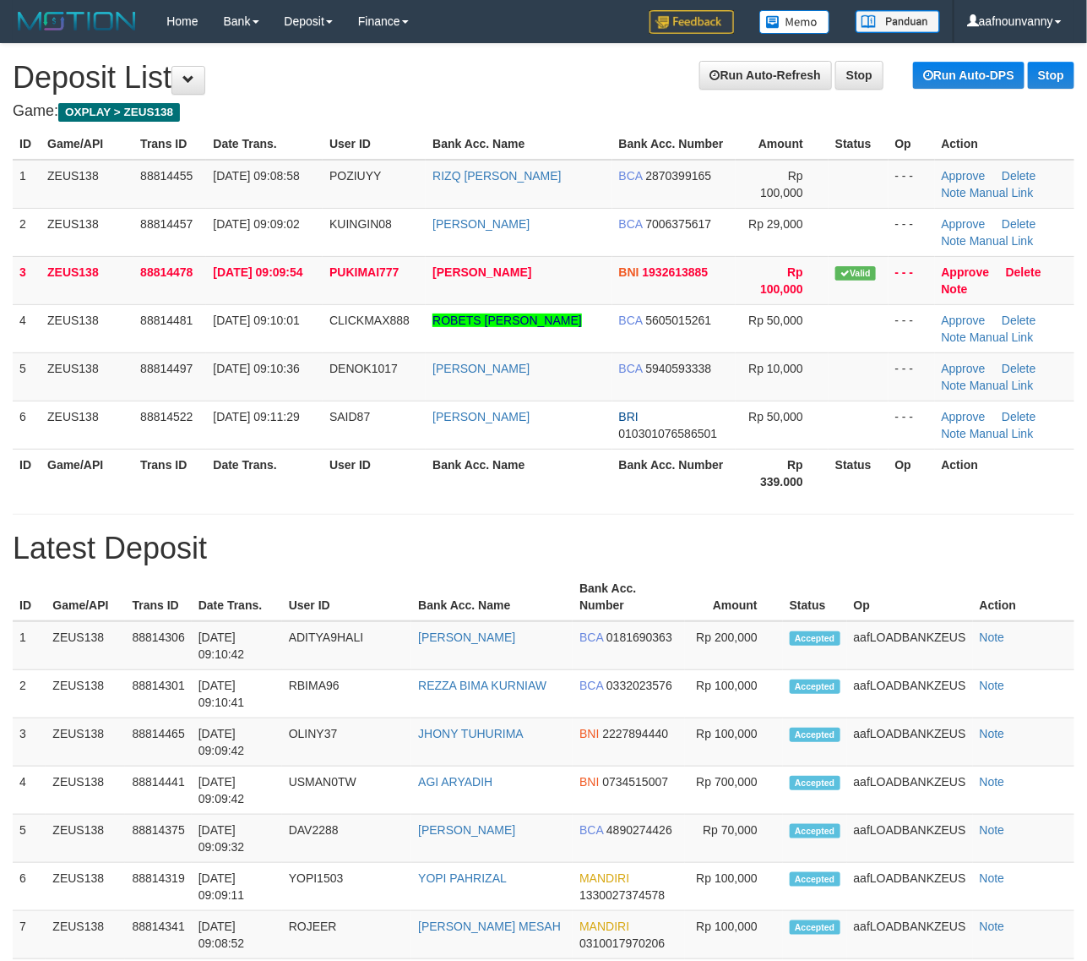
click at [968, 478] on th "Action" at bounding box center [1004, 473] width 139 height 48
drag, startPoint x: 829, startPoint y: 454, endPoint x: 953, endPoint y: 558, distance: 161.9
click at [830, 463] on th "Status" at bounding box center [859, 473] width 60 height 48
drag, startPoint x: 587, startPoint y: 534, endPoint x: 1096, endPoint y: 685, distance: 530.6
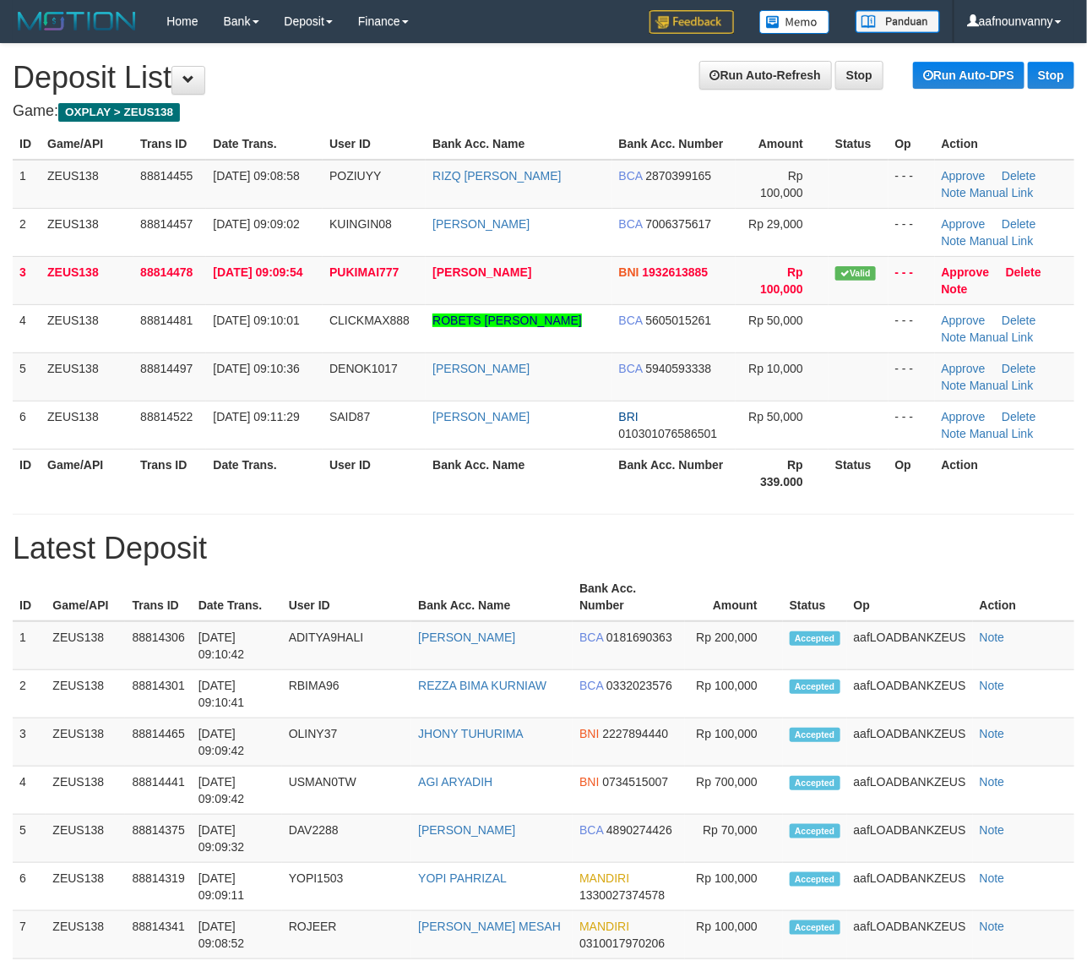
drag, startPoint x: 573, startPoint y: 459, endPoint x: 1098, endPoint y: 663, distance: 563.9
click at [583, 463] on th "Bank Acc. Name" at bounding box center [519, 473] width 186 height 48
drag, startPoint x: 495, startPoint y: 438, endPoint x: 1091, endPoint y: 598, distance: 616.9
click at [579, 463] on table "ID Game/API Trans ID Date Trans. User ID Bank Acc. Name Bank Acc. Number Amount…" at bounding box center [544, 312] width 1062 height 368
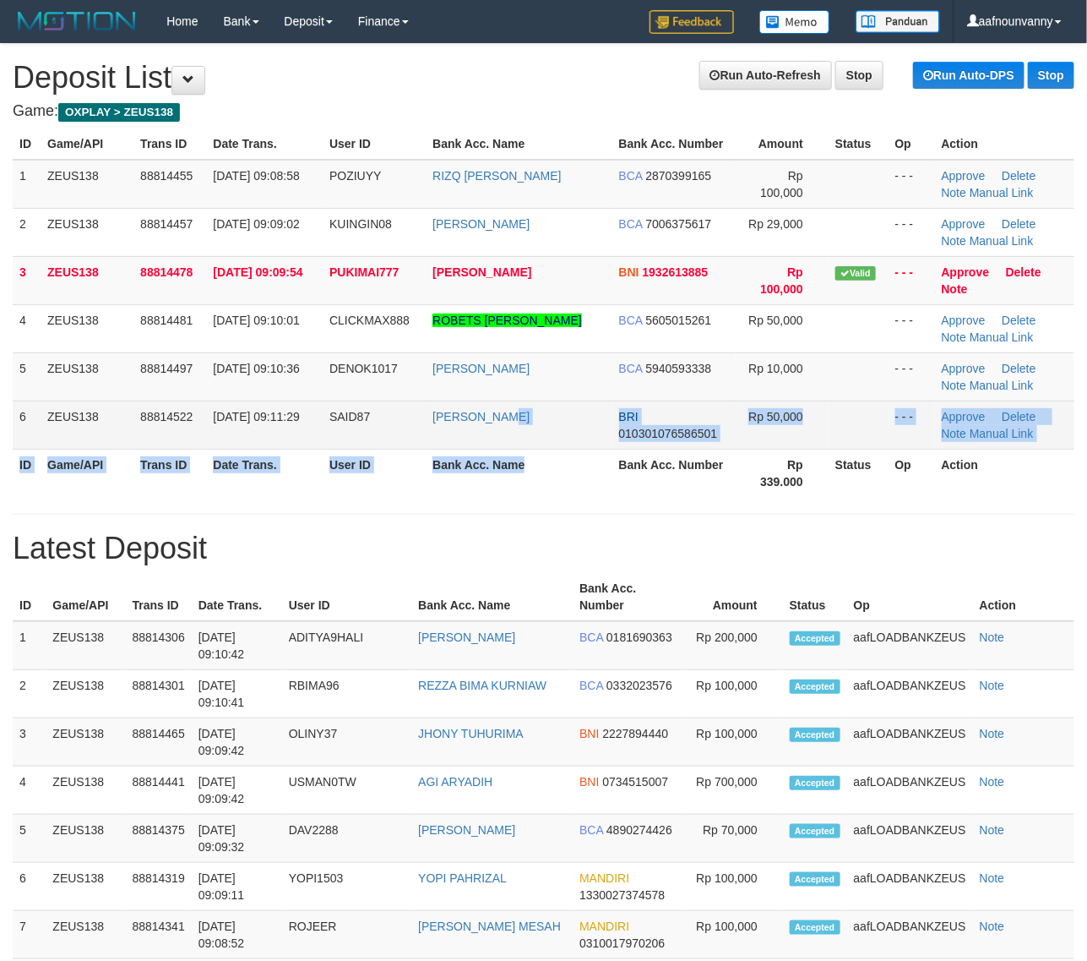
click at [594, 435] on td "ALI SAID DAENG" at bounding box center [519, 424] width 186 height 48
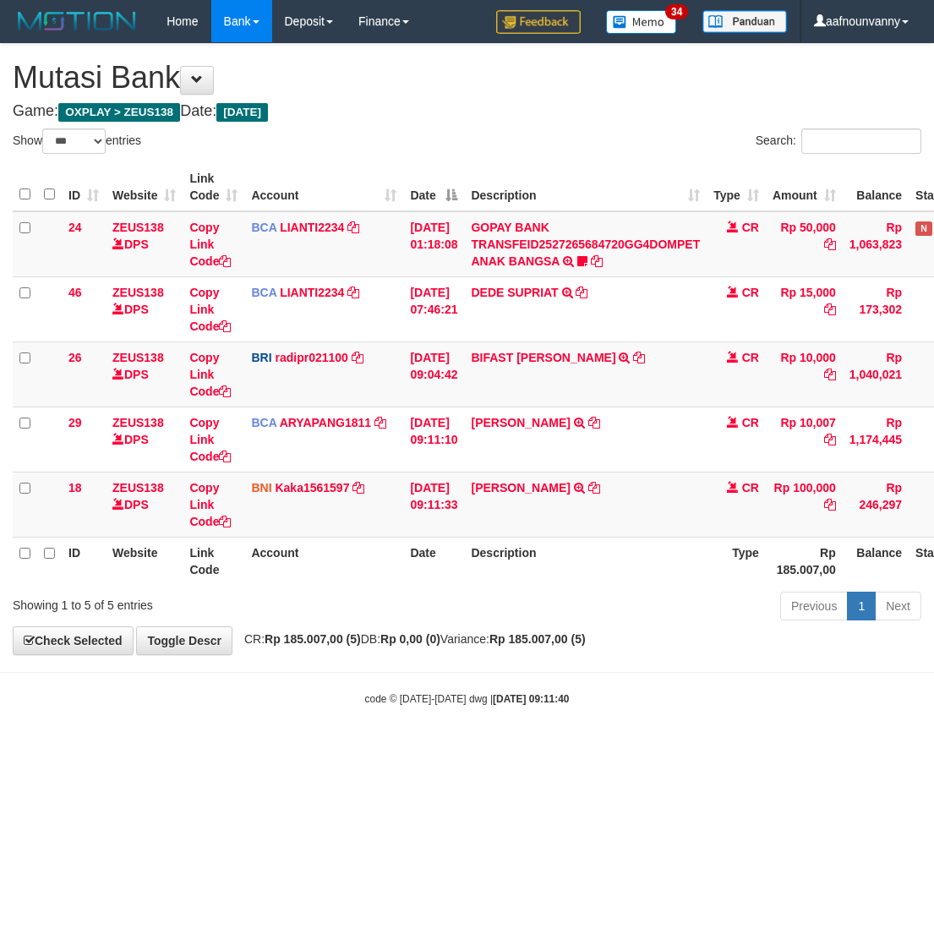
select select "***"
drag, startPoint x: 0, startPoint y: 0, endPoint x: 1, endPoint y: 571, distance: 571.1
click at [446, 691] on div "code © 2012-2018 dwg | 2025/09/30 09:11:41" at bounding box center [467, 697] width 934 height 17
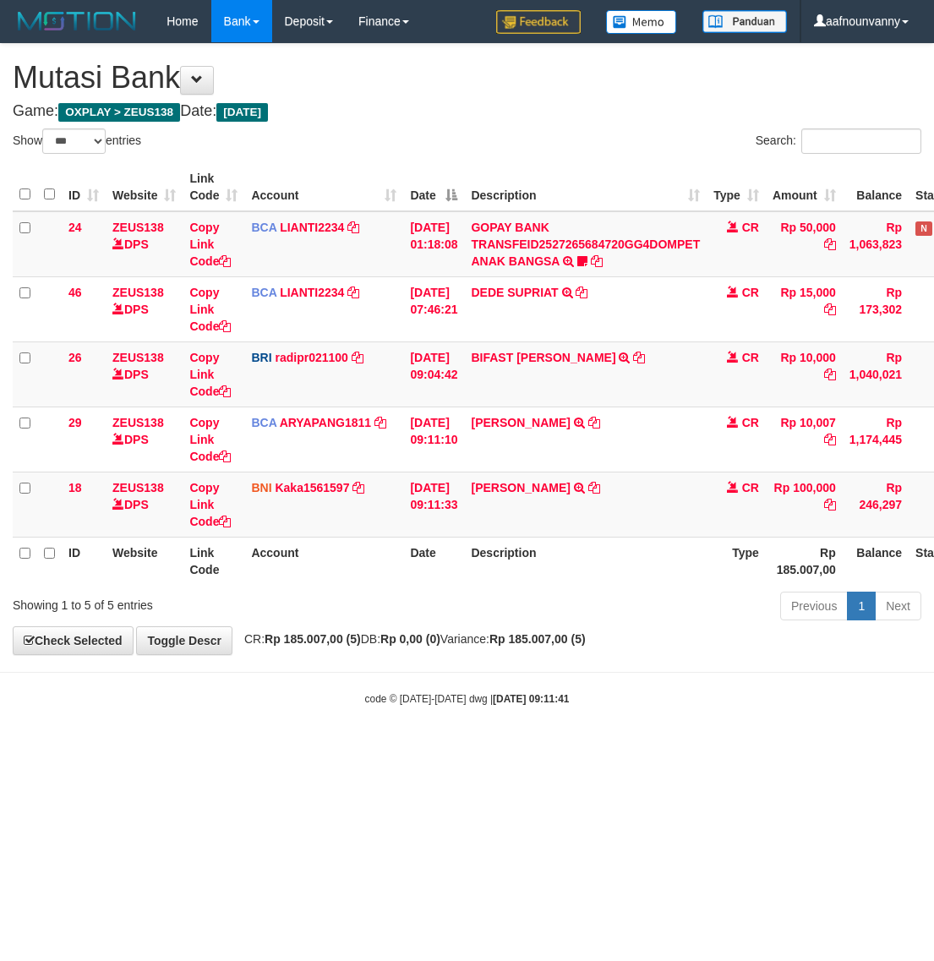
select select "***"
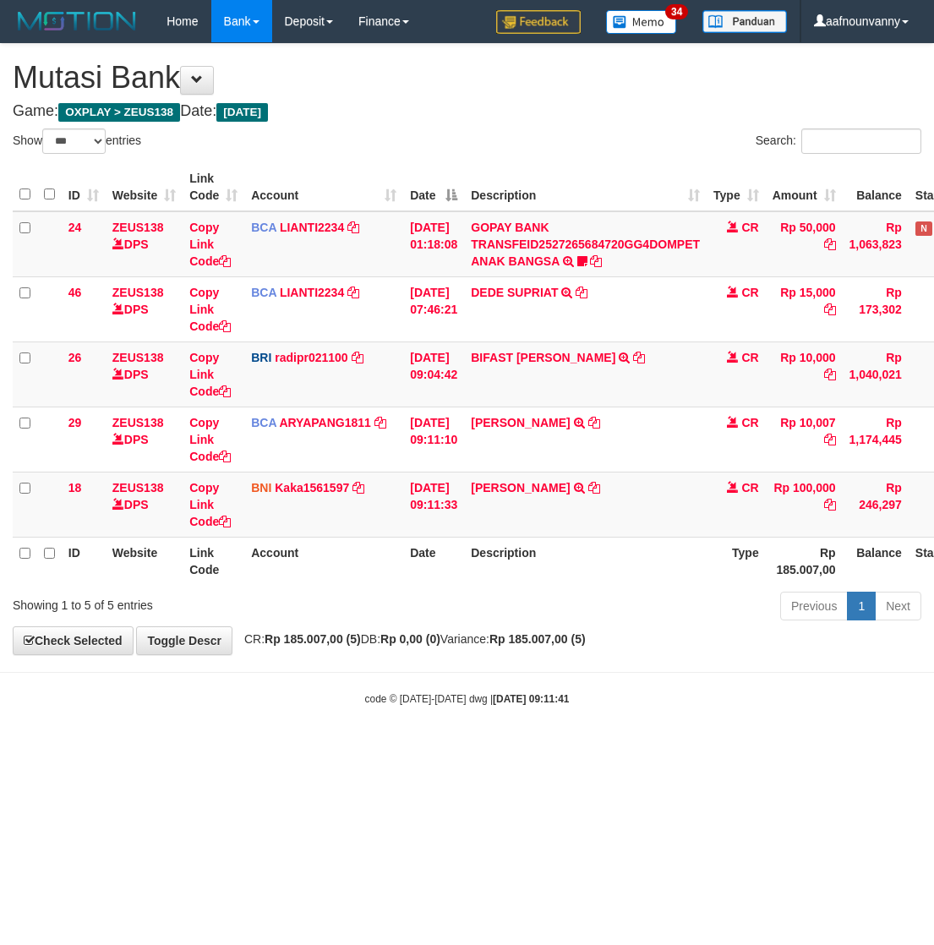
drag, startPoint x: 318, startPoint y: 786, endPoint x: 318, endPoint y: 752, distance: 33.8
click at [311, 749] on html "Toggle navigation Home Bank Account List Load By Website Group [OXPLAY] ZEUS138…" at bounding box center [467, 374] width 934 height 749
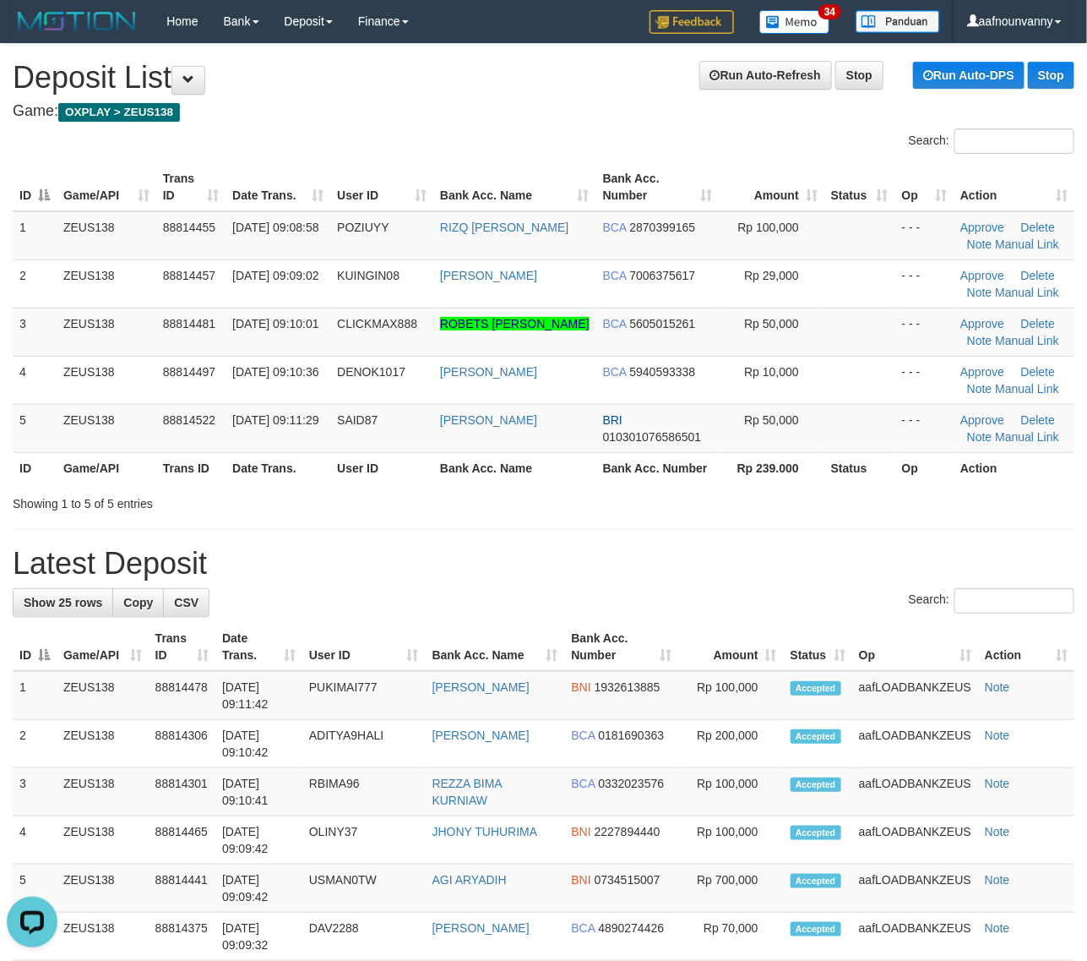
drag, startPoint x: 828, startPoint y: 514, endPoint x: 948, endPoint y: 573, distance: 133.8
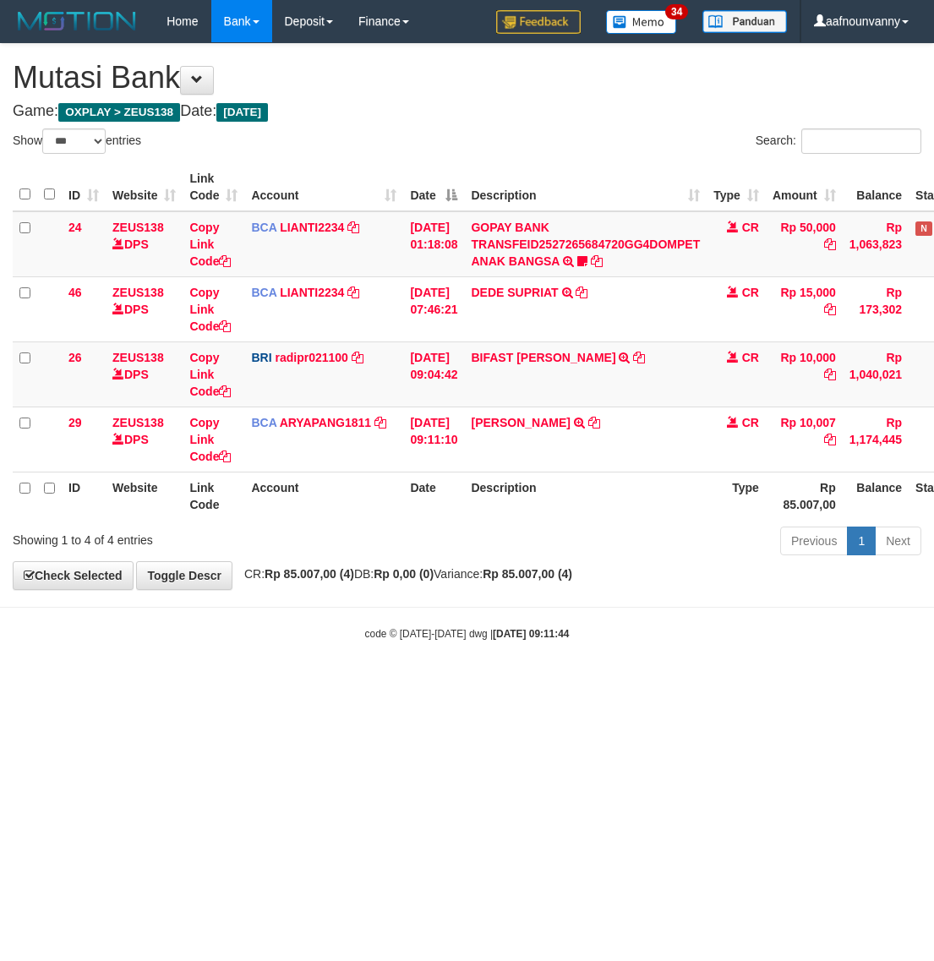
select select "***"
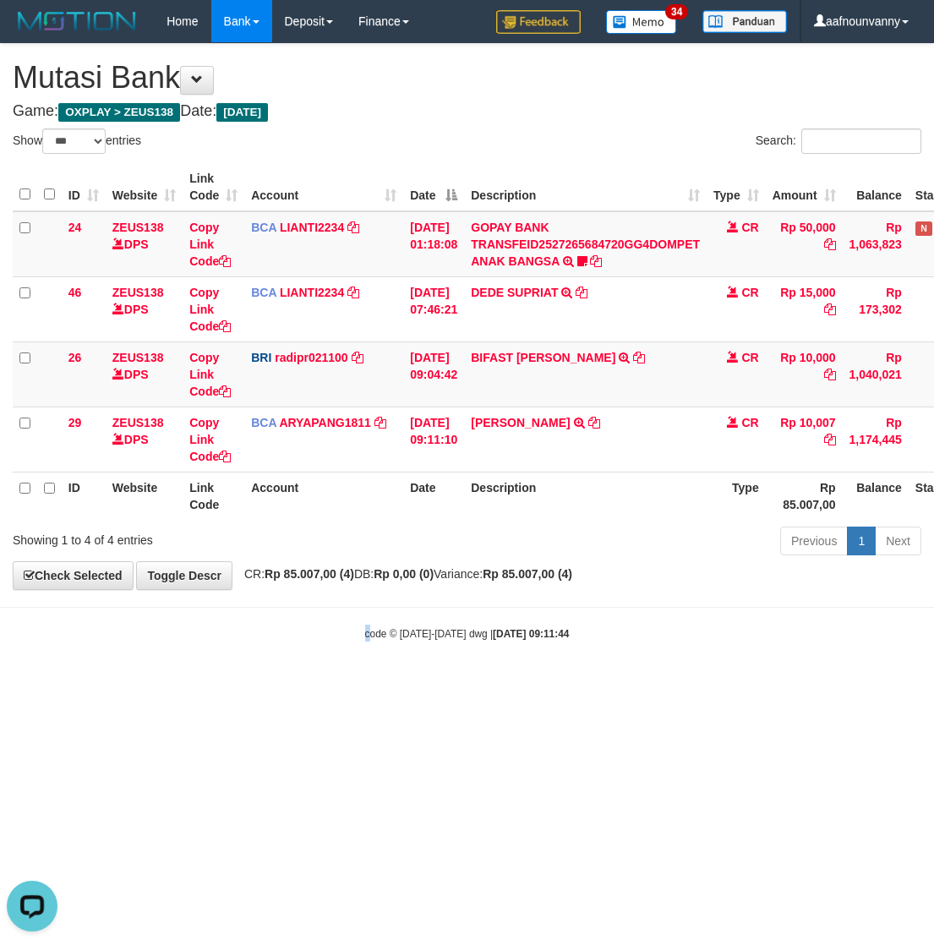
click at [368, 684] on html "Toggle navigation Home Bank Account List Load By Website Group [OXPLAY] ZEUS138…" at bounding box center [467, 342] width 934 height 684
click at [575, 541] on div "Previous 1 Next" at bounding box center [661, 543] width 520 height 36
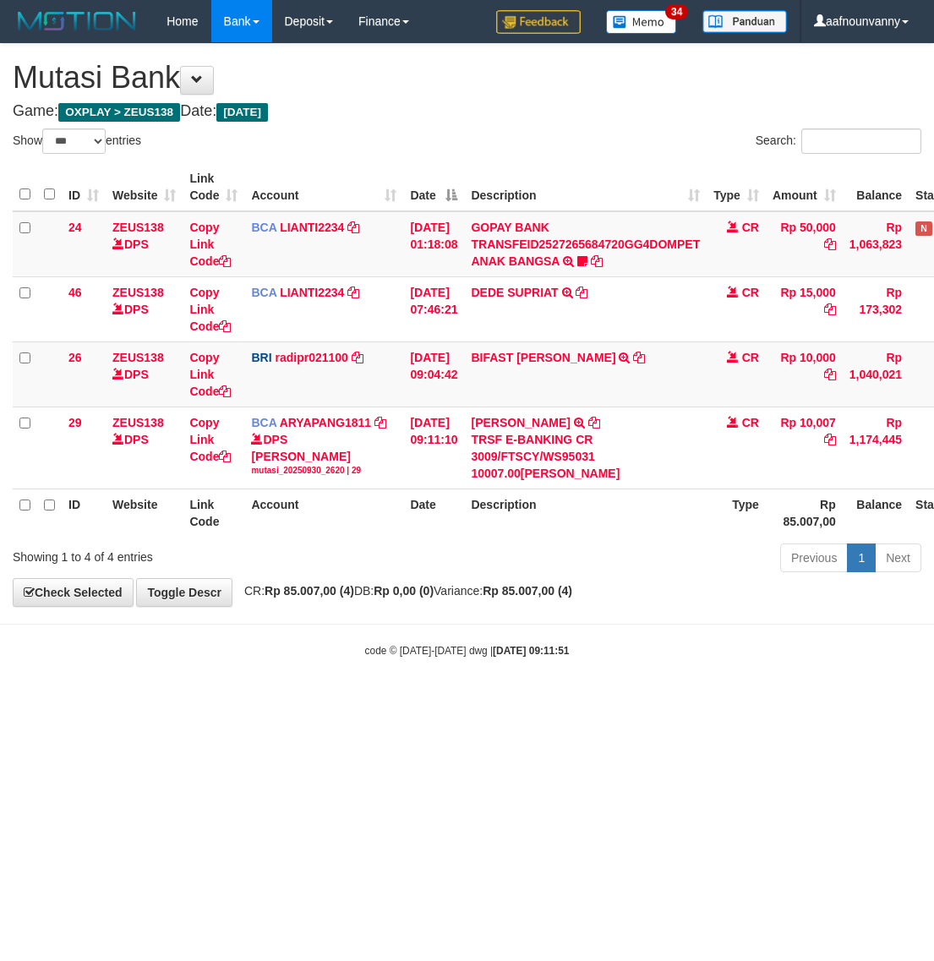
select select "***"
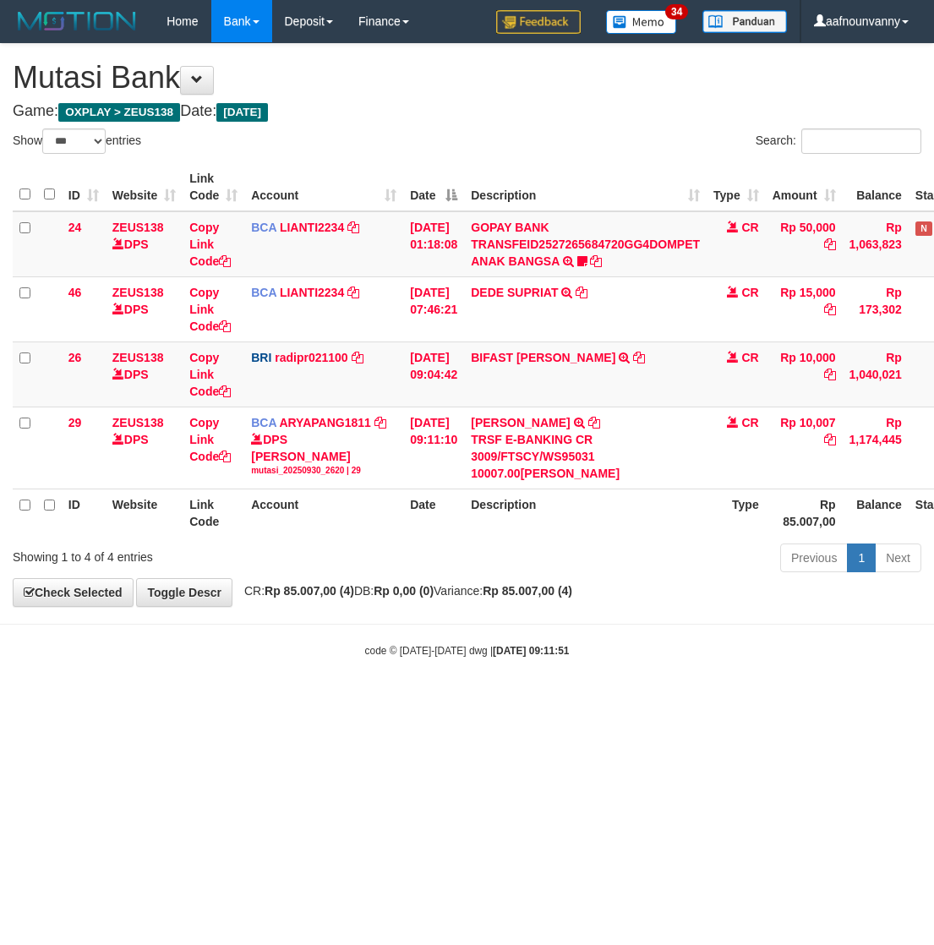
click at [520, 427] on link "[PERSON_NAME]" at bounding box center [520, 423] width 99 height 14
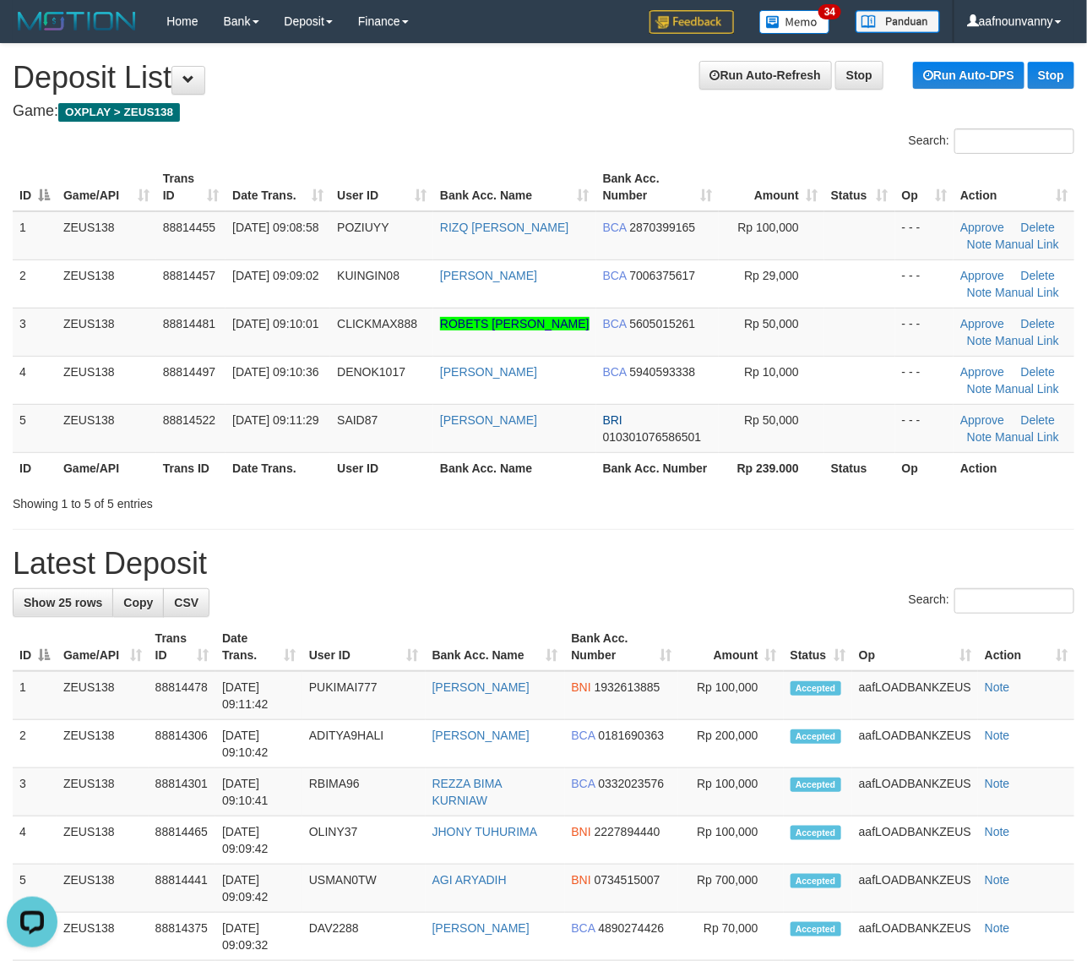
drag, startPoint x: 545, startPoint y: 593, endPoint x: 1092, endPoint y: 672, distance: 552.3
click at [553, 593] on div "Search:" at bounding box center [544, 603] width 1062 height 30
drag, startPoint x: 813, startPoint y: 515, endPoint x: 1097, endPoint y: 632, distance: 306.9
drag, startPoint x: 701, startPoint y: 436, endPoint x: 1100, endPoint y: 596, distance: 429.6
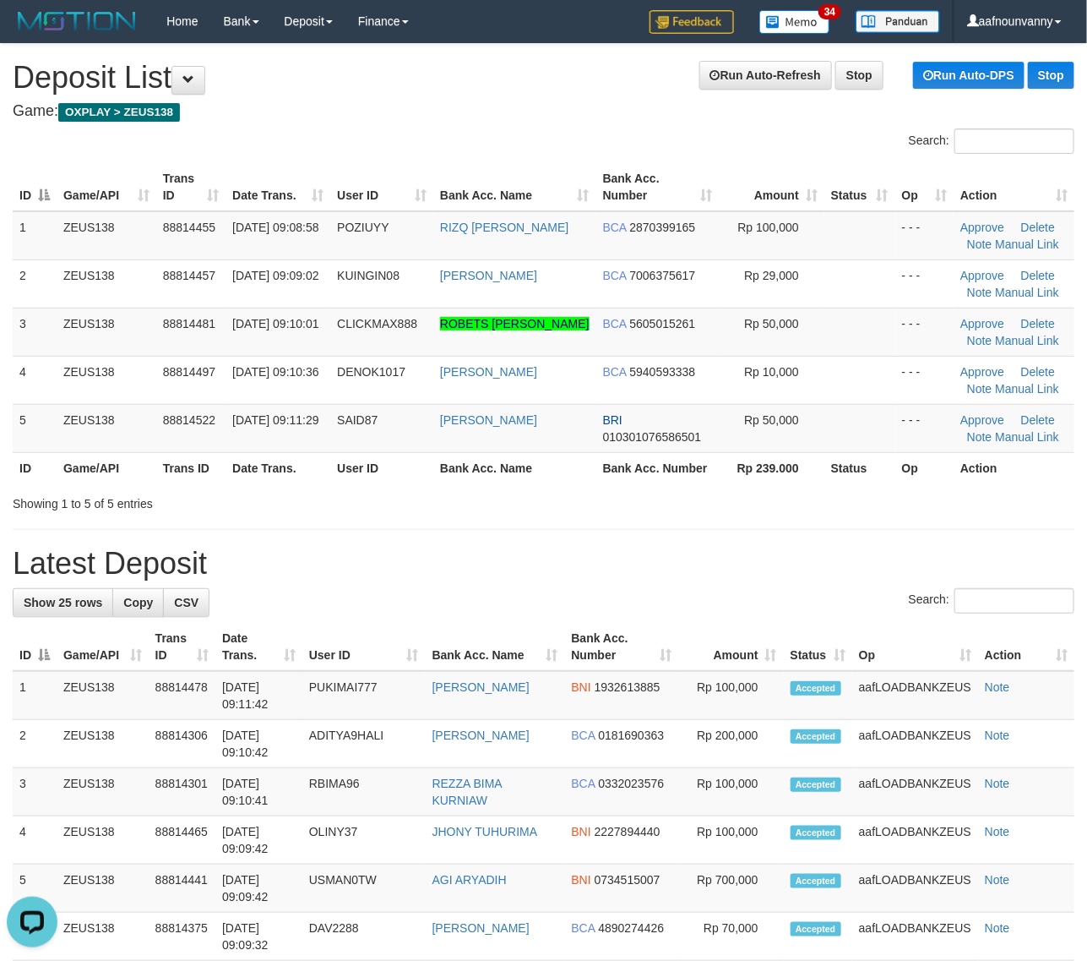
click at [831, 497] on div "Search: ID Game/API Trans ID Date Trans. User ID Bank Acc. Name Bank Acc. Numbe…" at bounding box center [544, 320] width 1062 height 384
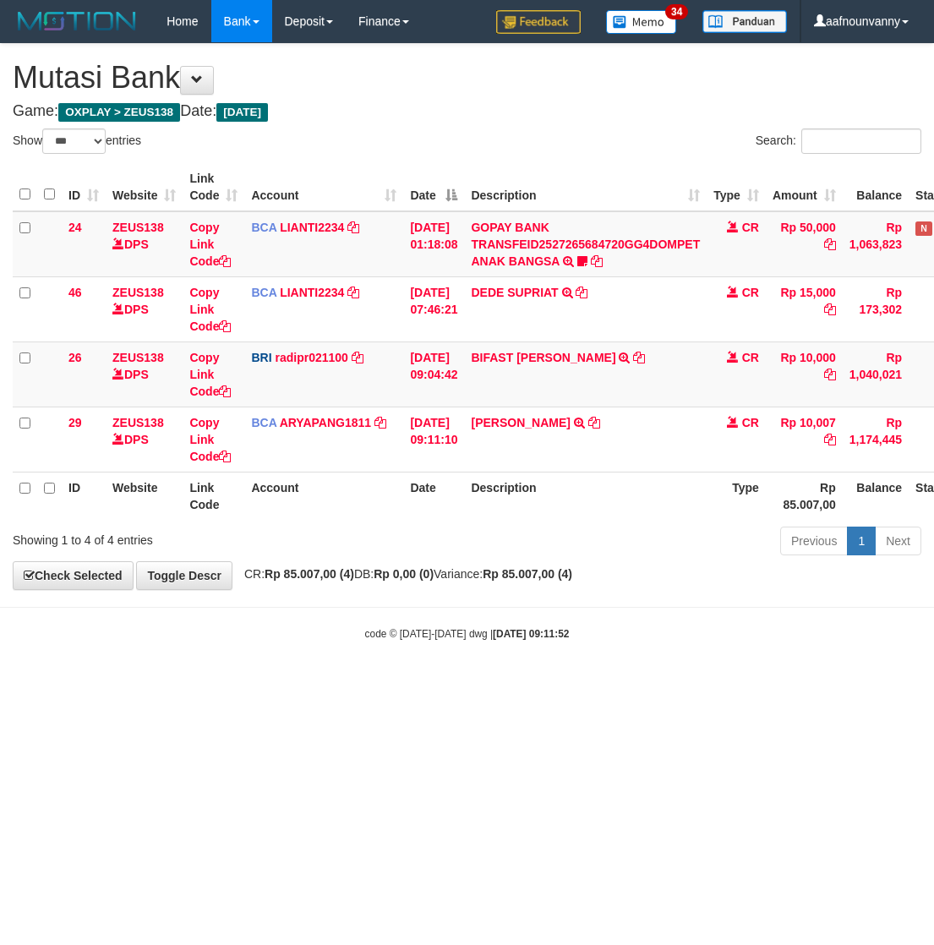
select select "***"
click at [500, 347] on td "BIFAST [PERSON_NAME] TRANSFER NBMB BIFAST [PERSON_NAME] TO [PERSON_NAME]" at bounding box center [585, 373] width 242 height 65
click at [425, 684] on html "Toggle navigation Home Bank Account List Load By Website Group [OXPLAY] ZEUS138…" at bounding box center [467, 342] width 934 height 684
select select "***"
drag, startPoint x: 328, startPoint y: 826, endPoint x: 195, endPoint y: 803, distance: 134.6
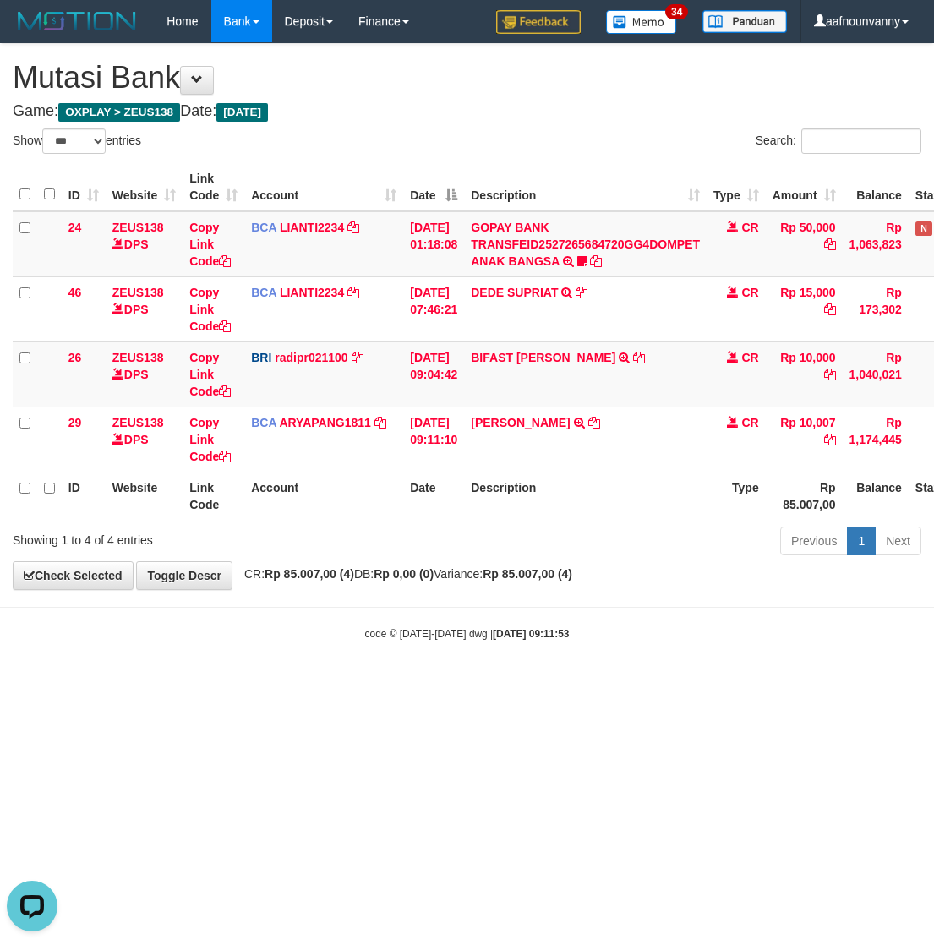
click at [313, 684] on html "Toggle navigation Home Bank Account List Load By Website Group [OXPLAY] ZEUS138…" at bounding box center [467, 342] width 934 height 684
drag, startPoint x: 344, startPoint y: 808, endPoint x: 275, endPoint y: 776, distance: 76.4
click at [280, 684] on html "Toggle navigation Home Bank Account List Load By Website Group [OXPLAY] ZEUS138…" at bounding box center [467, 342] width 934 height 684
drag, startPoint x: 368, startPoint y: 820, endPoint x: 330, endPoint y: 792, distance: 47.1
click at [340, 684] on html "Toggle navigation Home Bank Account List Load By Website Group [OXPLAY] ZEUS138…" at bounding box center [467, 342] width 934 height 684
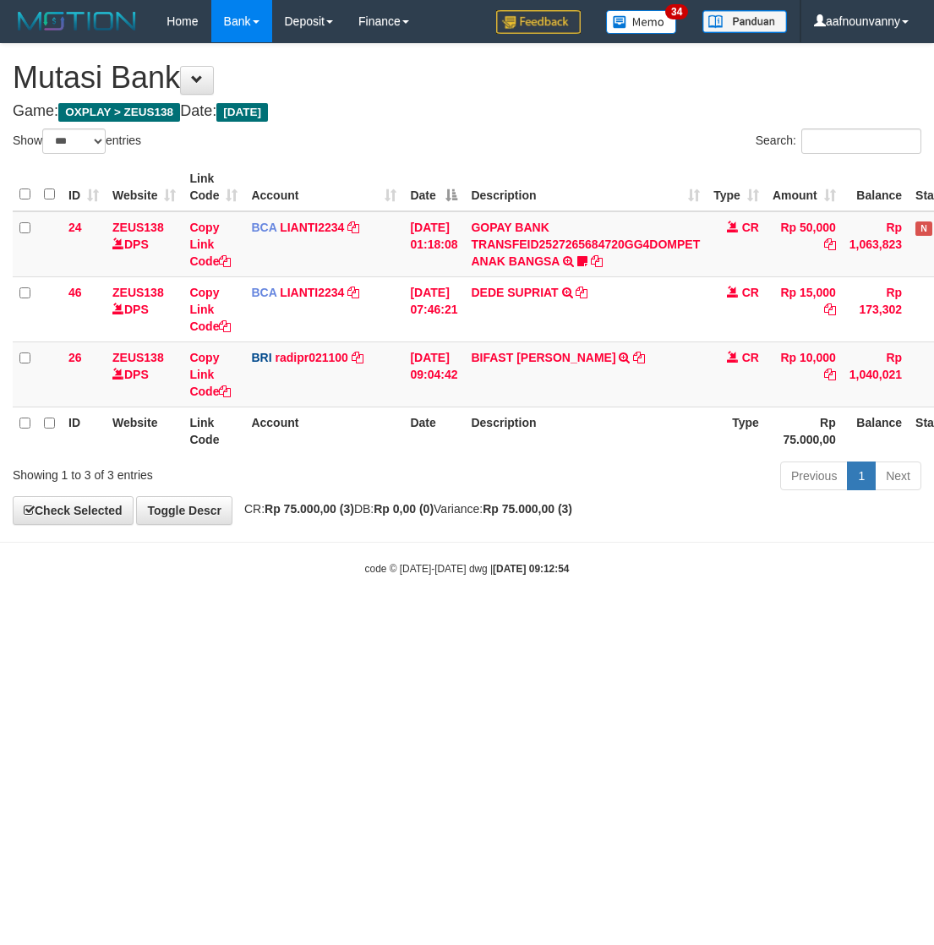
select select "***"
drag, startPoint x: 499, startPoint y: 787, endPoint x: 161, endPoint y: 685, distance: 353.6
click at [457, 618] on html "Toggle navigation Home Bank Account List Load By Website Group [OXPLAY] ZEUS138…" at bounding box center [467, 309] width 934 height 618
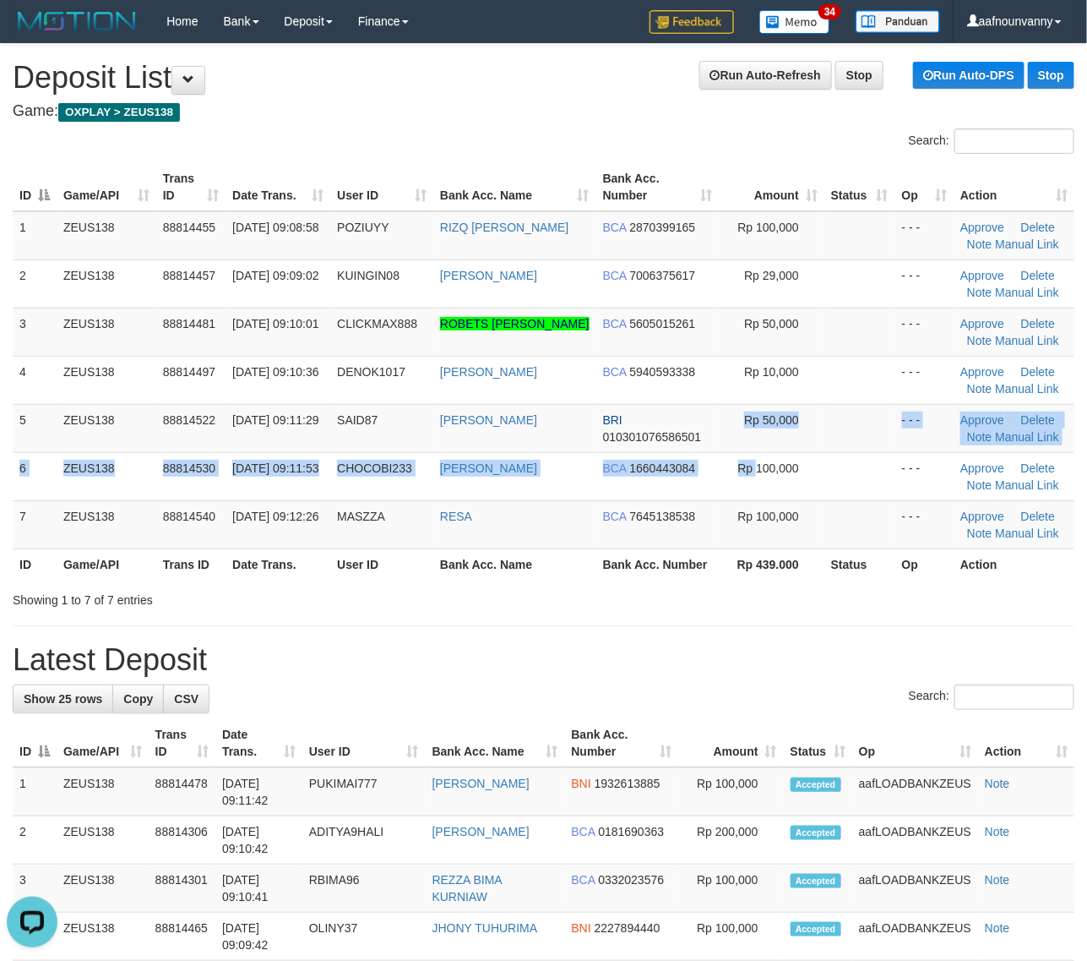
drag, startPoint x: 738, startPoint y: 449, endPoint x: 1091, endPoint y: 400, distance: 356.5
click at [739, 449] on tbody "1 ZEUS138 88814455 30/09/2025 09:08:58 POZIUYY RIZQ FAIQ AL ABID BCA 2870399165…" at bounding box center [544, 380] width 1062 height 338
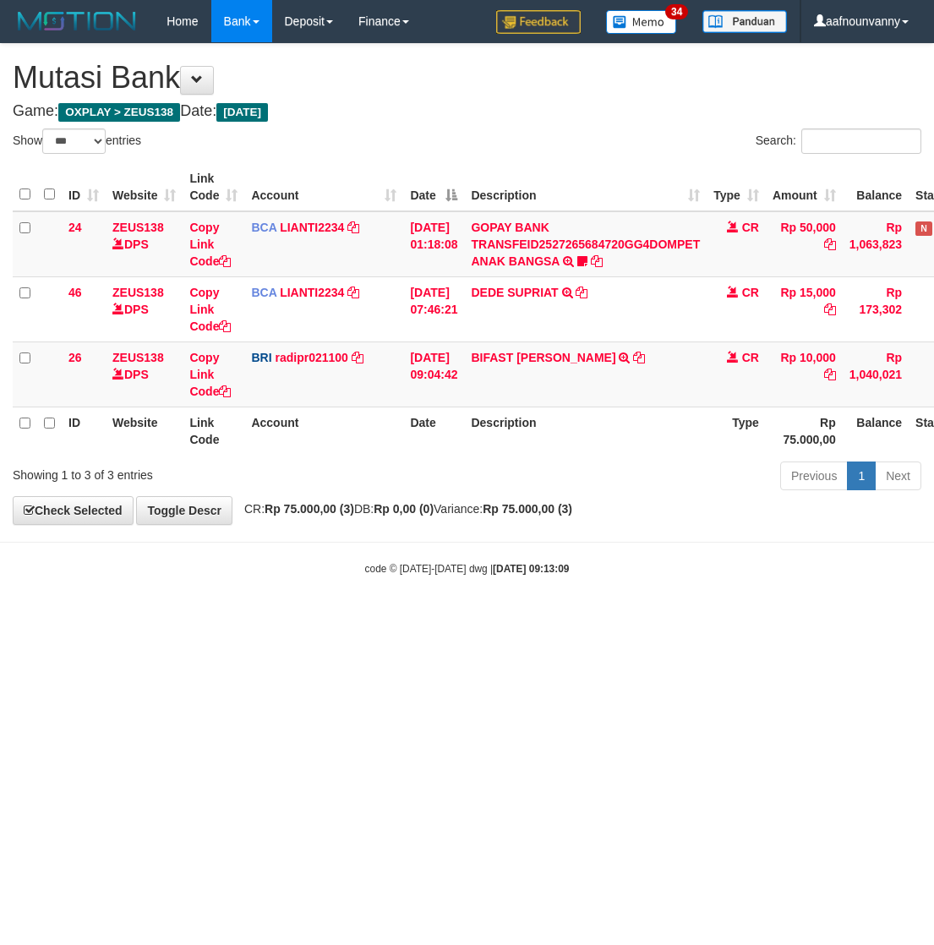
select select "***"
click at [344, 618] on html "Toggle navigation Home Bank Account List Load By Website Group [OXPLAY] ZEUS138…" at bounding box center [467, 309] width 934 height 618
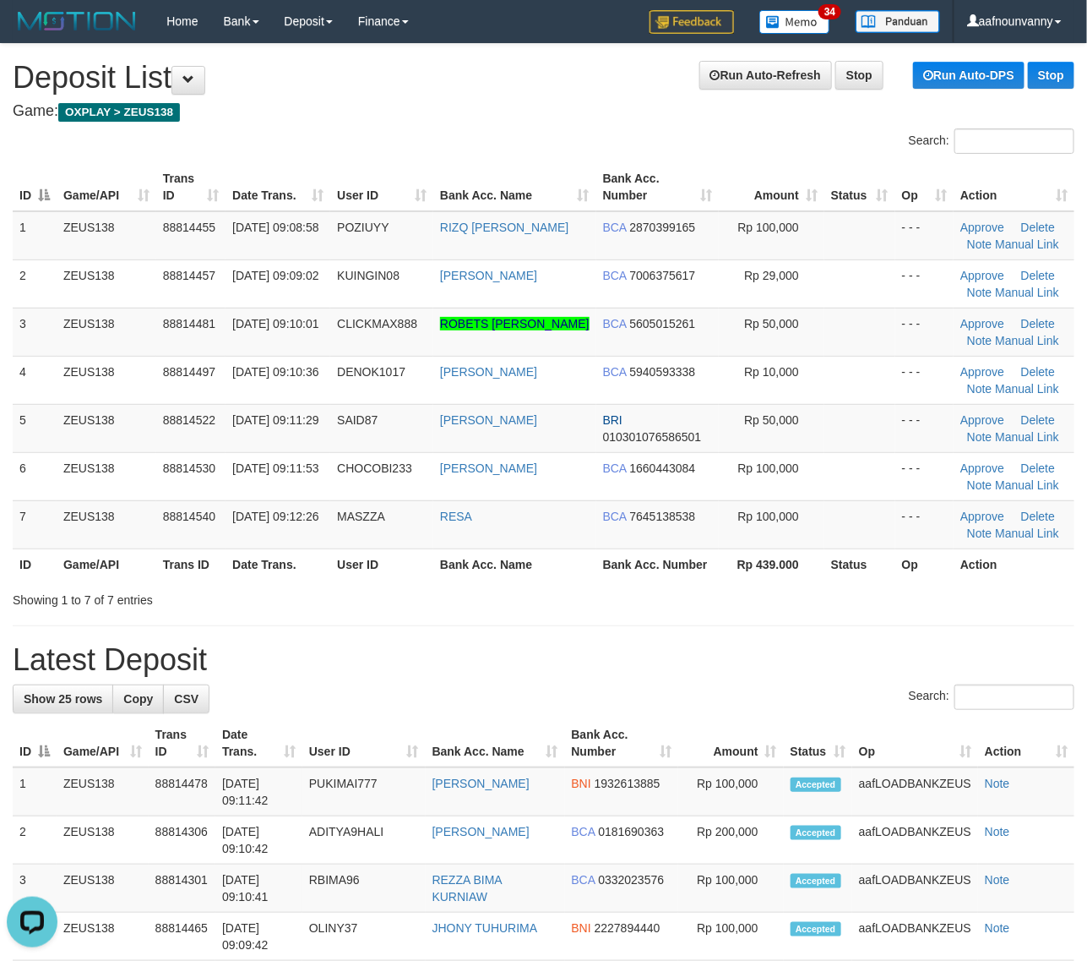
drag, startPoint x: 556, startPoint y: 461, endPoint x: 1101, endPoint y: 590, distance: 559.9
click at [583, 471] on td "[PERSON_NAME]" at bounding box center [514, 476] width 163 height 48
drag, startPoint x: 793, startPoint y: 532, endPoint x: 1098, endPoint y: 638, distance: 323.6
click at [825, 538] on tr "7 ZEUS138 88814540 30/09/2025 09:12:26 MASZZA RESA BCA 7645138538 Rp 100,000 - …" at bounding box center [544, 524] width 1062 height 48
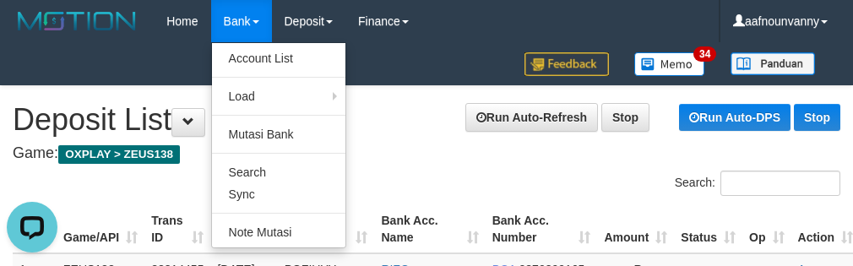
click at [237, 47] on ul "Account List Load By Website Group [OXPLAY] ZEUS138 By Load Group (DPS)" at bounding box center [278, 145] width 135 height 206
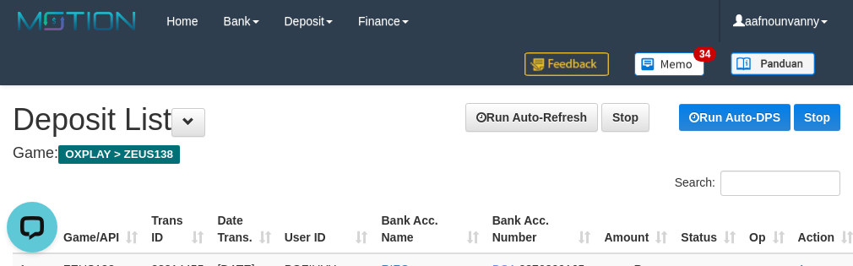
click at [237, 52] on div "Home Bank Account List Load By Website Group [OXPLAY] ZEUS138 By Load Group (DP…" at bounding box center [427, 42] width 828 height 85
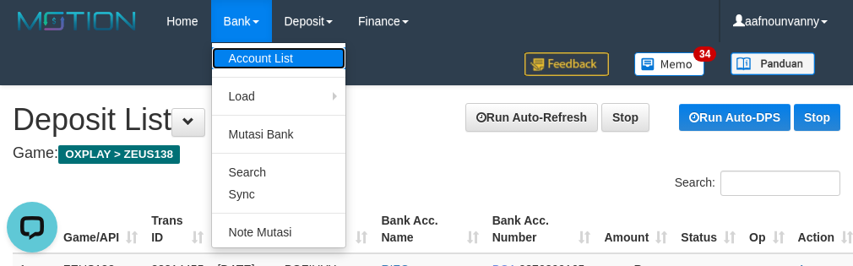
drag, startPoint x: 229, startPoint y: 53, endPoint x: 863, endPoint y: 142, distance: 639.8
click at [230, 53] on link "Account List" at bounding box center [278, 58] width 133 height 22
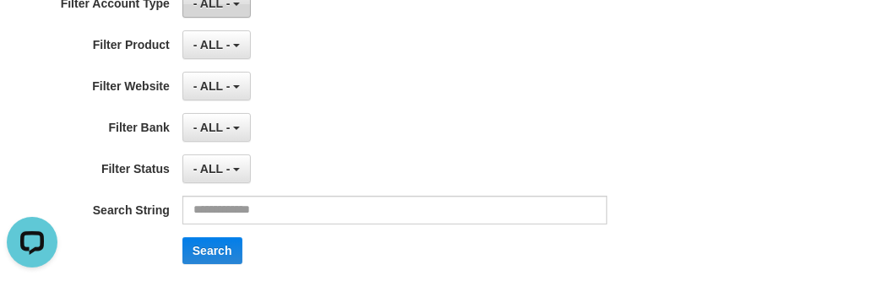
click at [221, 18] on button "- ALL -" at bounding box center [216, 3] width 68 height 29
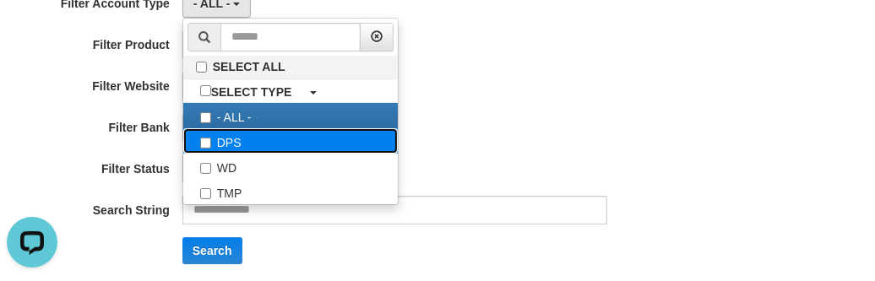
click at [222, 154] on label "DPS" at bounding box center [290, 140] width 215 height 25
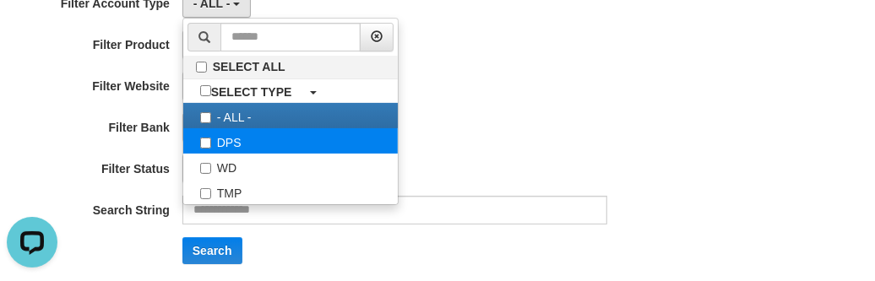
select select "***"
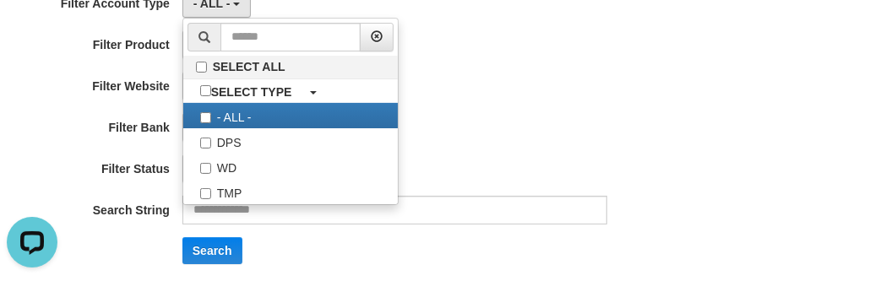
scroll to position [14, 0]
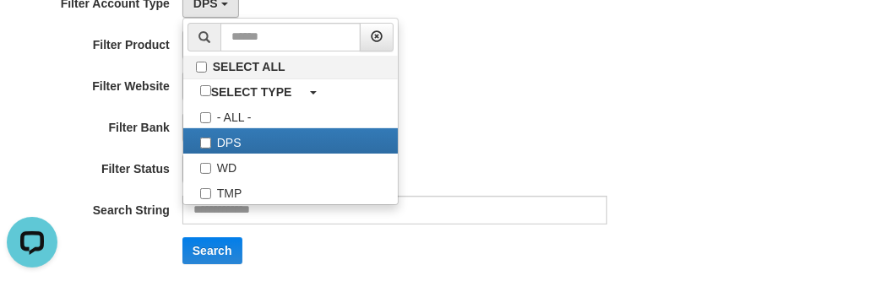
click at [563, 187] on div "**********" at bounding box center [364, 133] width 729 height 288
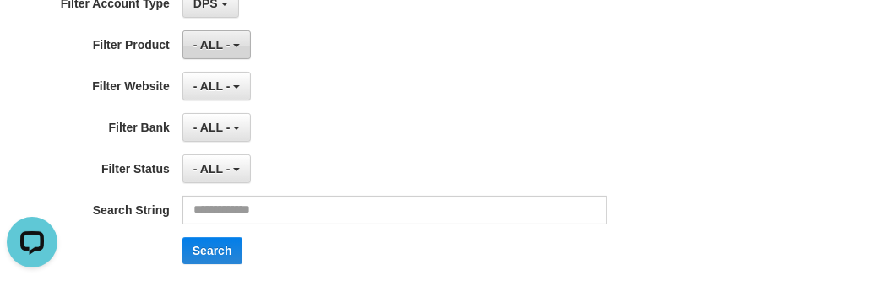
click at [235, 59] on button "- ALL -" at bounding box center [216, 44] width 68 height 29
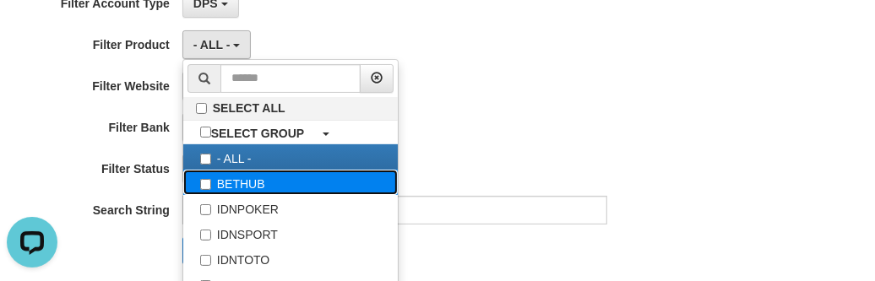
drag, startPoint x: 245, startPoint y: 221, endPoint x: 281, endPoint y: 224, distance: 35.6
click at [246, 195] on label "BETHUB" at bounding box center [290, 182] width 215 height 25
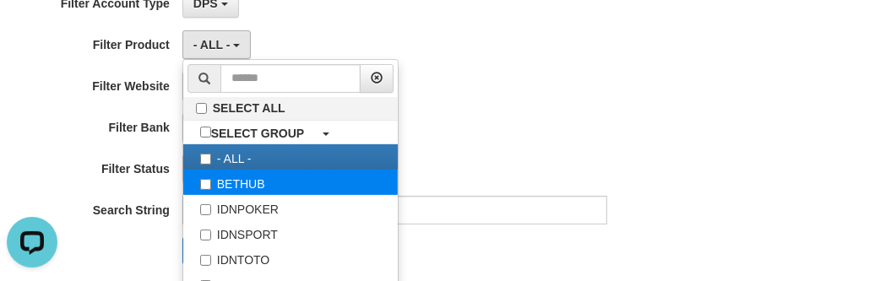
select select "*"
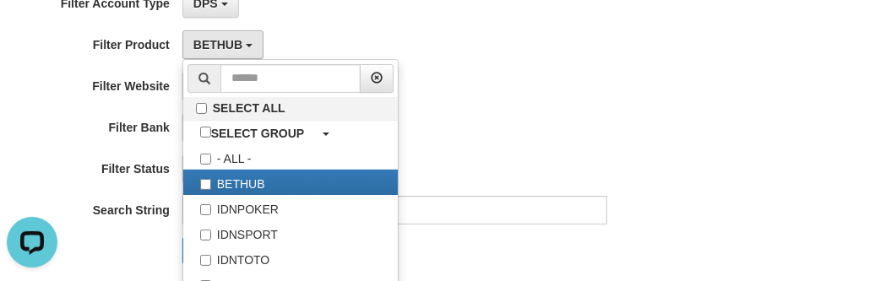
drag, startPoint x: 619, startPoint y: 163, endPoint x: 608, endPoint y: 163, distance: 11.0
click at [619, 142] on div "**********" at bounding box center [364, 127] width 729 height 29
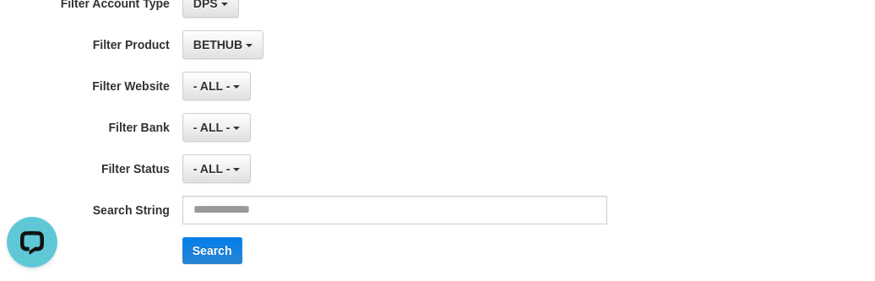
click at [251, 101] on div "- ALL - SELECT ALL SELECT GAME - ALL - [OXPLAY] ZEUS138" at bounding box center [395, 86] width 426 height 29
click at [245, 101] on button "- ALL -" at bounding box center [216, 86] width 68 height 29
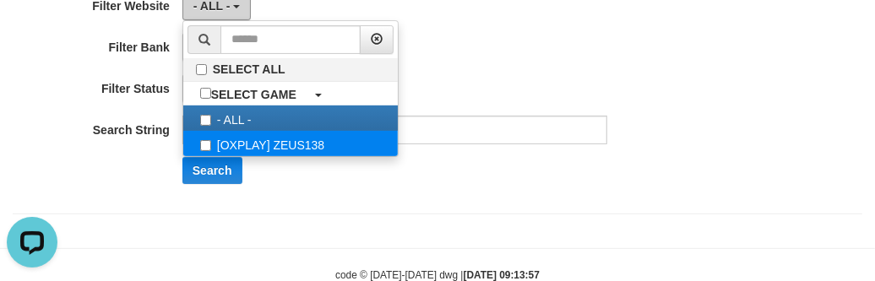
scroll to position [281, 0]
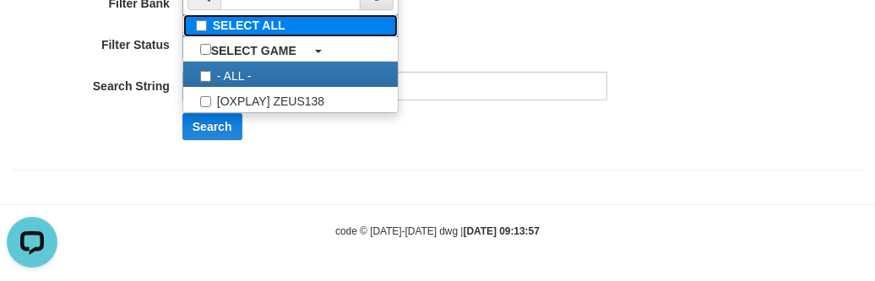
drag, startPoint x: 233, startPoint y: 57, endPoint x: 242, endPoint y: 59, distance: 8.8
click at [233, 37] on label "SELECT ALL" at bounding box center [290, 25] width 215 height 23
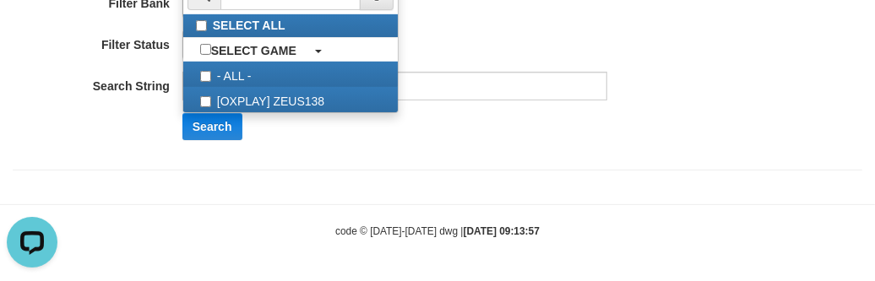
scroll to position [14, 0]
drag, startPoint x: 605, startPoint y: 48, endPoint x: 594, endPoint y: 51, distance: 11.3
click at [604, 48] on div "**********" at bounding box center [364, 9] width 729 height 288
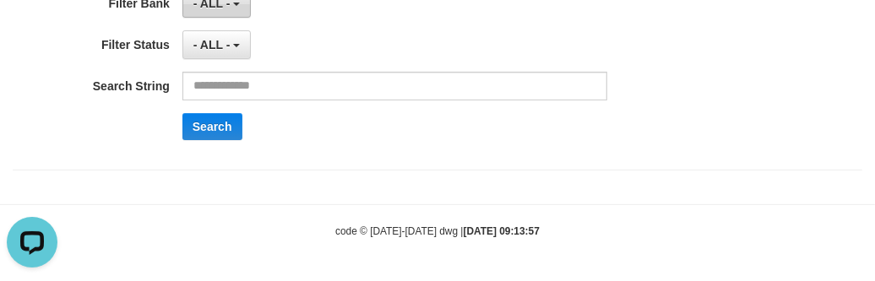
click at [217, 10] on span "- ALL -" at bounding box center [211, 4] width 37 height 14
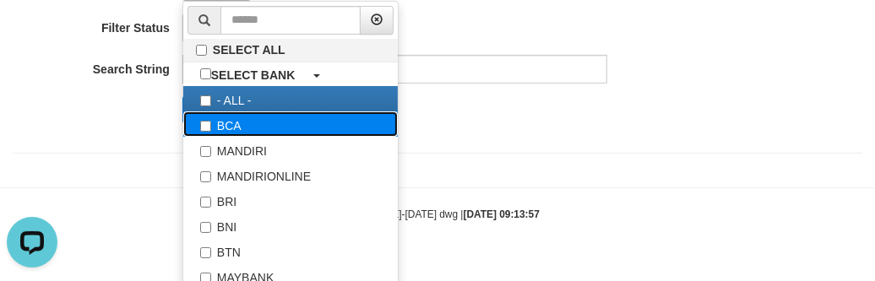
click at [228, 137] on label "BCA" at bounding box center [290, 124] width 215 height 25
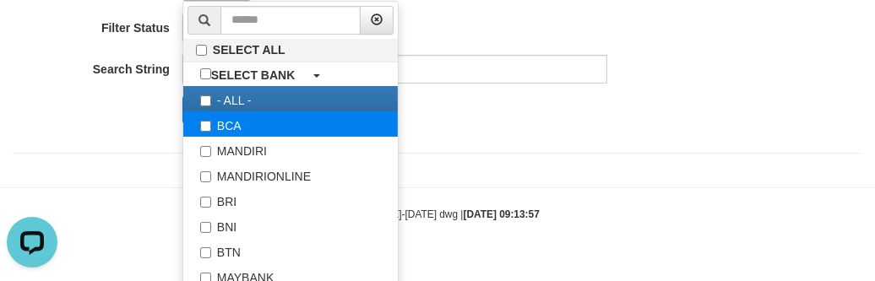
select select "***"
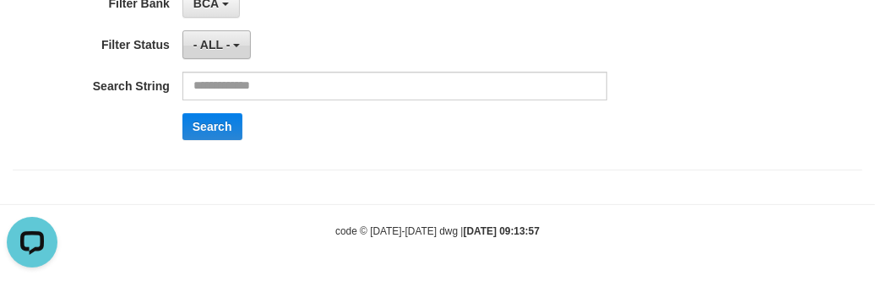
click at [220, 52] on span "- ALL -" at bounding box center [211, 45] width 37 height 14
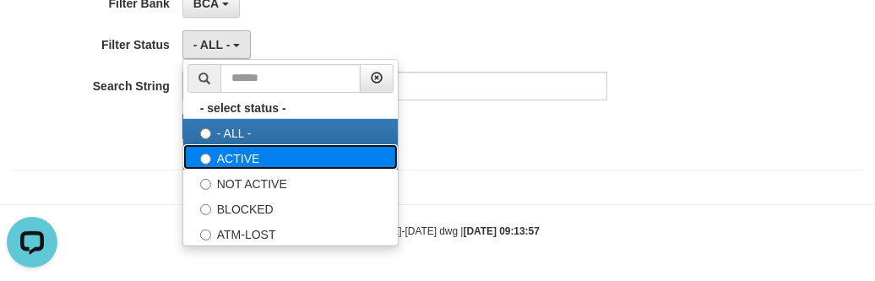
click at [233, 170] on label "ACTIVE" at bounding box center [290, 156] width 215 height 25
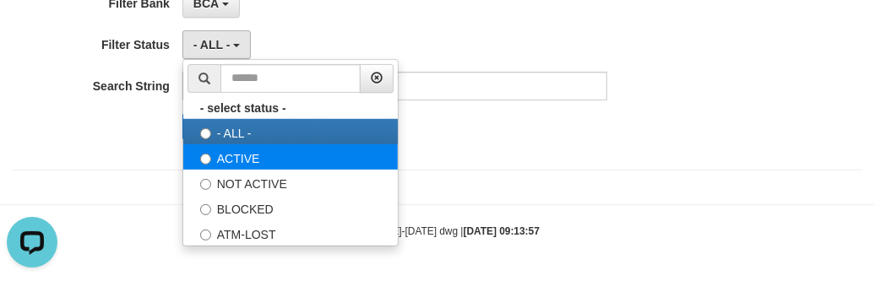
select select "*"
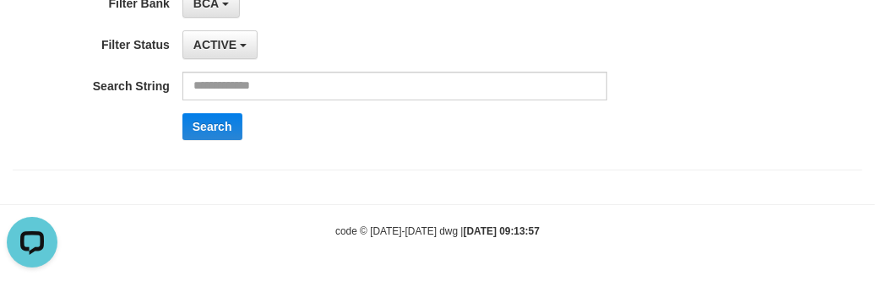
click at [357, 140] on div "Search" at bounding box center [455, 126] width 547 height 27
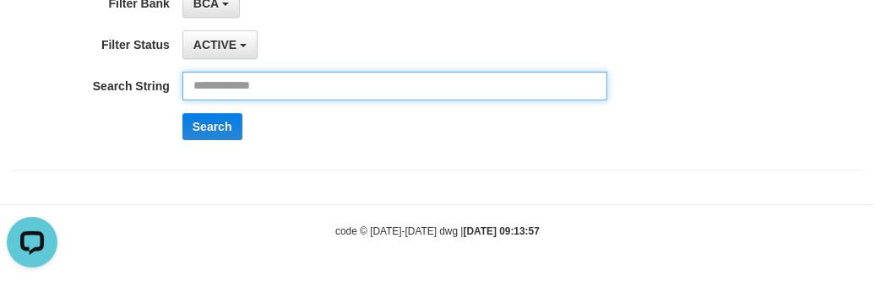
click at [325, 101] on input "text" at bounding box center [395, 86] width 426 height 29
paste input "**********"
type input "**********"
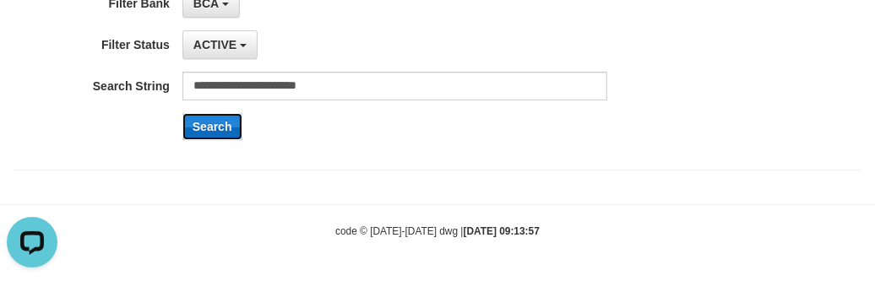
click at [211, 140] on button "Search" at bounding box center [212, 126] width 60 height 27
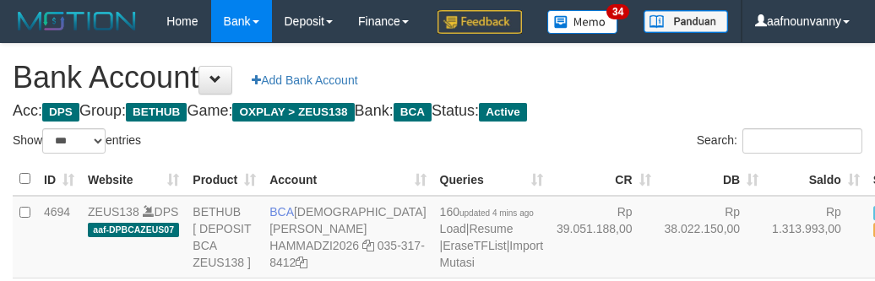
select select "***"
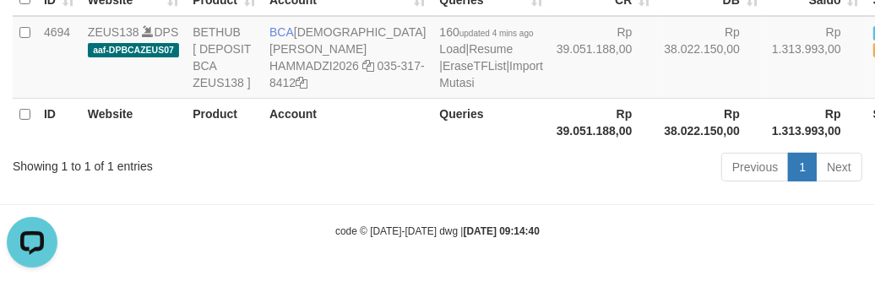
click at [495, 281] on html "Toggle navigation Home Bank Account List Load By Website Group [OXPLAY] ZEUS138…" at bounding box center [437, 50] width 875 height 461
click at [550, 106] on th "Rp 39.051.188,00" at bounding box center [604, 122] width 108 height 48
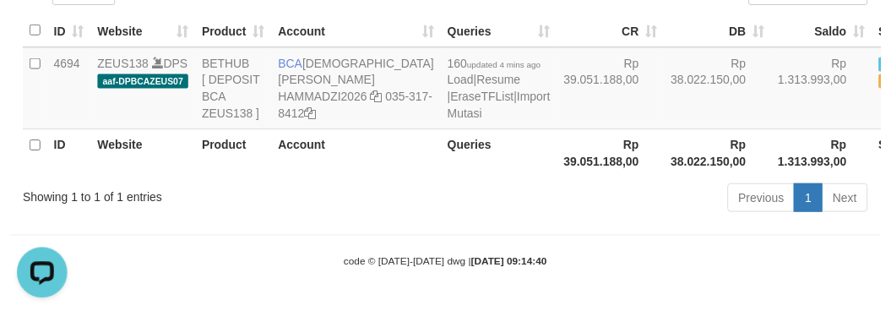
scroll to position [242, 0]
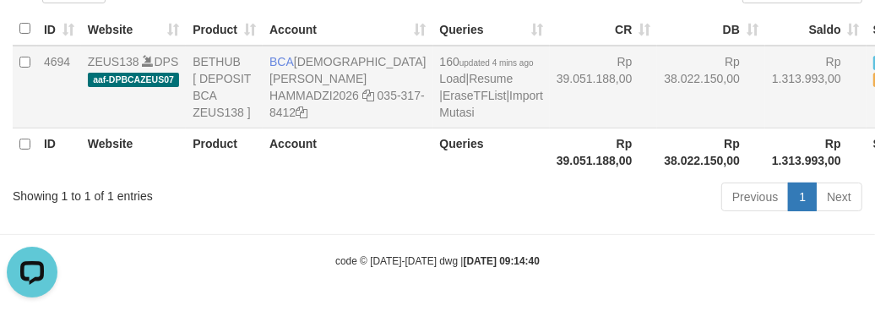
click at [550, 115] on td "Rp 39.051.188,00" at bounding box center [604, 87] width 108 height 83
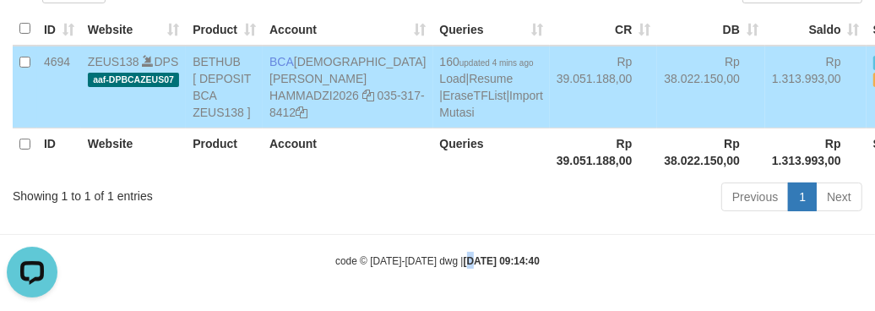
click at [455, 237] on body "Toggle navigation Home Bank Account List Load By Website Group [OXPLAY] ZEUS138…" at bounding box center [437, 80] width 875 height 461
click at [362, 95] on icon at bounding box center [368, 96] width 12 height 12
drag, startPoint x: 275, startPoint y: 95, endPoint x: 297, endPoint y: 101, distance: 23.6
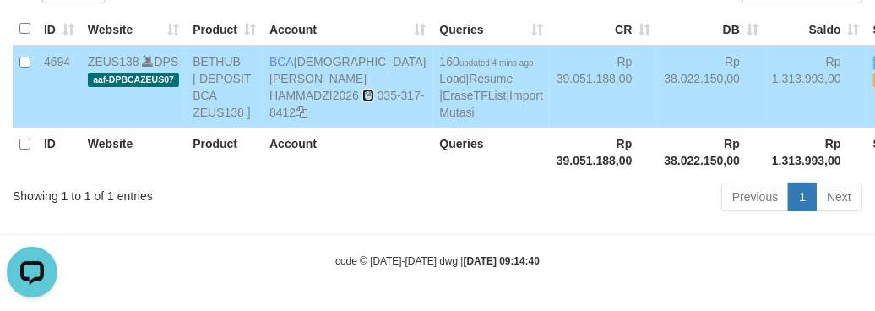
click at [362, 95] on icon at bounding box center [368, 96] width 12 height 12
click at [440, 94] on link "Import Mutasi" at bounding box center [491, 104] width 103 height 30
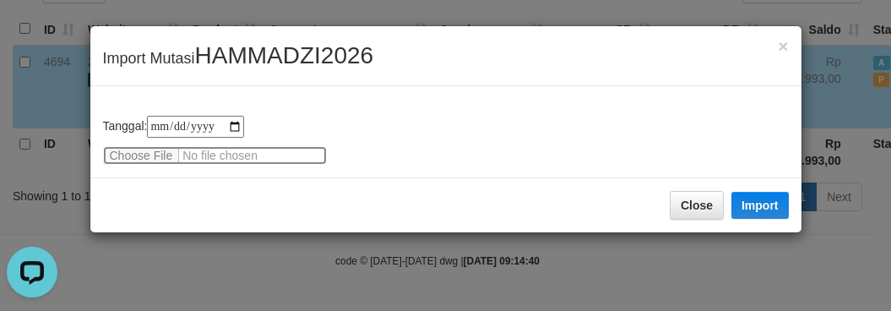
click at [141, 152] on input "file" at bounding box center [215, 155] width 224 height 19
type input "**********"
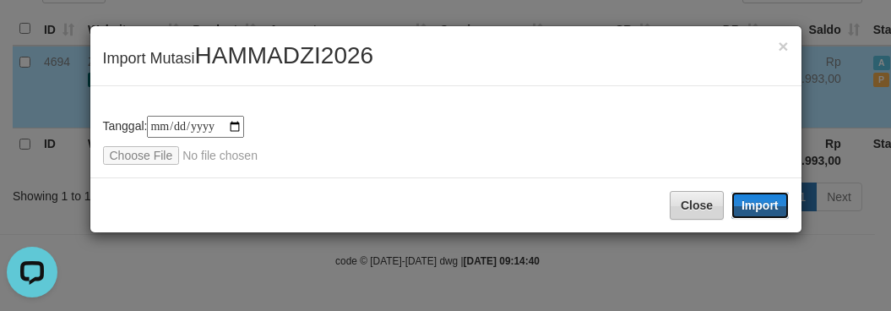
drag, startPoint x: 750, startPoint y: 199, endPoint x: 677, endPoint y: 266, distance: 99.9
click at [744, 200] on button "Import" at bounding box center [760, 205] width 57 height 27
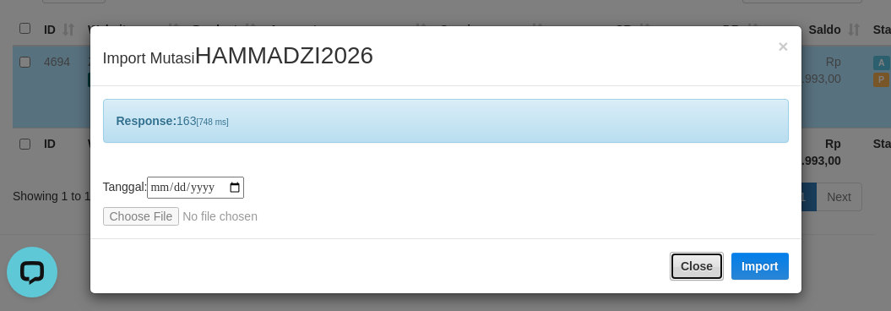
click at [677, 266] on button "Close" at bounding box center [697, 266] width 54 height 29
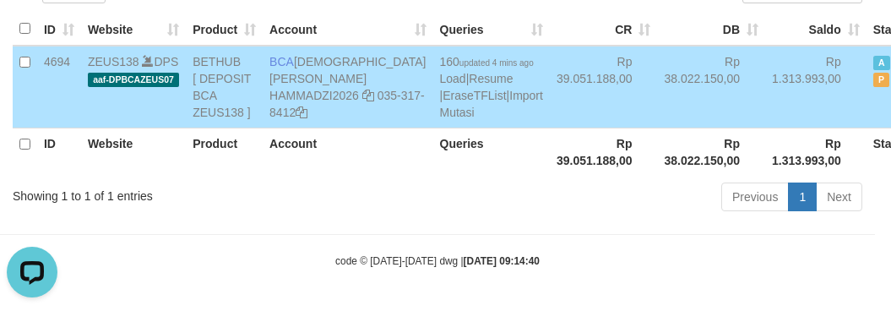
drag, startPoint x: 676, startPoint y: 260, endPoint x: 677, endPoint y: 272, distance: 11.9
click at [677, 272] on body "Toggle navigation Home Bank Account List Load By Website Group [OXPLAY] ZEUS138…" at bounding box center [445, 80] width 891 height 461
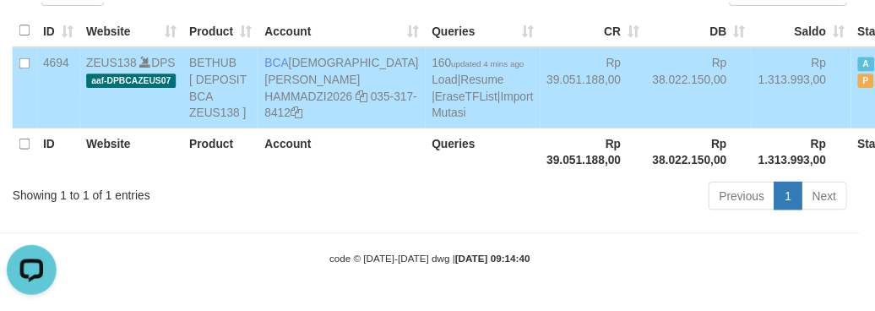
scroll to position [200, 0]
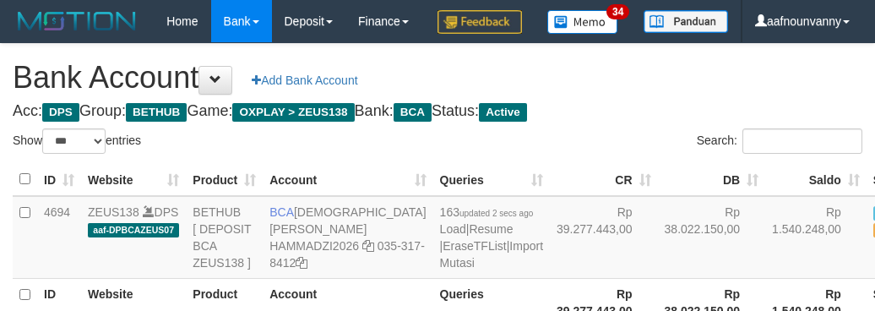
select select "***"
click at [678, 272] on body "Toggle navigation Home Bank Account List Load By Website Group [OXPLAY] ZEUS138…" at bounding box center [437, 230] width 875 height 461
select select "***"
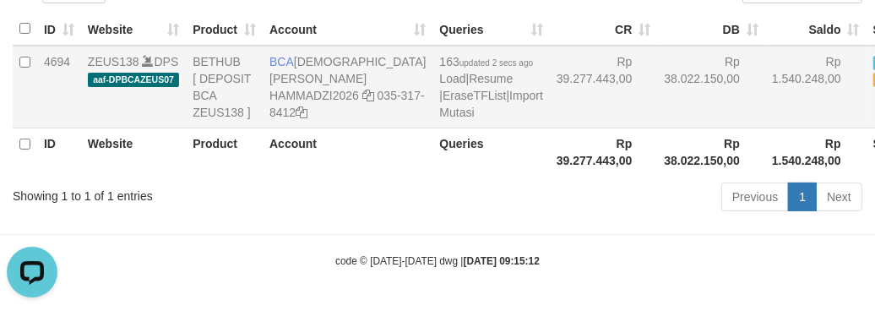
click at [550, 128] on td "Rp 39.277.443,00" at bounding box center [604, 87] width 108 height 83
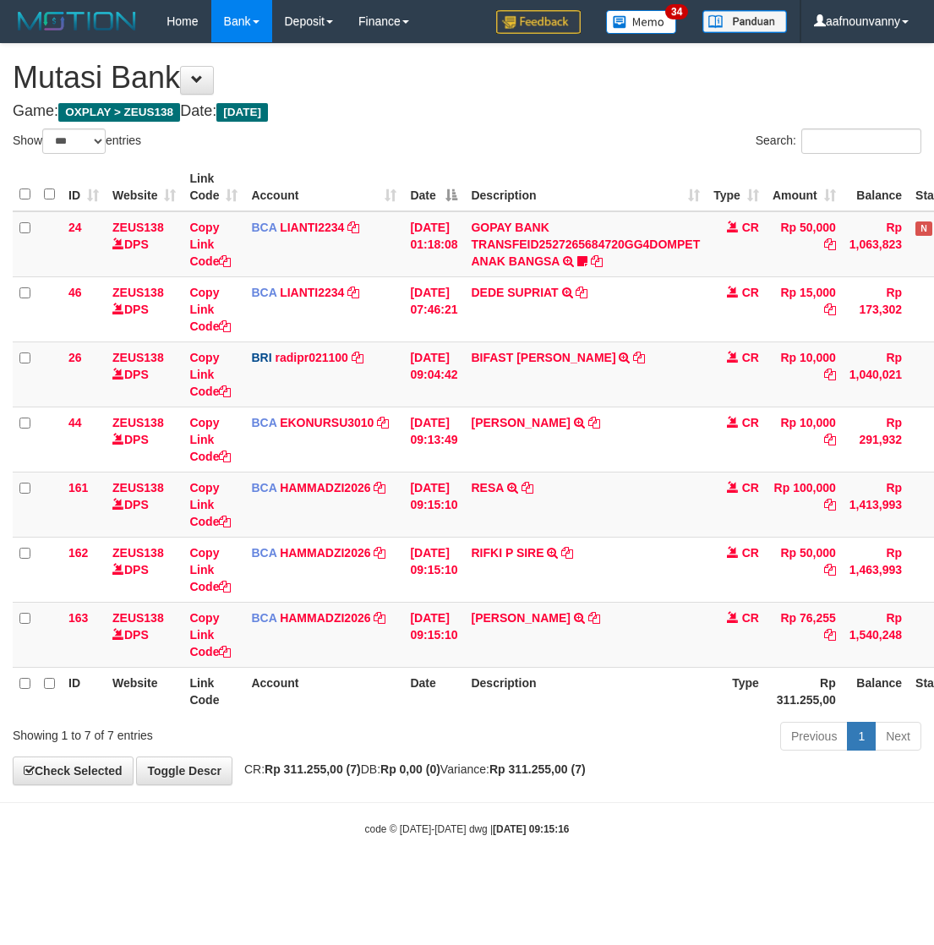
select select "***"
click at [621, 782] on body "Toggle navigation Home Bank Account List Load By Website Group [OXPLAY] ZEUS138…" at bounding box center [467, 439] width 934 height 879
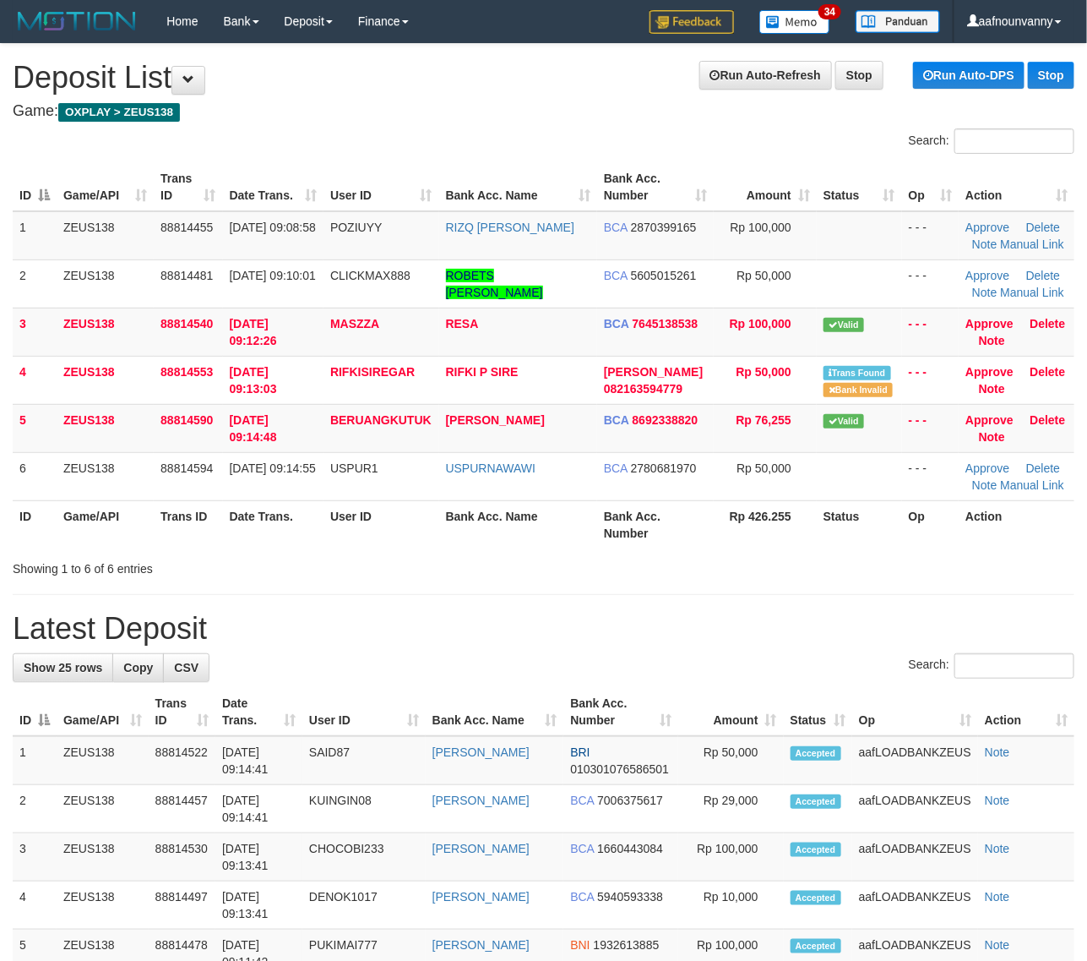
drag, startPoint x: 604, startPoint y: 539, endPoint x: 624, endPoint y: 537, distance: 19.6
click at [605, 537] on tr "ID Game/API Trans ID Date Trans. User ID Bank Acc. Name Bank Acc. Number Rp 426…" at bounding box center [544, 524] width 1062 height 48
drag, startPoint x: 651, startPoint y: 525, endPoint x: 956, endPoint y: 640, distance: 325.4
click at [656, 537] on th "Bank Acc. Number" at bounding box center [655, 524] width 117 height 48
drag, startPoint x: 626, startPoint y: 584, endPoint x: 686, endPoint y: 593, distance: 60.7
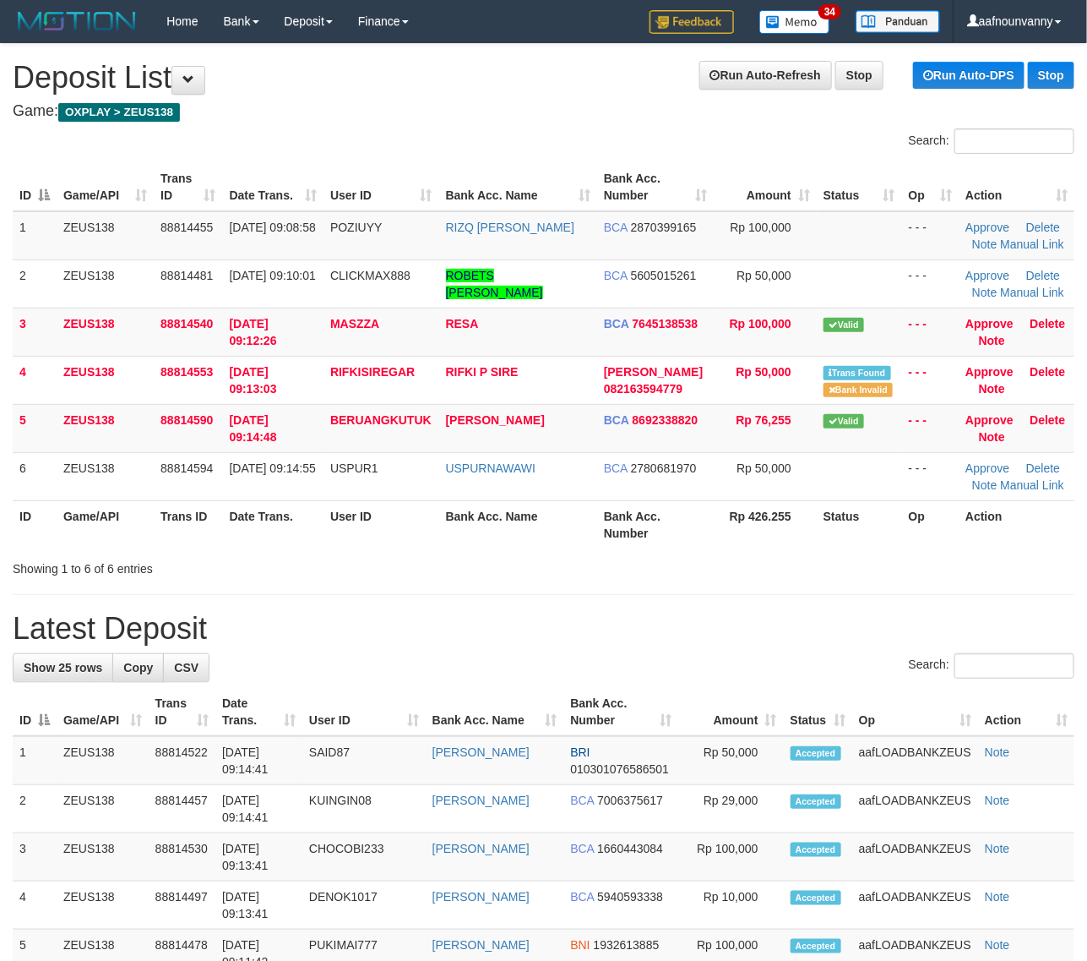
drag, startPoint x: 656, startPoint y: 521, endPoint x: 1092, endPoint y: 638, distance: 451.3
click at [762, 558] on div "Search: ID Game/API Trans ID Date Trans. User ID Bank Acc. Name Bank Acc. Numbe…" at bounding box center [544, 352] width 1062 height 449
drag, startPoint x: 446, startPoint y: 511, endPoint x: 1099, endPoint y: 669, distance: 671.9
click at [553, 549] on div "ID Game/API Trans ID Date Trans. User ID Bank Acc. Name Bank Acc. Number Amount…" at bounding box center [543, 355] width 1087 height 395
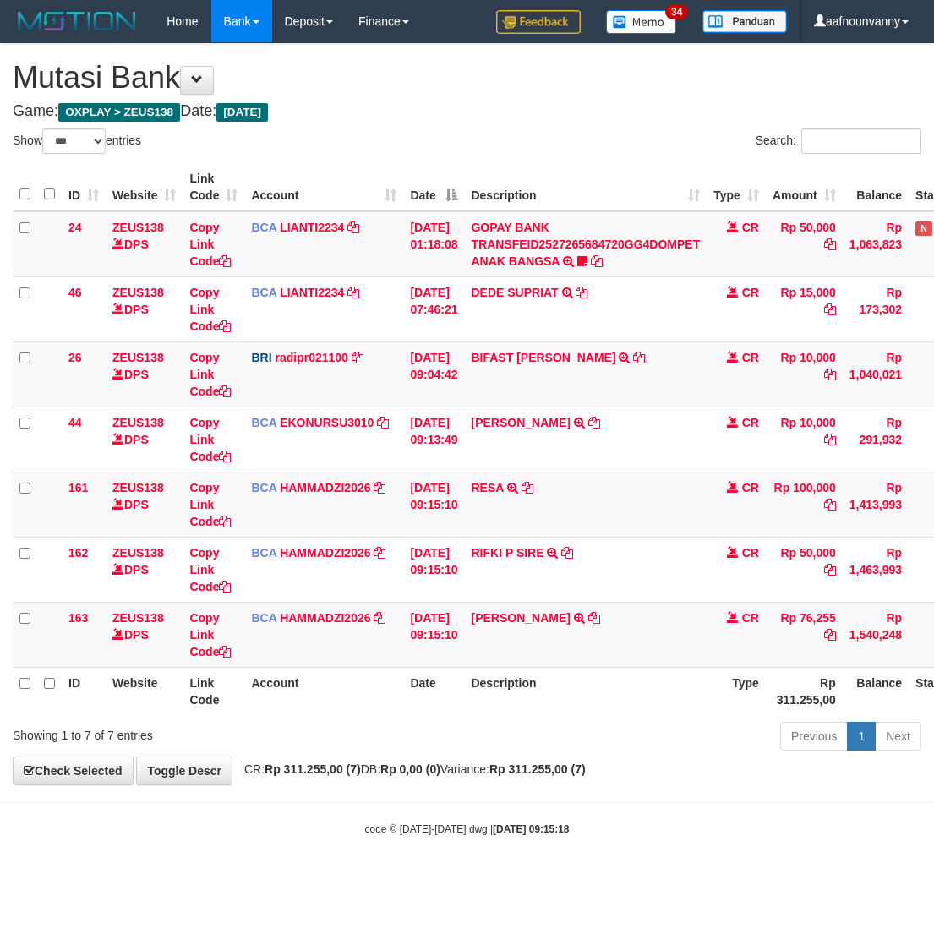
select select "***"
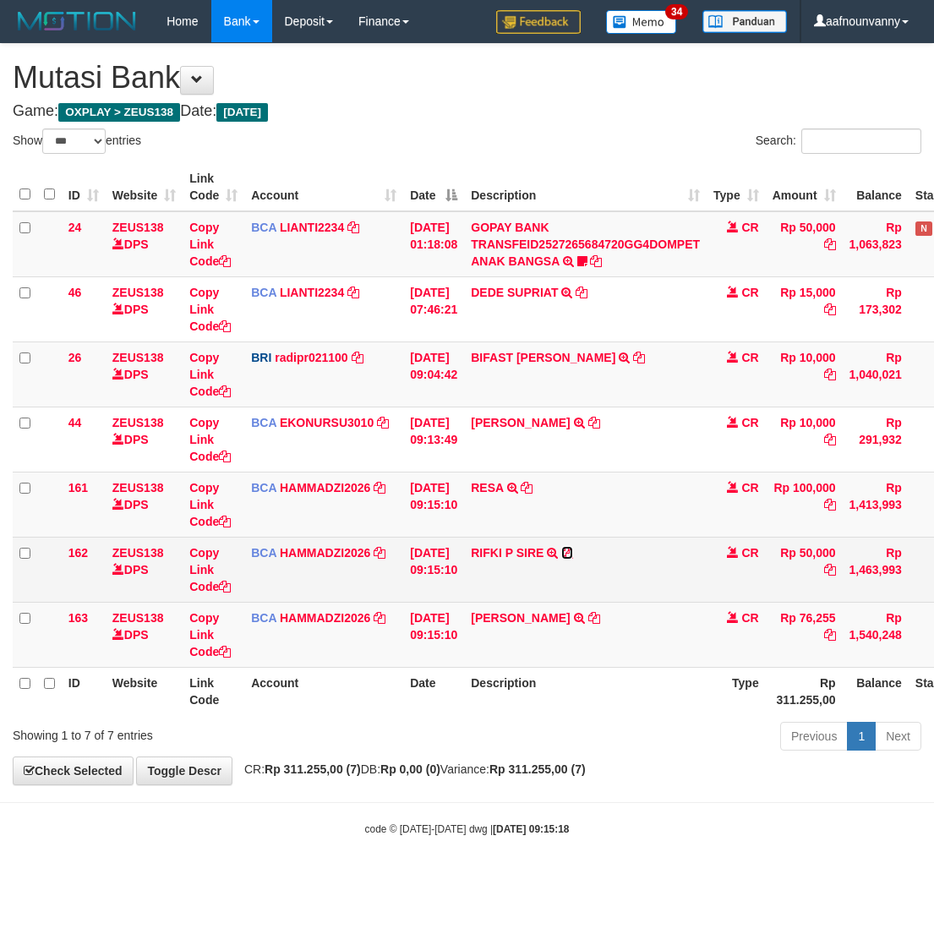
click at [573, 550] on icon at bounding box center [567, 553] width 12 height 12
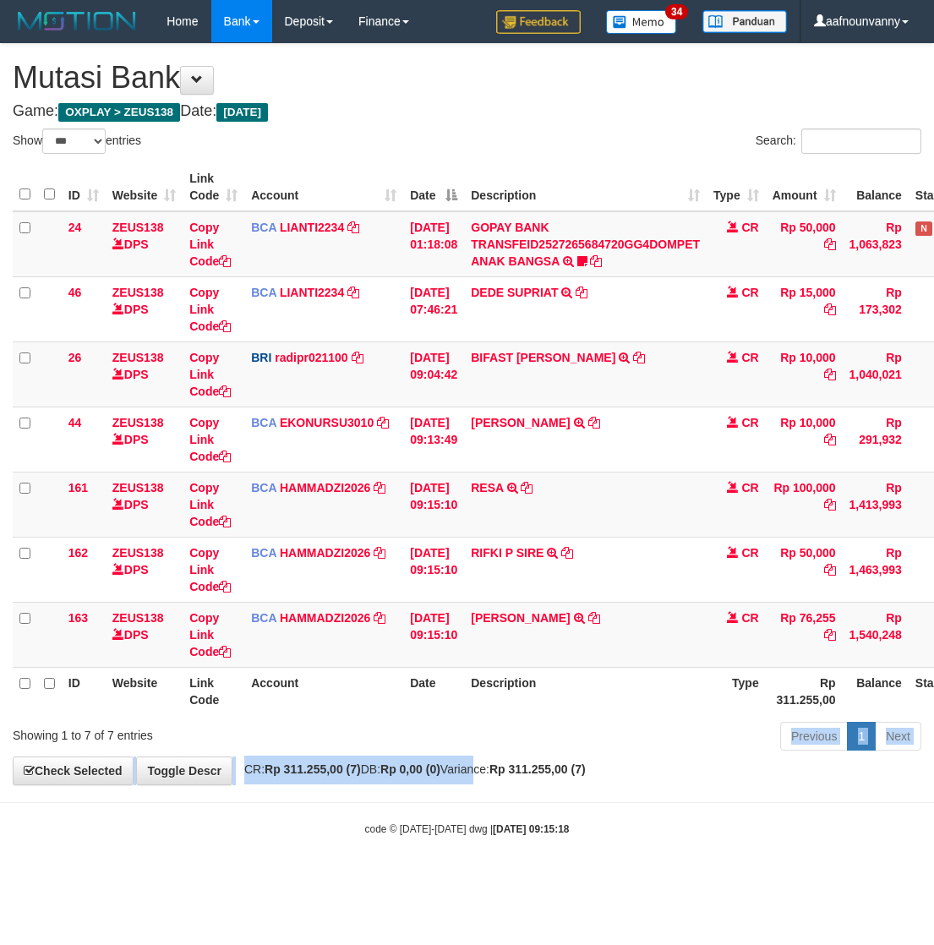
drag, startPoint x: 444, startPoint y: 758, endPoint x: 10, endPoint y: 646, distance: 448.4
click at [269, 706] on div "**********" at bounding box center [467, 414] width 934 height 740
select select "***"
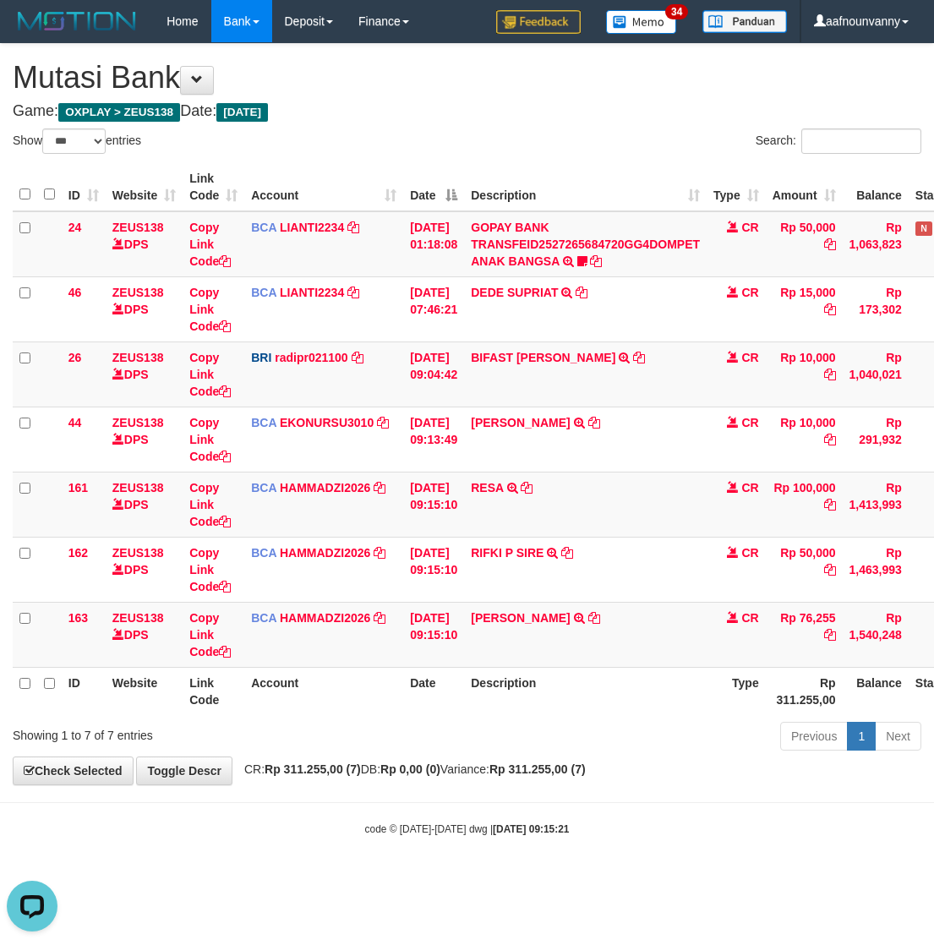
drag, startPoint x: 532, startPoint y: 774, endPoint x: 524, endPoint y: 782, distance: 11.4
click at [526, 780] on div "**********" at bounding box center [467, 414] width 934 height 740
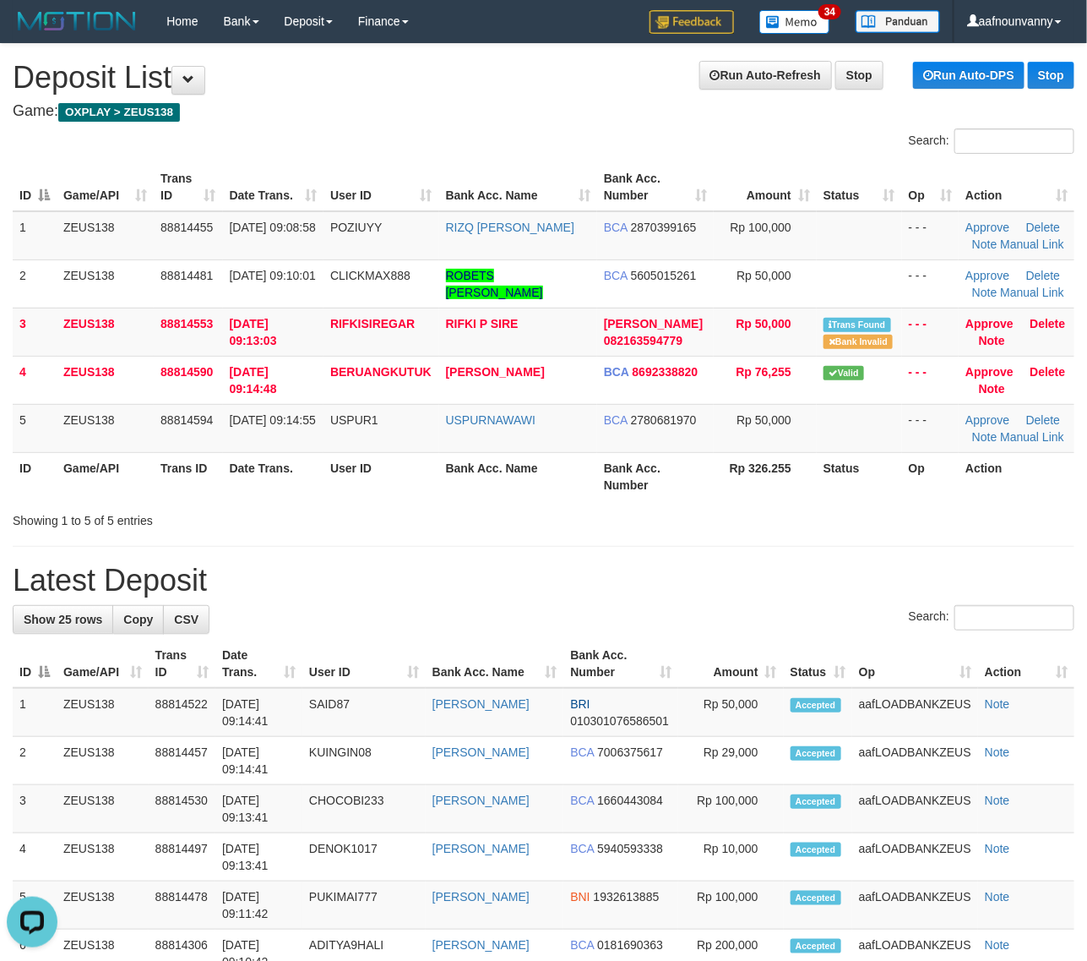
click at [551, 546] on hr at bounding box center [544, 546] width 1062 height 1
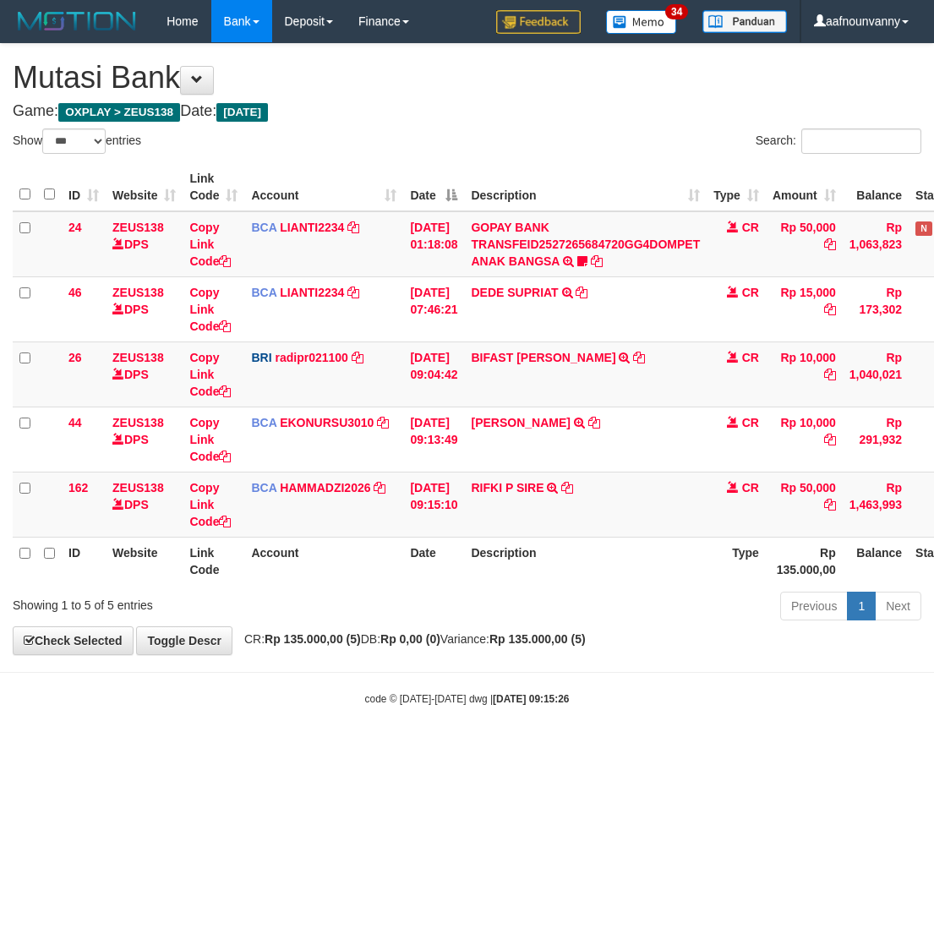
select select "***"
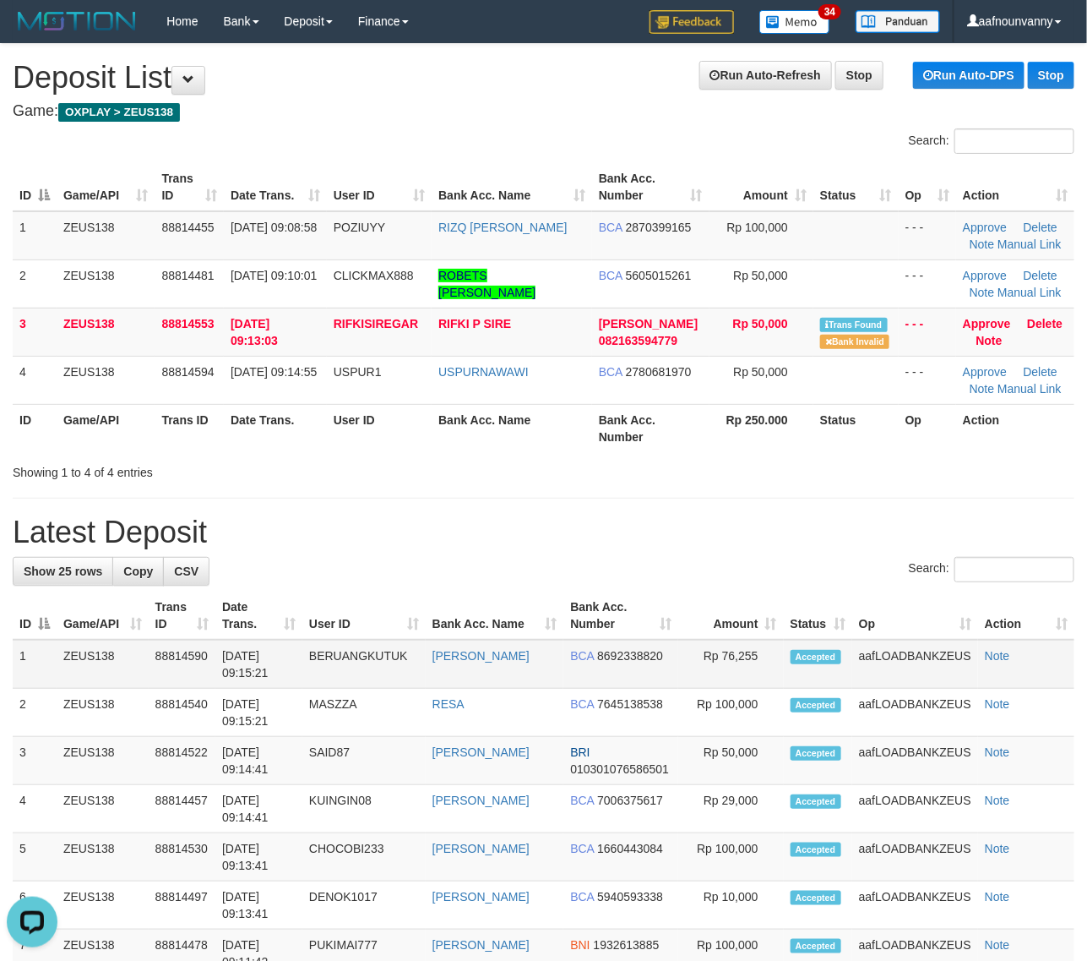
drag, startPoint x: 657, startPoint y: 551, endPoint x: 995, endPoint y: 646, distance: 351.2
drag, startPoint x: 989, startPoint y: 581, endPoint x: 1038, endPoint y: 589, distance: 49.6
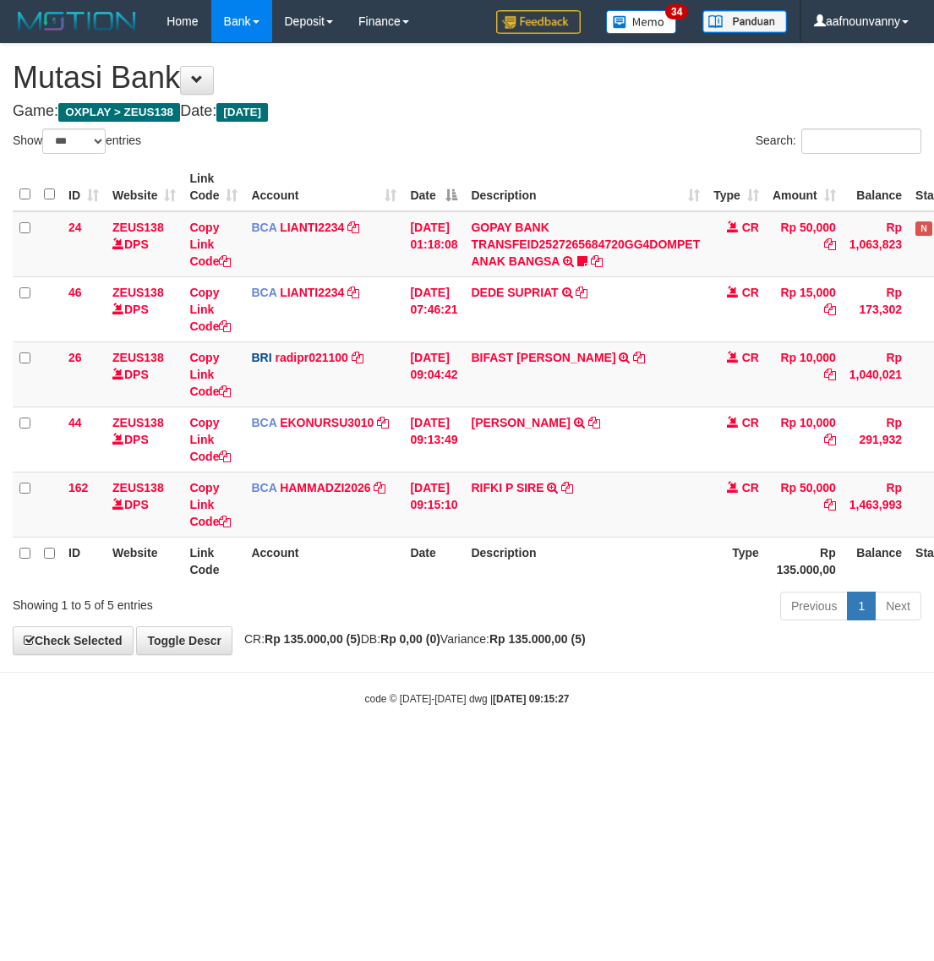
select select "***"
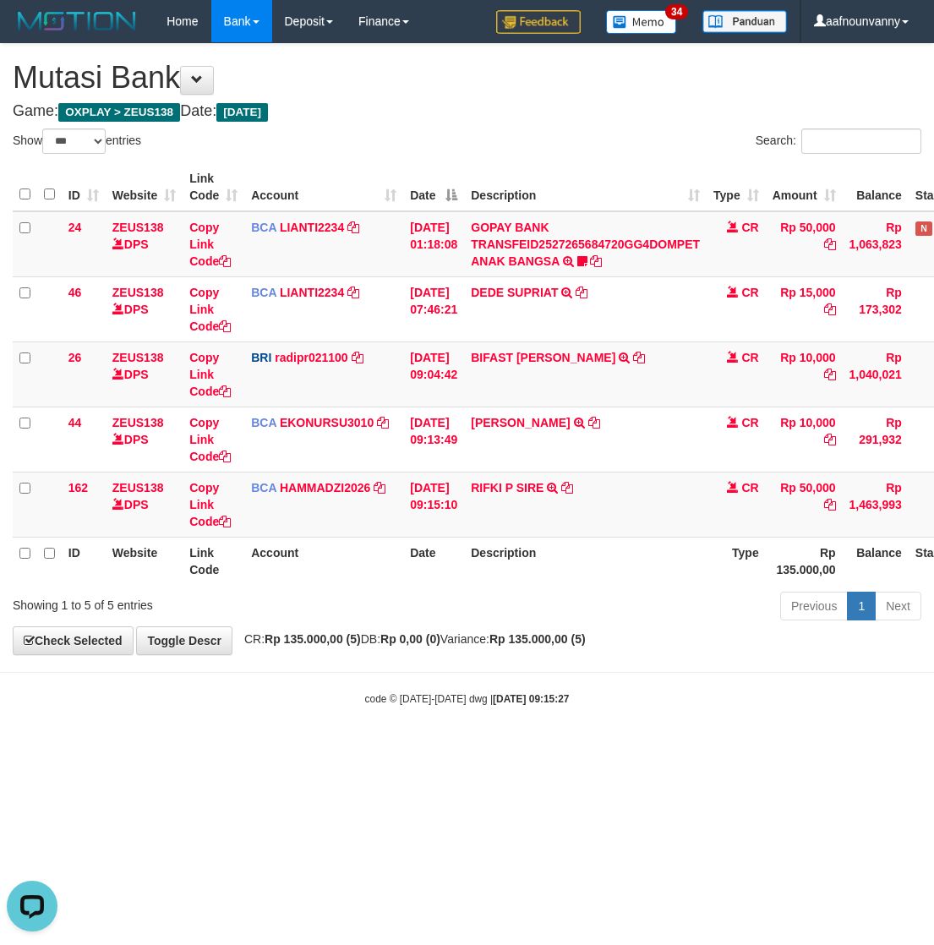
drag, startPoint x: 597, startPoint y: 787, endPoint x: 188, endPoint y: 698, distance: 419.3
click at [541, 749] on html "Toggle navigation Home Bank Account List Load By Website Group [OXPLAY] ZEUS138…" at bounding box center [467, 374] width 934 height 749
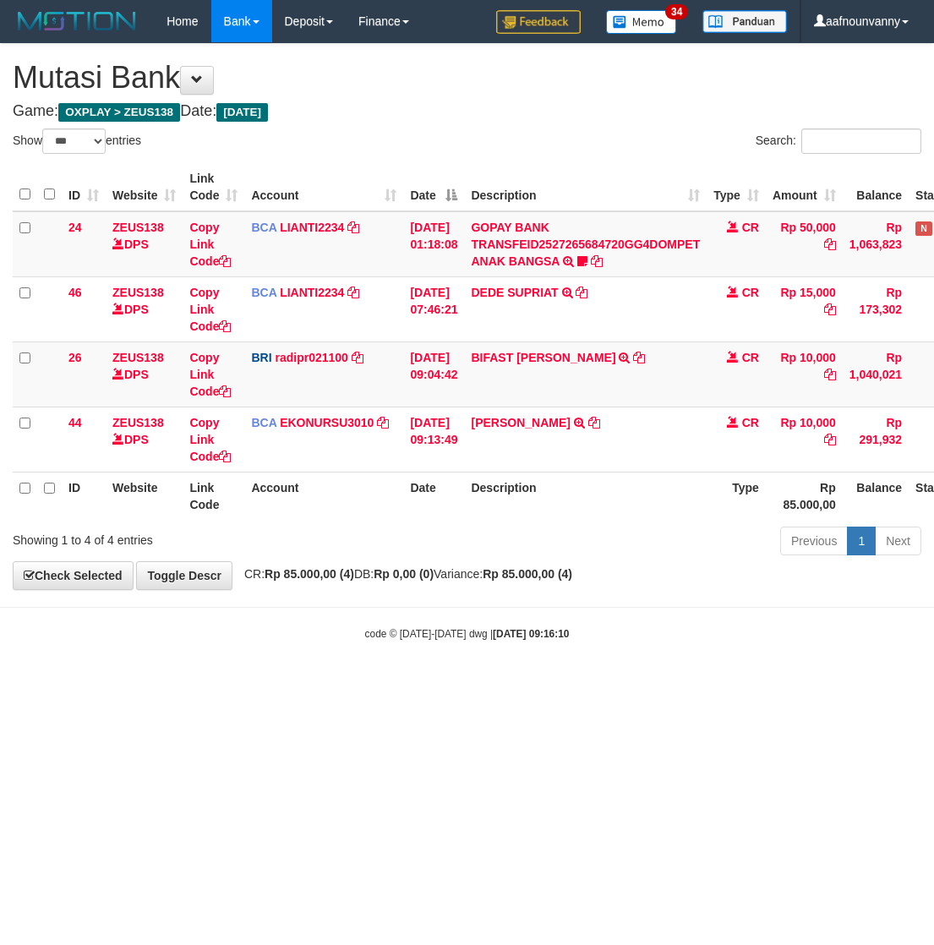
select select "***"
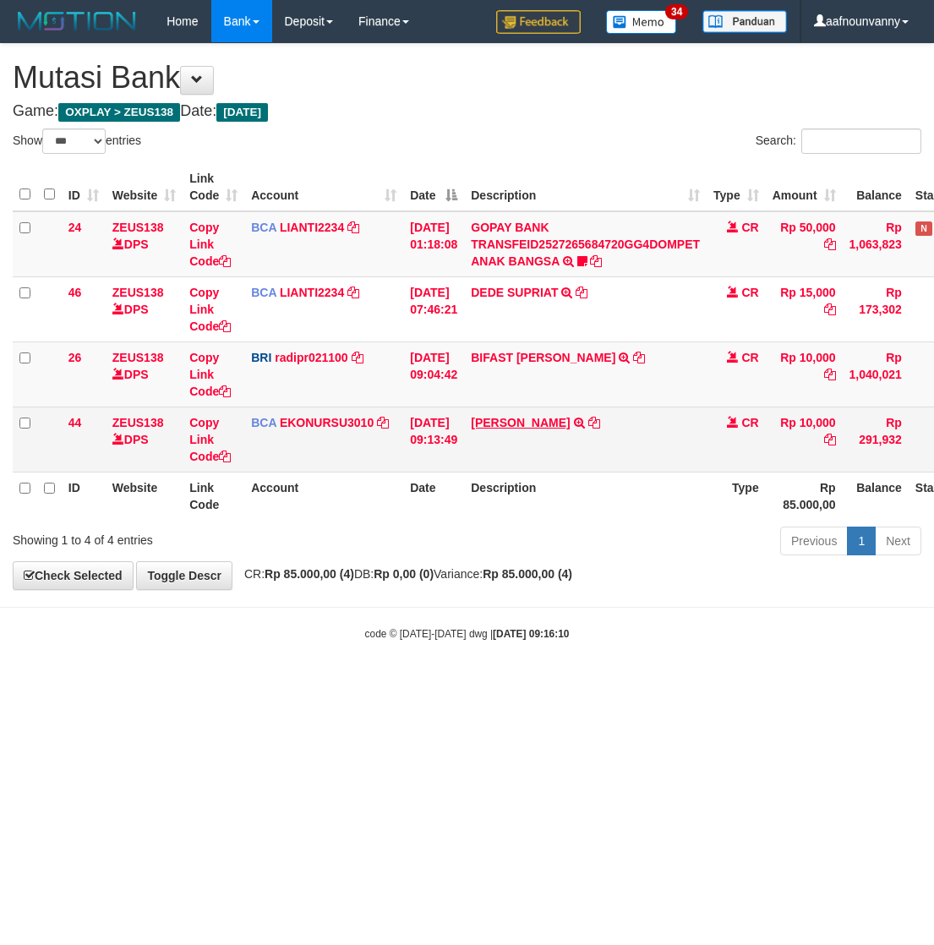
drag, startPoint x: 522, startPoint y: 406, endPoint x: 530, endPoint y: 422, distance: 18.5
click at [522, 406] on tbody "24 ZEUS138 DPS Copy Link Code BCA LIANTI2234 DPS YULIANTI mutasi_20250930_4646 …" at bounding box center [520, 341] width 1014 height 261
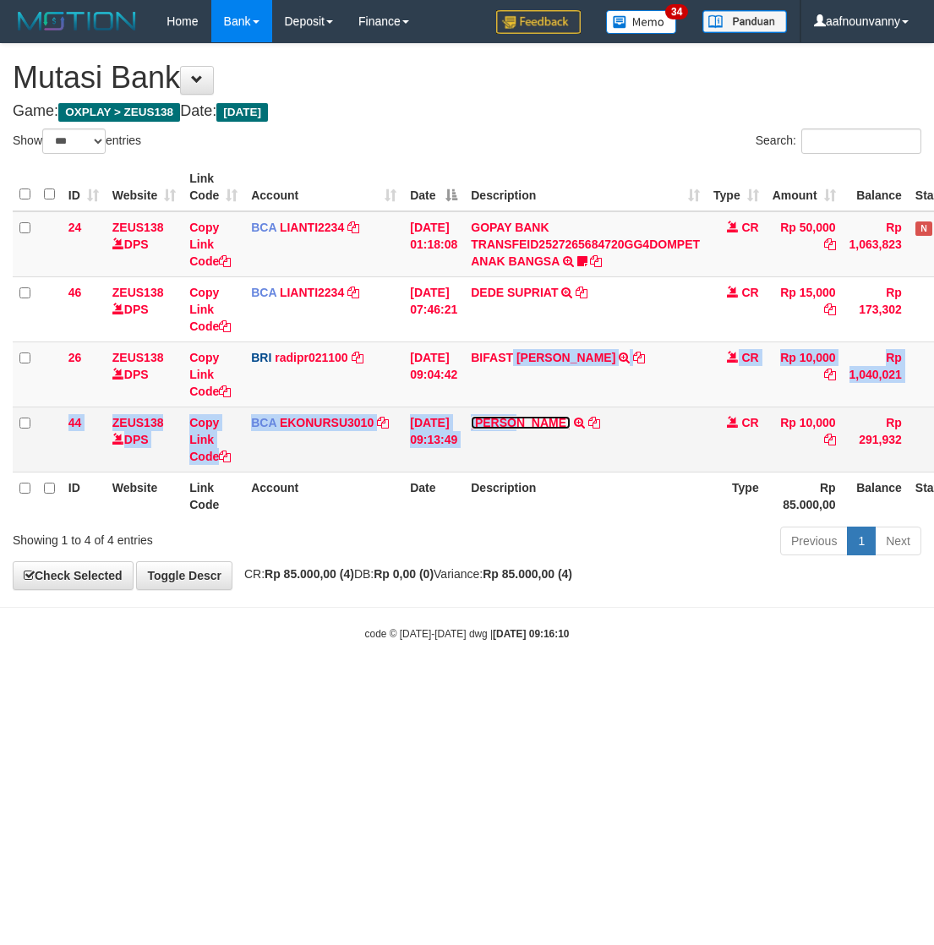
click at [530, 422] on link "ANISA AGUSTI" at bounding box center [520, 423] width 99 height 14
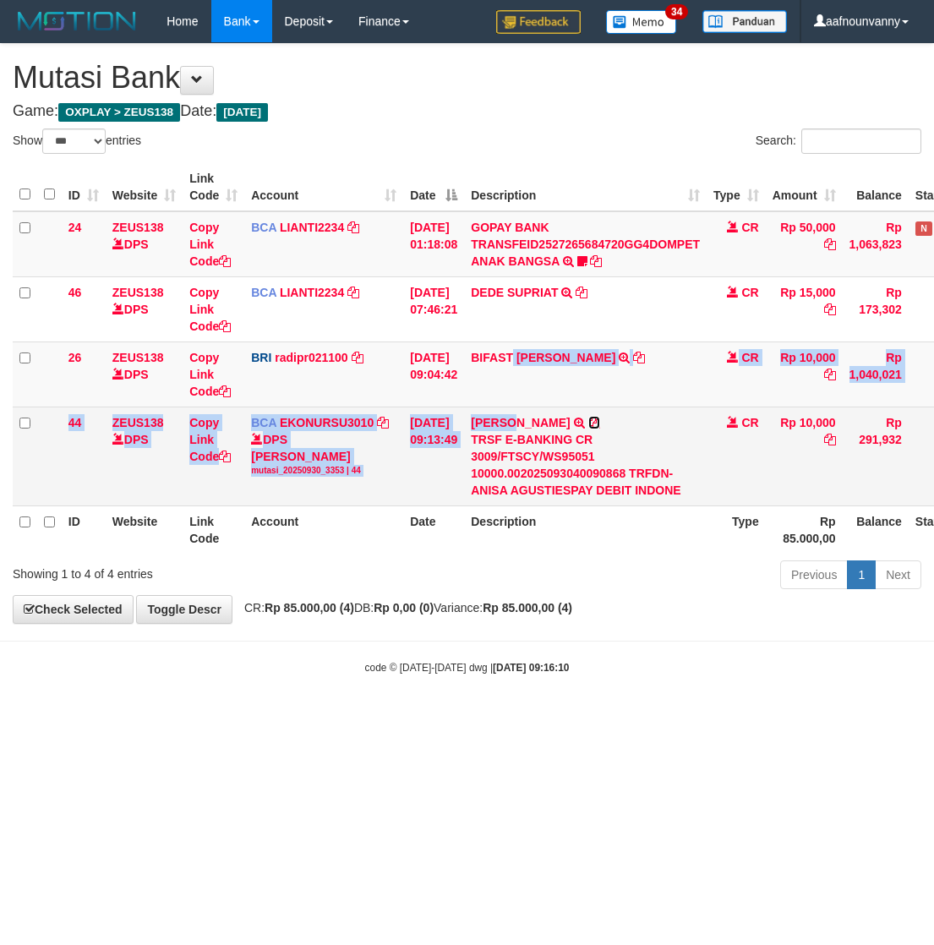
click at [590, 421] on icon at bounding box center [594, 423] width 12 height 12
copy tbody "ERIKA S PAUN TRANSFER NBMB BIFAST ERIKA S PAUN TO REYNALDI ADI PRATAMA CR Rp 10…"
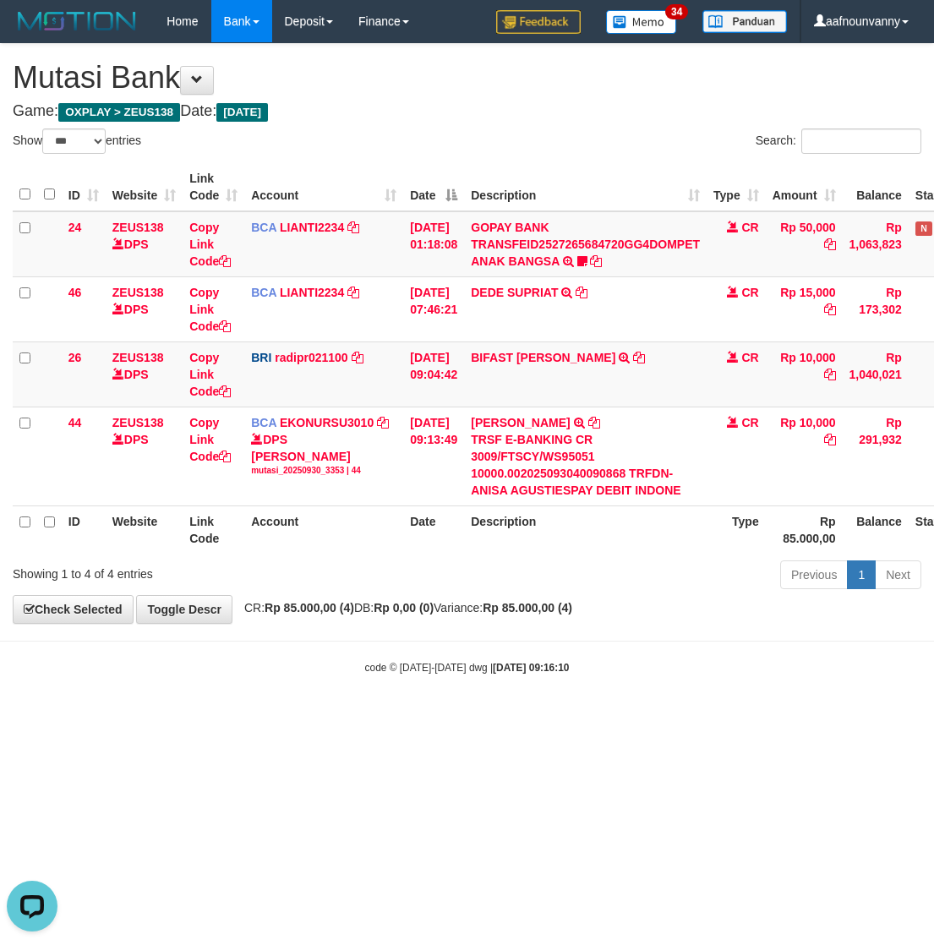
drag, startPoint x: 270, startPoint y: 719, endPoint x: 6, endPoint y: 649, distance: 273.6
click at [118, 680] on html "Toggle navigation Home Bank Account List Load By Website Group [OXPLAY] ZEUS138…" at bounding box center [467, 358] width 934 height 717
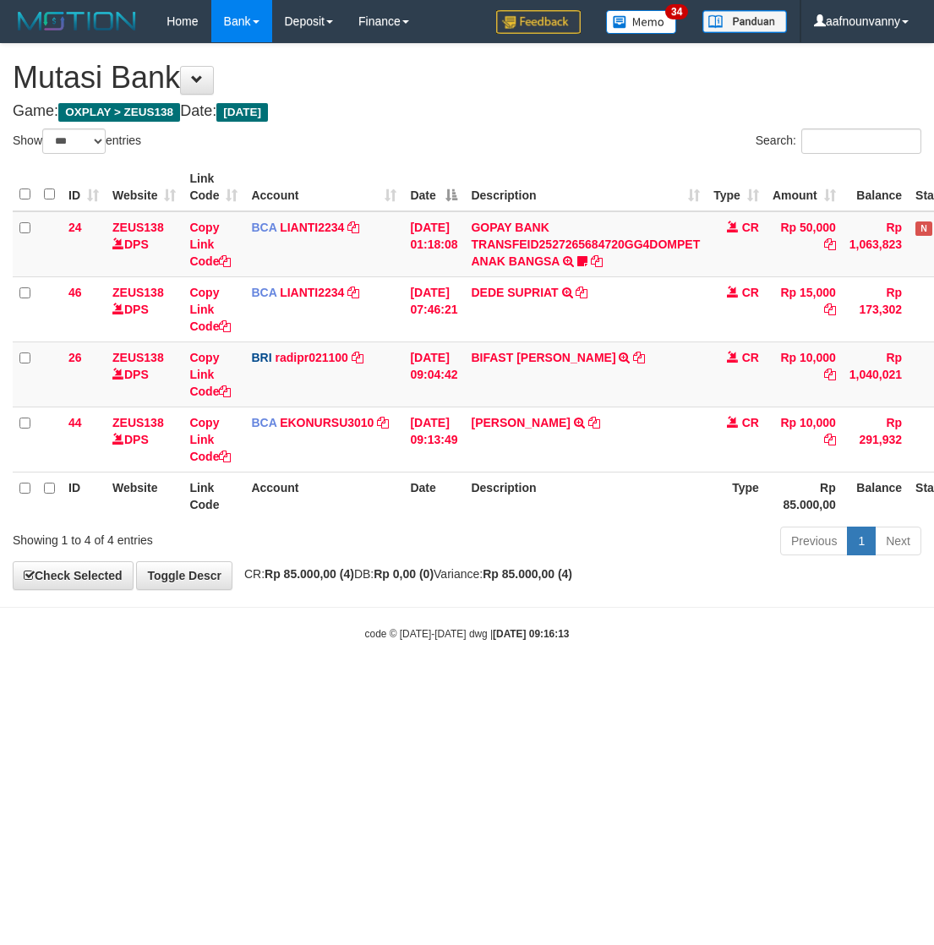
select select "***"
click at [513, 433] on td "ANISA AGUSTI TRSF E-BANKING CR 3009/FTSCY/WS95051 10000.002025093040090868 TRFD…" at bounding box center [585, 438] width 242 height 65
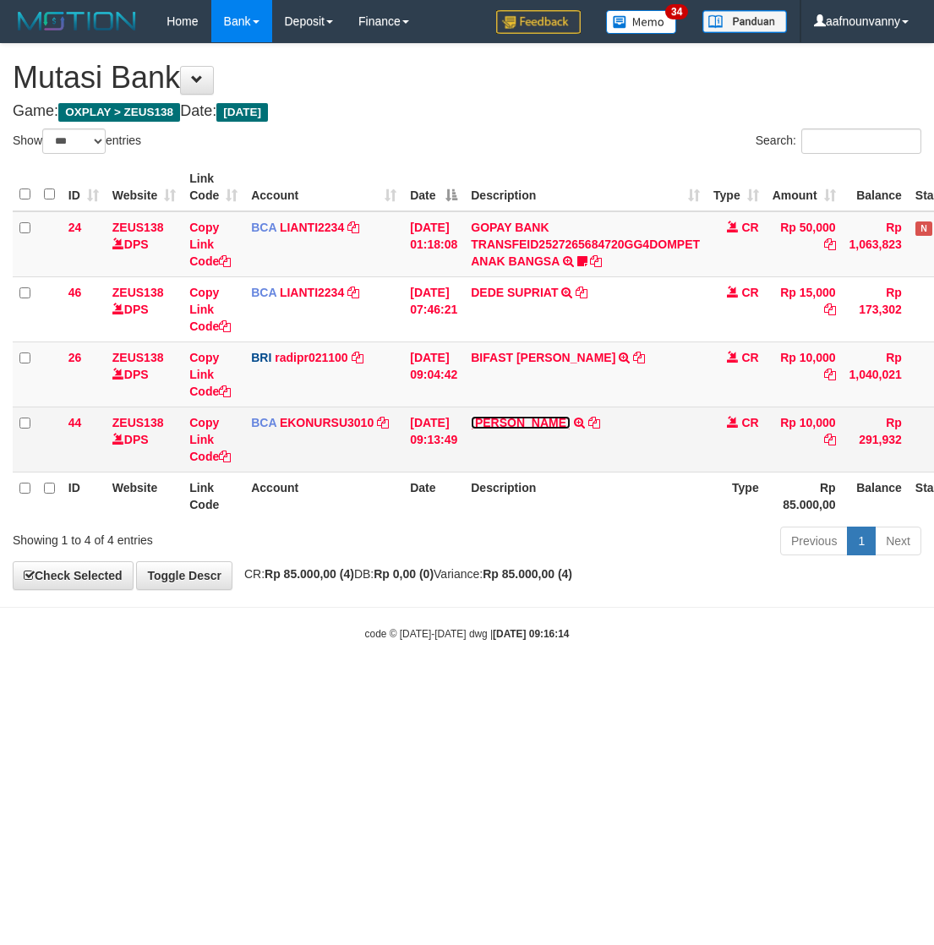
click at [511, 421] on link "[PERSON_NAME]" at bounding box center [520, 423] width 99 height 14
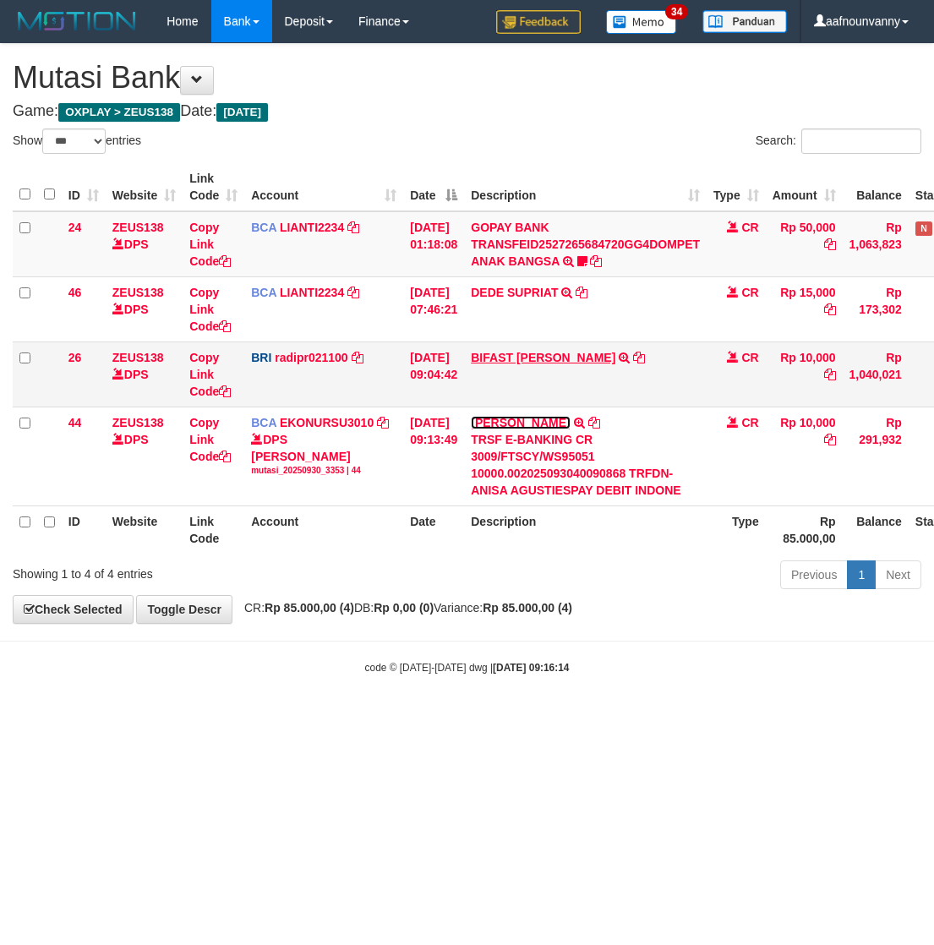
drag, startPoint x: 511, startPoint y: 420, endPoint x: 500, endPoint y: 355, distance: 66.0
click at [509, 416] on link "[PERSON_NAME]" at bounding box center [520, 423] width 99 height 14
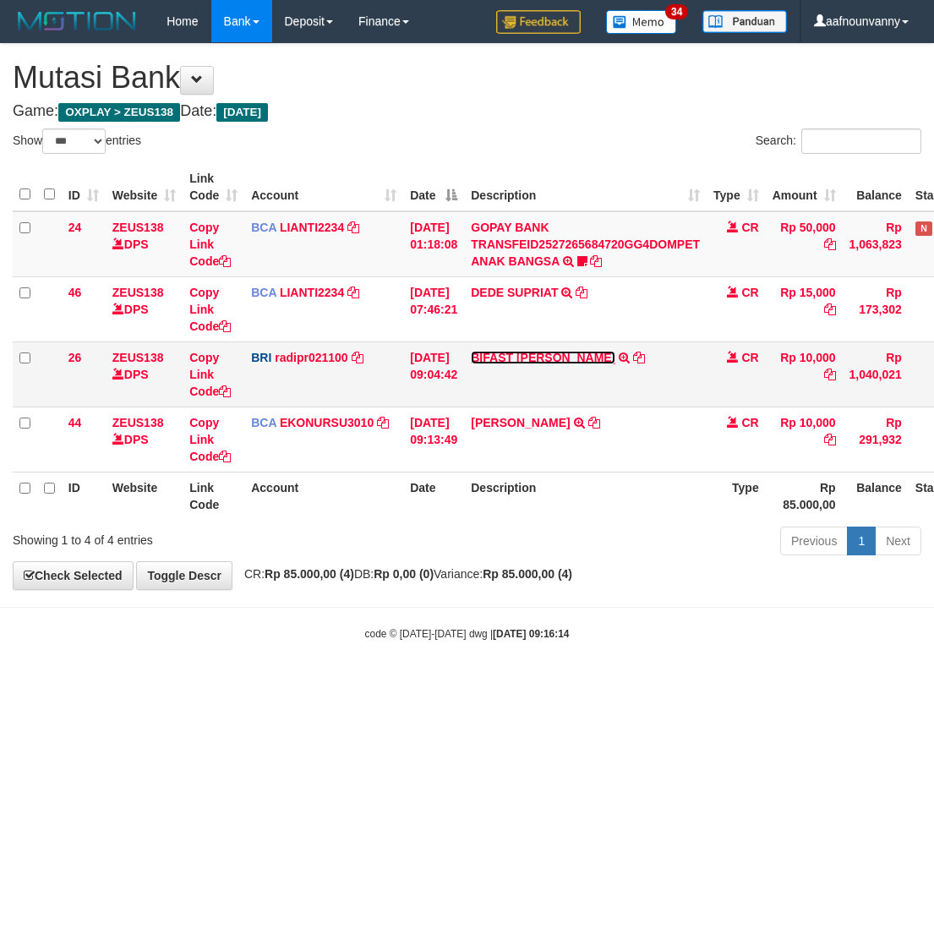
click at [500, 351] on link "BIFAST [PERSON_NAME]" at bounding box center [543, 358] width 144 height 14
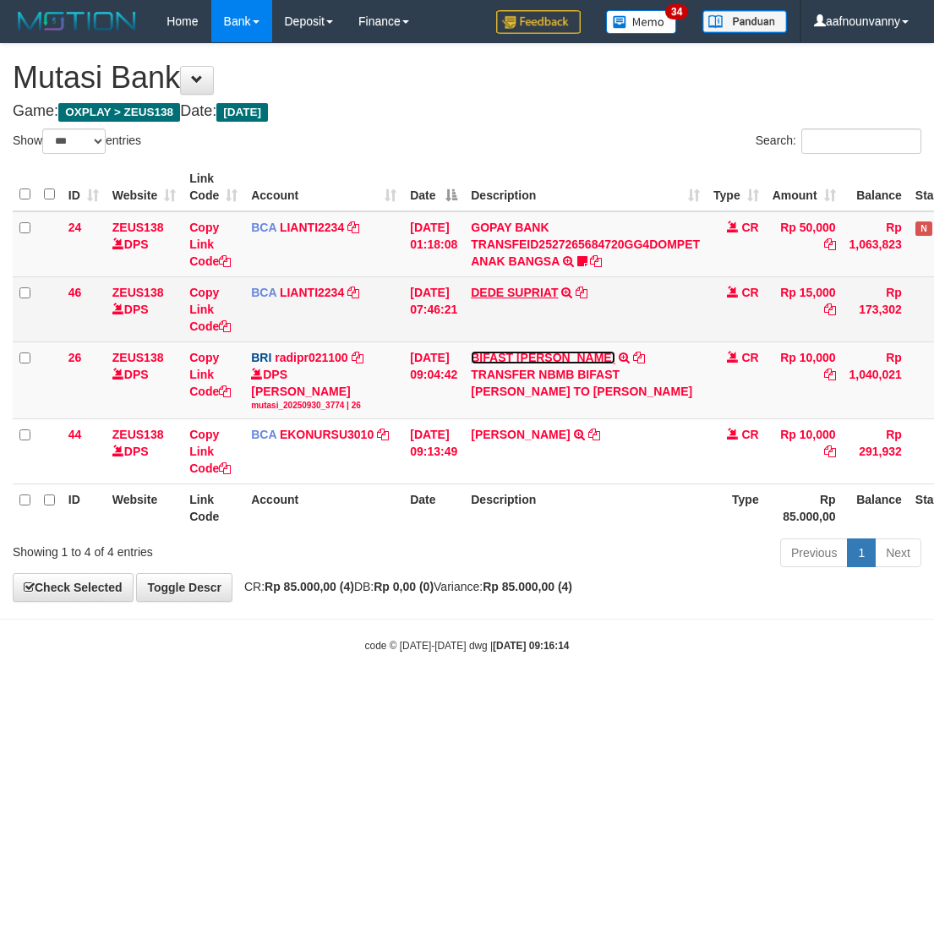
drag, startPoint x: 500, startPoint y: 351, endPoint x: 495, endPoint y: 285, distance: 66.9
click at [499, 346] on td "BIFAST [PERSON_NAME] TRANSFER NBMB BIFAST [PERSON_NAME] TO [PERSON_NAME]" at bounding box center [585, 379] width 242 height 77
click at [495, 286] on link "DEDE SUPRIAT" at bounding box center [514, 293] width 87 height 14
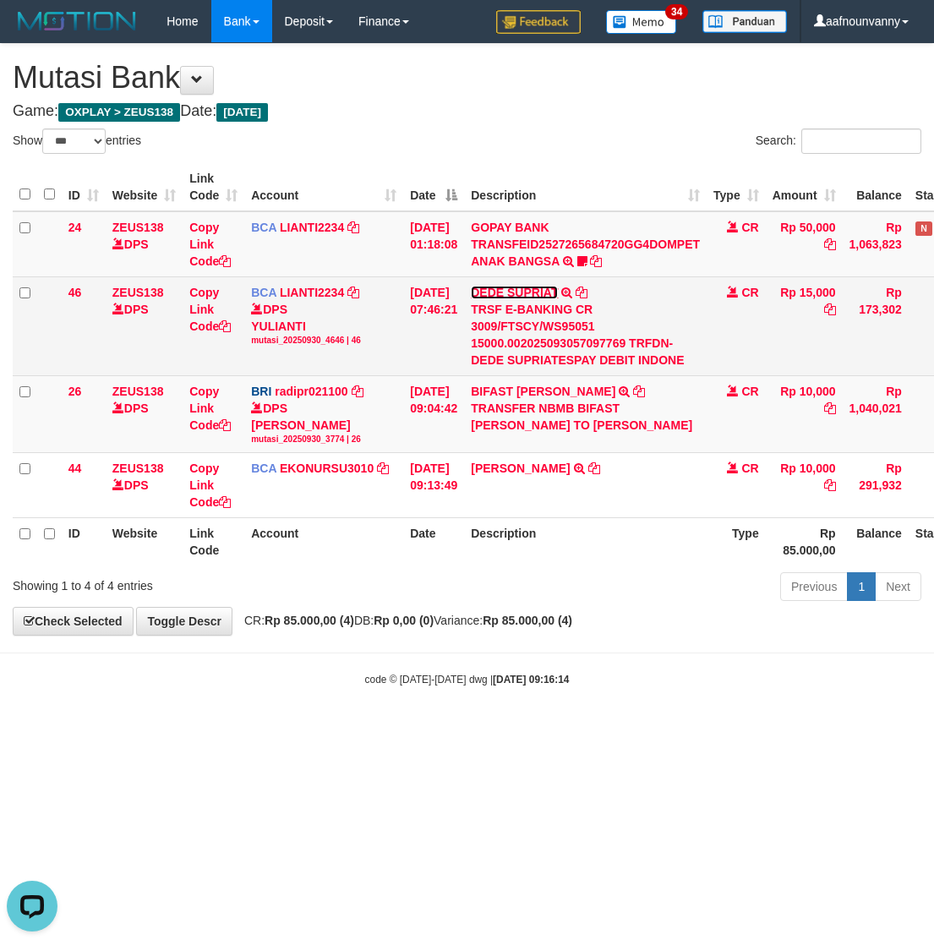
click at [495, 286] on link "DEDE SUPRIAT" at bounding box center [514, 293] width 87 height 14
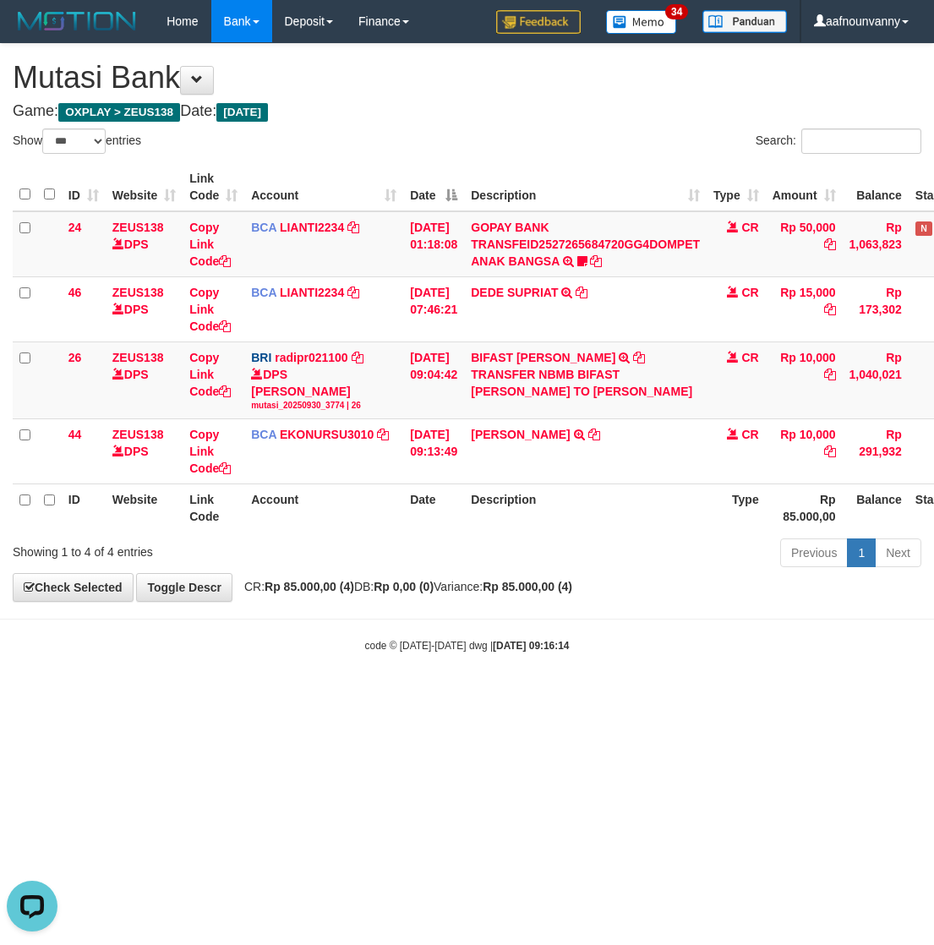
drag, startPoint x: 357, startPoint y: 754, endPoint x: 3, endPoint y: 624, distance: 378.0
click at [218, 695] on html "Toggle navigation Home Bank Account List Load By Website Group [OXPLAY] ZEUS138…" at bounding box center [467, 347] width 934 height 695
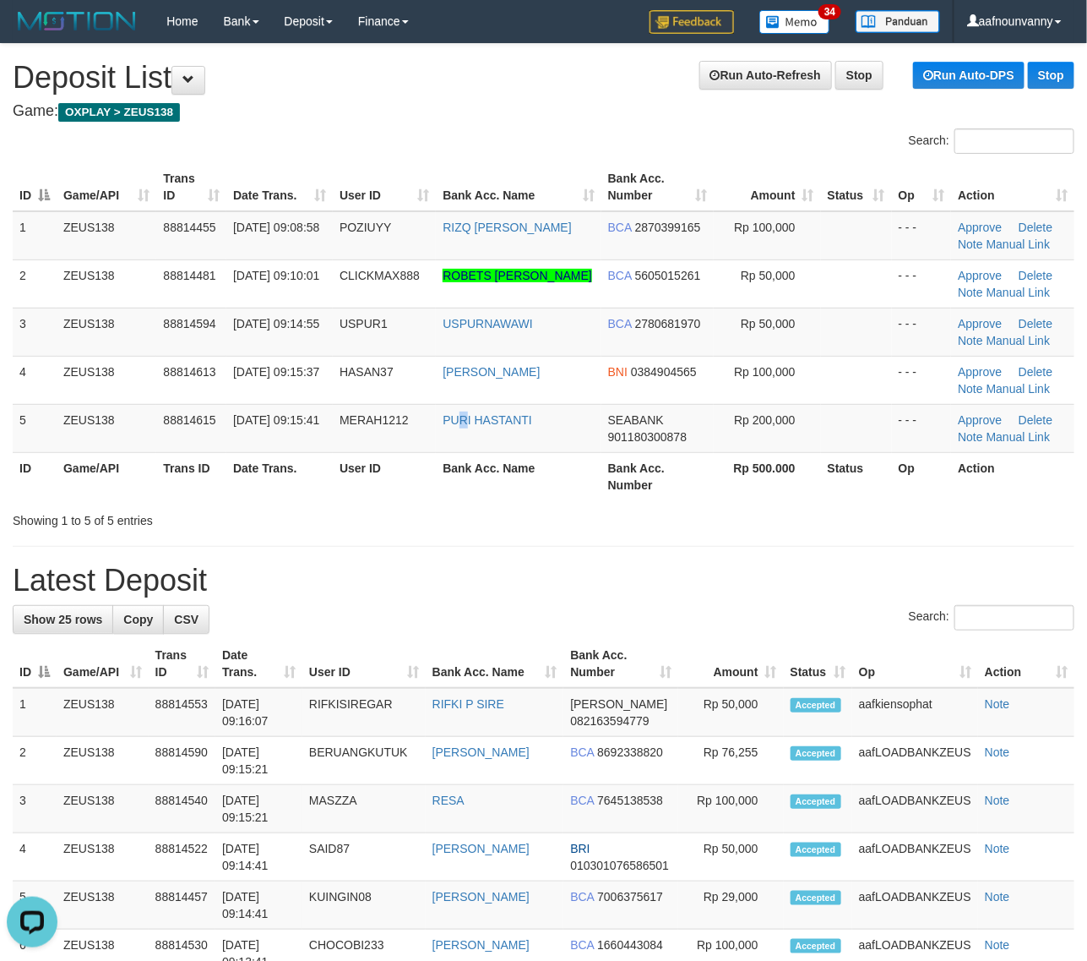
drag, startPoint x: 461, startPoint y: 438, endPoint x: 1097, endPoint y: 601, distance: 655.9
click at [554, 466] on table "ID Game/API Trans ID Date Trans. User ID Bank Acc. Name Bank Acc. Number Amount…" at bounding box center [544, 331] width 1062 height 337
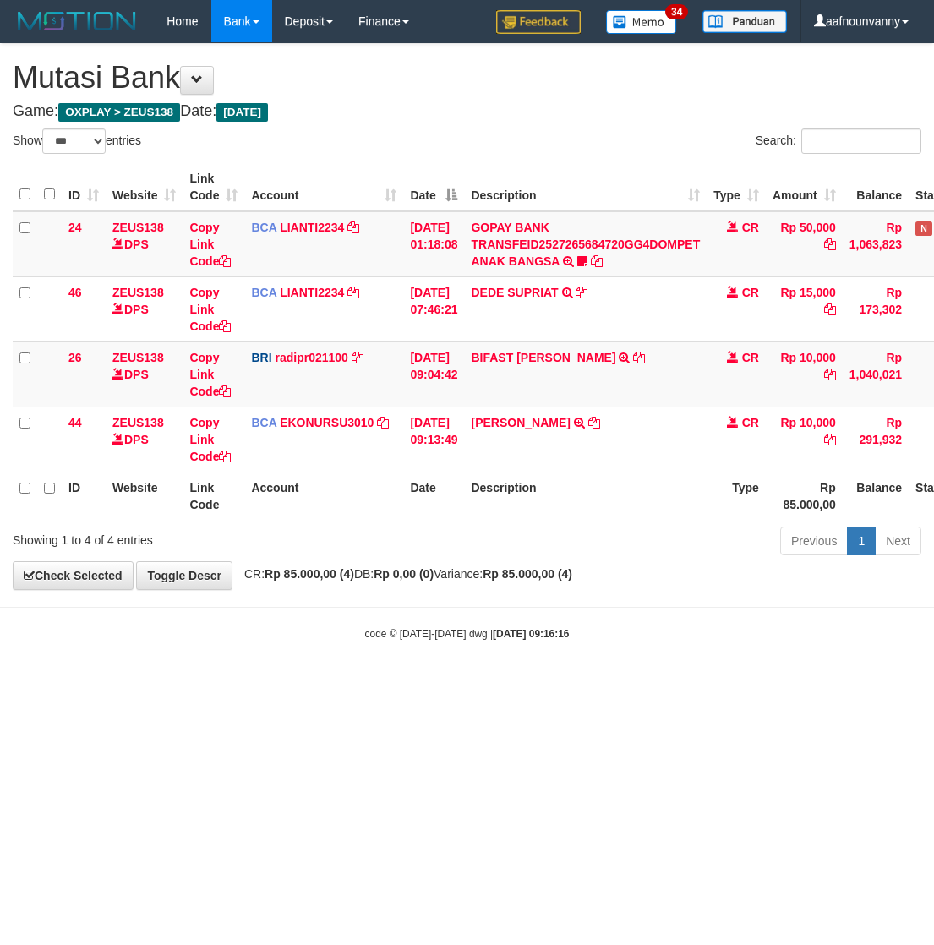
select select "***"
click at [165, 684] on html "Toggle navigation Home Bank Account List Load By Website Group [OXPLAY] ZEUS138…" at bounding box center [467, 342] width 934 height 684
select select "***"
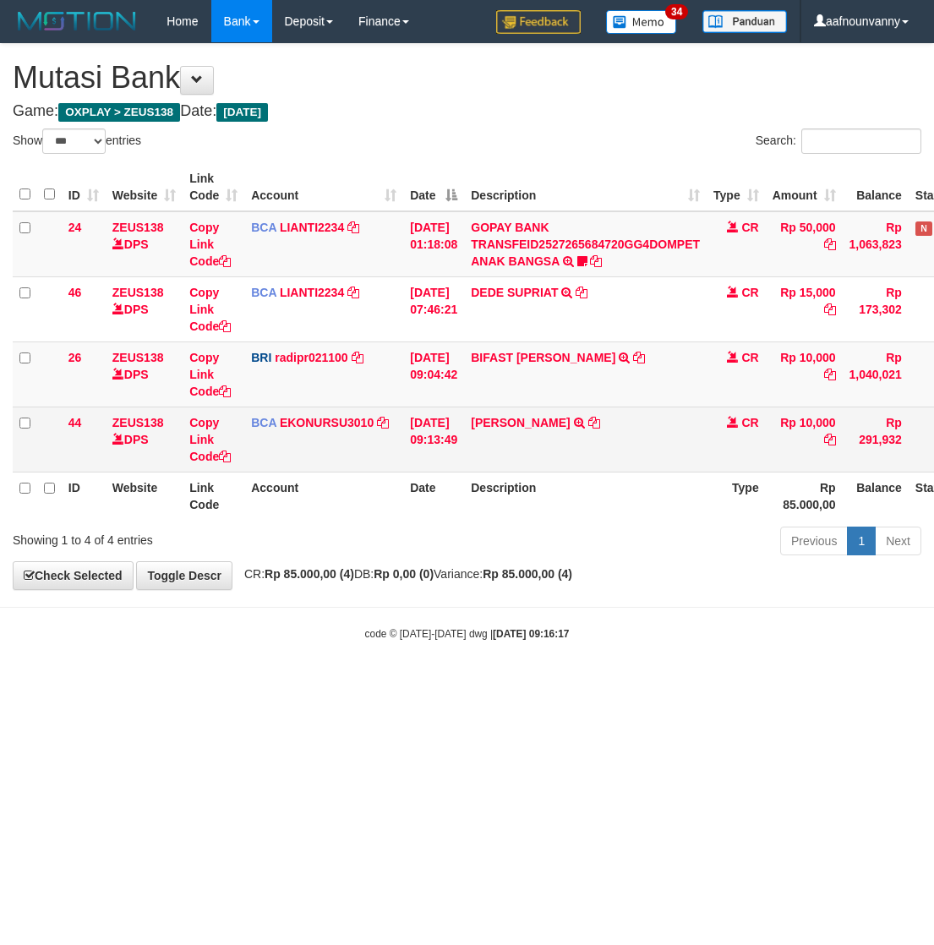
drag, startPoint x: 562, startPoint y: 402, endPoint x: 547, endPoint y: 410, distance: 16.3
click at [558, 403] on td "BIFAST ERIKA S PAUN TRANSFER NBMB BIFAST ERIKA S PAUN TO REYNALDI ADI PRATAMA" at bounding box center [585, 373] width 242 height 65
click at [529, 422] on link "[PERSON_NAME]" at bounding box center [520, 423] width 99 height 14
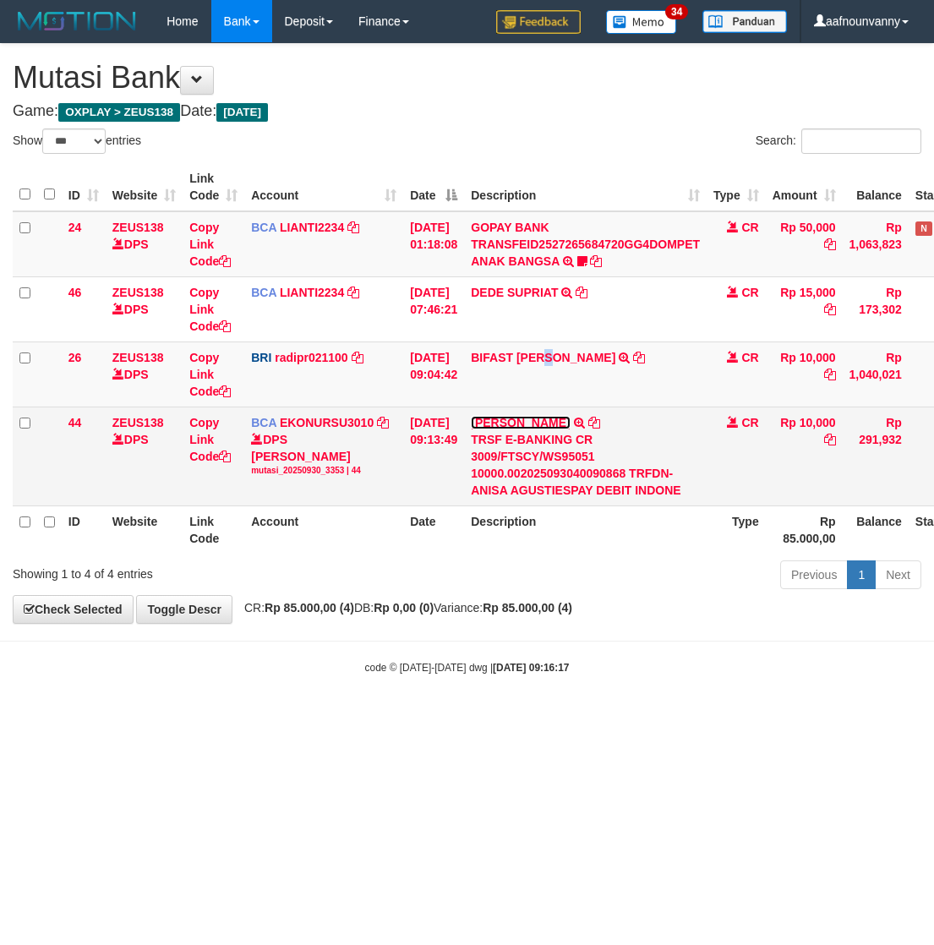
click at [529, 422] on link "[PERSON_NAME]" at bounding box center [520, 423] width 99 height 14
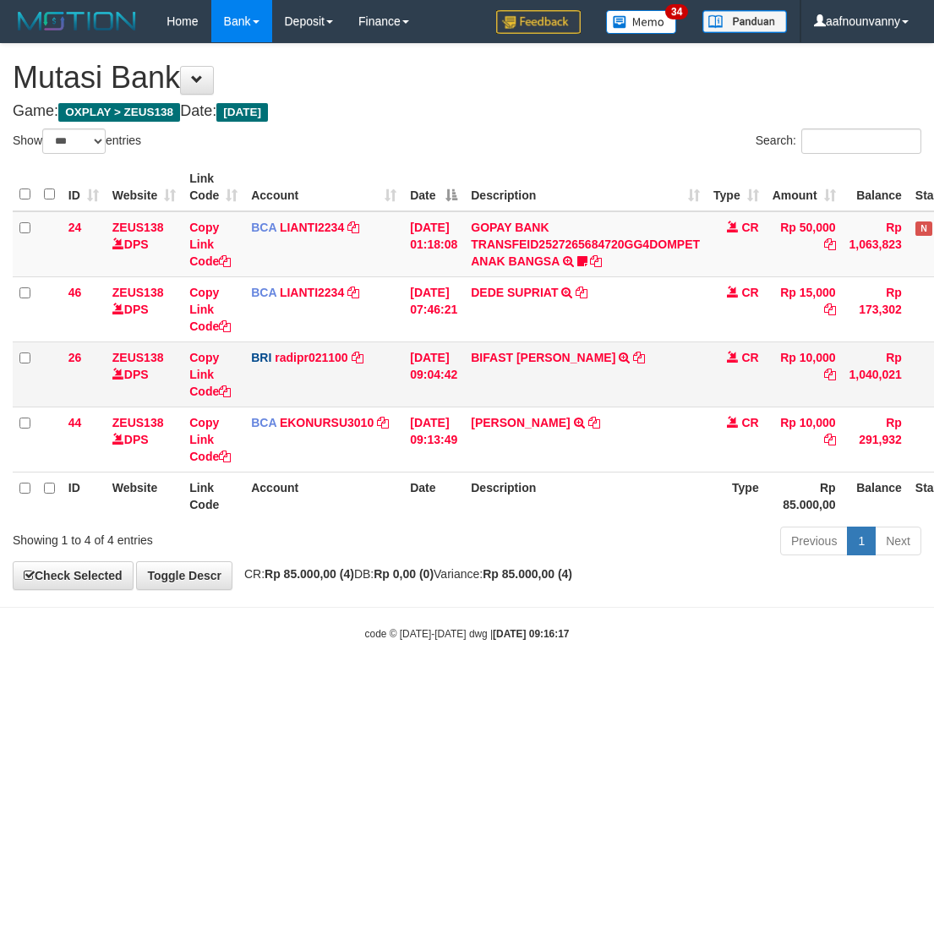
click at [507, 368] on td "BIFAST ERIKA S PAUN TRANSFER NBMB BIFAST ERIKA S PAUN TO REYNALDI ADI PRATAMA" at bounding box center [585, 373] width 242 height 65
click at [507, 359] on link "BIFAST [PERSON_NAME]" at bounding box center [543, 358] width 144 height 14
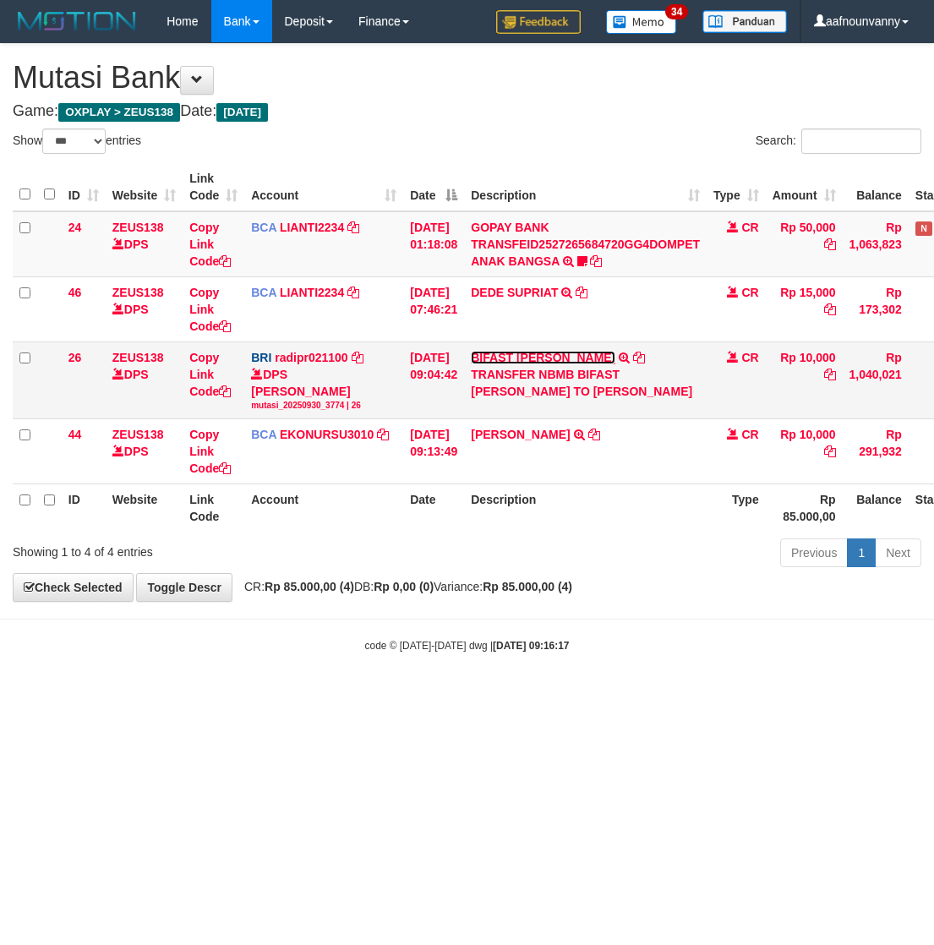
click at [507, 357] on link "BIFAST [PERSON_NAME]" at bounding box center [543, 358] width 144 height 14
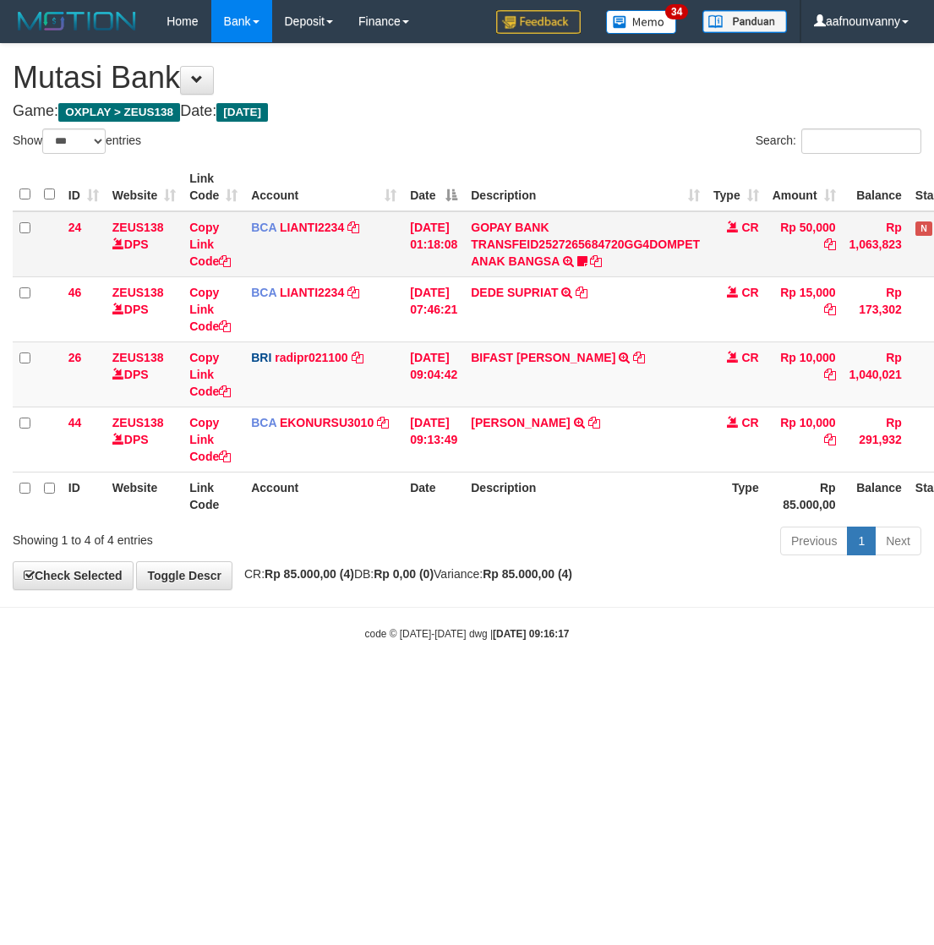
click at [494, 269] on td "GOPAY BANK TRANSFEID2527265684720GG4DOMPET ANAK BANGSA TRSF E-BANKING CR 3009/F…" at bounding box center [585, 244] width 242 height 66
drag, startPoint x: 339, startPoint y: 667, endPoint x: 302, endPoint y: 656, distance: 39.0
click at [313, 662] on body "Toggle navigation Home Bank Account List Load By Website Group [OXPLAY] ZEUS138…" at bounding box center [467, 342] width 934 height 684
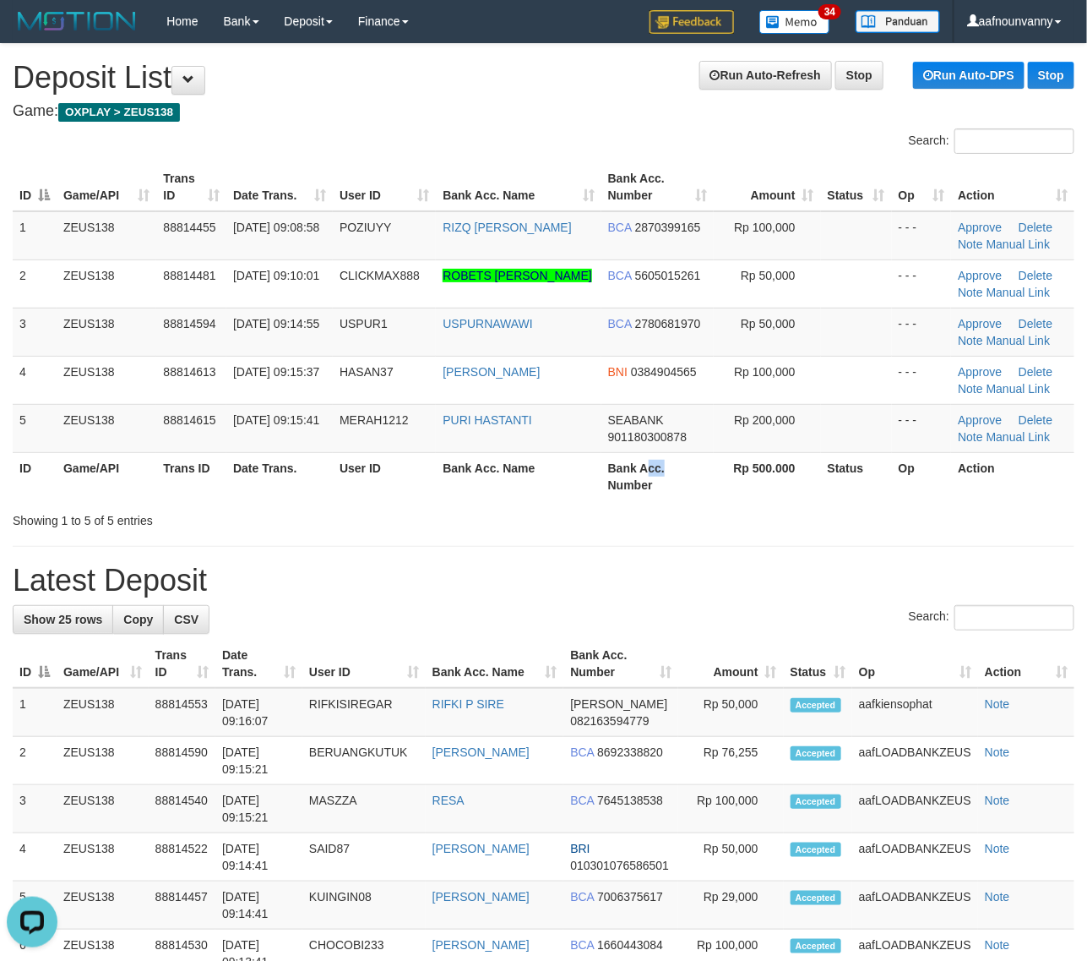
drag, startPoint x: 651, startPoint y: 466, endPoint x: 1095, endPoint y: 586, distance: 460.3
click at [698, 476] on th "Bank Acc. Number" at bounding box center [658, 476] width 112 height 48
drag, startPoint x: 733, startPoint y: 542, endPoint x: 1095, endPoint y: 532, distance: 362.6
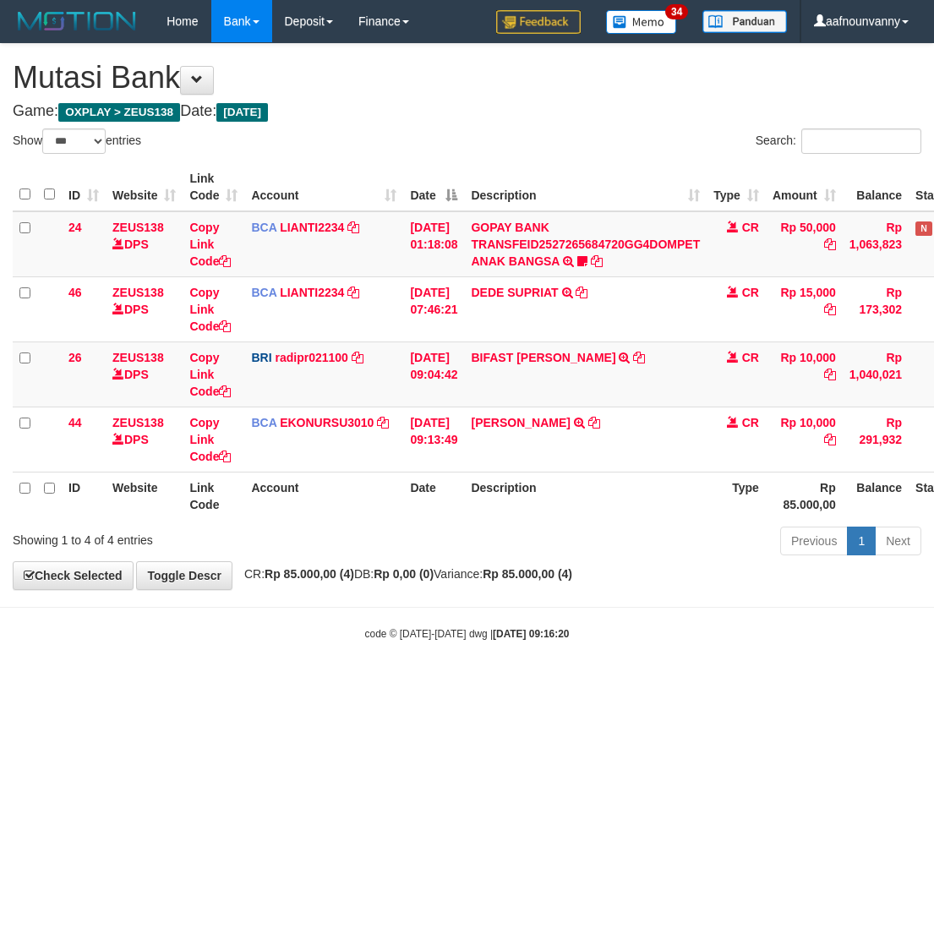
select select "***"
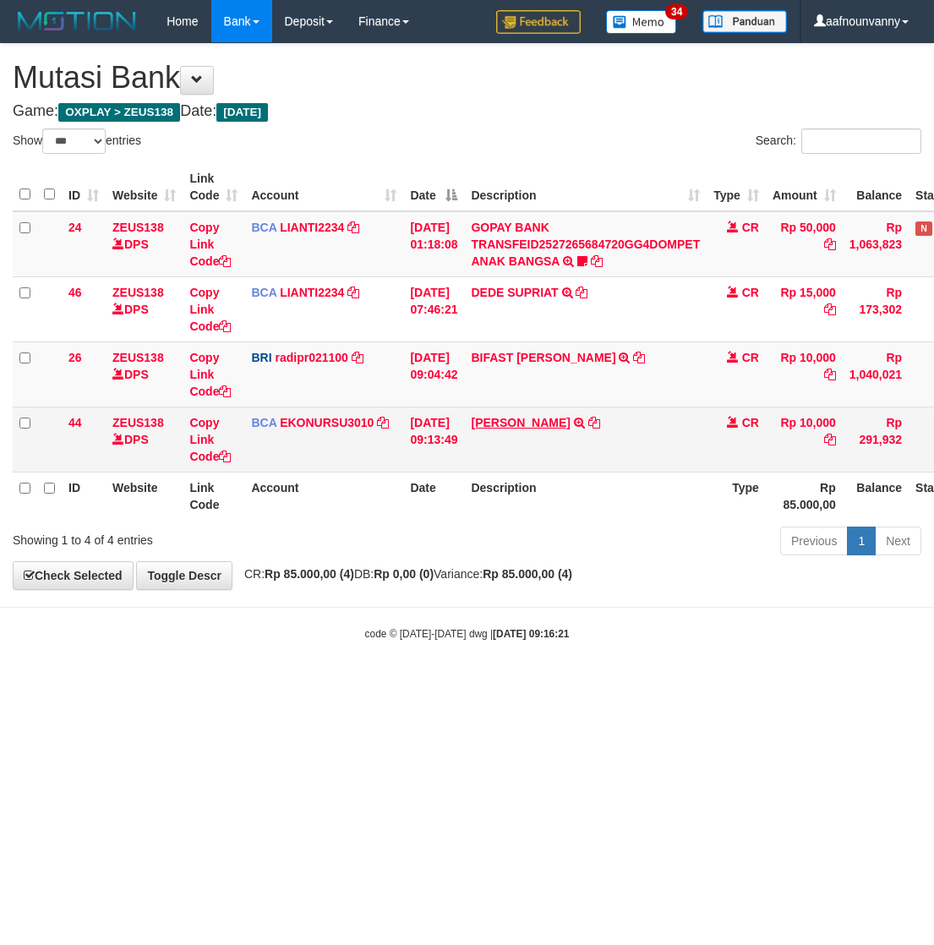
click at [550, 518] on th "Description" at bounding box center [585, 495] width 242 height 48
click at [529, 416] on link "ANISA AGUSTI" at bounding box center [520, 423] width 99 height 14
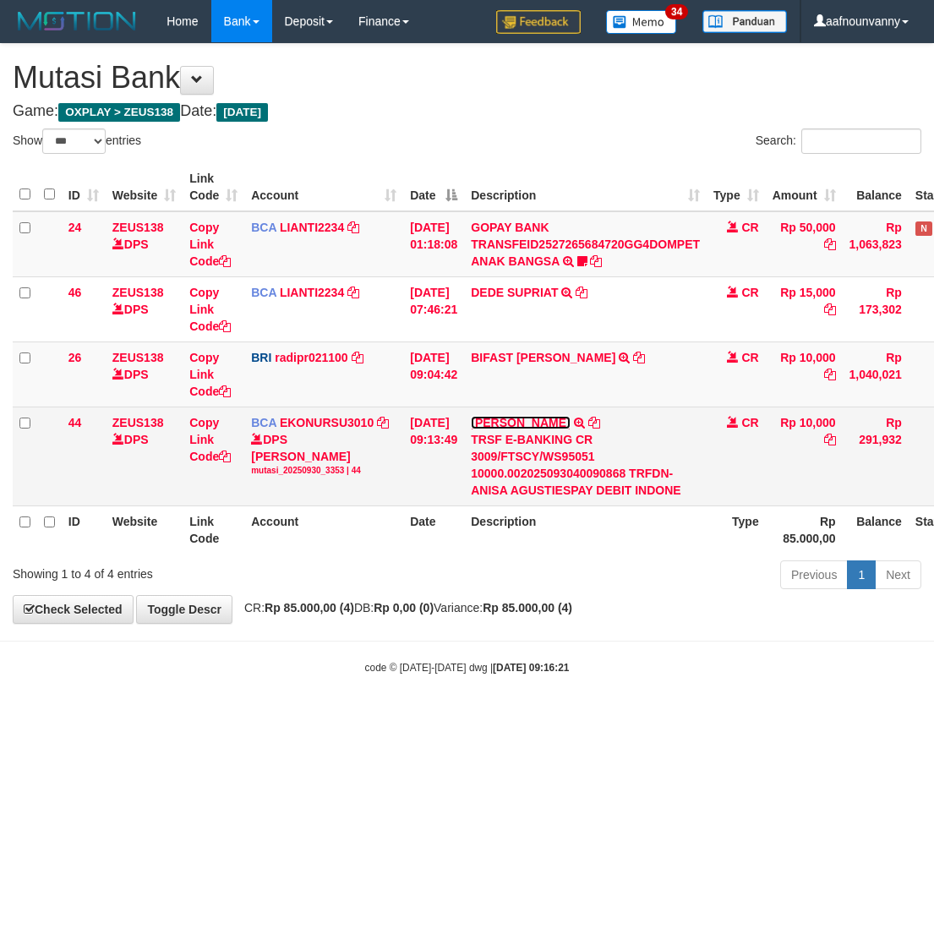
click at [529, 416] on link "ANISA AGUSTI" at bounding box center [520, 423] width 99 height 14
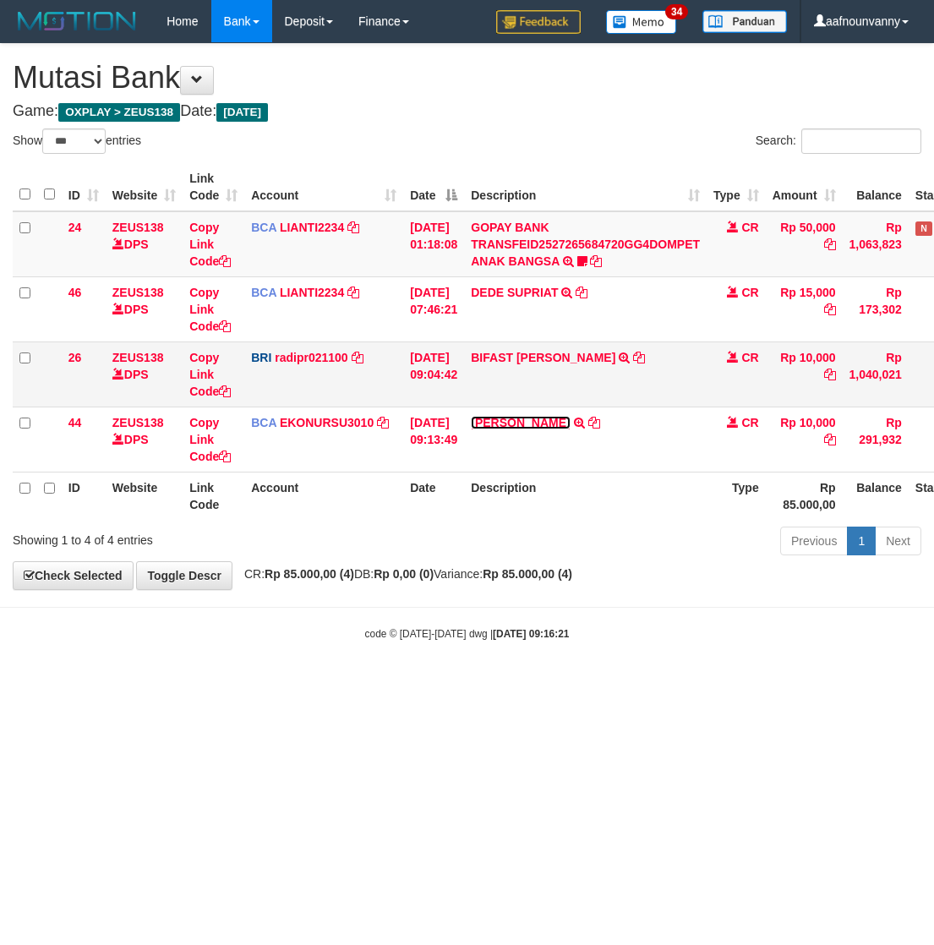
click at [526, 416] on link "ANISA AGUSTI" at bounding box center [520, 423] width 99 height 14
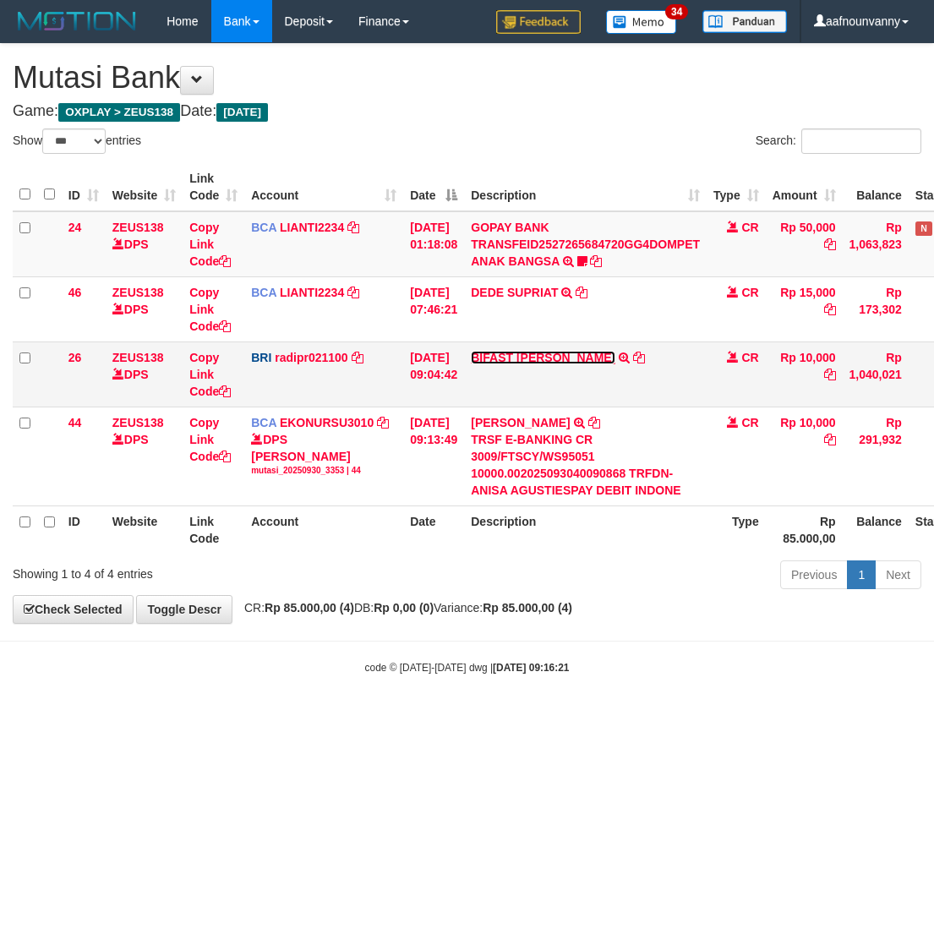
click at [514, 351] on link "BIFAST ERIKA S PAUN" at bounding box center [543, 358] width 144 height 14
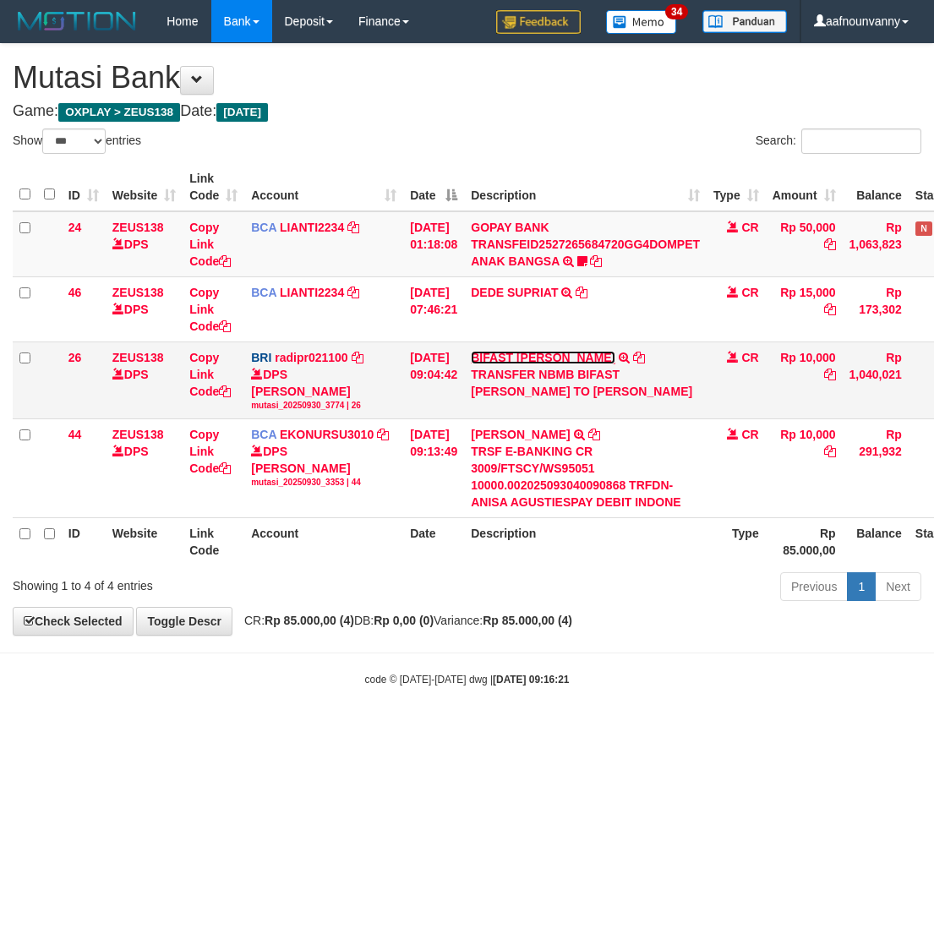
click at [514, 351] on link "BIFAST ERIKA S PAUN" at bounding box center [543, 358] width 144 height 14
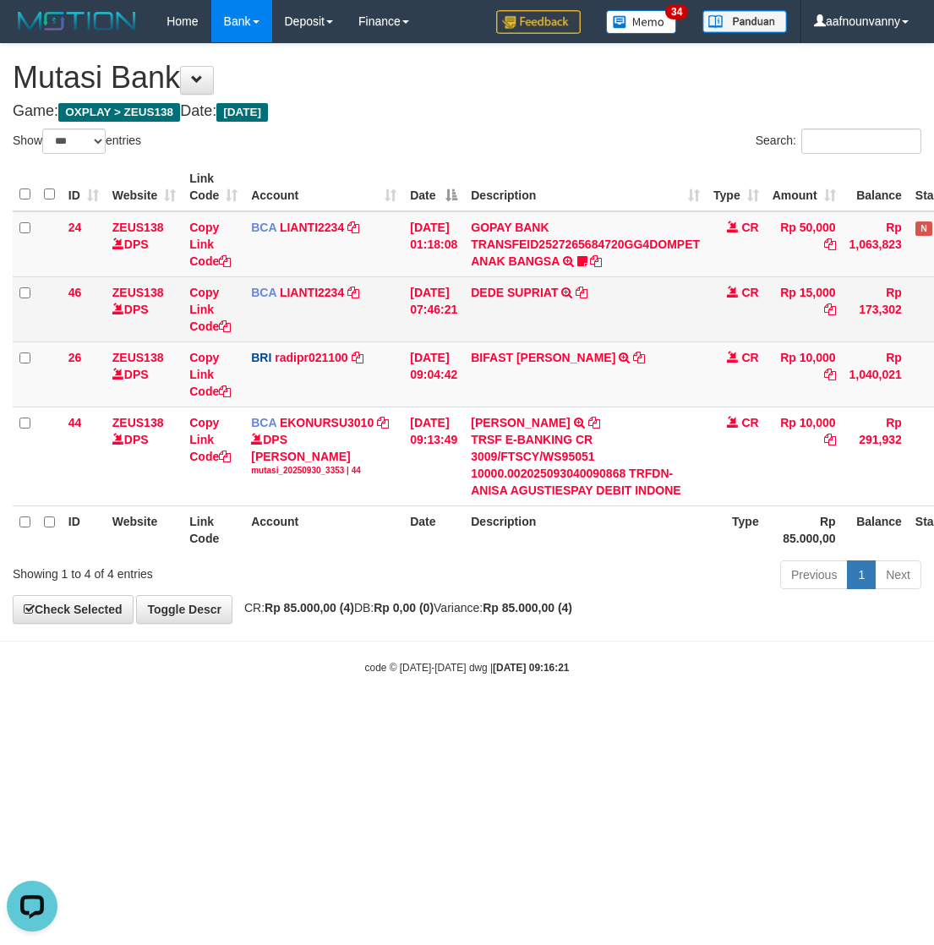
click at [509, 276] on td "DEDE SUPRIAT TRSF E-BANKING CR 3009/FTSCY/WS95051 15000.002025093057097769 TRFD…" at bounding box center [585, 308] width 242 height 65
click at [507, 289] on link "DEDE SUPRIAT" at bounding box center [514, 293] width 87 height 14
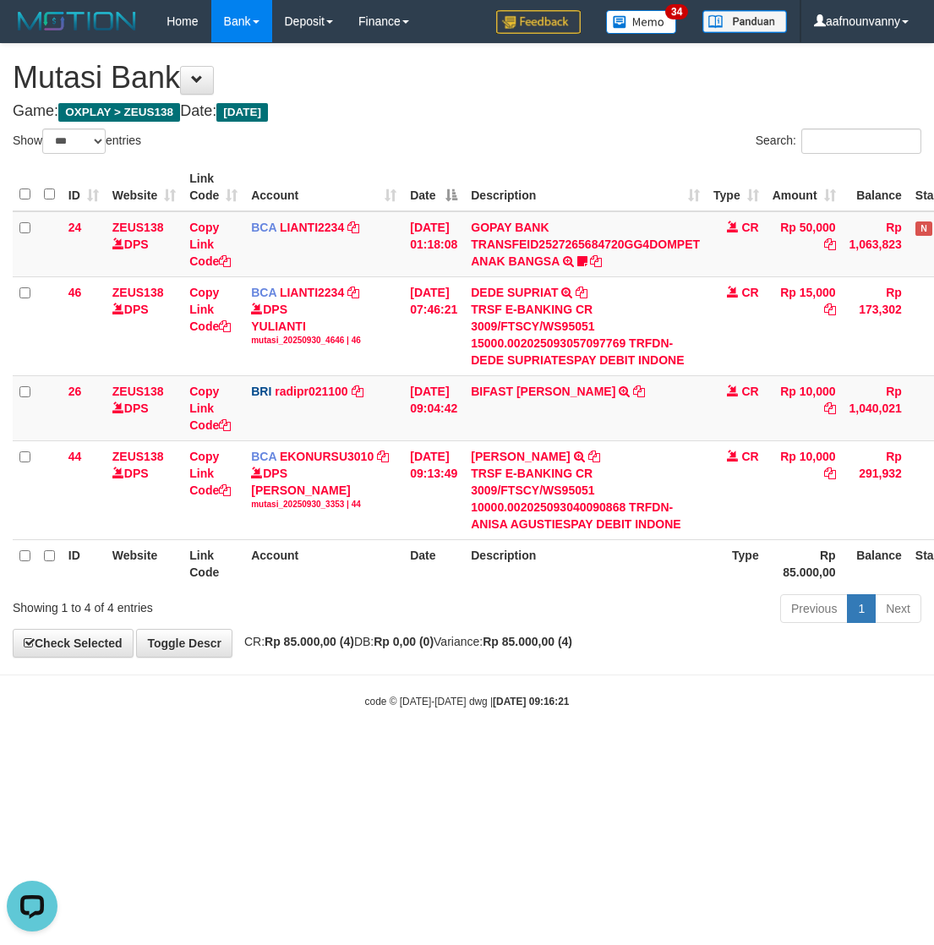
drag, startPoint x: 444, startPoint y: 673, endPoint x: 313, endPoint y: 635, distance: 137.2
click at [422, 667] on body "Toggle navigation Home Bank Account List Load By Website Group [OXPLAY] ZEUS138…" at bounding box center [467, 375] width 934 height 751
drag, startPoint x: 423, startPoint y: 776, endPoint x: 2, endPoint y: 651, distance: 439.5
click at [362, 751] on html "Toggle navigation Home Bank Account List Load By Website Group [OXPLAY] ZEUS138…" at bounding box center [467, 375] width 934 height 751
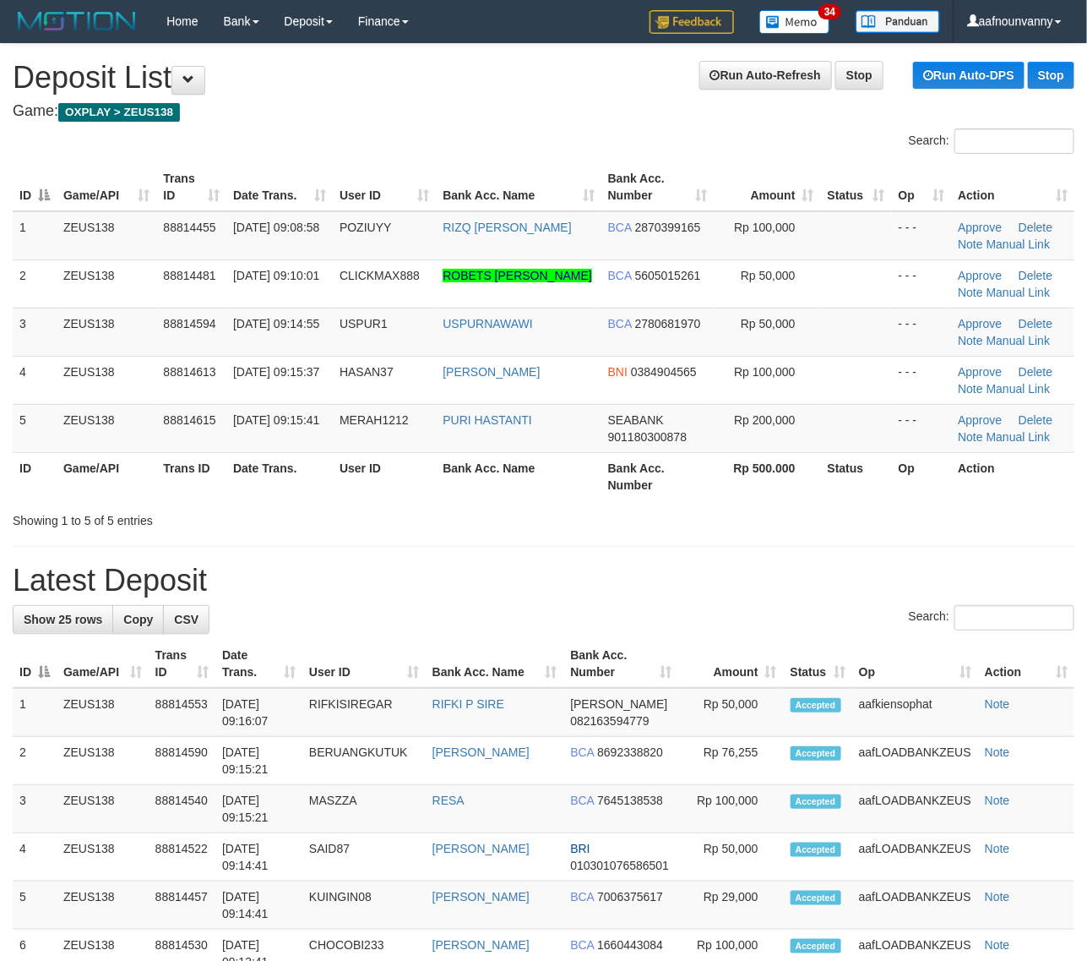
drag, startPoint x: 807, startPoint y: 524, endPoint x: 1099, endPoint y: 576, distance: 297.0
click at [825, 524] on div "Showing 1 to 5 of 5 entries" at bounding box center [543, 517] width 1087 height 24
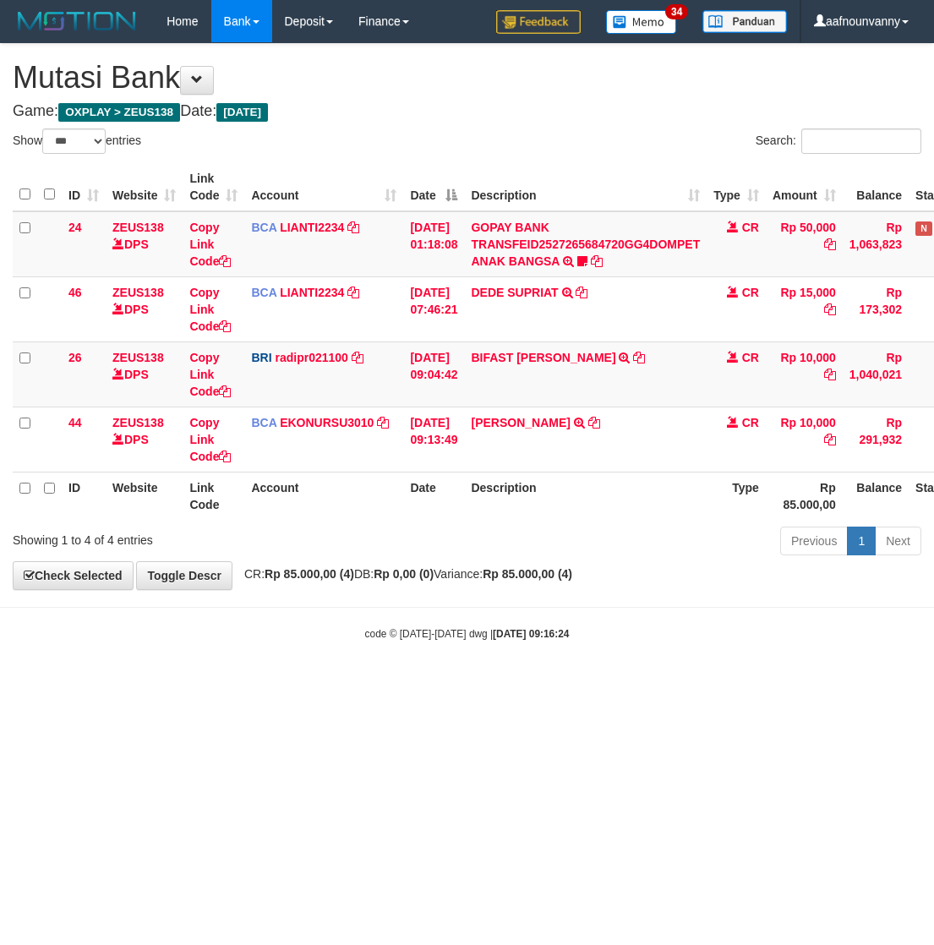
select select "***"
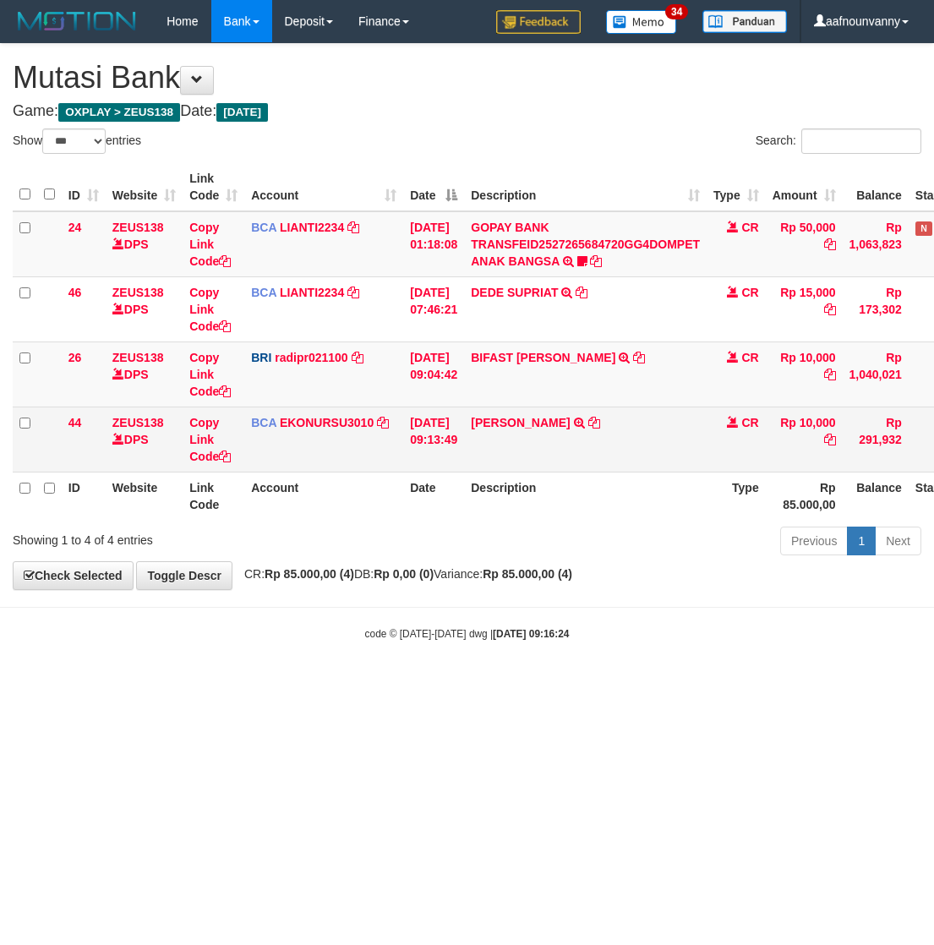
drag, startPoint x: 497, startPoint y: 381, endPoint x: 504, endPoint y: 406, distance: 26.5
click at [498, 385] on td "BIFAST ERIKA S PAUN TRANSFER NBMB BIFAST ERIKA S PAUN TO REYNALDI ADI PRATAMA" at bounding box center [585, 373] width 242 height 65
click at [505, 415] on td "ANISA AGUSTI TRSF E-BANKING CR 3009/FTSCY/WS95051 10000.002025093040090868 TRFD…" at bounding box center [585, 438] width 242 height 65
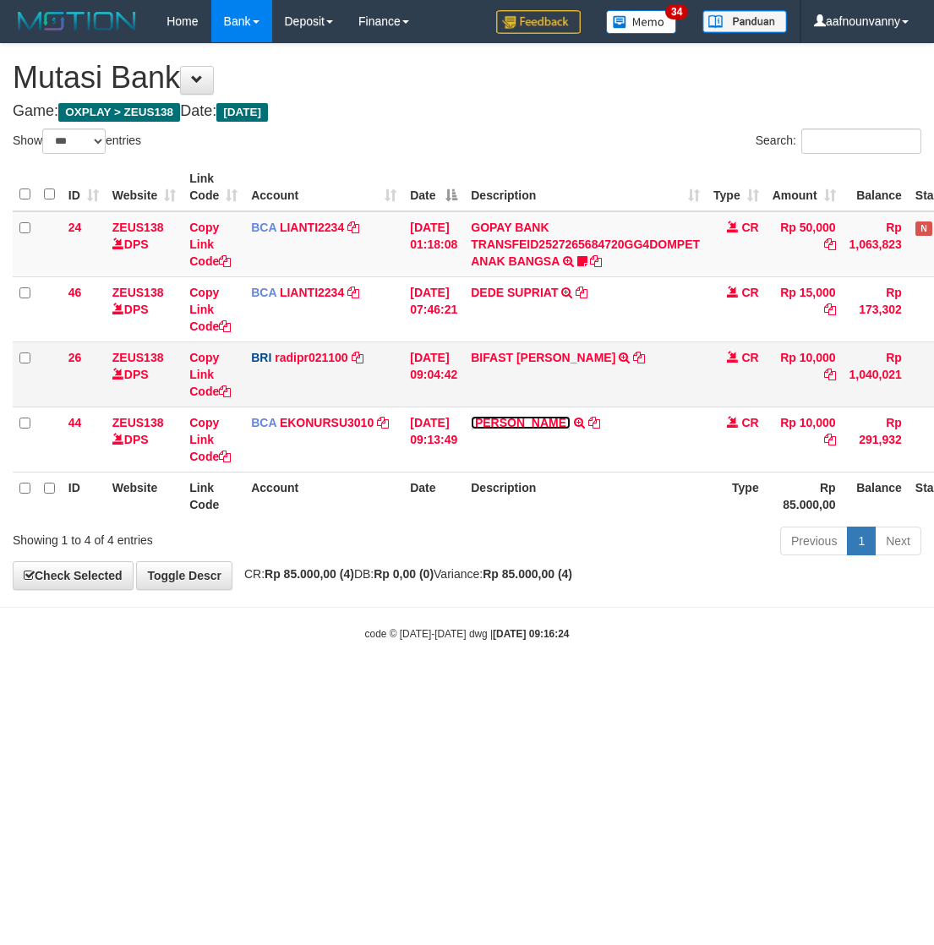
drag, startPoint x: 505, startPoint y: 418, endPoint x: 505, endPoint y: 370, distance: 48.2
click at [505, 416] on link "ANISA AGUSTI" at bounding box center [520, 423] width 99 height 14
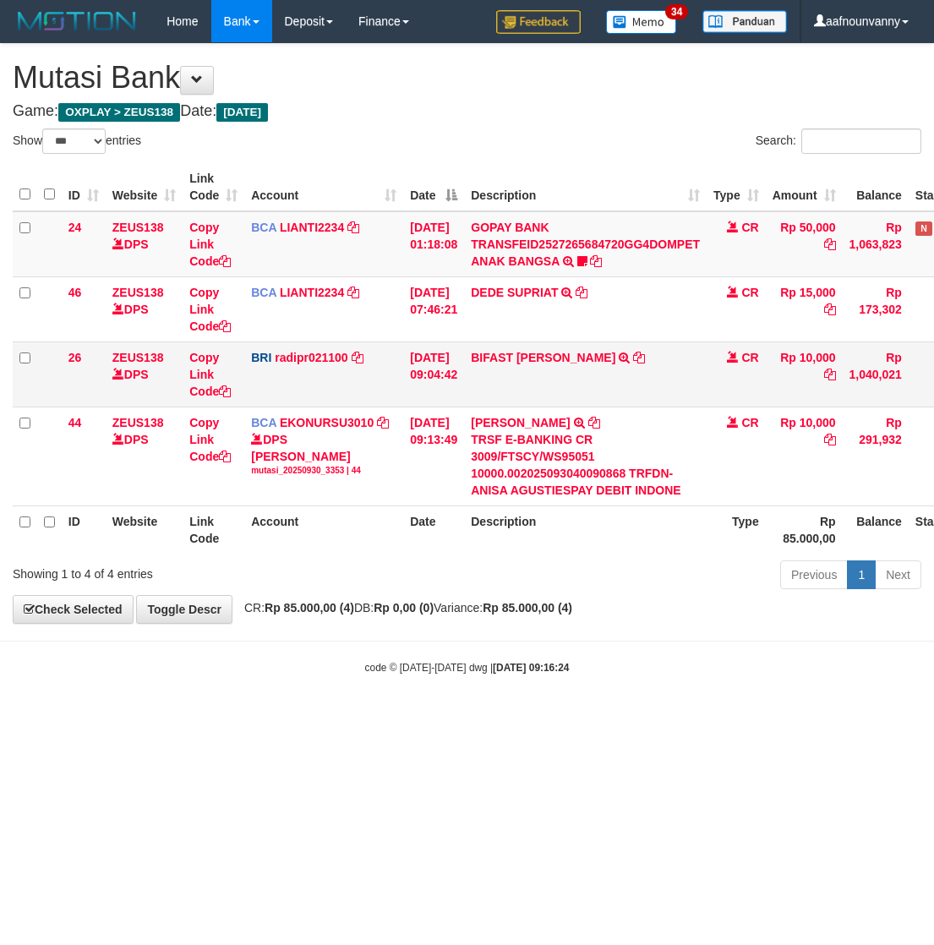
drag, startPoint x: 505, startPoint y: 370, endPoint x: 504, endPoint y: 344, distance: 26.2
click at [505, 366] on td "BIFAST ERIKA S PAUN TRANSFER NBMB BIFAST ERIKA S PAUN TO REYNALDI ADI PRATAMA" at bounding box center [585, 373] width 242 height 65
click at [504, 344] on td "BIFAST ERIKA S PAUN TRANSFER NBMB BIFAST ERIKA S PAUN TO REYNALDI ADI PRATAMA" at bounding box center [585, 373] width 242 height 65
click at [504, 357] on td "BIFAST ERIKA S PAUN TRANSFER NBMB BIFAST ERIKA S PAUN TO REYNALDI ADI PRATAMA" at bounding box center [585, 373] width 242 height 65
click at [504, 357] on link "BIFAST [PERSON_NAME]" at bounding box center [543, 358] width 144 height 14
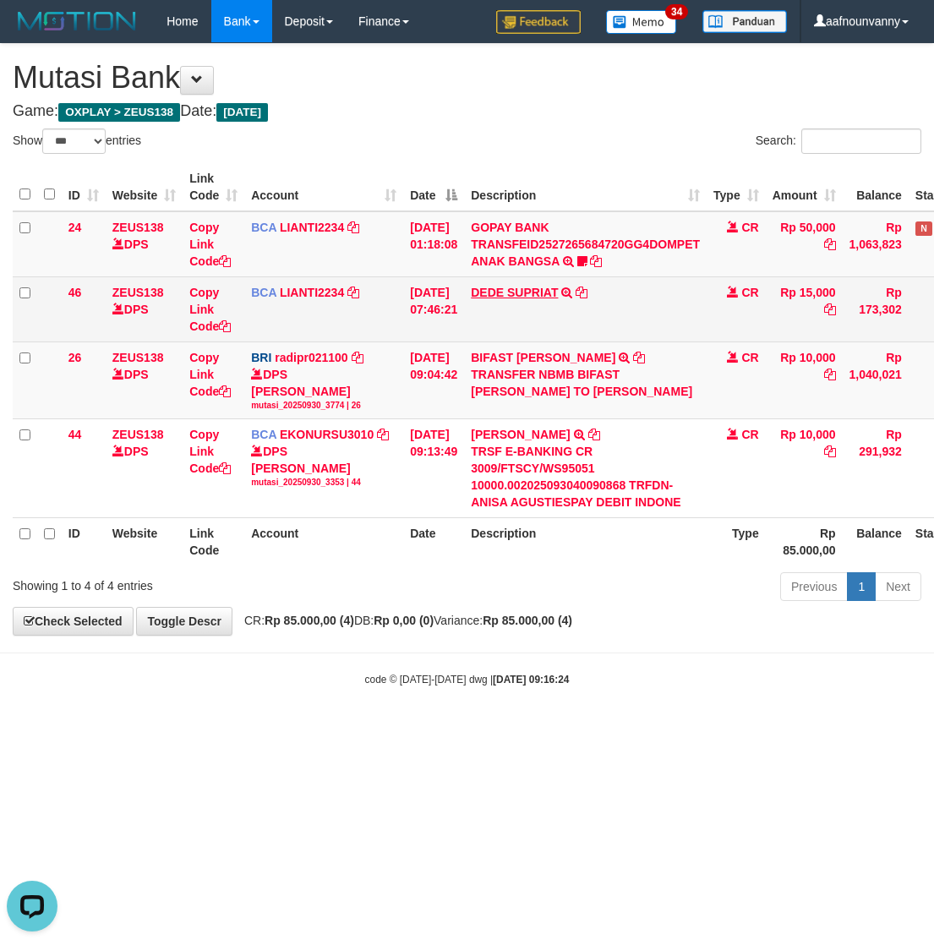
drag, startPoint x: 503, startPoint y: 305, endPoint x: 503, endPoint y: 286, distance: 19.4
click at [503, 302] on td "DEDE SUPRIAT TRSF E-BANKING CR 3009/FTSCY/WS95051 15000.002025093057097769 TRFD…" at bounding box center [585, 308] width 242 height 65
click at [503, 286] on link "DEDE SUPRIAT" at bounding box center [514, 293] width 87 height 14
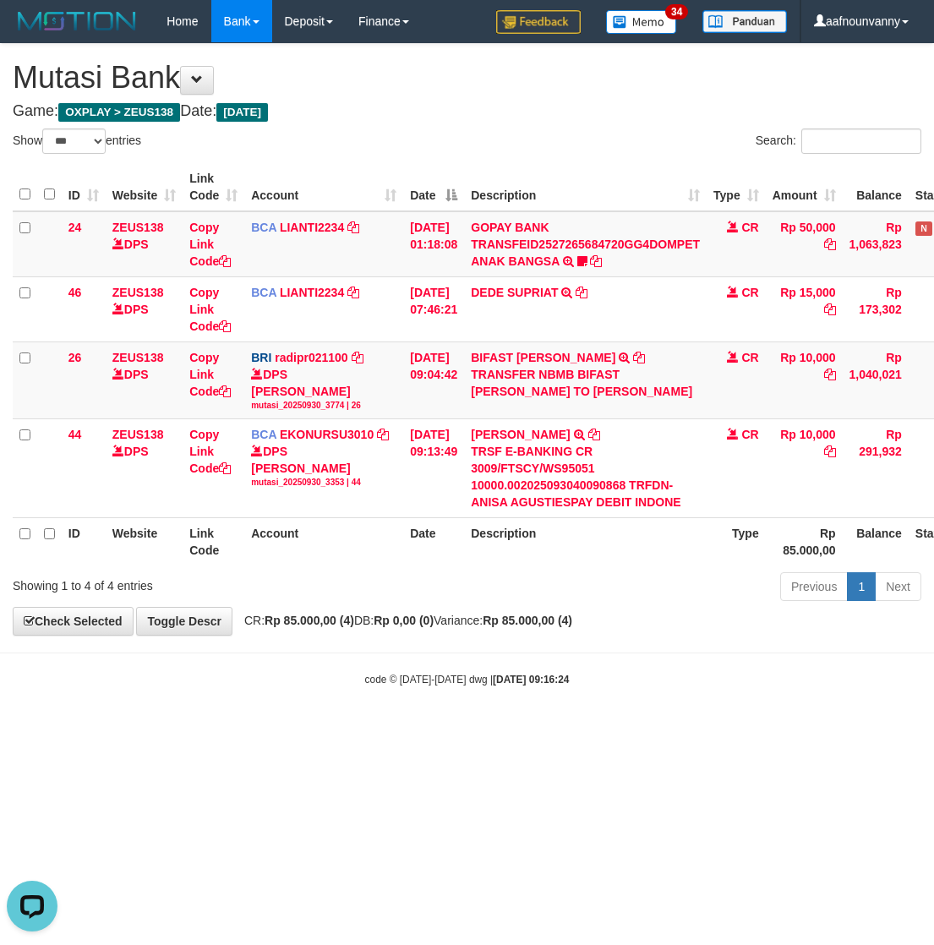
drag, startPoint x: 407, startPoint y: 580, endPoint x: 2, endPoint y: 532, distance: 408.4
click at [384, 580] on div "Showing 1 to 4 of 4 entries Previous 1 Next" at bounding box center [467, 588] width 934 height 36
drag, startPoint x: 465, startPoint y: 567, endPoint x: 216, endPoint y: 547, distance: 249.2
click at [395, 555] on div "ID Website Link Code Account Date Description Type Amount Balance Status Action…" at bounding box center [467, 364] width 934 height 412
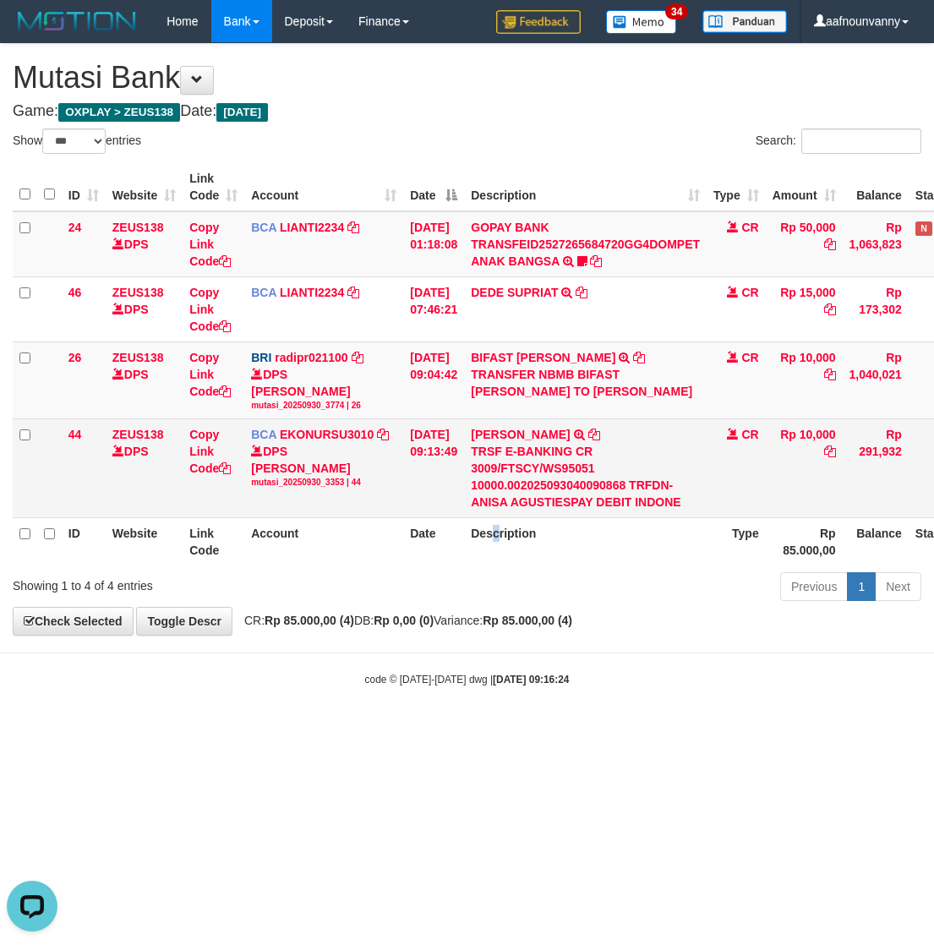
drag, startPoint x: 505, startPoint y: 553, endPoint x: 512, endPoint y: 499, distance: 54.5
click at [508, 553] on th "Description" at bounding box center [585, 542] width 242 height 48
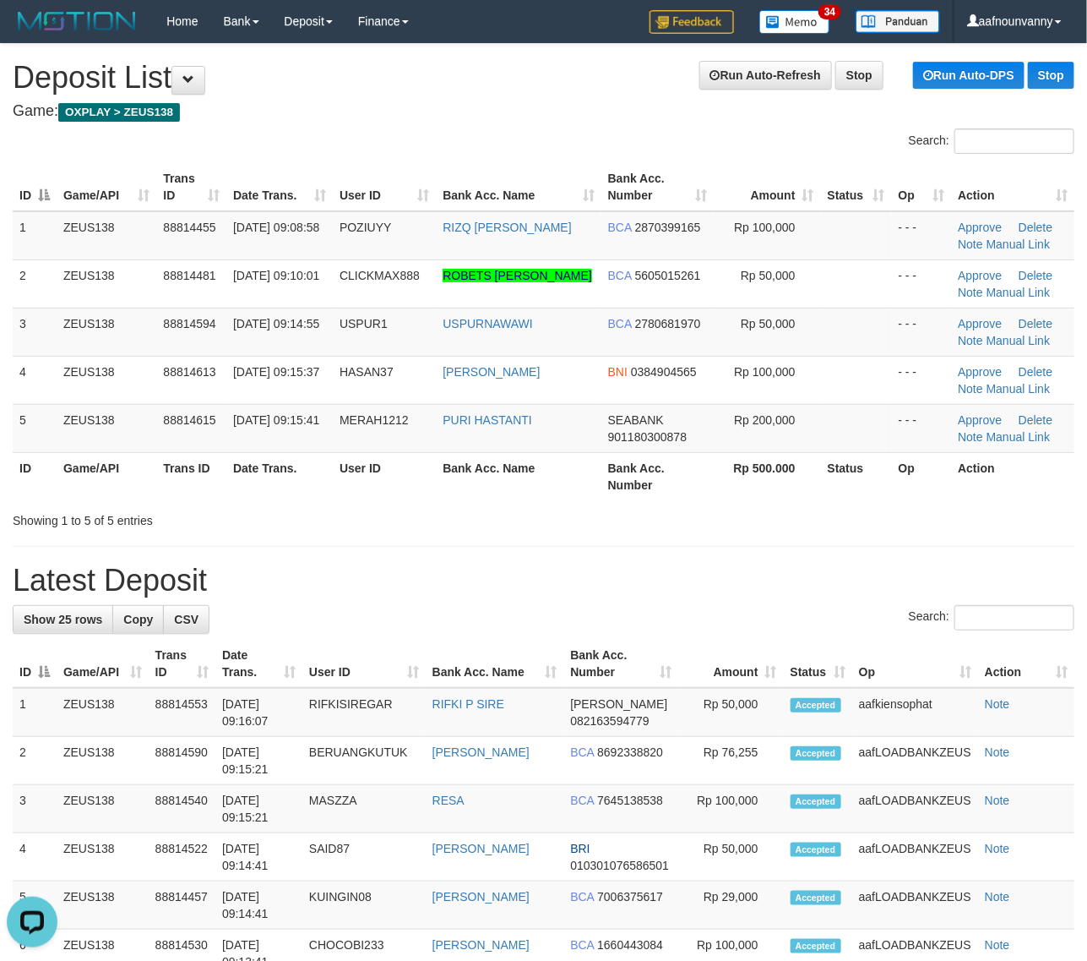
drag, startPoint x: 766, startPoint y: 504, endPoint x: 1099, endPoint y: 526, distance: 333.6
click at [774, 505] on div at bounding box center [770, 505] width 635 height 1
drag, startPoint x: 841, startPoint y: 511, endPoint x: 880, endPoint y: 509, distance: 39.8
click at [851, 511] on div "Showing 1 to 5 of 5 entries" at bounding box center [543, 517] width 1087 height 24
drag, startPoint x: 794, startPoint y: 482, endPoint x: 1098, endPoint y: 566, distance: 315.5
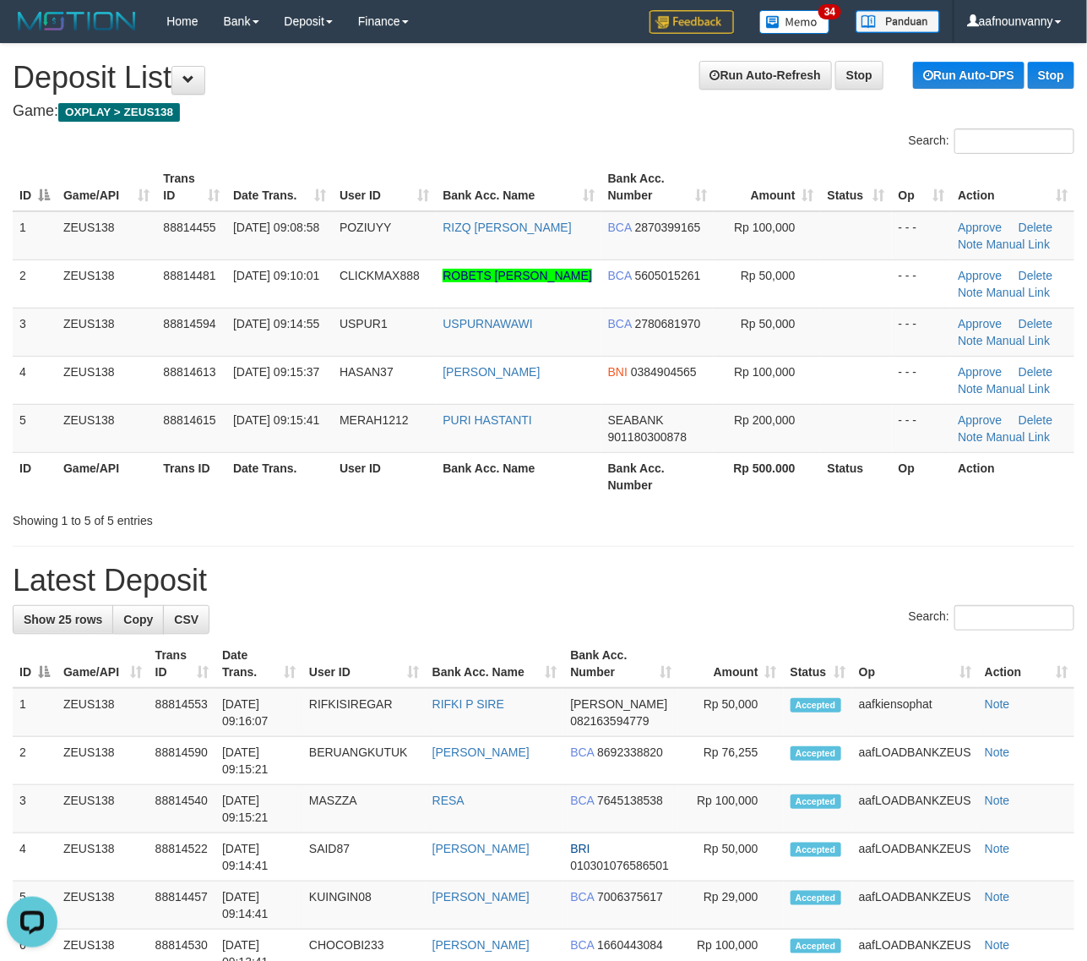
click at [832, 501] on div "ID Game/API Trans ID Date Trans. User ID Bank Acc. Name Bank Acc. Number Amount…" at bounding box center [543, 331] width 1087 height 347
drag, startPoint x: 740, startPoint y: 587, endPoint x: 1090, endPoint y: 581, distance: 349.8
click at [765, 584] on h1 "Latest Deposit" at bounding box center [544, 581] width 1062 height 34
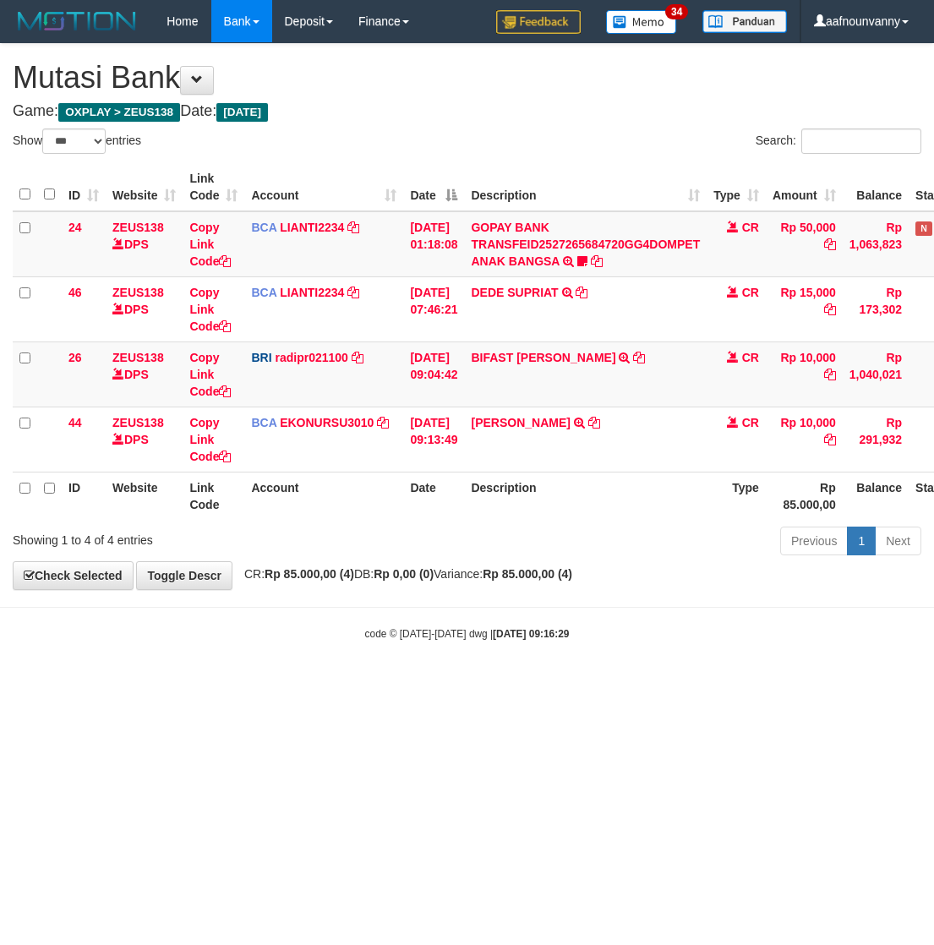
select select "***"
drag, startPoint x: 0, startPoint y: 0, endPoint x: 505, endPoint y: 351, distance: 615.0
click at [505, 351] on link "BIFAST [PERSON_NAME]" at bounding box center [543, 358] width 144 height 14
select select "***"
drag, startPoint x: 0, startPoint y: 0, endPoint x: 56, endPoint y: 542, distance: 545.3
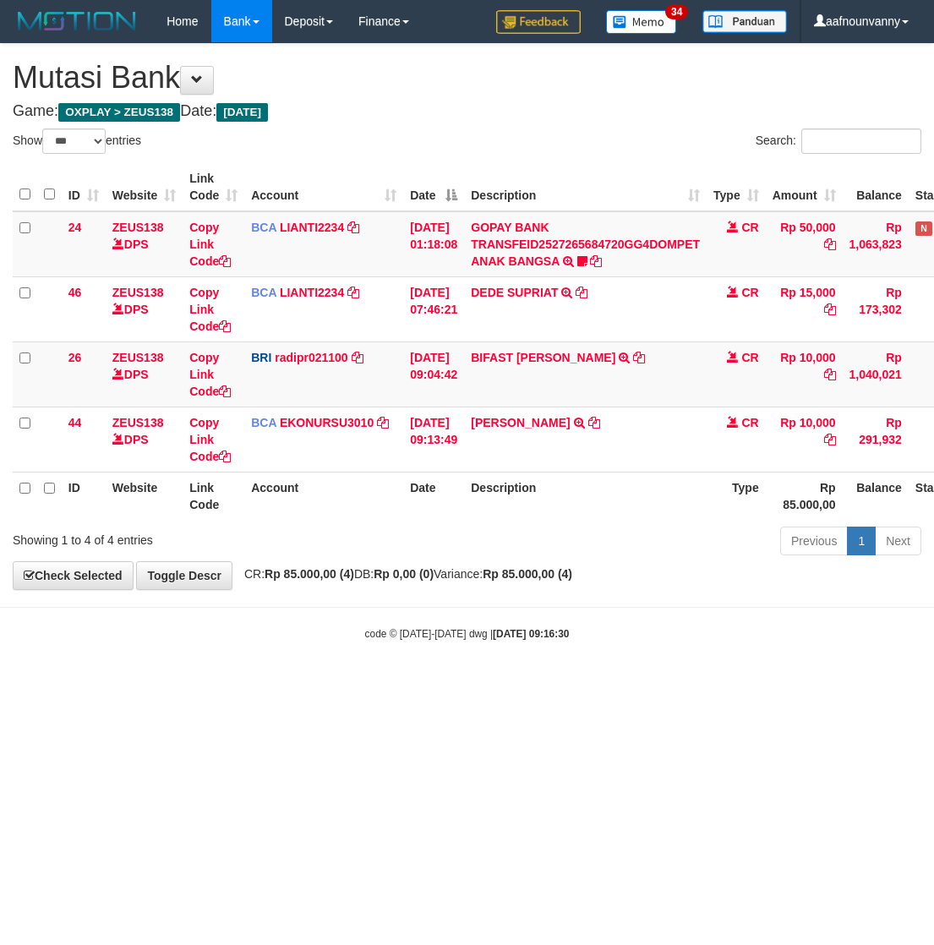
click at [369, 571] on div "**********" at bounding box center [467, 316] width 934 height 545
select select "***"
click at [378, 669] on body "Toggle navigation Home Bank Account List Load By Website Group [OXPLAY] ZEUS138…" at bounding box center [467, 342] width 934 height 684
select select "***"
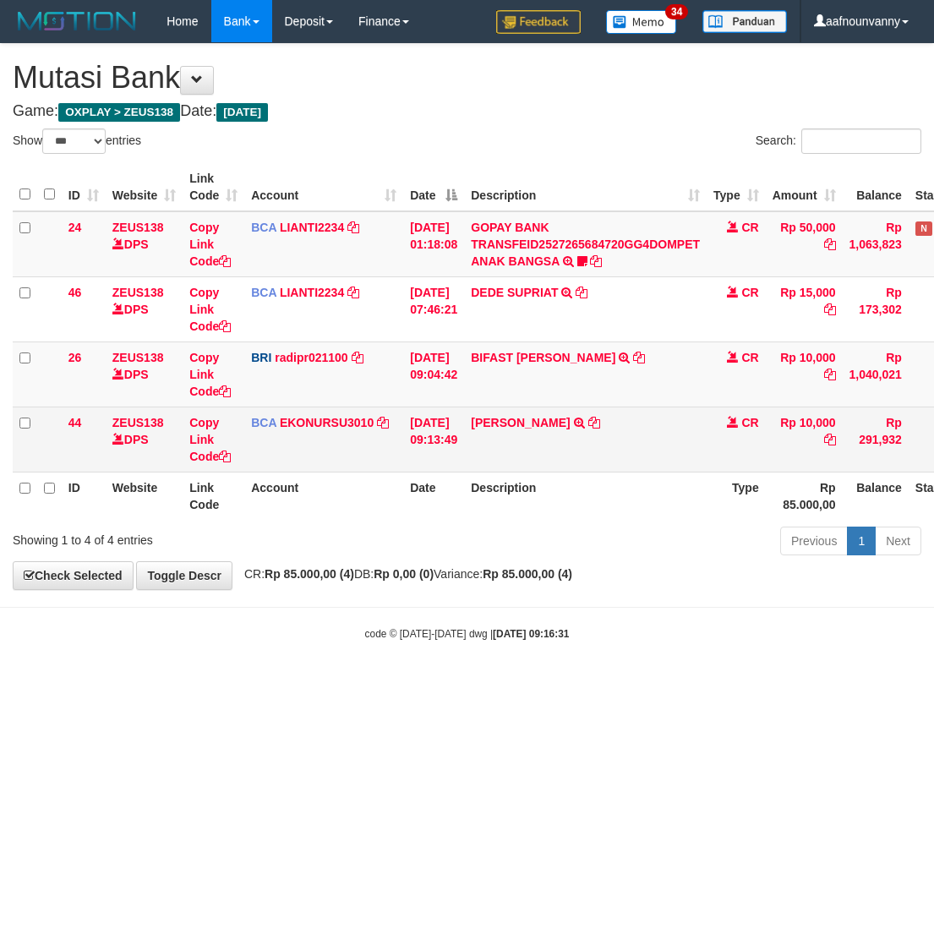
click at [511, 433] on td "ANISA AGUSTI TRSF E-BANKING CR 3009/FTSCY/WS95051 10000.002025093040090868 TRFD…" at bounding box center [585, 438] width 242 height 65
click at [511, 423] on link "[PERSON_NAME]" at bounding box center [520, 423] width 99 height 14
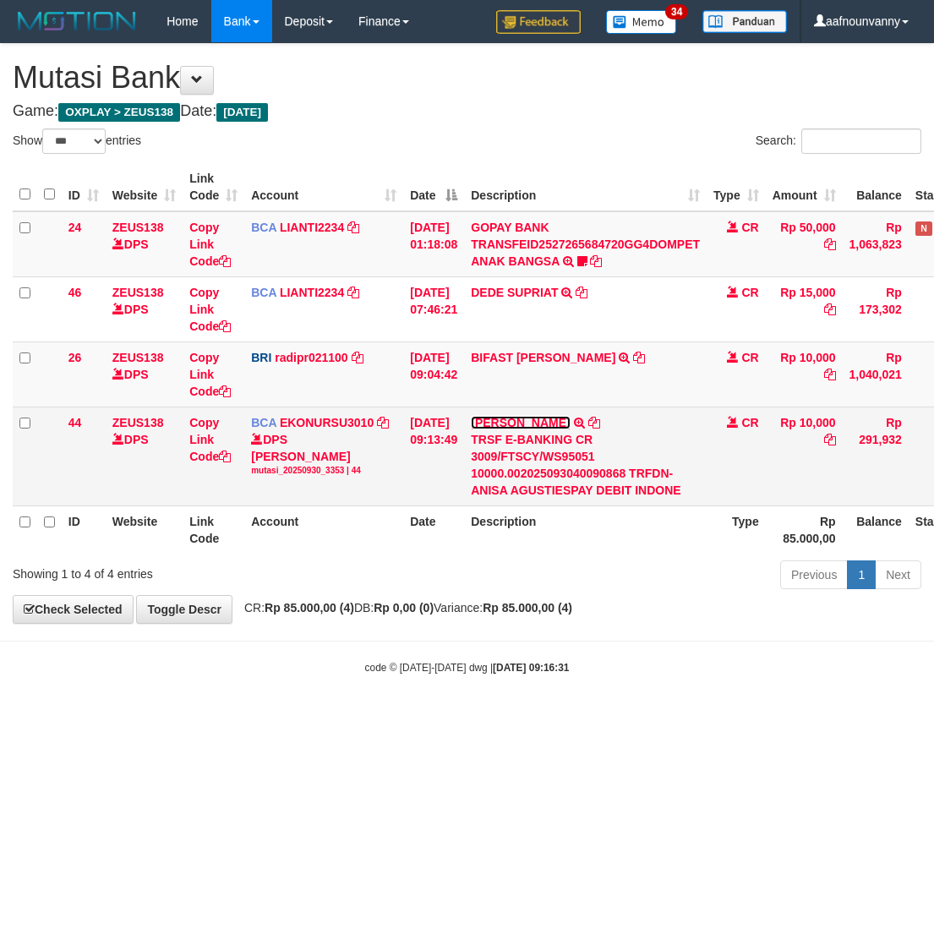
drag, startPoint x: 511, startPoint y: 422, endPoint x: 509, endPoint y: 407, distance: 15.4
click at [511, 418] on link "[PERSON_NAME]" at bounding box center [520, 423] width 99 height 14
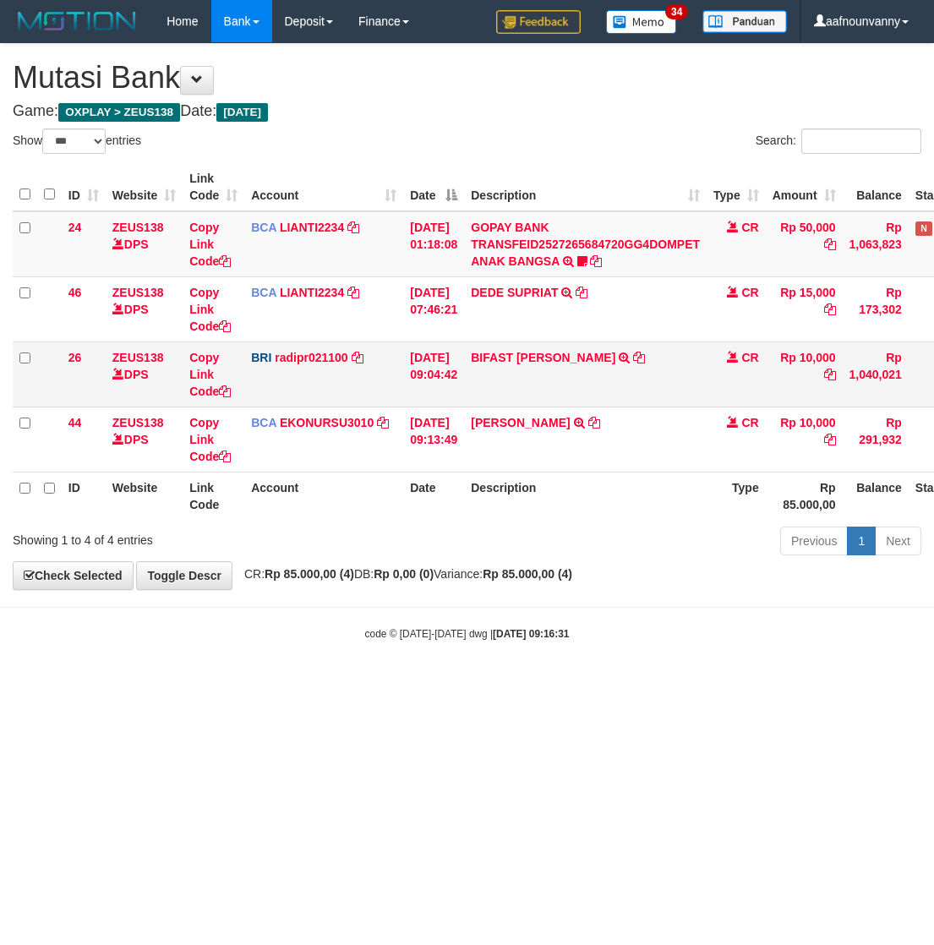
click at [504, 368] on td "BIFAST [PERSON_NAME] TRANSFER NBMB BIFAST [PERSON_NAME] TO [PERSON_NAME]" at bounding box center [585, 373] width 242 height 65
click at [504, 360] on link "BIFAST [PERSON_NAME]" at bounding box center [543, 358] width 144 height 14
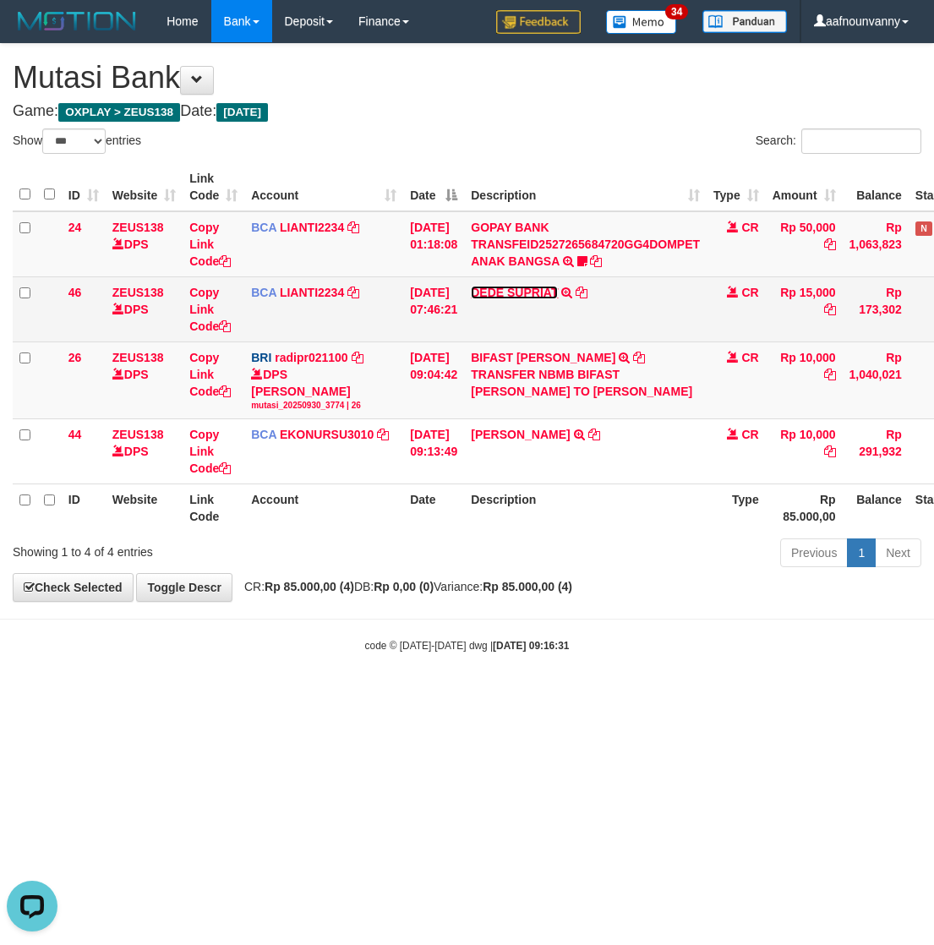
click at [509, 286] on link "DEDE SUPRIAT" at bounding box center [514, 293] width 87 height 14
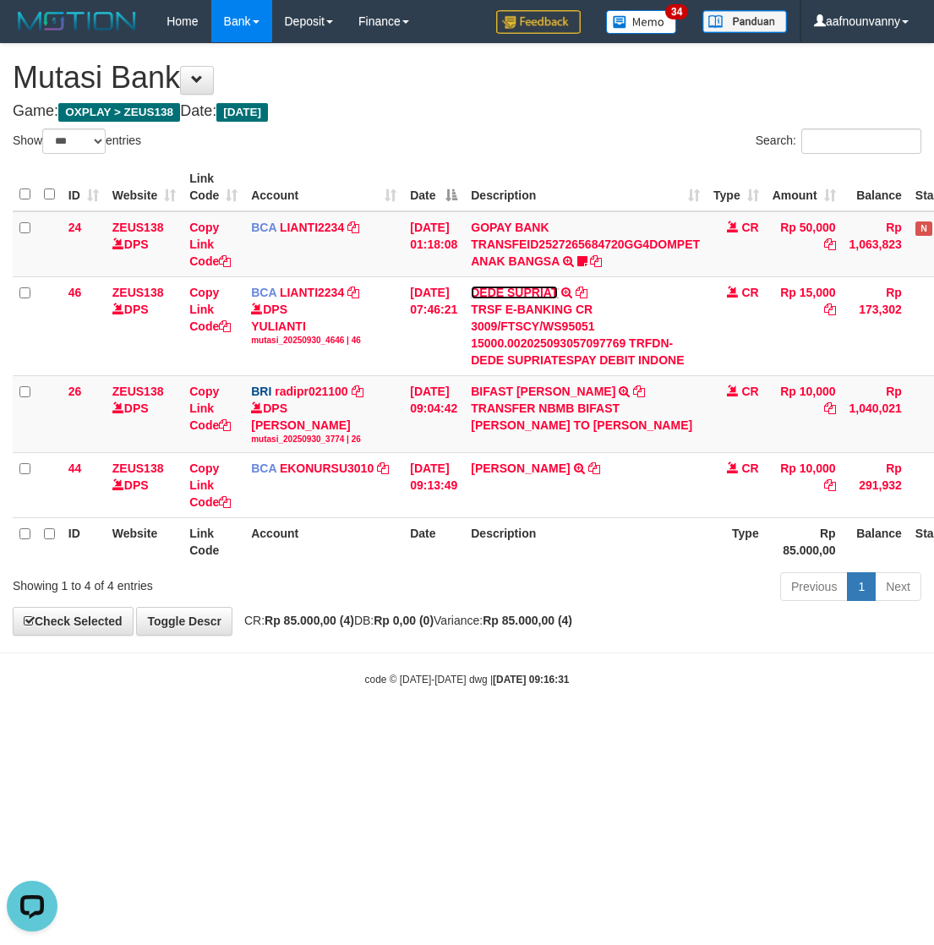
drag, startPoint x: 509, startPoint y: 284, endPoint x: 431, endPoint y: 556, distance: 283.2
click at [503, 305] on td "DEDE SUPRIAT TRSF E-BANKING CR 3009/FTSCY/WS95051 15000.002025093057097769 TRFD…" at bounding box center [585, 325] width 242 height 99
drag, startPoint x: 325, startPoint y: 787, endPoint x: 48, endPoint y: 689, distance: 294.2
click at [275, 729] on html "Toggle navigation Home Bank Account List Load By Website Group [OXPLAY] ZEUS138…" at bounding box center [467, 364] width 934 height 729
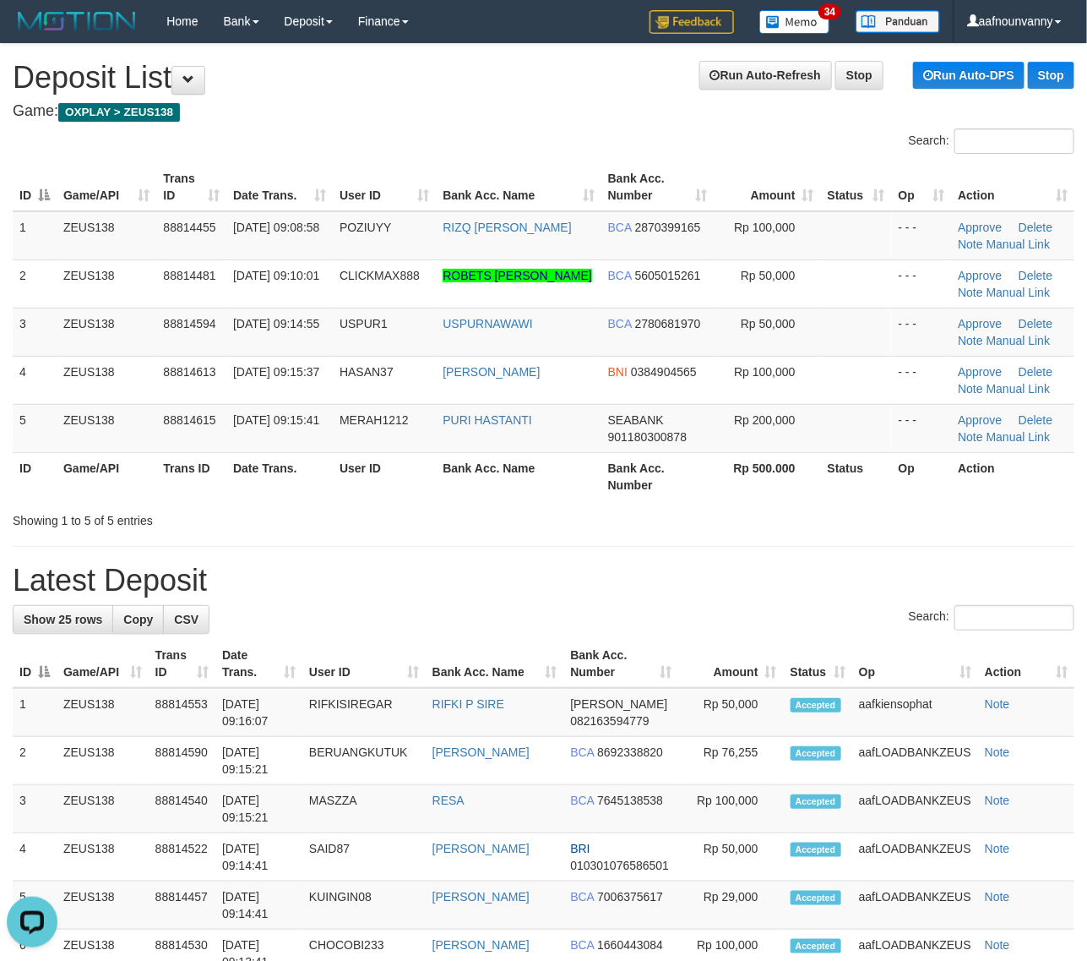
drag, startPoint x: 727, startPoint y: 538, endPoint x: 1092, endPoint y: 541, distance: 365.0
drag, startPoint x: 859, startPoint y: 562, endPoint x: 1087, endPoint y: 630, distance: 237.4
drag, startPoint x: 815, startPoint y: 533, endPoint x: 1094, endPoint y: 546, distance: 279.1
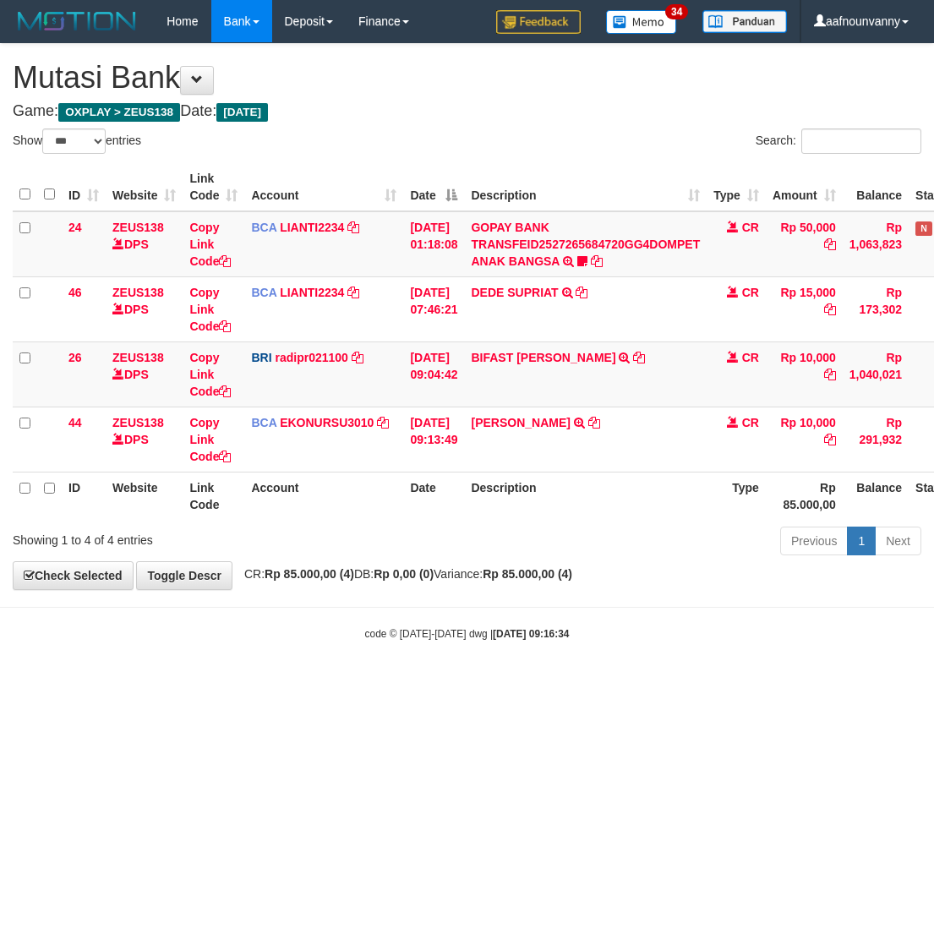
select select "***"
click at [504, 517] on th "Description" at bounding box center [585, 495] width 242 height 48
click at [529, 404] on td "BIFAST [PERSON_NAME] TRANSFER NBMB BIFAST [PERSON_NAME] TO [PERSON_NAME]" at bounding box center [585, 373] width 242 height 65
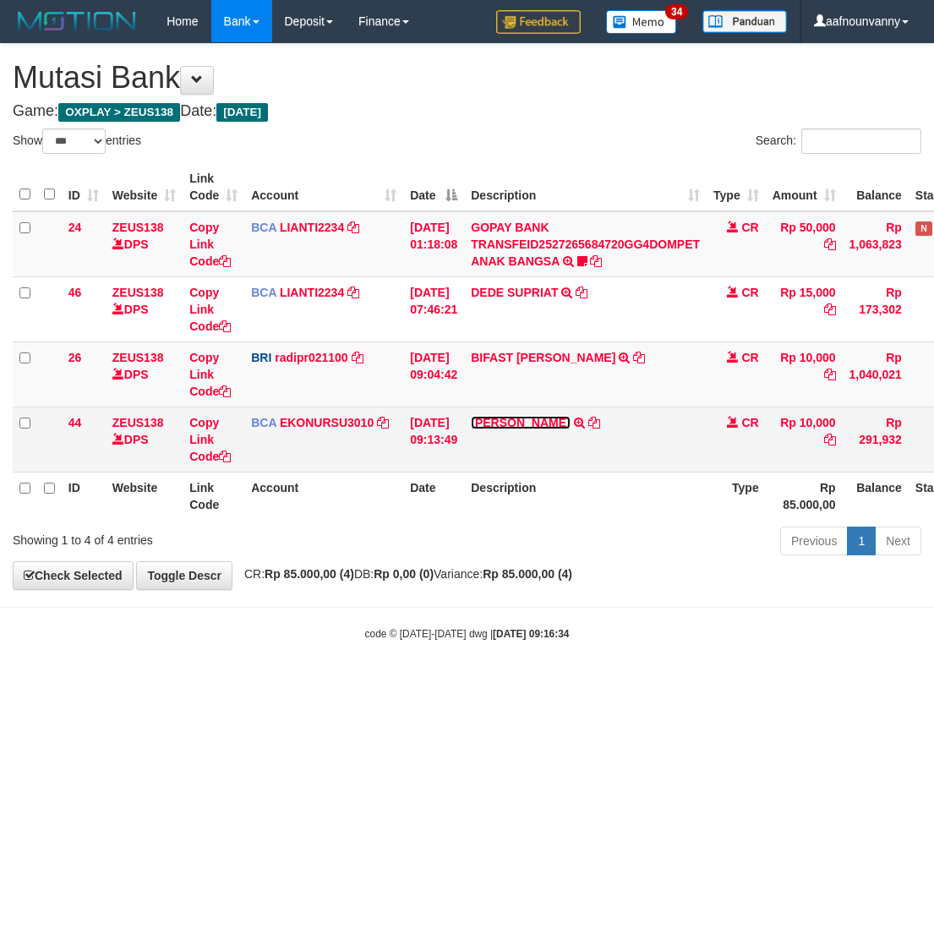
click at [526, 416] on link "[PERSON_NAME]" at bounding box center [520, 423] width 99 height 14
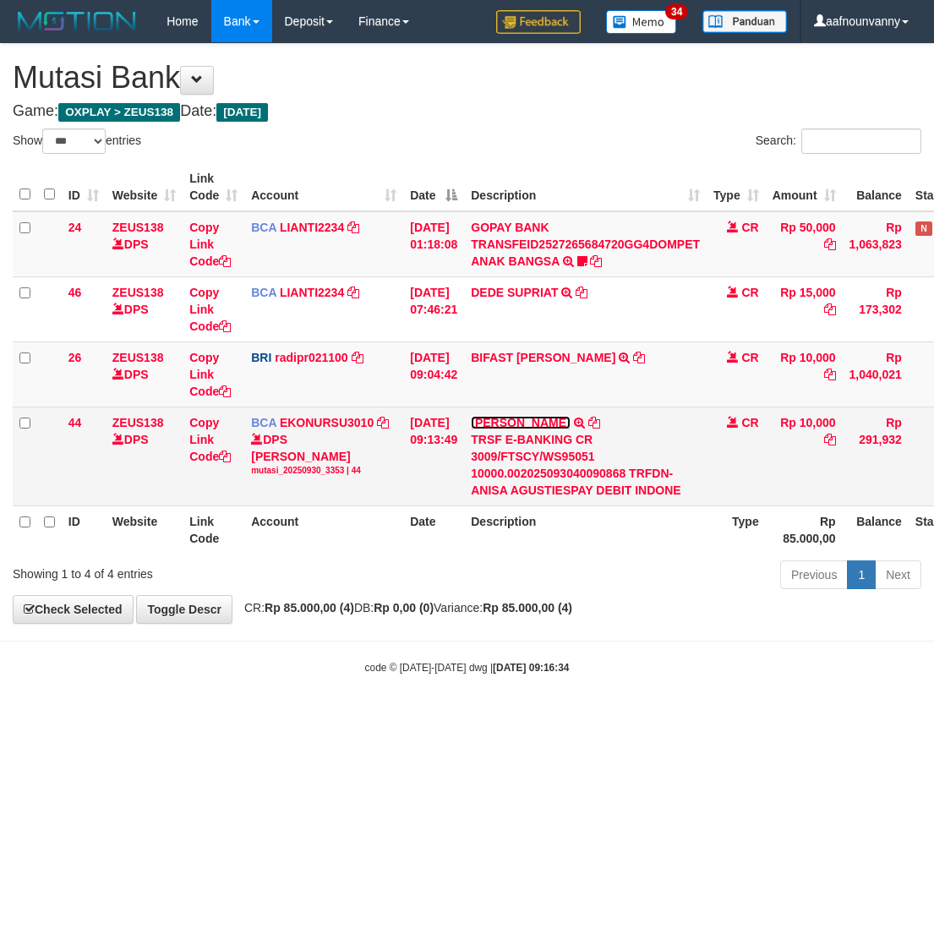
click at [526, 416] on link "[PERSON_NAME]" at bounding box center [520, 423] width 99 height 14
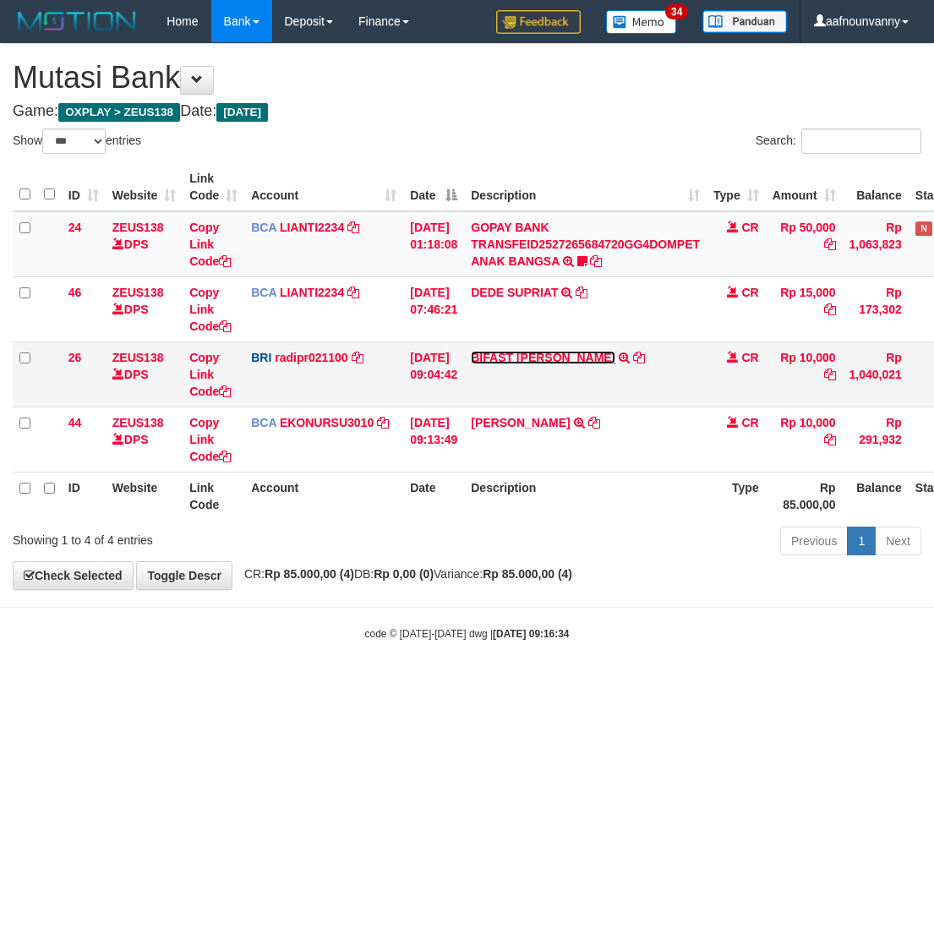
click at [499, 351] on link "BIFAST [PERSON_NAME]" at bounding box center [543, 358] width 144 height 14
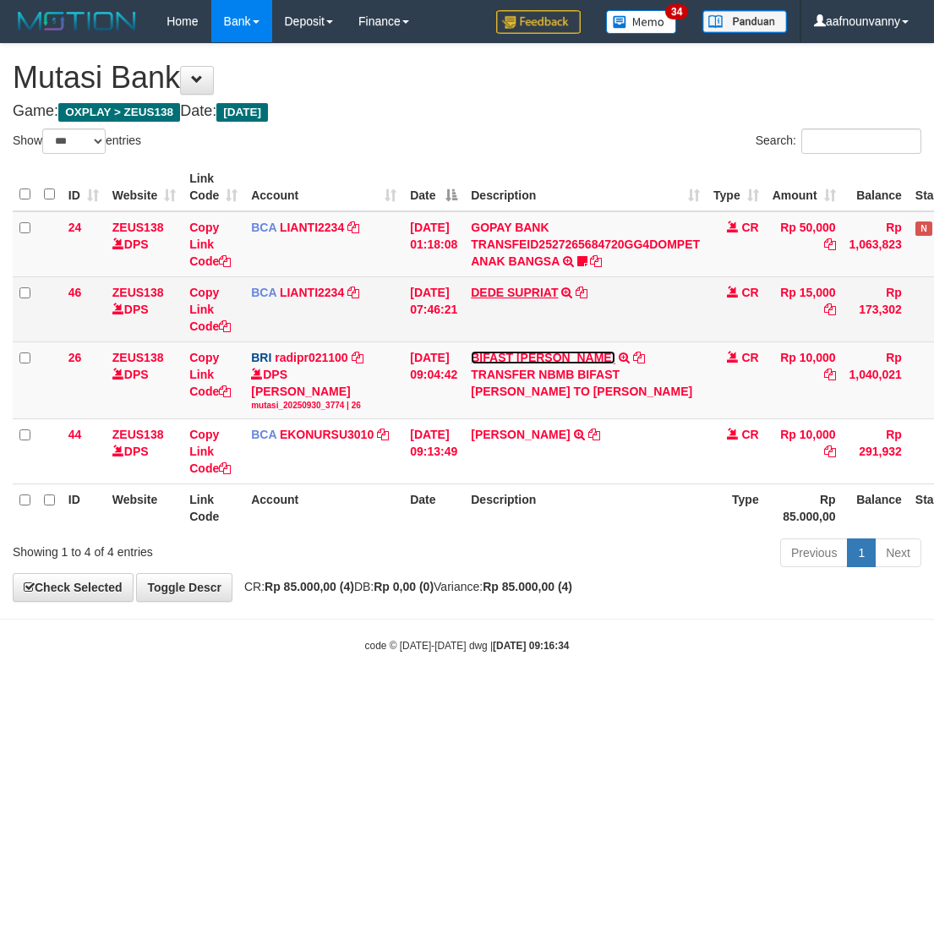
drag, startPoint x: 499, startPoint y: 351, endPoint x: 504, endPoint y: 293, distance: 57.7
click at [499, 347] on td "BIFAST ERIKA S PAUN TRANSFER NBMB BIFAST ERIKA S PAUN TO REYNALDI ADI PRATAMA" at bounding box center [585, 379] width 242 height 77
click at [504, 281] on td "DEDE SUPRIAT TRSF E-BANKING CR 3009/FTSCY/WS95051 15000.002025093057097769 TRFD…" at bounding box center [585, 308] width 242 height 65
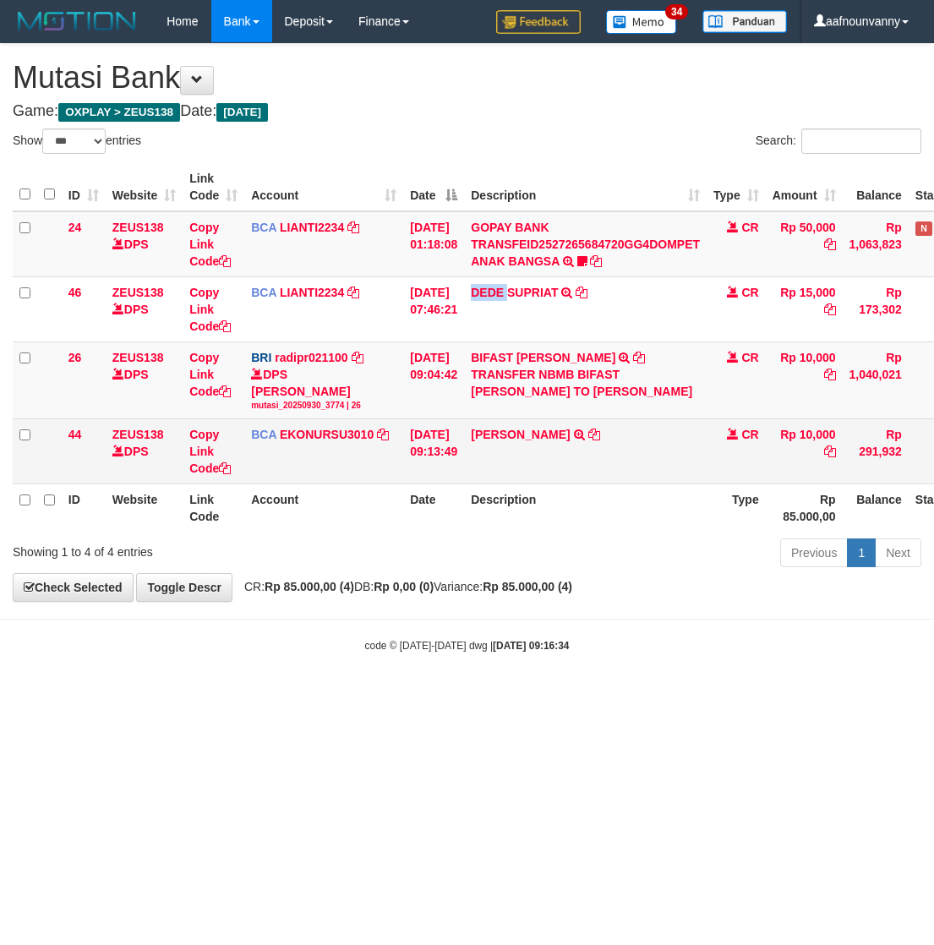
drag, startPoint x: 504, startPoint y: 281, endPoint x: 471, endPoint y: 436, distance: 158.9
click at [501, 293] on td "DEDE SUPRIAT TRSF E-BANKING CR 3009/FTSCY/WS95051 15000.002025093057097769 TRFD…" at bounding box center [585, 308] width 242 height 65
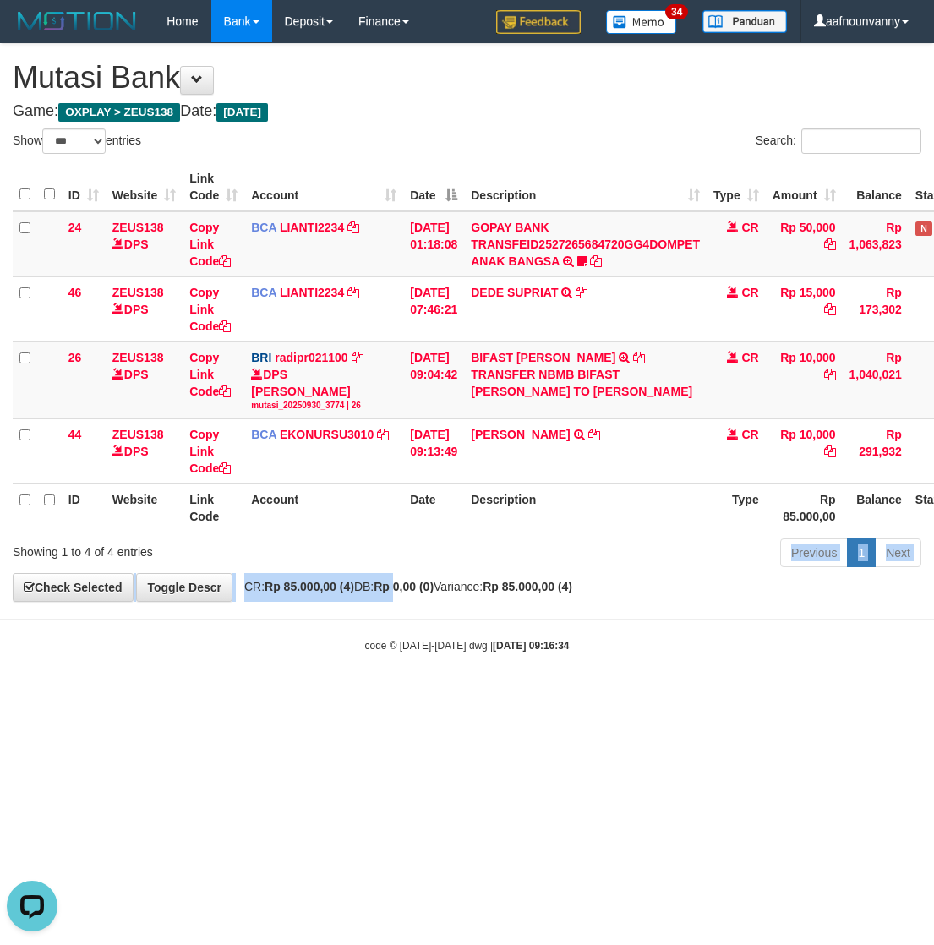
drag, startPoint x: 422, startPoint y: 593, endPoint x: 6, endPoint y: 570, distance: 417.2
click at [391, 598] on div "**********" at bounding box center [467, 323] width 934 height 558
drag, startPoint x: 452, startPoint y: 782, endPoint x: 322, endPoint y: 746, distance: 135.1
click at [407, 695] on html "Toggle navigation Home Bank Account List Load By Website Group [OXPLAY] ZEUS138…" at bounding box center [467, 347] width 934 height 695
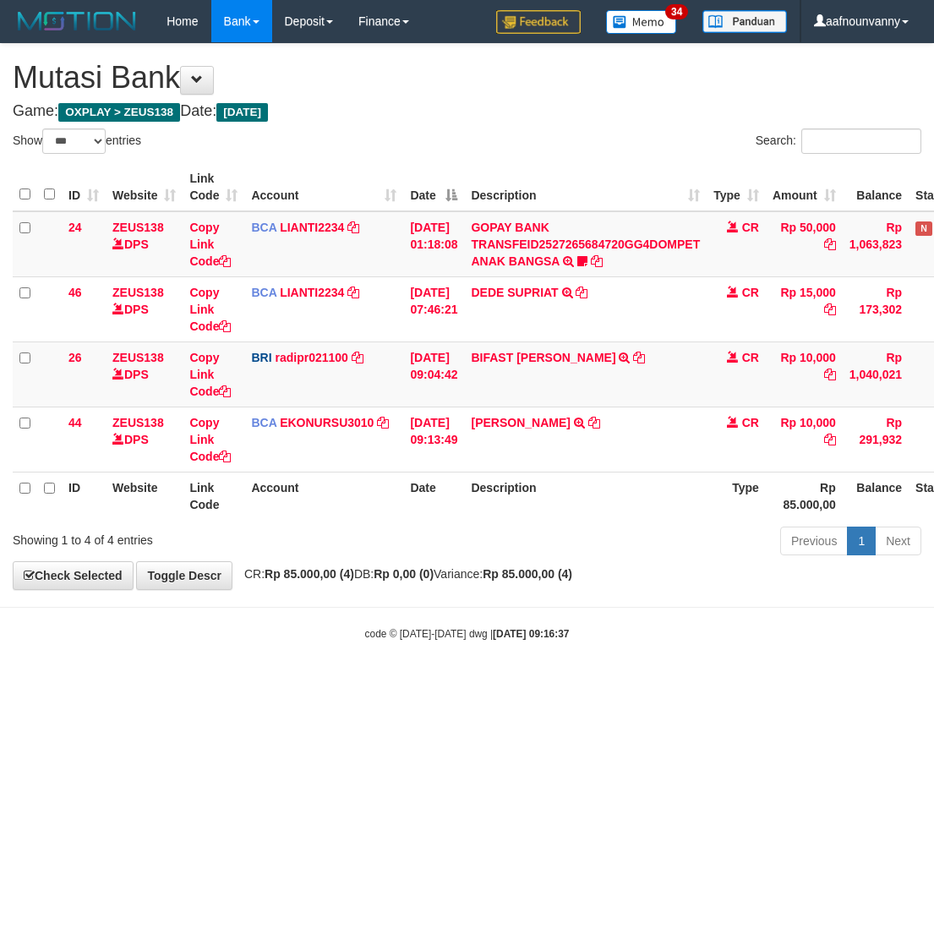
select select "***"
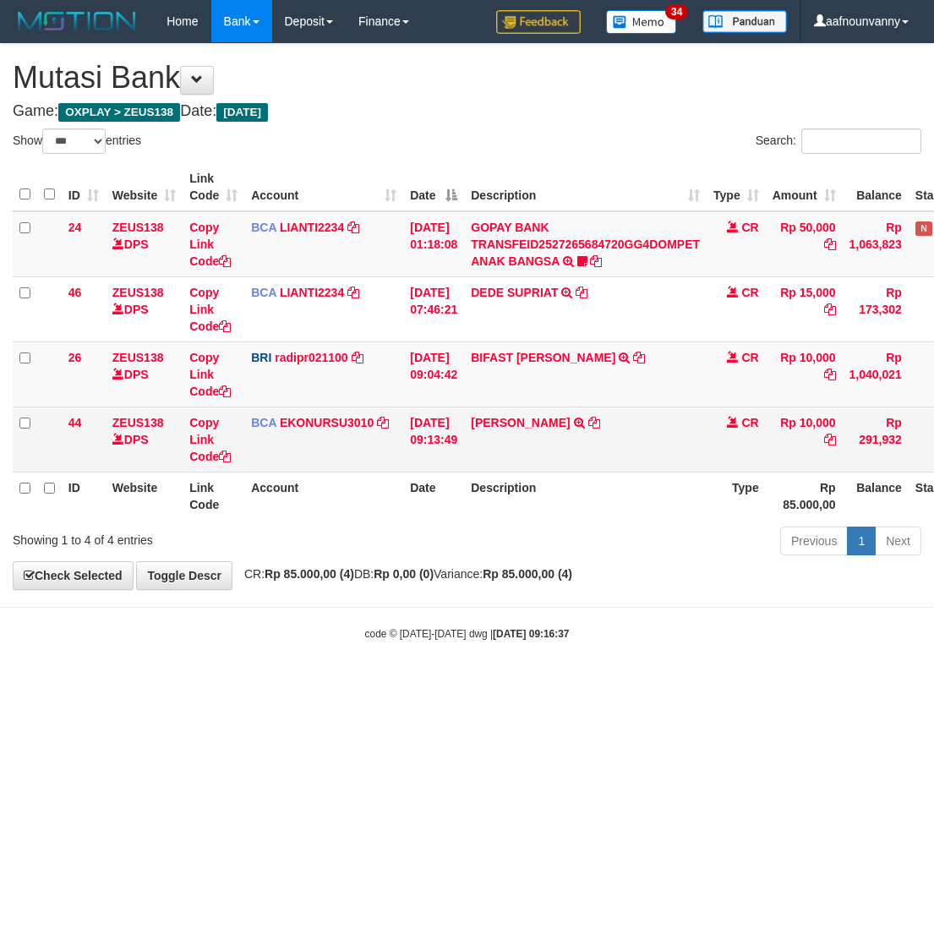
click at [590, 521] on div "Show ** ** ** *** entries Search: ID Website Link Code Account Date Description…" at bounding box center [467, 344] width 908 height 433
click at [512, 412] on td "[PERSON_NAME] TRSF E-BANKING CR 3009/FTSCY/WS95051 10000.002025093040090868 TRF…" at bounding box center [585, 438] width 242 height 65
click at [512, 418] on link "[PERSON_NAME]" at bounding box center [520, 423] width 99 height 14
click at [512, 419] on link "[PERSON_NAME]" at bounding box center [520, 423] width 99 height 14
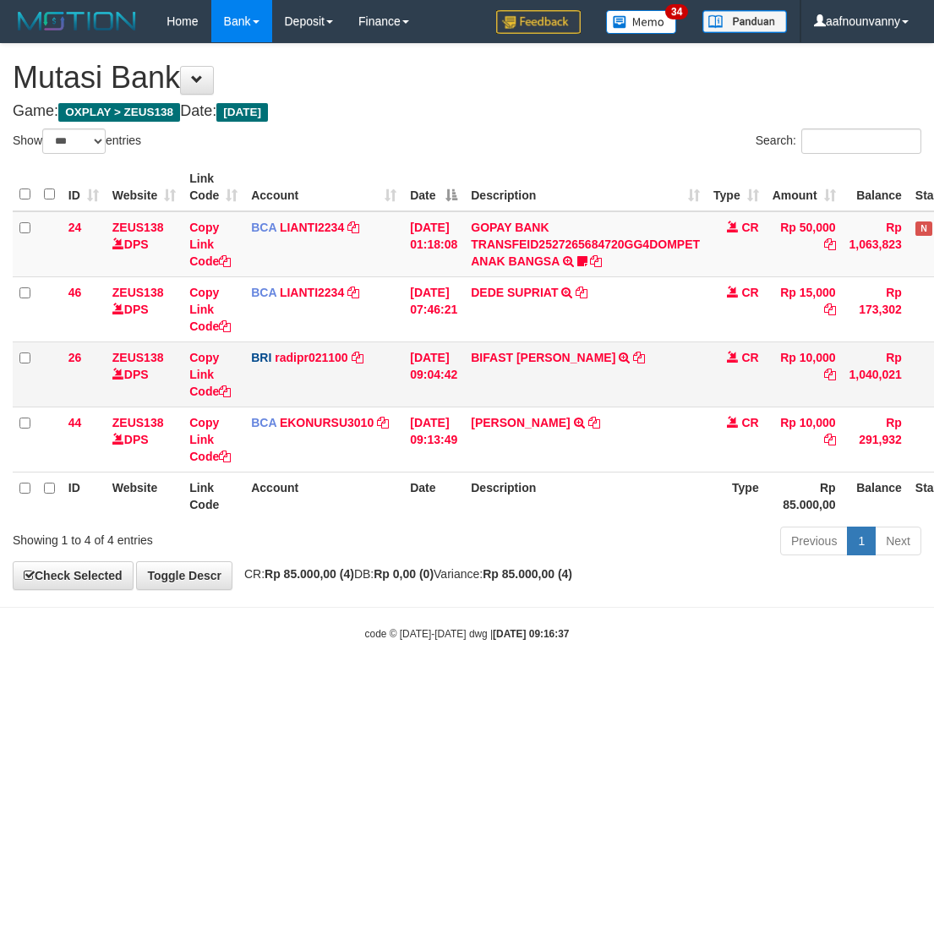
click at [501, 342] on td "BIFAST ERIKA S PAUN TRANSFER NBMB BIFAST ERIKA S PAUN TO REYNALDI ADI PRATAMA" at bounding box center [585, 373] width 242 height 65
click at [501, 346] on td "BIFAST ERIKA S PAUN TRANSFER NBMB BIFAST ERIKA S PAUN TO REYNALDI ADI PRATAMA" at bounding box center [585, 373] width 242 height 65
click at [498, 357] on link "BIFAST ERIKA S PAUN" at bounding box center [543, 358] width 144 height 14
drag, startPoint x: 524, startPoint y: 573, endPoint x: 4, endPoint y: 535, distance: 521.0
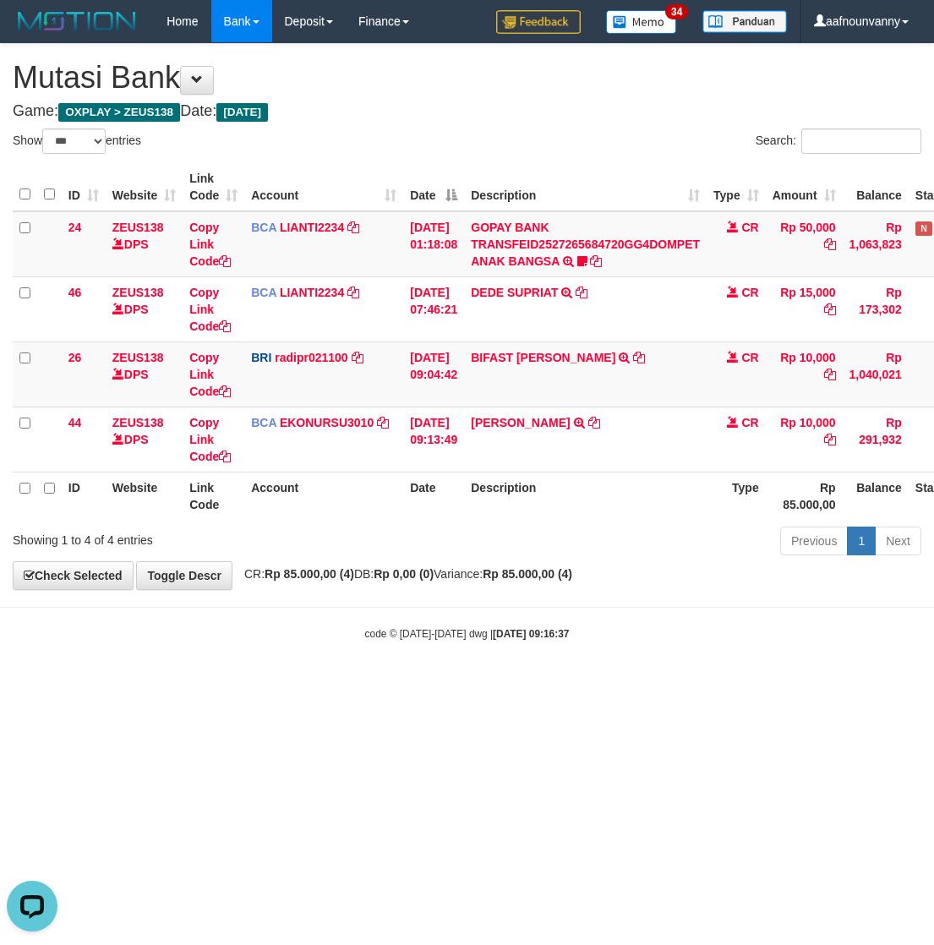
click at [494, 586] on div "**********" at bounding box center [467, 316] width 934 height 545
click at [402, 684] on html "Toggle navigation Home Bank Account List Load By Website Group [OXPLAY] ZEUS138…" at bounding box center [467, 342] width 934 height 684
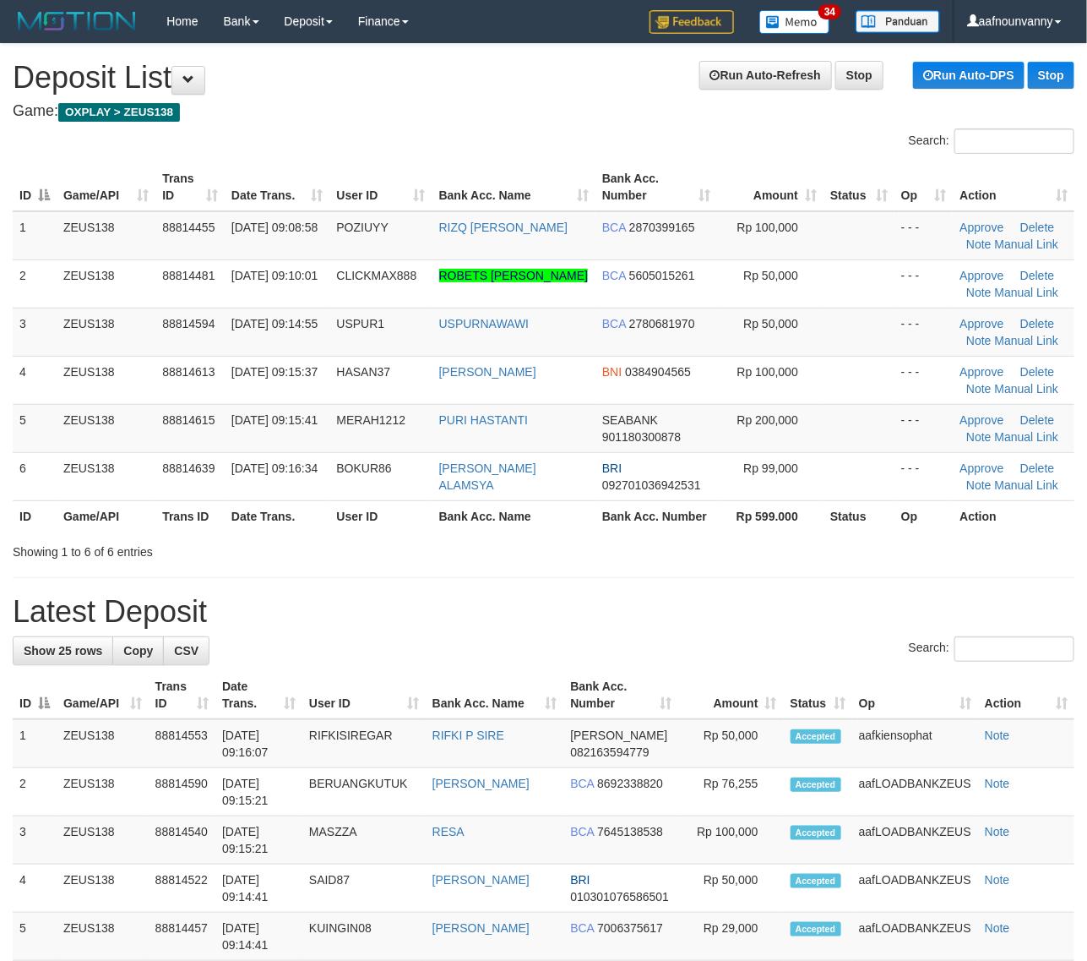
drag, startPoint x: 804, startPoint y: 560, endPoint x: 1101, endPoint y: 660, distance: 312.9
drag, startPoint x: 568, startPoint y: 524, endPoint x: 1101, endPoint y: 665, distance: 551.5
click at [618, 539] on div "Search: ID Game/API Trans ID Date Trans. User ID Bank Acc. Name Bank Acc. Numbe…" at bounding box center [544, 344] width 1062 height 432
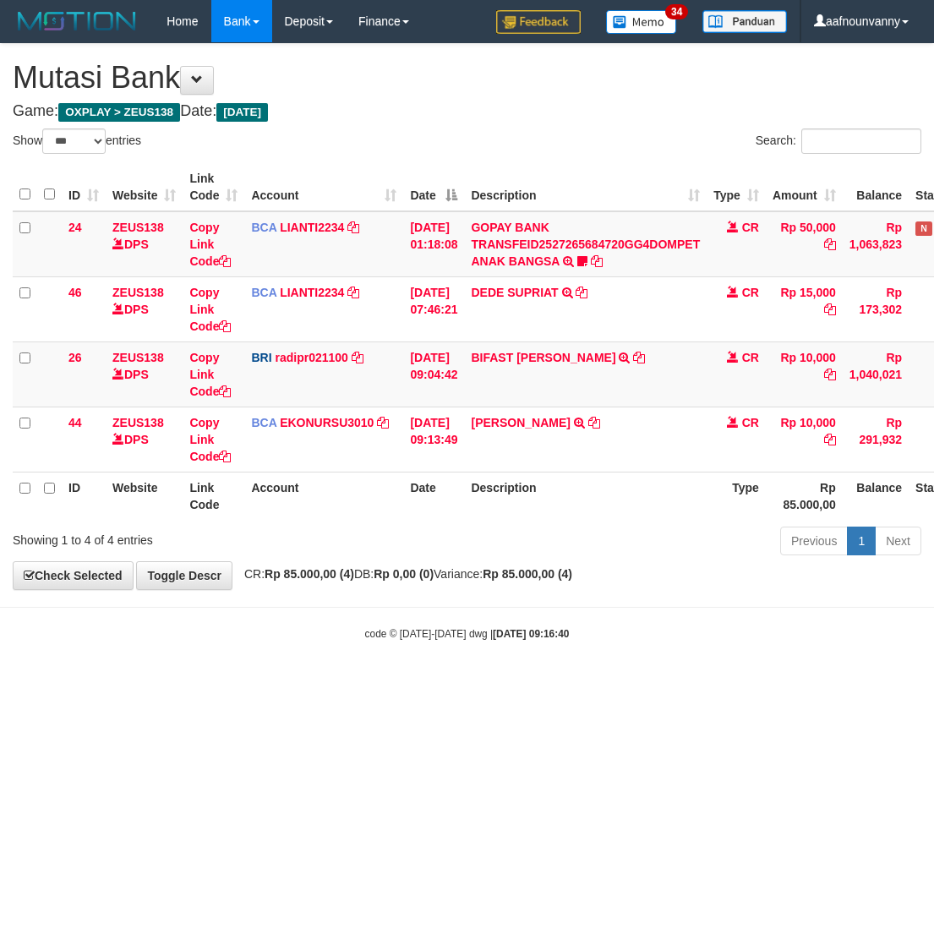
select select "***"
drag, startPoint x: 507, startPoint y: 744, endPoint x: 492, endPoint y: 745, distance: 15.3
click at [492, 684] on html "Toggle navigation Home Bank Account List Load By Website Group [OXPLAY] ZEUS138…" at bounding box center [467, 342] width 934 height 684
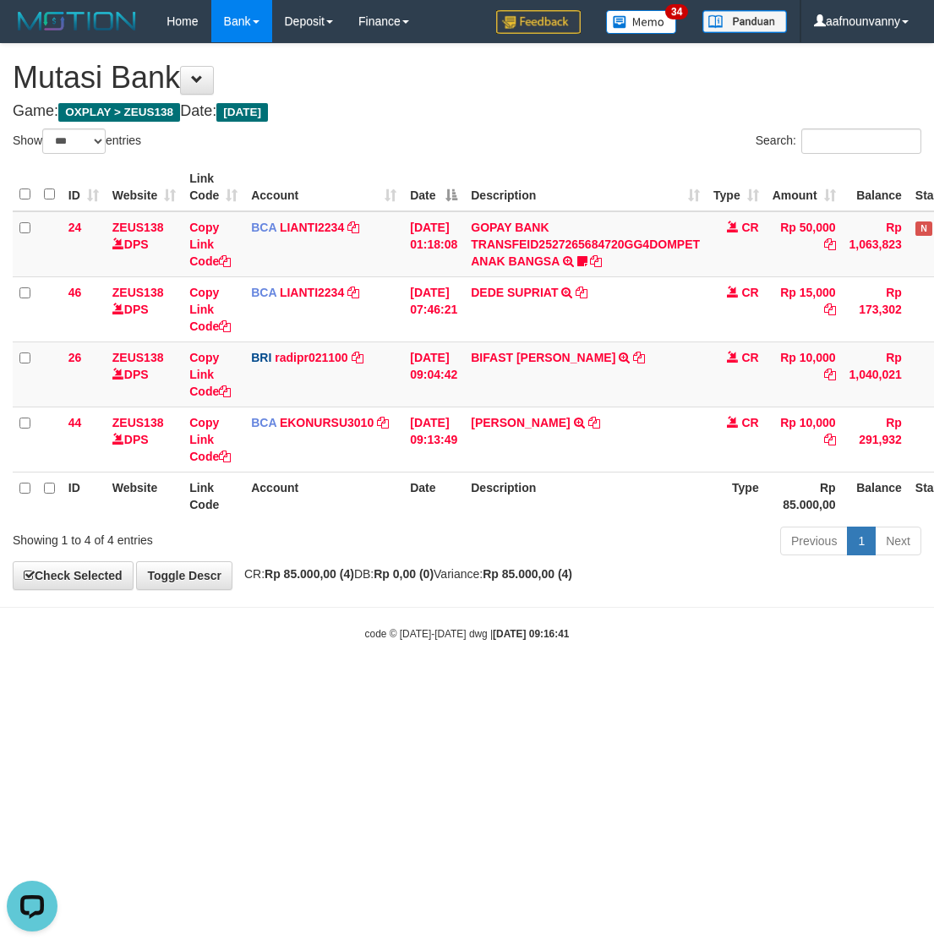
click at [474, 684] on html "Toggle navigation Home Bank Account List Load By Website Group [OXPLAY] ZEUS138…" at bounding box center [467, 342] width 934 height 684
select select "***"
click at [349, 684] on html "Toggle navigation Home Bank Account List Load By Website Group [OXPLAY] ZEUS138…" at bounding box center [467, 342] width 934 height 684
click at [351, 684] on html "Toggle navigation Home Bank Account List Load By Website Group [OXPLAY] ZEUS138…" at bounding box center [467, 342] width 934 height 684
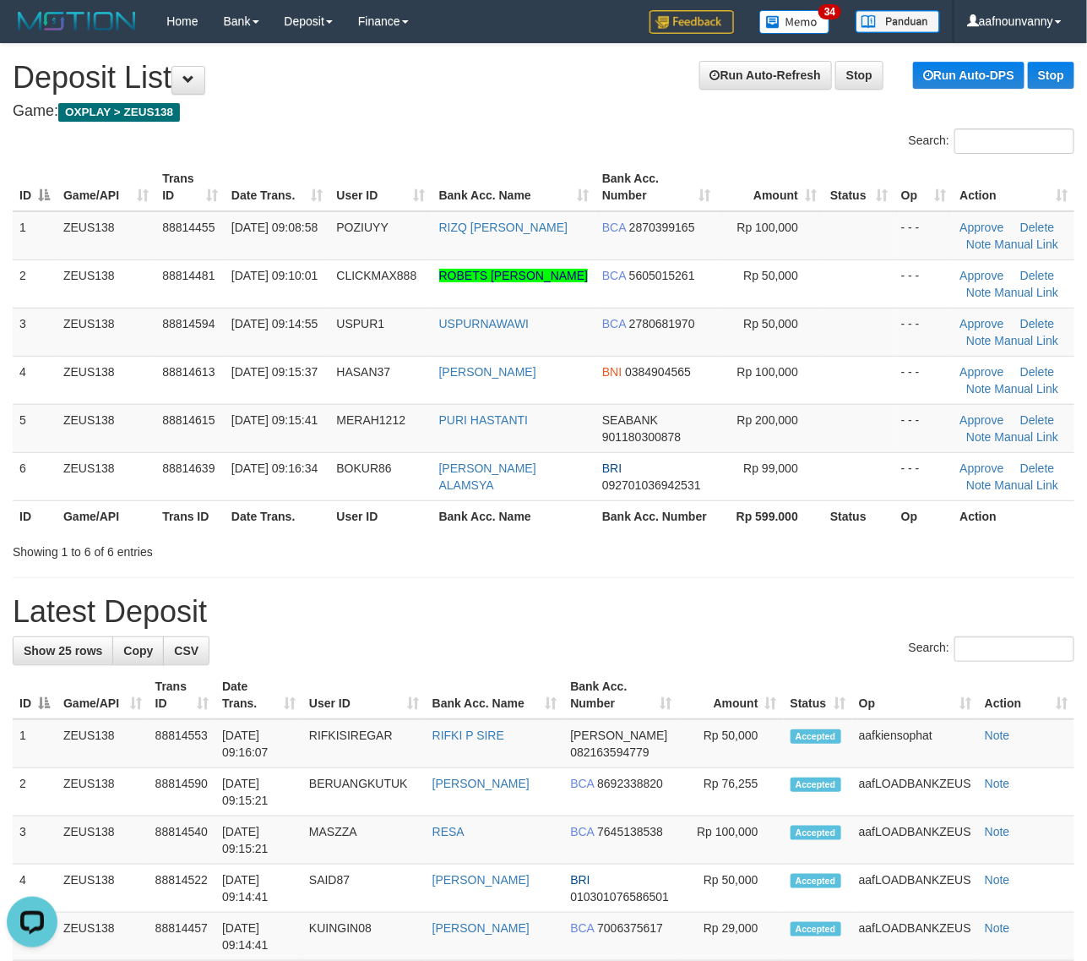
drag, startPoint x: 662, startPoint y: 474, endPoint x: 1097, endPoint y: 508, distance: 436.4
click at [729, 483] on tr "6 ZEUS138 88814639 30/09/2025 09:16:34 BOKUR86 FIRMAN ALAMSYA BRI 0927010369425…" at bounding box center [544, 476] width 1062 height 48
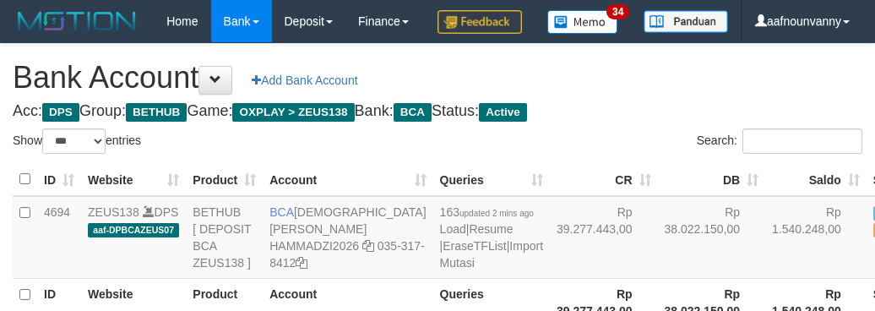
select select "***"
click at [490, 139] on div "Bank Account Add Bank Account Acc: DPS Group: BETHUB Game: OXPLAY > ZEUS138 Ban…" at bounding box center [437, 205] width 875 height 323
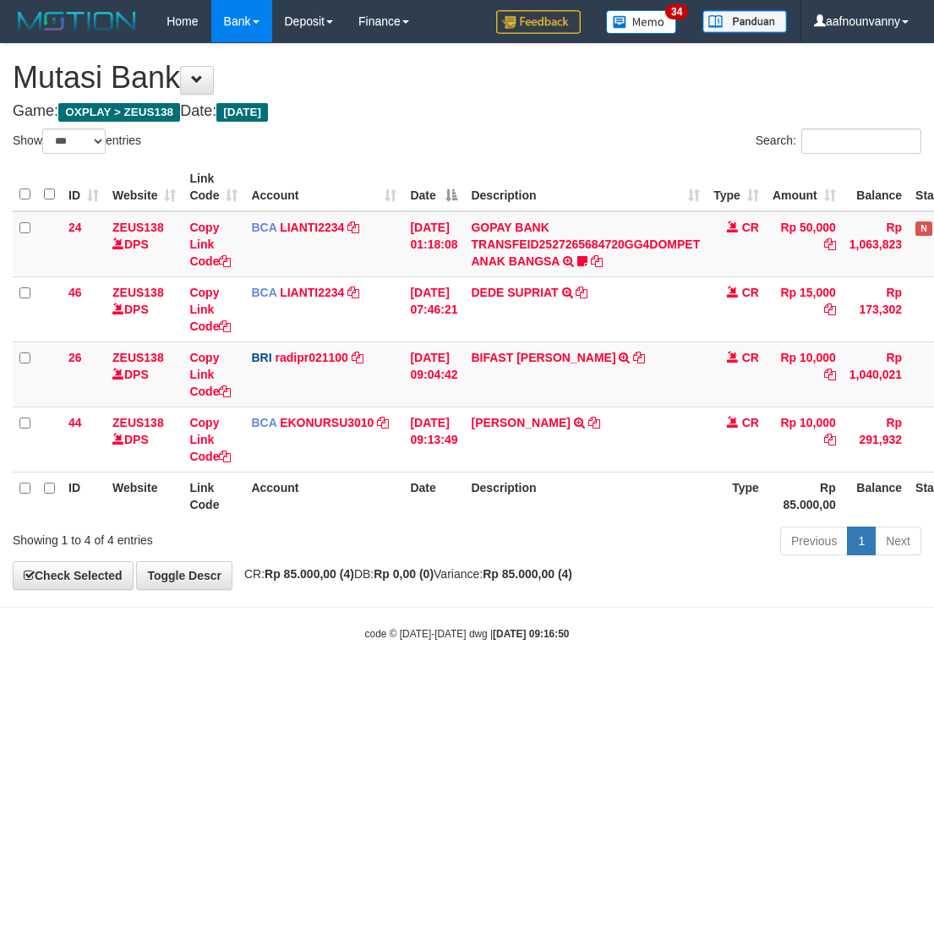
select select "***"
drag, startPoint x: 414, startPoint y: 822, endPoint x: 144, endPoint y: 673, distance: 307.8
click at [387, 684] on html "Toggle navigation Home Bank Account List Load By Website Group [OXPLAY] ZEUS138…" at bounding box center [467, 342] width 934 height 684
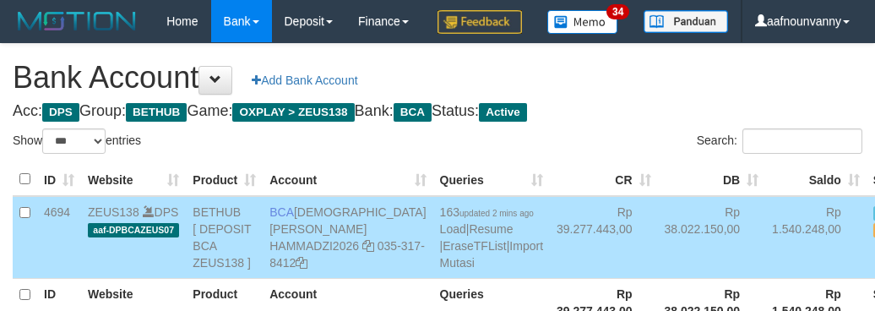
select select "***"
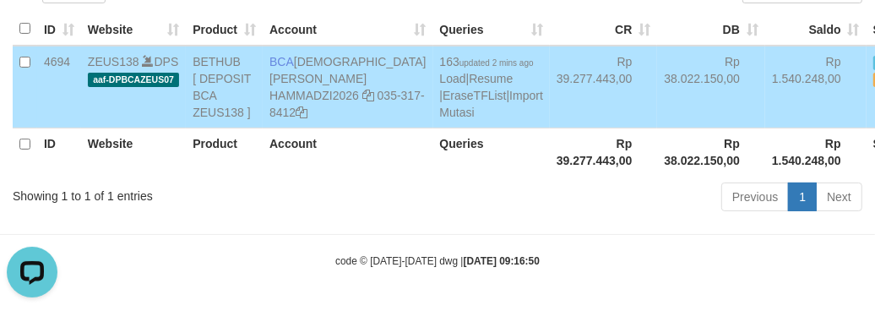
click at [449, 217] on div "Previous 1 Next" at bounding box center [620, 199] width 485 height 36
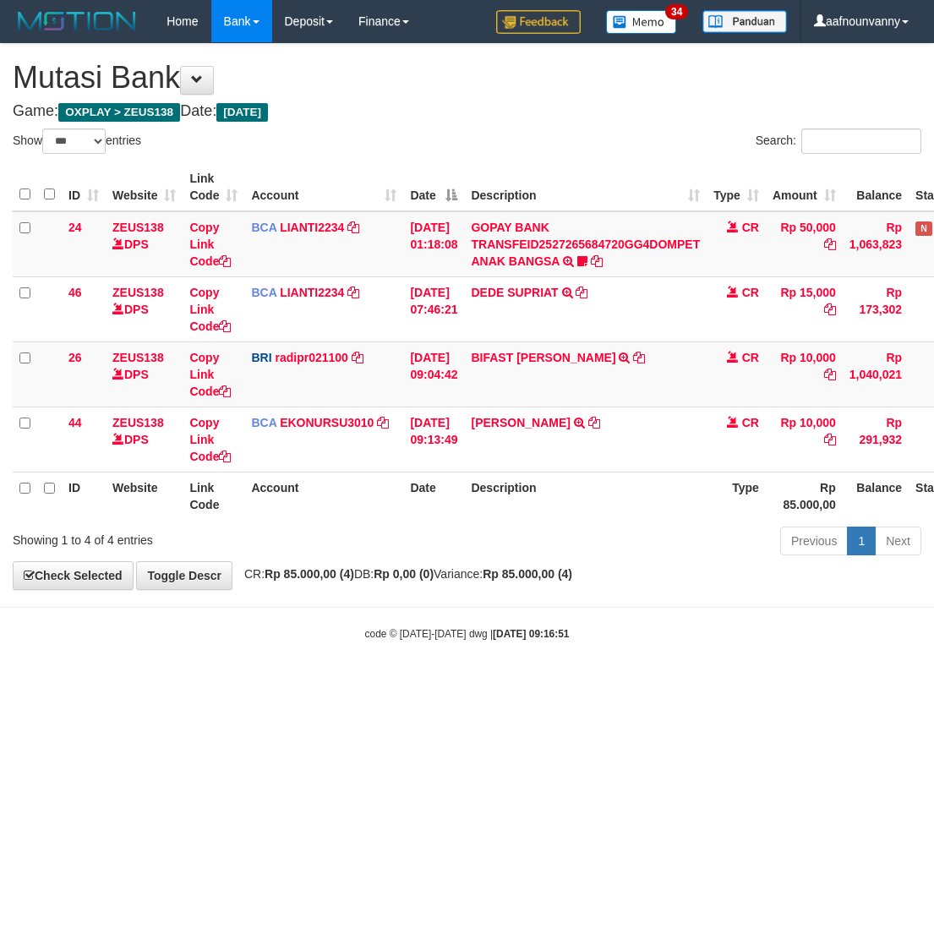
select select "***"
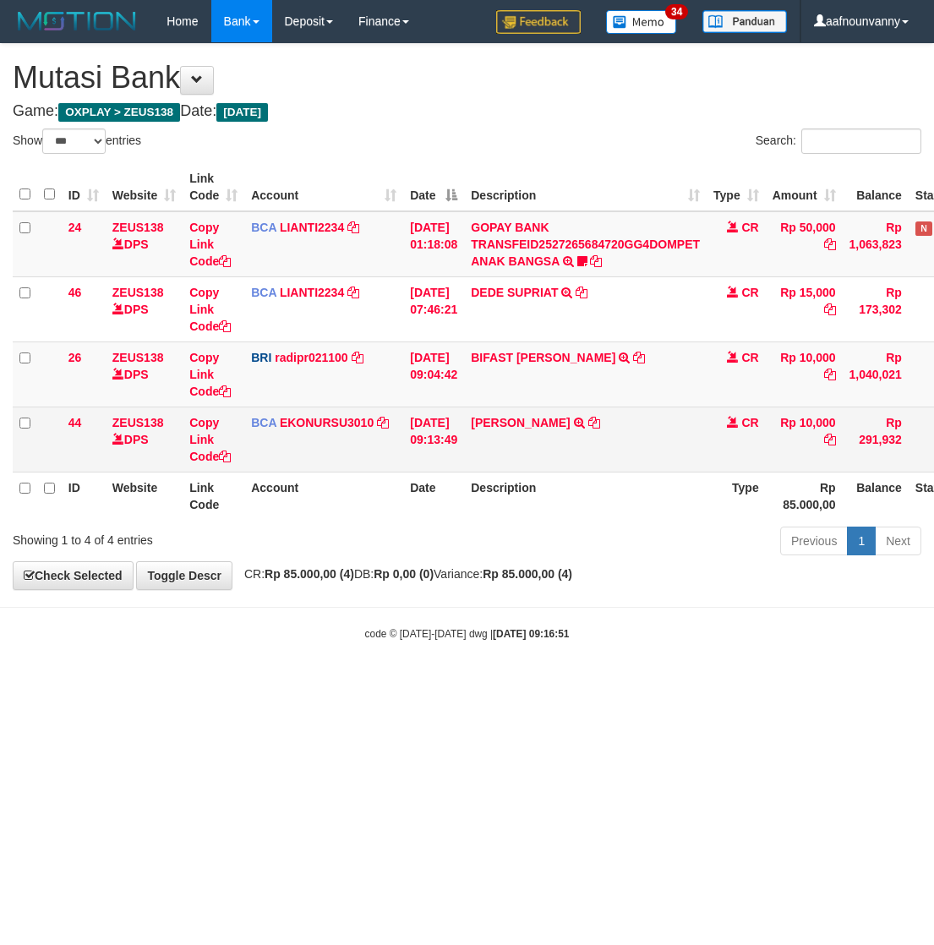
click at [517, 431] on td "[PERSON_NAME] TRSF E-BANKING CR 3009/FTSCY/WS95051 10000.002025093040090868 TRF…" at bounding box center [585, 438] width 242 height 65
click at [522, 421] on link "ANISA AGUSTI" at bounding box center [520, 423] width 99 height 14
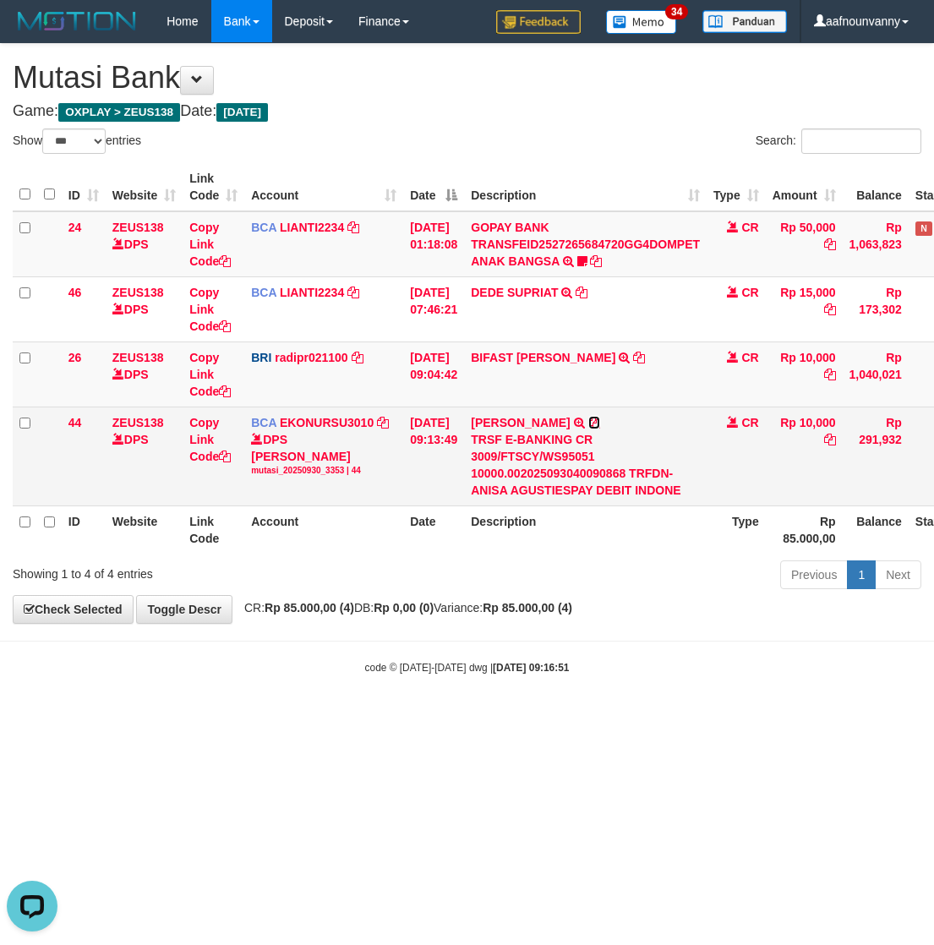
drag, startPoint x: 594, startPoint y: 418, endPoint x: 28, endPoint y: 473, distance: 568.7
click at [592, 419] on icon at bounding box center [594, 423] width 12 height 12
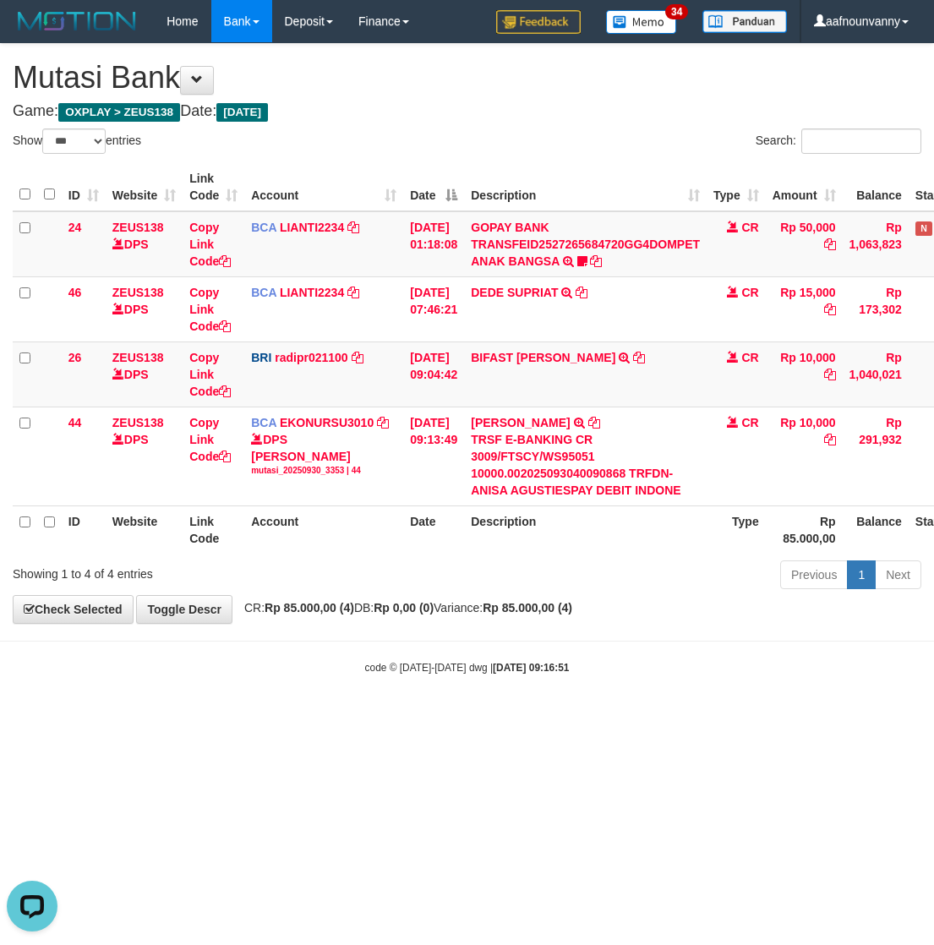
drag, startPoint x: 241, startPoint y: 813, endPoint x: 14, endPoint y: 683, distance: 261.9
click at [221, 717] on html "Toggle navigation Home Bank Account List Load By Website Group [OXPLAY] ZEUS138…" at bounding box center [467, 358] width 934 height 717
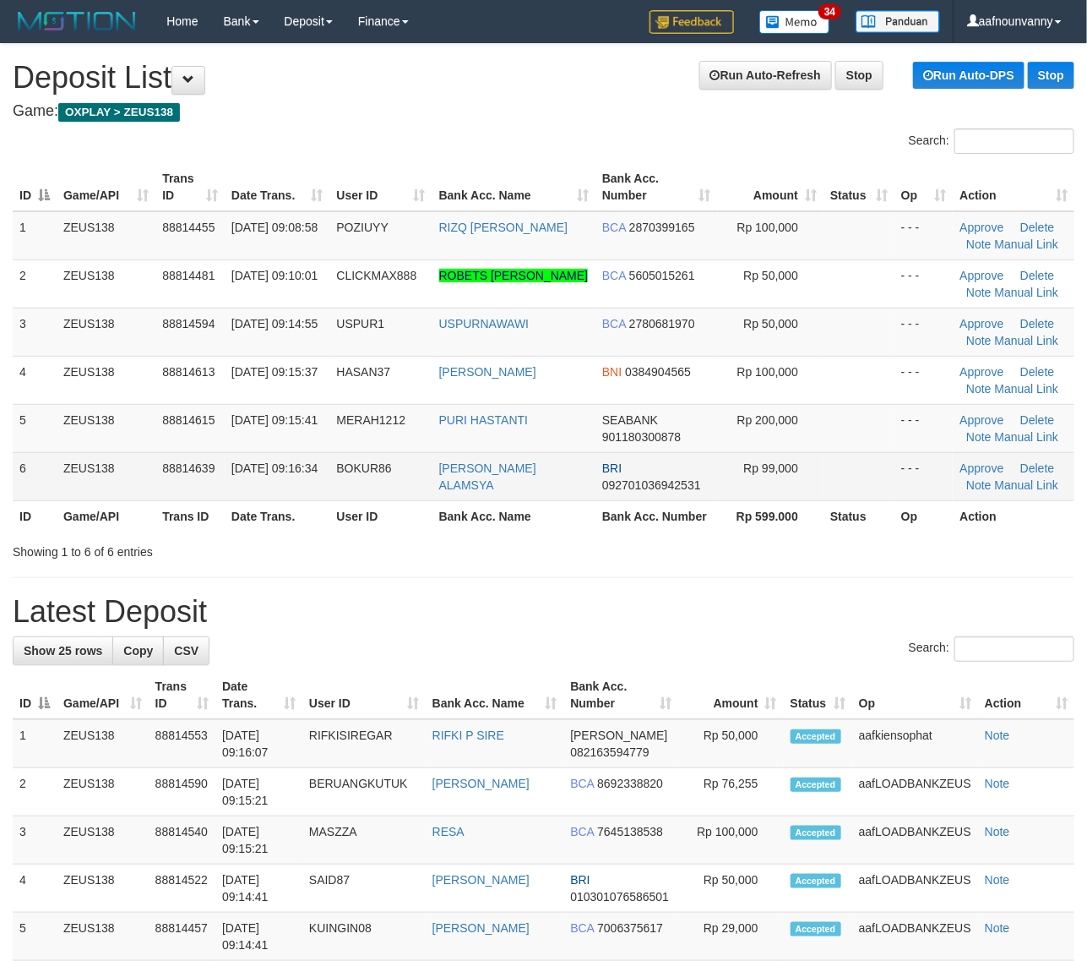
drag, startPoint x: 744, startPoint y: 471, endPoint x: 727, endPoint y: 475, distance: 16.4
click at [727, 475] on td "Rp 99,000" at bounding box center [771, 476] width 106 height 48
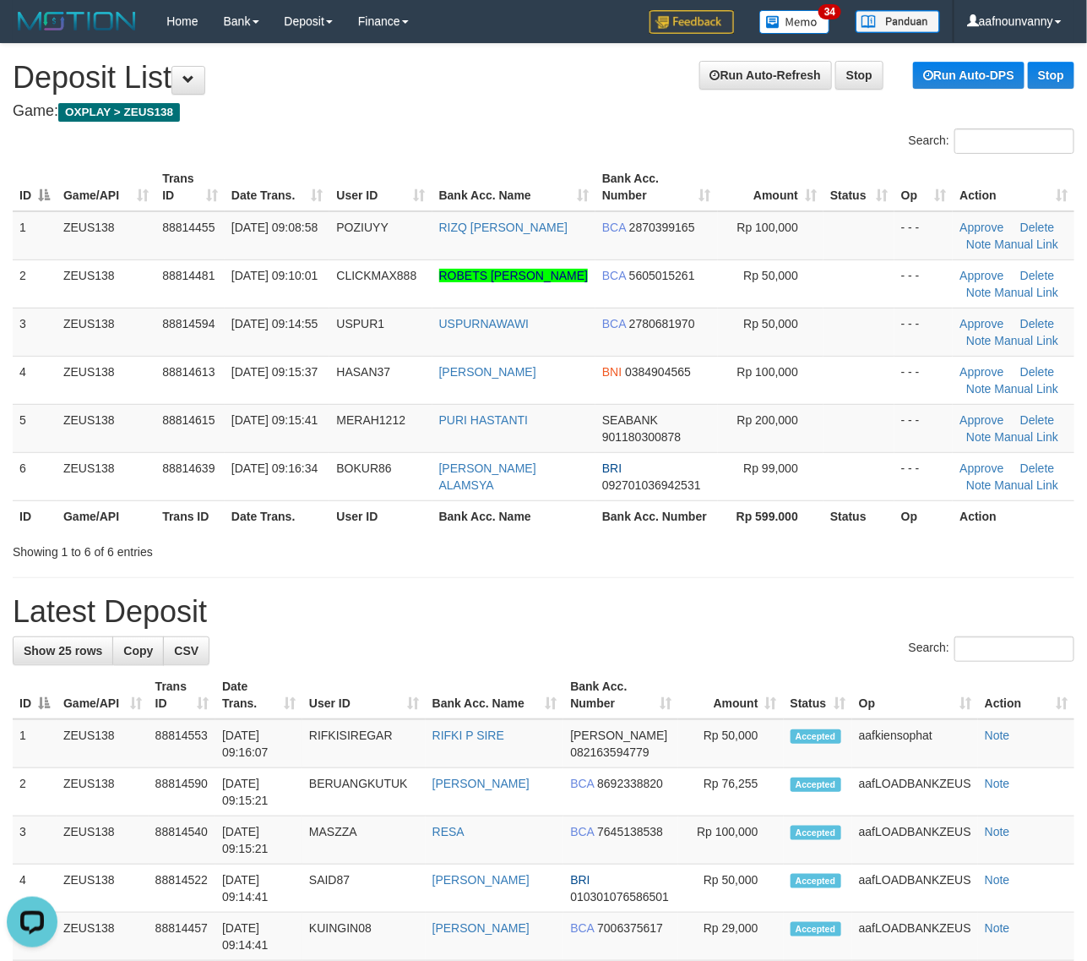
drag, startPoint x: 736, startPoint y: 486, endPoint x: 825, endPoint y: 618, distance: 160.1
click at [760, 538] on div "Search: ID Game/API Trans ID Date Trans. User ID Bank Acc. Name Bank Acc. Numbe…" at bounding box center [544, 344] width 1062 height 432
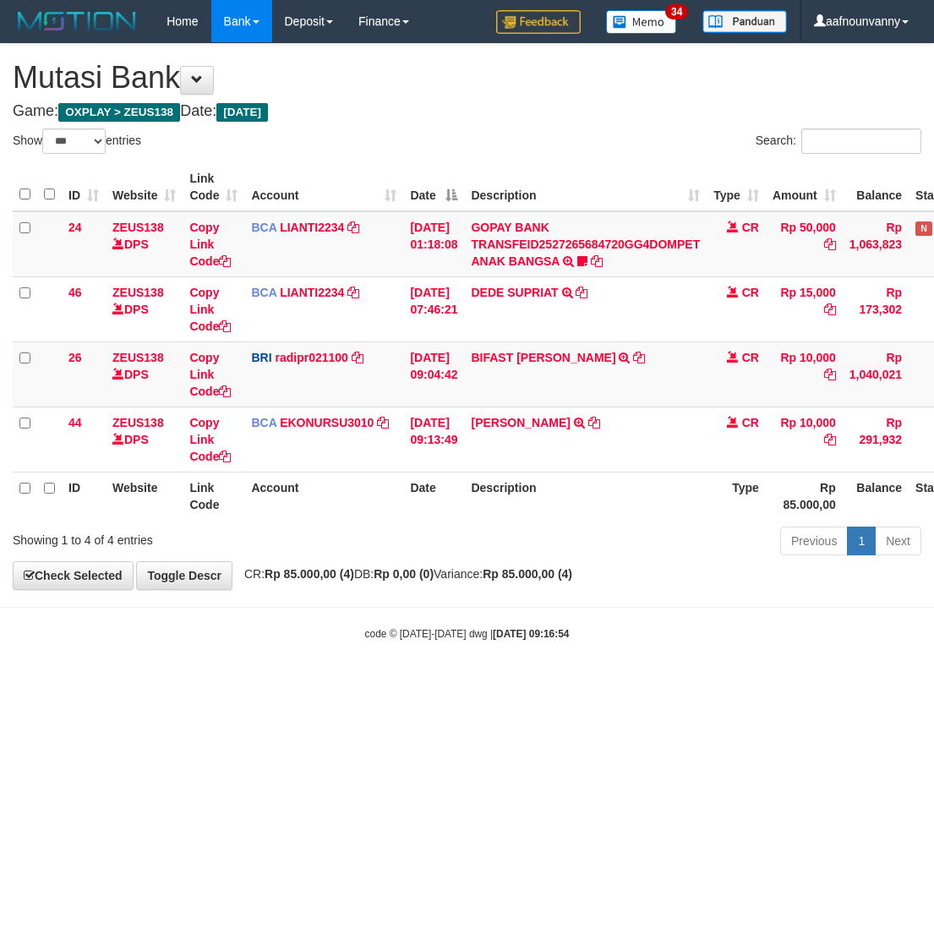
select select "***"
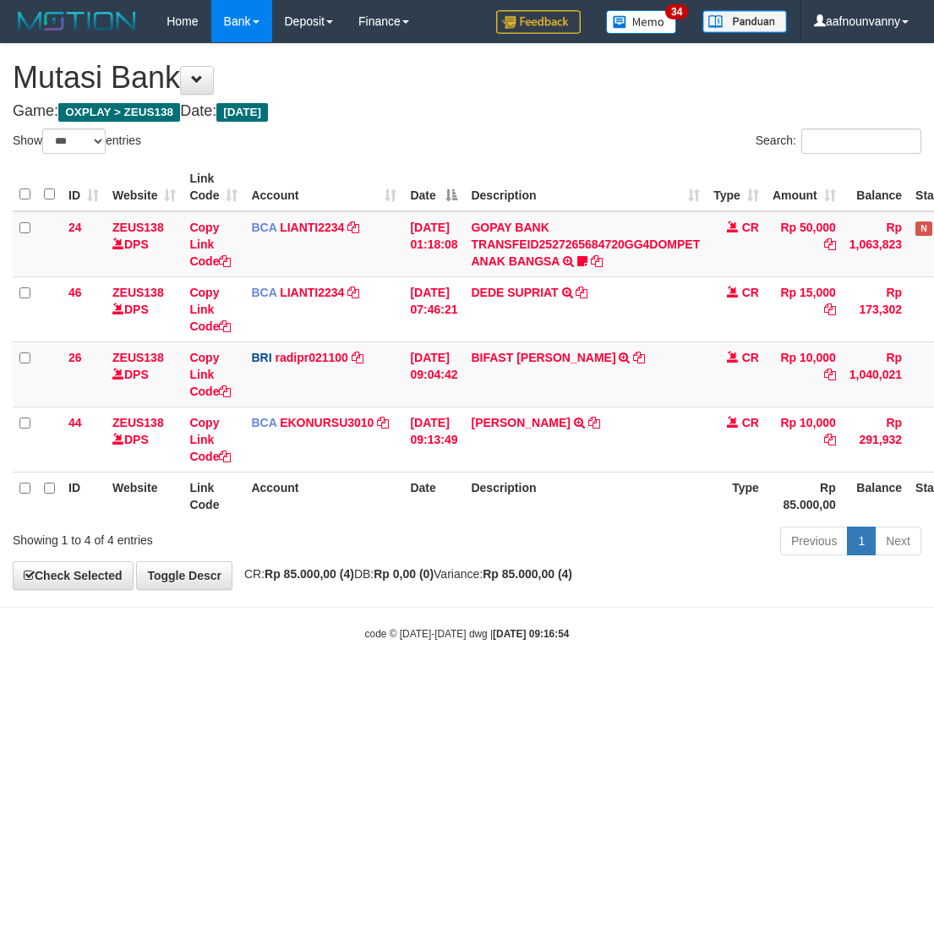
select select "***"
drag, startPoint x: 537, startPoint y: 741, endPoint x: 584, endPoint y: 749, distance: 47.2
click at [546, 684] on html "Toggle navigation Home Bank Account List Load By Website Group [OXPLAY] ZEUS138…" at bounding box center [467, 342] width 934 height 684
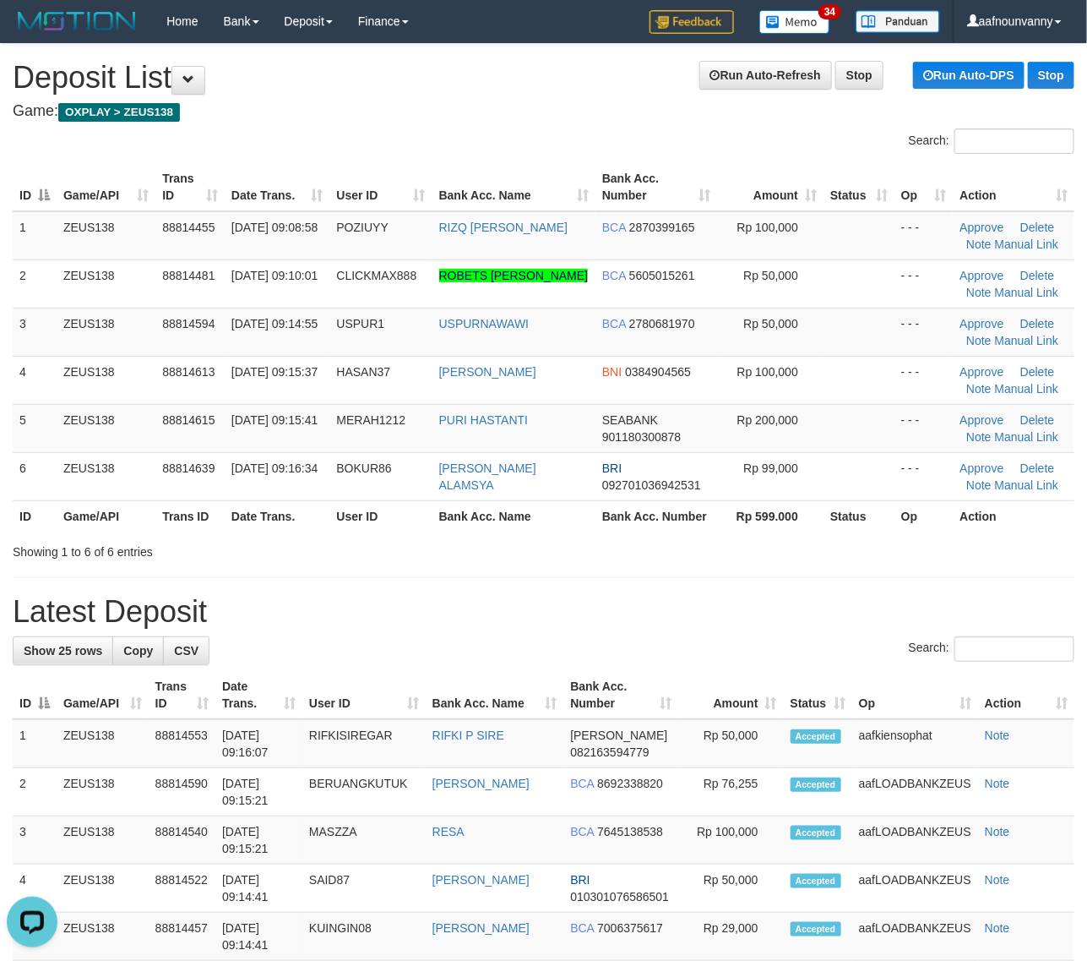
drag, startPoint x: 572, startPoint y: 609, endPoint x: 647, endPoint y: 623, distance: 76.4
click at [626, 619] on h1 "Latest Deposit" at bounding box center [544, 612] width 1062 height 34
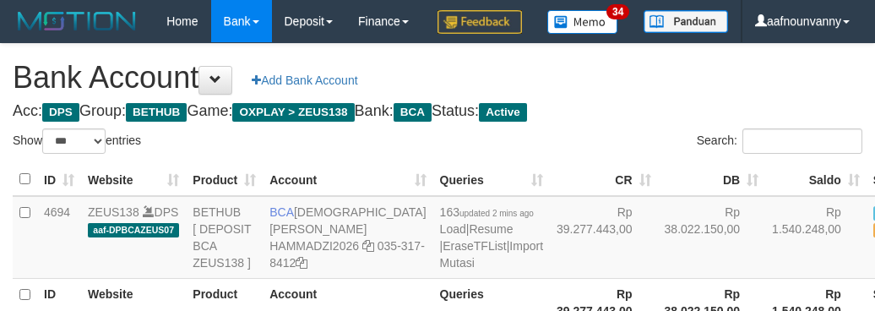
select select "***"
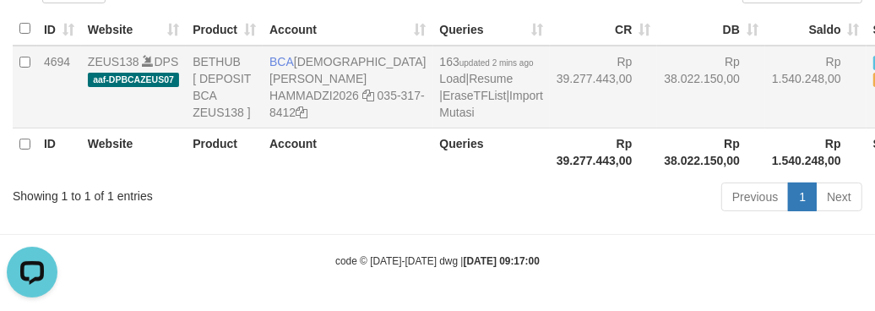
drag, startPoint x: 508, startPoint y: 144, endPoint x: 529, endPoint y: 144, distance: 21.1
click at [550, 128] on td "Rp 39.277.443,00" at bounding box center [604, 87] width 108 height 83
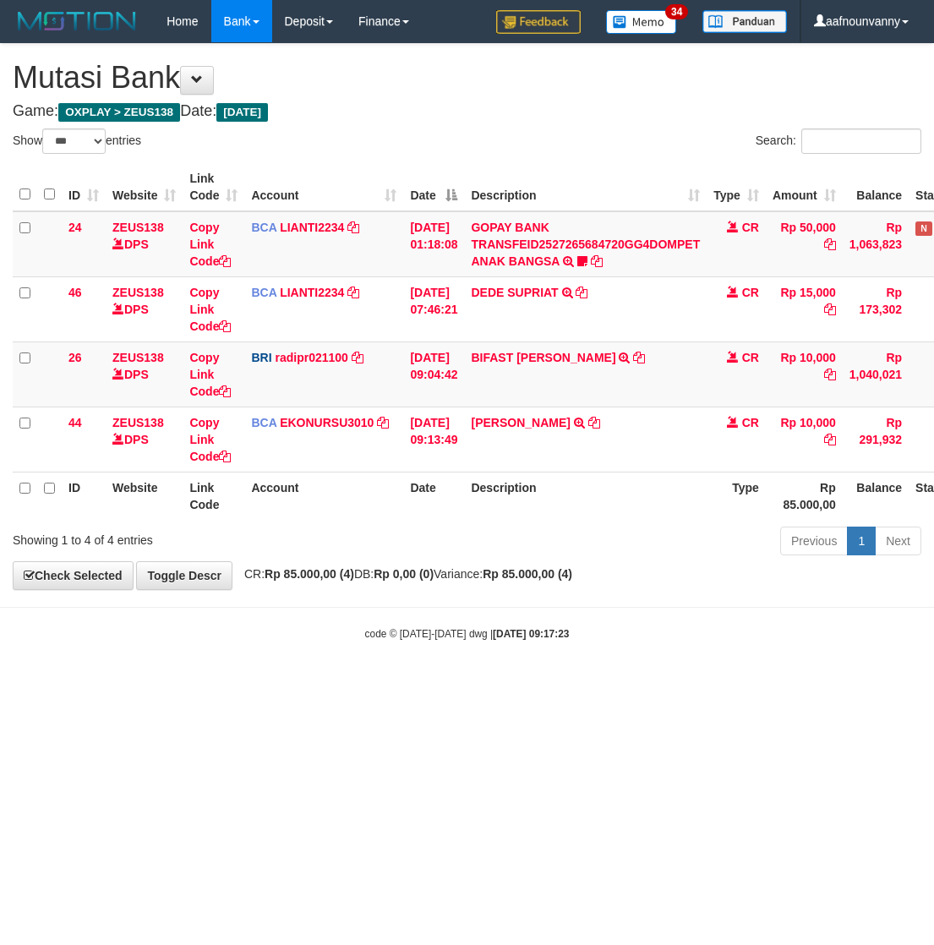
select select "***"
click at [355, 684] on html "Toggle navigation Home Bank Account List Load By Website Group [OXPLAY] ZEUS138…" at bounding box center [467, 342] width 934 height 684
drag, startPoint x: 476, startPoint y: 749, endPoint x: 30, endPoint y: 611, distance: 466.3
click at [416, 684] on html "Toggle navigation Home Bank Account List Load By Website Group [OXPLAY] ZEUS138…" at bounding box center [467, 342] width 934 height 684
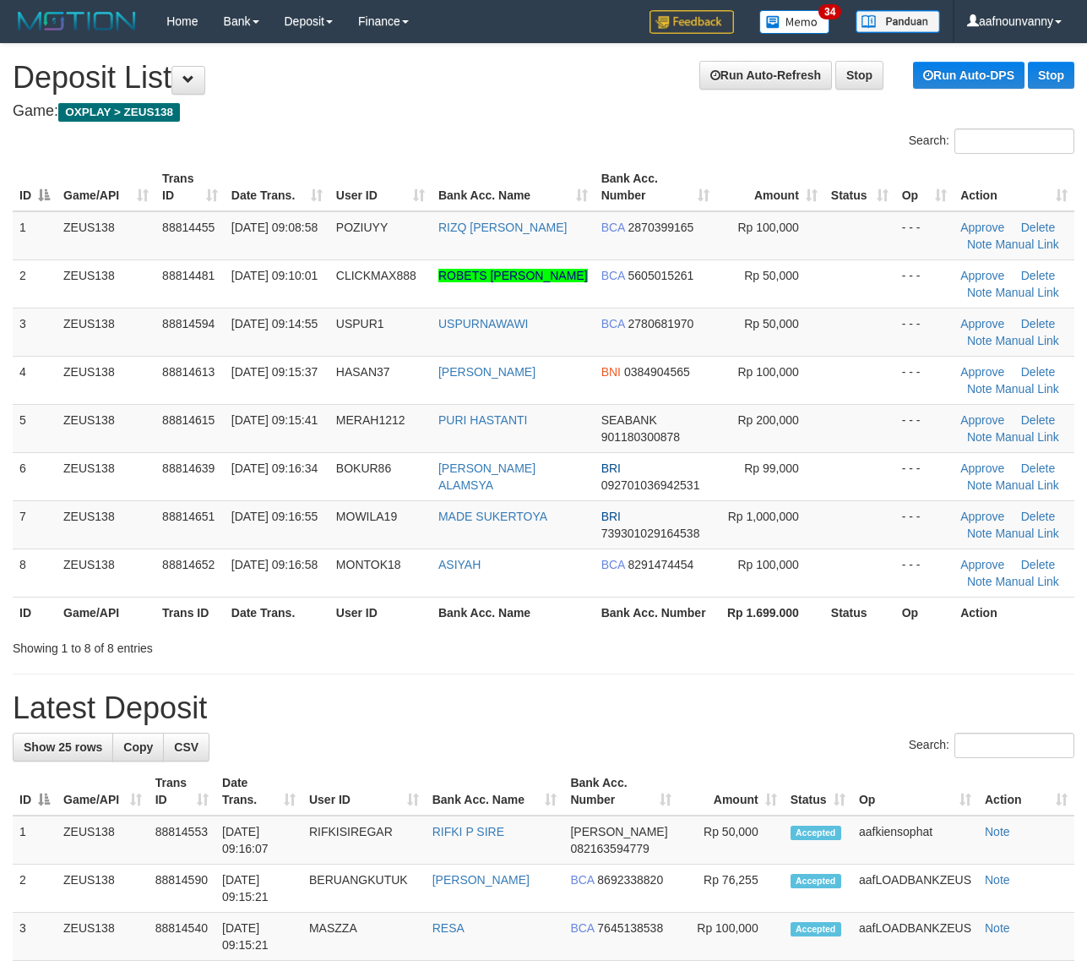
click at [724, 569] on tbody "1 ZEUS138 88814455 30/09/2025 09:08:58 POZIUYY RIZQ FAIQ AL ABID BCA 2870399165…" at bounding box center [544, 404] width 1062 height 386
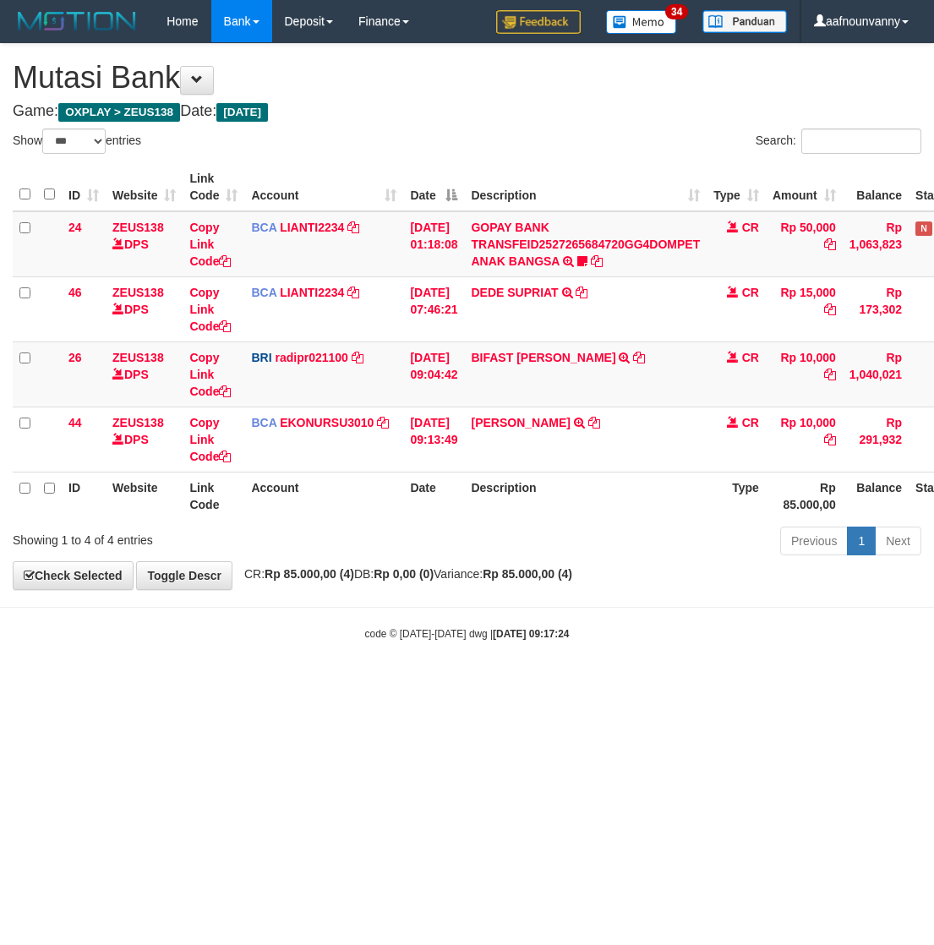
select select "***"
click at [457, 684] on html "Toggle navigation Home Bank Account List Load By Website Group [OXPLAY] ZEUS138…" at bounding box center [467, 342] width 934 height 684
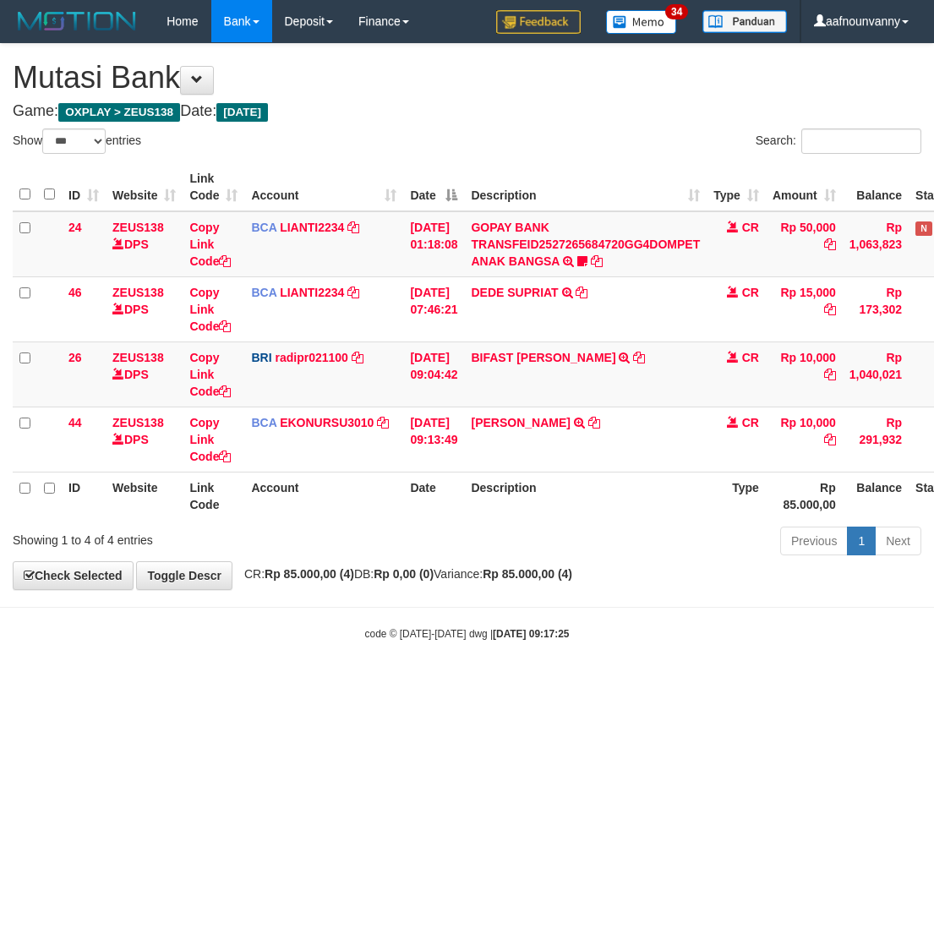
select select "***"
drag, startPoint x: 448, startPoint y: 651, endPoint x: 928, endPoint y: 497, distance: 503.9
click at [529, 625] on body "Toggle navigation Home Bank Account List Load By Website Group [OXPLAY] ZEUS138…" at bounding box center [467, 342] width 934 height 684
select select "***"
drag, startPoint x: 592, startPoint y: 746, endPoint x: 567, endPoint y: 742, distance: 25.7
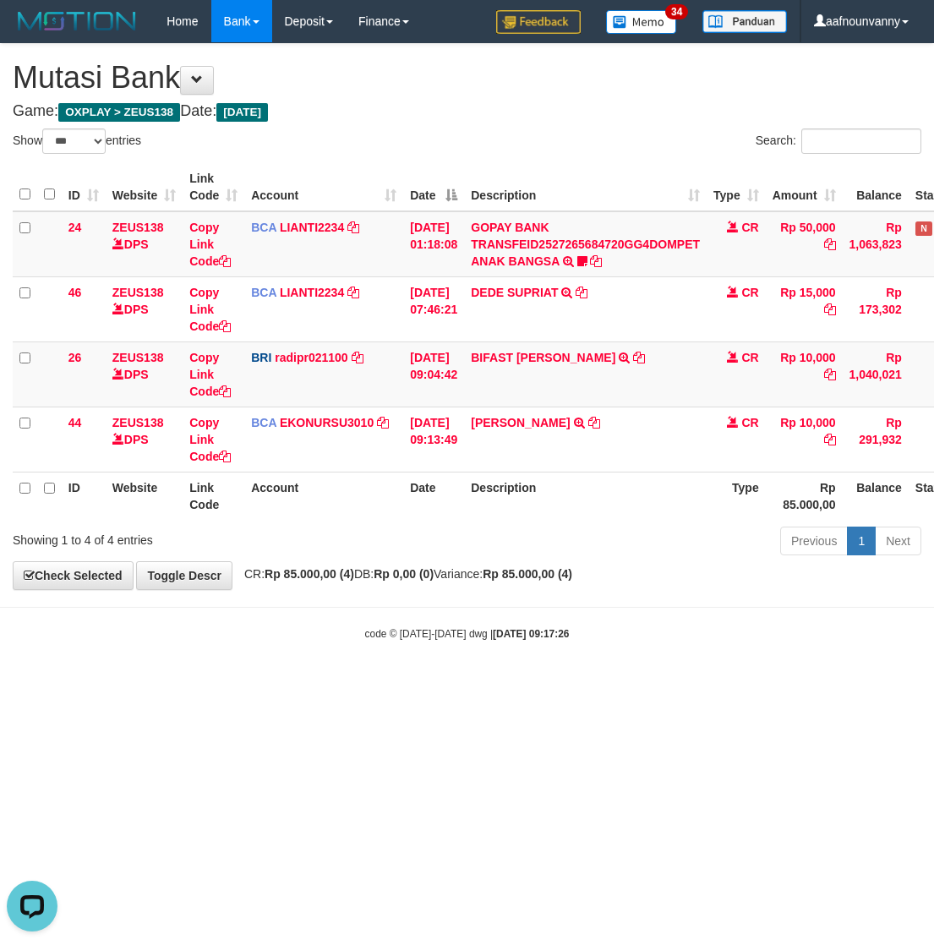
click at [570, 684] on html "Toggle navigation Home Bank Account List Load By Website Group [OXPLAY] ZEUS138…" at bounding box center [467, 342] width 934 height 684
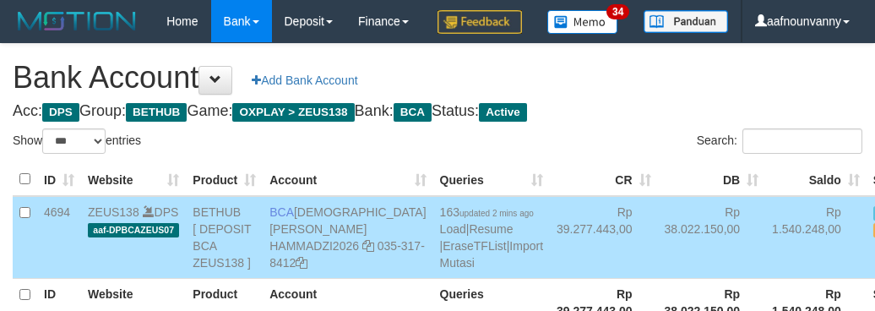
select select "***"
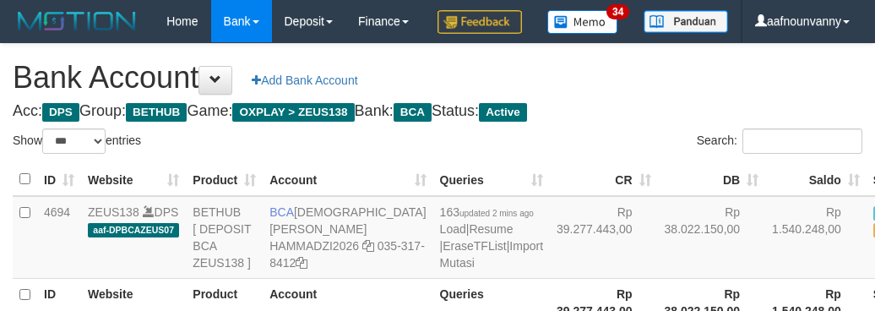
select select "***"
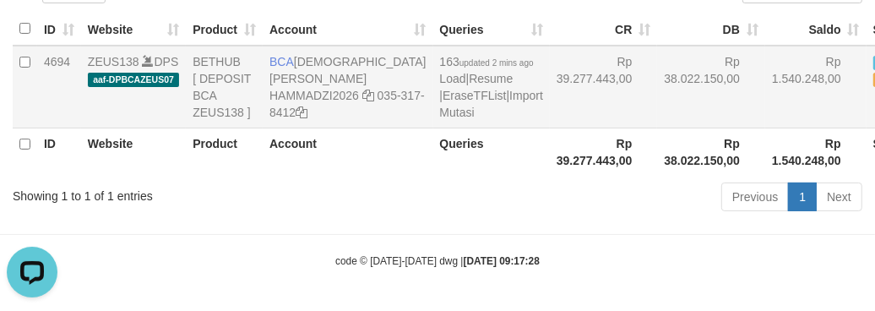
click at [550, 128] on td "Rp 39.277.443,00" at bounding box center [604, 87] width 108 height 83
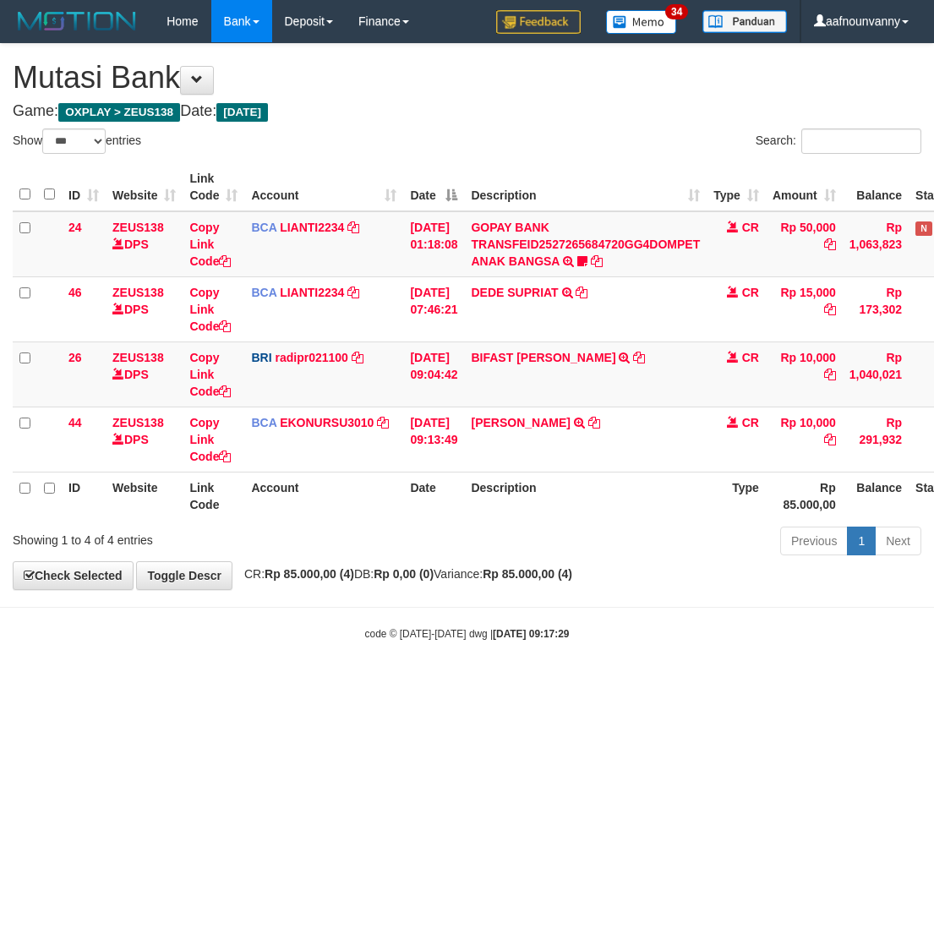
select select "***"
drag, startPoint x: 27, startPoint y: 805, endPoint x: 49, endPoint y: 812, distance: 23.0
click at [49, 684] on html "Toggle navigation Home Bank Account List Load By Website Group [OXPLAY] ZEUS138…" at bounding box center [467, 342] width 934 height 684
select select "***"
click at [306, 684] on html "Toggle navigation Home Bank Account List Load By Website Group [OXPLAY] ZEUS138…" at bounding box center [467, 342] width 934 height 684
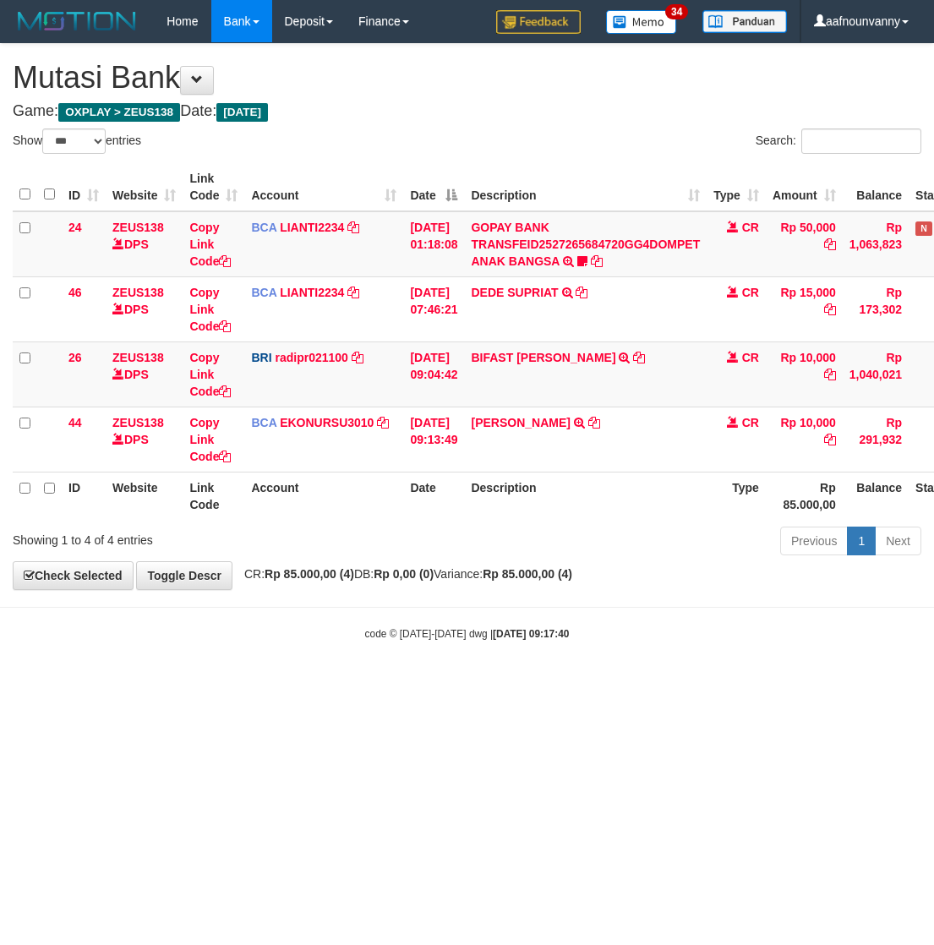
select select "***"
drag, startPoint x: 277, startPoint y: 760, endPoint x: 5, endPoint y: 682, distance: 283.2
click at [264, 684] on html "Toggle navigation Home Bank Account List Load By Website Group [OXPLAY] ZEUS138…" at bounding box center [467, 342] width 934 height 684
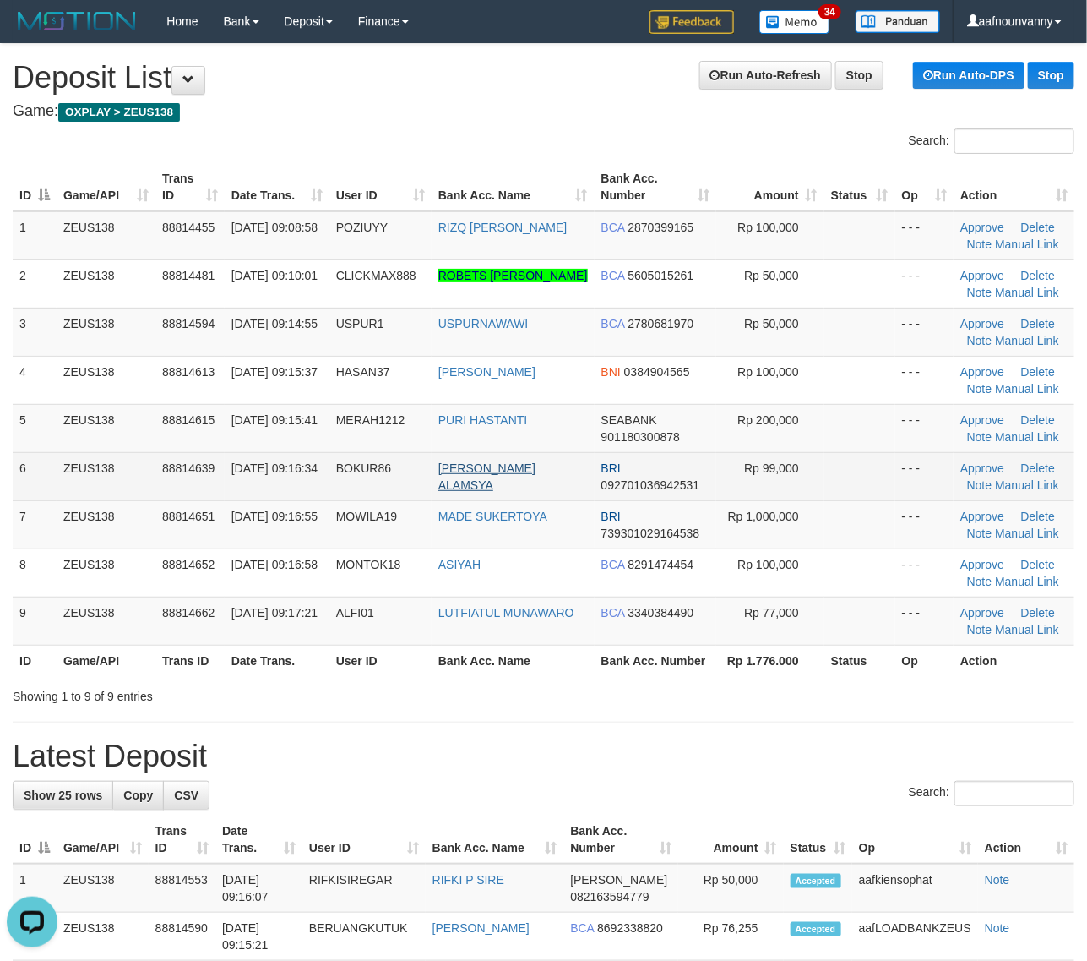
drag, startPoint x: 444, startPoint y: 466, endPoint x: 498, endPoint y: 469, distance: 54.1
click at [448, 466] on td "FIRMAN ALAMSYA" at bounding box center [513, 476] width 163 height 48
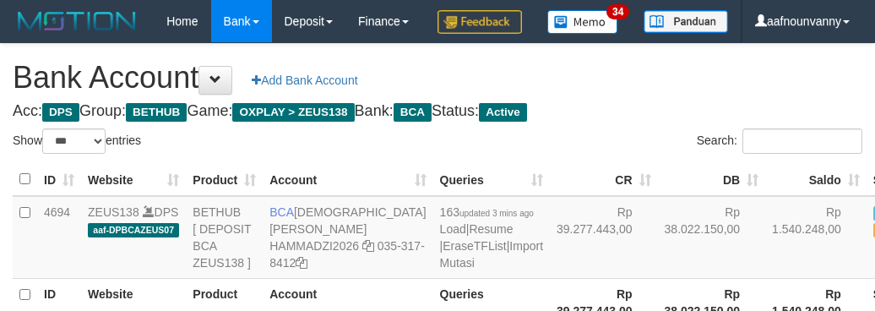
select select "***"
click at [658, 196] on td "Rp 38.022.150,00" at bounding box center [712, 237] width 108 height 83
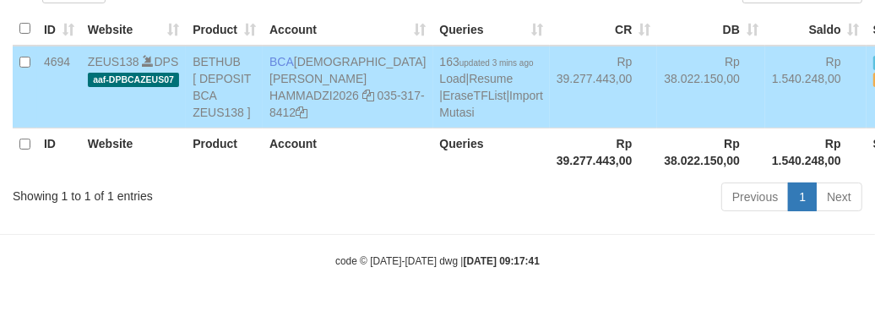
click at [657, 128] on td "Rp 38.022.150,00" at bounding box center [711, 87] width 108 height 83
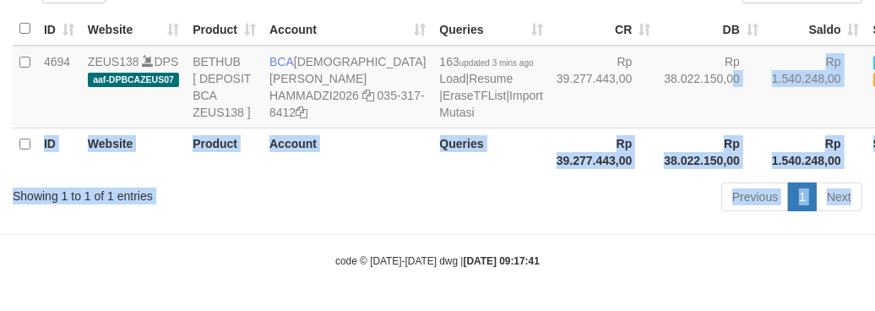
drag, startPoint x: 567, startPoint y: 197, endPoint x: 707, endPoint y: 308, distance: 179.2
click at [669, 279] on body "Toggle navigation Home Bank Account List Load By Website Group [OXPLAY] ZEUS138…" at bounding box center [437, 80] width 875 height 461
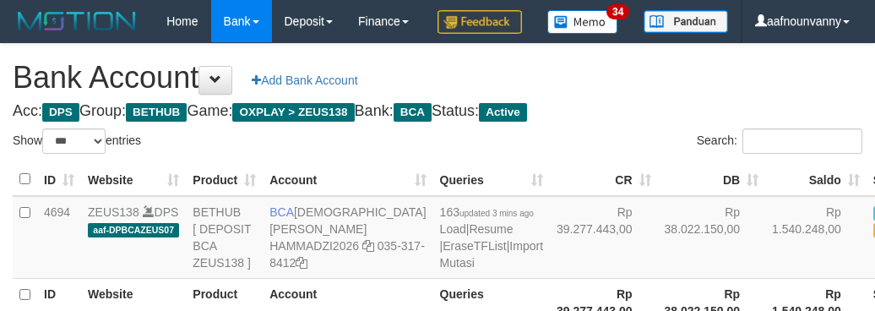
select select "***"
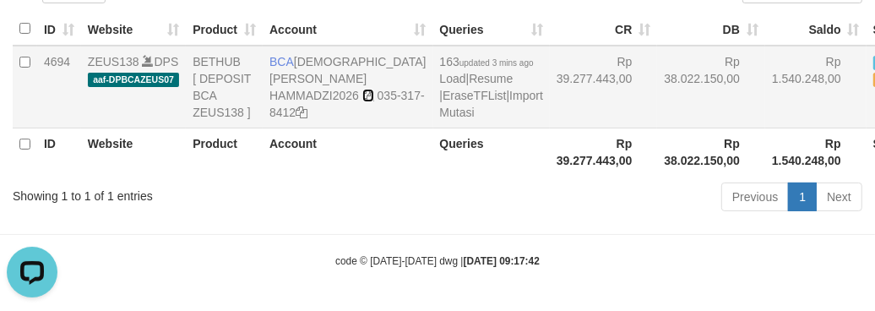
click at [362, 101] on icon at bounding box center [368, 96] width 12 height 12
click at [440, 119] on link "Import Mutasi" at bounding box center [491, 104] width 103 height 30
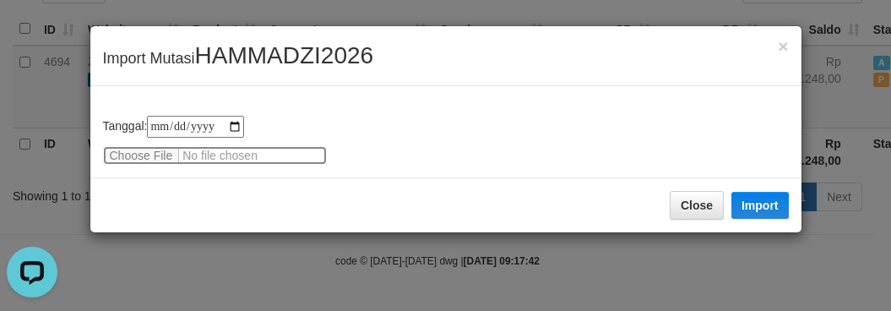
click at [138, 154] on input "file" at bounding box center [215, 155] width 224 height 19
type input "**********"
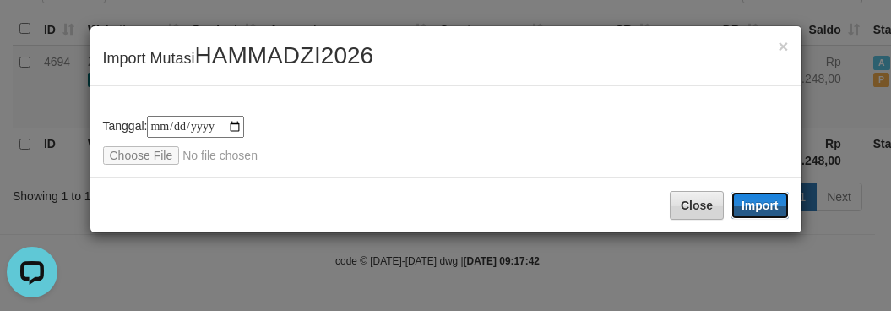
drag, startPoint x: 753, startPoint y: 200, endPoint x: 676, endPoint y: 264, distance: 100.2
click at [753, 200] on button "Import" at bounding box center [760, 205] width 57 height 27
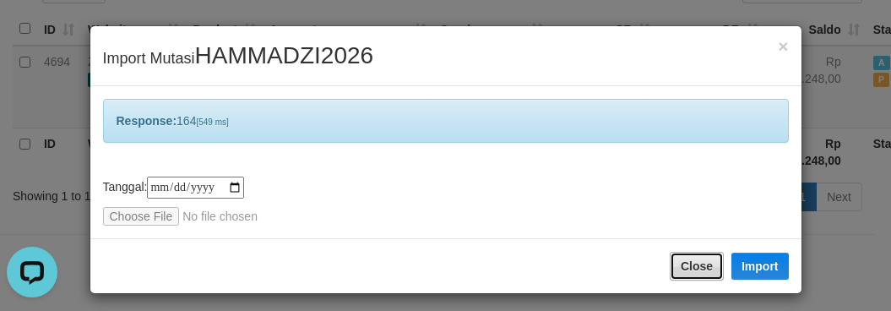
click at [678, 264] on button "Close" at bounding box center [697, 266] width 54 height 29
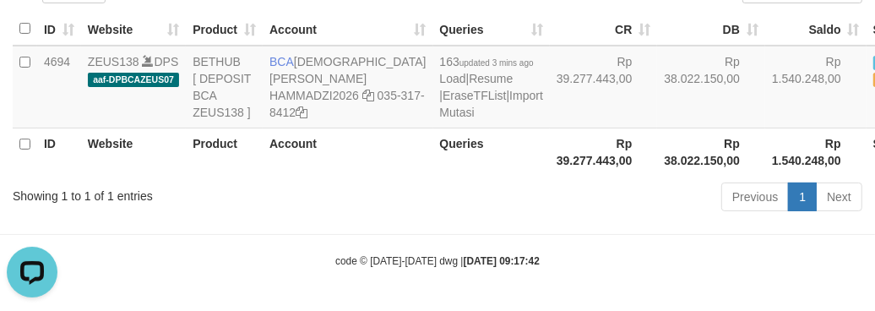
drag, startPoint x: 550, startPoint y: 266, endPoint x: 532, endPoint y: 270, distance: 18.2
click at [560, 267] on body "Toggle navigation Home Bank Account List Load By Website Group [OXPLAY] ZEUS138…" at bounding box center [437, 80] width 875 height 461
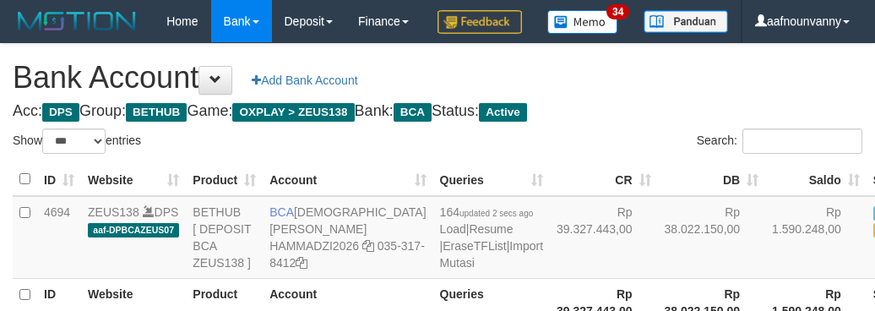
select select "***"
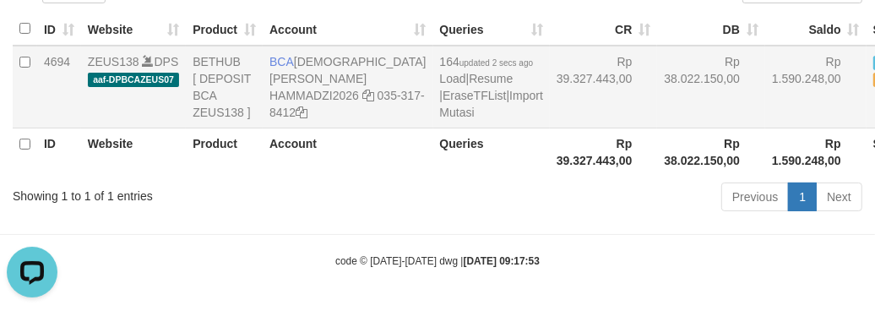
click at [59, 52] on td "4694" at bounding box center [59, 87] width 44 height 83
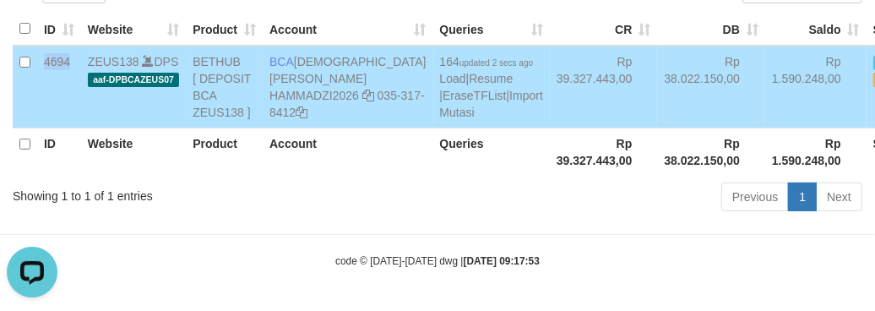
click at [57, 52] on td "4694" at bounding box center [59, 87] width 44 height 83
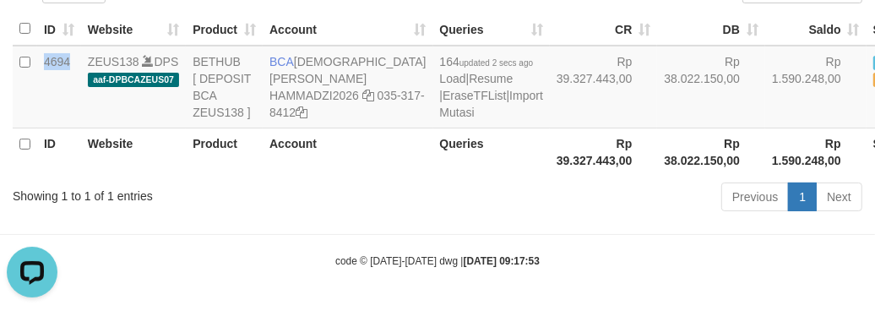
copy td "4694"
click at [550, 123] on td "Rp 39.327.443,00" at bounding box center [604, 87] width 108 height 83
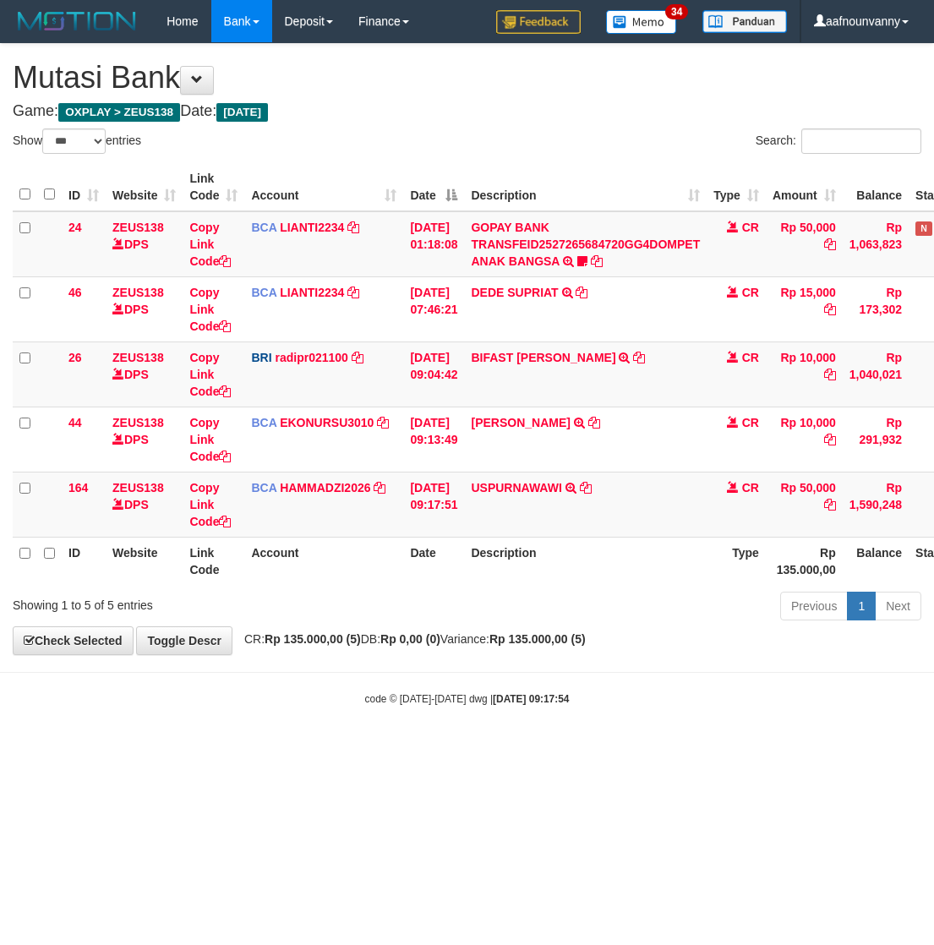
select select "***"
drag, startPoint x: 308, startPoint y: 727, endPoint x: 3, endPoint y: 642, distance: 317.5
click at [270, 715] on body "Toggle navigation Home Bank Account List Load By Website Group [OXPLAY] ZEUS138…" at bounding box center [467, 374] width 934 height 749
drag, startPoint x: 571, startPoint y: 569, endPoint x: 543, endPoint y: 516, distance: 59.3
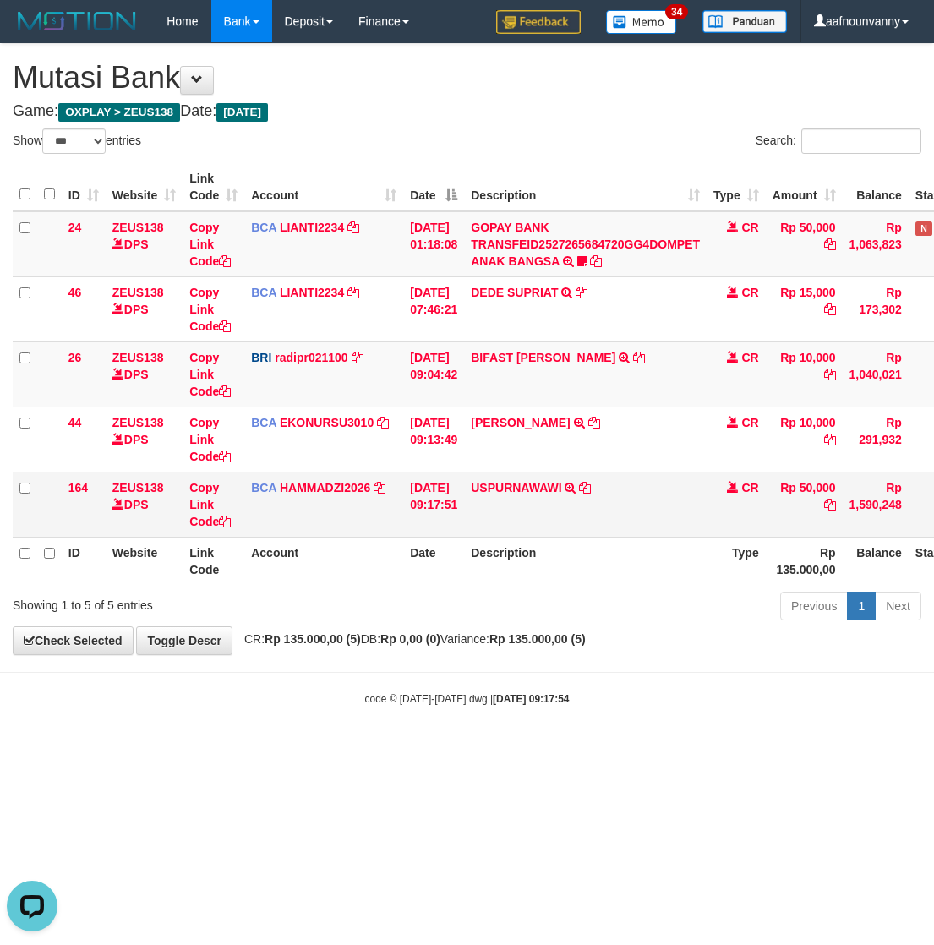
click at [563, 562] on th "Description" at bounding box center [585, 561] width 242 height 48
click at [512, 484] on link "USPURNAWAWI" at bounding box center [516, 488] width 90 height 14
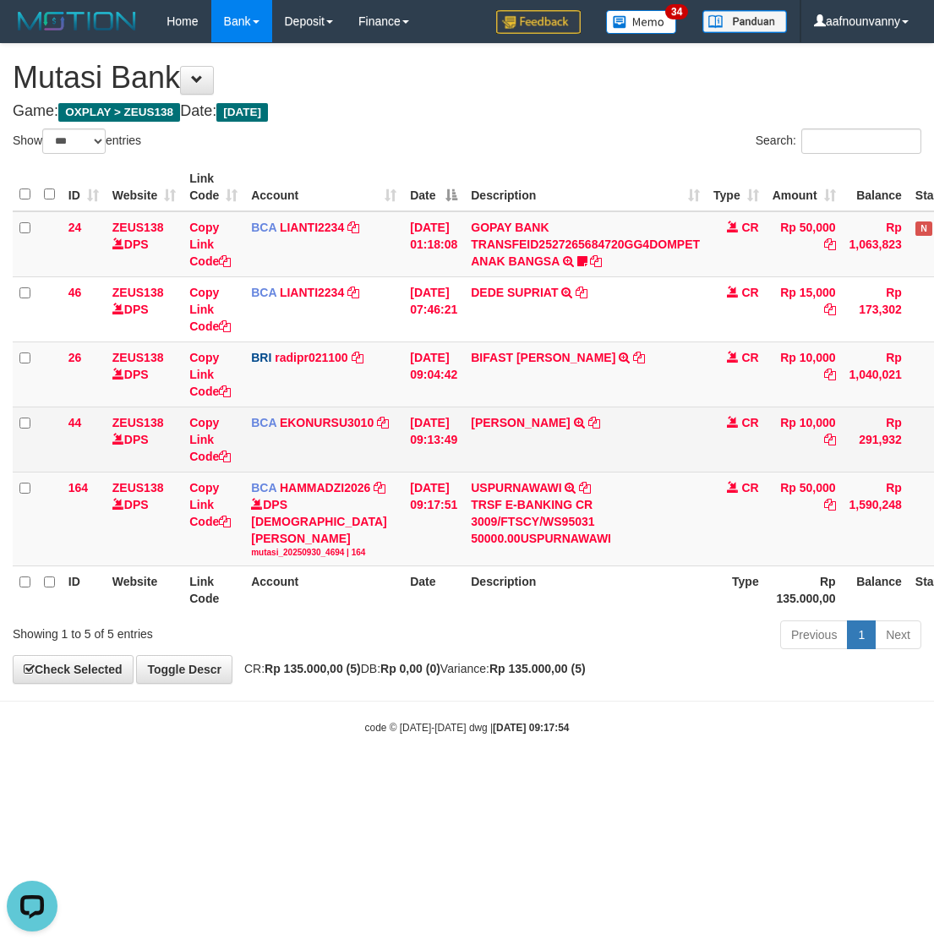
click at [495, 411] on td "ANISA AGUSTI TRSF E-BANKING CR 3009/FTSCY/WS95051 10000.002025093040090868 TRFD…" at bounding box center [585, 438] width 242 height 65
click at [520, 420] on link "ANISA AGUSTI" at bounding box center [520, 423] width 99 height 14
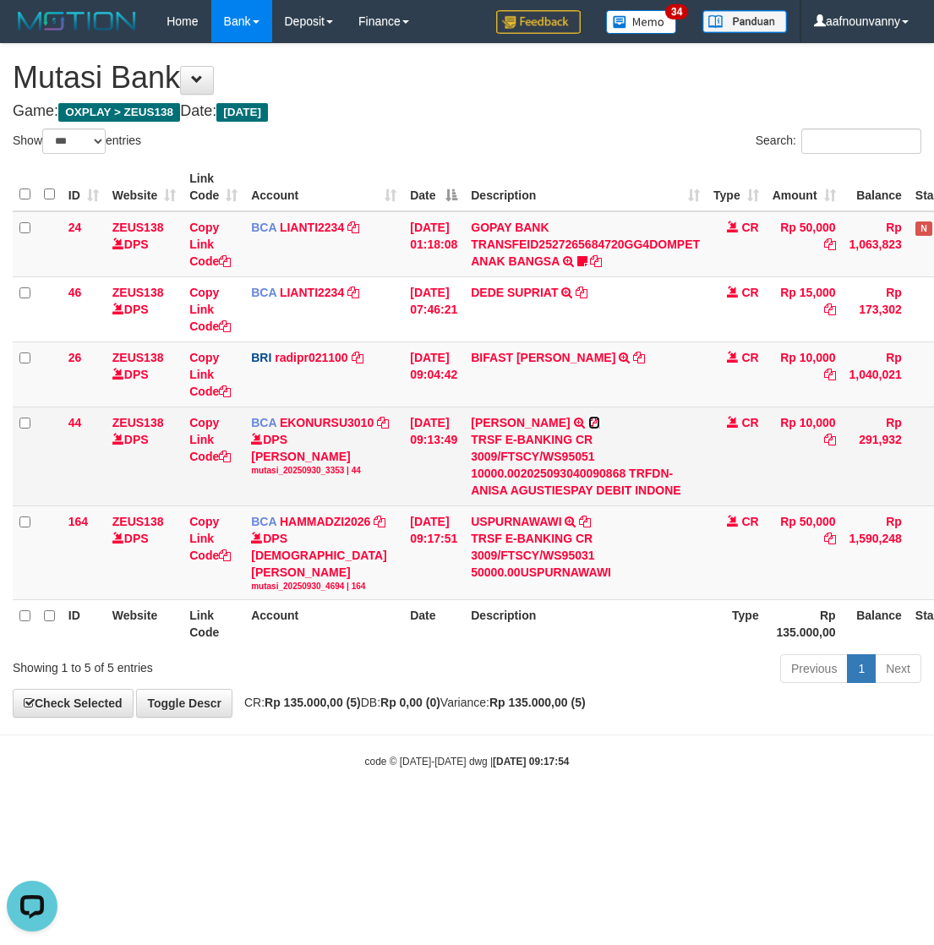
drag, startPoint x: 591, startPoint y: 420, endPoint x: 7, endPoint y: 470, distance: 586.8
click at [590, 420] on icon at bounding box center [594, 423] width 12 height 12
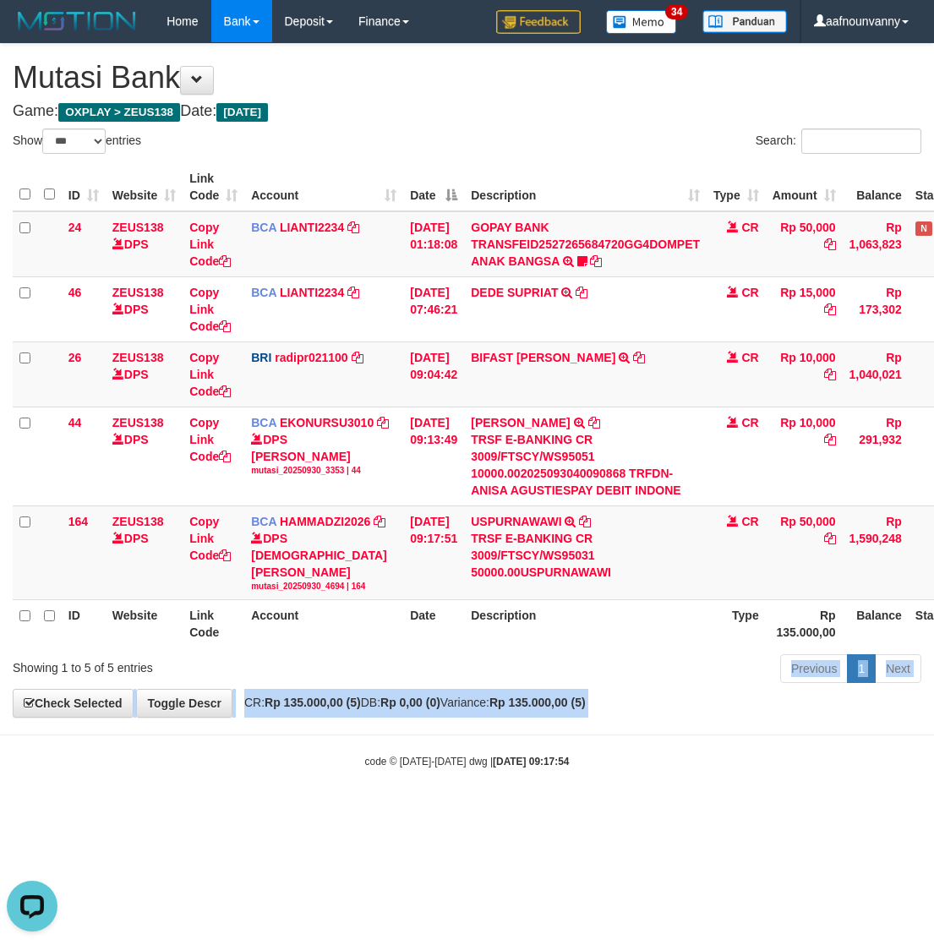
drag, startPoint x: 635, startPoint y: 733, endPoint x: 23, endPoint y: 625, distance: 621.9
click at [188, 647] on body "Toggle navigation Home Bank Account List Load By Website Group [OXPLAY] ZEUS138…" at bounding box center [467, 405] width 934 height 811
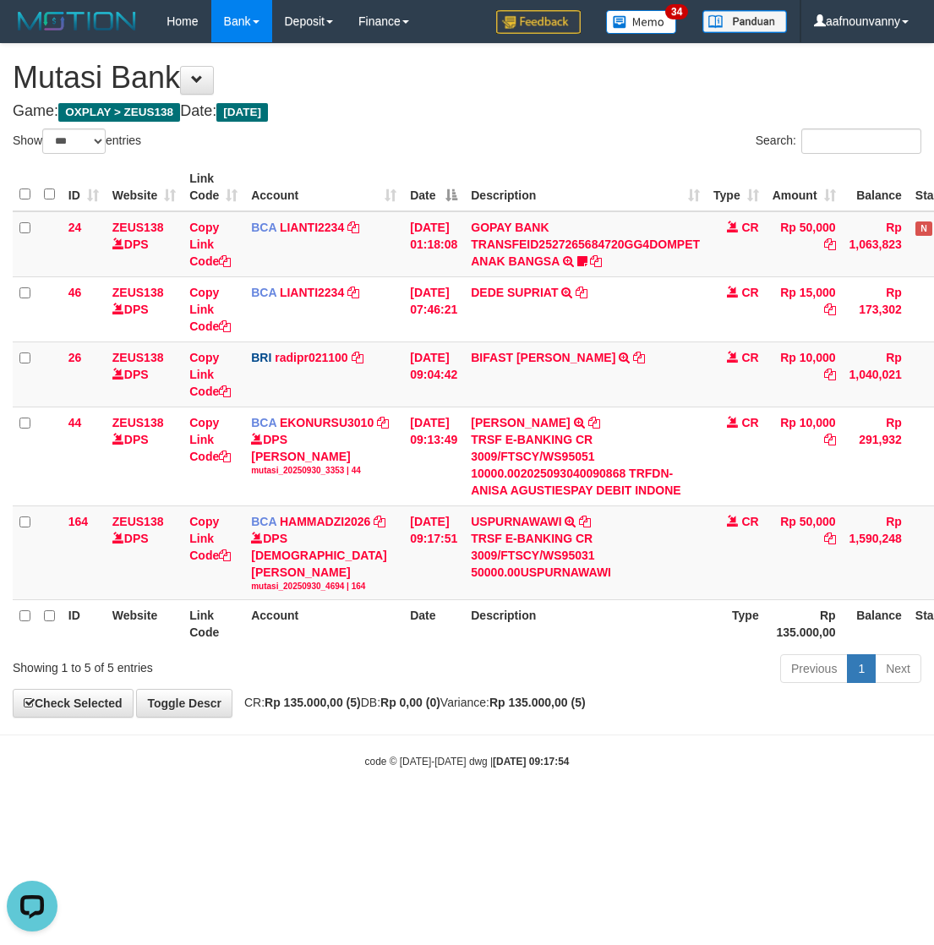
drag, startPoint x: 313, startPoint y: 842, endPoint x: 3, endPoint y: 765, distance: 319.3
click at [161, 799] on html "Toggle navigation Home Bank Account List Load By Website Group [OXPLAY] ZEUS138…" at bounding box center [467, 405] width 934 height 811
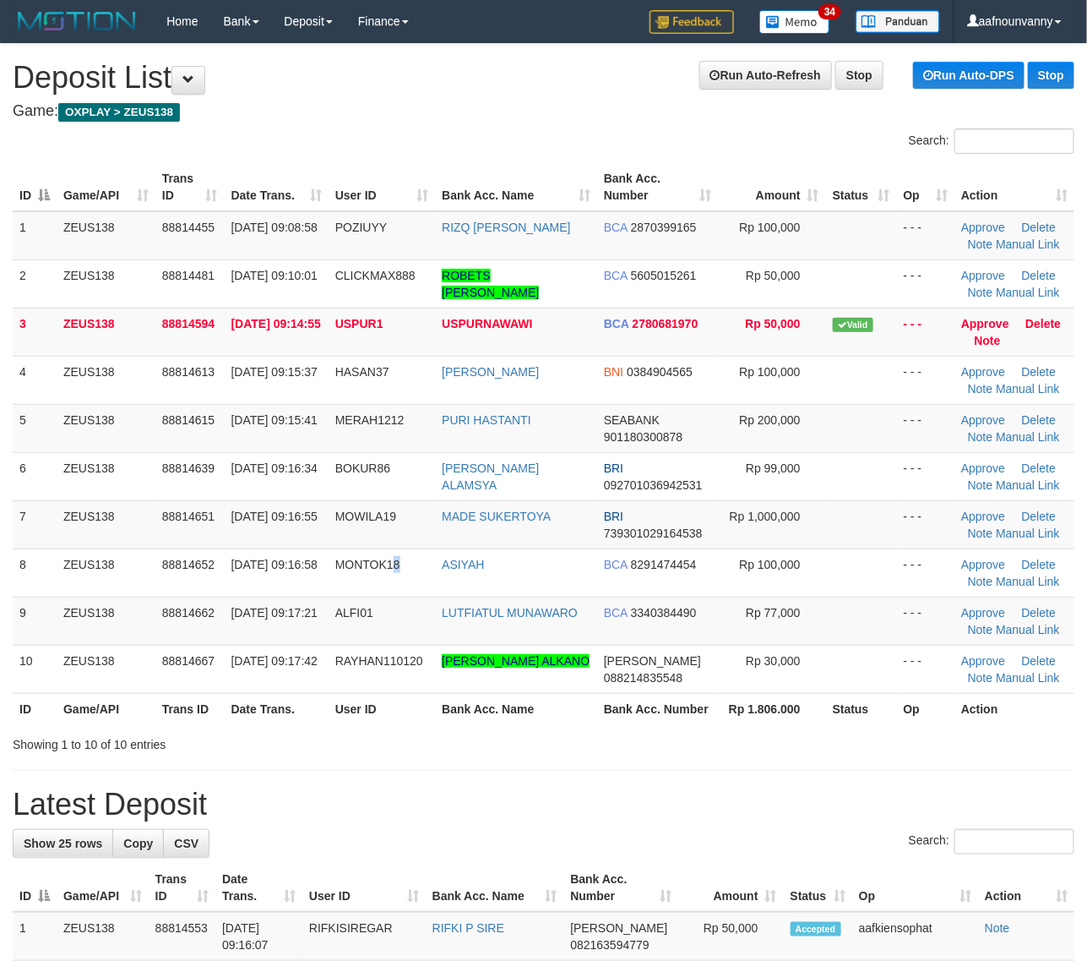
drag, startPoint x: 406, startPoint y: 554, endPoint x: 1099, endPoint y: 593, distance: 694.7
click at [457, 560] on tr "8 ZEUS138 88814652 30/09/2025 09:16:58 MONTOK18 ASIYAH BCA 8291474454 Rp 100,00…" at bounding box center [544, 572] width 1062 height 48
drag, startPoint x: 813, startPoint y: 524, endPoint x: 842, endPoint y: 522, distance: 29.6
click at [816, 524] on td "Rp 1,000,000" at bounding box center [772, 524] width 107 height 48
drag, startPoint x: 838, startPoint y: 521, endPoint x: 817, endPoint y: 521, distance: 21.1
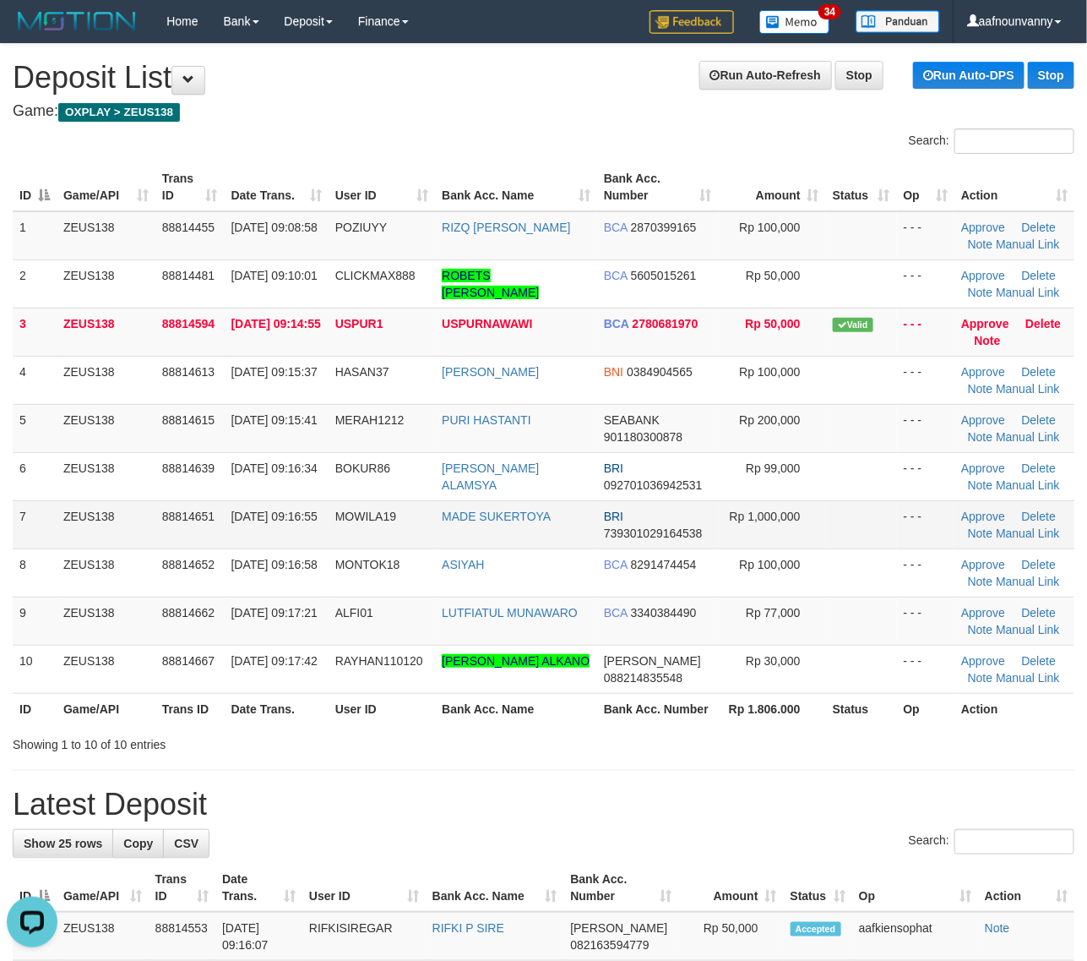
click at [822, 520] on tr "7 ZEUS138 88814651 30/09/2025 09:16:55 MOWILA19 MADE SUKERTOYA BRI 739301029164…" at bounding box center [544, 524] width 1062 height 48
click at [356, 647] on tbody "1 ZEUS138 88814455 30/09/2025 09:08:58 POZIUYY RIZQ FAIQ AL ABID BCA 2870399165…" at bounding box center [544, 452] width 1062 height 482
drag, startPoint x: 319, startPoint y: 607, endPoint x: 1099, endPoint y: 596, distance: 780.7
click at [483, 601] on tr "9 ZEUS138 88814662 30/09/2025 09:17:21 ALFI01 LUTFIATUL MUNAWARO BCA 3340384490…" at bounding box center [544, 620] width 1062 height 48
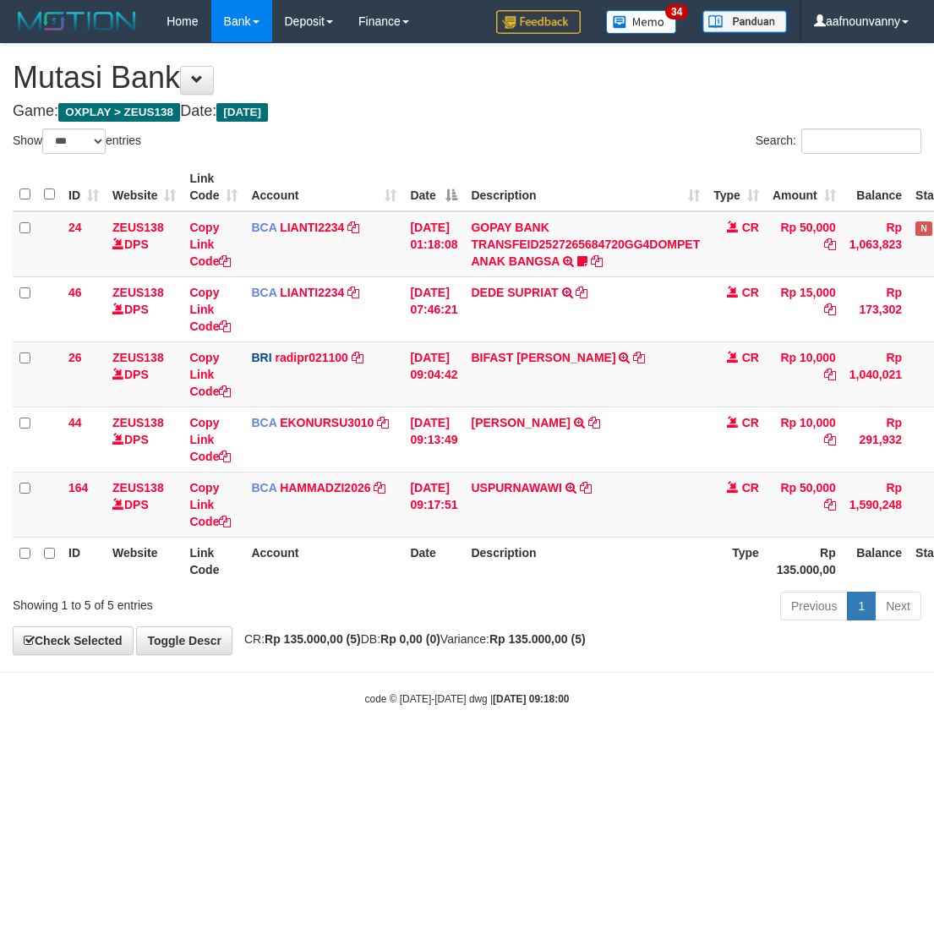
select select "***"
click at [414, 749] on html "Toggle navigation Home Bank Account List Load By Website Group [OXPLAY] ZEUS138…" at bounding box center [467, 374] width 934 height 749
select select "***"
click at [509, 482] on link "USPURNAWAWI" at bounding box center [516, 488] width 90 height 14
drag, startPoint x: 509, startPoint y: 482, endPoint x: 343, endPoint y: 504, distance: 166.9
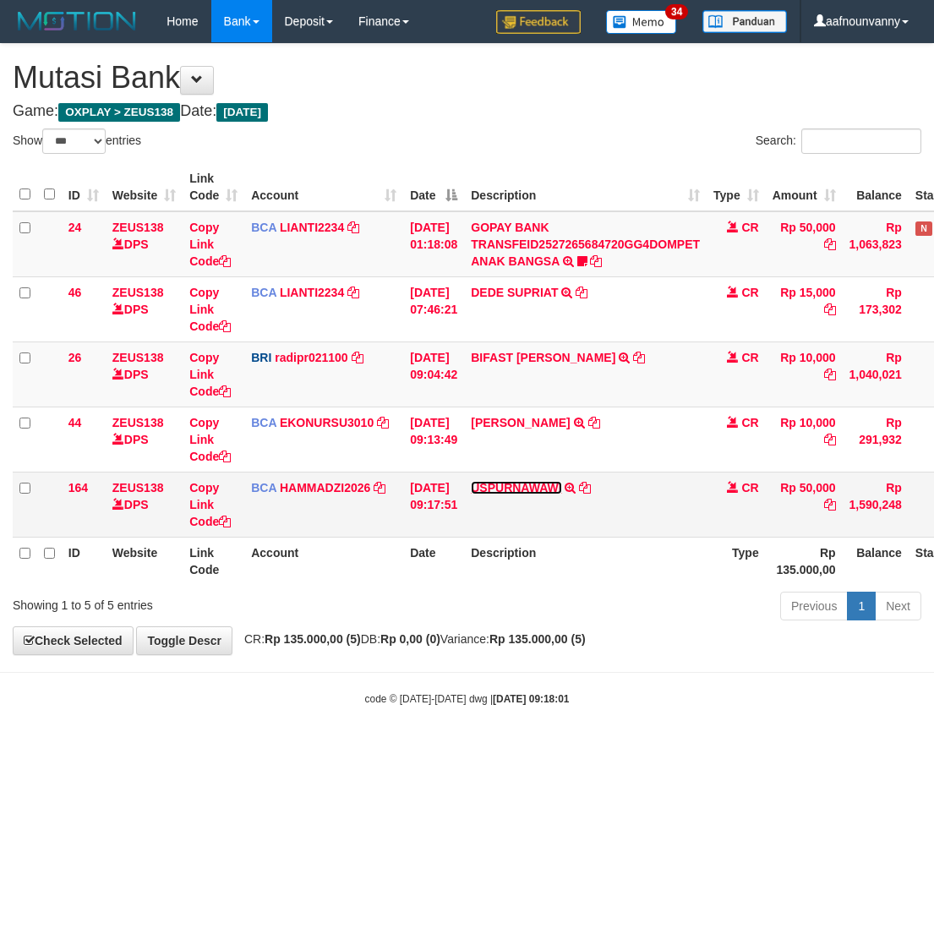
click at [503, 482] on link "USPURNAWAWI" at bounding box center [516, 488] width 90 height 14
click at [310, 749] on html "Toggle navigation Home Bank Account List Load By Website Group [OXPLAY] ZEUS138…" at bounding box center [467, 374] width 934 height 749
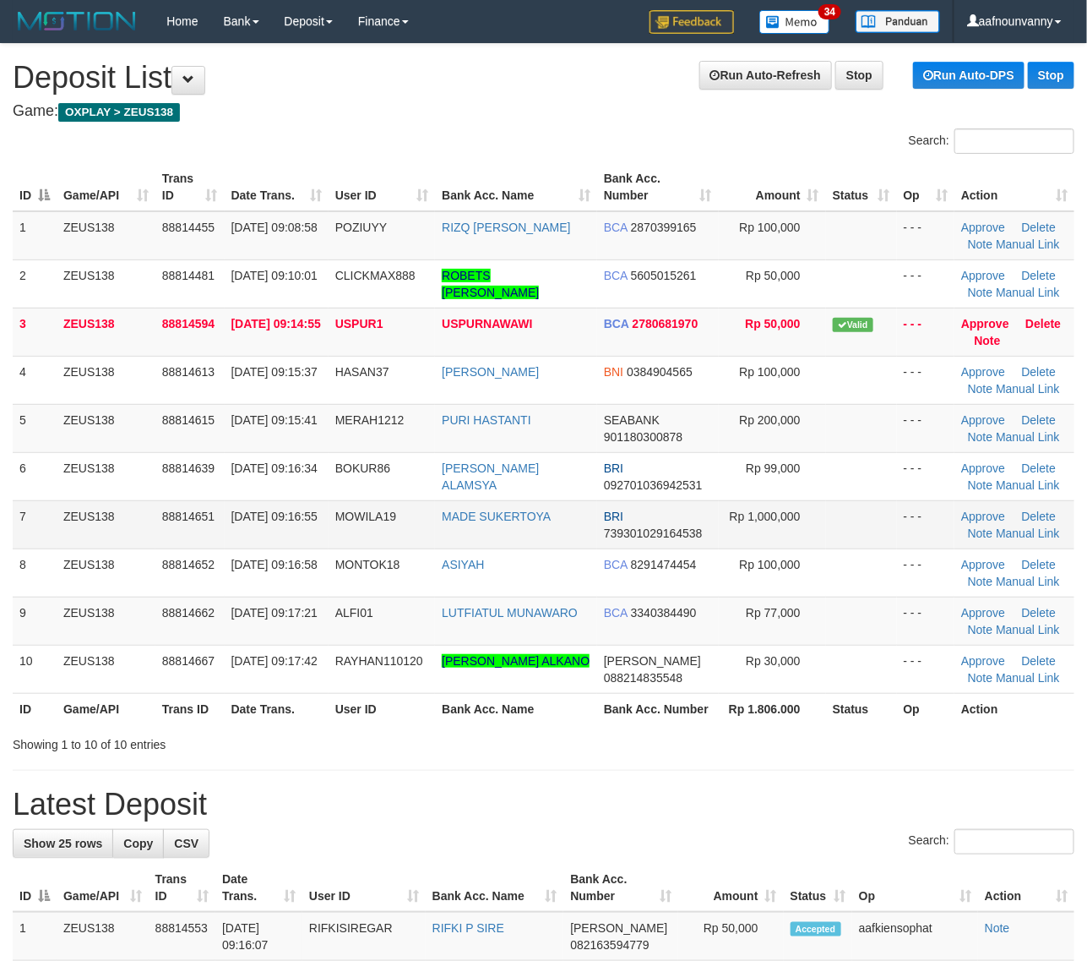
drag, startPoint x: 626, startPoint y: 521, endPoint x: 673, endPoint y: 530, distance: 47.2
click at [663, 528] on td "BRI 739301029164538" at bounding box center [658, 524] width 122 height 48
drag, startPoint x: 504, startPoint y: 545, endPoint x: 1099, endPoint y: 668, distance: 607.5
click at [526, 549] on tbody "1 ZEUS138 88814455 30/09/2025 09:08:58 POZIUYY RIZQ FAIQ AL ABID BCA 2870399165…" at bounding box center [544, 452] width 1062 height 482
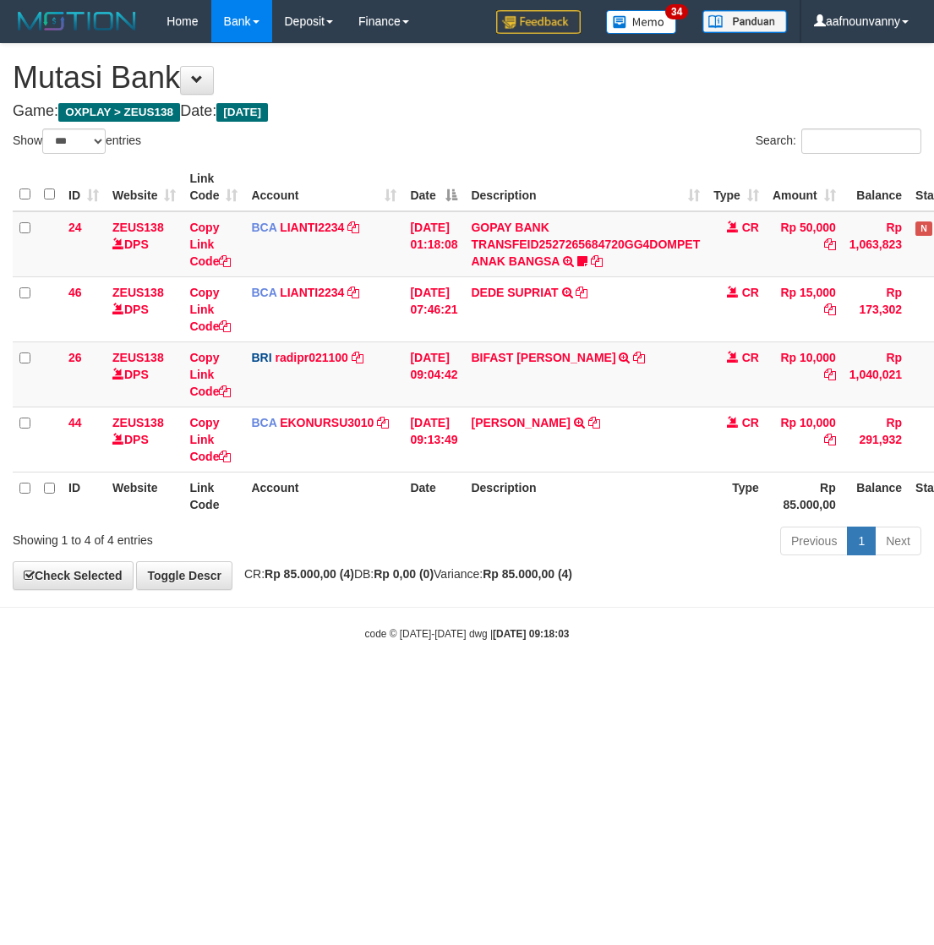
select select "***"
click at [411, 684] on html "Toggle navigation Home Bank Account List Load By Website Group [OXPLAY] ZEUS138…" at bounding box center [467, 342] width 934 height 684
select select "***"
click at [478, 684] on html "Toggle navigation Home Bank Account List Load By Website Group [OXPLAY] ZEUS138…" at bounding box center [467, 342] width 934 height 684
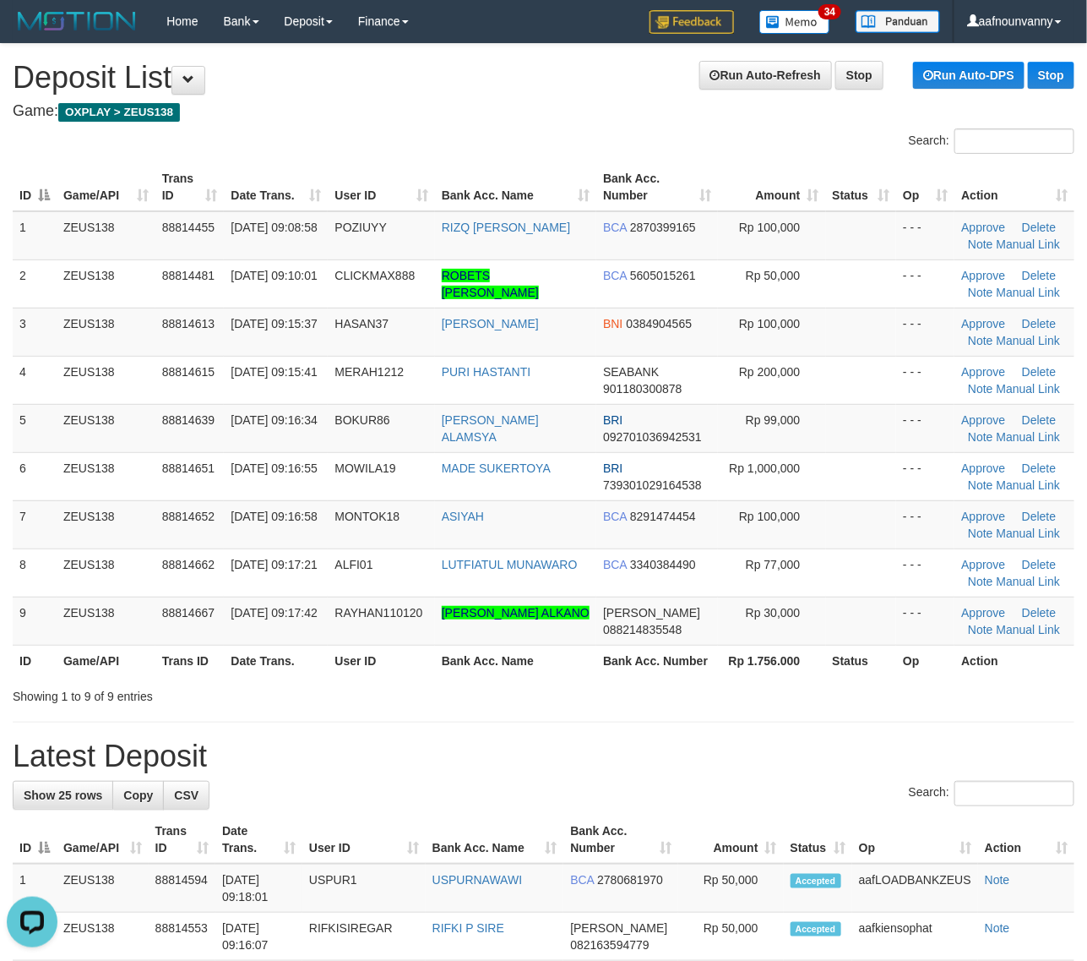
drag, startPoint x: 543, startPoint y: 555, endPoint x: 1099, endPoint y: 683, distance: 570.4
click at [559, 563] on td "LUTFIATUL MUNAWARO" at bounding box center [515, 572] width 161 height 48
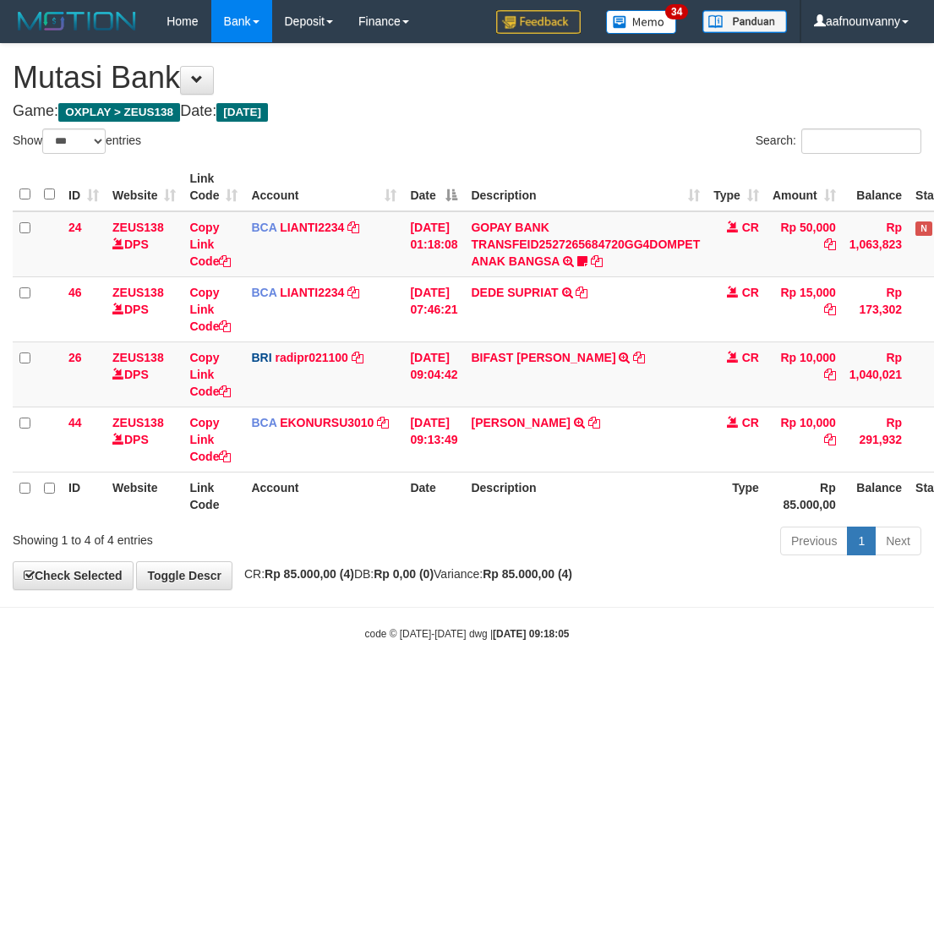
select select "***"
click at [463, 684] on html "Toggle navigation Home Bank Account List Load By Website Group [OXPLAY] ZEUS138…" at bounding box center [467, 342] width 934 height 684
click at [470, 684] on html "Toggle navigation Home Bank Account List Load By Website Group [OXPLAY] ZEUS138…" at bounding box center [467, 342] width 934 height 684
select select "***"
click at [690, 678] on html "Toggle navigation Home Bank Account List Load By Website Group [OXPLAY] ZEUS138…" at bounding box center [467, 342] width 934 height 684
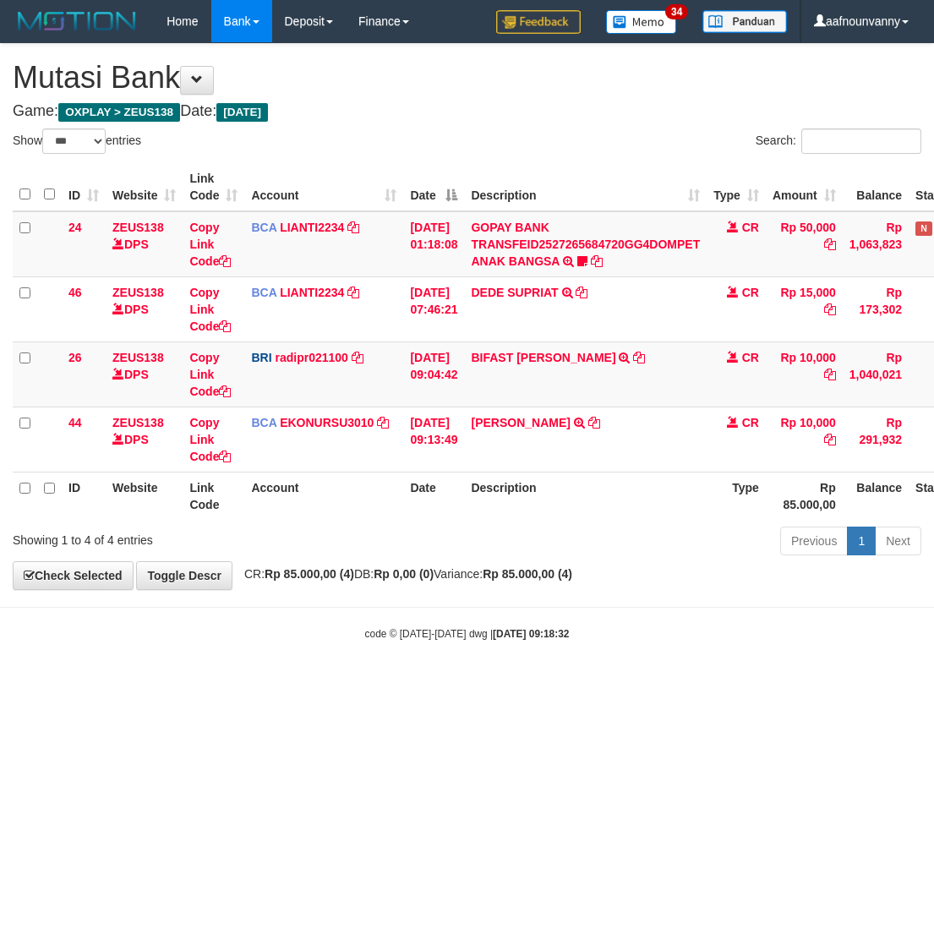
select select "***"
click at [335, 684] on html "Toggle navigation Home Bank Account List Load By Website Group [OXPLAY] ZEUS138…" at bounding box center [467, 342] width 934 height 684
drag, startPoint x: 332, startPoint y: 745, endPoint x: 159, endPoint y: 695, distance: 180.2
click at [262, 684] on html "Toggle navigation Home Bank Account List Load By Website Group [OXPLAY] ZEUS138…" at bounding box center [467, 342] width 934 height 684
select select "***"
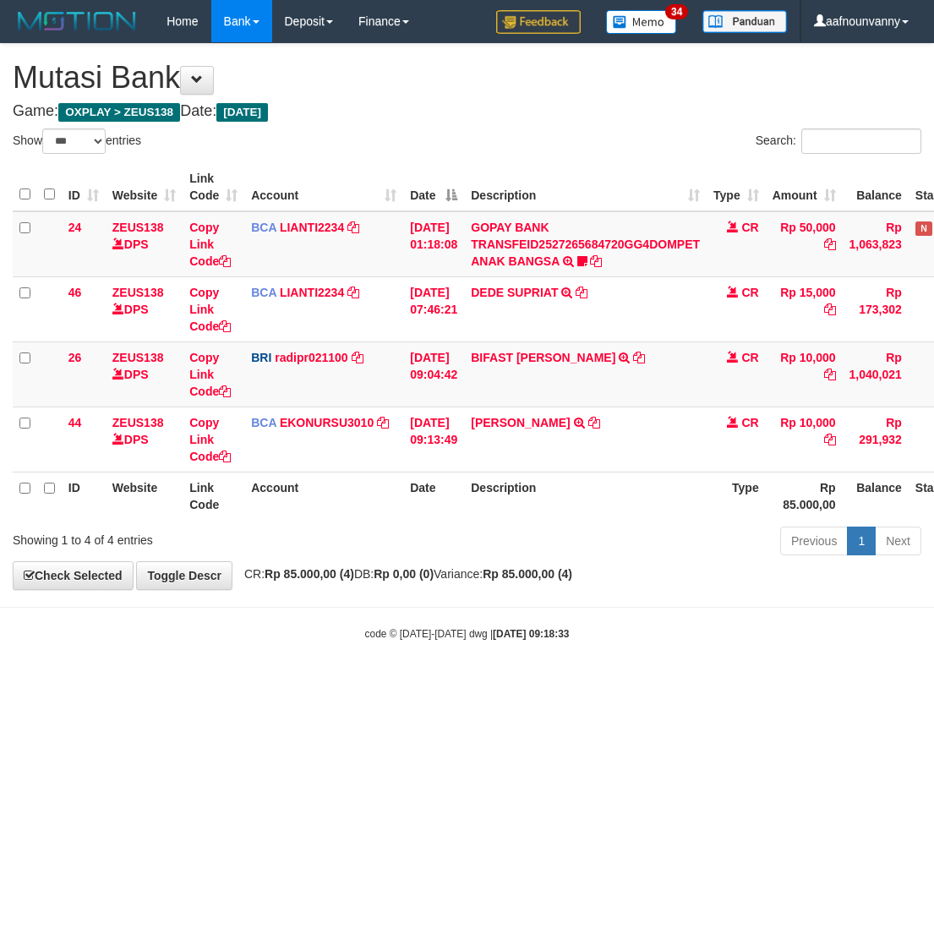
click at [307, 684] on html "Toggle navigation Home Bank Account List Load By Website Group [OXPLAY] ZEUS138…" at bounding box center [467, 342] width 934 height 684
click at [300, 684] on html "Toggle navigation Home Bank Account List Load By Website Group [OXPLAY] ZEUS138…" at bounding box center [467, 342] width 934 height 684
click at [338, 684] on html "Toggle navigation Home Bank Account List Load By Website Group [OXPLAY] ZEUS138…" at bounding box center [467, 342] width 934 height 684
click at [336, 684] on html "Toggle navigation Home Bank Account List Load By Website Group [OXPLAY] ZEUS138…" at bounding box center [467, 342] width 934 height 684
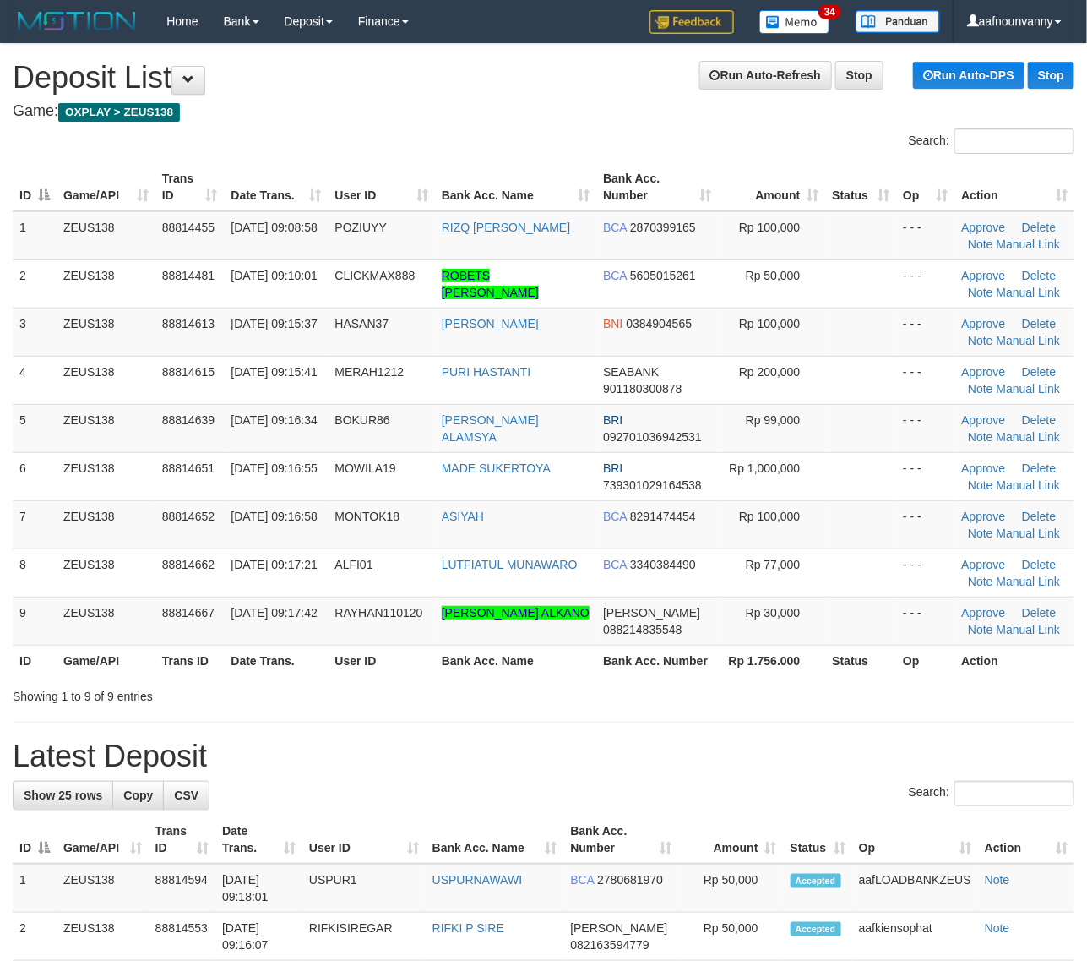
drag, startPoint x: 504, startPoint y: 406, endPoint x: 1096, endPoint y: 606, distance: 624.1
click at [537, 423] on td "[PERSON_NAME] ALAMSYA" at bounding box center [515, 428] width 161 height 48
drag, startPoint x: 716, startPoint y: 433, endPoint x: 1000, endPoint y: 539, distance: 302.9
click at [745, 452] on tbody "1 ZEUS138 88814455 [DATE] 09:08:58 POZIUYY RIZQ [PERSON_NAME] BCA 2870399165 Rp…" at bounding box center [544, 428] width 1062 height 434
drag, startPoint x: 581, startPoint y: 411, endPoint x: 711, endPoint y: 439, distance: 132.4
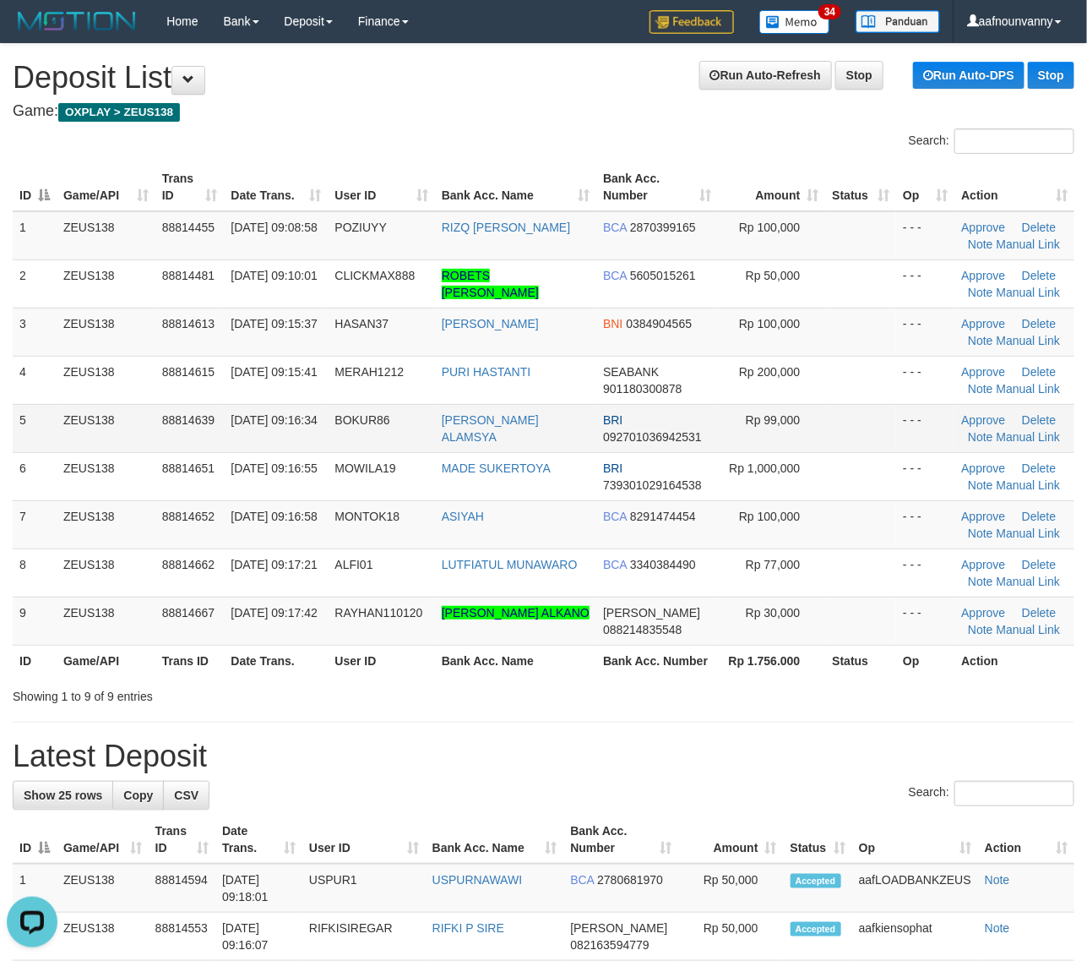
click at [631, 422] on tr "5 ZEUS138 88814639 30/09/2025 09:16:34 BOKUR86 FIRMAN ALAMSYA BRI 0927010369425…" at bounding box center [544, 428] width 1062 height 48
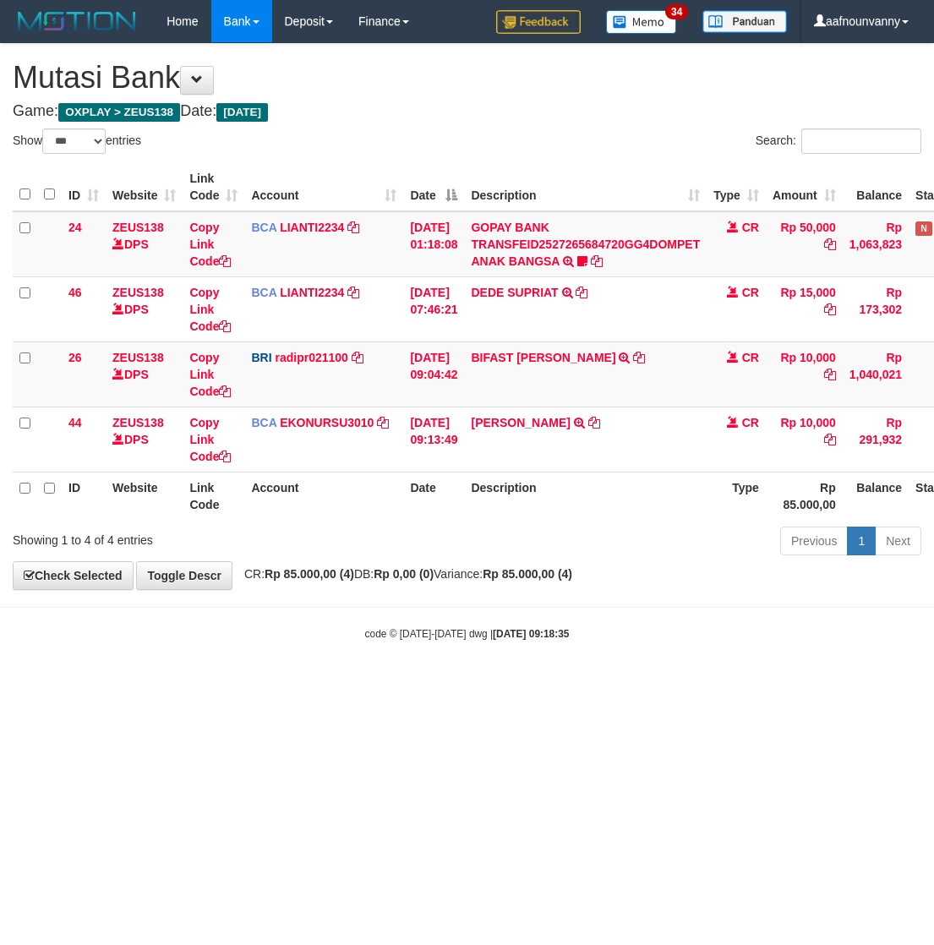
select select "***"
click at [368, 684] on html "Toggle navigation Home Bank Account List Load By Website Group [OXPLAY] ZEUS138…" at bounding box center [467, 342] width 934 height 684
select select "***"
click at [526, 422] on link "ANISA AGUSTI" at bounding box center [520, 423] width 99 height 14
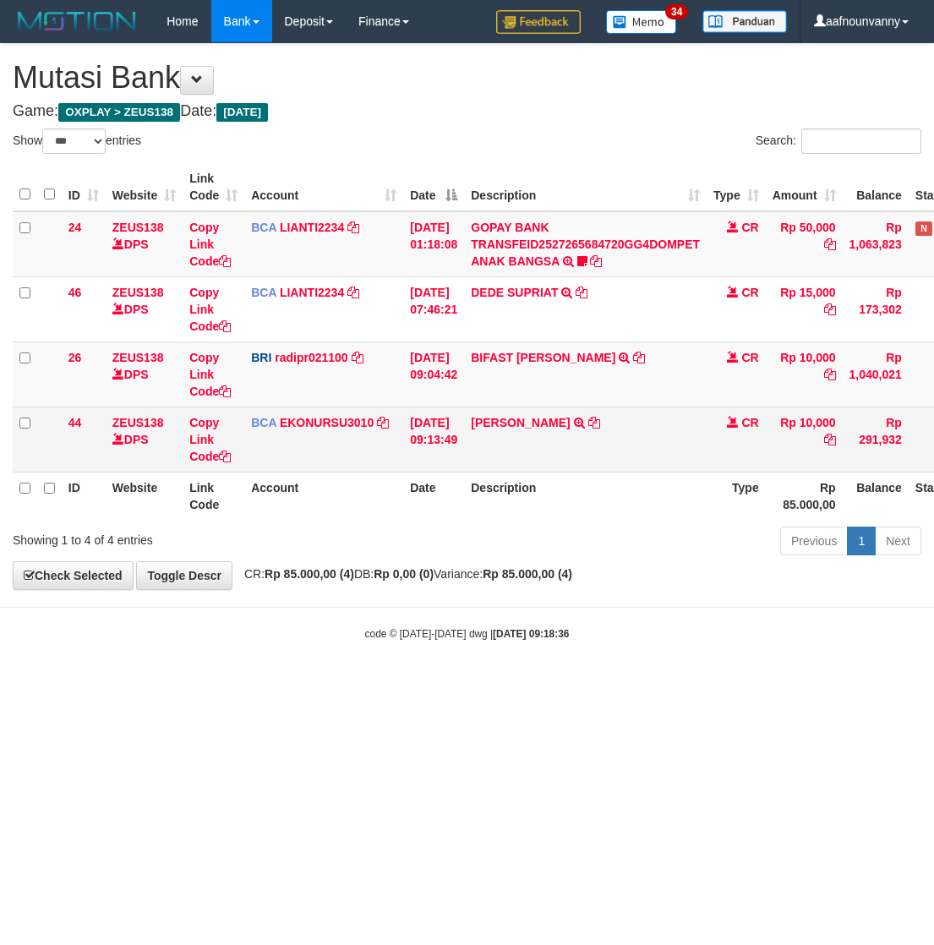
drag, startPoint x: 0, startPoint y: 0, endPoint x: 524, endPoint y: 431, distance: 678.3
click at [526, 425] on link "ANISA AGUSTI" at bounding box center [520, 423] width 99 height 14
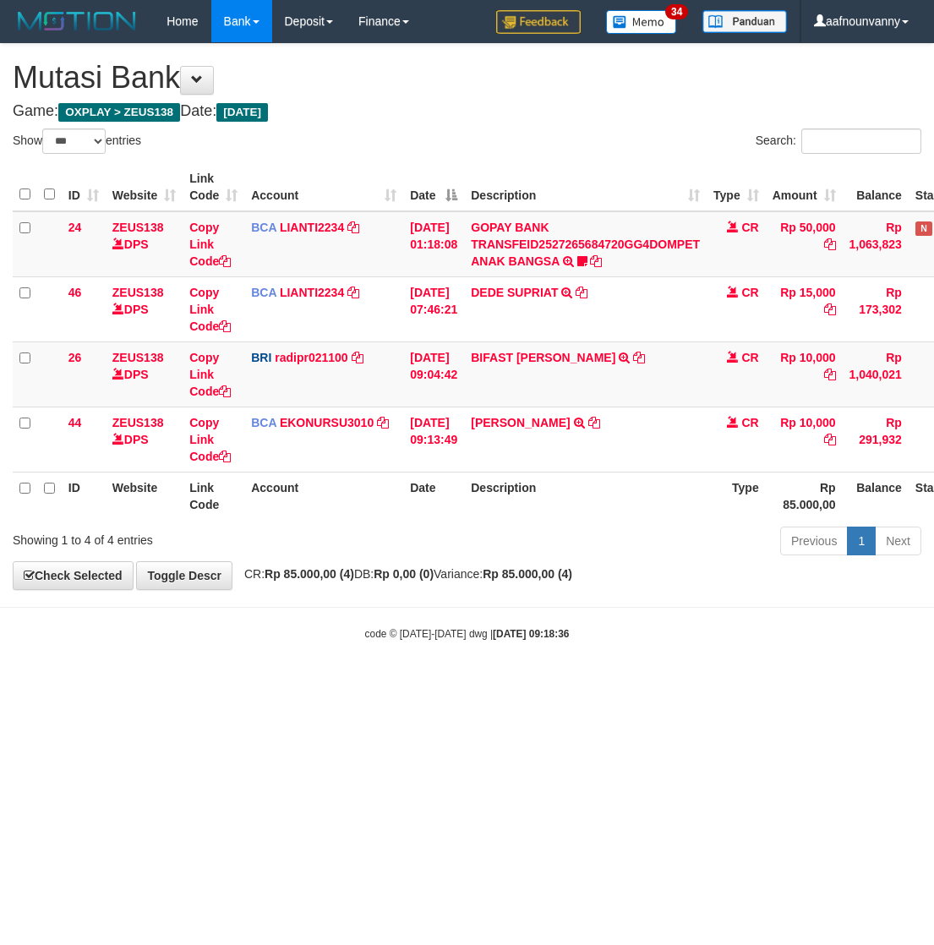
drag, startPoint x: 349, startPoint y: 708, endPoint x: 302, endPoint y: 699, distance: 47.4
click at [313, 684] on html "Toggle navigation Home Bank Account List Load By Website Group [OXPLAY] ZEUS138…" at bounding box center [467, 342] width 934 height 684
drag, startPoint x: 444, startPoint y: 773, endPoint x: 1, endPoint y: 672, distance: 454.2
click at [394, 684] on html "Toggle navigation Home Bank Account List Load By Website Group [OXPLAY] ZEUS138…" at bounding box center [467, 342] width 934 height 684
click at [397, 684] on html "Toggle navigation Home Bank Account List Load By Website Group [OXPLAY] ZEUS138…" at bounding box center [467, 342] width 934 height 684
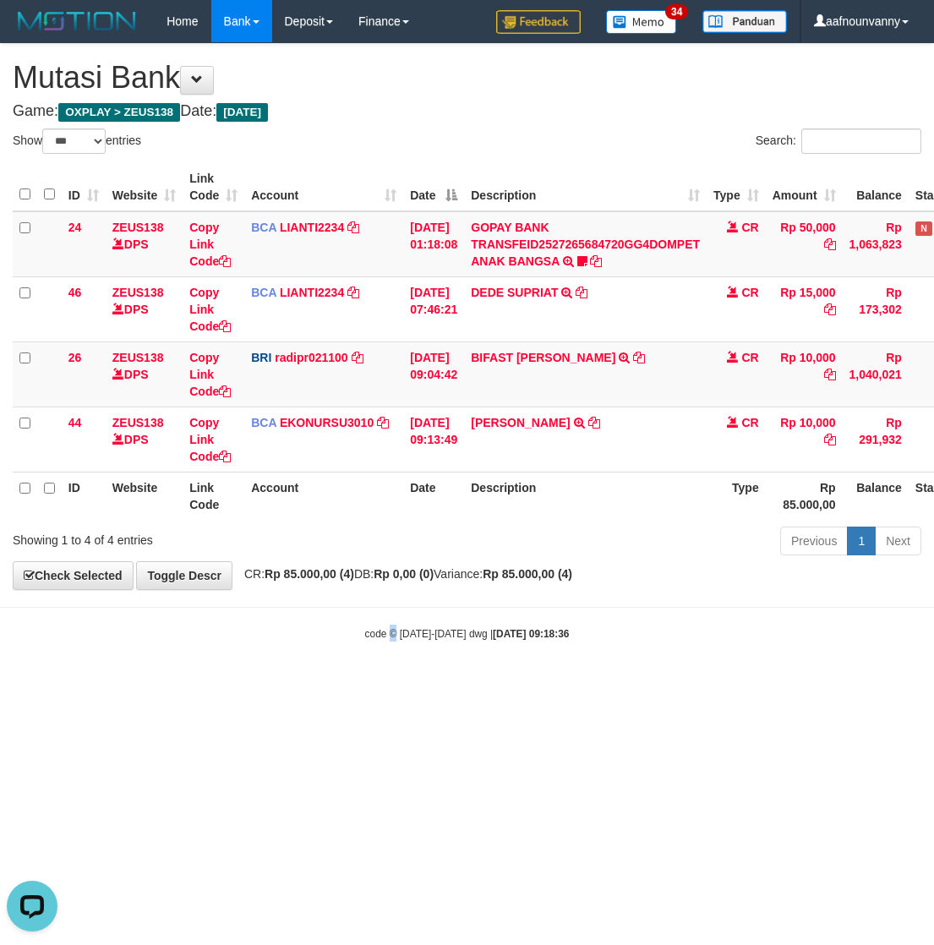
click at [397, 684] on html "Toggle navigation Home Bank Account List Load By Website Group [OXPLAY] ZEUS138…" at bounding box center [467, 342] width 934 height 684
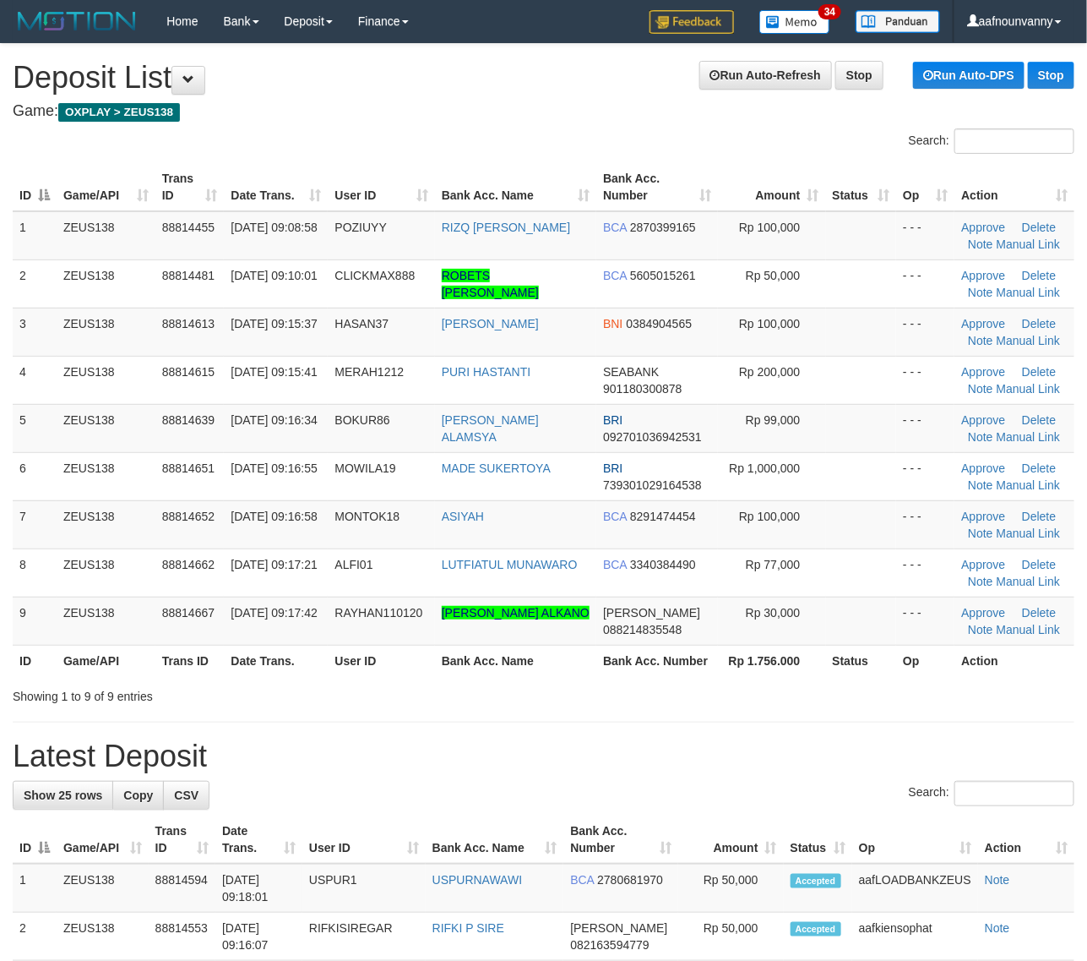
drag, startPoint x: 809, startPoint y: 550, endPoint x: 1096, endPoint y: 645, distance: 301.6
click at [846, 570] on tr "8 ZEUS138 88814662 30/09/2025 09:17:21 ALFI01 LUTFIATUL MUNAWARO BCA 3340384490…" at bounding box center [544, 572] width 1062 height 48
drag, startPoint x: 811, startPoint y: 642, endPoint x: 904, endPoint y: 664, distance: 95.5
click at [866, 653] on table "ID Game/API Trans ID Date Trans. User ID Bank Acc. Name Bank Acc. Number Amount…" at bounding box center [544, 419] width 1062 height 513
drag, startPoint x: 482, startPoint y: 622, endPoint x: 1090, endPoint y: 721, distance: 615.5
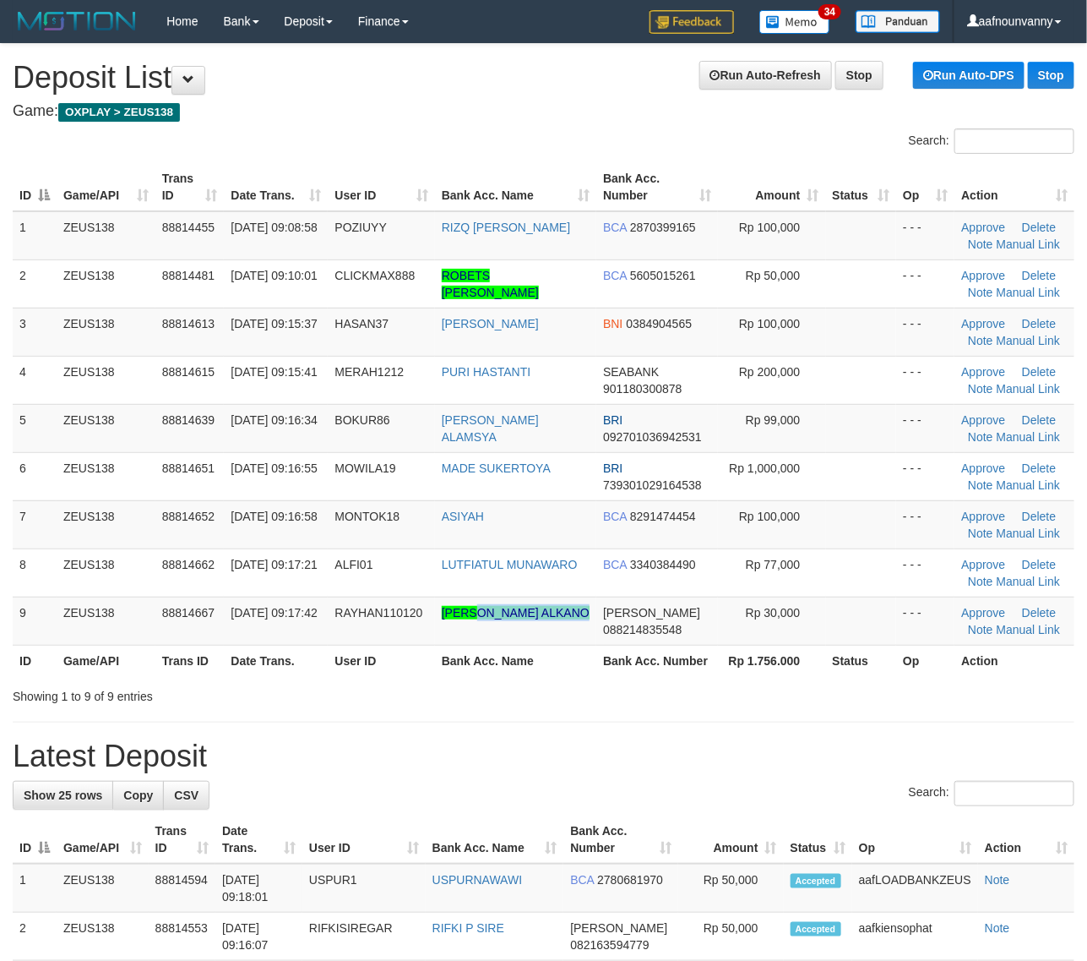
click at [539, 635] on td "[PERSON_NAME] ALKANO" at bounding box center [515, 620] width 161 height 48
drag, startPoint x: 779, startPoint y: 588, endPoint x: 1016, endPoint y: 640, distance: 242.3
click at [997, 638] on tbody "1 ZEUS138 88814455 [DATE] 09:08:58 POZIUYY RIZQ [PERSON_NAME] BCA 2870399165 Rp…" at bounding box center [544, 428] width 1062 height 434
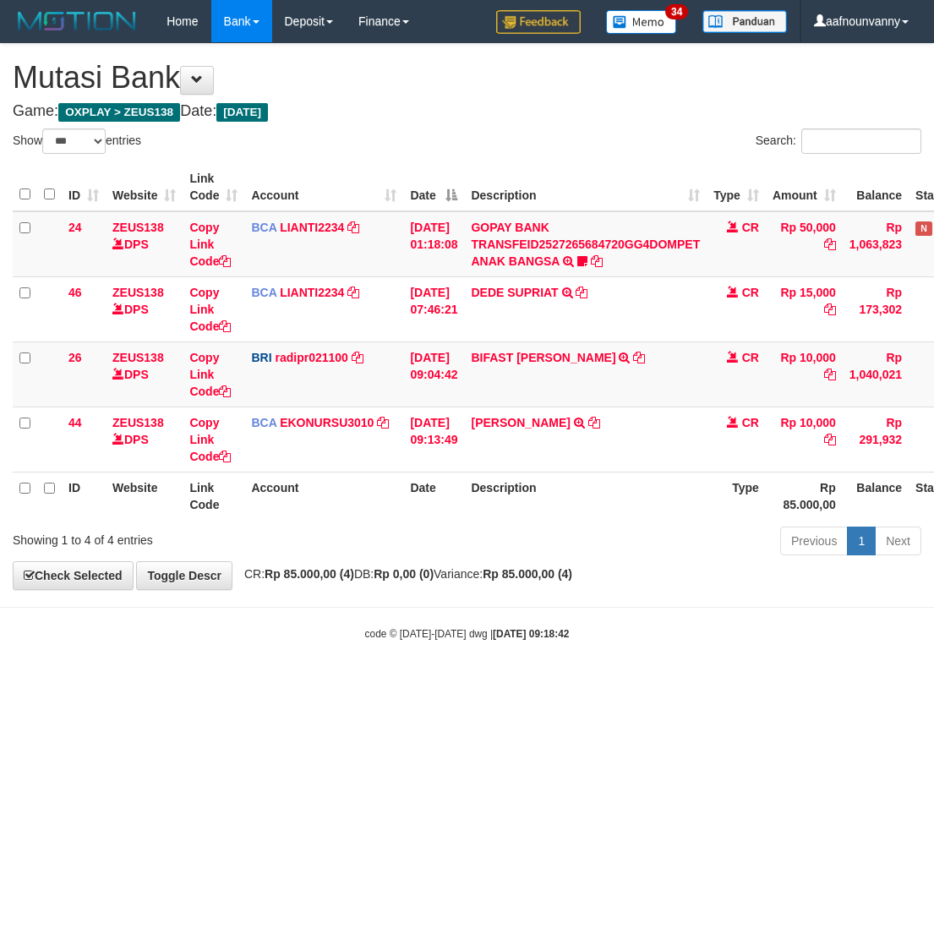
select select "***"
drag, startPoint x: 495, startPoint y: 760, endPoint x: 30, endPoint y: 656, distance: 477.2
click at [470, 684] on html "Toggle navigation Home Bank Account List Load By Website Group [OXPLAY] ZEUS138…" at bounding box center [467, 342] width 934 height 684
select select "***"
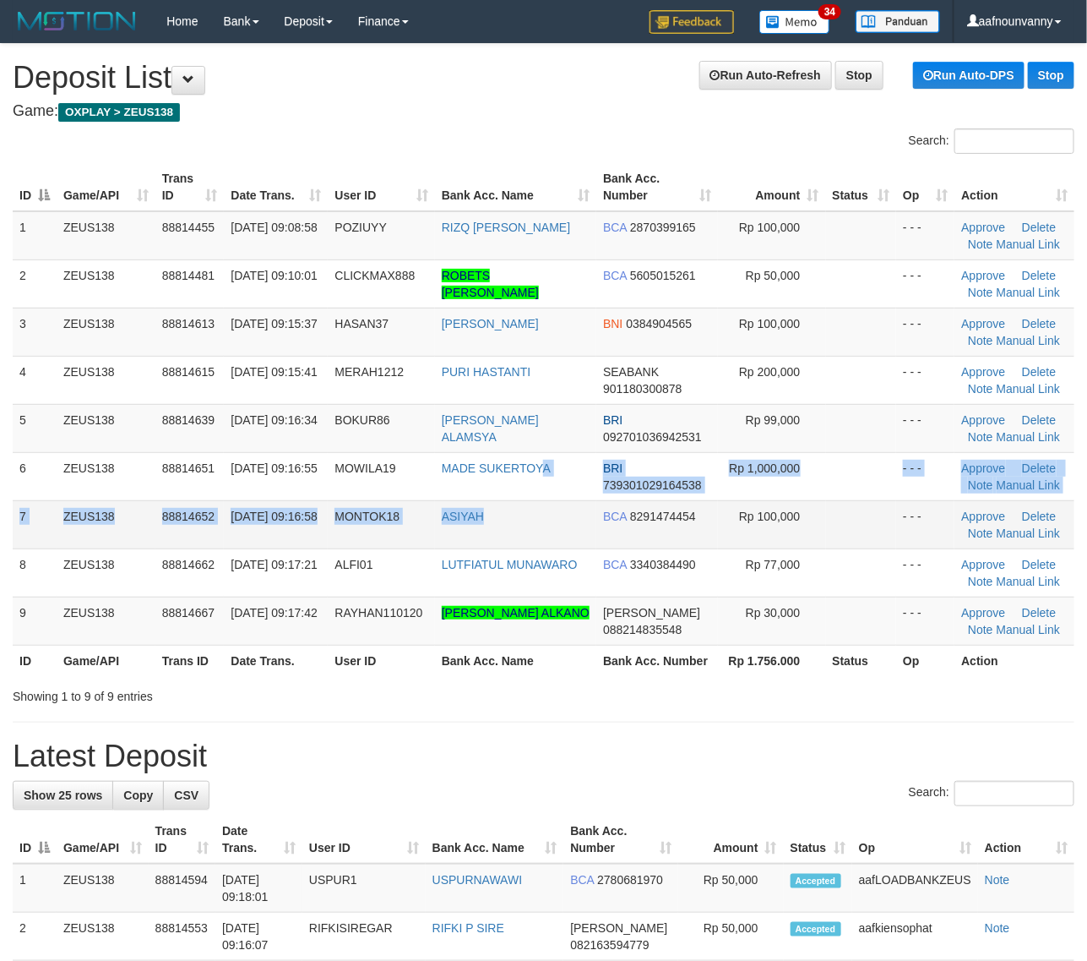
drag, startPoint x: 547, startPoint y: 497, endPoint x: 647, endPoint y: 529, distance: 104.7
click at [586, 509] on tbody "1 ZEUS138 88814455 30/09/2025 09:08:58 POZIUYY RIZQ FAIQ AL ABID BCA 2870399165…" at bounding box center [544, 428] width 1062 height 434
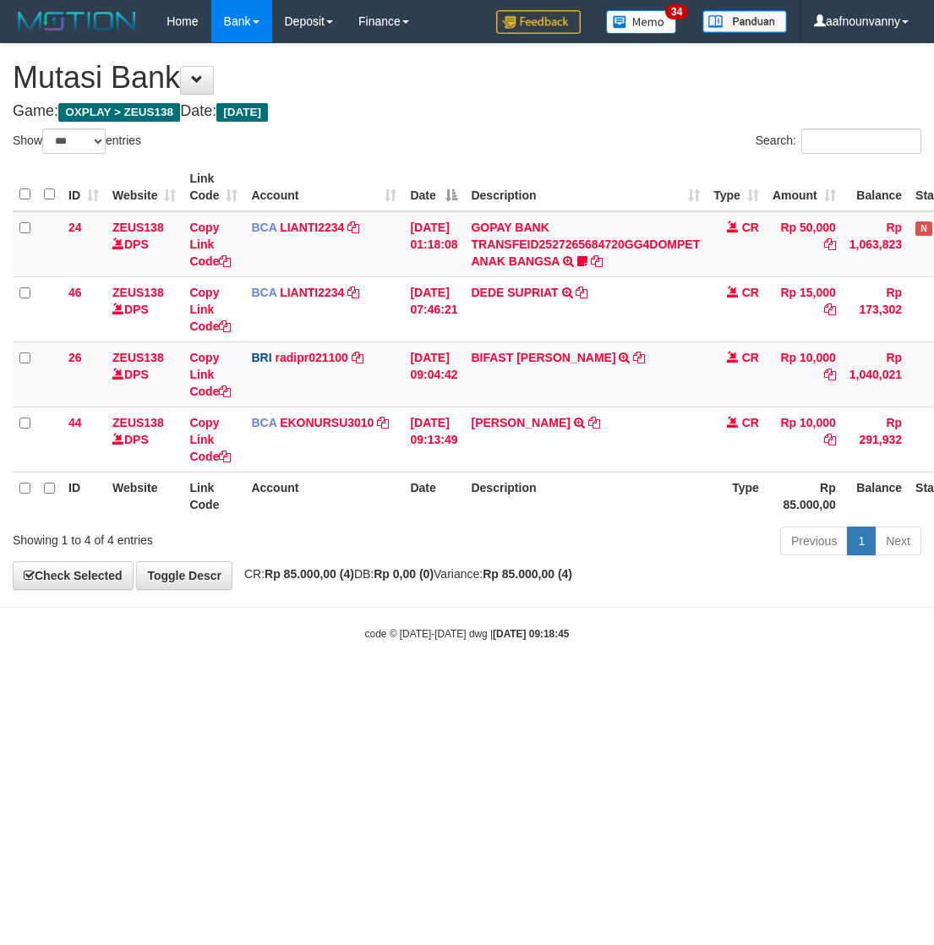
select select "***"
click at [335, 684] on html "Toggle navigation Home Bank Account List Load By Website Group [OXPLAY] ZEUS138…" at bounding box center [467, 342] width 934 height 684
click at [338, 684] on html "Toggle navigation Home Bank Account List Load By Website Group [OXPLAY] ZEUS138…" at bounding box center [467, 342] width 934 height 684
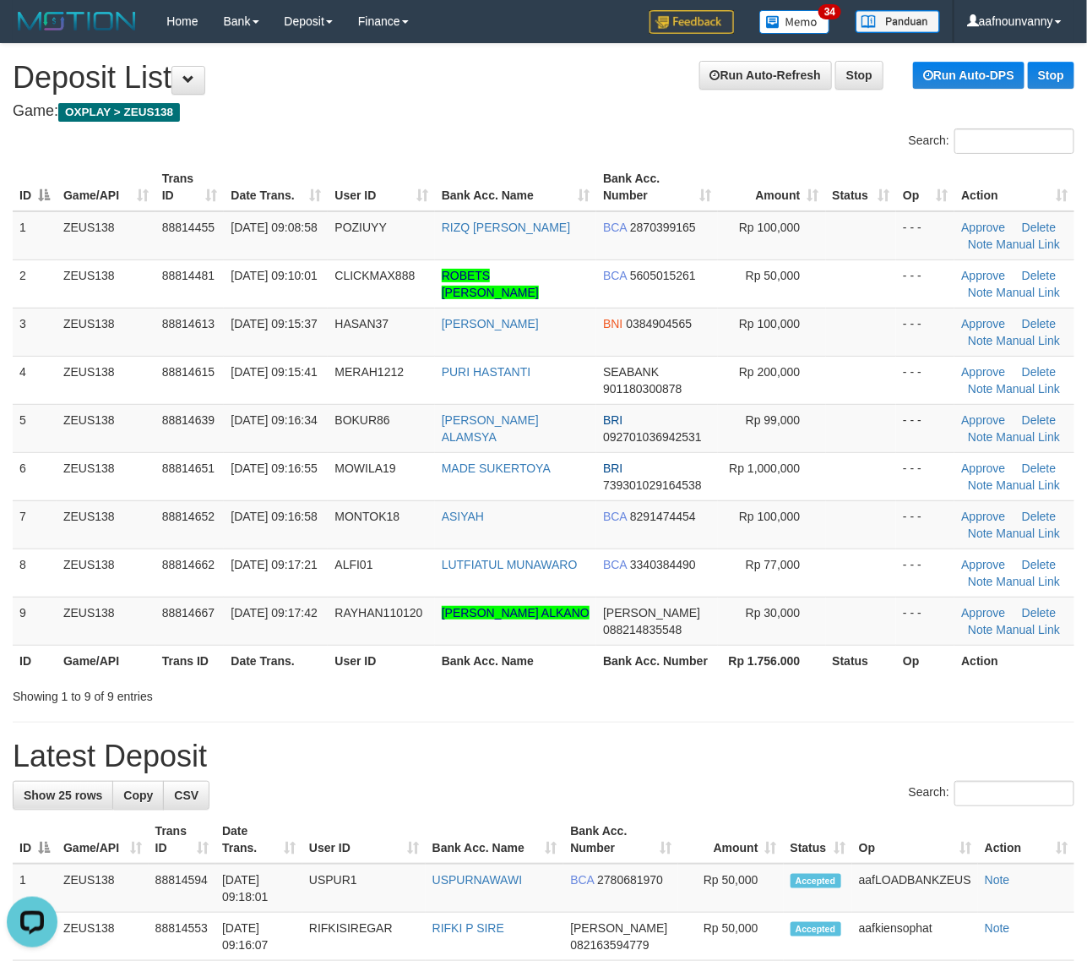
drag, startPoint x: 390, startPoint y: 664, endPoint x: 1039, endPoint y: 815, distance: 666.3
click at [453, 689] on div "Search: ID Game/API Trans ID Date Trans. User ID Bank Acc. Name Bank Acc. Numbe…" at bounding box center [544, 416] width 1062 height 576
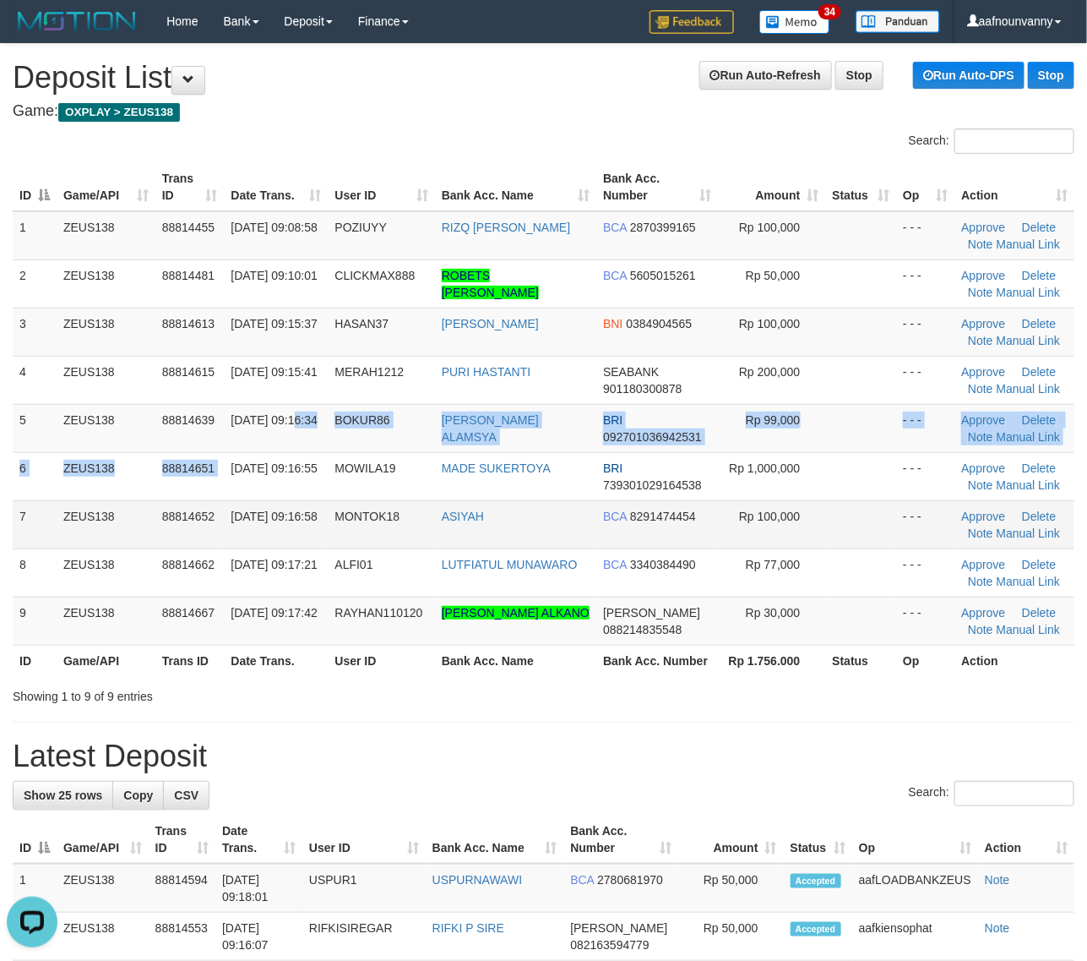
drag, startPoint x: 234, startPoint y: 452, endPoint x: 428, endPoint y: 517, distance: 204.1
click at [356, 490] on tr "6 ZEUS138 88814651 [DATE] 09:16:55 MOWILA19 MADE SUKERTOYA BRI 739301029164538 …" at bounding box center [544, 476] width 1062 height 48
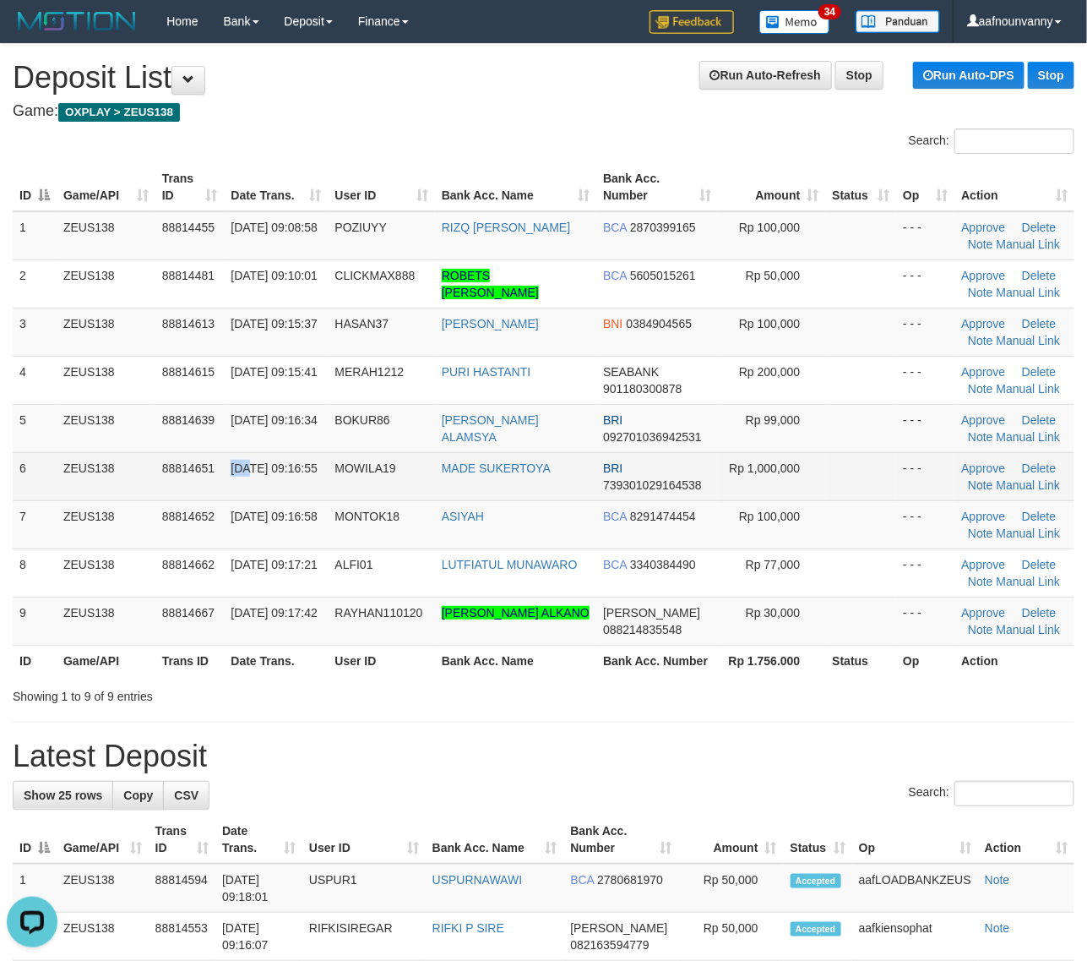
drag, startPoint x: 294, startPoint y: 463, endPoint x: 934, endPoint y: 480, distance: 640.6
click at [541, 478] on tr "6 ZEUS138 88814651 30/09/2025 09:16:55 MOWILA19 MADE SUKERTOYA BRI 739301029164…" at bounding box center [544, 476] width 1062 height 48
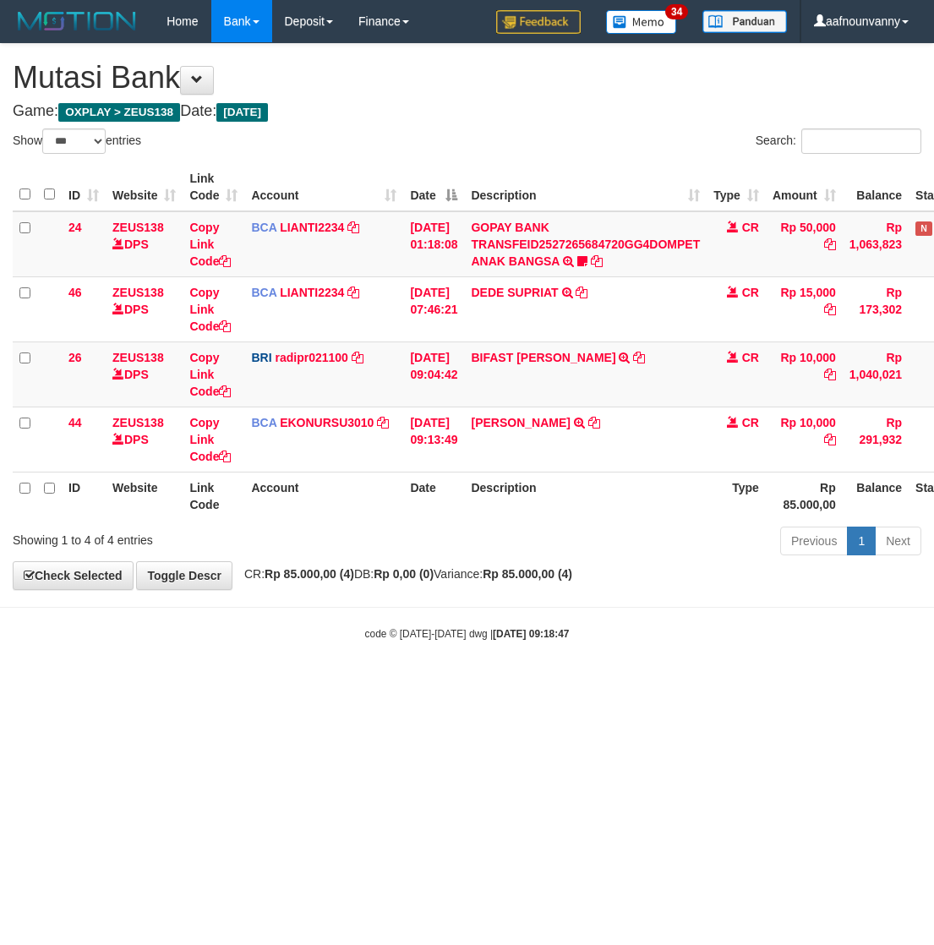
select select "***"
click at [291, 684] on html "Toggle navigation Home Bank Account List Load By Website Group [OXPLAY] ZEUS138…" at bounding box center [467, 342] width 934 height 684
click at [294, 684] on html "Toggle navigation Home Bank Account List Load By Website Group [OXPLAY] ZEUS138…" at bounding box center [467, 342] width 934 height 684
select select "***"
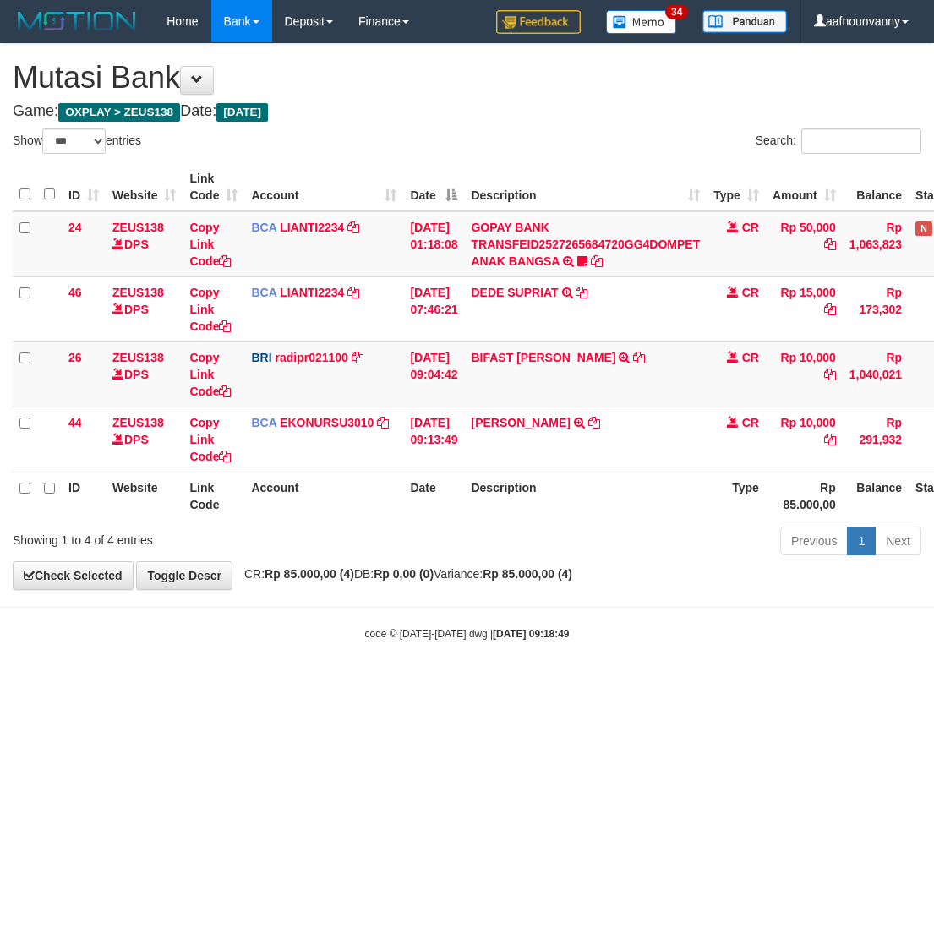
select select "***"
click at [352, 652] on body "Toggle navigation Home Bank Account List Load By Website Group [OXPLAY] ZEUS138…" at bounding box center [467, 342] width 934 height 684
select select "***"
drag, startPoint x: 263, startPoint y: 719, endPoint x: 258, endPoint y: 708, distance: 12.1
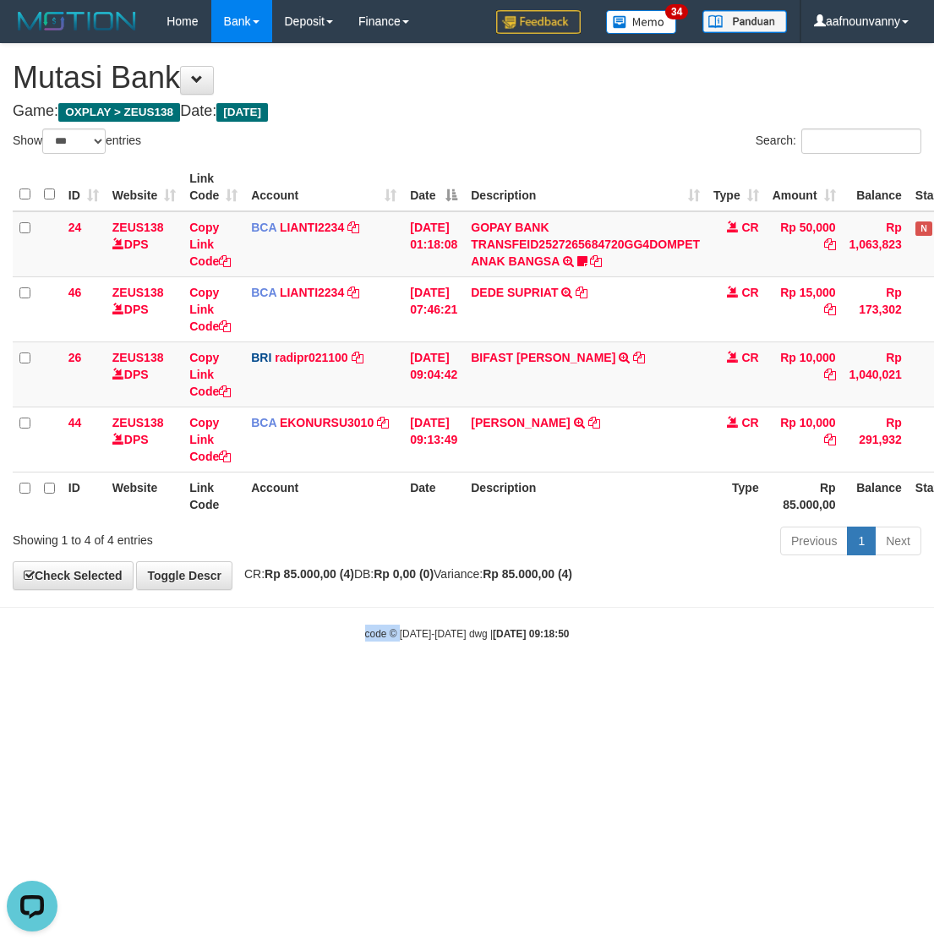
click at [259, 684] on html "Toggle navigation Home Bank Account List Load By Website Group [OXPLAY] ZEUS138…" at bounding box center [467, 342] width 934 height 684
select select "***"
click at [604, 684] on html "Toggle navigation Home Bank Account List Load By Website Group [OXPLAY] ZEUS138…" at bounding box center [467, 342] width 934 height 684
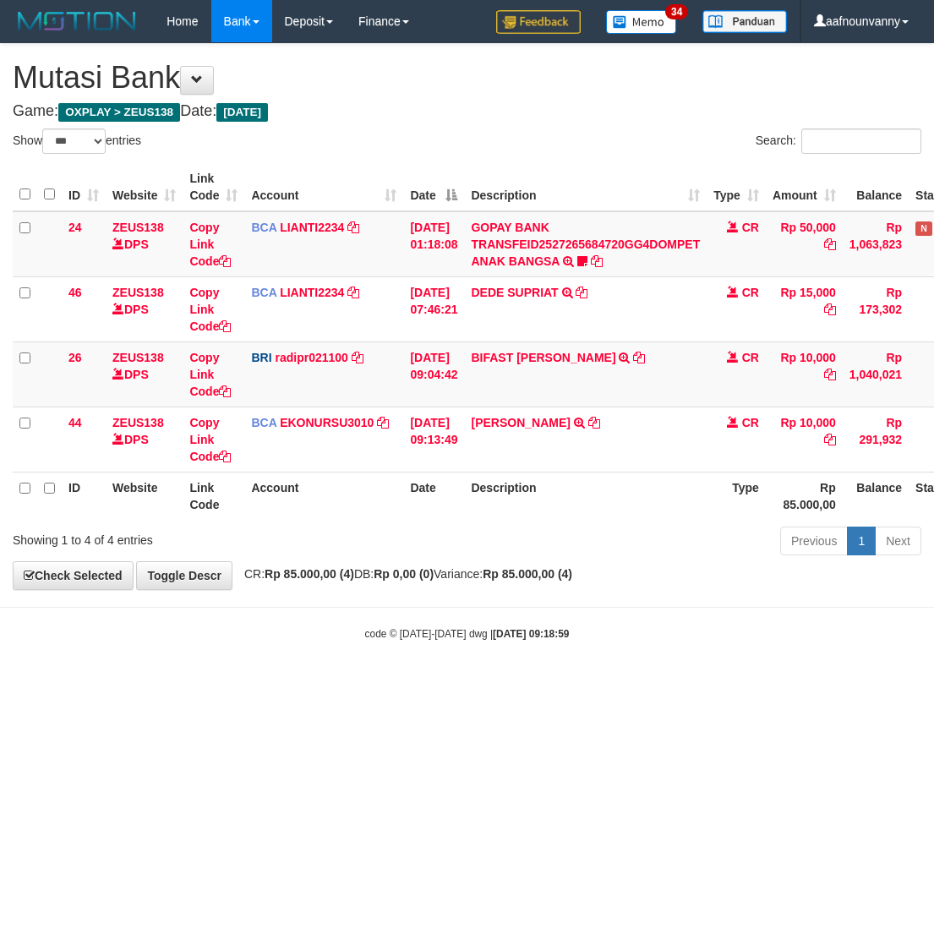
select select "***"
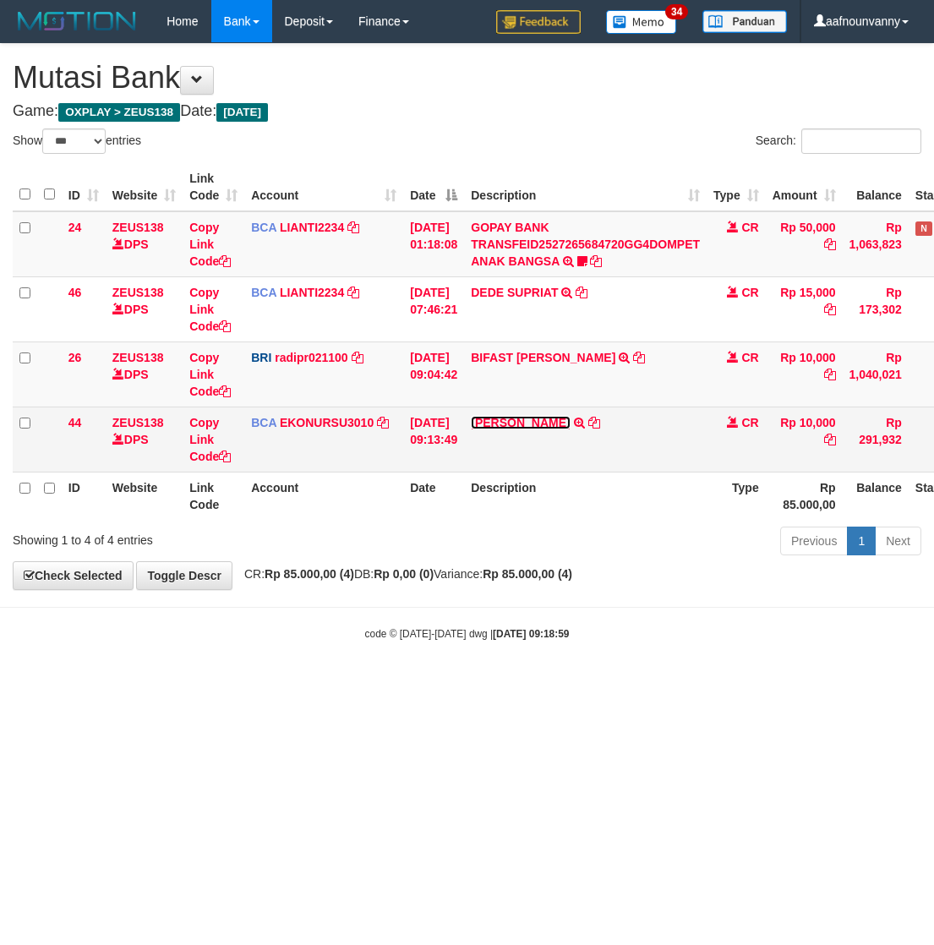
click at [520, 423] on link "[PERSON_NAME]" at bounding box center [520, 423] width 99 height 14
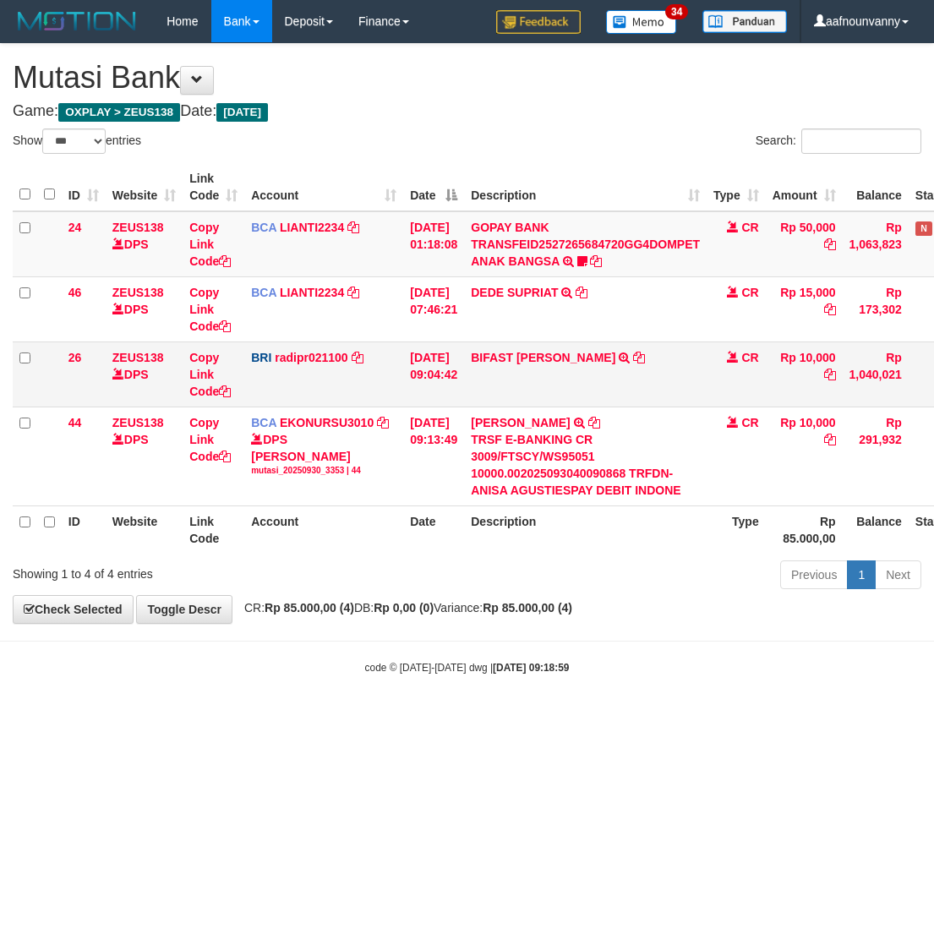
drag, startPoint x: 488, startPoint y: 335, endPoint x: 488, endPoint y: 349, distance: 13.5
click at [488, 344] on tbody "24 ZEUS138 DPS Copy Link Code BCA LIANTI2234 DPS YULIANTI mutasi_20250930_4646 …" at bounding box center [520, 358] width 1014 height 295
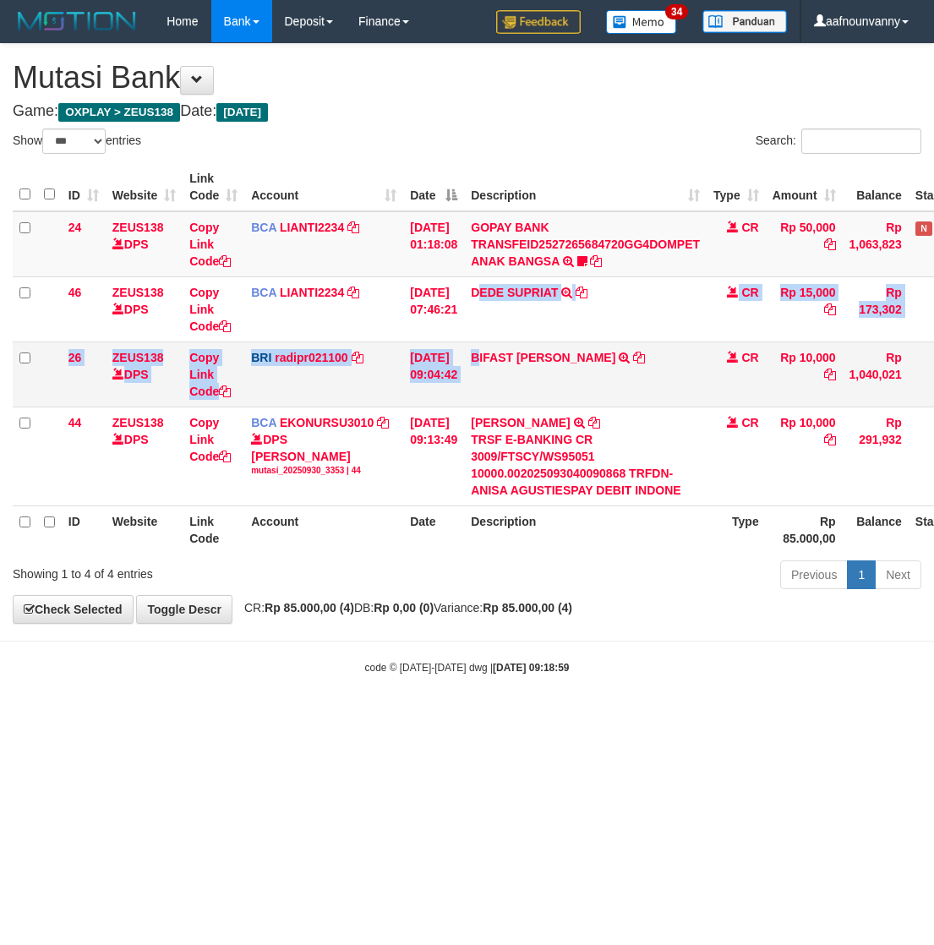
click at [492, 382] on td "BIFAST ERIKA S PAUN TRANSFER NBMB BIFAST ERIKA S PAUN TO REYNALDI ADI PRATAMA" at bounding box center [585, 373] width 242 height 65
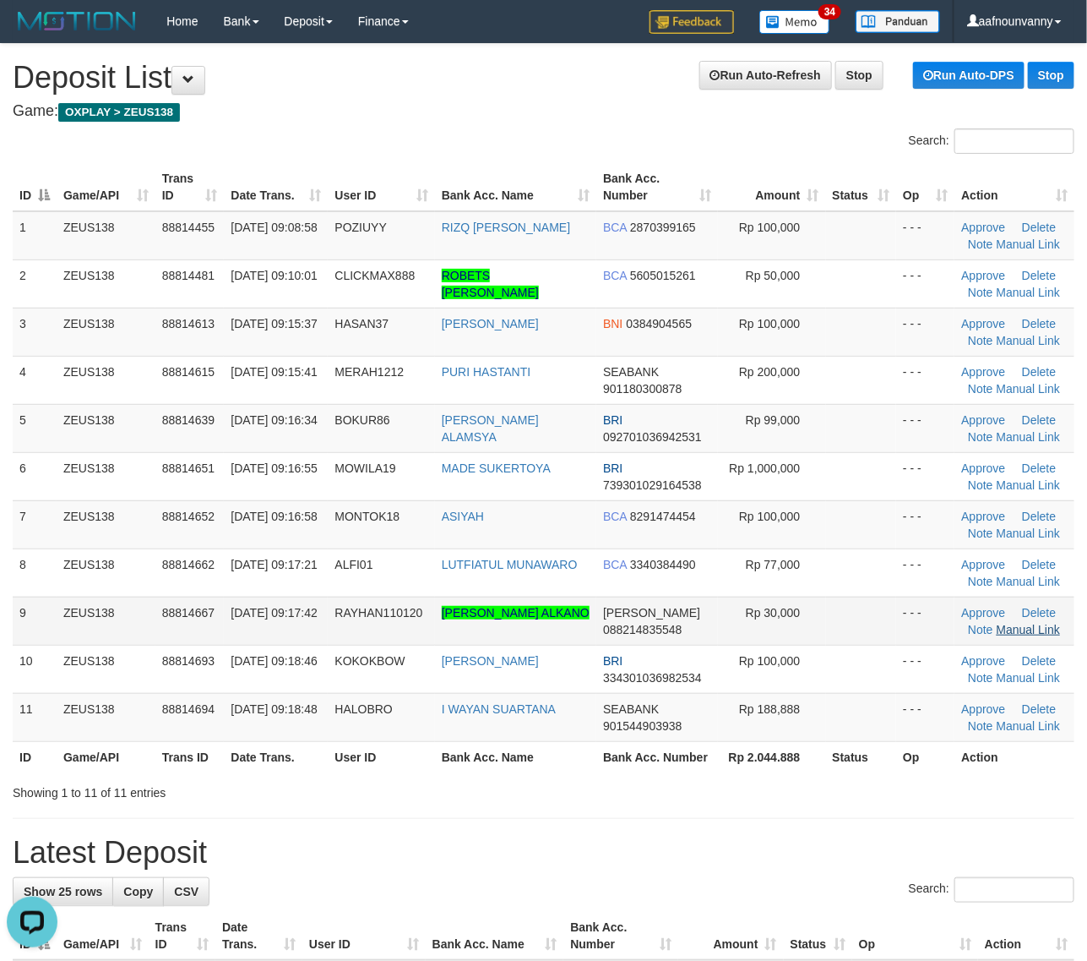
drag, startPoint x: 335, startPoint y: 449, endPoint x: 1004, endPoint y: 632, distance: 693.6
click at [355, 455] on tbody "1 ZEUS138 88814455 [DATE] 09:08:58 POZIUYY RIZQ [PERSON_NAME] BCA 2870399165 Rp…" at bounding box center [544, 476] width 1062 height 531
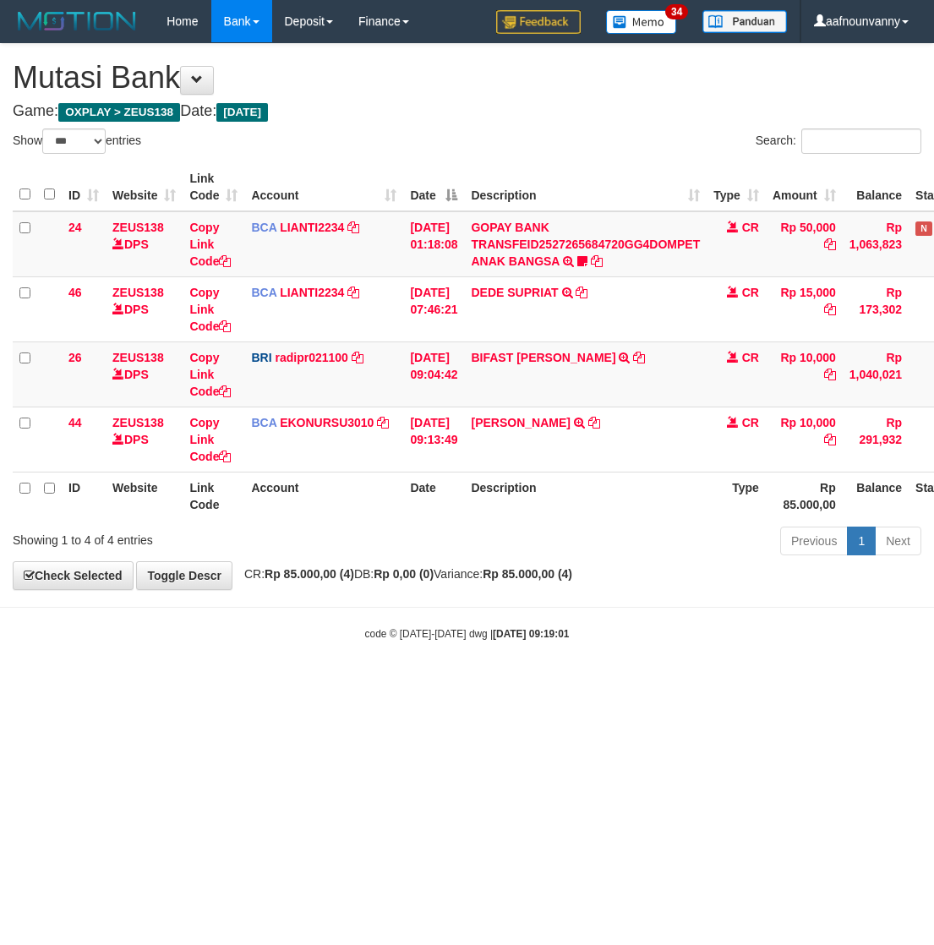
select select "***"
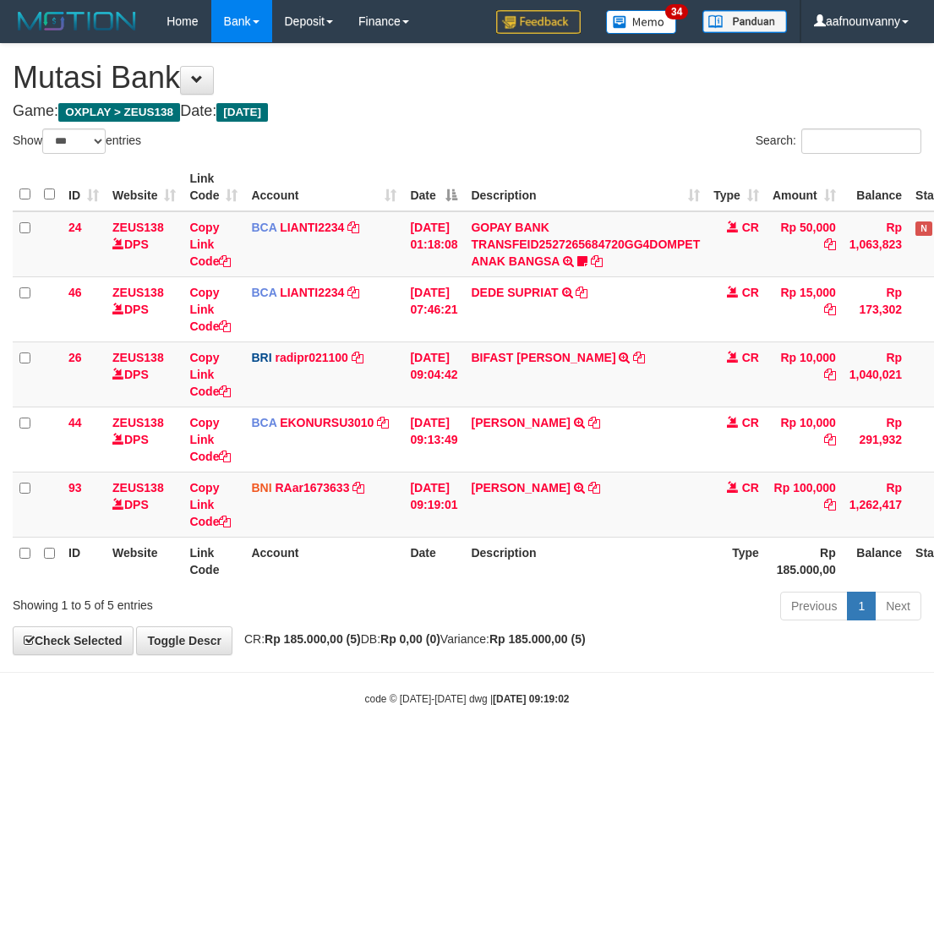
select select "***"
click at [259, 725] on body "Toggle navigation Home Bank Account List Load By Website Group [OXPLAY] ZEUS138…" at bounding box center [467, 374] width 934 height 749
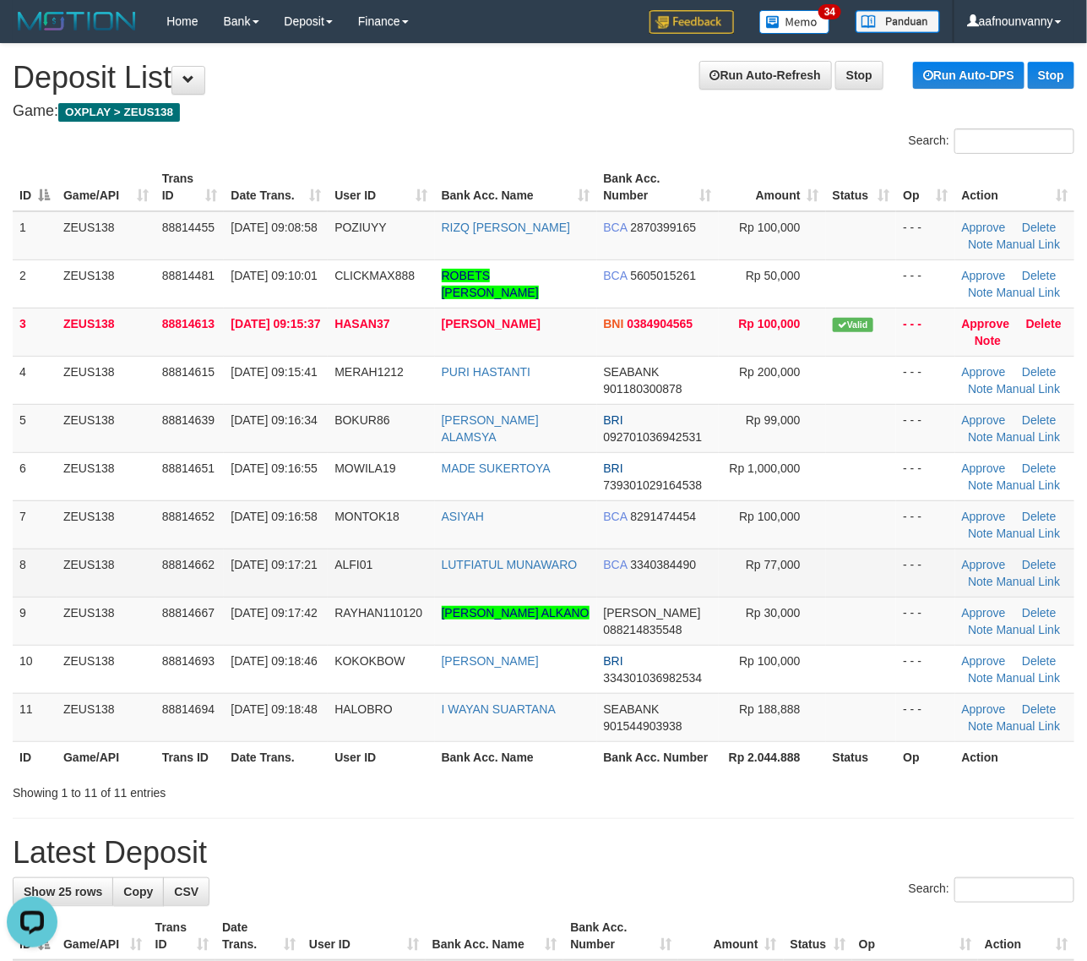
drag, startPoint x: 144, startPoint y: 547, endPoint x: 296, endPoint y: 596, distance: 159.5
click at [242, 579] on tbody "1 ZEUS138 88814455 30/09/2025 09:08:58 POZIUYY RIZQ FAIQ AL ABID BCA 2870399165…" at bounding box center [544, 476] width 1062 height 531
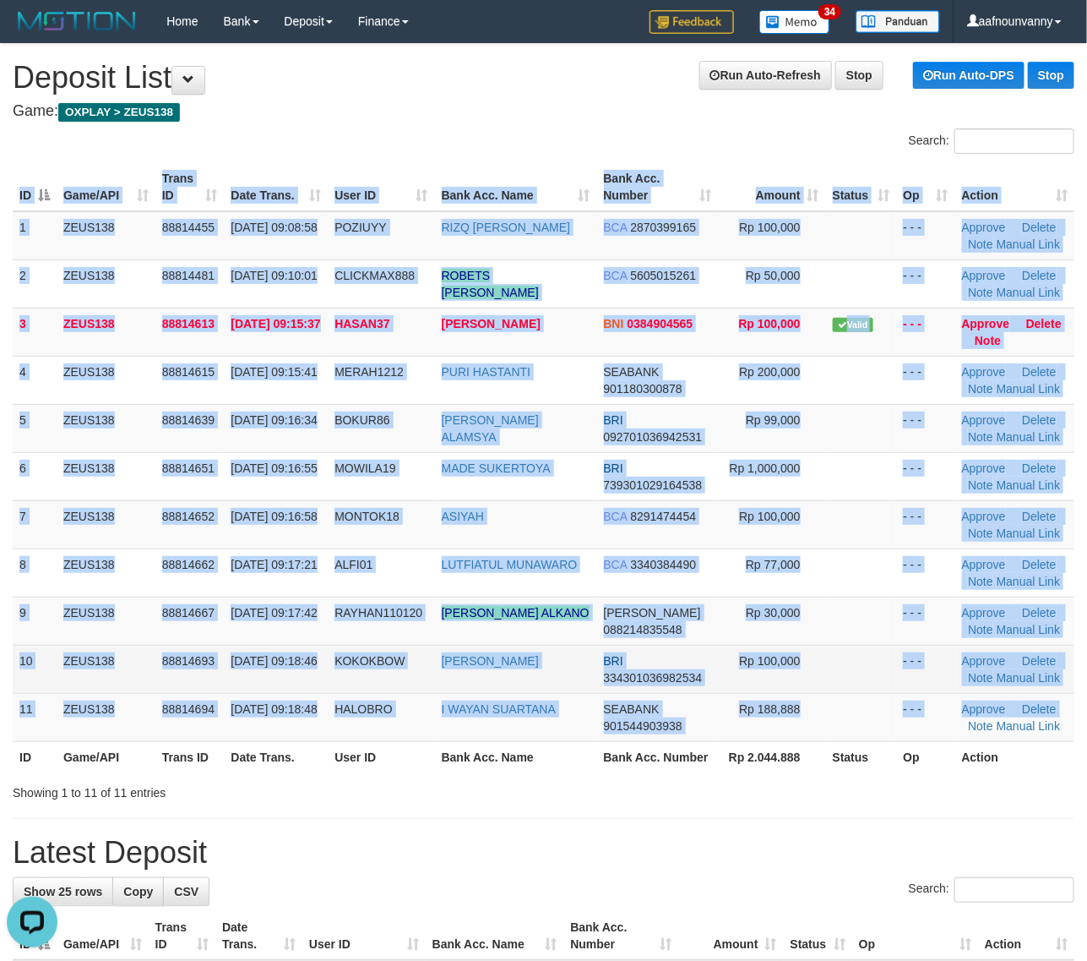
drag, startPoint x: 1069, startPoint y: 716, endPoint x: 981, endPoint y: 687, distance: 92.7
click at [1058, 718] on div "ID Game/API Trans ID Date Trans. User ID Bank Acc. Name Bank Acc. Number Amount…" at bounding box center [543, 467] width 1087 height 619
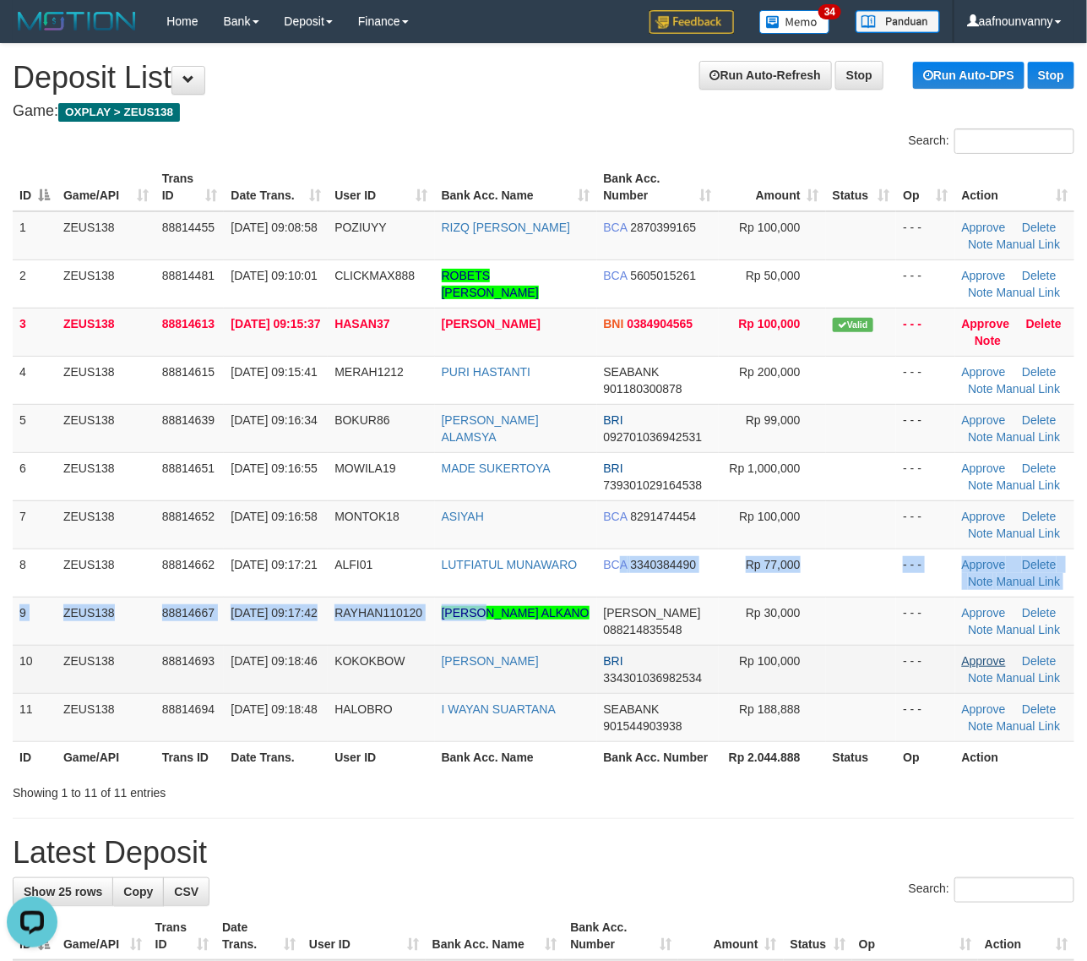
drag, startPoint x: 593, startPoint y: 588, endPoint x: 969, endPoint y: 663, distance: 383.4
click at [533, 624] on tbody "1 ZEUS138 88814455 30/09/2025 09:08:58 POZIUYY RIZQ FAIQ AL ABID BCA 2870399165…" at bounding box center [544, 476] width 1062 height 531
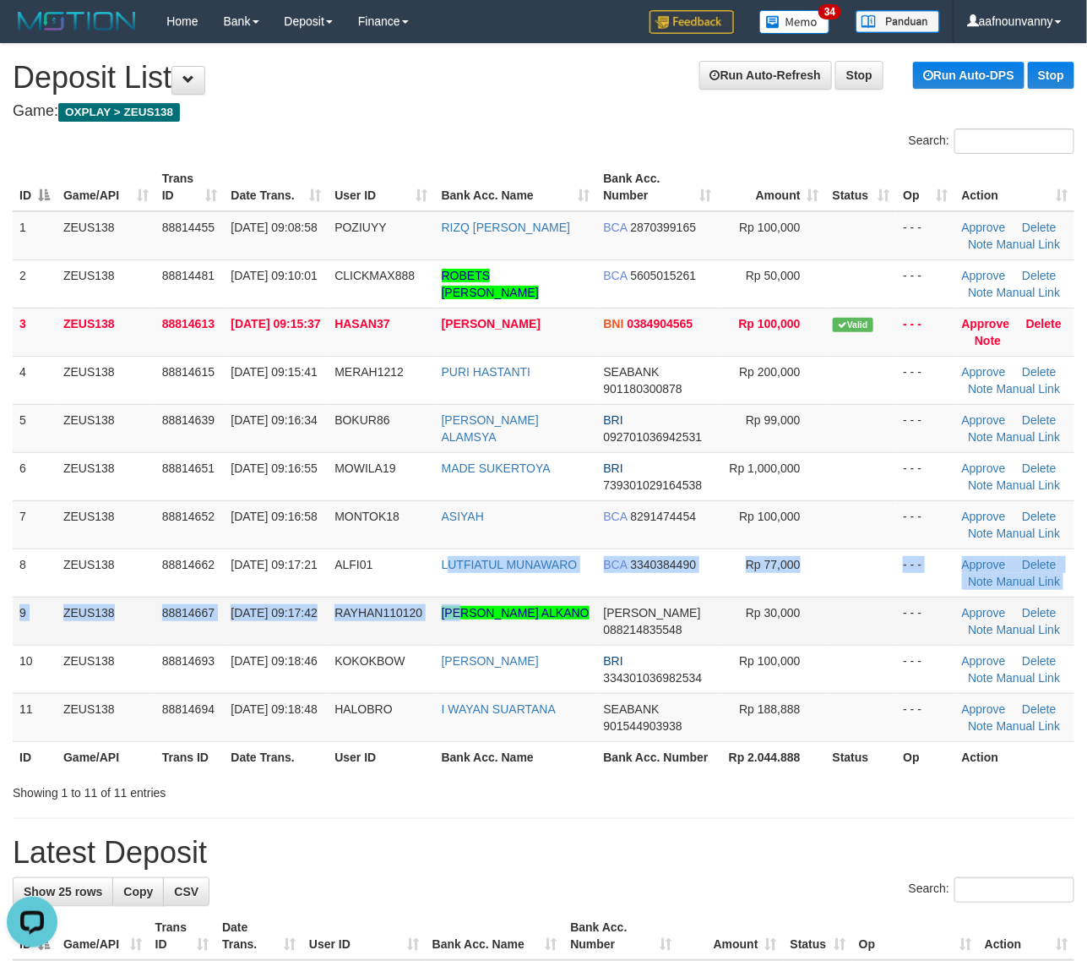
click at [659, 640] on tbody "1 ZEUS138 88814455 30/09/2025 09:08:58 POZIUYY RIZQ FAIQ AL ABID BCA 2870399165…" at bounding box center [544, 476] width 1062 height 531
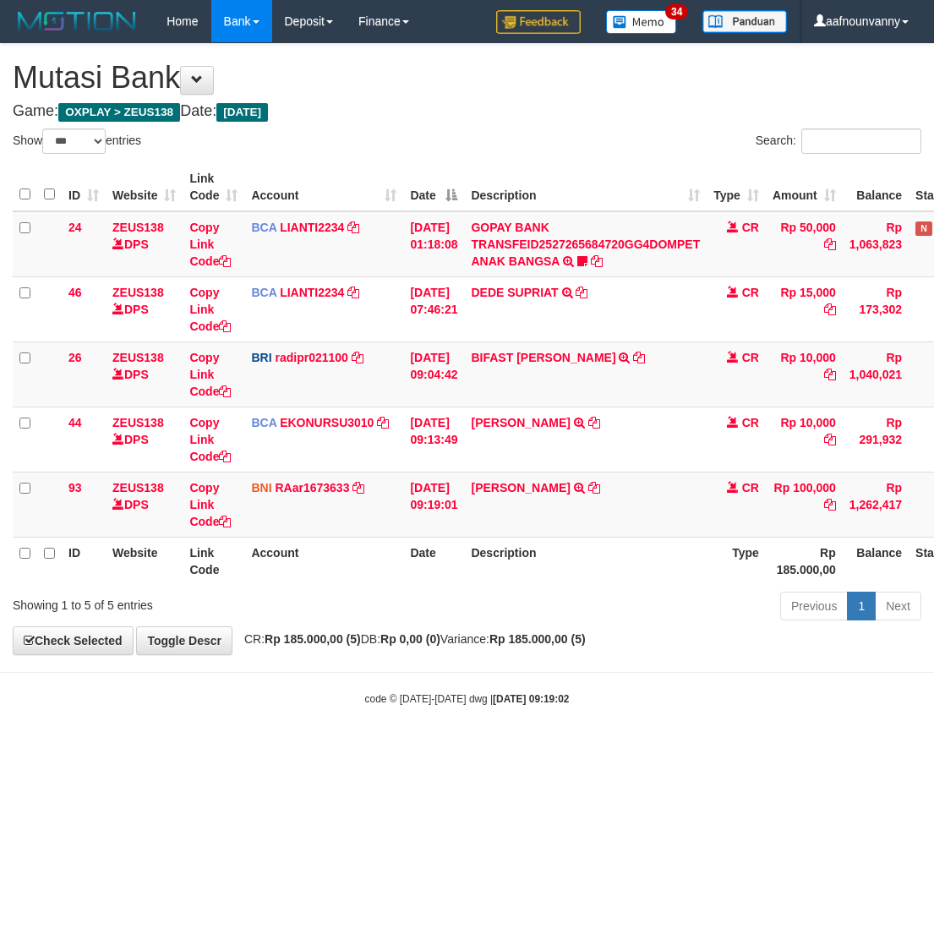
select select "***"
click at [475, 749] on html "Toggle navigation Home Bank Account List Load By Website Group [OXPLAY] ZEUS138…" at bounding box center [467, 374] width 934 height 749
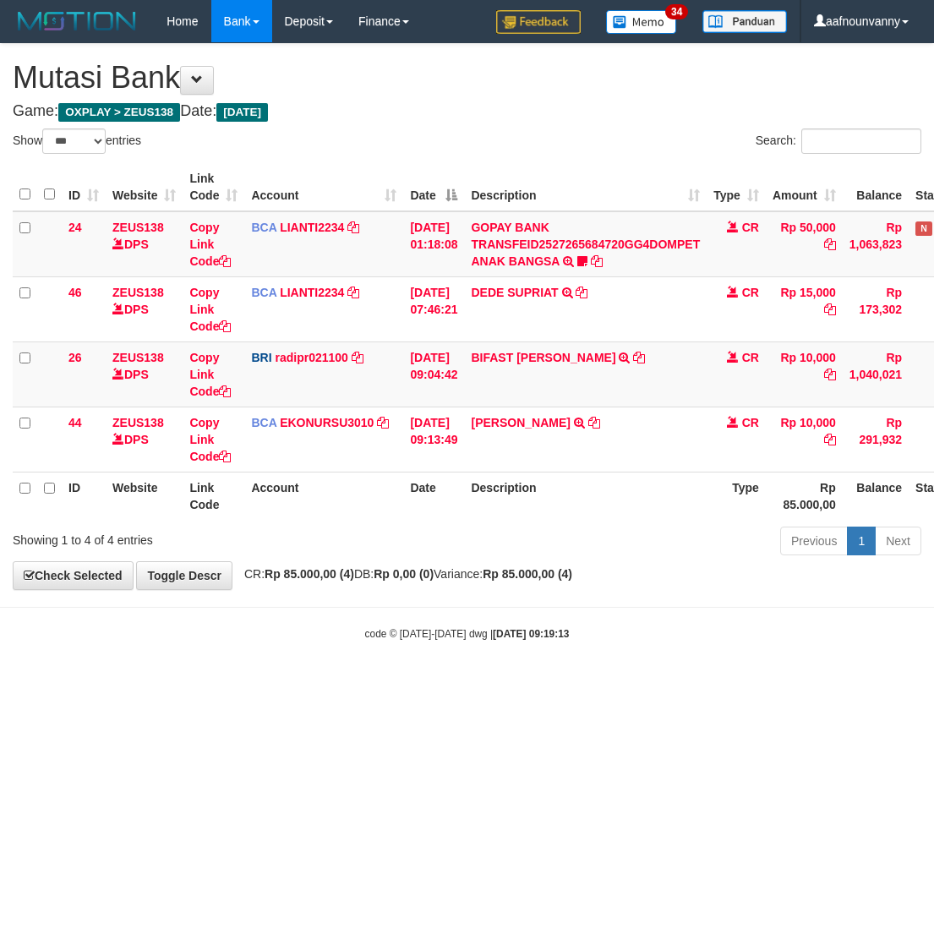
select select "***"
